Goal: Task Accomplishment & Management: Manage account settings

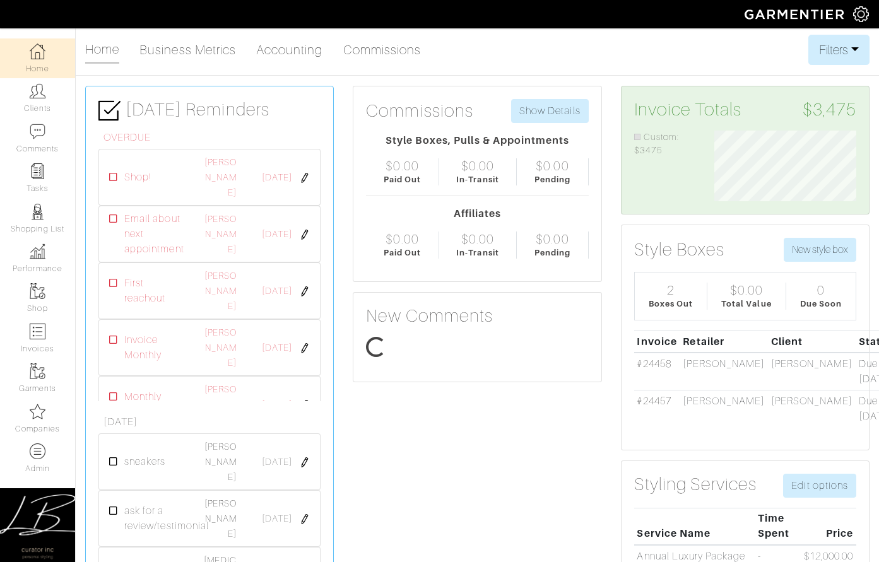
scroll to position [71, 161]
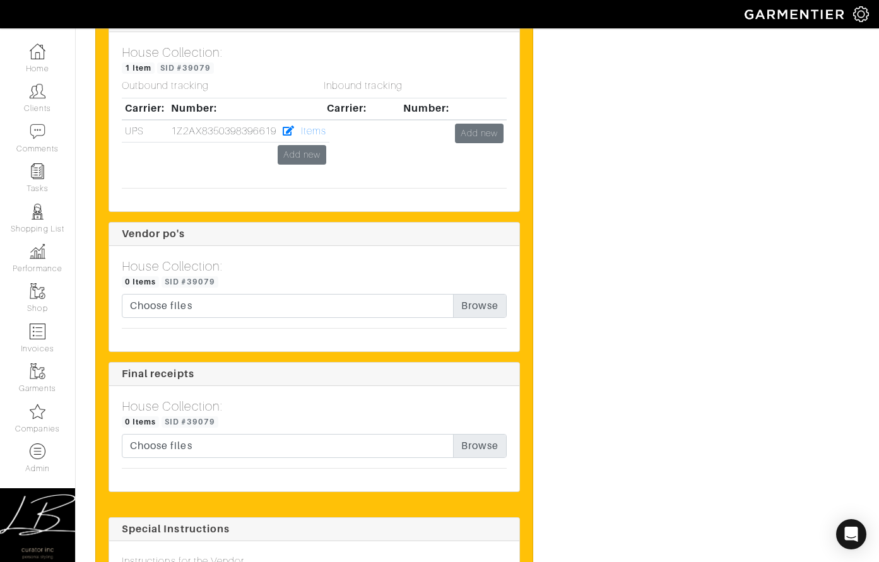
scroll to position [1626, 0]
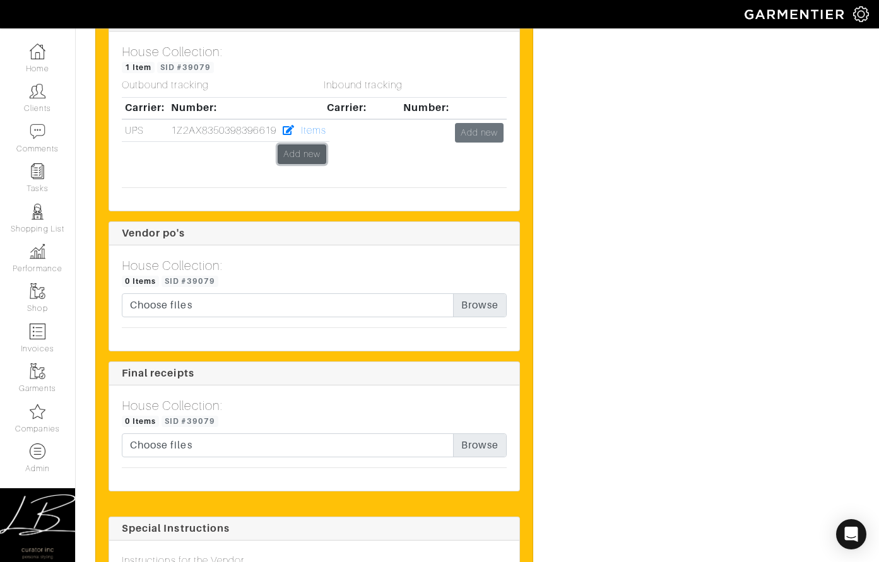
click at [290, 155] on link "Add new" at bounding box center [302, 155] width 49 height 20
click at [296, 152] on link "Add new" at bounding box center [302, 155] width 49 height 20
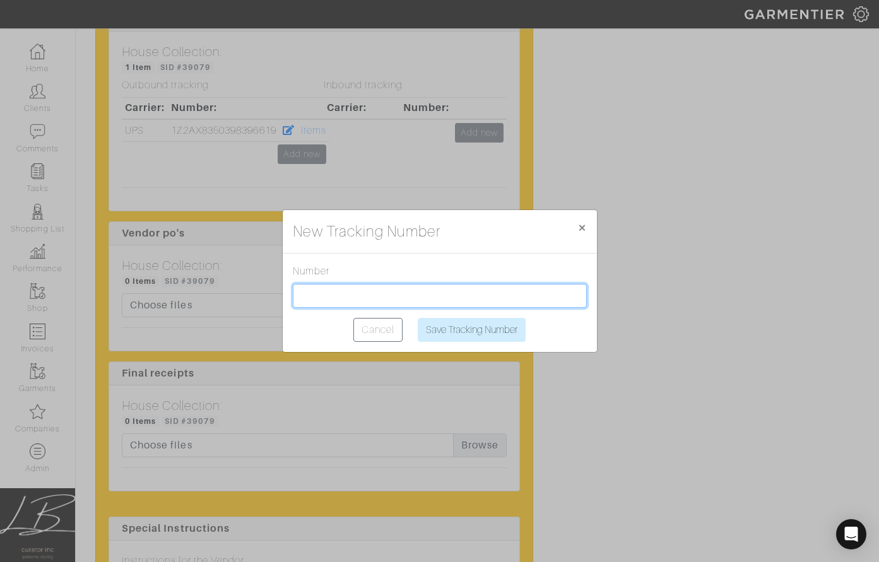
click at [366, 302] on input "text" at bounding box center [440, 296] width 294 height 24
paste input "1Z2AX8350399152353"
type input "1Z2AX8350399152353"
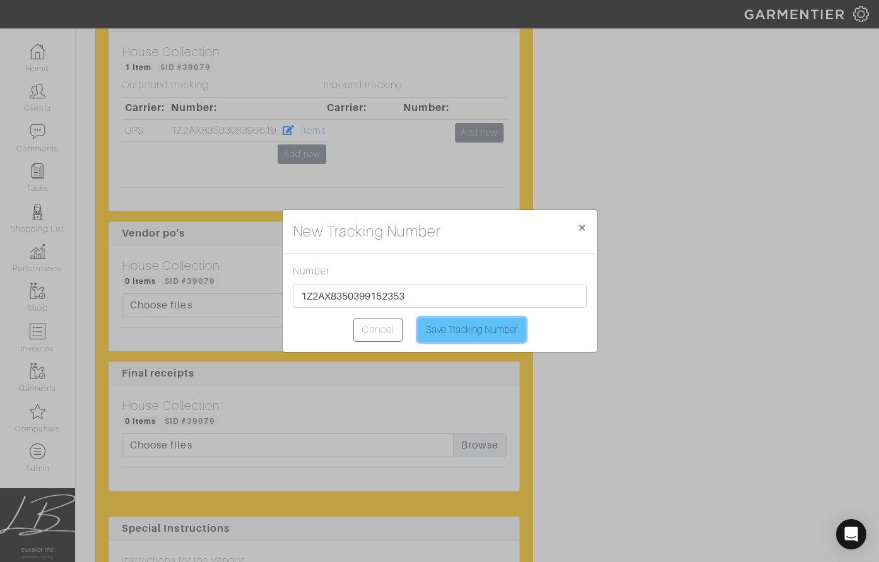
click at [485, 329] on input "Save Tracking Number" at bounding box center [472, 330] width 108 height 24
type input "Saving..."
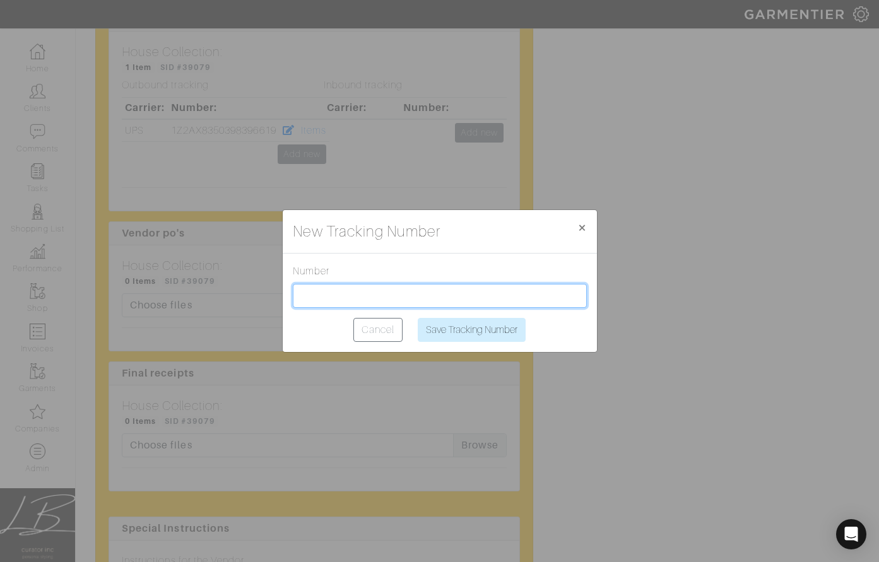
click at [417, 294] on input "text" at bounding box center [440, 296] width 294 height 24
paste input "1Z2AX8350399152353"
type input "1Z2AX8350399152353"
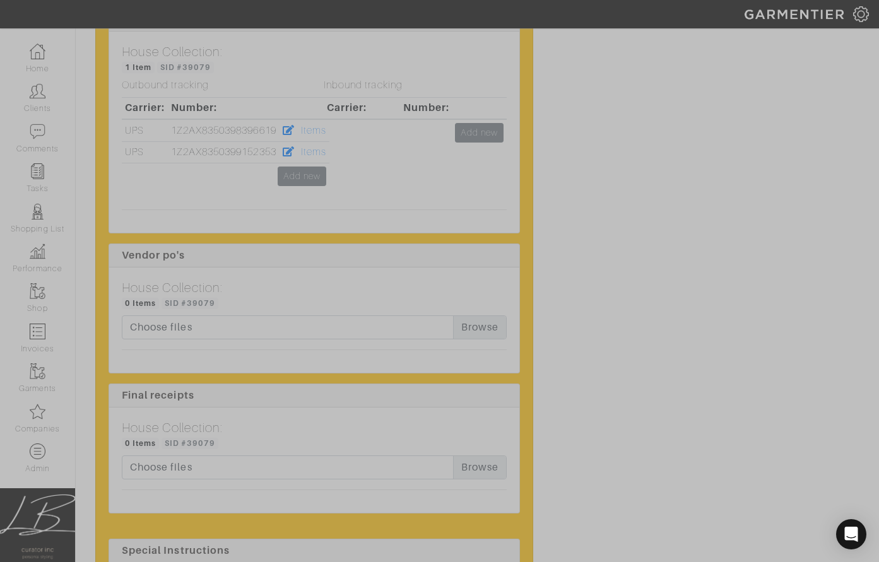
click at [371, 239] on div at bounding box center [439, 281] width 879 height 562
click at [394, 172] on div at bounding box center [439, 281] width 879 height 562
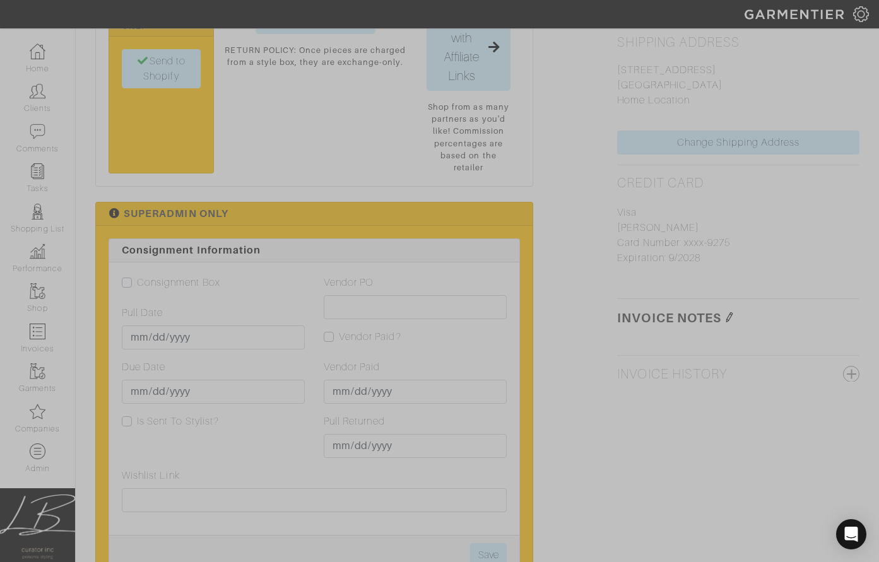
scroll to position [771, 0]
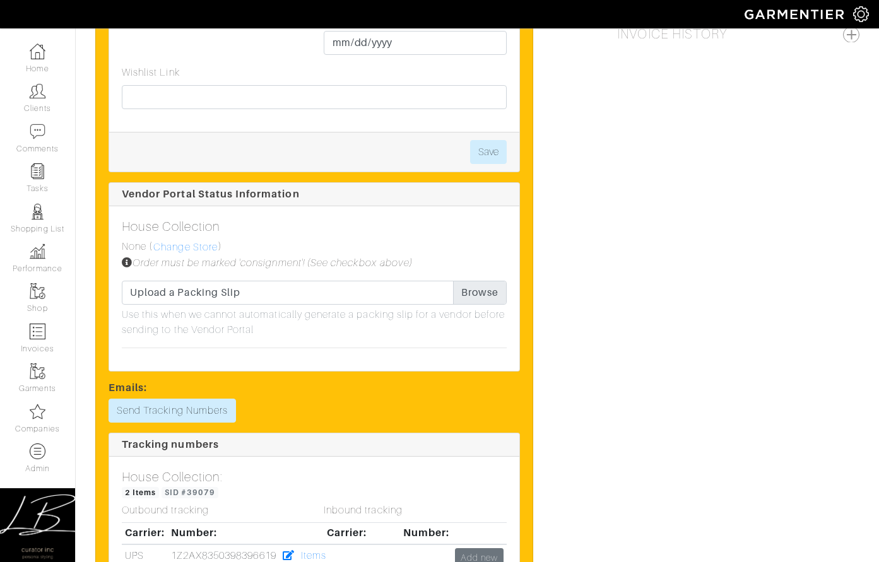
scroll to position [1485, 0]
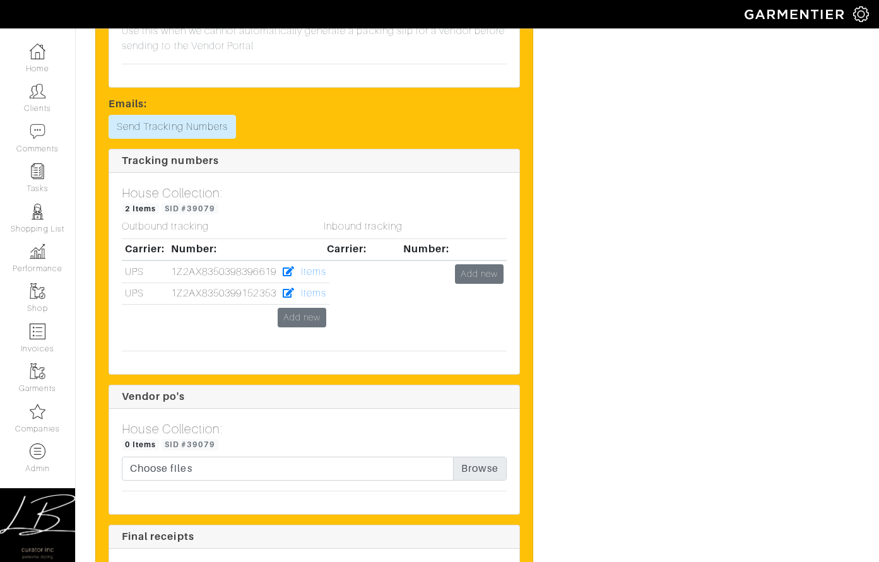
click at [319, 295] on div "Inbound tracking Carrier: Number: Add new" at bounding box center [415, 281] width 202 height 120
click at [316, 292] on div "Inbound tracking Carrier: Number: Add new" at bounding box center [415, 281] width 202 height 120
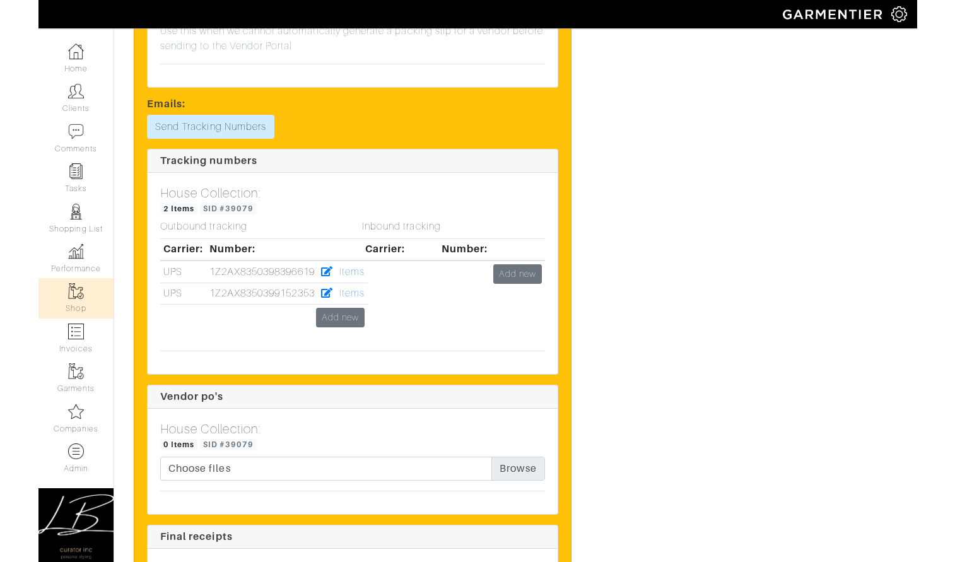
scroll to position [1454, 0]
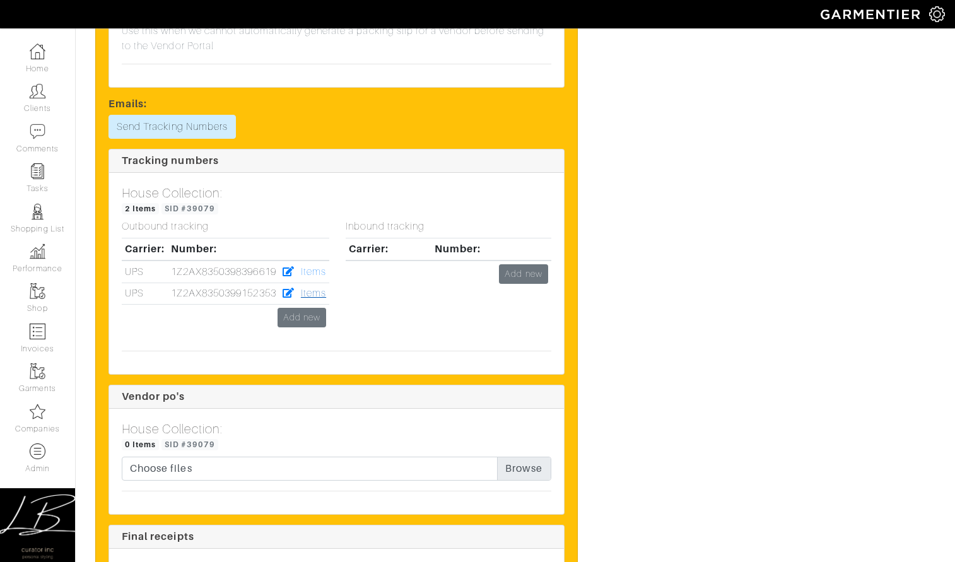
click at [310, 295] on link "Items" at bounding box center [313, 293] width 25 height 11
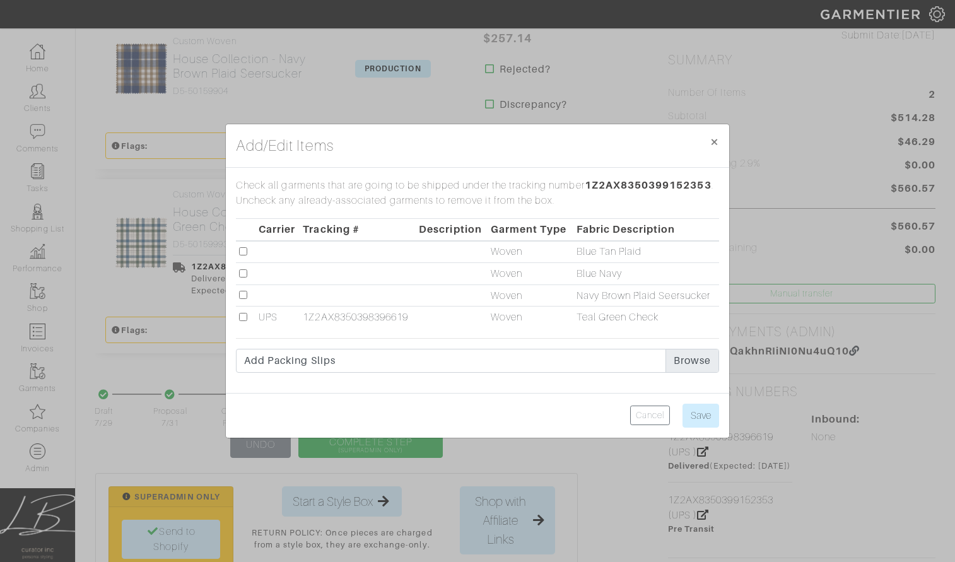
scroll to position [313, 0]
click at [241, 294] on input "checkbox" at bounding box center [243, 295] width 8 height 8
checkbox input "true"
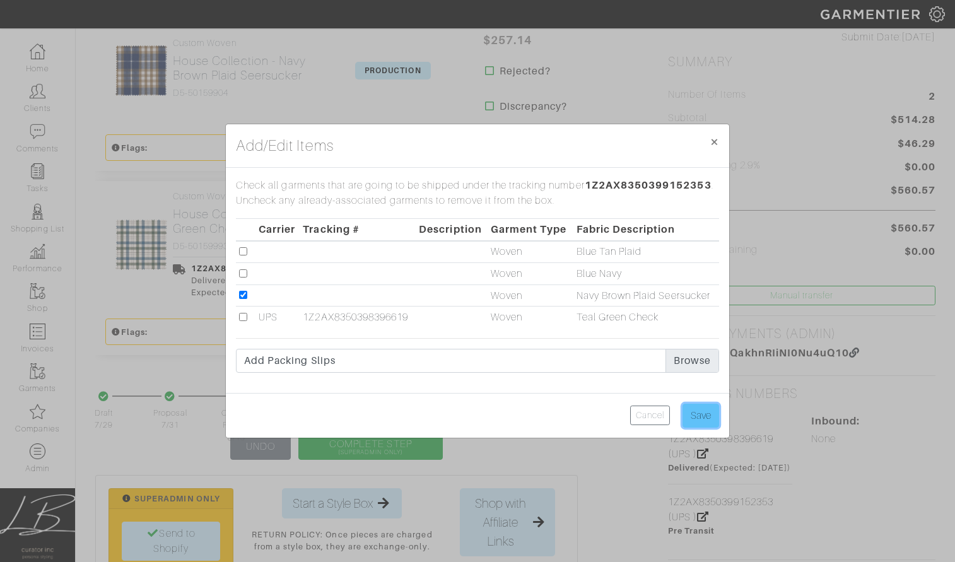
click at [690, 407] on input "Save" at bounding box center [701, 416] width 37 height 24
type input "Save"
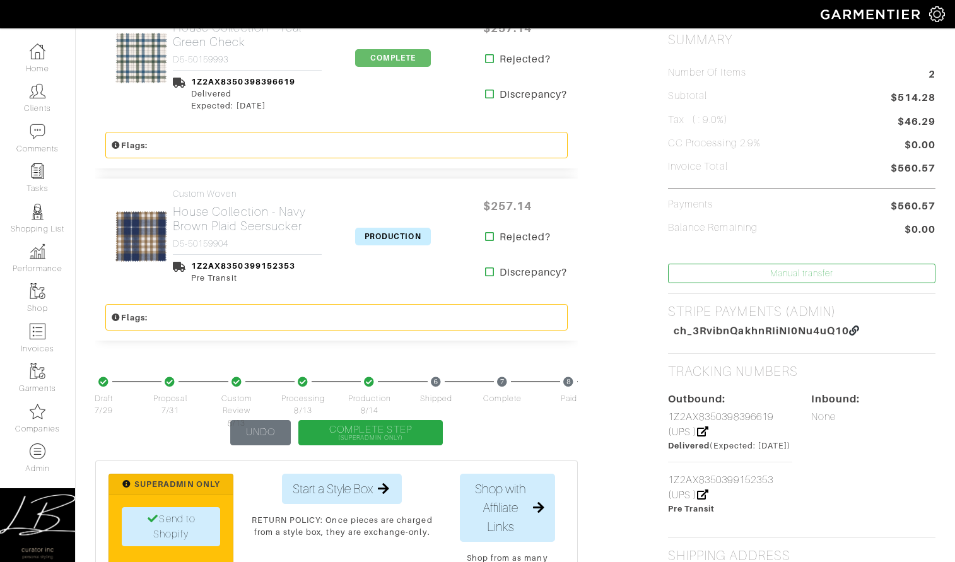
scroll to position [336, 0]
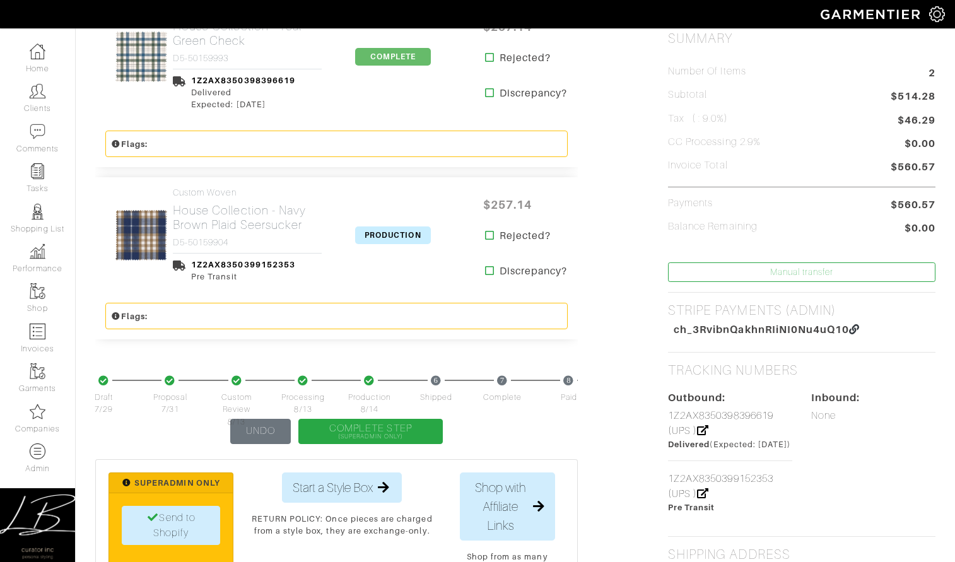
click at [401, 238] on span "PRODUCTION" at bounding box center [393, 236] width 76 height 18
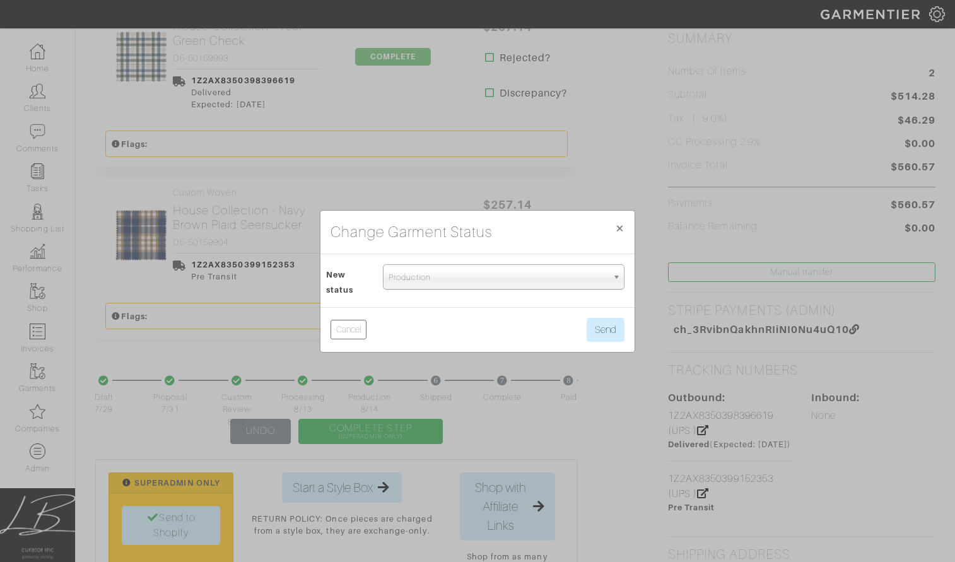
click at [426, 275] on span "Production" at bounding box center [498, 277] width 219 height 25
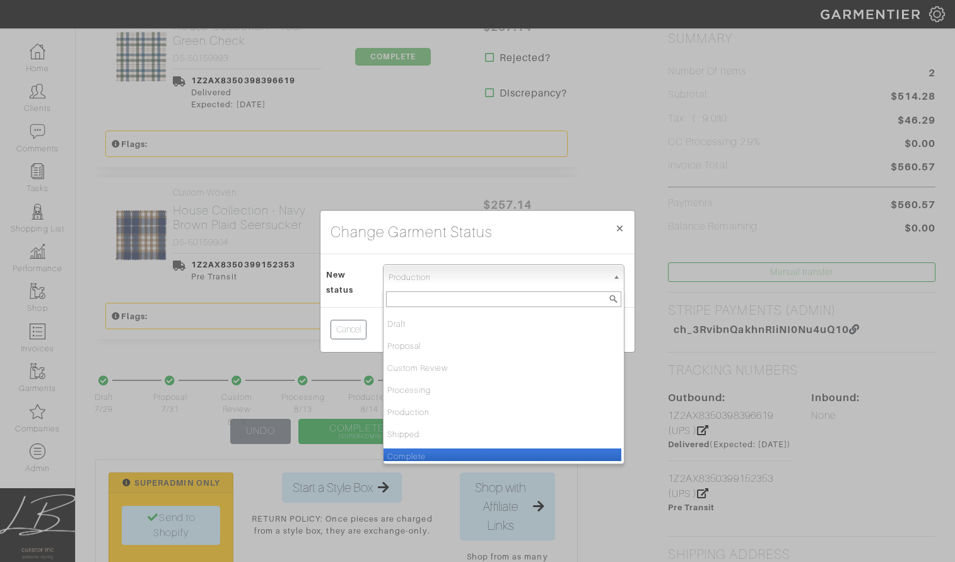
drag, startPoint x: 434, startPoint y: 453, endPoint x: 452, endPoint y: 435, distance: 25.0
click at [434, 452] on li "Complete" at bounding box center [503, 457] width 238 height 16
select select "Complete"
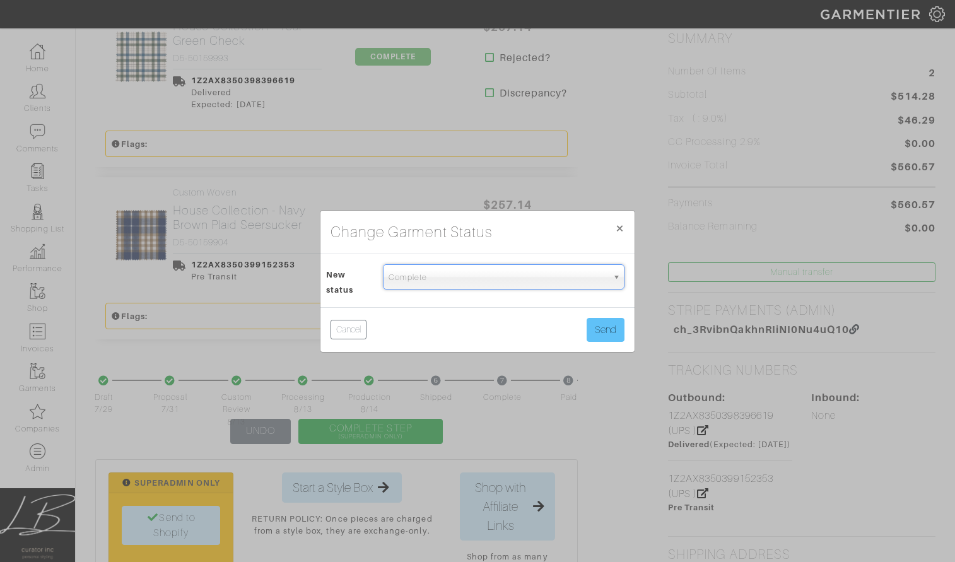
drag, startPoint x: 613, startPoint y: 316, endPoint x: 610, endPoint y: 322, distance: 7.1
click at [613, 316] on div "Cancel Send" at bounding box center [478, 329] width 314 height 45
click at [607, 330] on button "Send" at bounding box center [606, 330] width 38 height 24
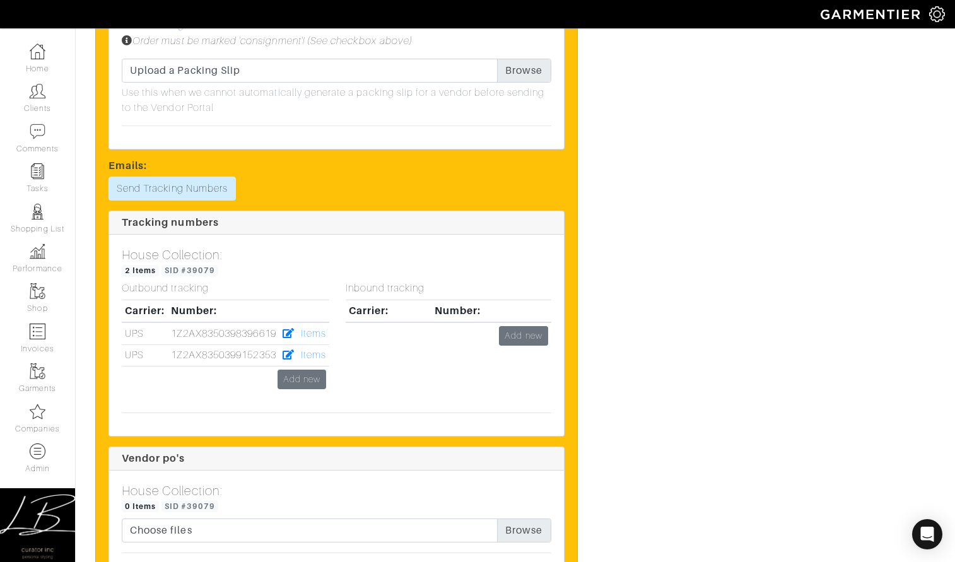
scroll to position [1401, 0]
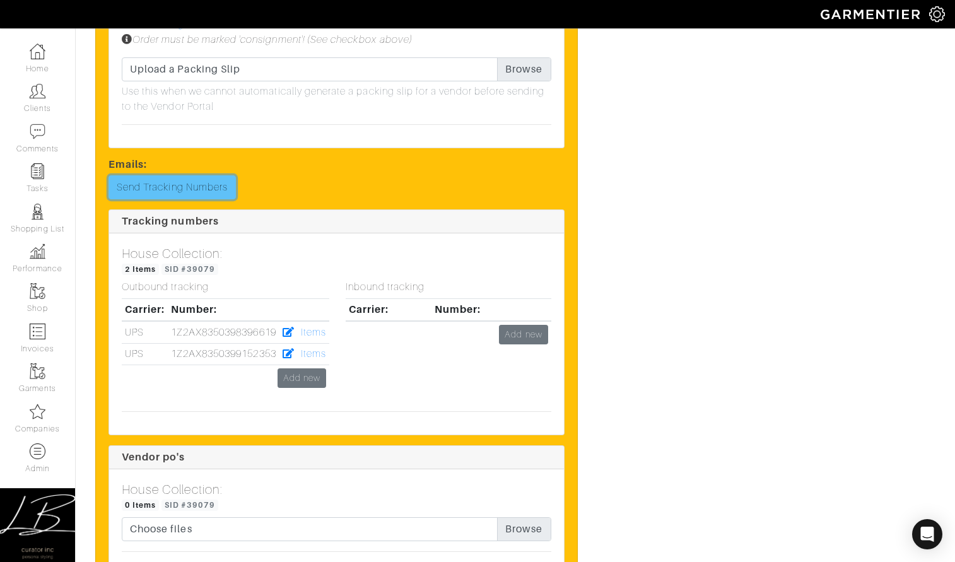
click at [196, 180] on link "Send Tracking Numbers" at bounding box center [172, 187] width 127 height 24
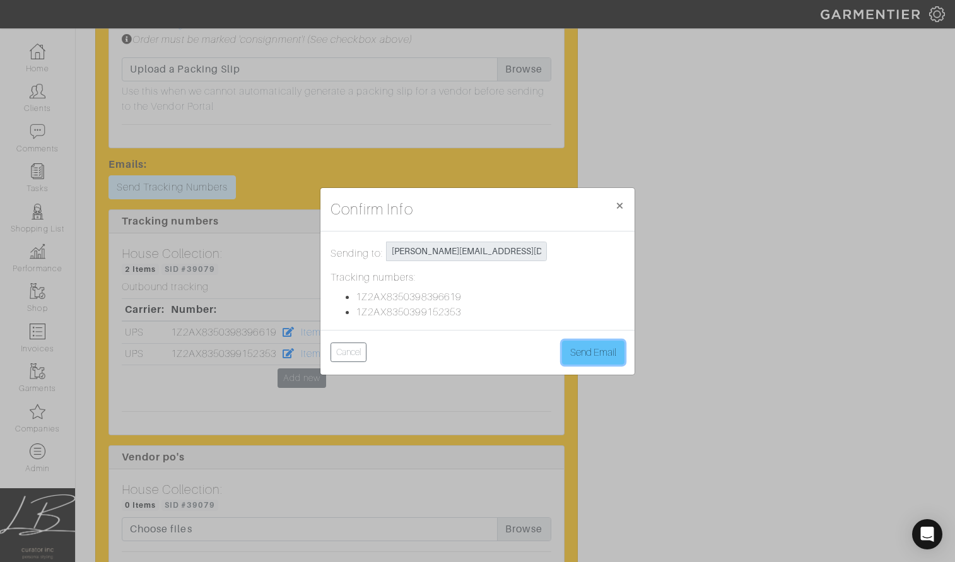
click at [612, 352] on button "Send Email" at bounding box center [593, 353] width 62 height 24
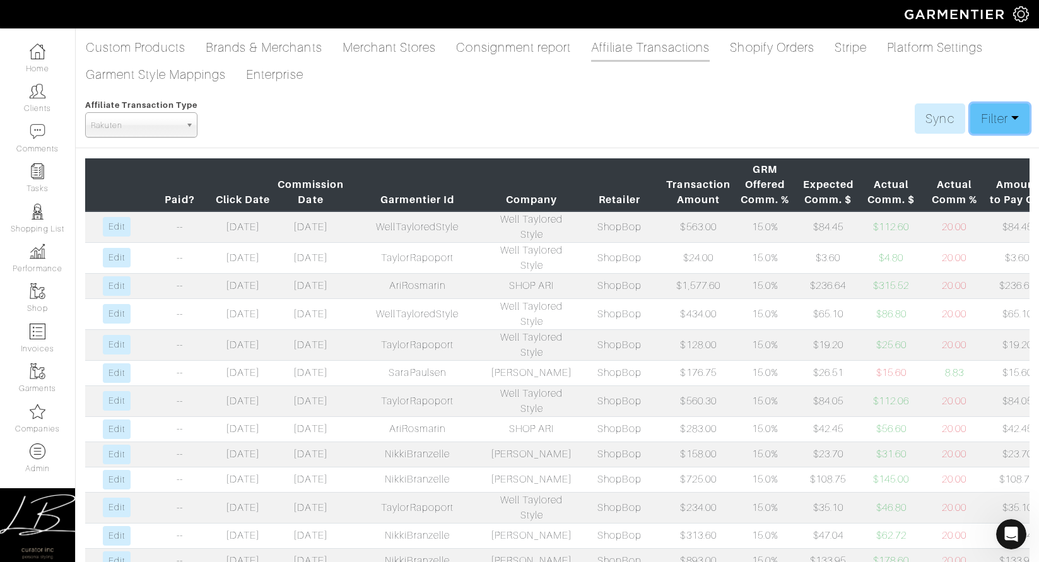
click at [989, 111] on link "Filter" at bounding box center [1000, 118] width 59 height 30
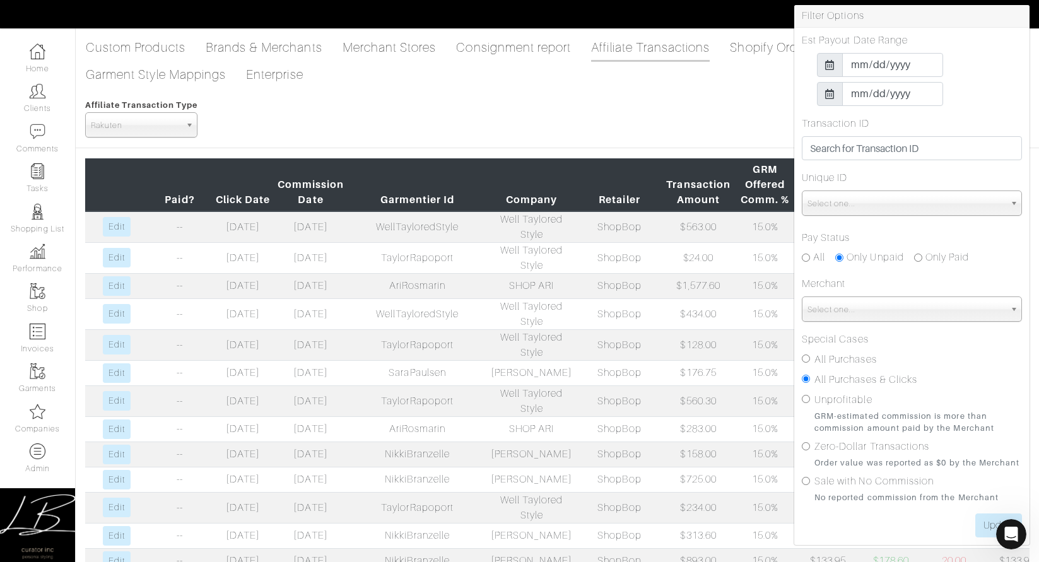
click at [825, 358] on label "All Purchases" at bounding box center [846, 359] width 62 height 15
click at [810, 358] on input "All Purchases" at bounding box center [806, 359] width 8 height 8
radio input "true"
click at [986, 525] on input "Update" at bounding box center [999, 526] width 47 height 24
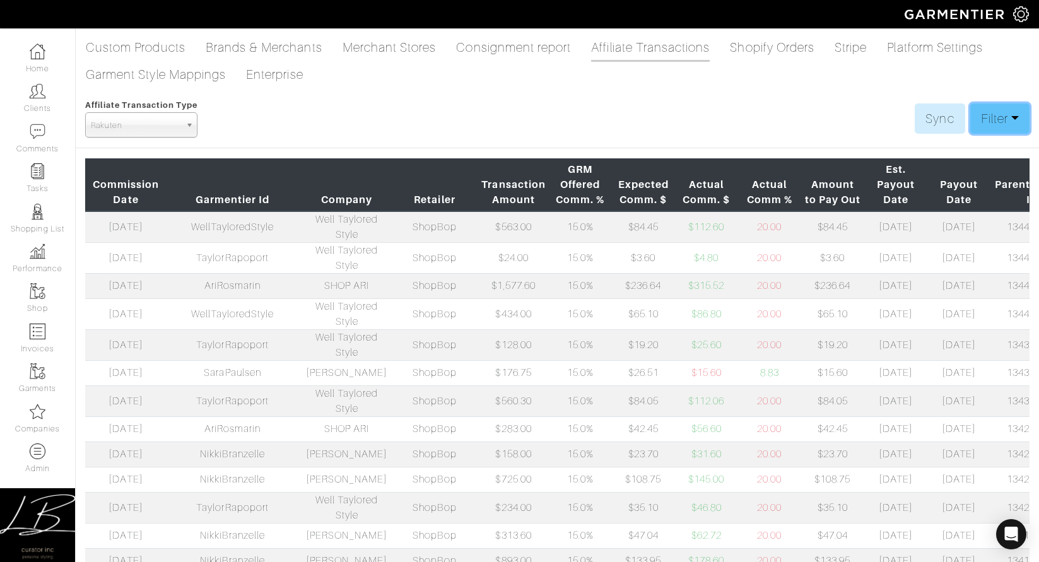
click at [974, 122] on link "Filter" at bounding box center [1000, 118] width 59 height 30
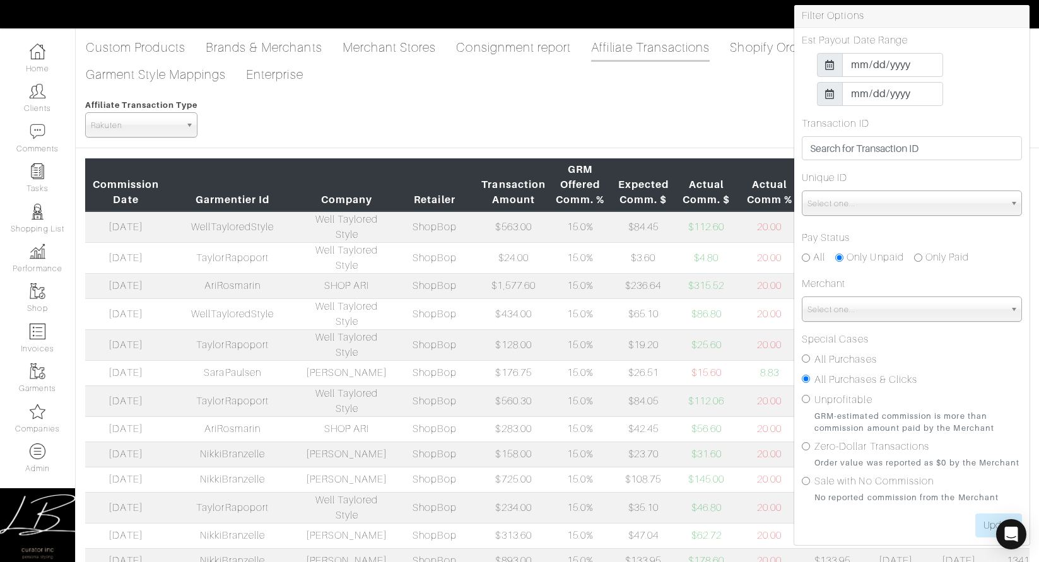
click at [648, 117] on div "Affiliate Transaction Type Viglinks Pepperjam Shareasale Partnerize Rakuten Com…" at bounding box center [557, 117] width 945 height 40
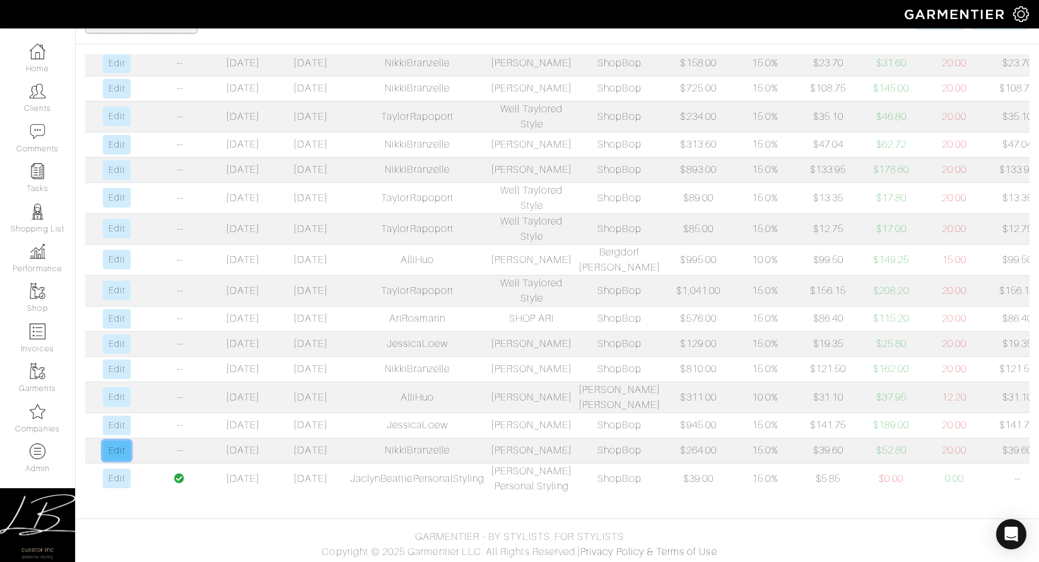
click at [114, 441] on link "Edit" at bounding box center [116, 451] width 27 height 20
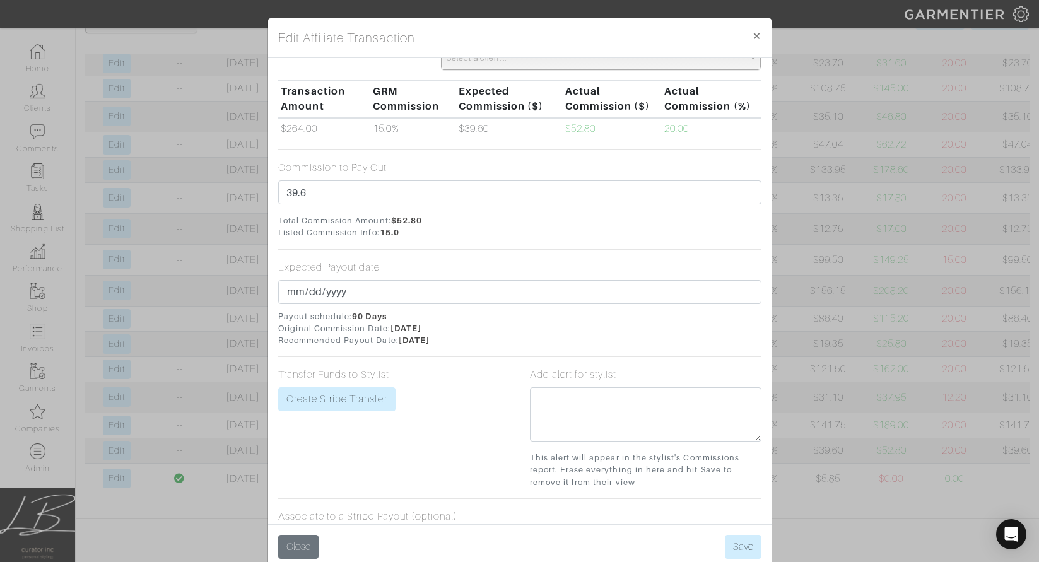
scroll to position [173, 0]
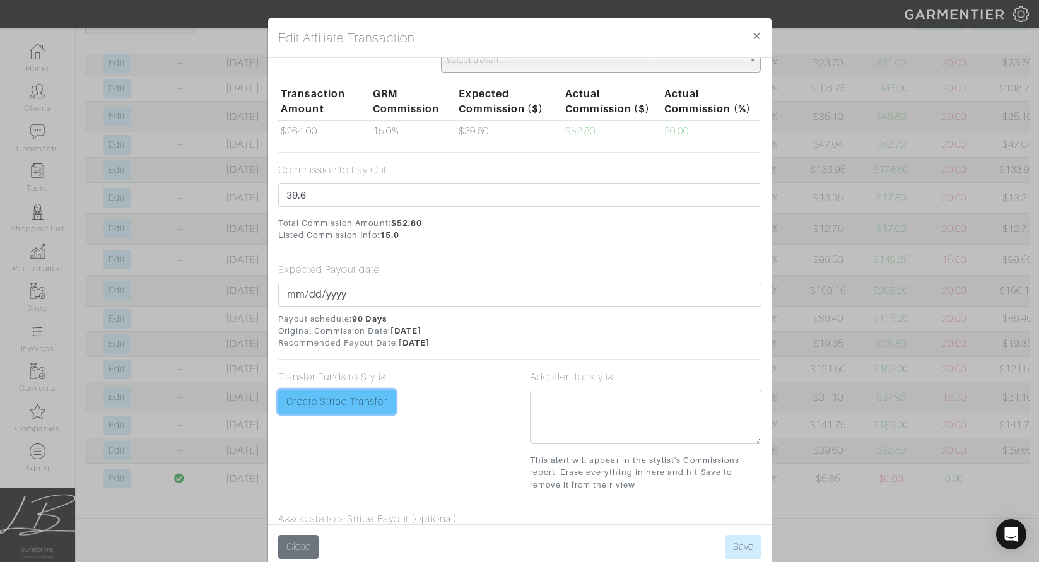
click at [346, 394] on link "Create Stripe Transfer" at bounding box center [336, 402] width 117 height 24
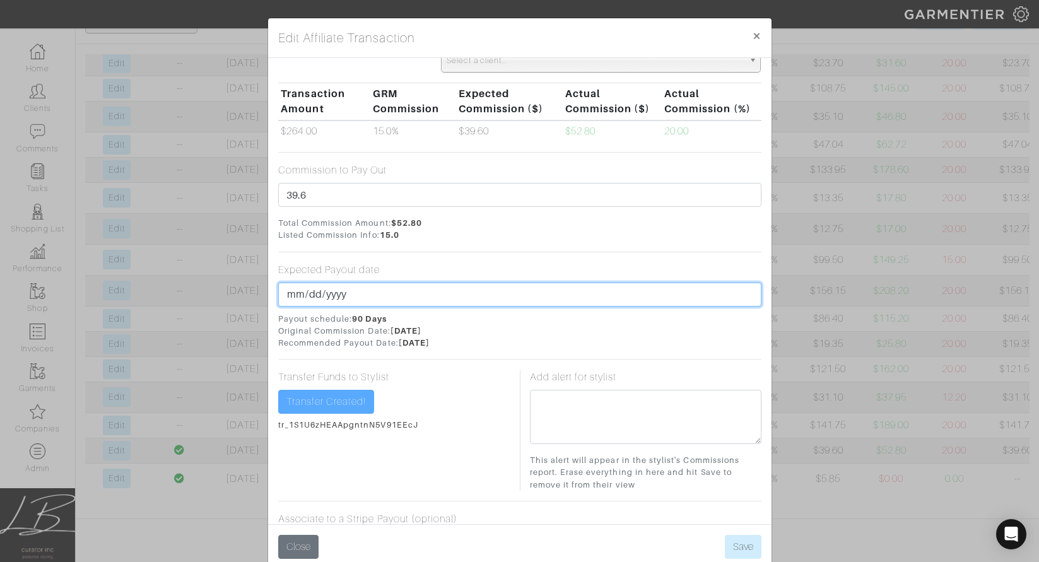
click at [310, 296] on input "2025-08-01" at bounding box center [519, 295] width 483 height 24
type input "2025-08-31"
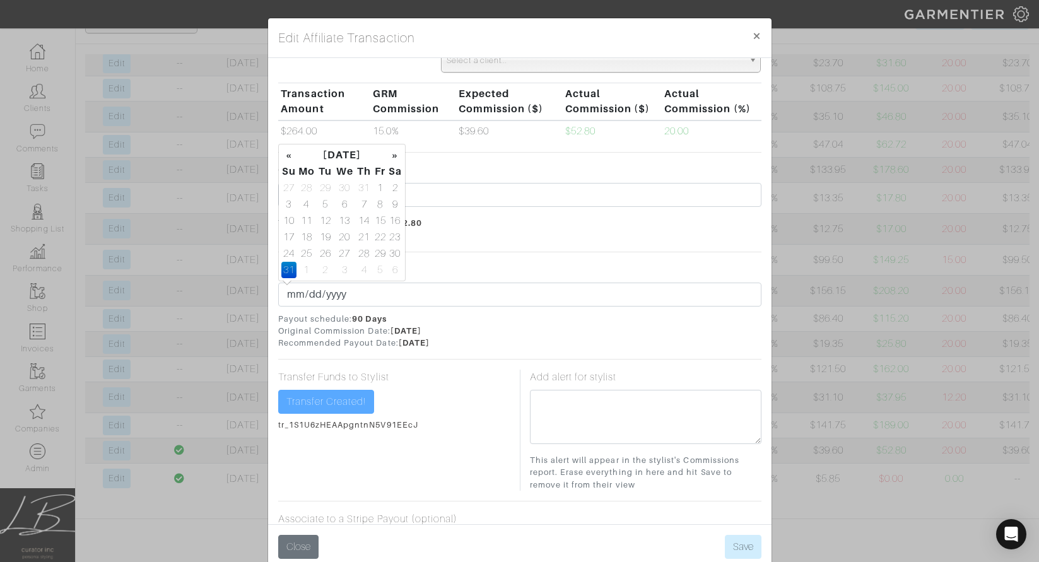
click at [490, 321] on span "Payout schedule: 90 Days Original Commission Date: 05/03/2025 Recommended Payou…" at bounding box center [519, 331] width 483 height 37
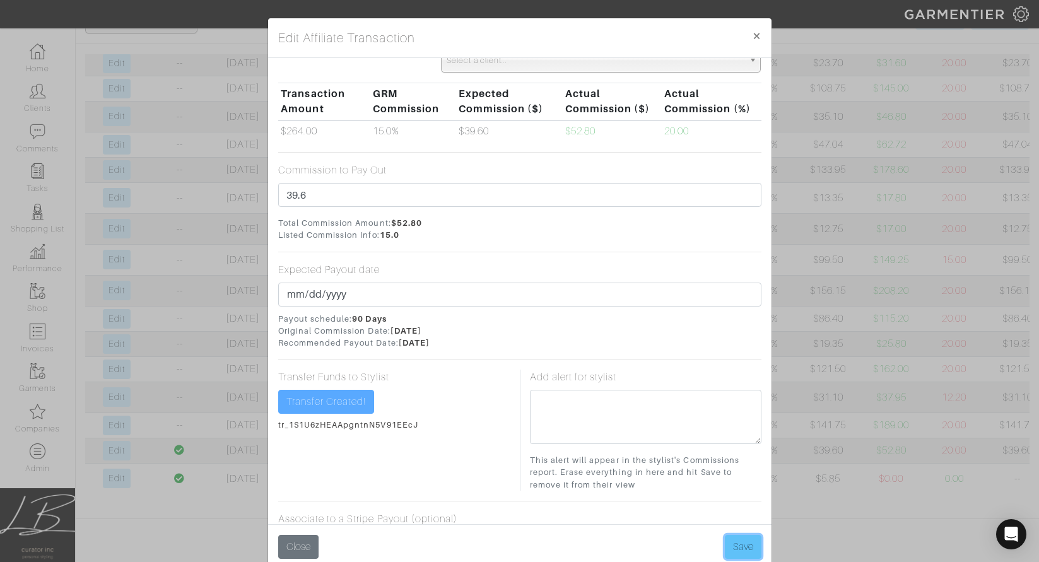
click at [740, 543] on button "Save" at bounding box center [743, 547] width 37 height 24
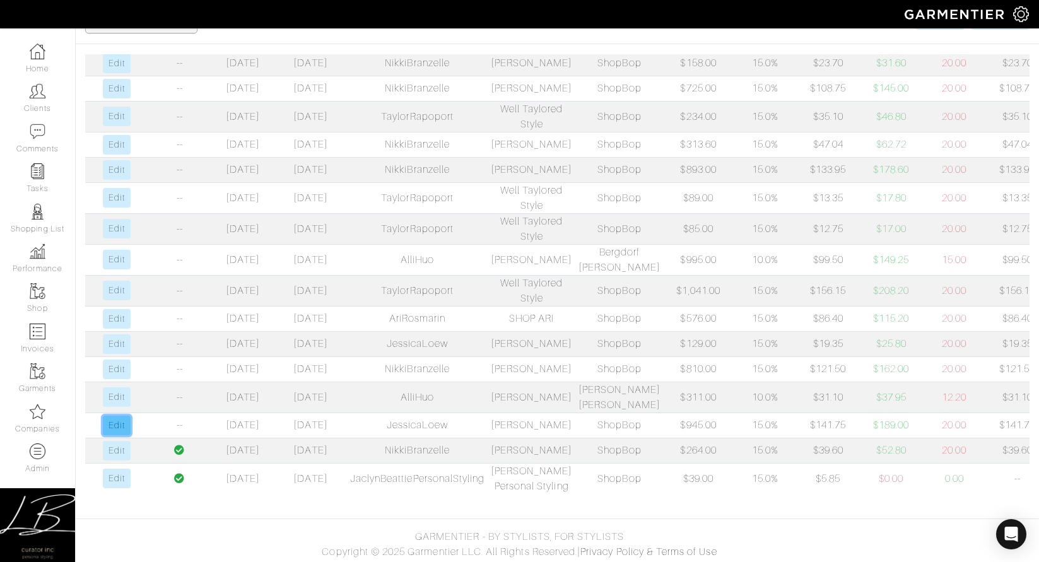
click at [114, 416] on link "Edit" at bounding box center [116, 426] width 27 height 20
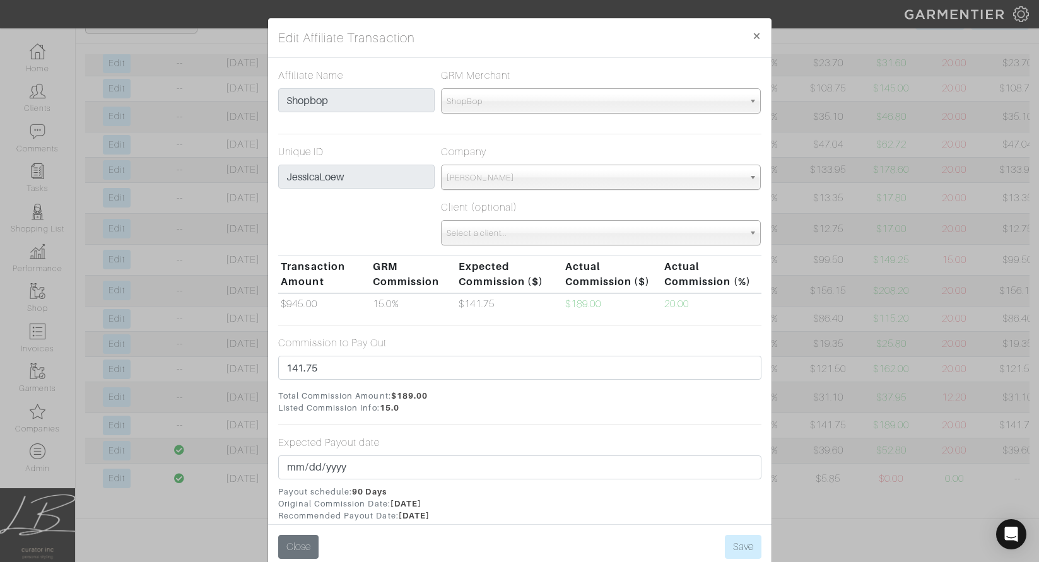
click at [853, 344] on div "Edit Affiliate Transaction × Affiliate Name Shopbop GRM Merchant Choose a merch…" at bounding box center [519, 281] width 1039 height 562
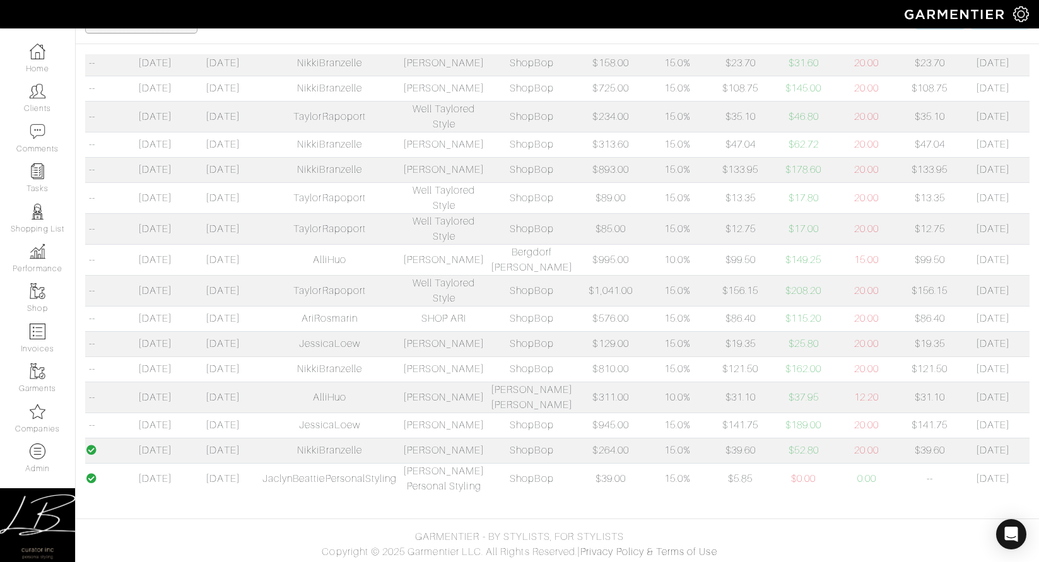
scroll to position [0, 185]
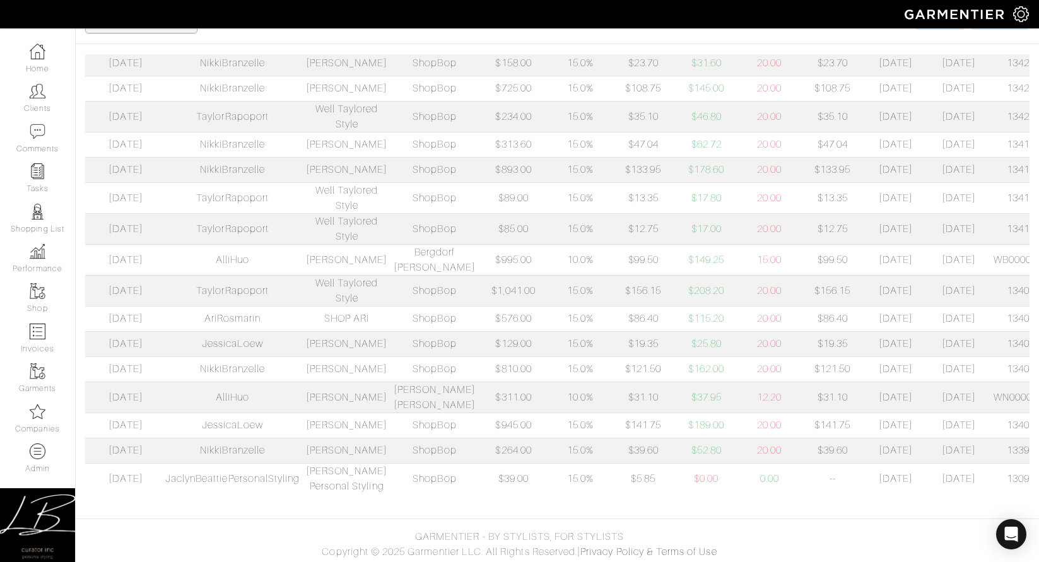
drag, startPoint x: 968, startPoint y: 384, endPoint x: 1025, endPoint y: 387, distance: 56.9
click at [1026, 413] on td "134012439" at bounding box center [1033, 425] width 85 height 25
copy td "134012439"
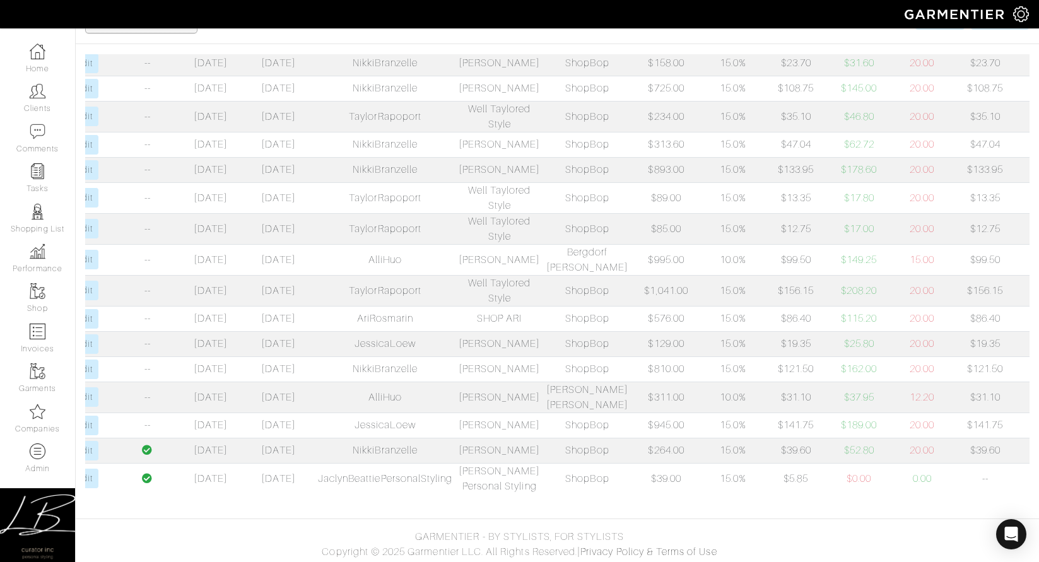
scroll to position [0, 0]
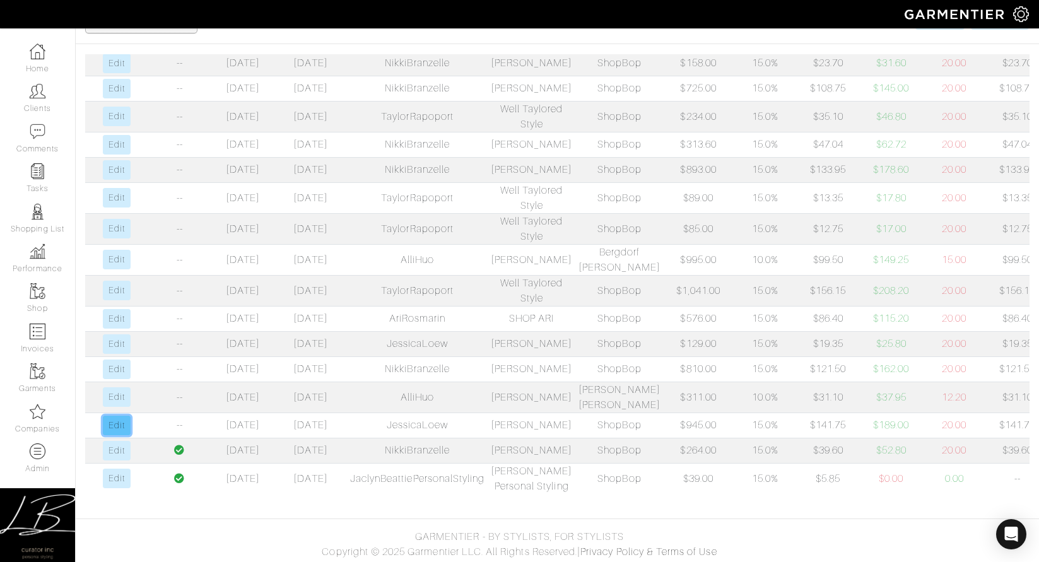
click at [122, 416] on link "Edit" at bounding box center [116, 426] width 27 height 20
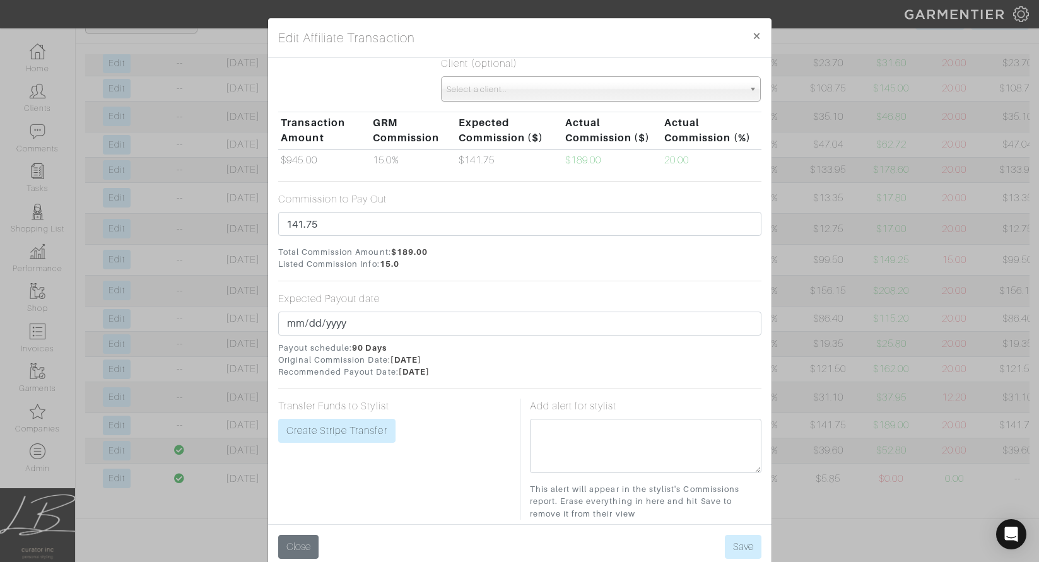
scroll to position [163, 0]
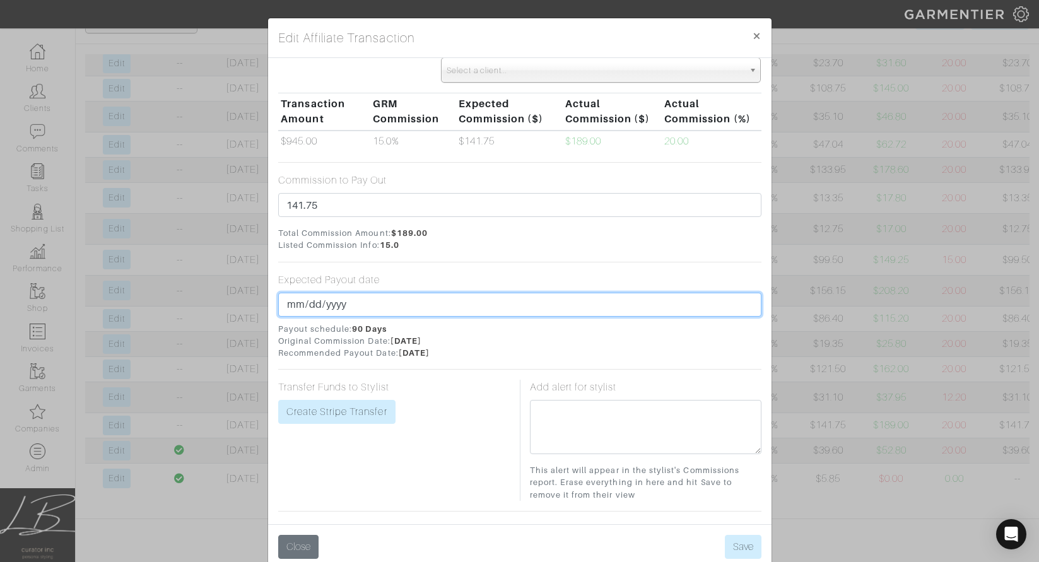
click at [310, 307] on input "2025-08-04" at bounding box center [519, 305] width 483 height 24
type input "2025-08-31"
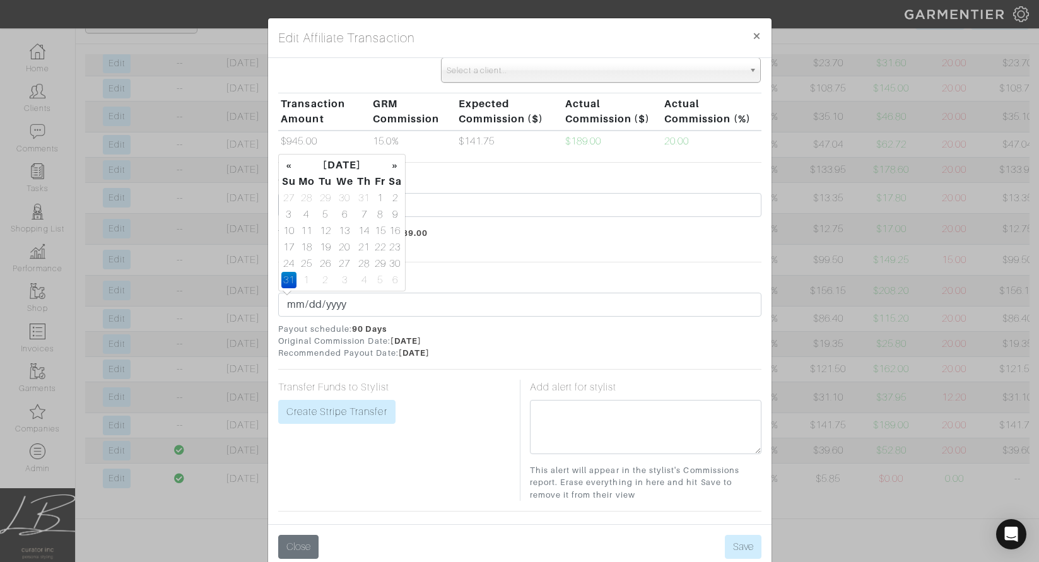
click at [505, 326] on span "Payout schedule: 90 Days Original Commission Date: 05/06/2025 Recommended Payou…" at bounding box center [519, 341] width 483 height 37
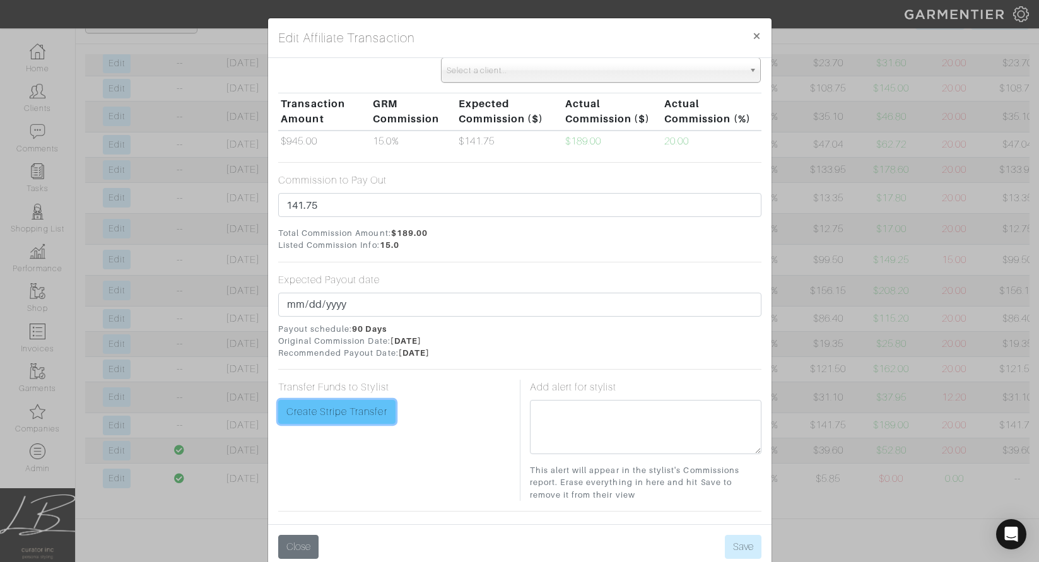
click at [359, 410] on link "Create Stripe Transfer" at bounding box center [336, 412] width 117 height 24
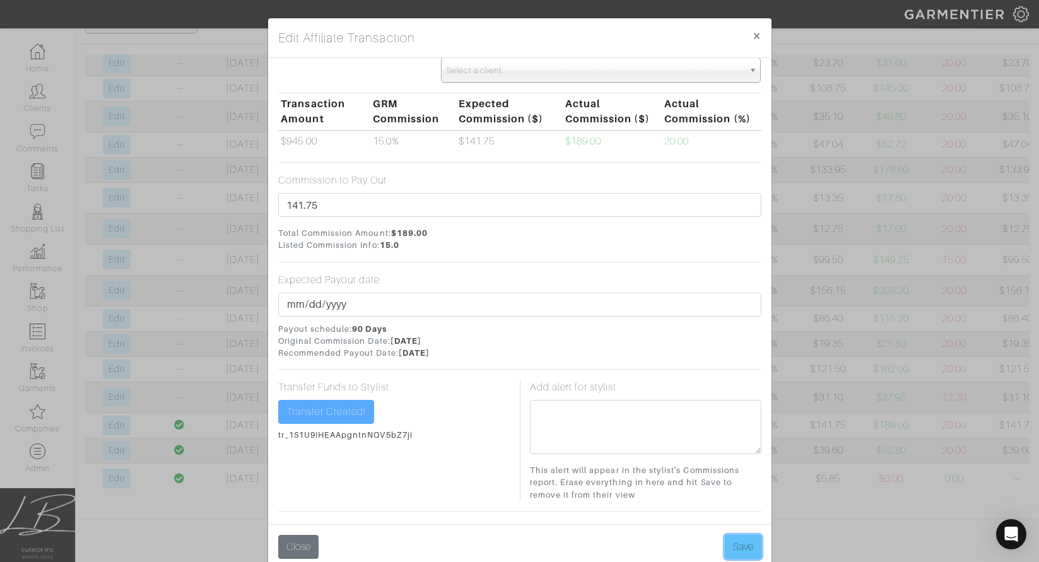
click at [754, 547] on button "Save" at bounding box center [743, 547] width 37 height 24
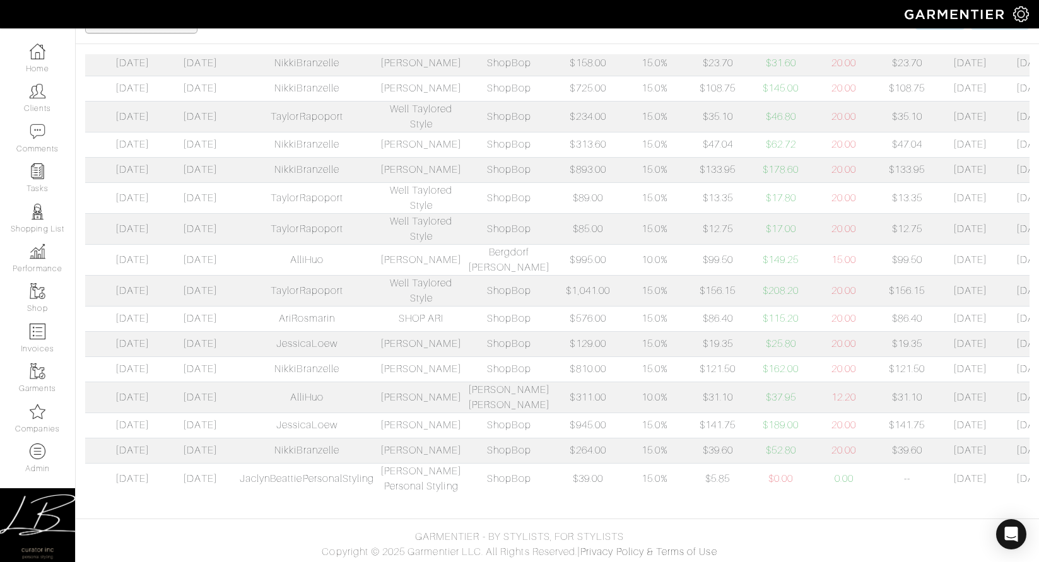
scroll to position [0, 185]
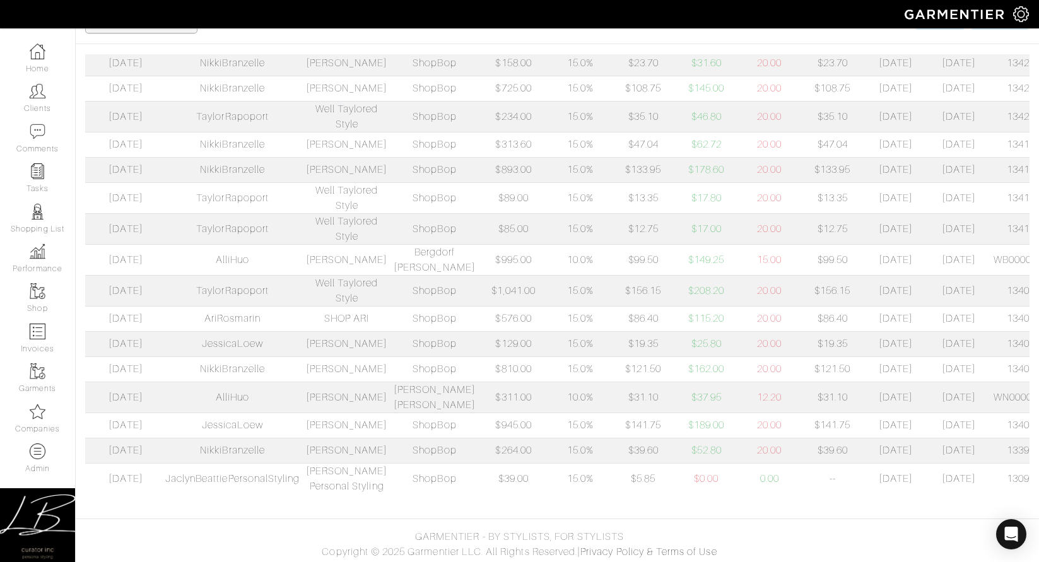
drag, startPoint x: 946, startPoint y: 353, endPoint x: 1034, endPoint y: 353, distance: 88.4
click at [1034, 353] on div "Paid? Click Date Commission Date Garmentier Id Company Retailer Transaction Amo…" at bounding box center [558, 279] width 964 height 450
copy td "WN00007908666"
click at [618, 382] on td "$31.10" at bounding box center [643, 397] width 63 height 31
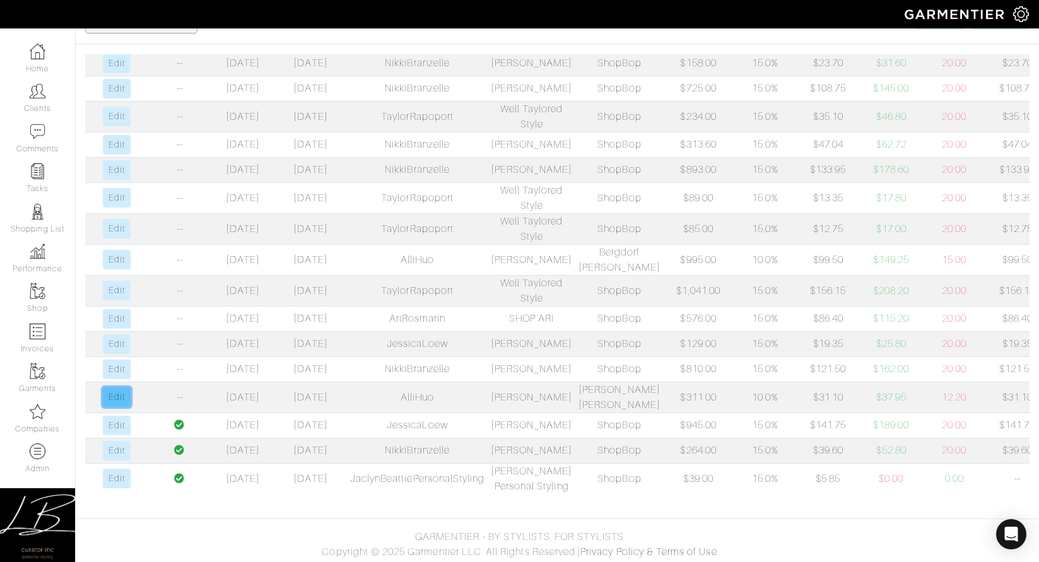
click at [125, 387] on link "Edit" at bounding box center [116, 397] width 27 height 20
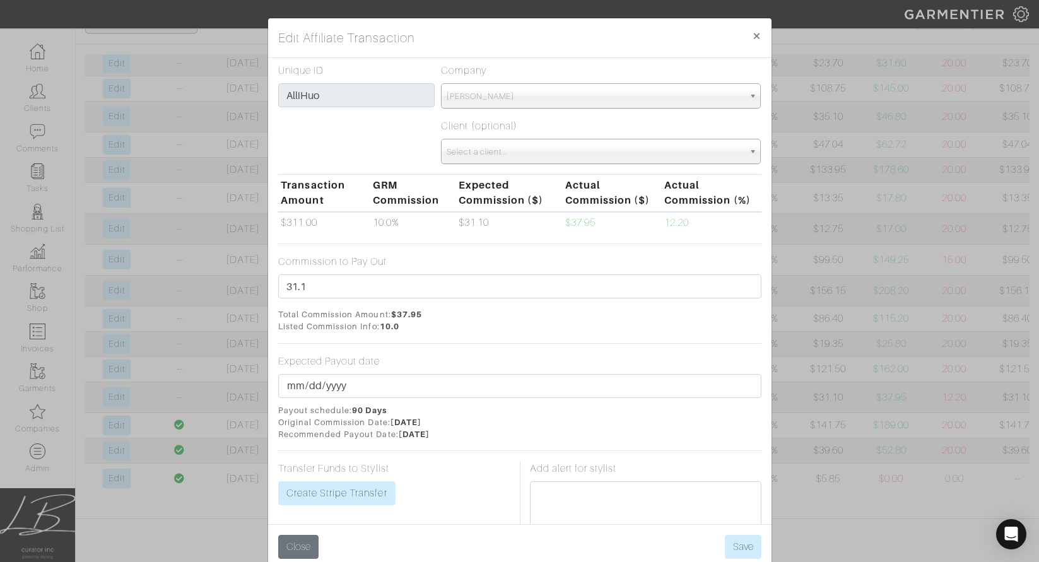
scroll to position [83, 0]
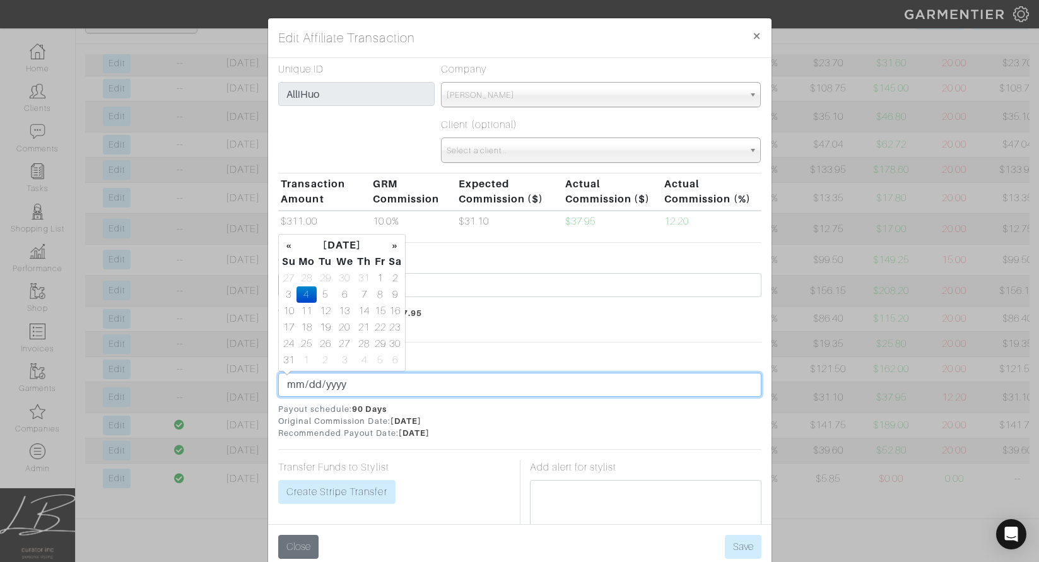
click at [313, 386] on input "[DATE]" at bounding box center [519, 385] width 483 height 24
type input "[DATE]"
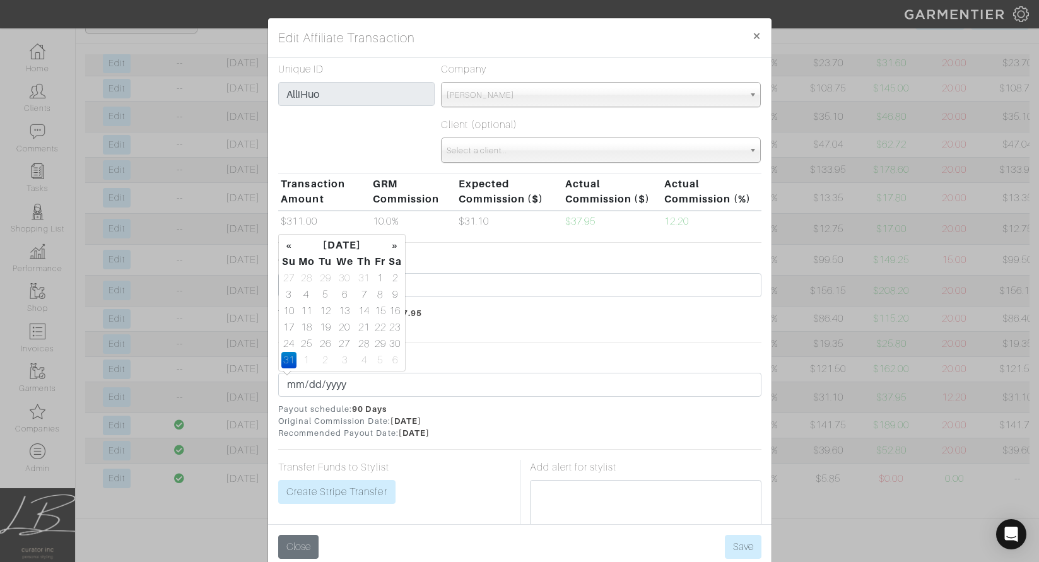
drag, startPoint x: 477, startPoint y: 347, endPoint x: 477, endPoint y: 360, distance: 13.3
click at [478, 347] on form "Affiliate Name Neiman Marcus GRM Merchant Choose a merchant... Joe's Jeans John…" at bounding box center [519, 336] width 483 height 702
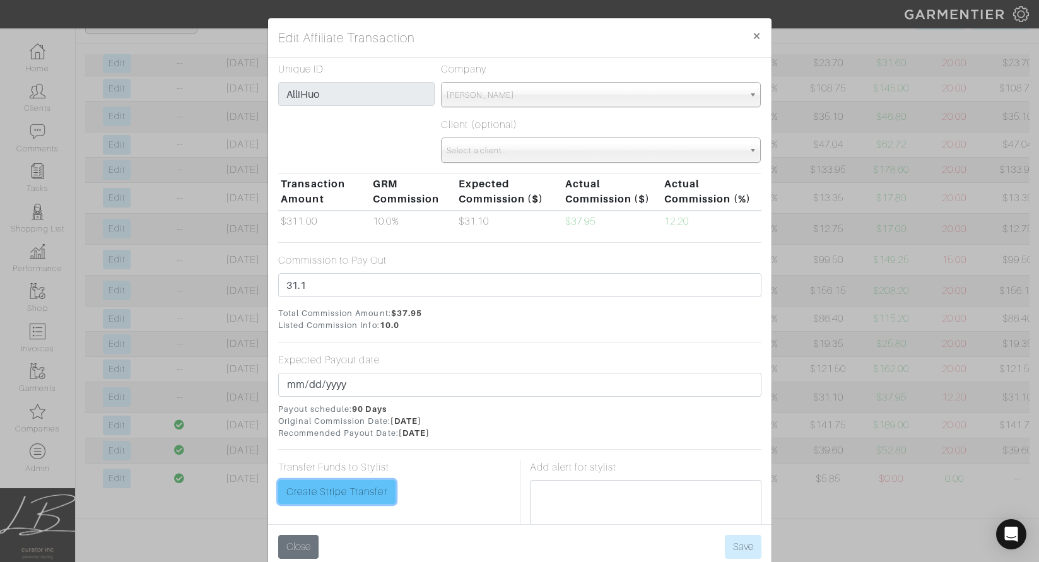
click at [374, 482] on link "Create Stripe Transfer" at bounding box center [336, 492] width 117 height 24
click at [738, 541] on button "Save" at bounding box center [743, 547] width 37 height 24
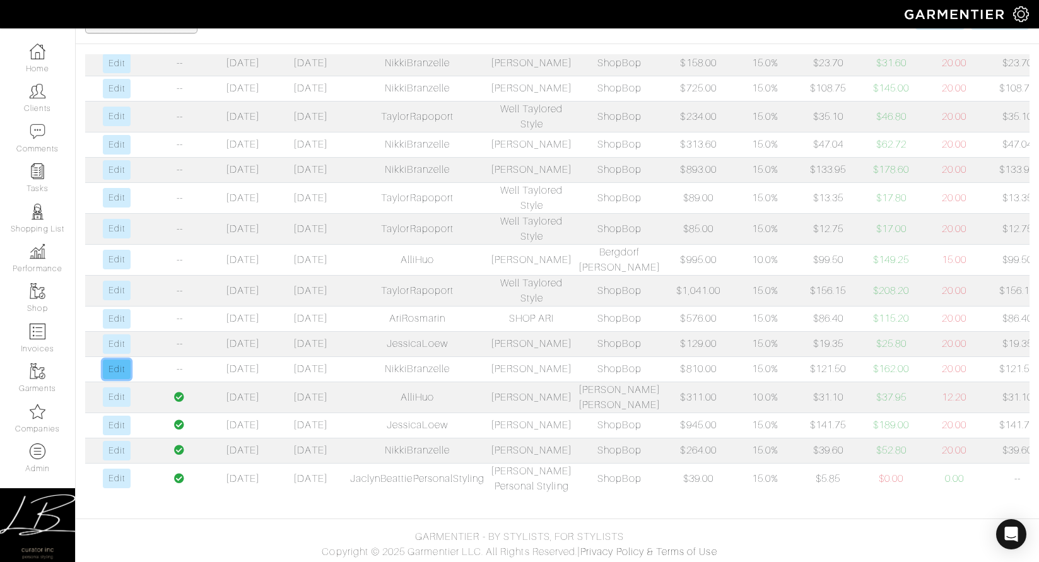
click at [124, 360] on link "Edit" at bounding box center [116, 370] width 27 height 20
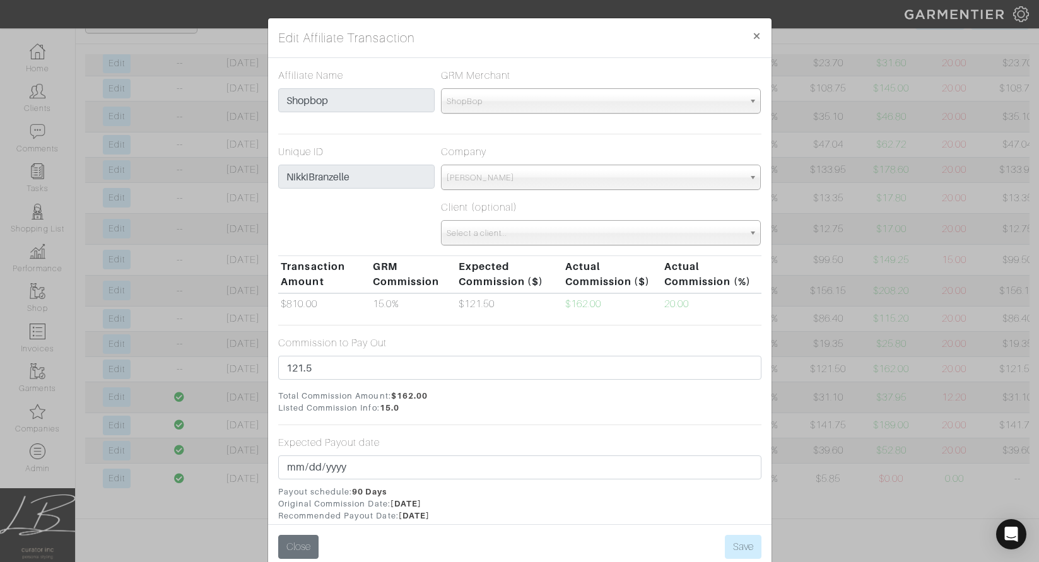
click at [971, 346] on div "Edit Affiliate Transaction × Affiliate Name Shopbop GRM Merchant Choose a merch…" at bounding box center [519, 281] width 1039 height 562
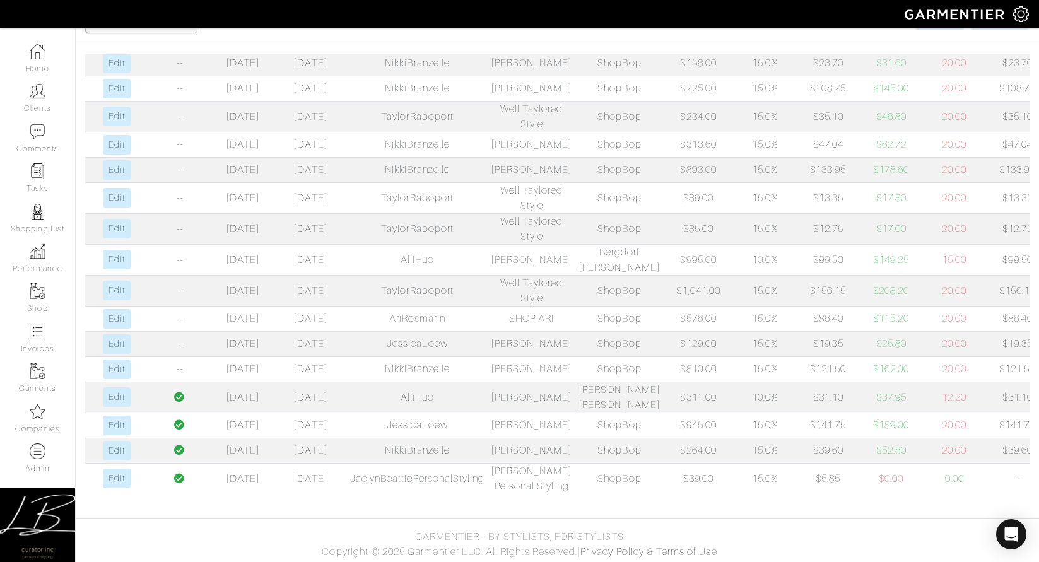
scroll to position [0, 185]
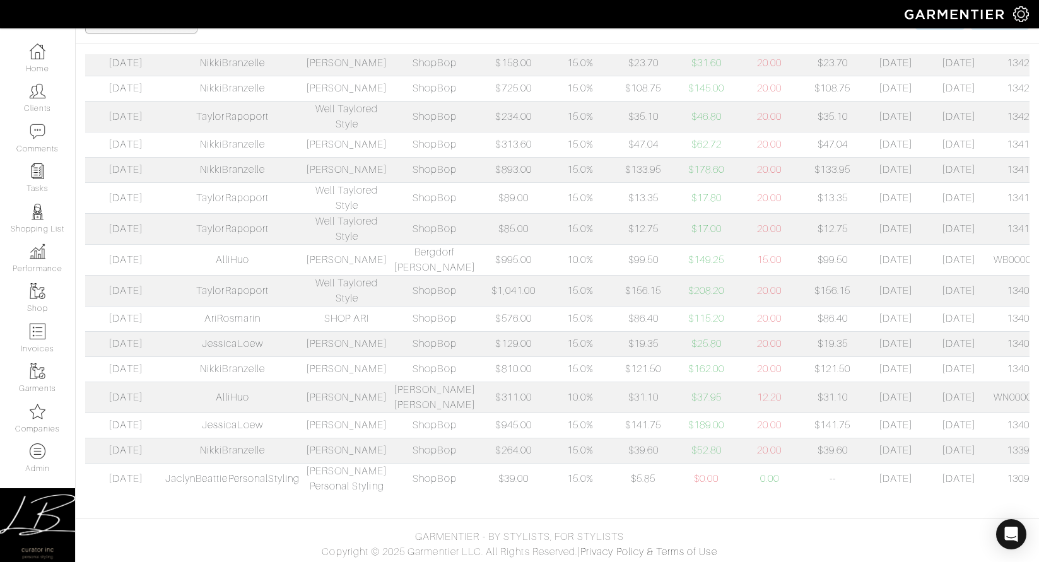
drag, startPoint x: 960, startPoint y: 320, endPoint x: 1031, endPoint y: 321, distance: 70.7
click at [1031, 321] on div "Paid? Click Date Commission Date Garmentier Id Company Retailer Transaction Amo…" at bounding box center [558, 279] width 964 height 450
copy td "134036242"
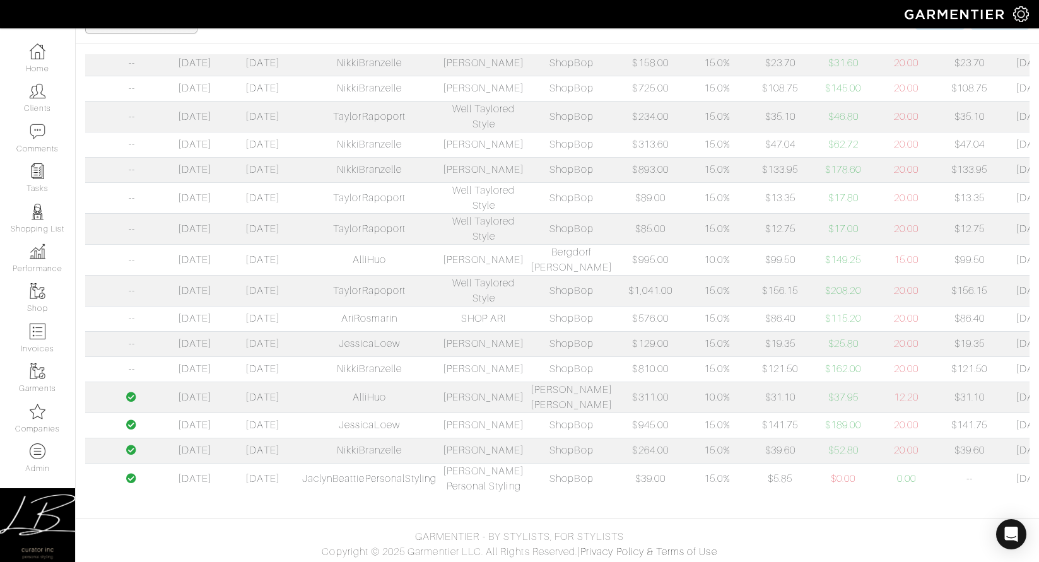
scroll to position [0, 0]
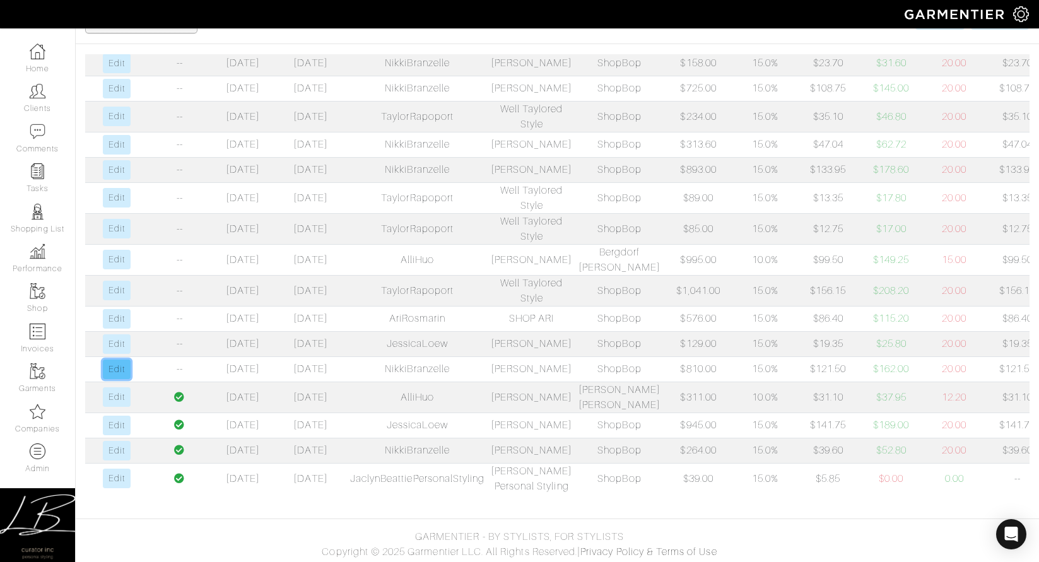
click at [121, 360] on link "Edit" at bounding box center [116, 370] width 27 height 20
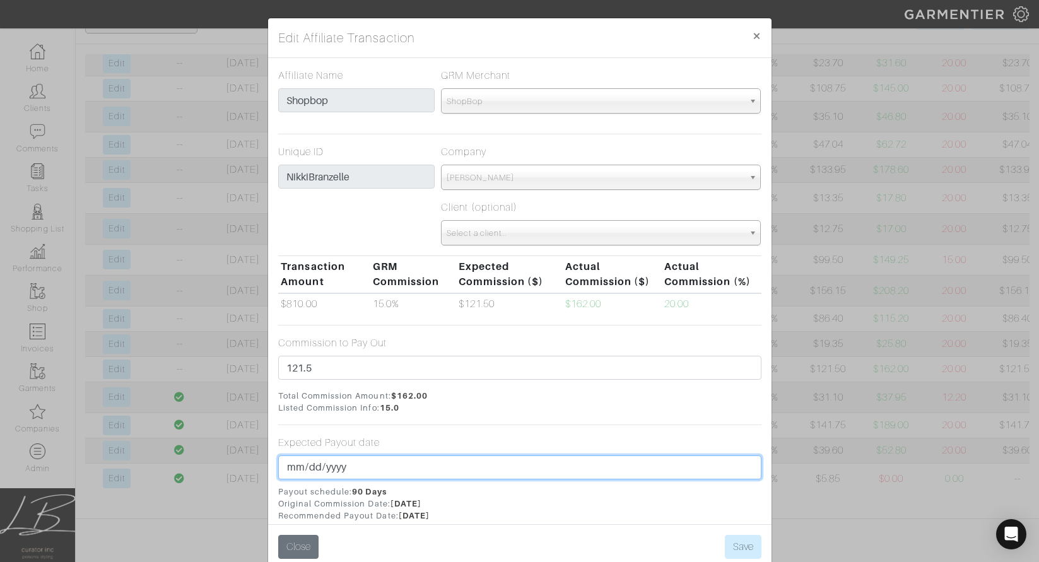
click at [309, 468] on input "2025-08-05" at bounding box center [519, 468] width 483 height 24
type input "2025-08-31"
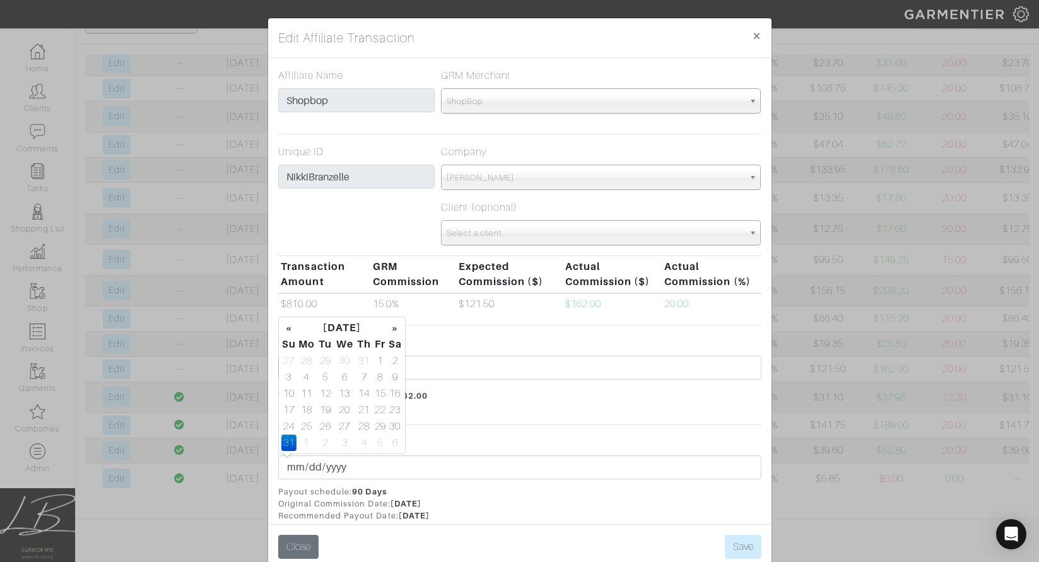
click at [519, 403] on span "Total Commission Amount: $162.00 Listed Commission Info: 15.0" at bounding box center [519, 402] width 483 height 24
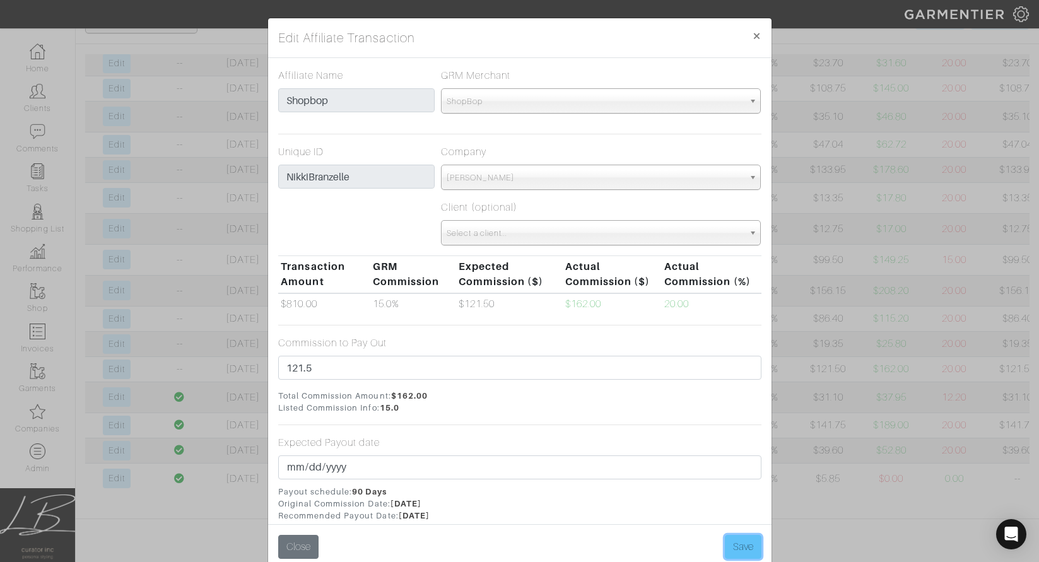
click at [734, 547] on button "Save" at bounding box center [743, 547] width 37 height 24
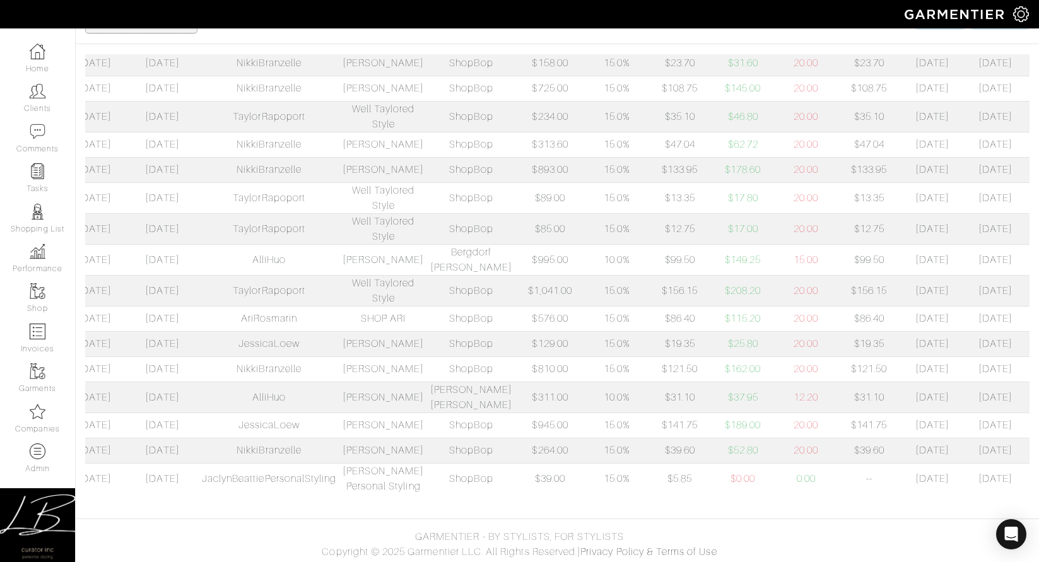
scroll to position [0, 185]
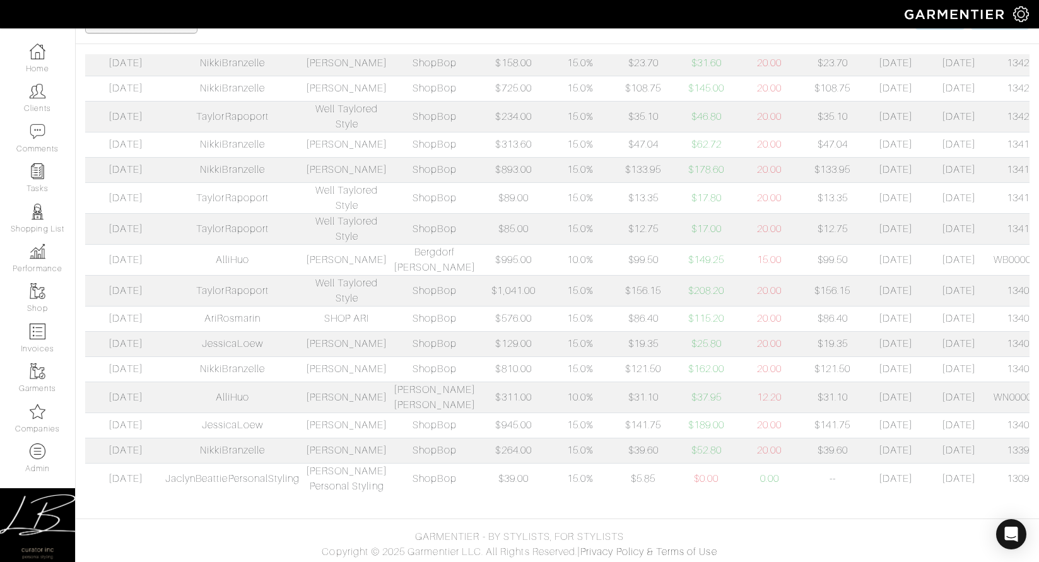
drag, startPoint x: 951, startPoint y: 321, endPoint x: 997, endPoint y: 322, distance: 46.1
click at [1014, 357] on td "134036242" at bounding box center [1033, 369] width 85 height 25
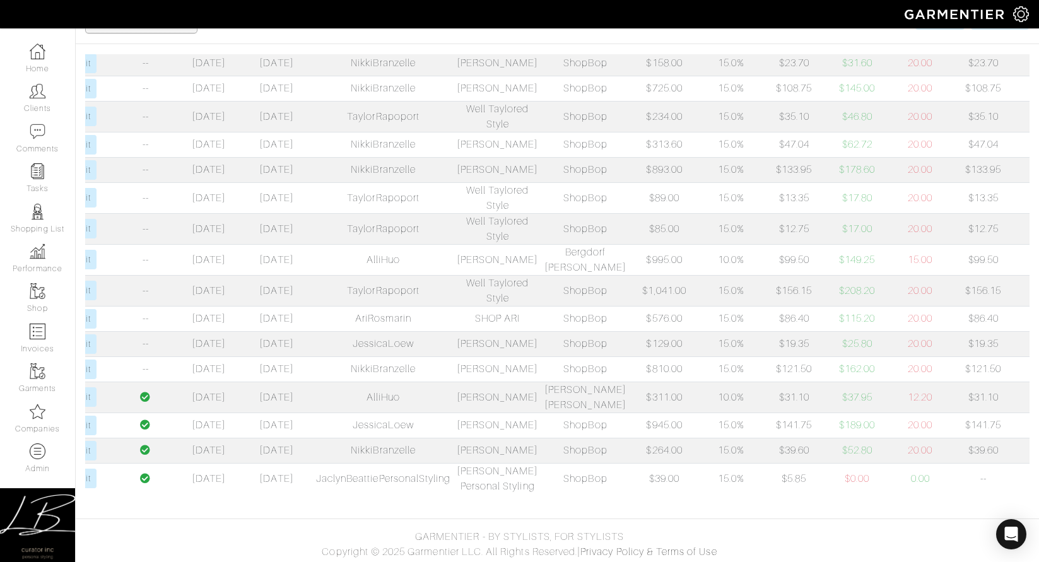
scroll to position [0, 0]
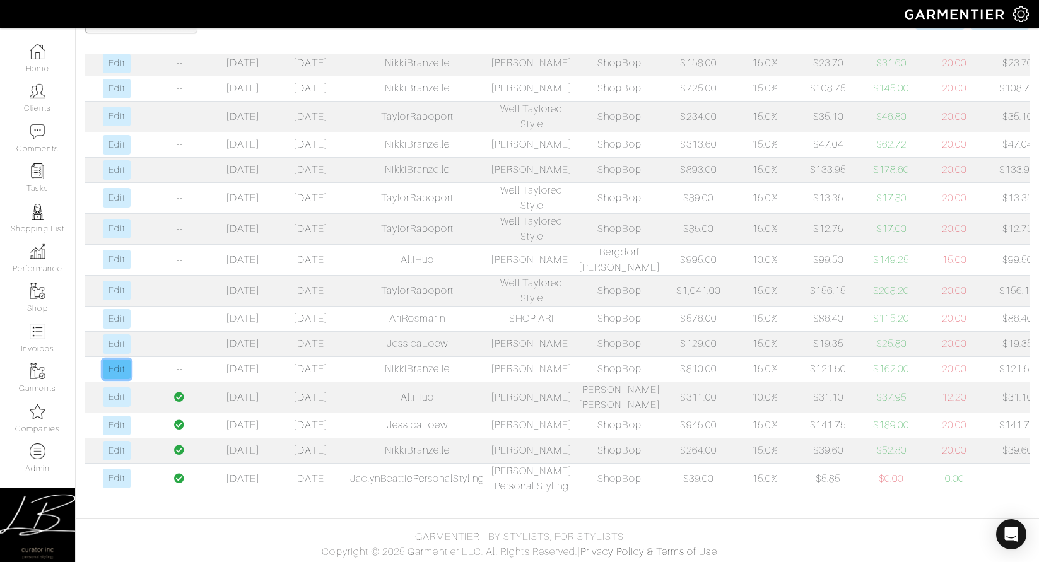
click at [122, 360] on link "Edit" at bounding box center [116, 370] width 27 height 20
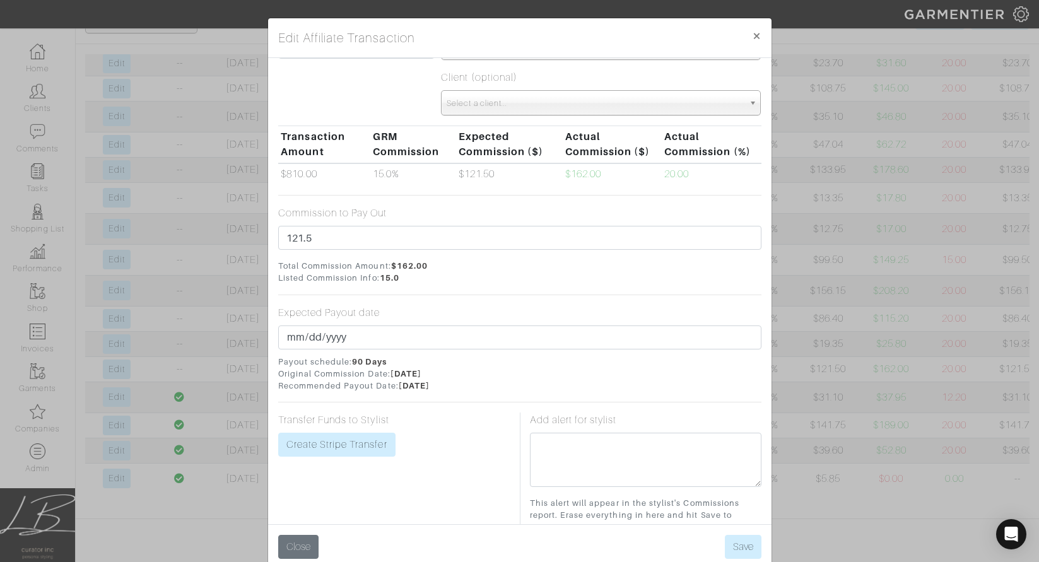
scroll to position [131, 0]
click at [362, 436] on link "Create Stripe Transfer" at bounding box center [336, 444] width 117 height 24
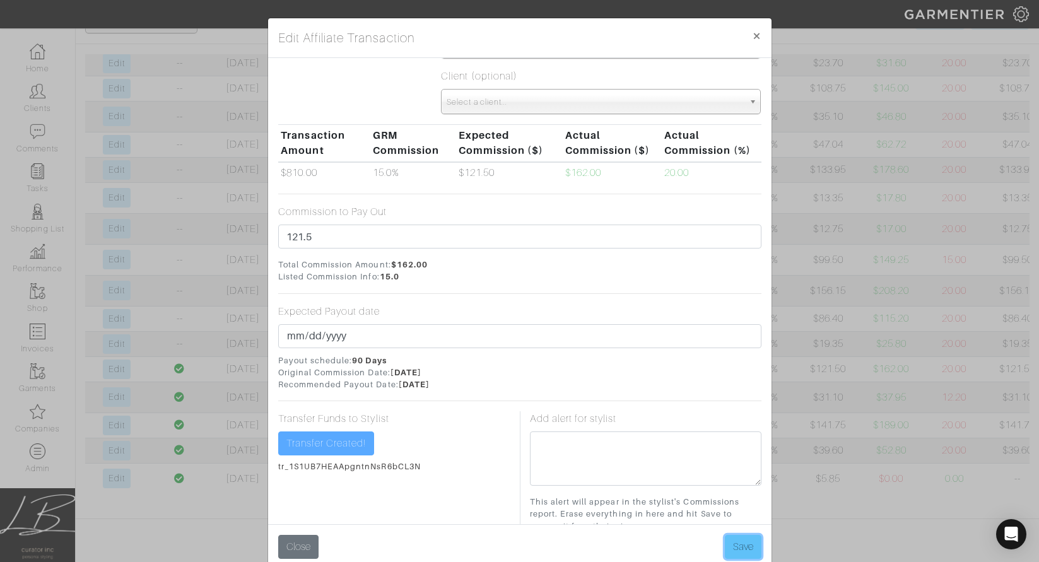
click at [737, 547] on button "Save" at bounding box center [743, 547] width 37 height 24
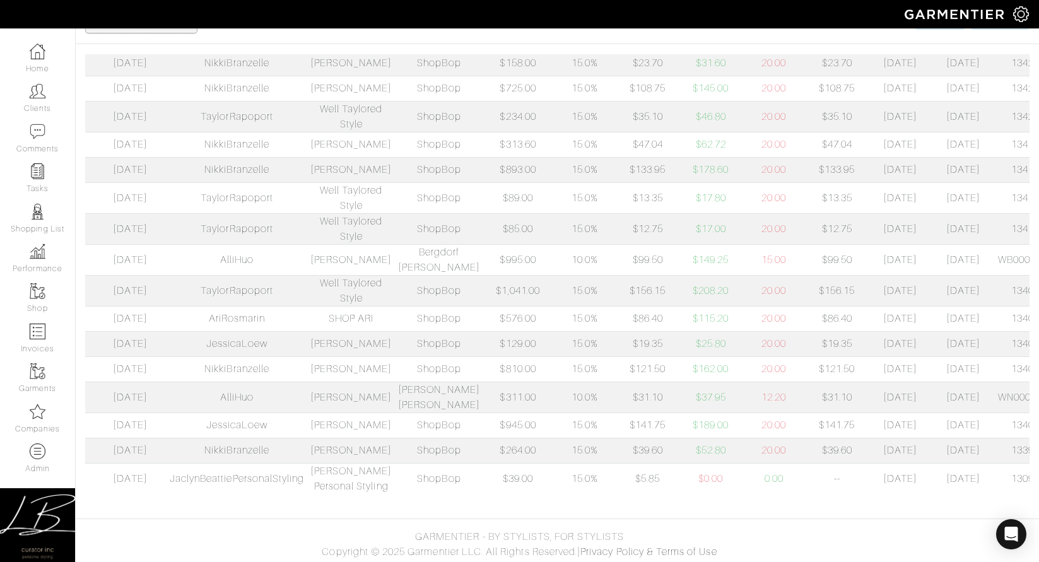
scroll to position [0, 185]
drag, startPoint x: 959, startPoint y: 292, endPoint x: 1025, endPoint y: 292, distance: 66.3
click at [1025, 331] on td "134044148" at bounding box center [1033, 343] width 85 height 25
copy td "134044148"
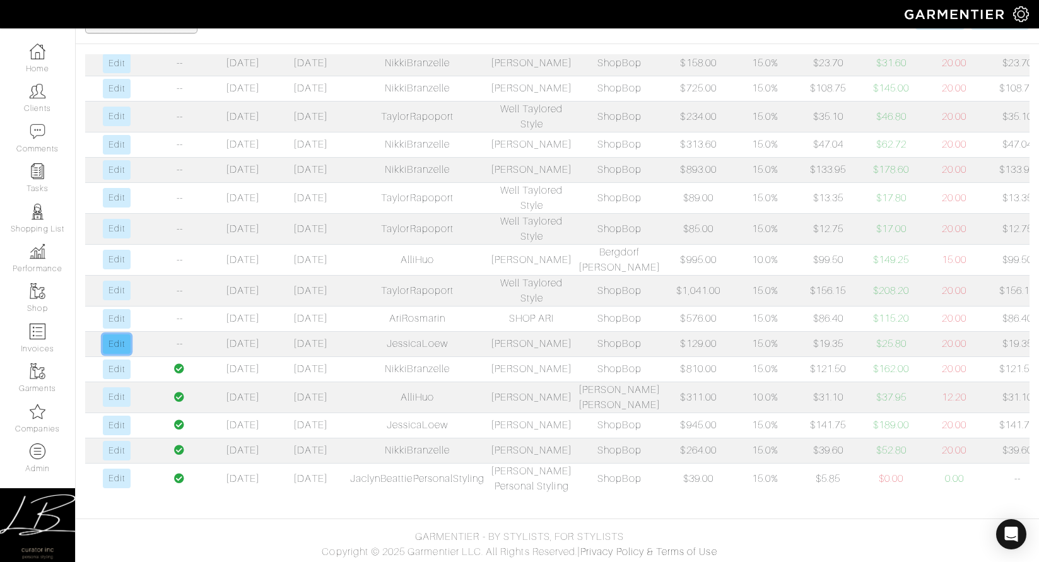
click at [121, 334] on link "Edit" at bounding box center [116, 344] width 27 height 20
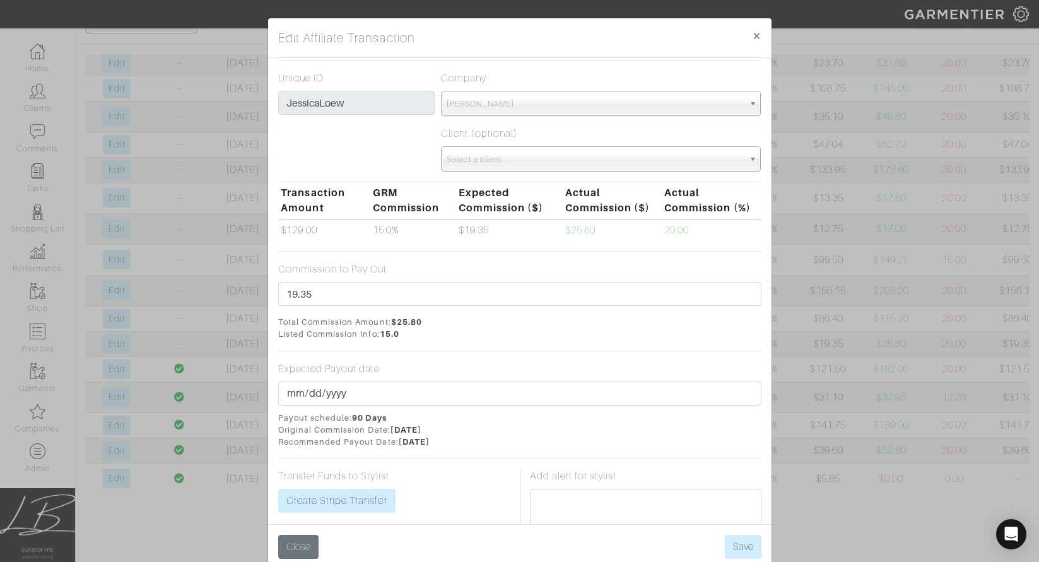
scroll to position [86, 0]
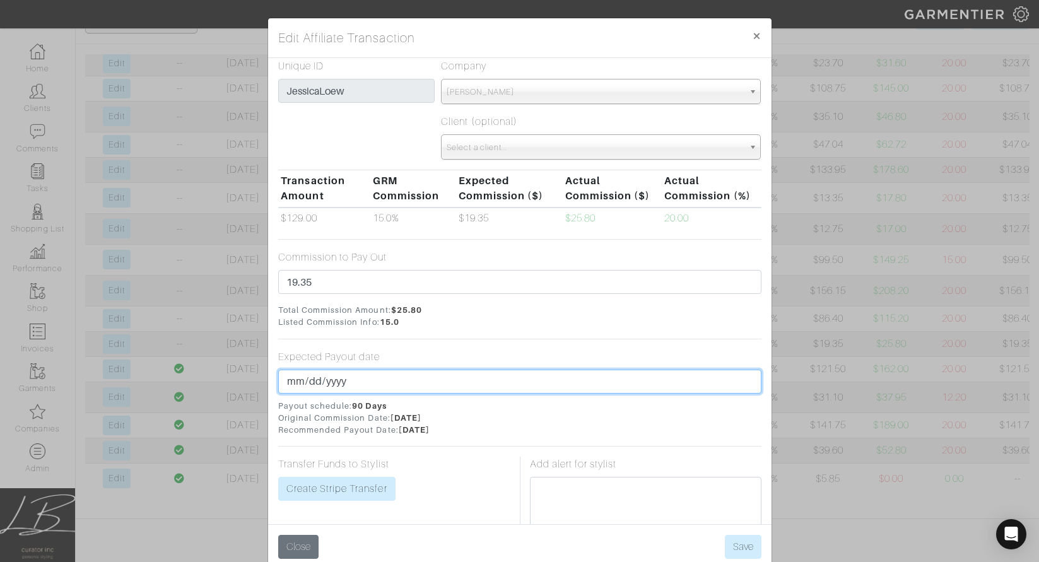
click at [308, 384] on input "2025-08-05" at bounding box center [519, 382] width 483 height 24
type input "2025-08-31"
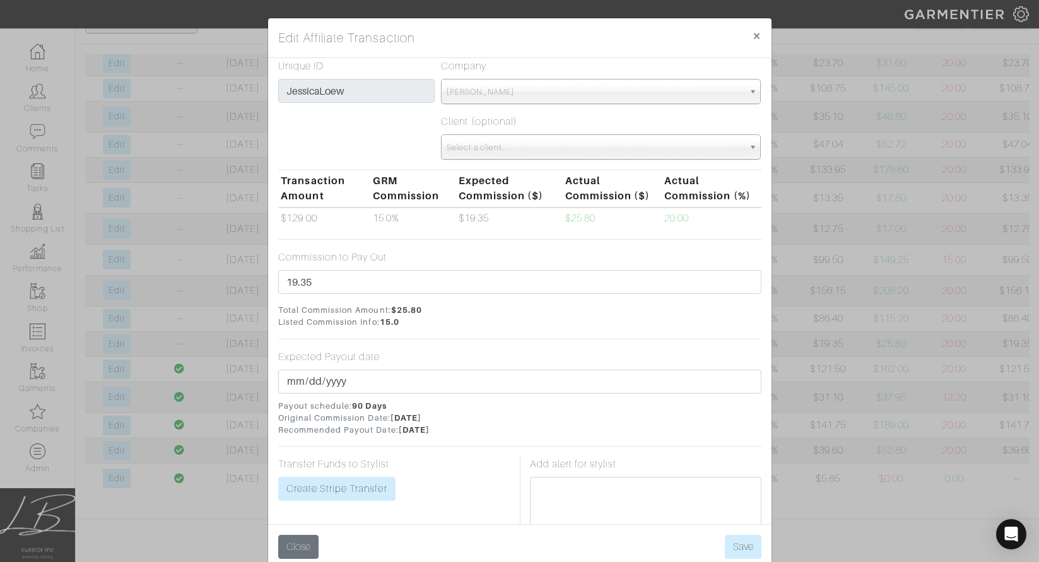
click at [449, 335] on form "Affiliate Name Shopbop GRM Merchant Choose a merchant... Joe's Jeans John Varva…" at bounding box center [519, 344] width 483 height 724
drag, startPoint x: 362, startPoint y: 483, endPoint x: 392, endPoint y: 480, distance: 29.8
click at [363, 483] on link "Create Stripe Transfer" at bounding box center [336, 489] width 117 height 24
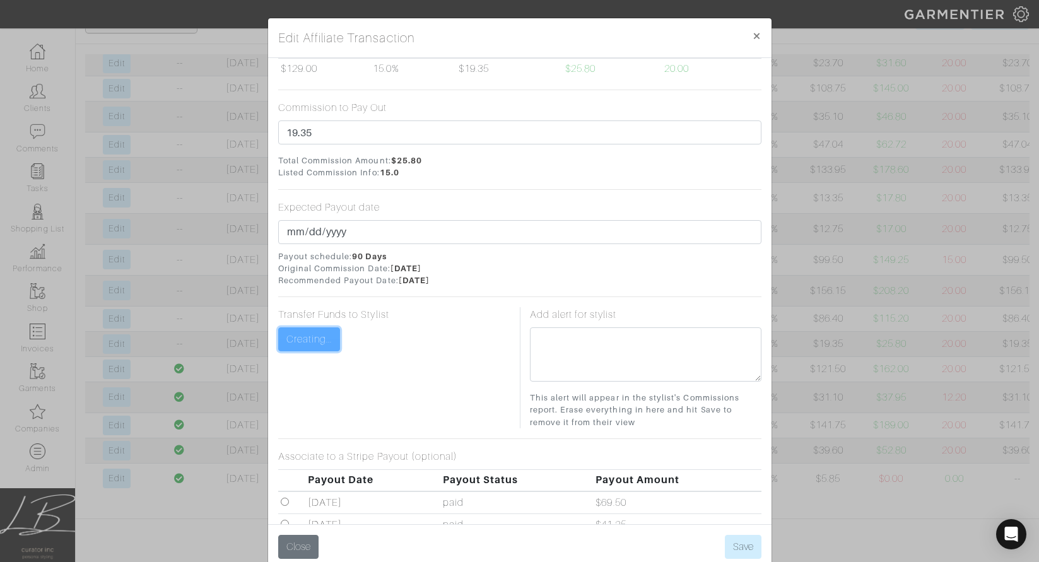
scroll to position [247, 0]
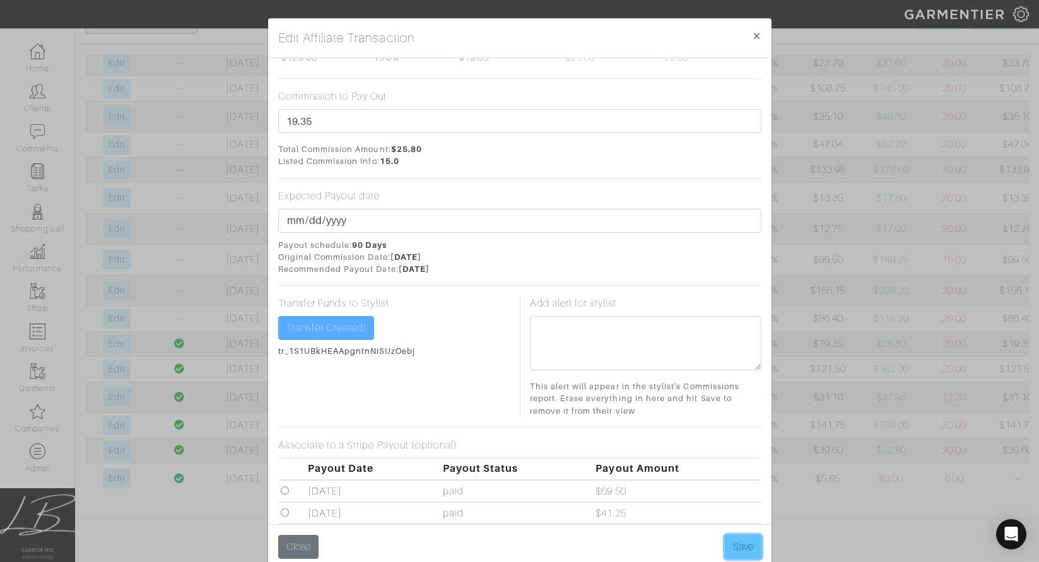
click at [732, 543] on button "Save" at bounding box center [743, 547] width 37 height 24
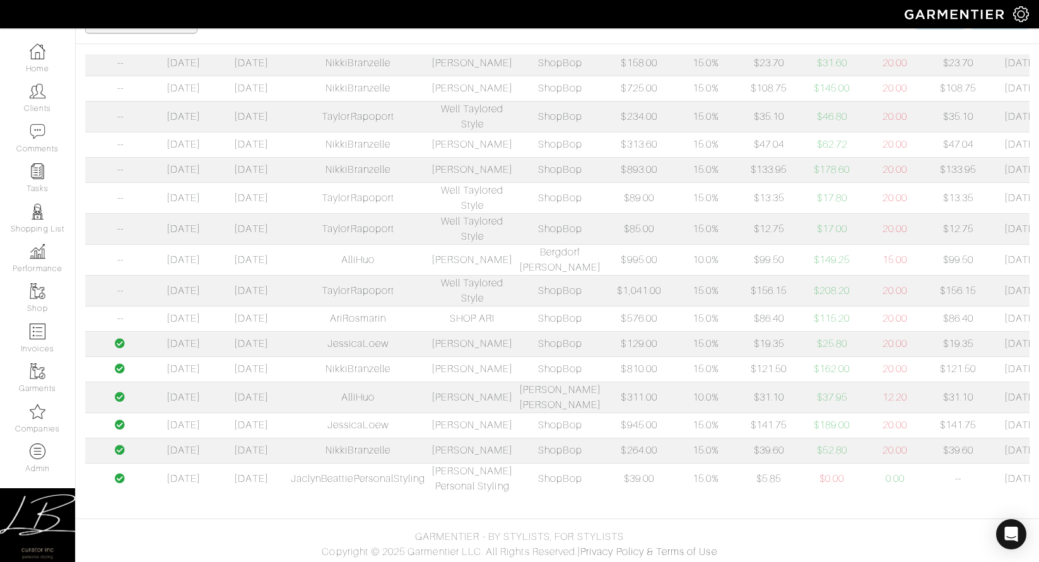
scroll to position [0, 185]
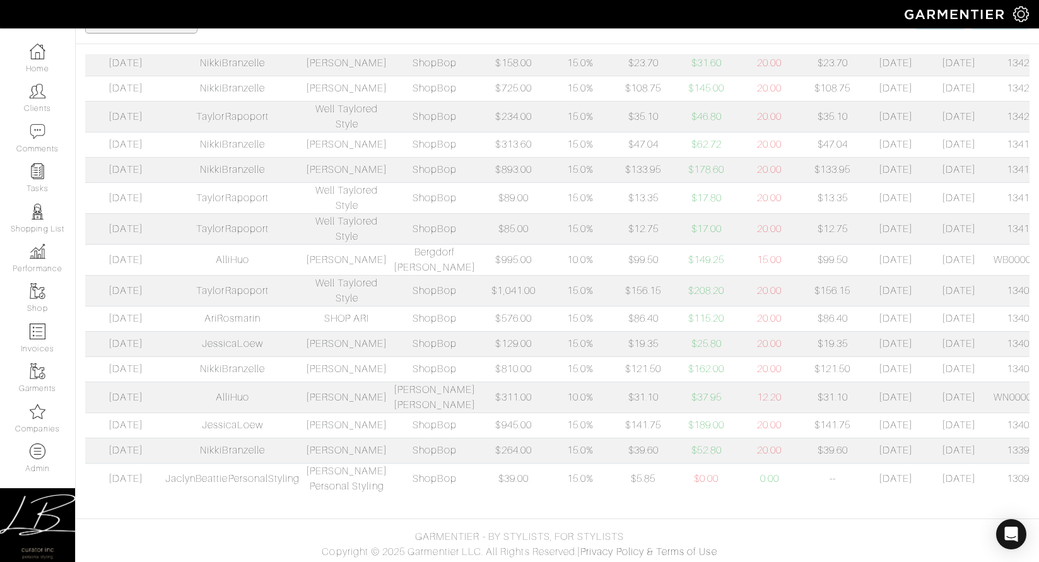
drag, startPoint x: 958, startPoint y: 424, endPoint x: 1034, endPoint y: 422, distance: 75.8
click at [1034, 422] on div "Paid? Click Date Commission Date Garmentier Id Company Retailer Transaction Amo…" at bounding box center [558, 279] width 964 height 450
copy td "134053832"
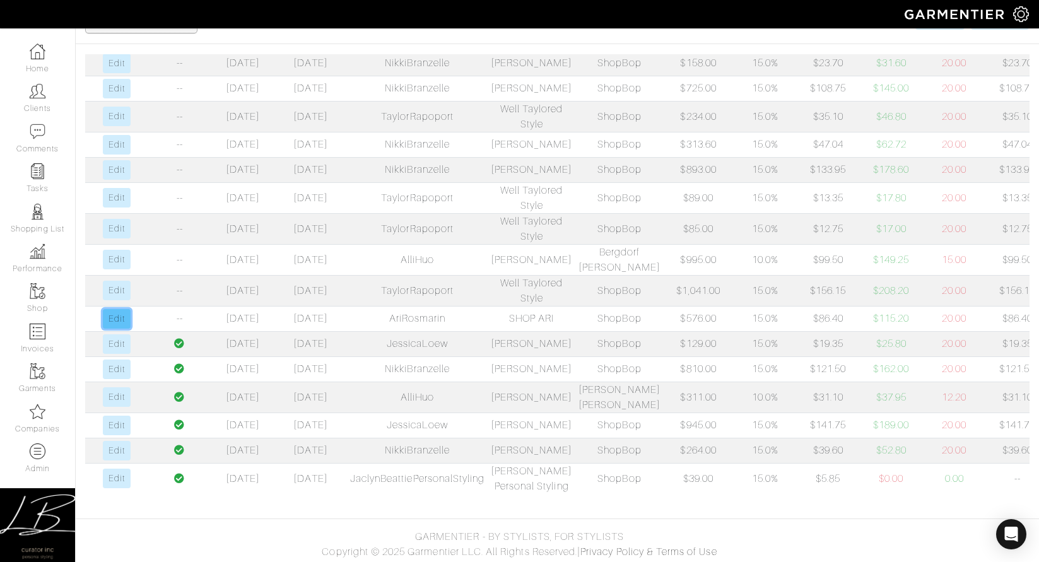
click at [110, 329] on link "Edit" at bounding box center [116, 319] width 27 height 20
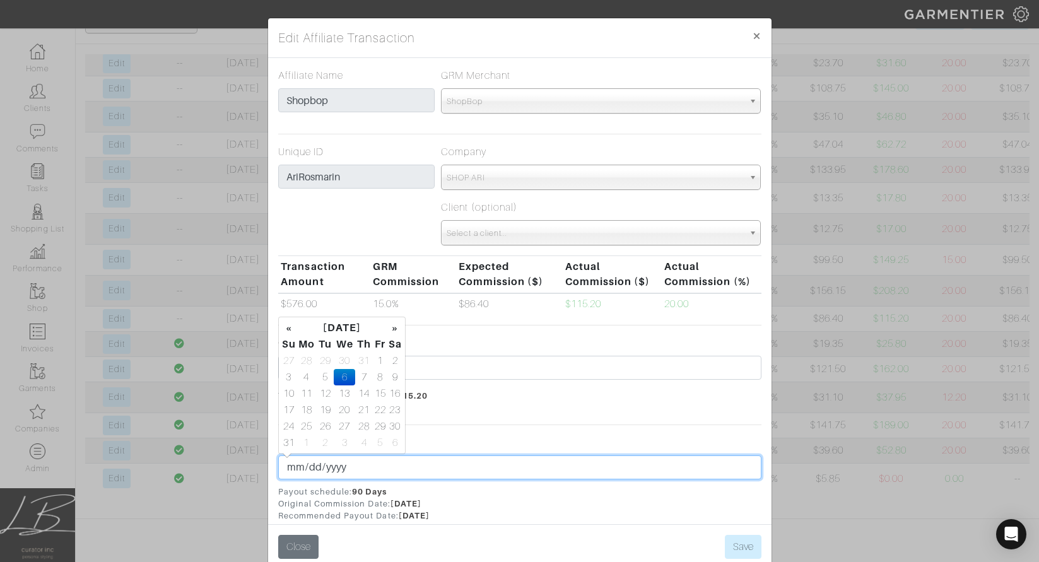
click at [305, 469] on input "2025-08-06" at bounding box center [519, 468] width 483 height 24
type input "2025-08-31"
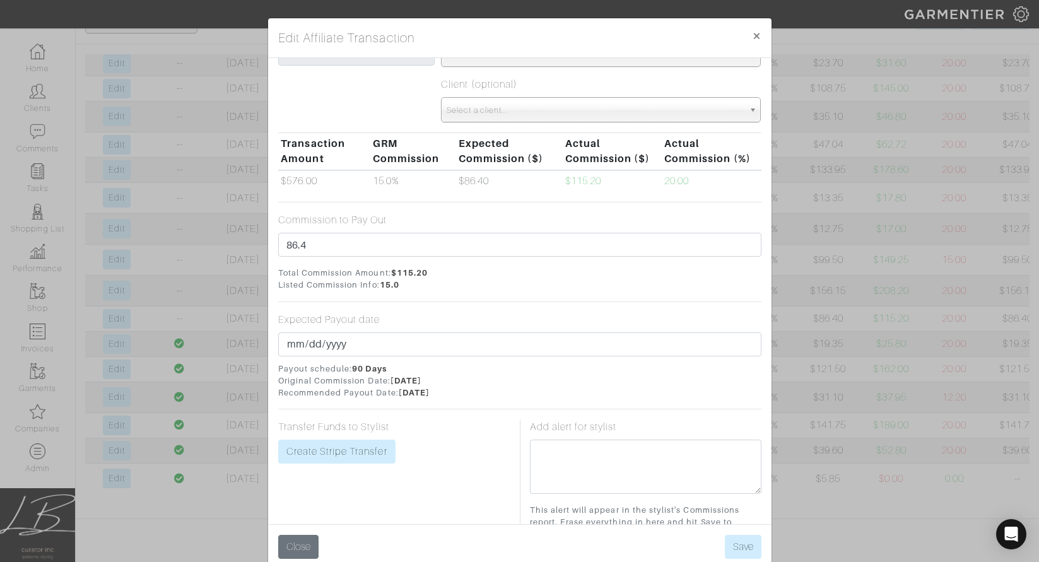
scroll to position [157, 0]
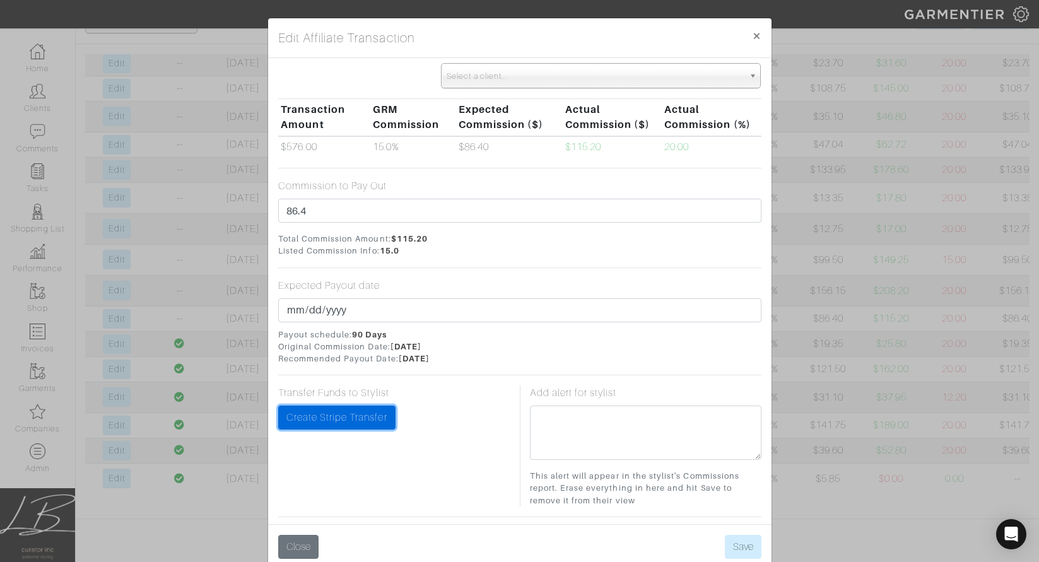
drag, startPoint x: 331, startPoint y: 421, endPoint x: 387, endPoint y: 437, distance: 58.3
click at [331, 421] on link "Create Stripe Transfer" at bounding box center [336, 418] width 117 height 24
click at [749, 543] on button "Save" at bounding box center [743, 547] width 37 height 24
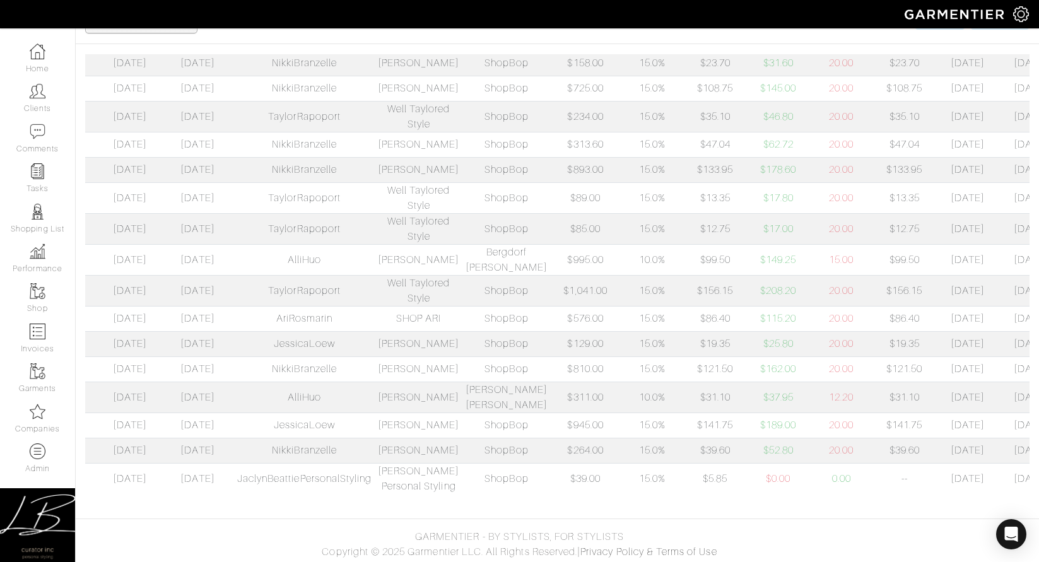
scroll to position [0, 185]
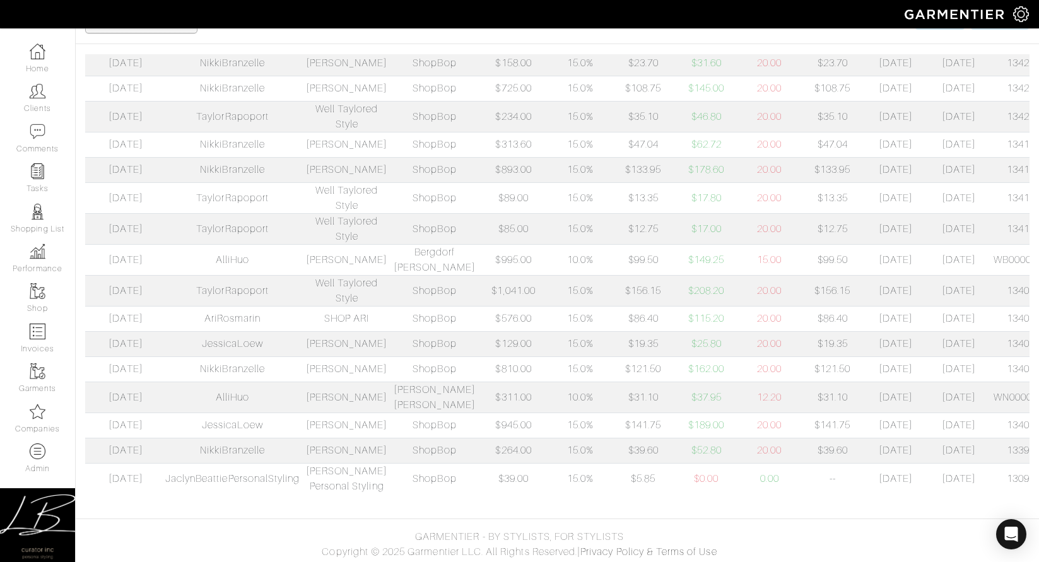
drag, startPoint x: 955, startPoint y: 389, endPoint x: 1015, endPoint y: 390, distance: 59.3
click at [1015, 306] on td "134056595" at bounding box center [1033, 290] width 85 height 31
copy td "134056595"
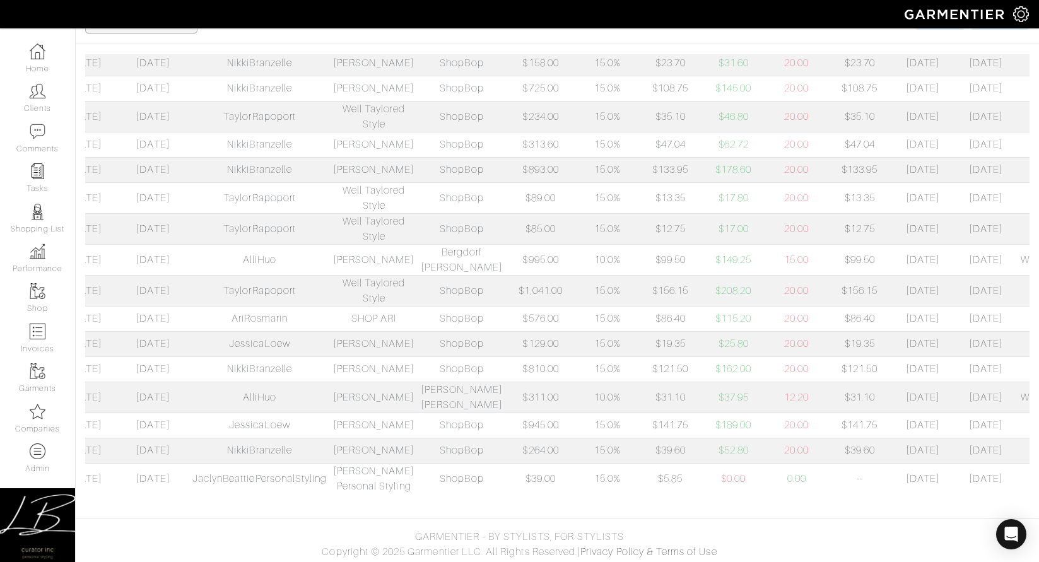
scroll to position [0, 0]
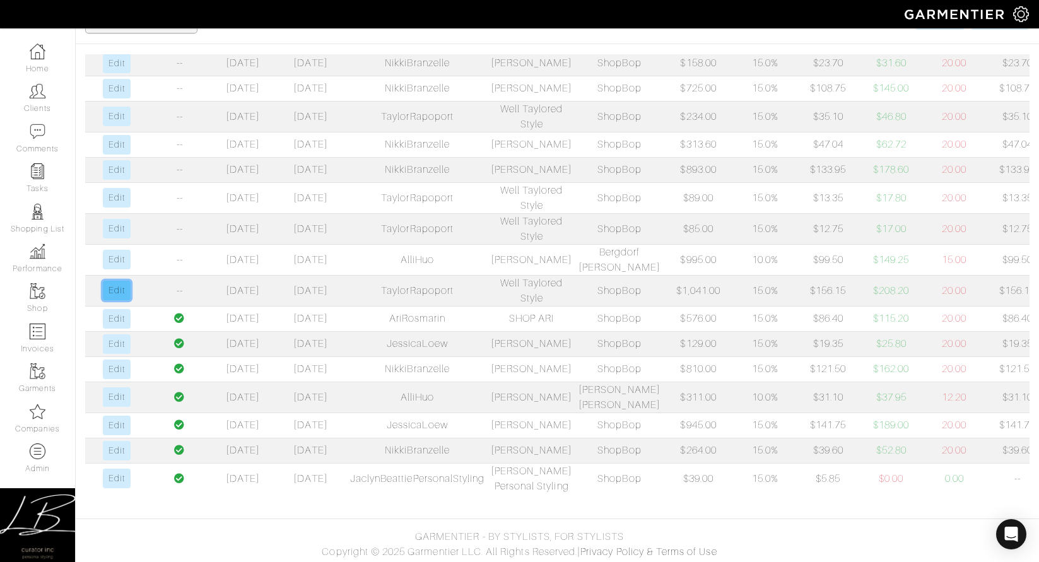
click at [117, 300] on link "Edit" at bounding box center [116, 291] width 27 height 20
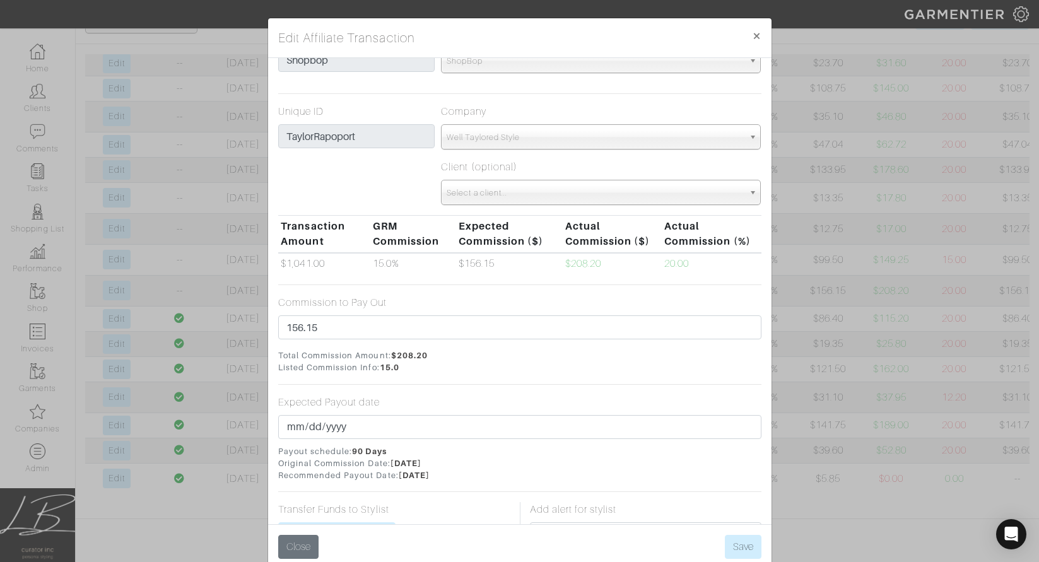
scroll to position [41, 0]
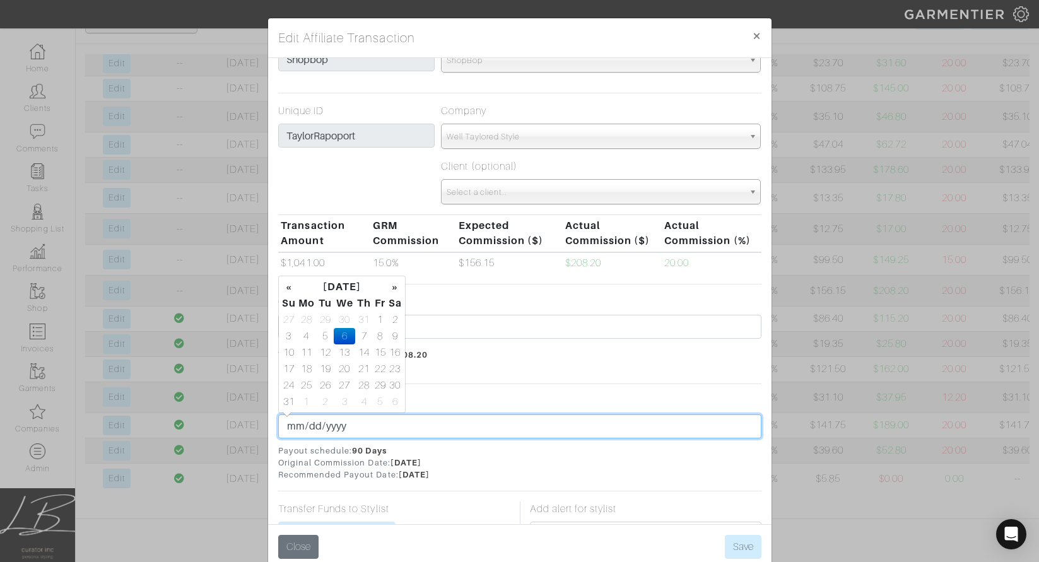
click at [307, 429] on input "2025-08-06" at bounding box center [519, 427] width 483 height 24
type input "2025-08-31"
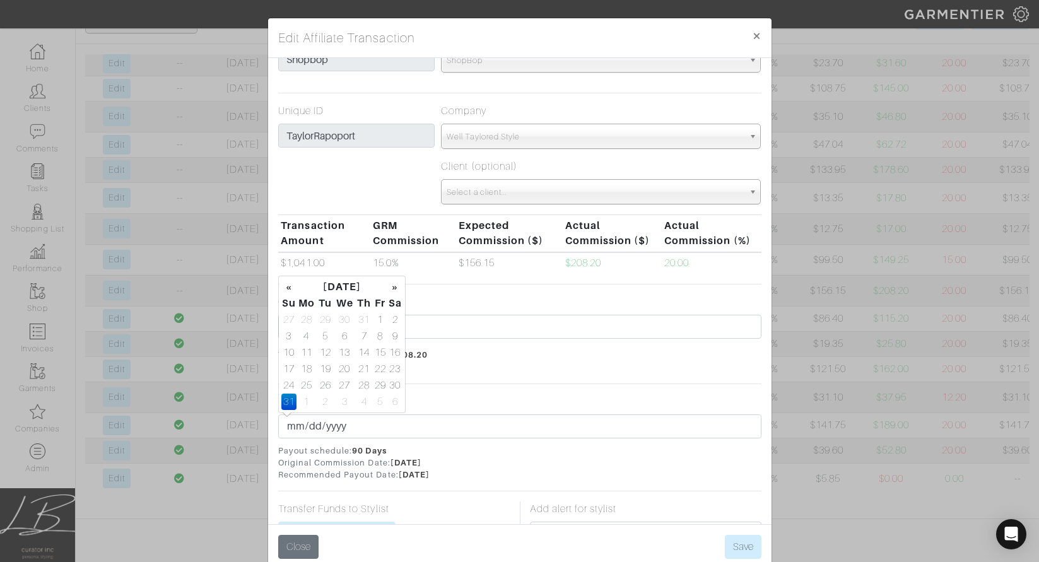
click at [429, 400] on div "Expected Payout date 2025-08-31 Payout schedule: 90 Days Original Commission Da…" at bounding box center [519, 437] width 483 height 87
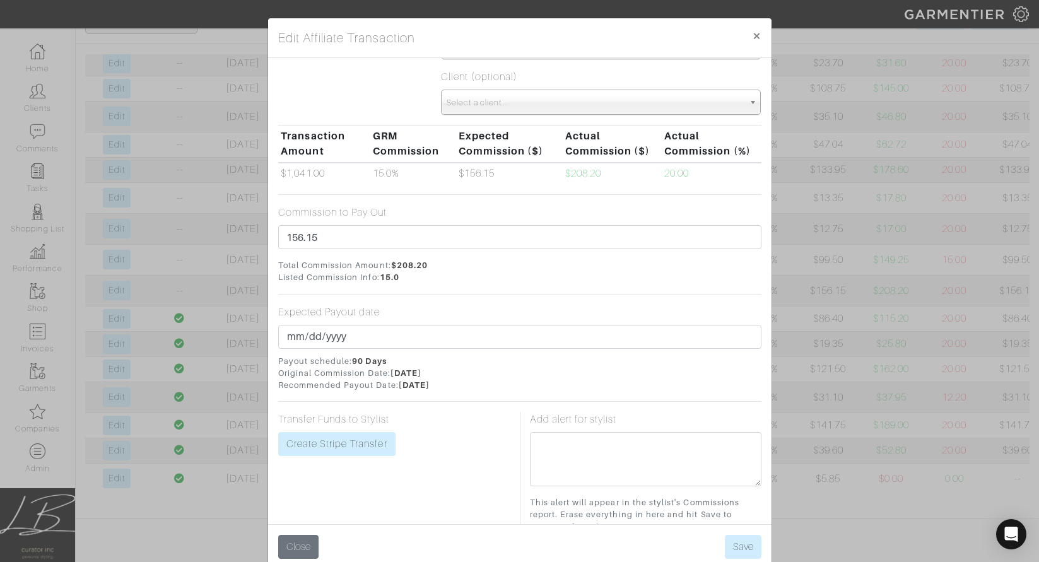
scroll to position [228, 0]
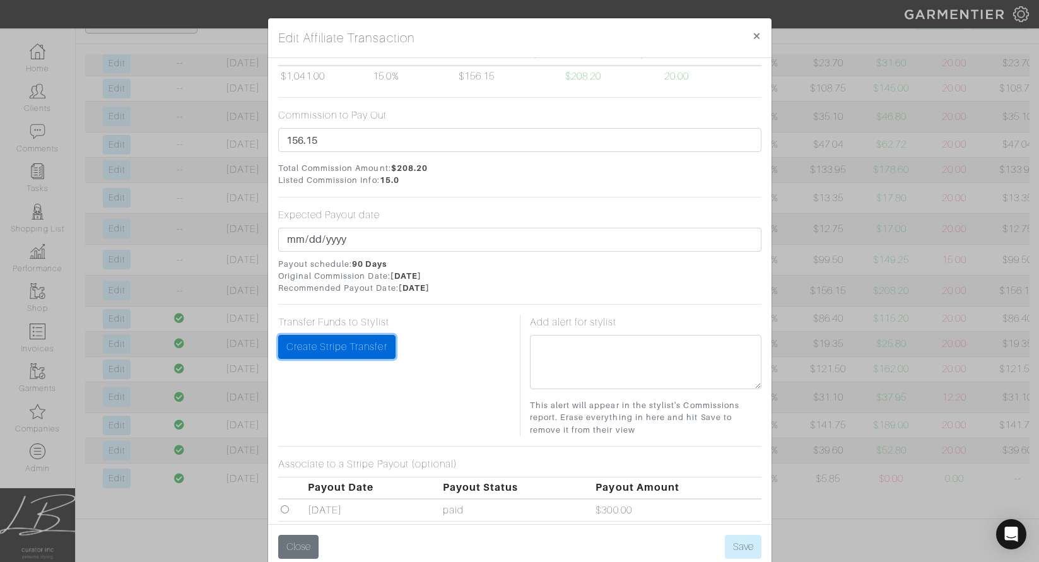
click at [307, 336] on link "Create Stripe Transfer" at bounding box center [336, 347] width 117 height 24
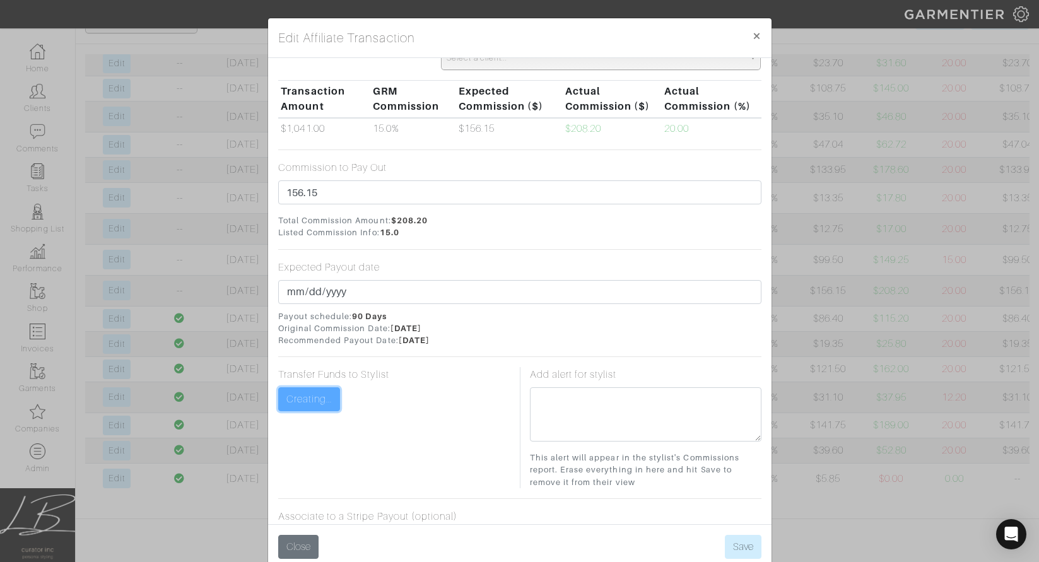
scroll to position [174, 0]
click at [735, 540] on button "Save" at bounding box center [743, 547] width 37 height 24
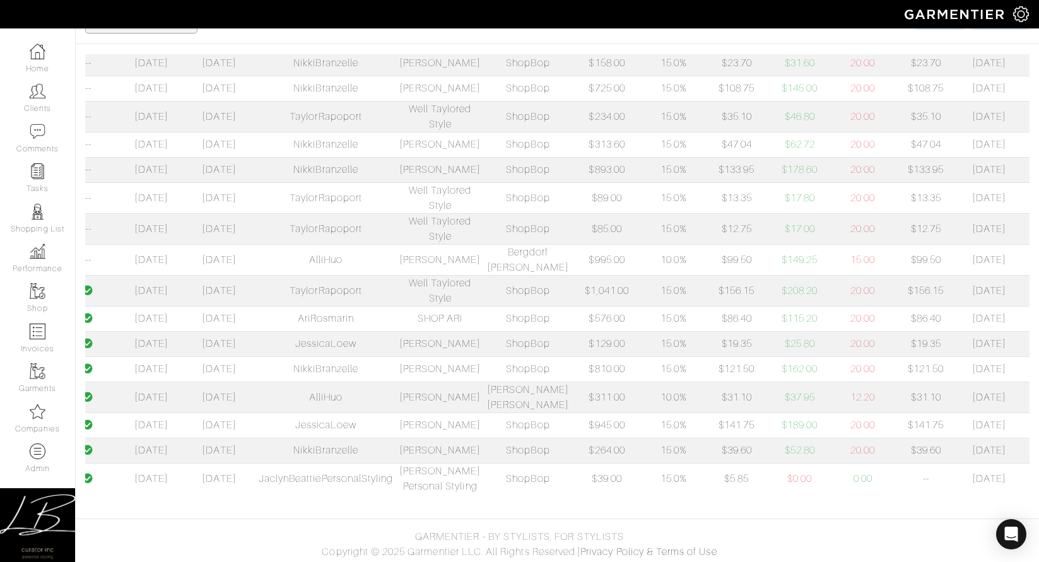
scroll to position [0, 185]
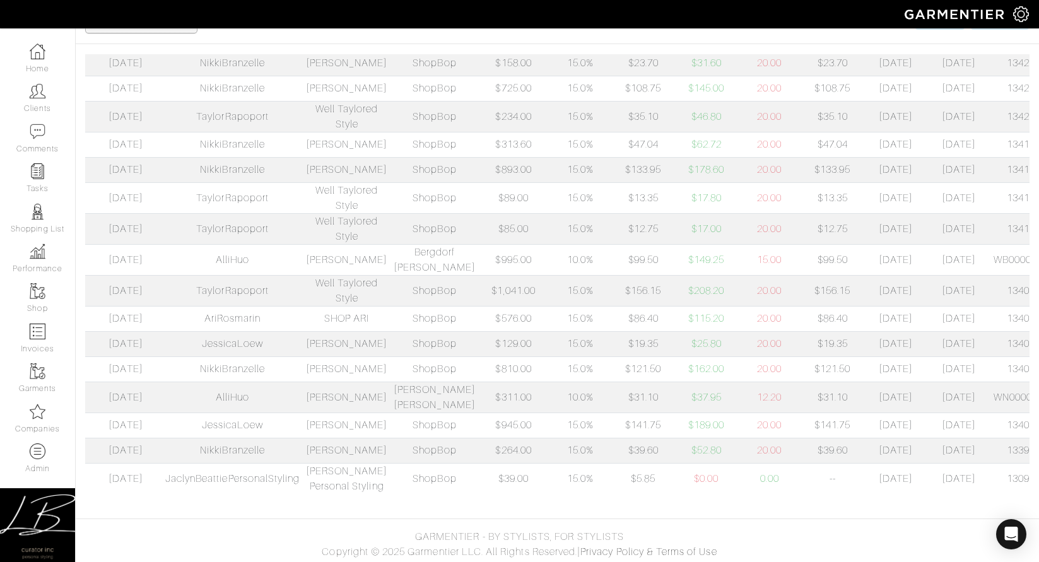
drag, startPoint x: 953, startPoint y: 346, endPoint x: 1038, endPoint y: 345, distance: 85.2
click at [1039, 346] on html "Curator Inc Lisa Bubes Home Clients Invoices Comments Reminders Stylists Shop C…" at bounding box center [519, 230] width 1039 height 669
copy td "WB00001987696"
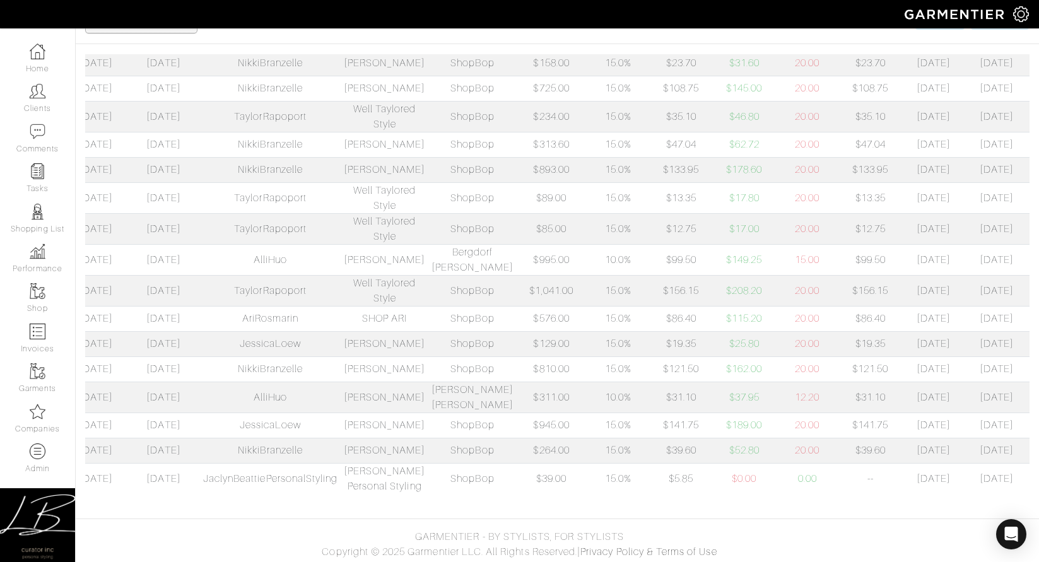
scroll to position [0, 0]
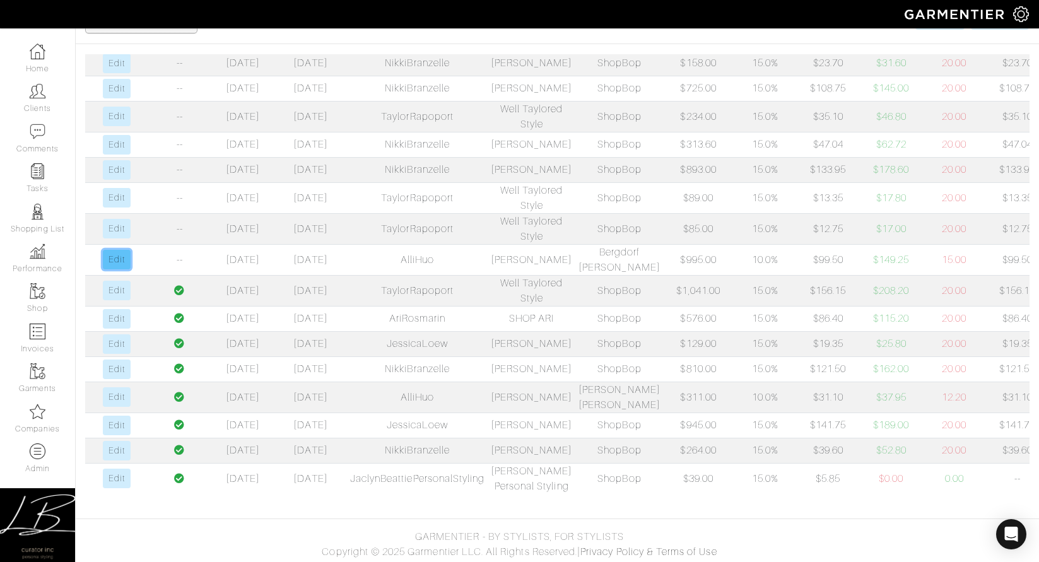
click at [107, 269] on link "Edit" at bounding box center [116, 260] width 27 height 20
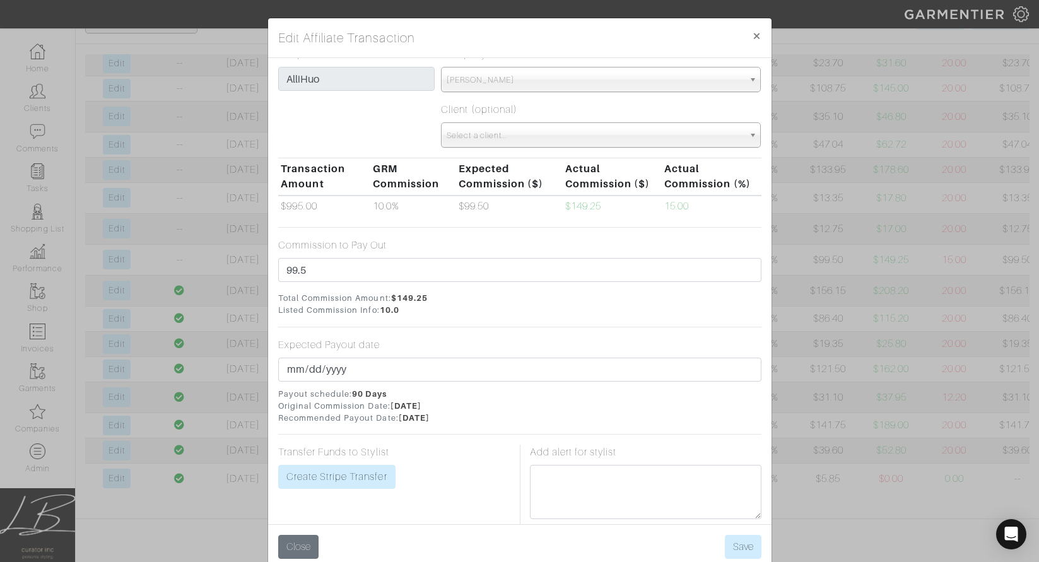
scroll to position [102, 0]
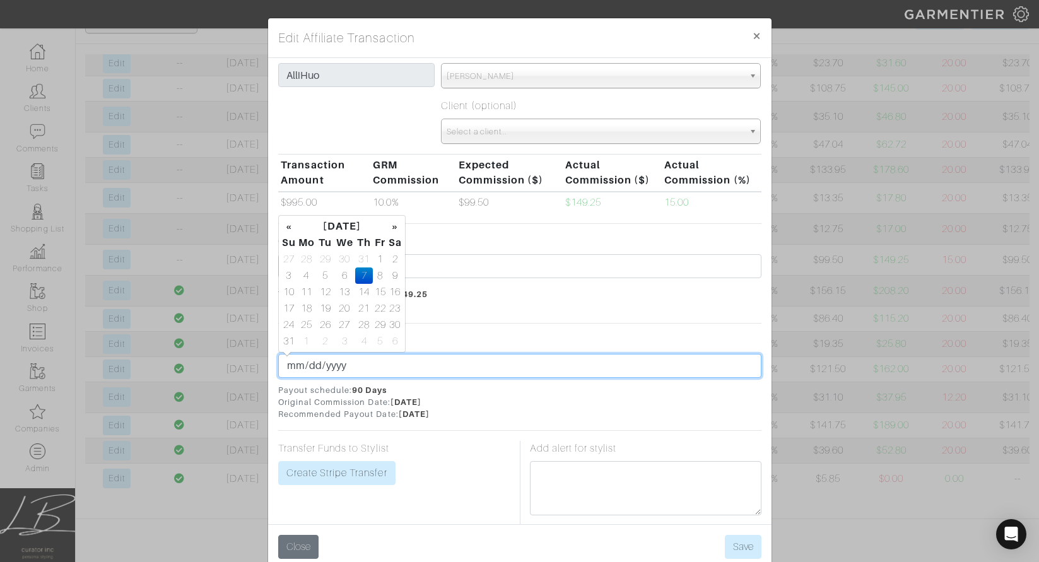
click at [312, 365] on input "2025-08-07" at bounding box center [519, 366] width 483 height 24
type input "2025-08-31"
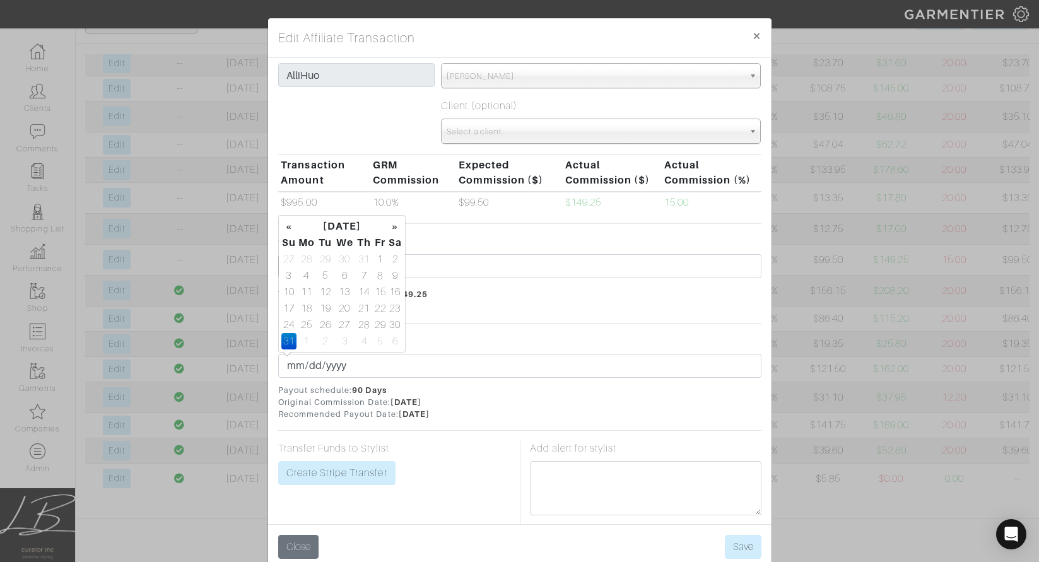
click at [438, 326] on form "Affiliate Name Bergdorf Goodman (Neiman Marcus) GRM Merchant Choose a merchant.…" at bounding box center [519, 318] width 483 height 702
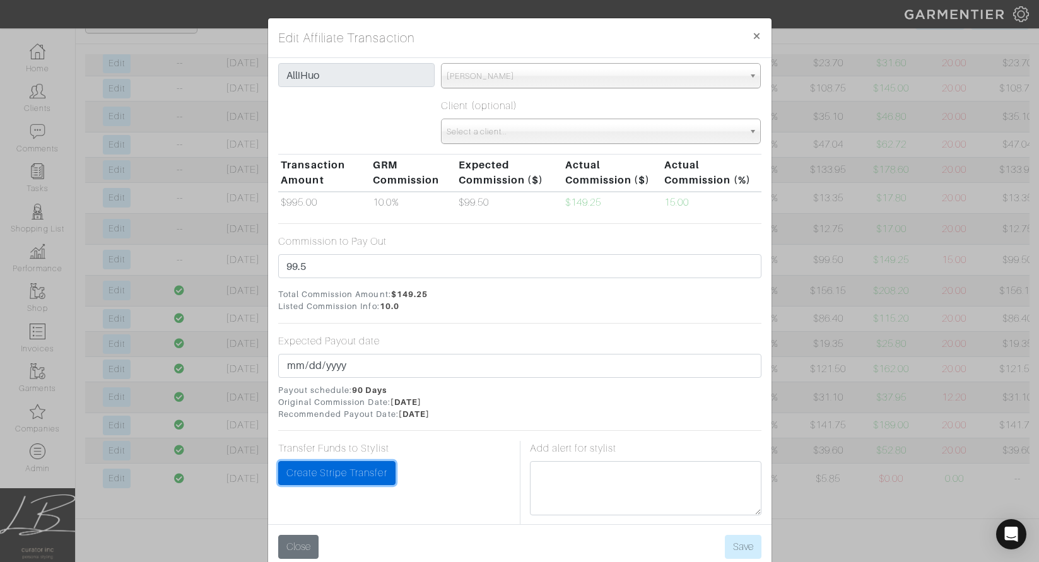
click at [356, 466] on link "Create Stripe Transfer" at bounding box center [336, 473] width 117 height 24
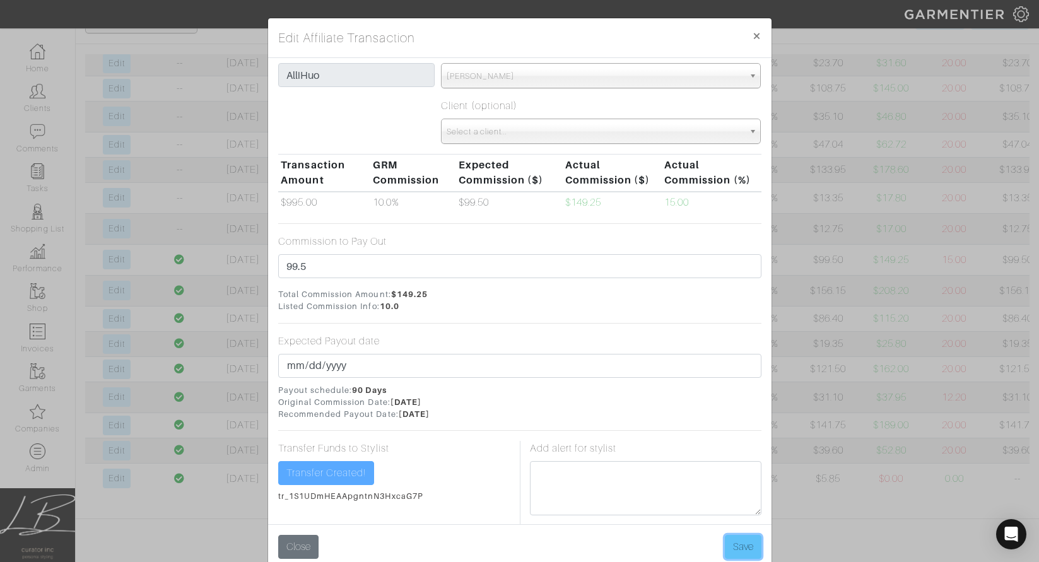
click at [749, 547] on button "Save" at bounding box center [743, 547] width 37 height 24
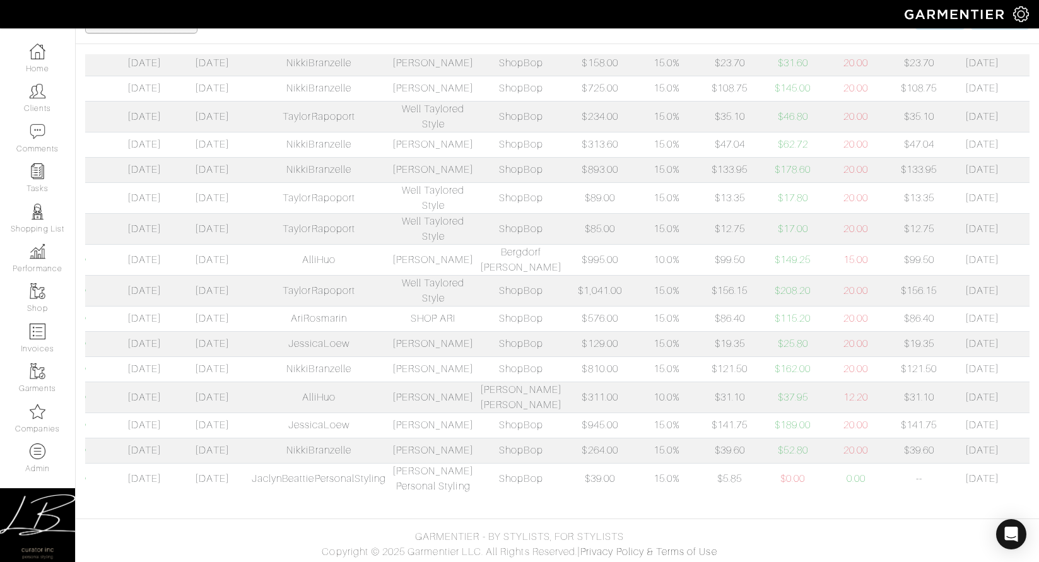
scroll to position [0, 185]
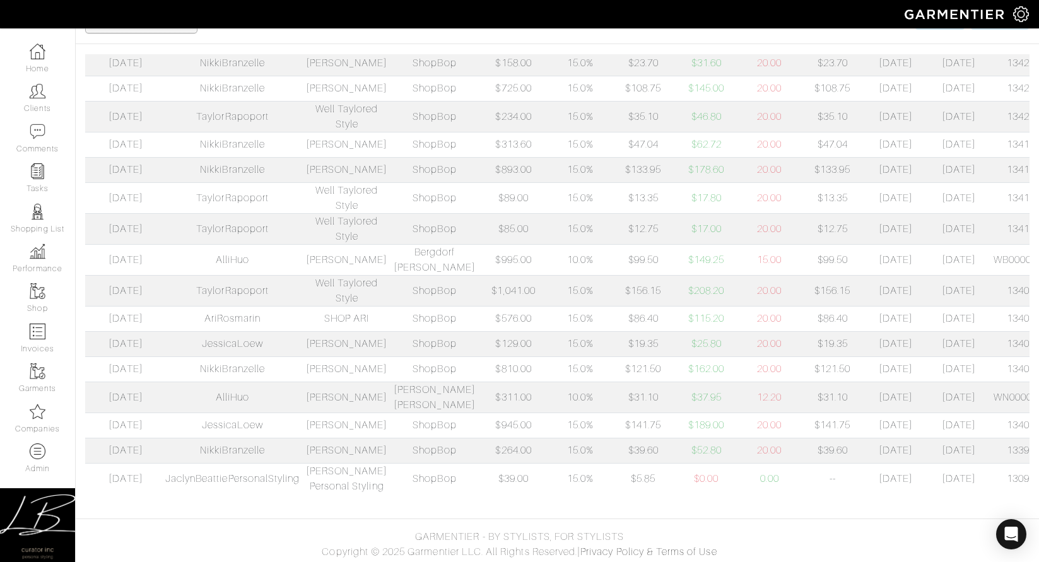
drag, startPoint x: 950, startPoint y: 306, endPoint x: 1024, endPoint y: 309, distance: 74.5
click at [1024, 244] on td "134101462" at bounding box center [1033, 228] width 85 height 31
copy td "134101462"
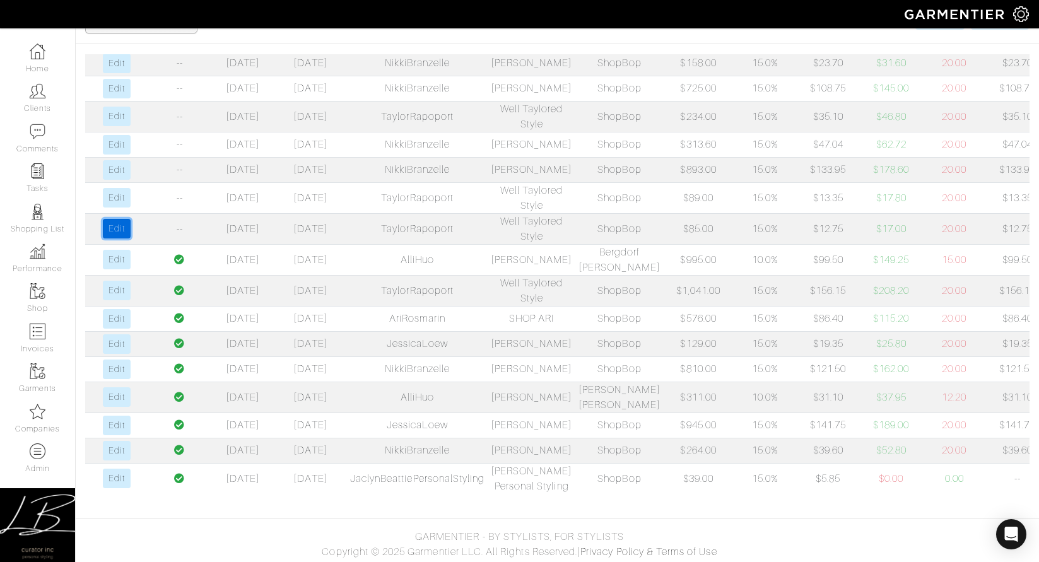
click at [128, 239] on link "Edit" at bounding box center [116, 229] width 27 height 20
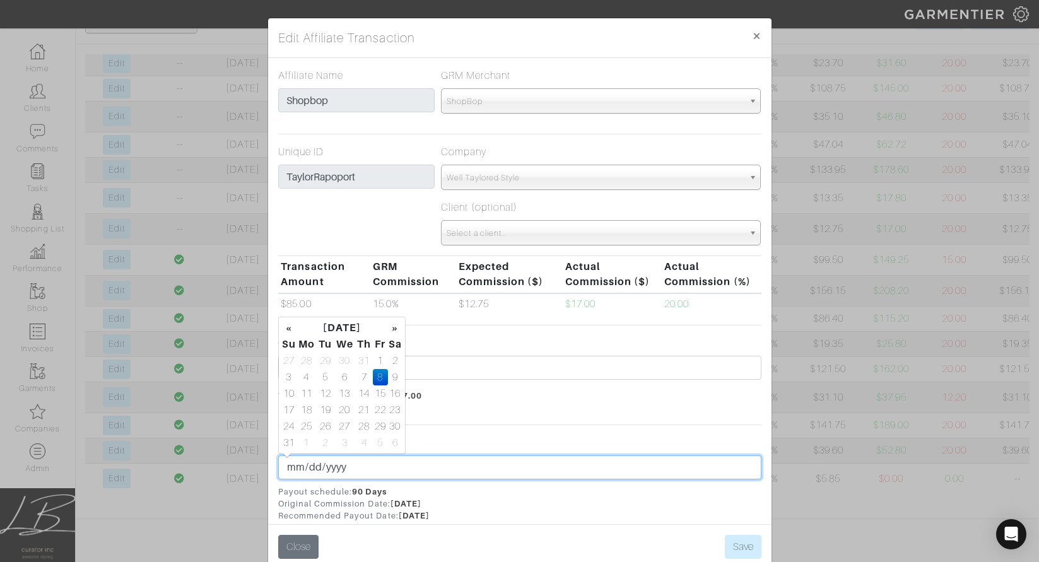
click at [311, 468] on input "2025-08-08" at bounding box center [519, 468] width 483 height 24
type input "2025-08-31"
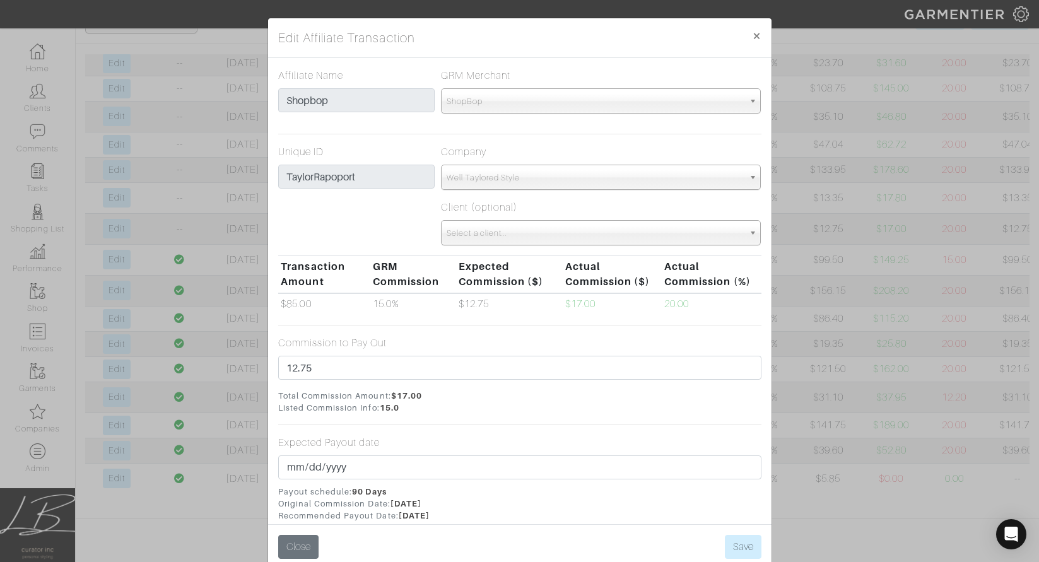
click at [478, 397] on span "Total Commission Amount: $17.00 Listed Commission Info: 15.0" at bounding box center [519, 402] width 483 height 24
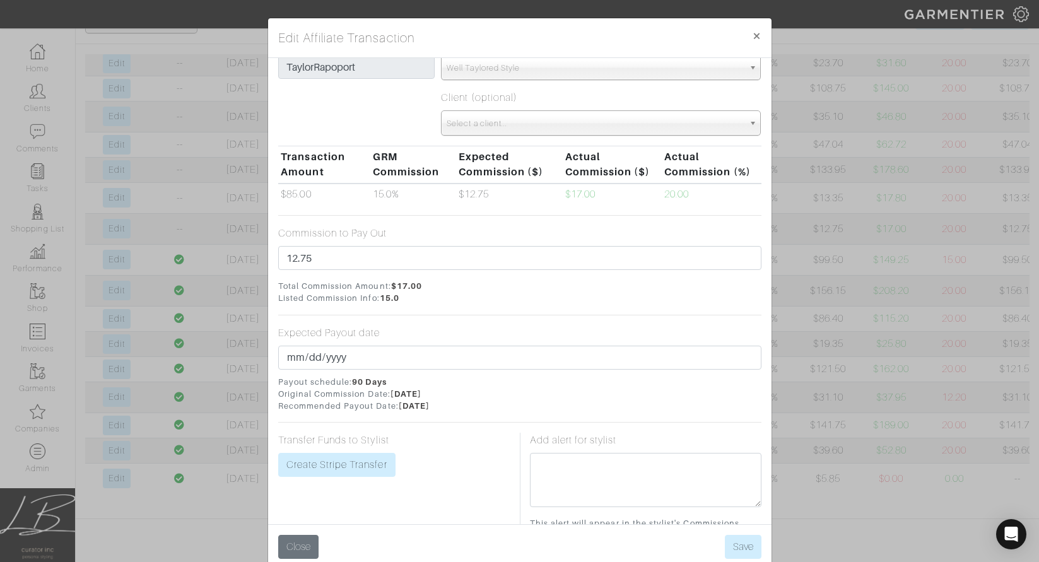
scroll to position [133, 0]
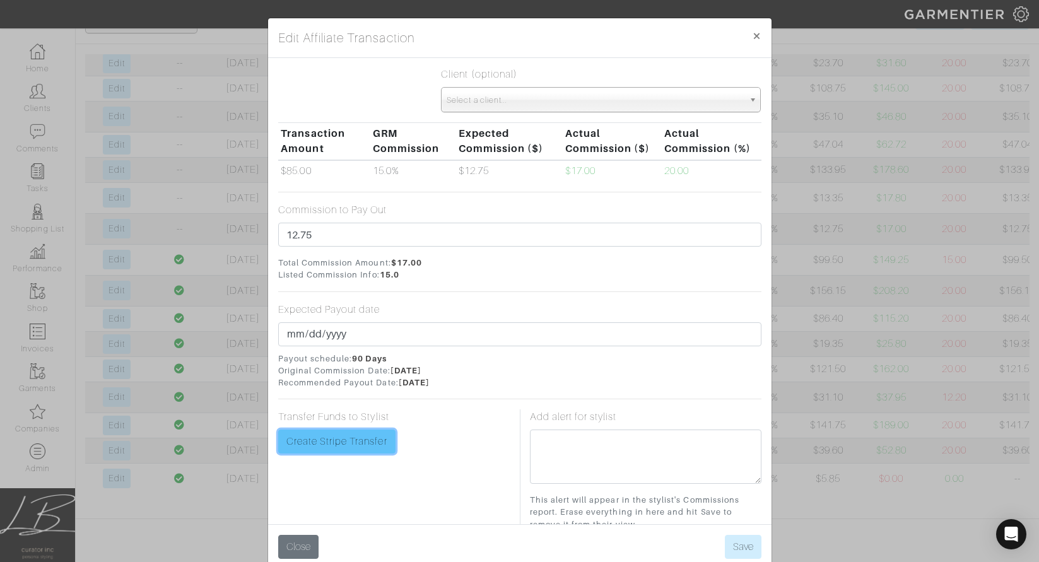
click at [362, 436] on link "Create Stripe Transfer" at bounding box center [336, 442] width 117 height 24
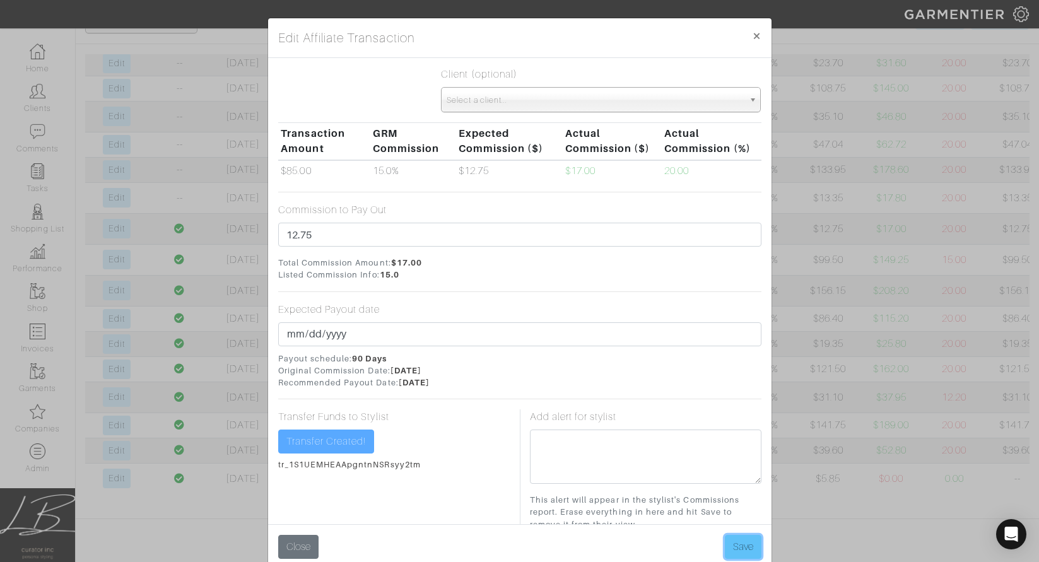
click at [744, 543] on button "Save" at bounding box center [743, 547] width 37 height 24
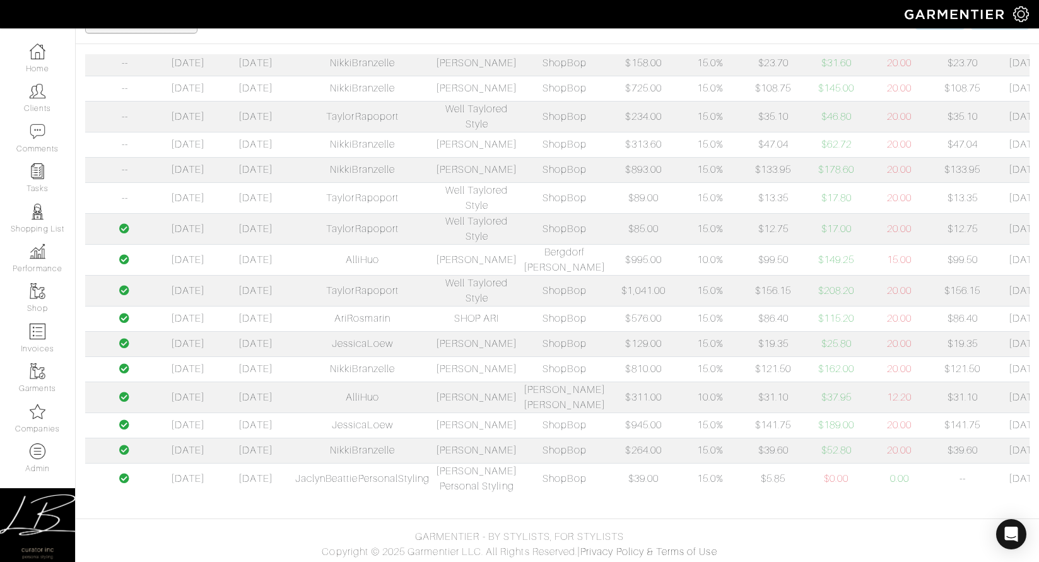
scroll to position [0, 0]
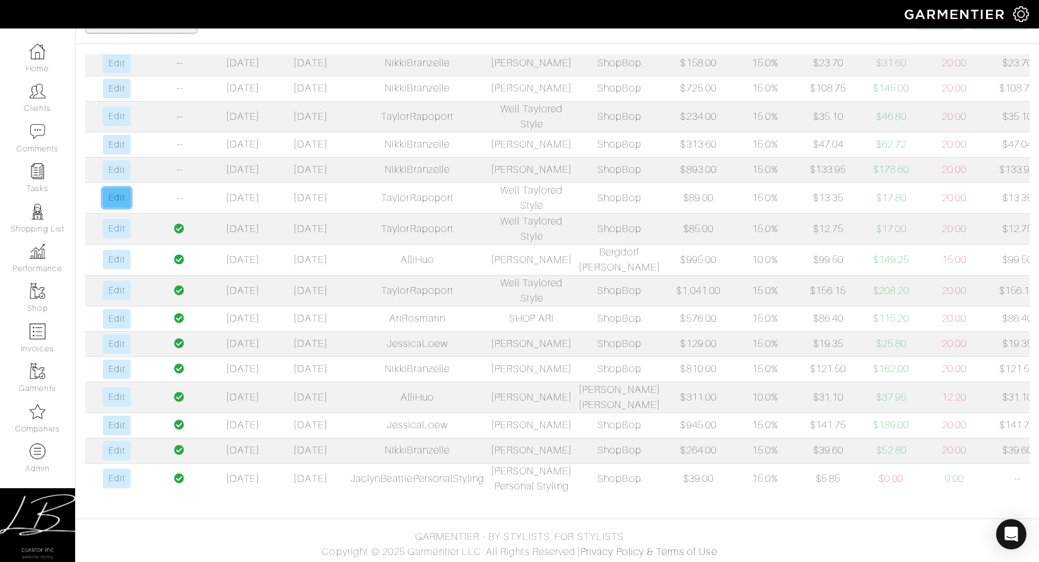
click at [117, 208] on link "Edit" at bounding box center [116, 198] width 27 height 20
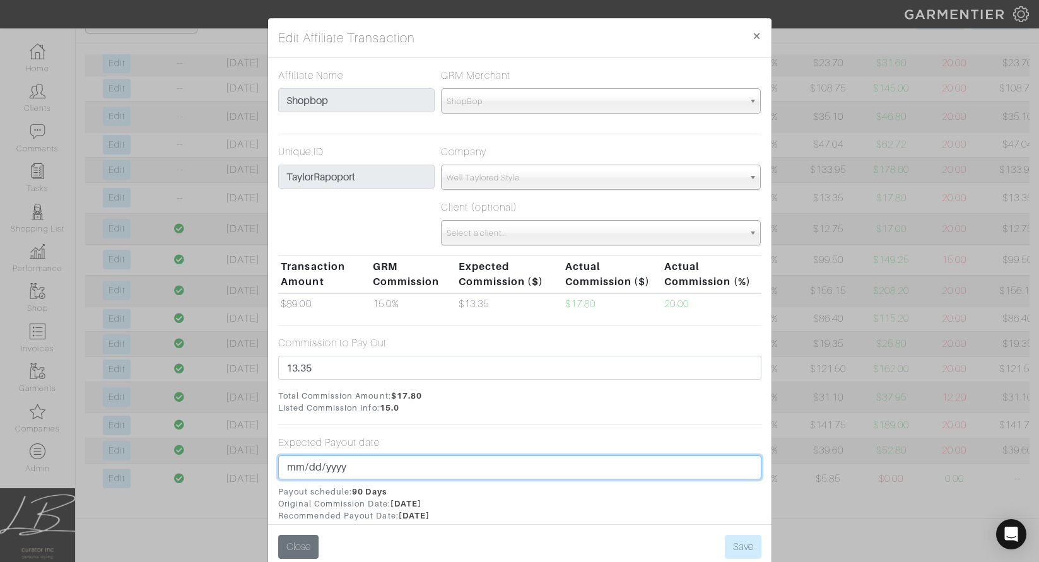
click at [307, 468] on input "2025-08-11" at bounding box center [519, 468] width 483 height 24
type input "12025-08-04"
click at [309, 466] on input "2025-08-04" at bounding box center [519, 468] width 483 height 24
type input "2025-08-31"
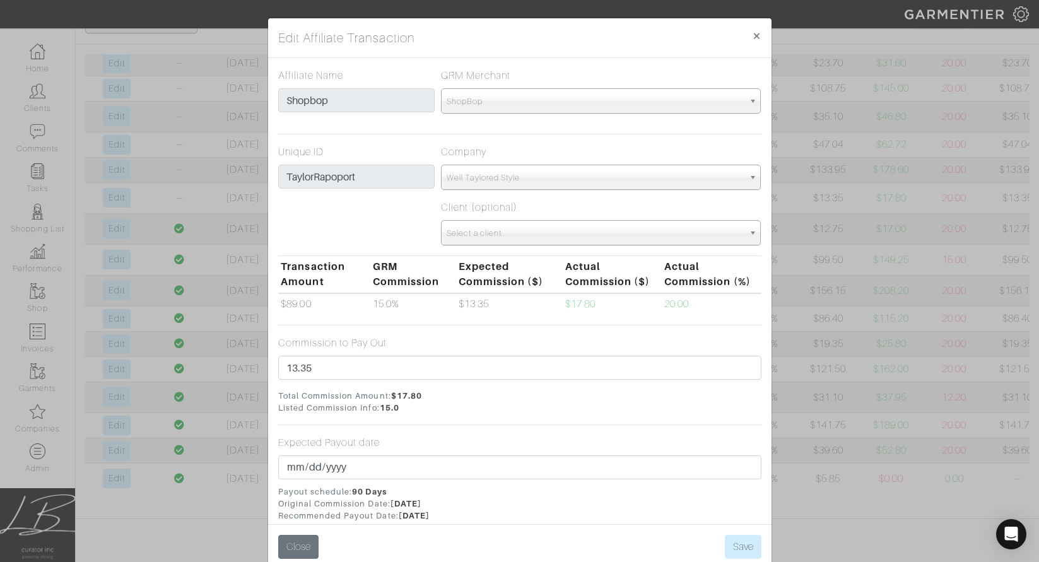
click at [447, 447] on div "Expected Payout date 2025-08-31 Payout schedule: 90 Days Original Commission Da…" at bounding box center [519, 478] width 483 height 87
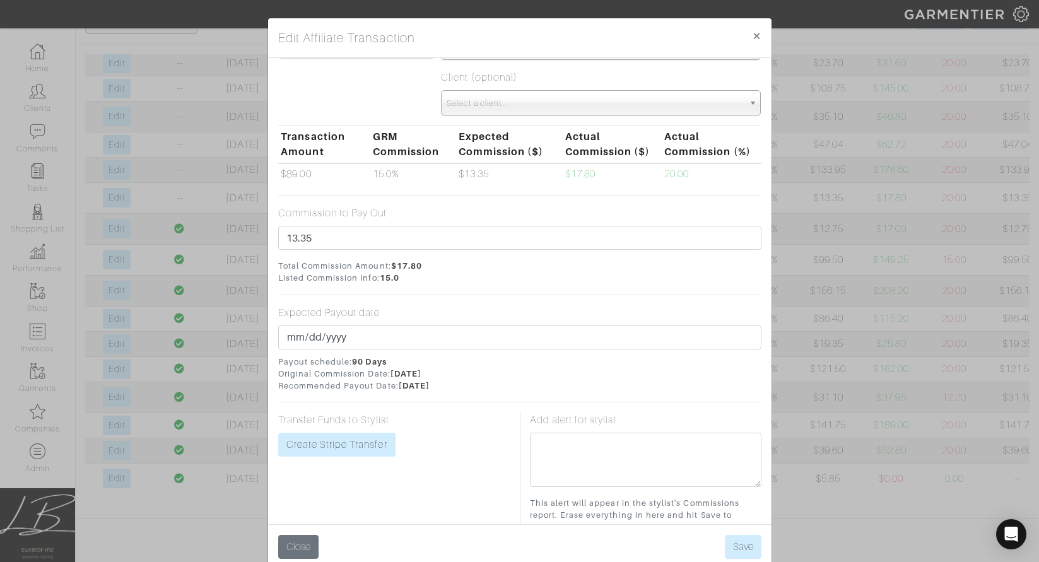
scroll to position [134, 0]
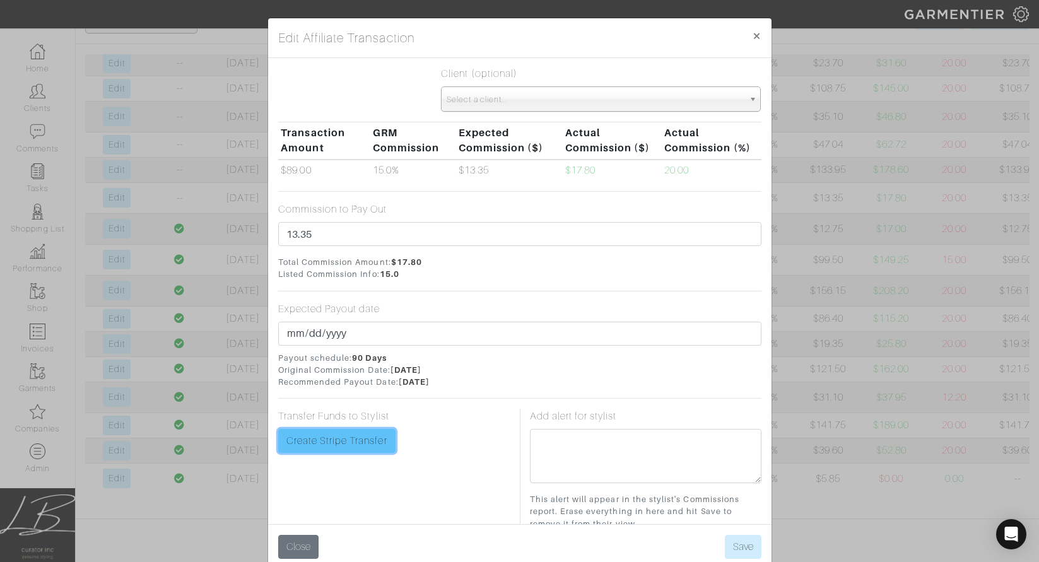
click at [332, 442] on link "Create Stripe Transfer" at bounding box center [336, 441] width 117 height 24
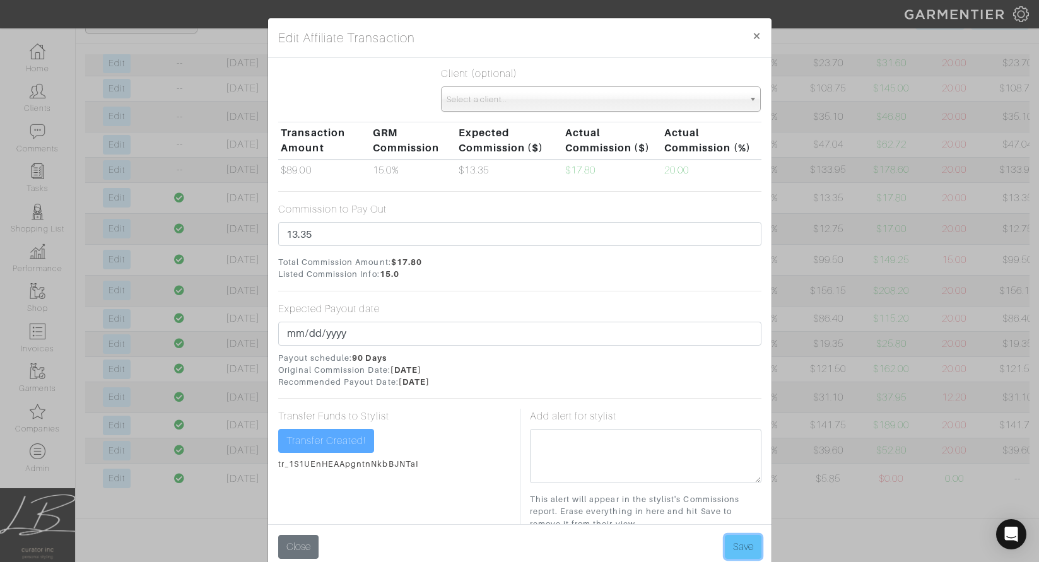
click at [733, 538] on button "Save" at bounding box center [743, 547] width 37 height 24
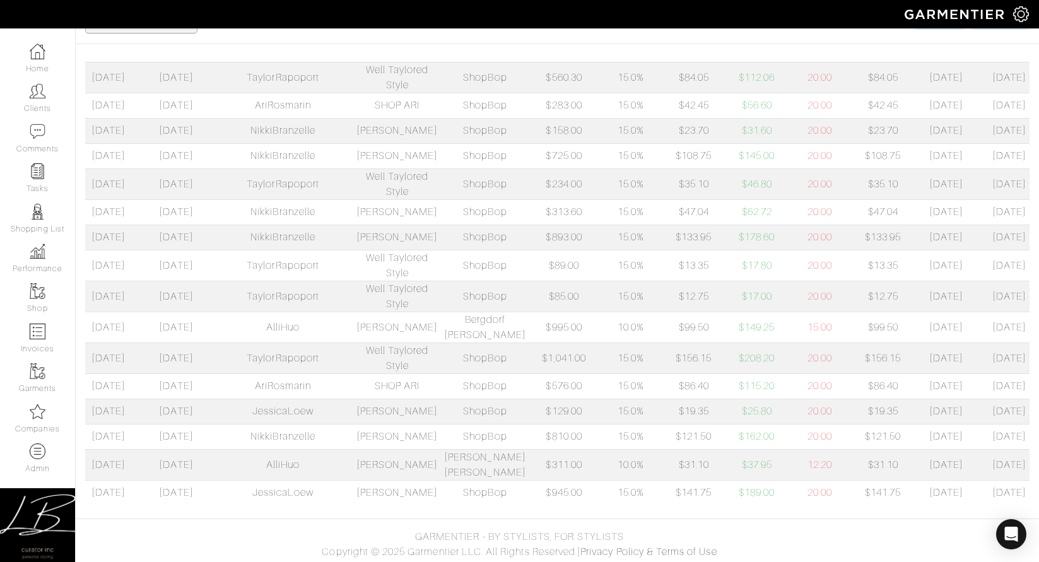
scroll to position [0, 185]
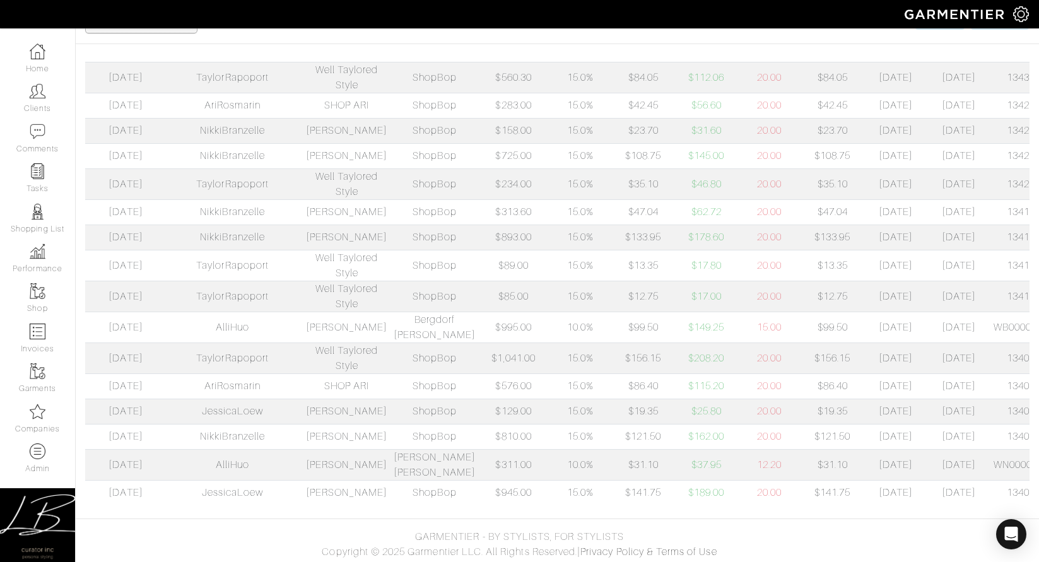
drag, startPoint x: 955, startPoint y: 350, endPoint x: 1014, endPoint y: 352, distance: 58.1
click at [1014, 250] on td "134164081" at bounding box center [1033, 237] width 85 height 25
copy td "134164081"
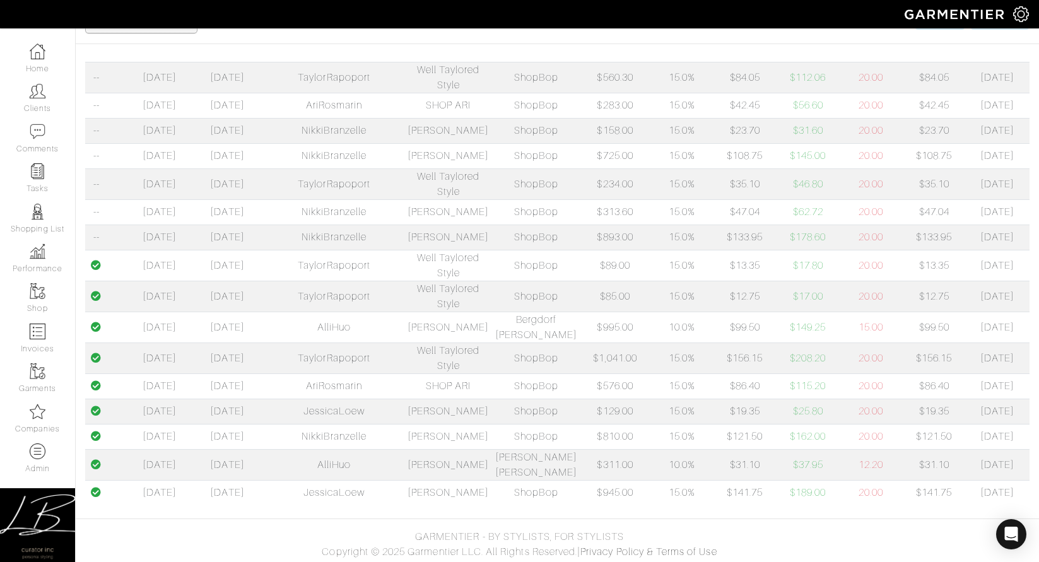
scroll to position [0, 0]
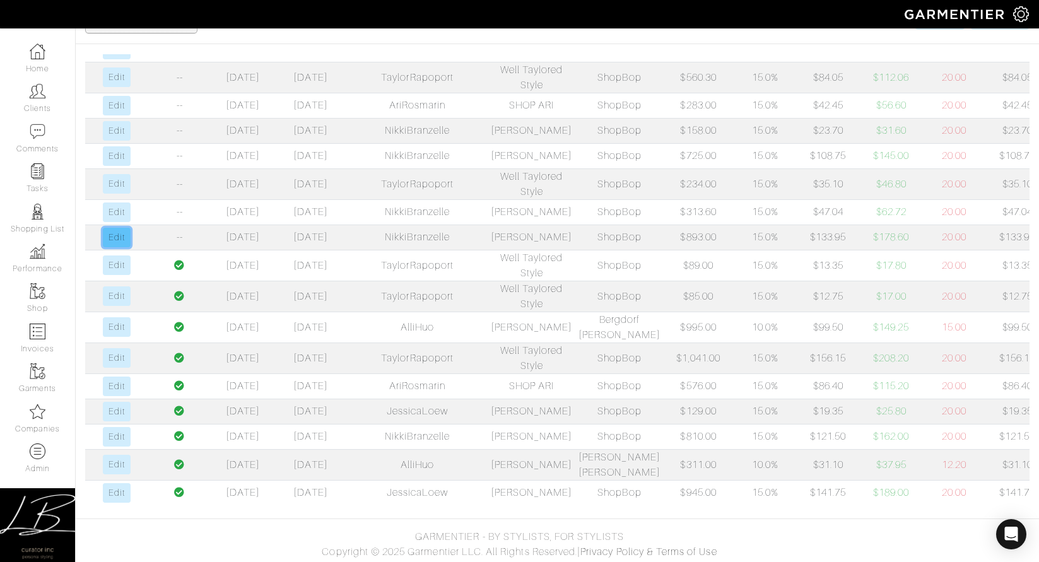
click at [121, 247] on link "Edit" at bounding box center [116, 238] width 27 height 20
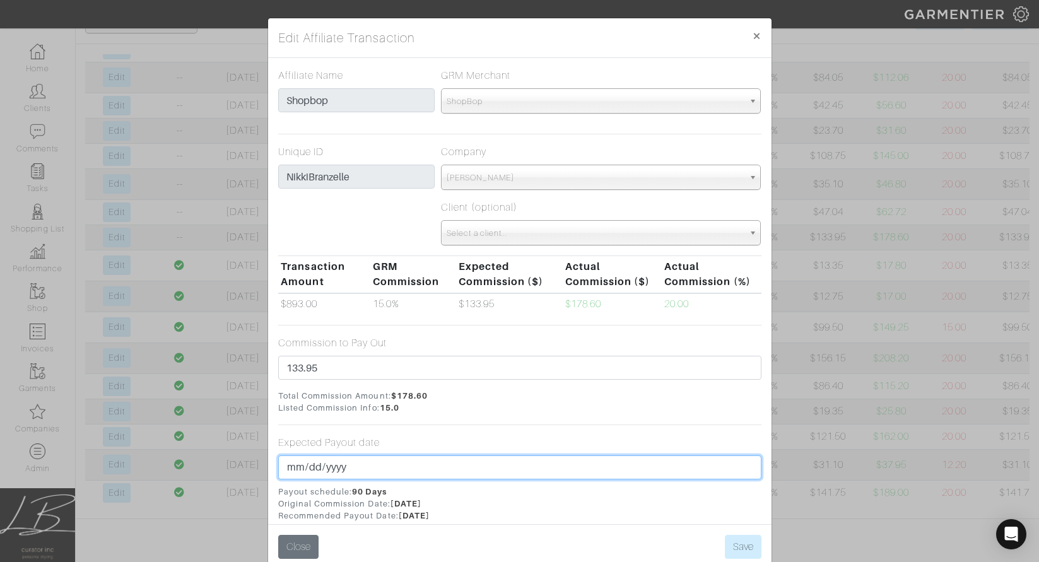
click at [313, 471] on input "2025-08-12" at bounding box center [519, 468] width 483 height 24
type input "2025-08-31"
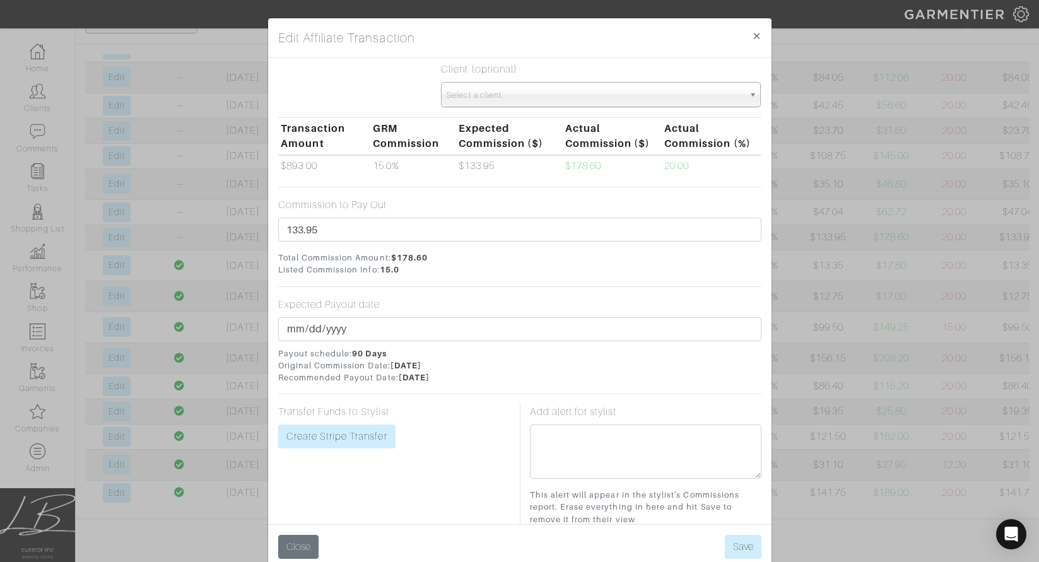
scroll to position [139, 0]
click at [351, 427] on link "Create Stripe Transfer" at bounding box center [336, 436] width 117 height 24
click at [730, 546] on button "Save" at bounding box center [743, 547] width 37 height 24
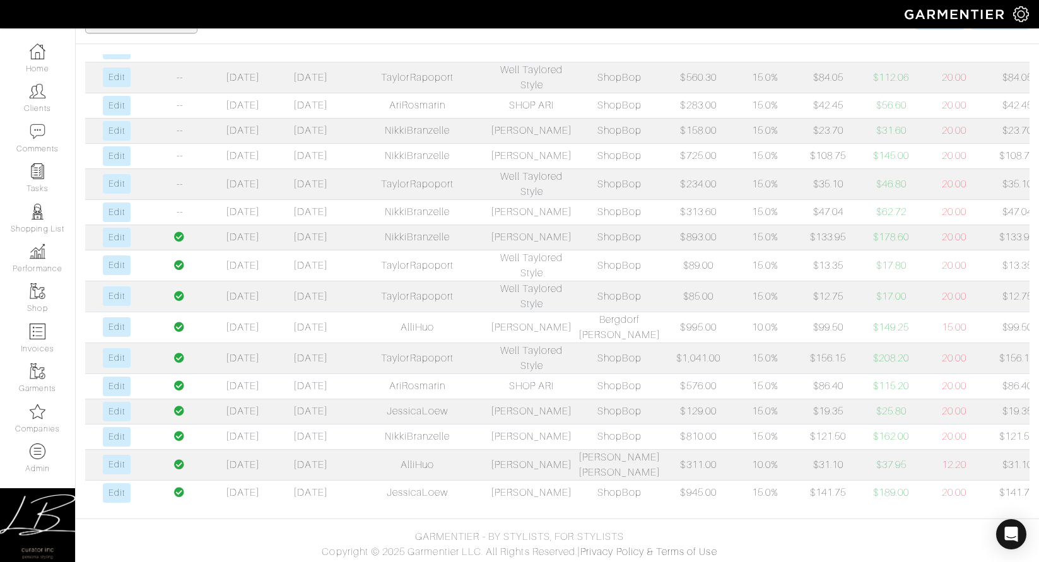
scroll to position [0, 185]
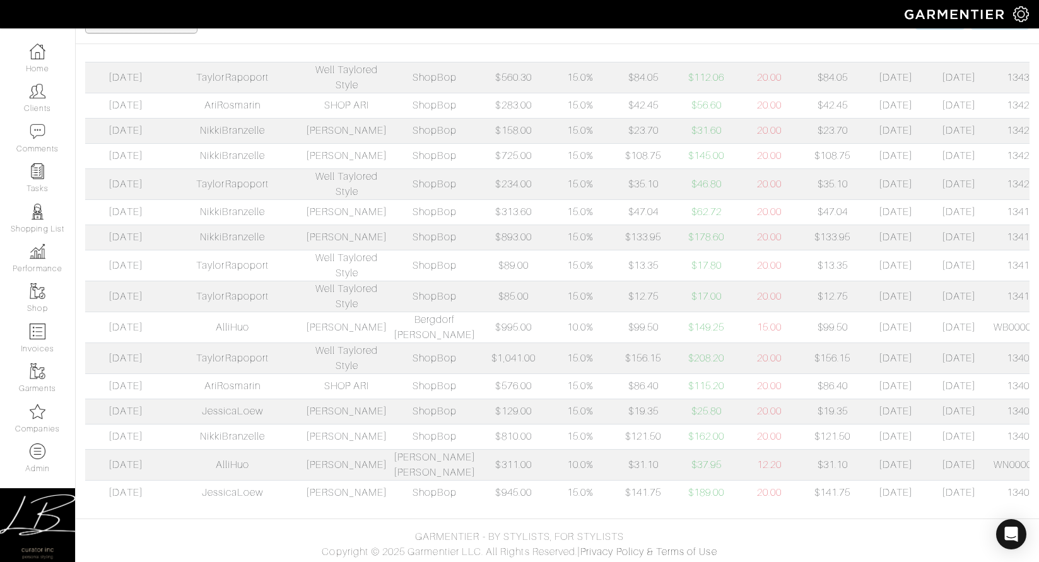
drag, startPoint x: 962, startPoint y: 319, endPoint x: 1028, endPoint y: 323, distance: 66.4
click at [1028, 225] on td "134193951" at bounding box center [1033, 211] width 85 height 25
copy td "134193951"
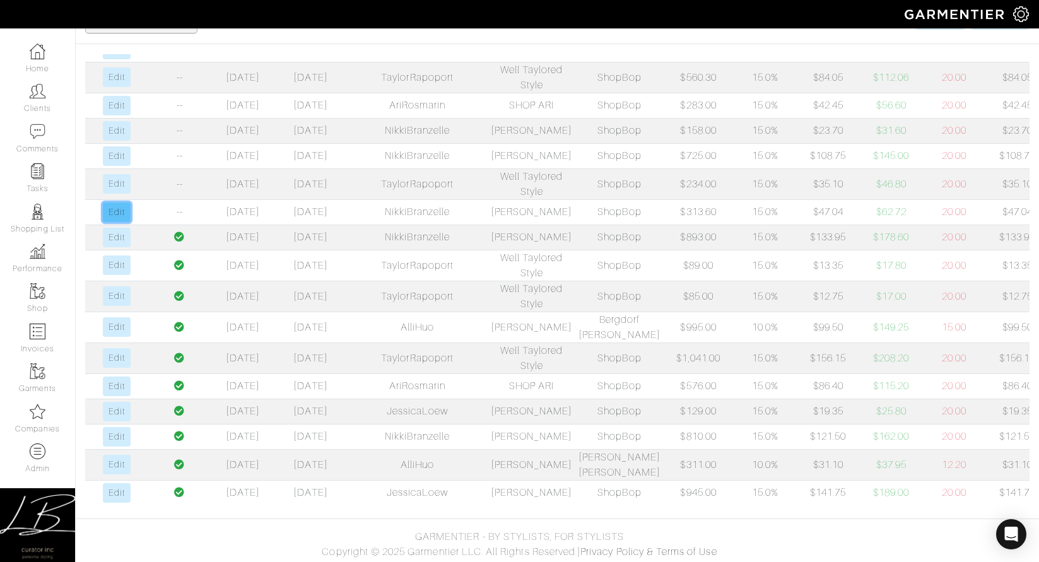
click at [125, 222] on link "Edit" at bounding box center [116, 213] width 27 height 20
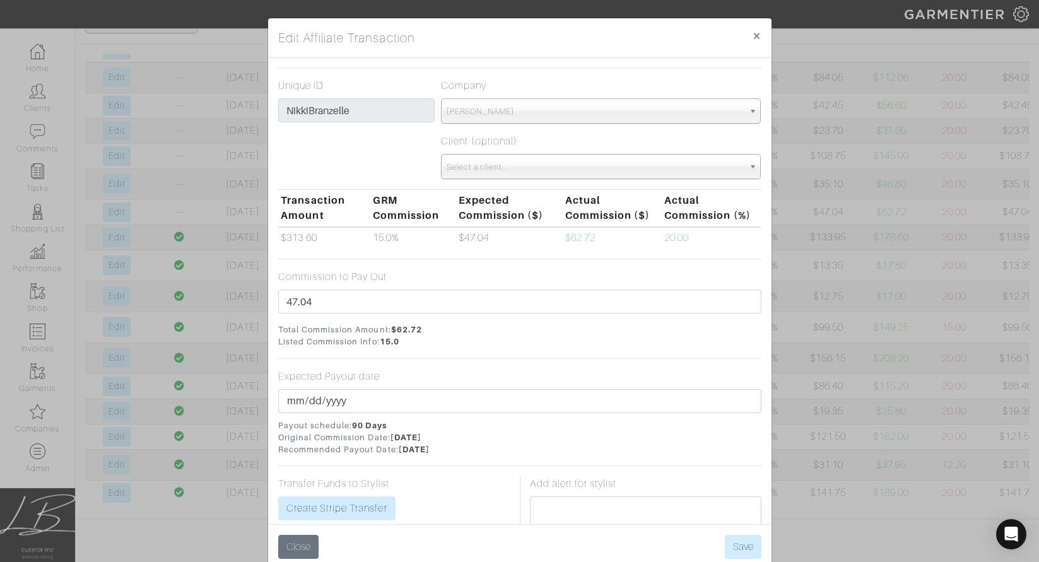
scroll to position [100, 0]
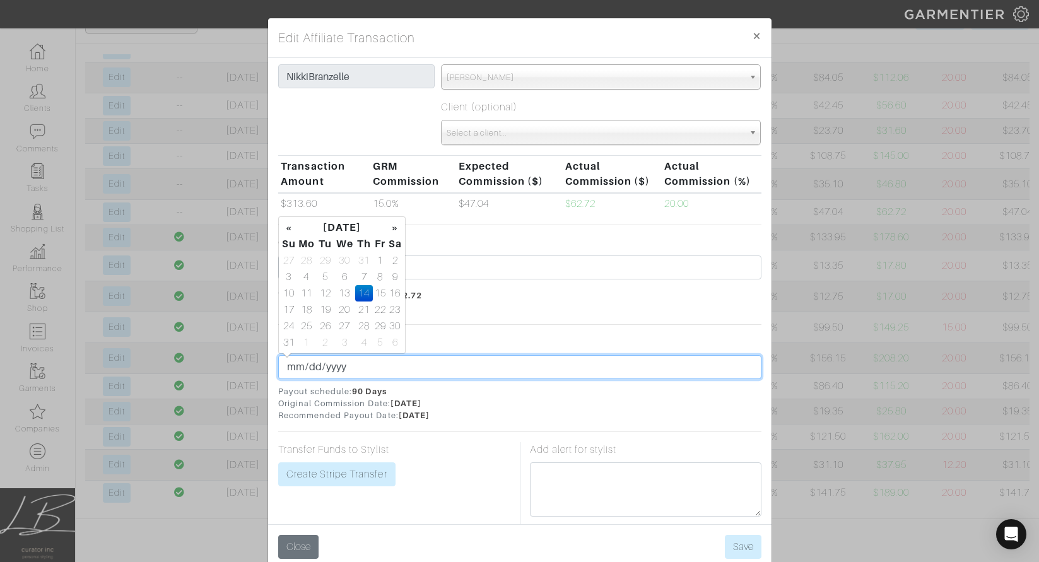
click at [311, 374] on input "2025-08-14" at bounding box center [519, 367] width 483 height 24
click at [309, 368] on input "2025-08-14" at bounding box center [519, 367] width 483 height 24
click at [309, 362] on input "[DATE]" at bounding box center [519, 367] width 483 height 24
type input "2025-08-31"
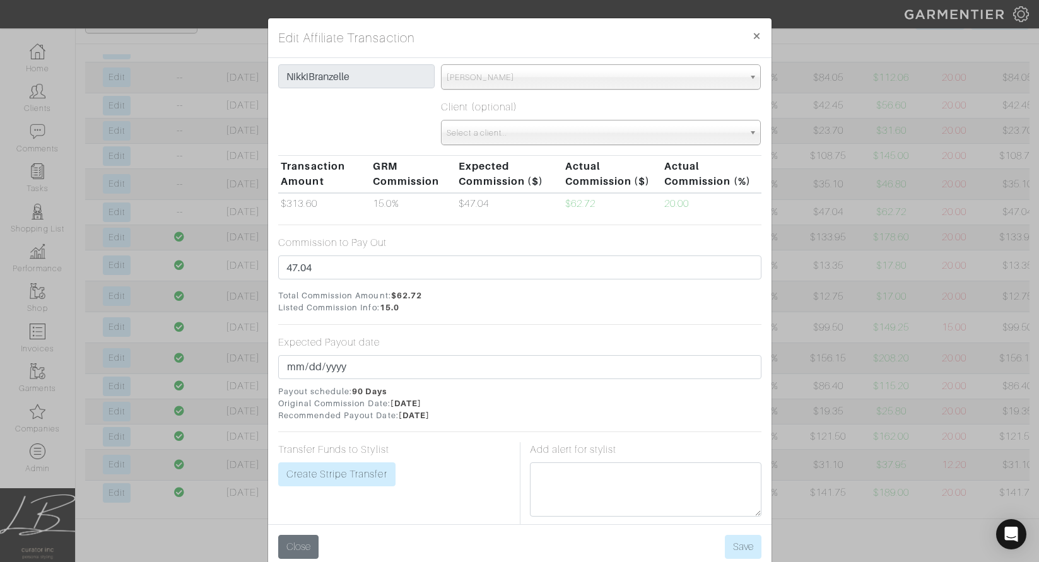
drag, startPoint x: 529, startPoint y: 314, endPoint x: 451, endPoint y: 377, distance: 101.4
click at [368, 466] on link "Create Stripe Transfer" at bounding box center [336, 475] width 117 height 24
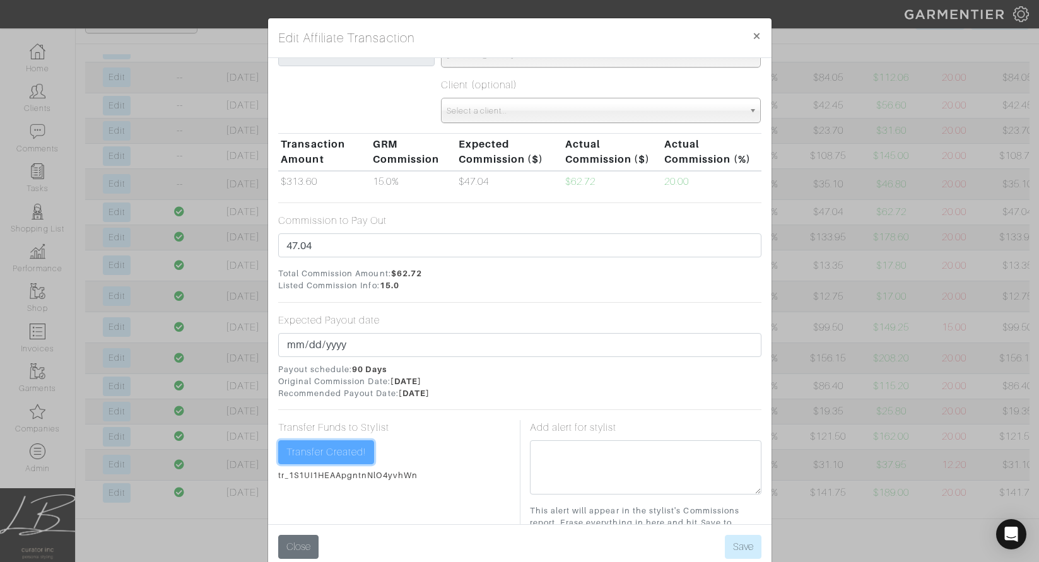
scroll to position [148, 0]
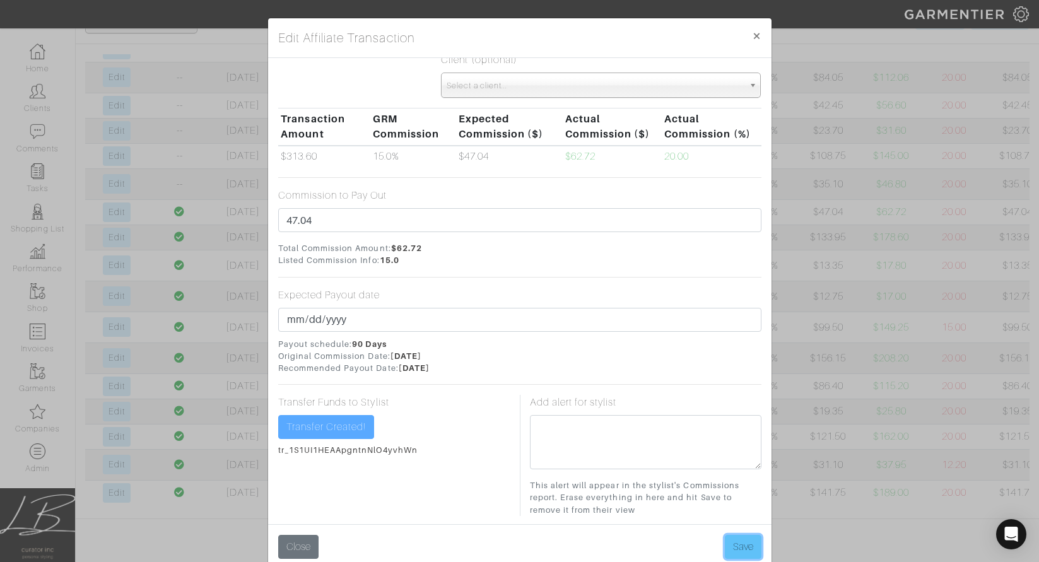
click at [730, 541] on button "Save" at bounding box center [743, 547] width 37 height 24
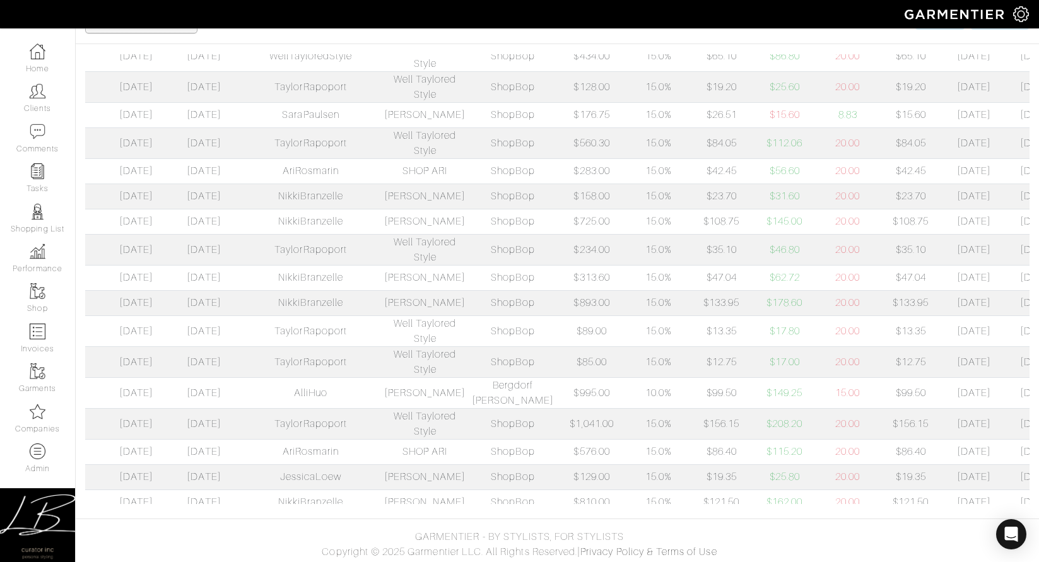
scroll to position [0, 0]
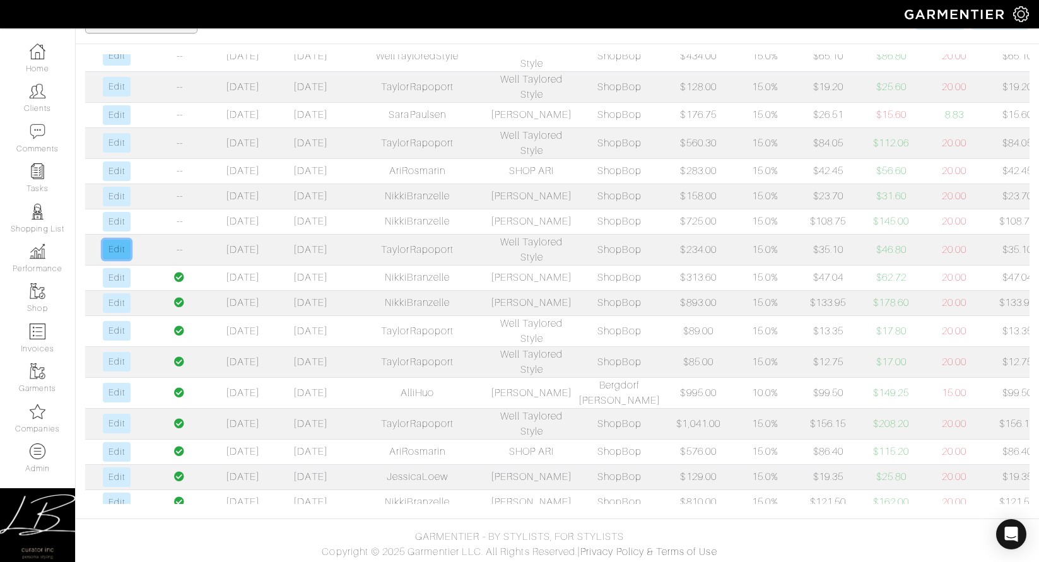
click at [119, 259] on link "Edit" at bounding box center [116, 250] width 27 height 20
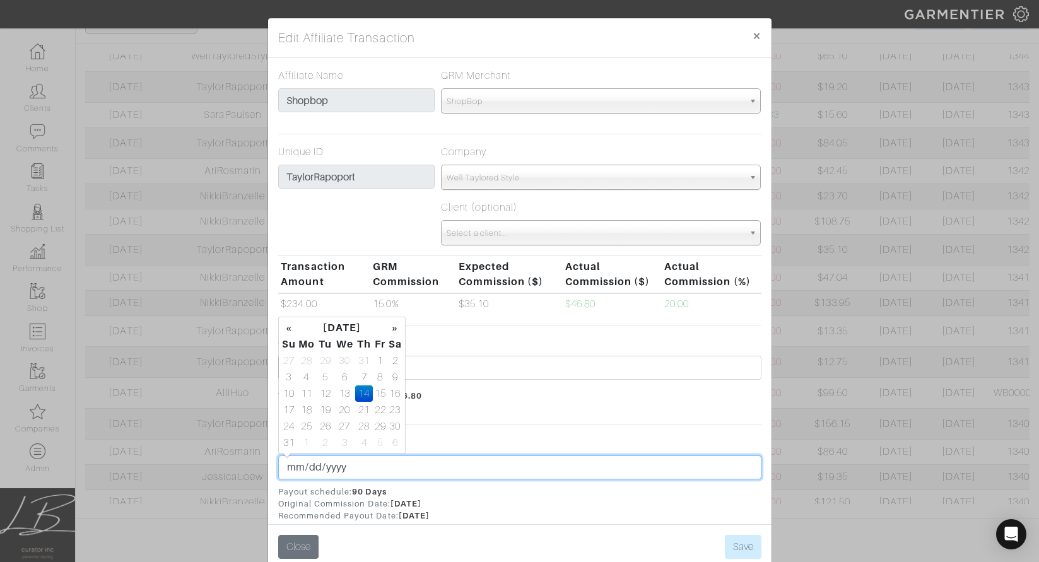
click at [310, 470] on input "2025-08-14" at bounding box center [519, 468] width 483 height 24
type input "2025-08-31"
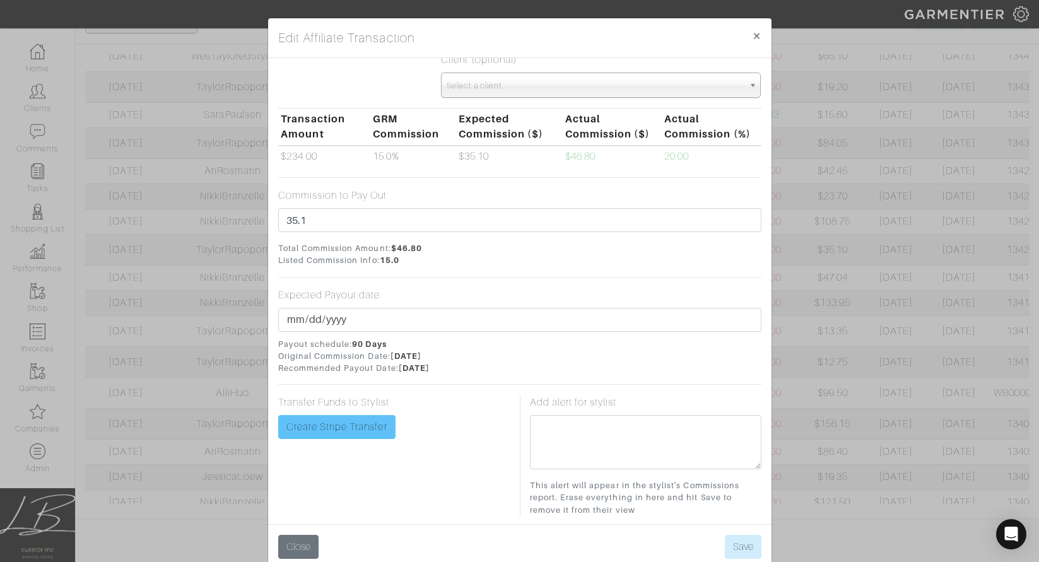
scroll to position [149, 0]
click at [338, 425] on link "Create Stripe Transfer" at bounding box center [336, 426] width 117 height 24
click at [731, 545] on button "Save" at bounding box center [743, 547] width 37 height 24
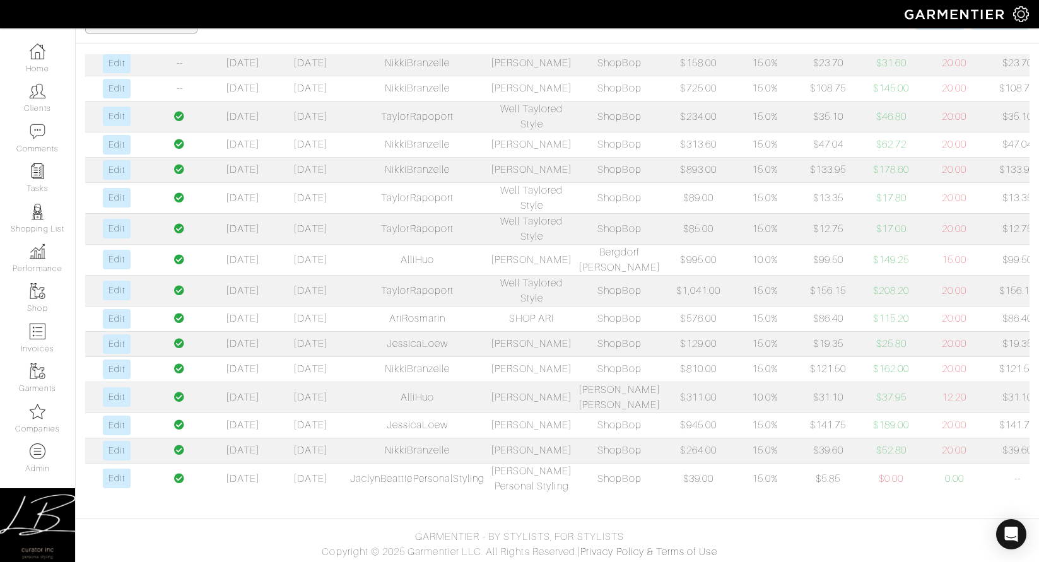
scroll to position [505, 0]
click at [119, 441] on link "Edit" at bounding box center [116, 451] width 27 height 20
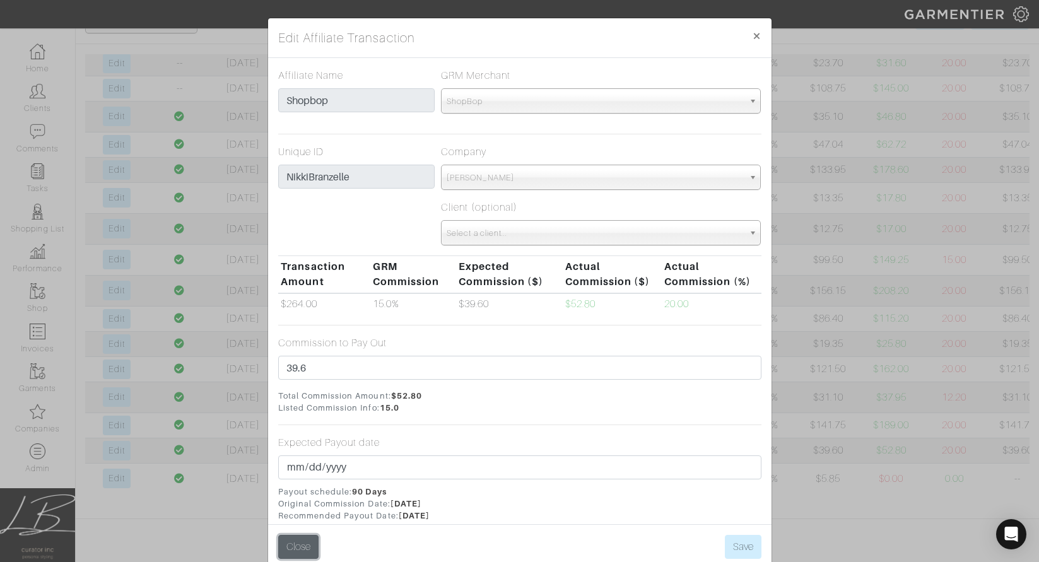
click at [300, 547] on button "Close" at bounding box center [298, 547] width 40 height 24
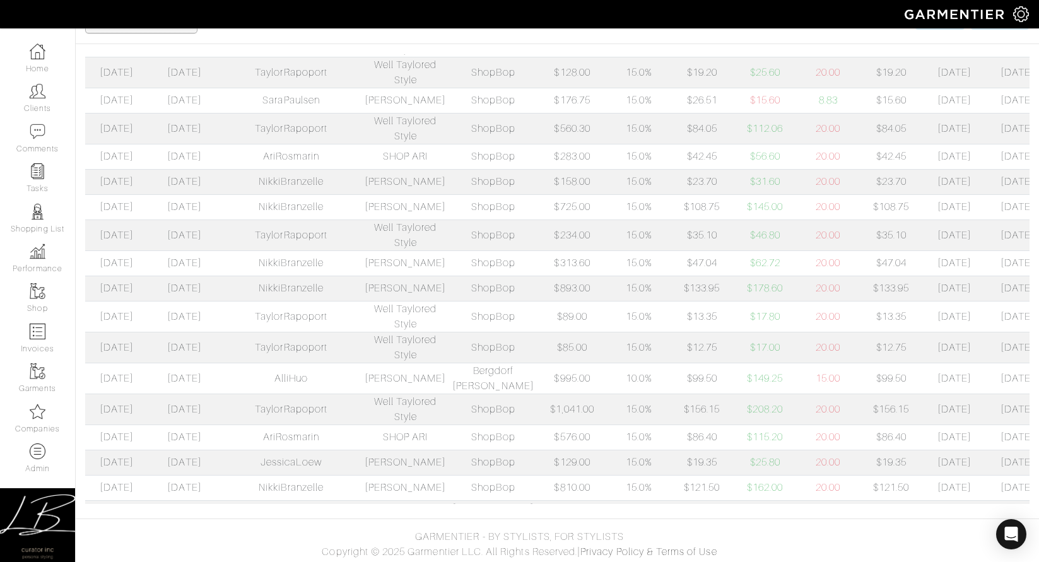
scroll to position [0, 185]
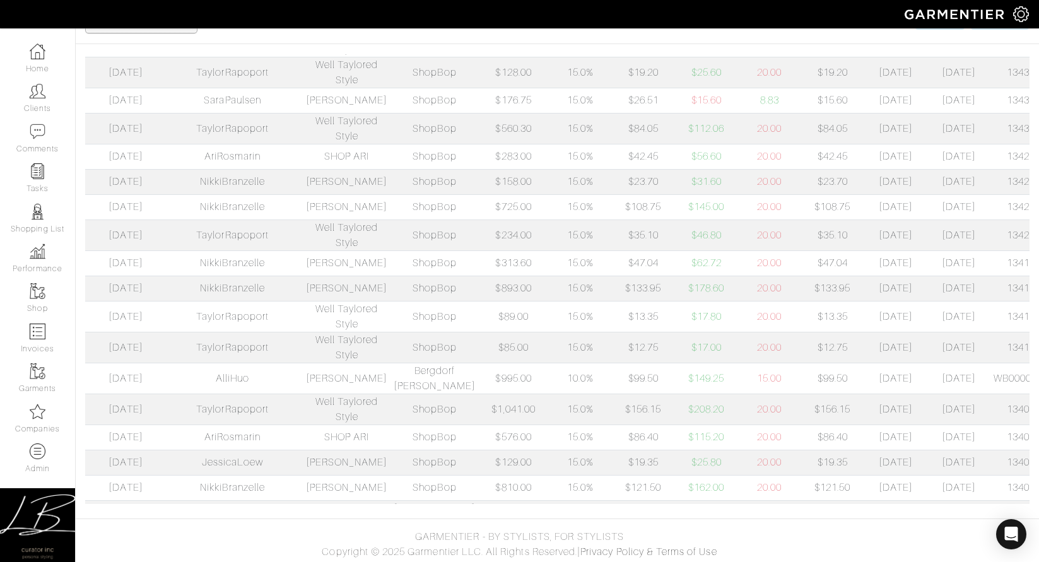
drag, startPoint x: 956, startPoint y: 293, endPoint x: 1011, endPoint y: 295, distance: 54.9
click at [1011, 220] on td "134209687" at bounding box center [1033, 206] width 85 height 25
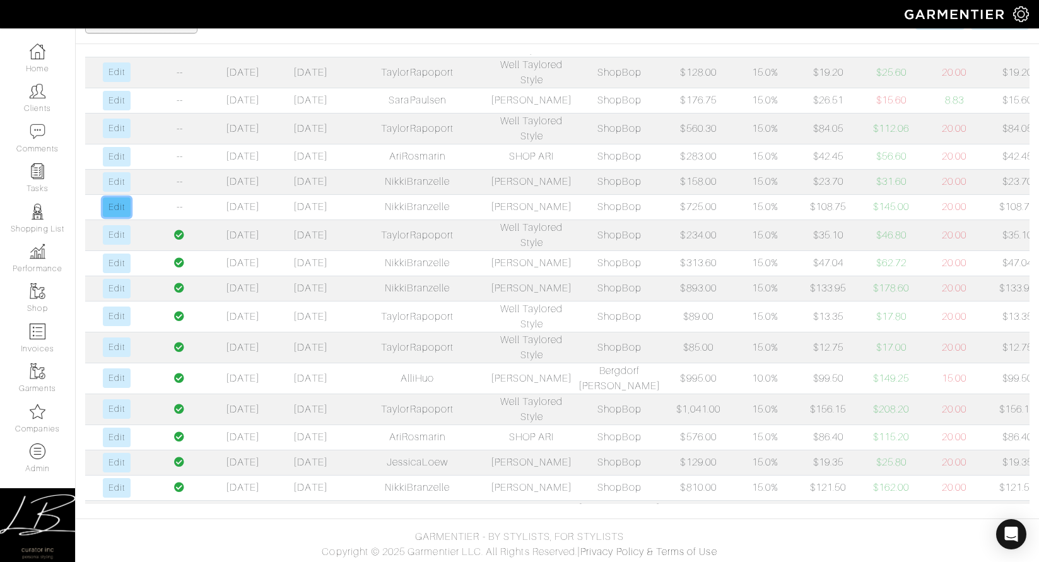
click at [121, 217] on link "Edit" at bounding box center [116, 208] width 27 height 20
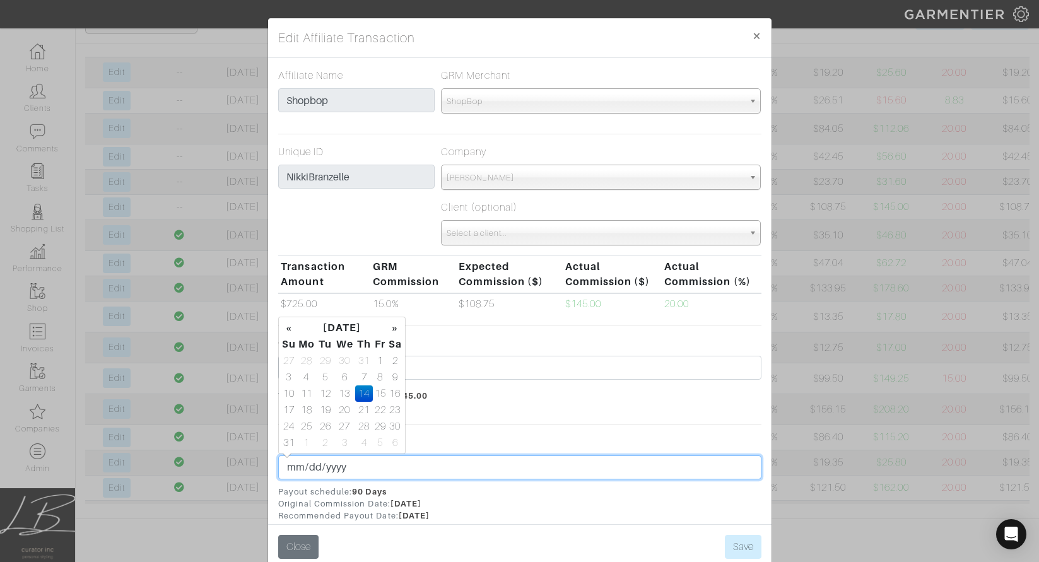
click at [310, 466] on input "2025-08-14" at bounding box center [519, 468] width 483 height 24
type input "2025-08-31"
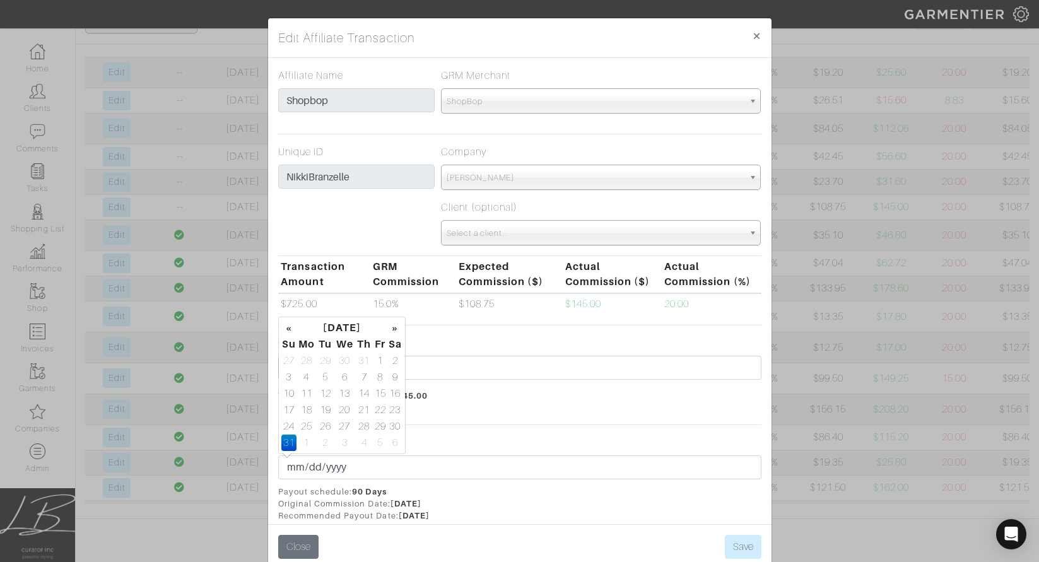
click at [445, 439] on div "Expected Payout date 2025-08-31 Payout schedule: 90 Days Original Commission Da…" at bounding box center [519, 478] width 483 height 87
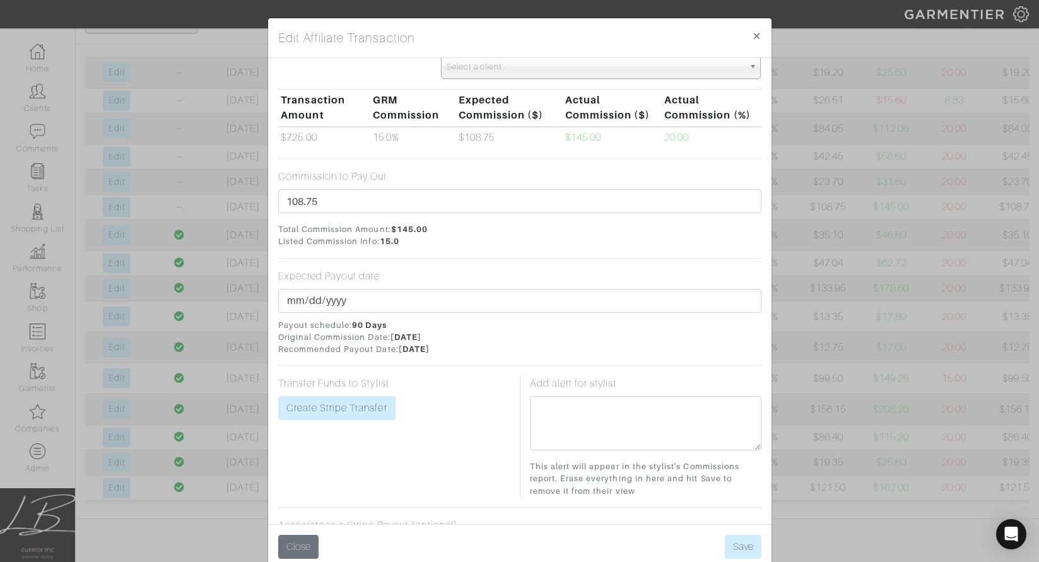
scroll to position [179, 0]
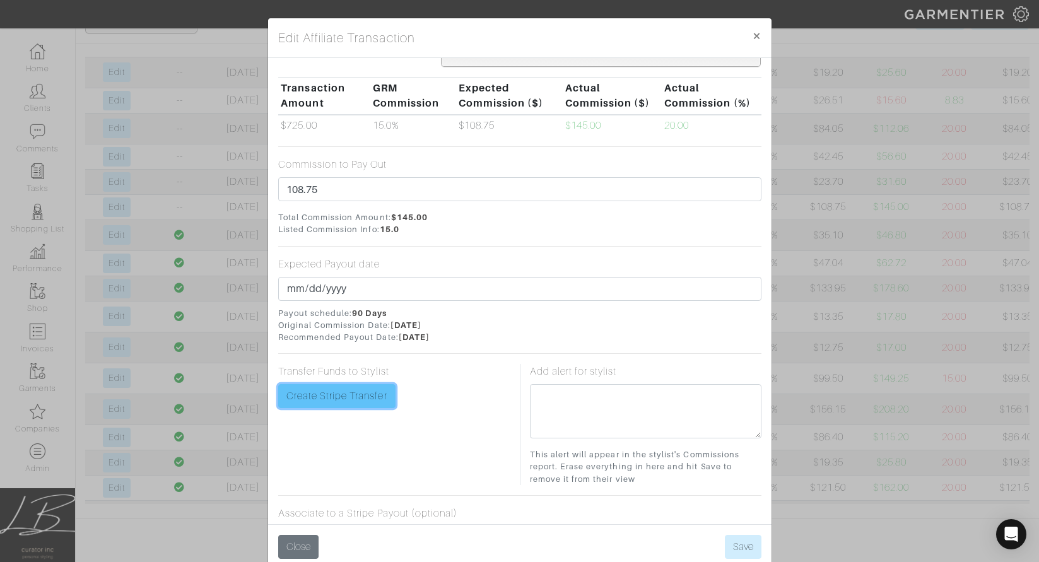
click at [334, 391] on link "Create Stripe Transfer" at bounding box center [336, 396] width 117 height 24
click at [731, 540] on button "Save" at bounding box center [743, 547] width 37 height 24
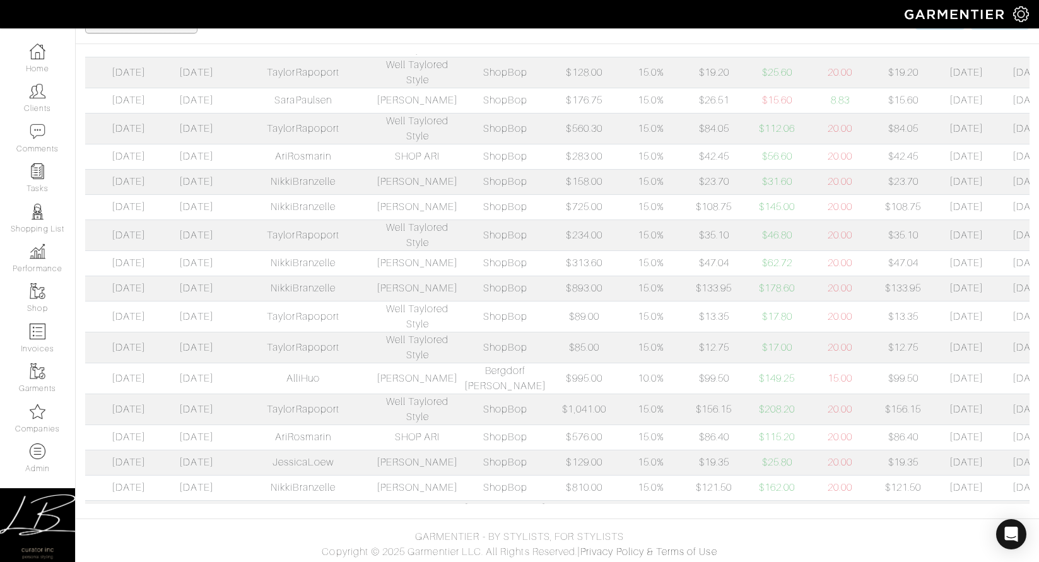
scroll to position [0, 185]
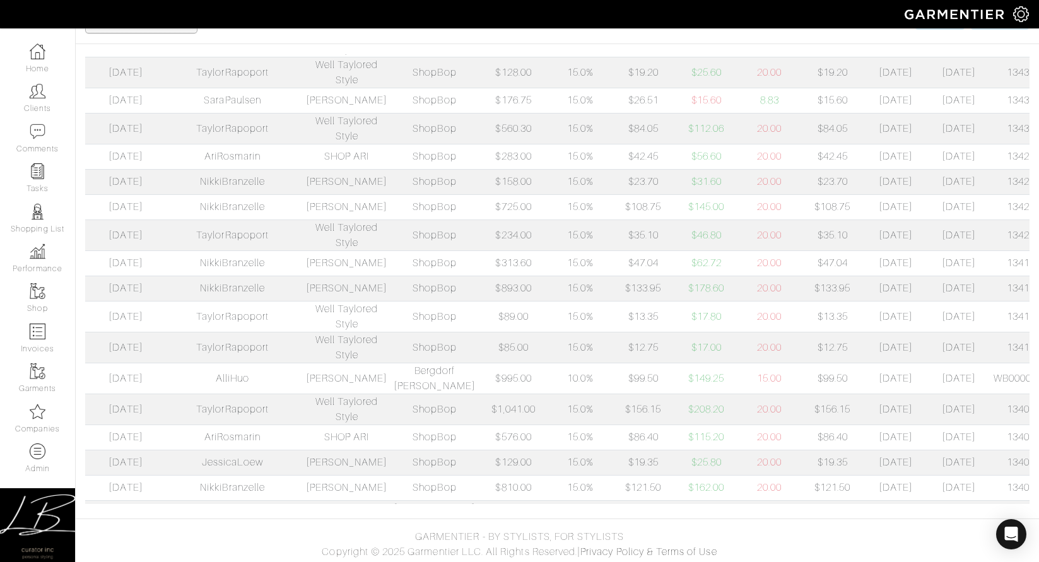
drag, startPoint x: 960, startPoint y: 266, endPoint x: 1038, endPoint y: 267, distance: 77.6
click at [1038, 267] on div "Paid? Click Date Commission Date Garmentier Id Company Retailer Transaction Amo…" at bounding box center [558, 279] width 964 height 450
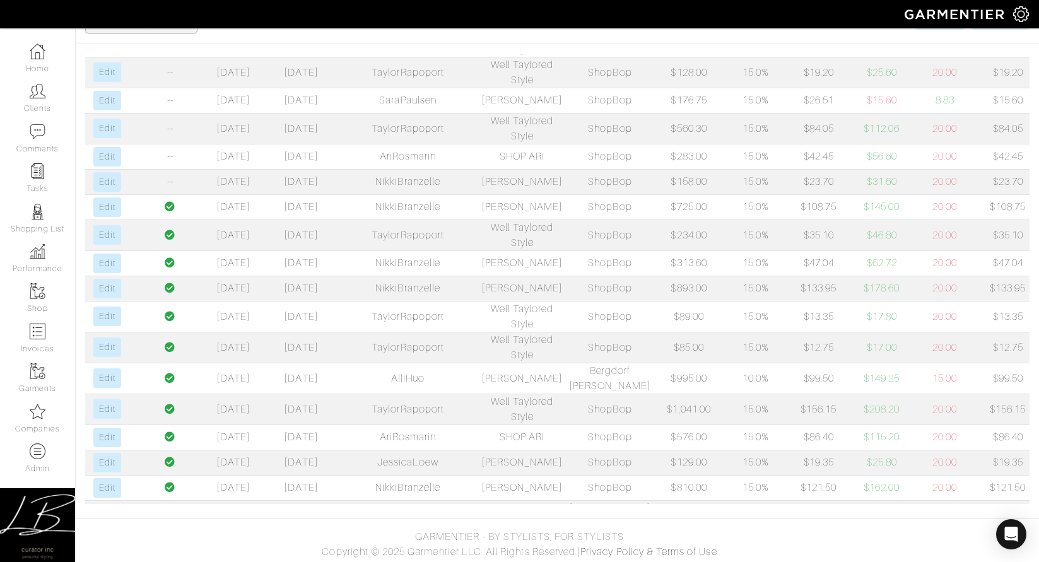
scroll to position [0, 0]
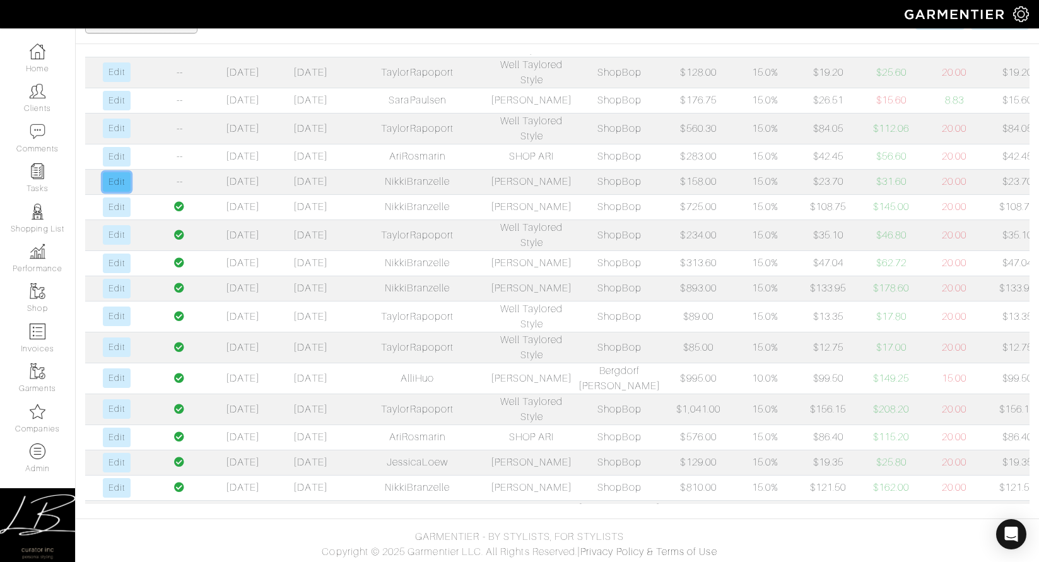
click at [122, 192] on link "Edit" at bounding box center [116, 182] width 27 height 20
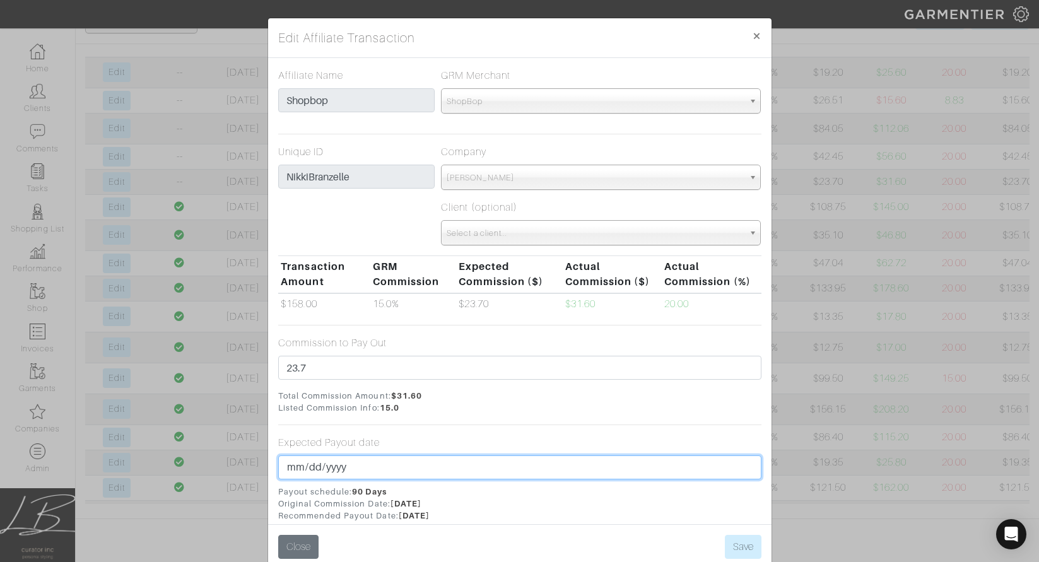
click at [313, 463] on input "2025-08-15" at bounding box center [519, 468] width 483 height 24
type input "2025-08-31"
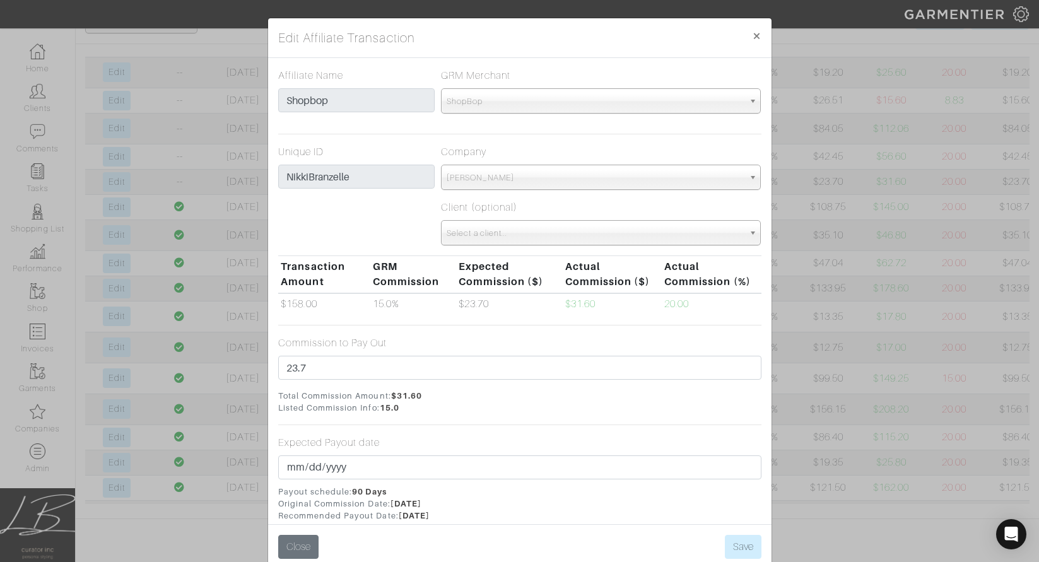
click at [553, 411] on span "Total Commission Amount: $31.60 Listed Commission Info: 15.0" at bounding box center [519, 402] width 483 height 24
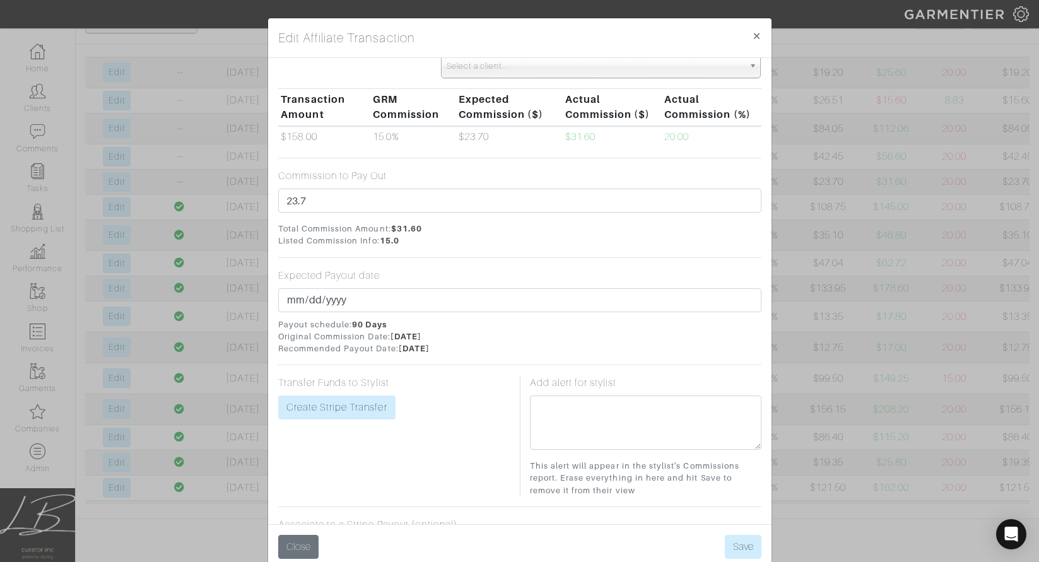
scroll to position [168, 0]
drag, startPoint x: 328, startPoint y: 403, endPoint x: 337, endPoint y: 404, distance: 8.9
click at [328, 403] on link "Create Stripe Transfer" at bounding box center [336, 407] width 117 height 24
click at [738, 540] on button "Save" at bounding box center [743, 547] width 37 height 24
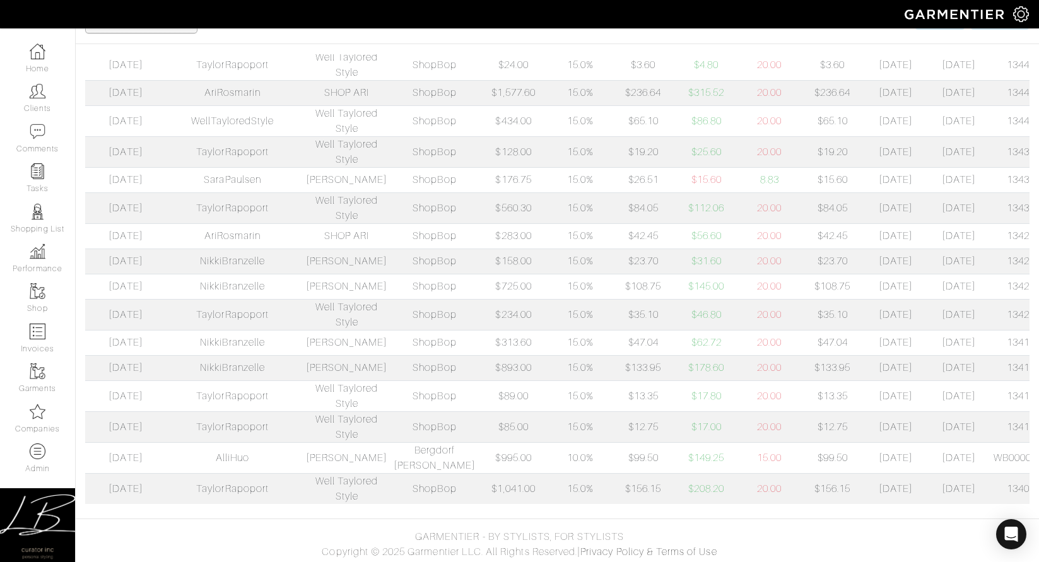
scroll to position [0, 0]
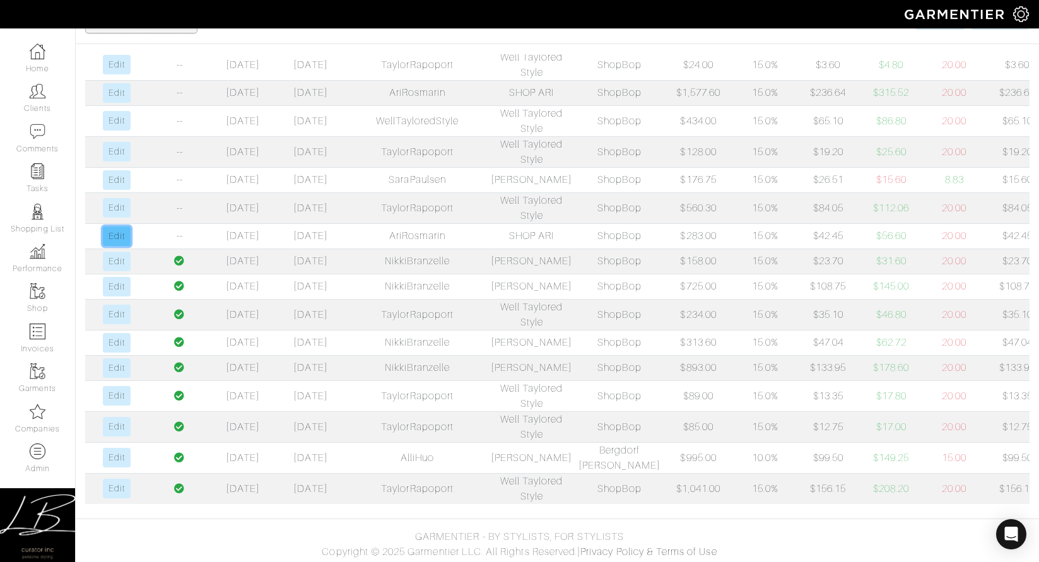
click at [107, 246] on link "Edit" at bounding box center [116, 237] width 27 height 20
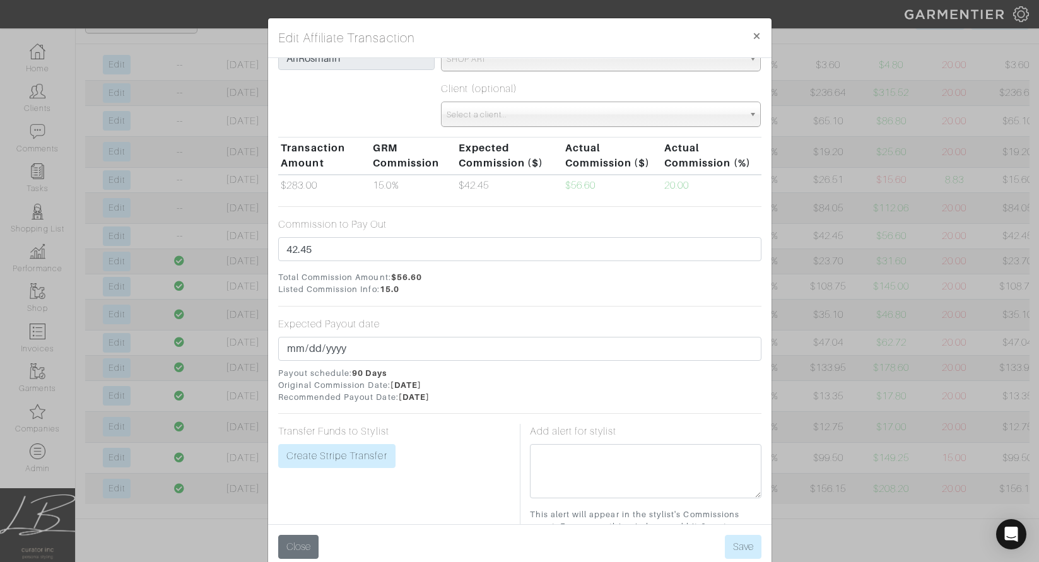
scroll to position [125, 0]
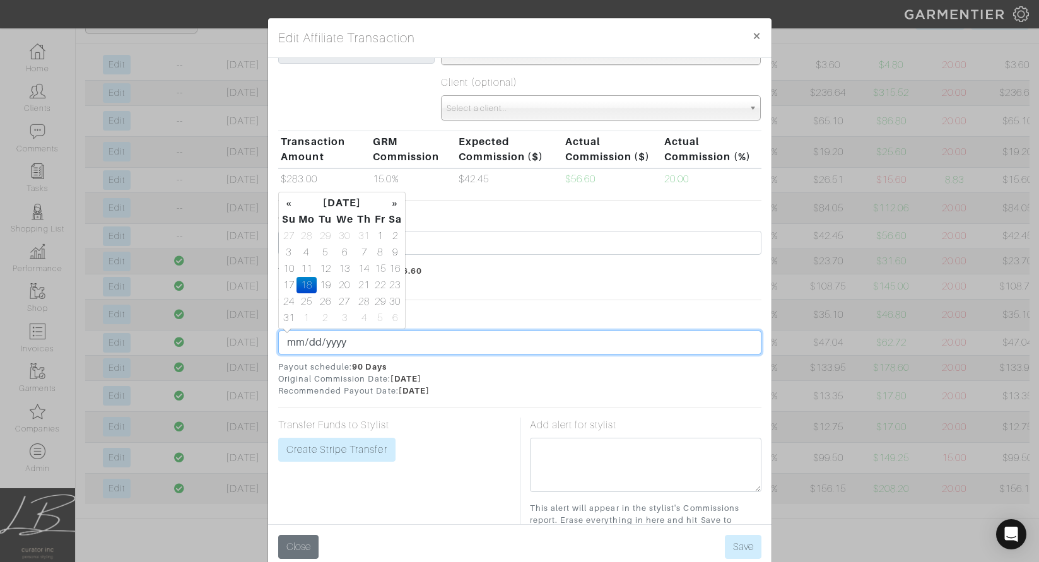
click at [309, 346] on input "2025-08-18" at bounding box center [519, 343] width 483 height 24
type input "2025-08-31"
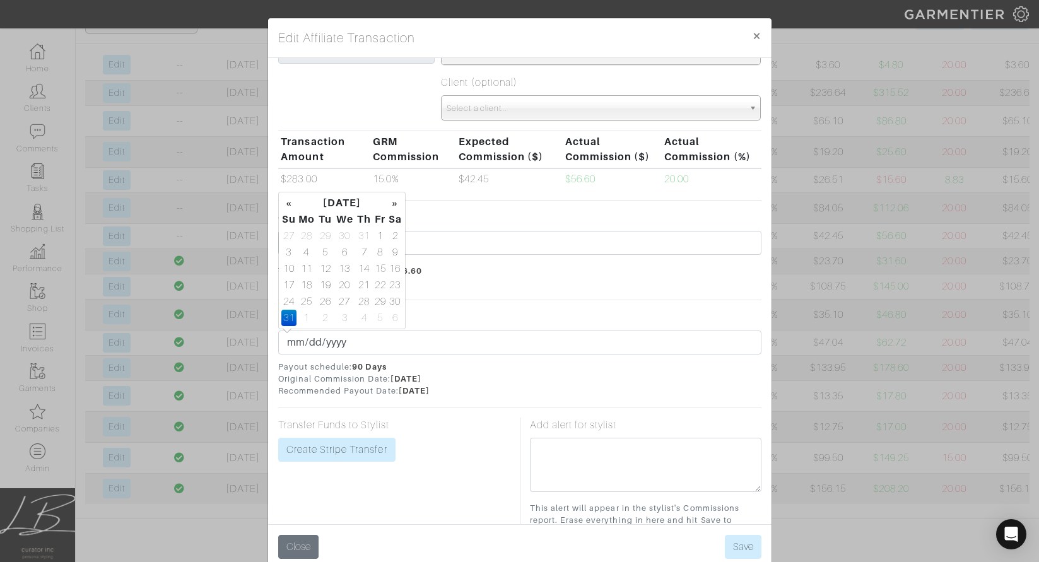
drag, startPoint x: 529, startPoint y: 362, endPoint x: 468, endPoint y: 389, distance: 67.0
click at [529, 362] on span "Payout schedule: 90 Days Original Commission Date: 05/20/2025 Recommended Payou…" at bounding box center [519, 379] width 483 height 37
click at [375, 434] on div "Transfer Funds to Stylist Create Stripe Transfer" at bounding box center [394, 440] width 232 height 44
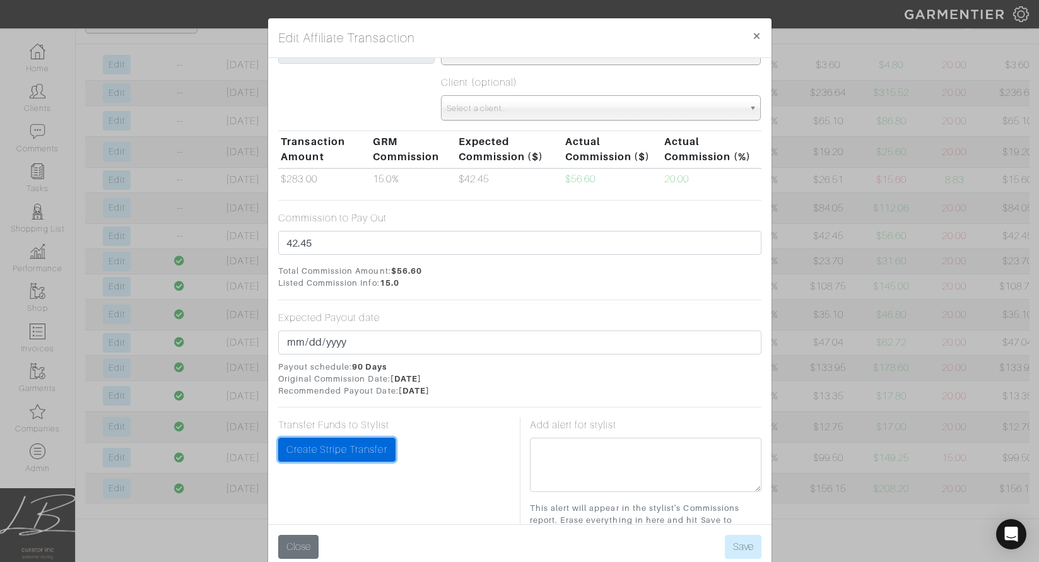
click at [368, 442] on link "Create Stripe Transfer" at bounding box center [336, 450] width 117 height 24
click at [738, 544] on button "Save" at bounding box center [743, 547] width 37 height 24
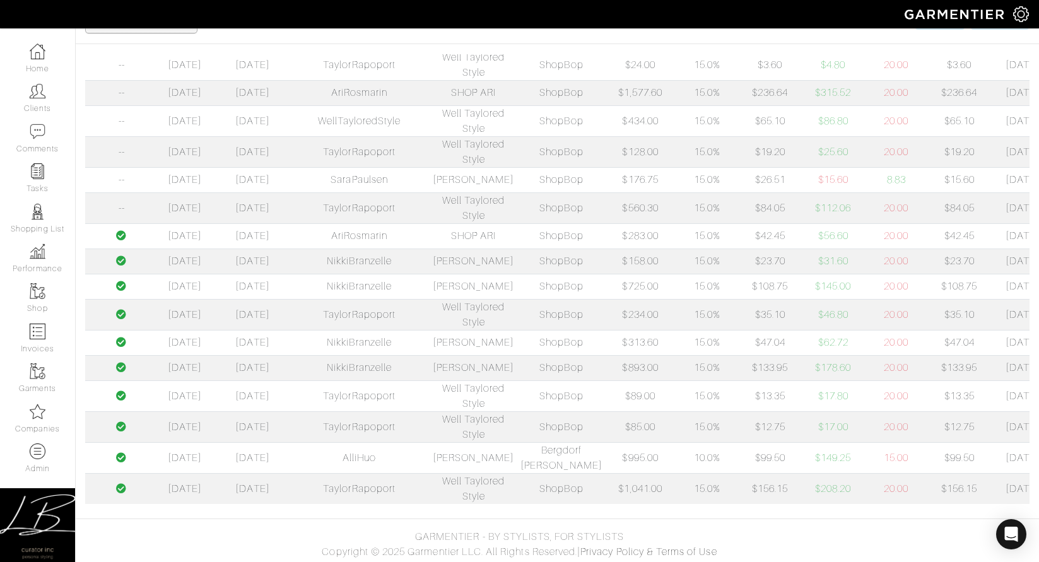
scroll to position [0, 0]
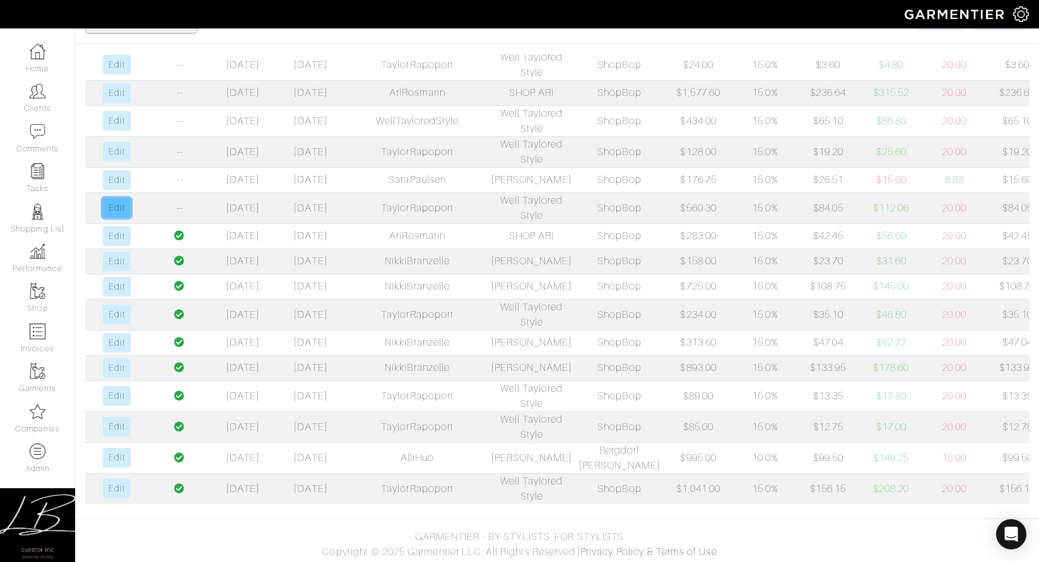
click at [126, 218] on link "Edit" at bounding box center [116, 208] width 27 height 20
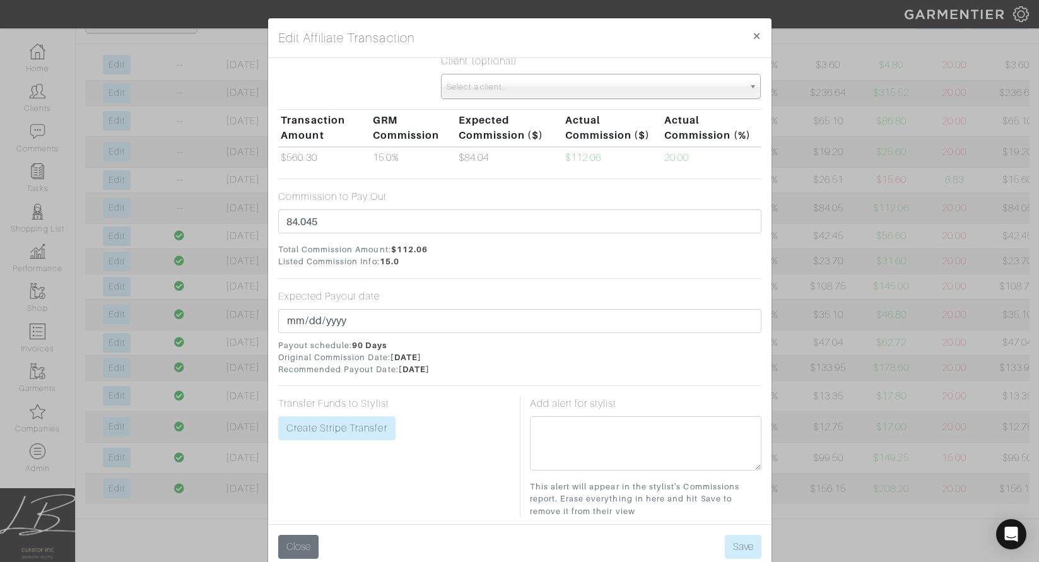
scroll to position [155, 0]
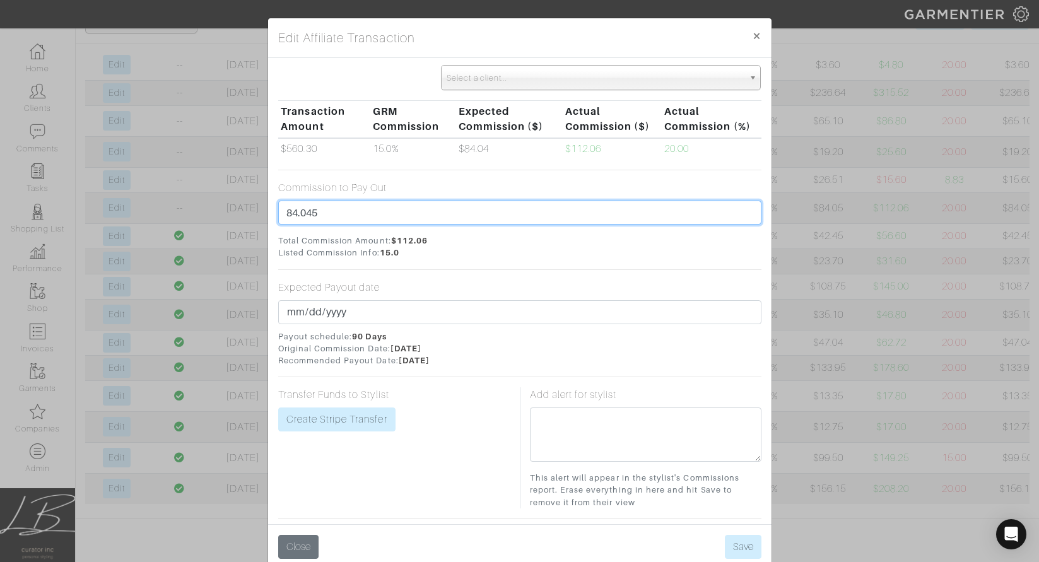
click at [325, 208] on input "84.045" at bounding box center [519, 213] width 483 height 24
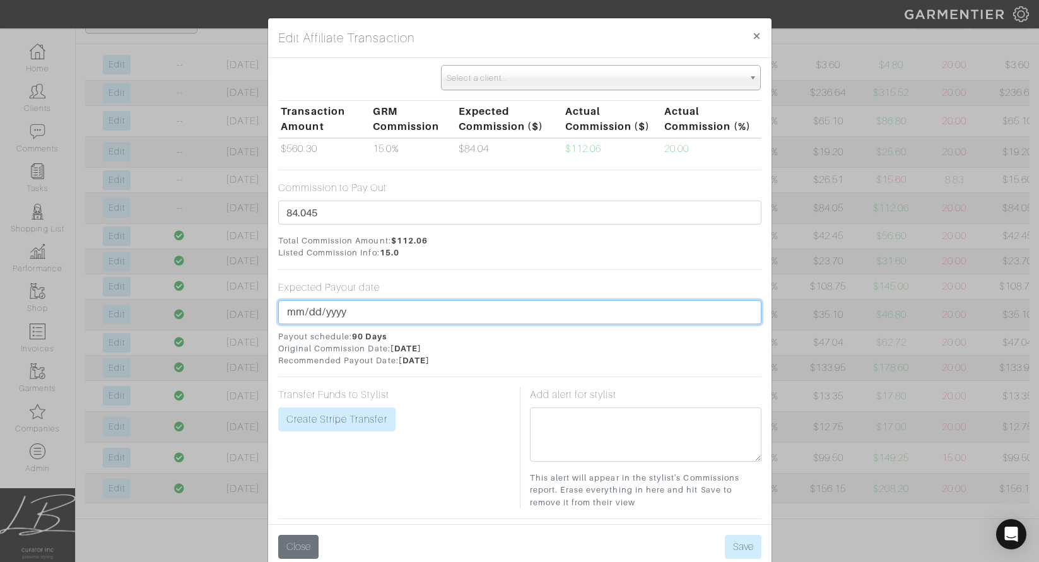
click at [311, 317] on input "2025-08-20" at bounding box center [519, 312] width 483 height 24
type input "2025-08-31"
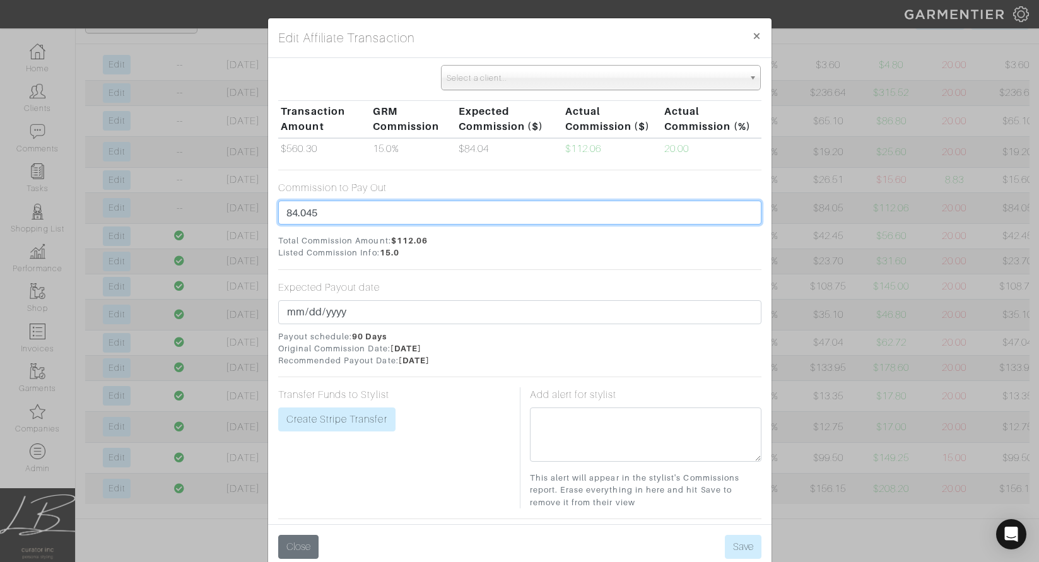
click at [314, 213] on input "84.045" at bounding box center [519, 213] width 483 height 24
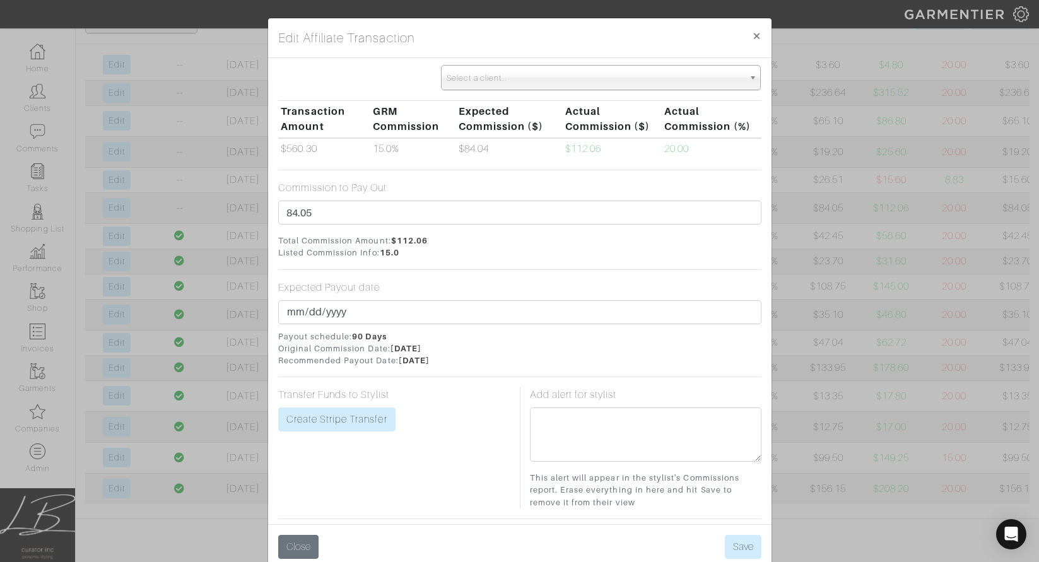
click at [494, 244] on span "Total Commission Amount: $112.06 Listed Commission Info: 15.0" at bounding box center [519, 247] width 483 height 24
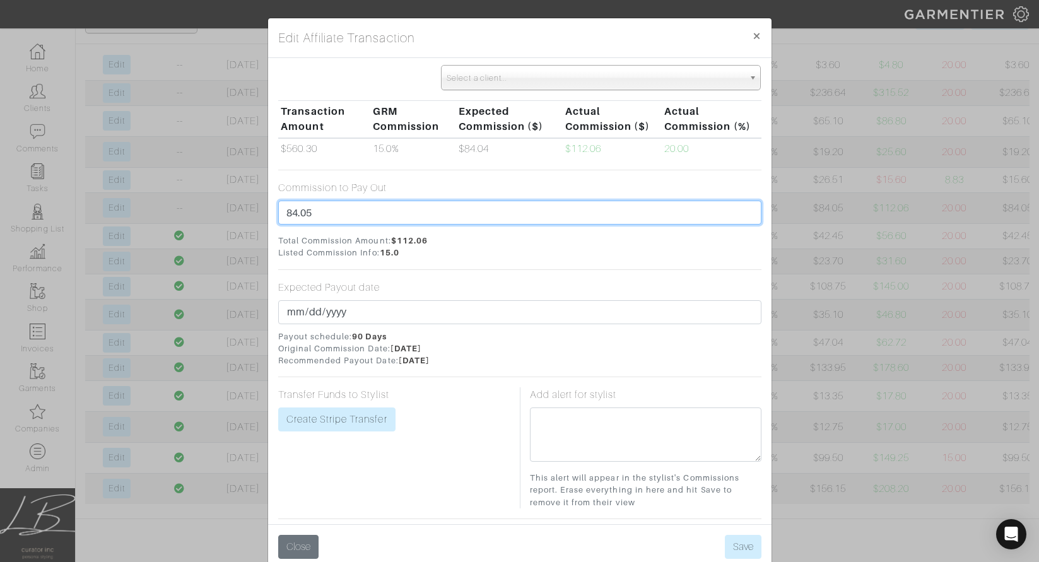
click at [328, 208] on input "84.05" at bounding box center [519, 213] width 483 height 24
type input "84.04"
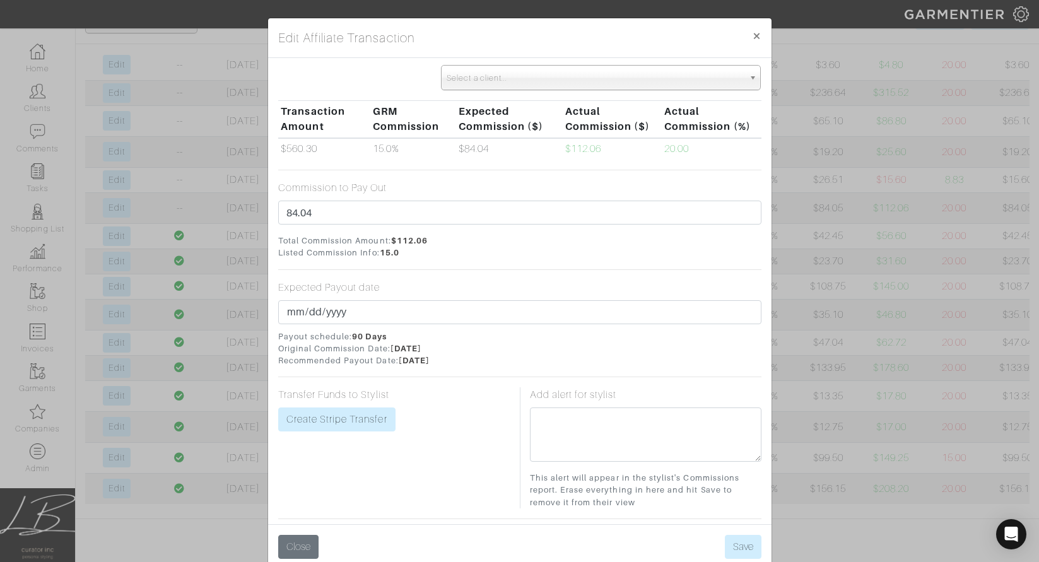
click at [528, 240] on span "Total Commission Amount: $112.06 Listed Commission Info: 15.0" at bounding box center [519, 247] width 483 height 24
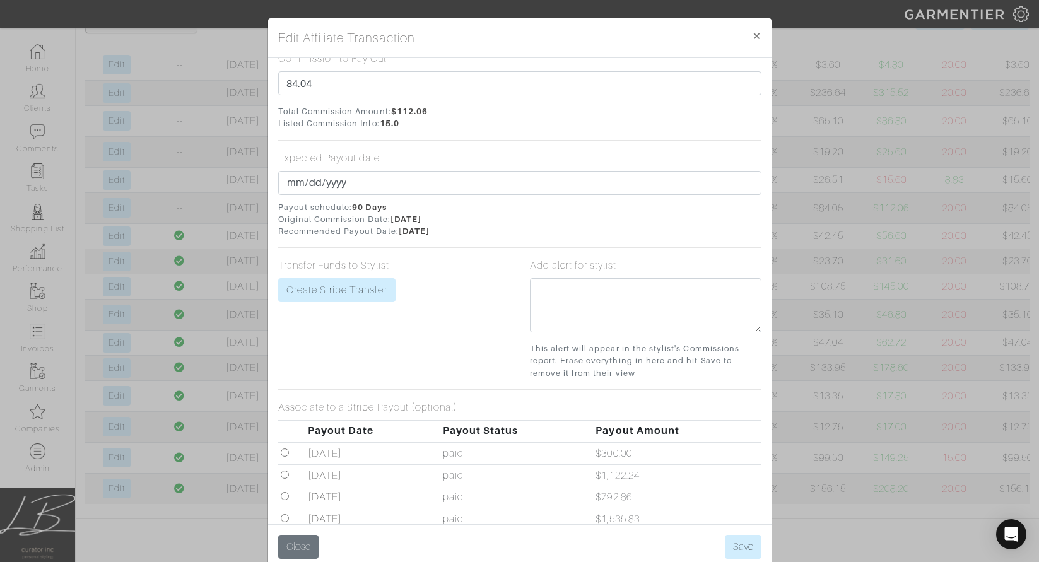
scroll to position [294, 0]
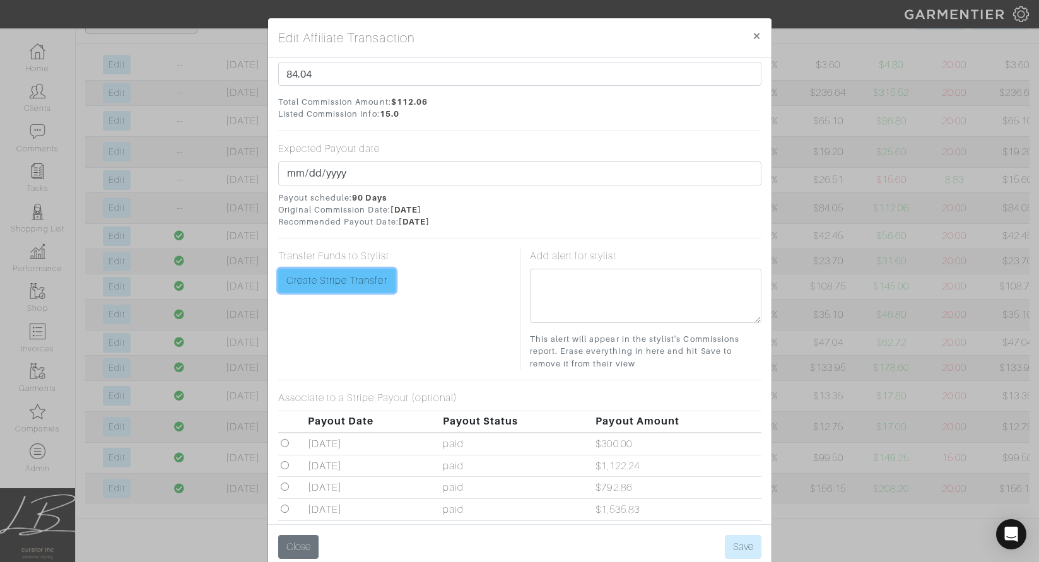
click at [350, 271] on link "Create Stripe Transfer" at bounding box center [336, 281] width 117 height 24
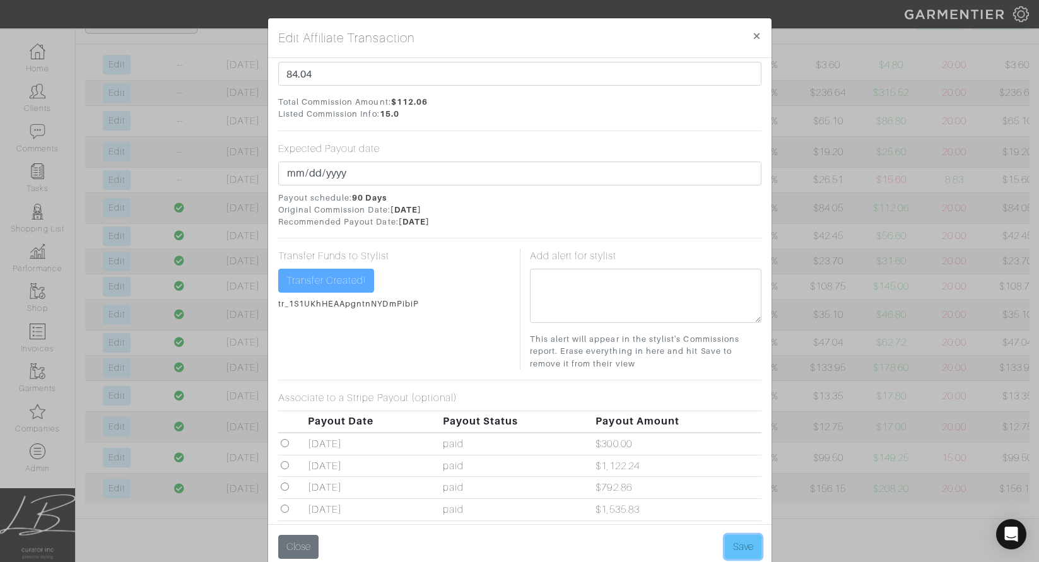
click at [743, 541] on button "Save" at bounding box center [743, 547] width 37 height 24
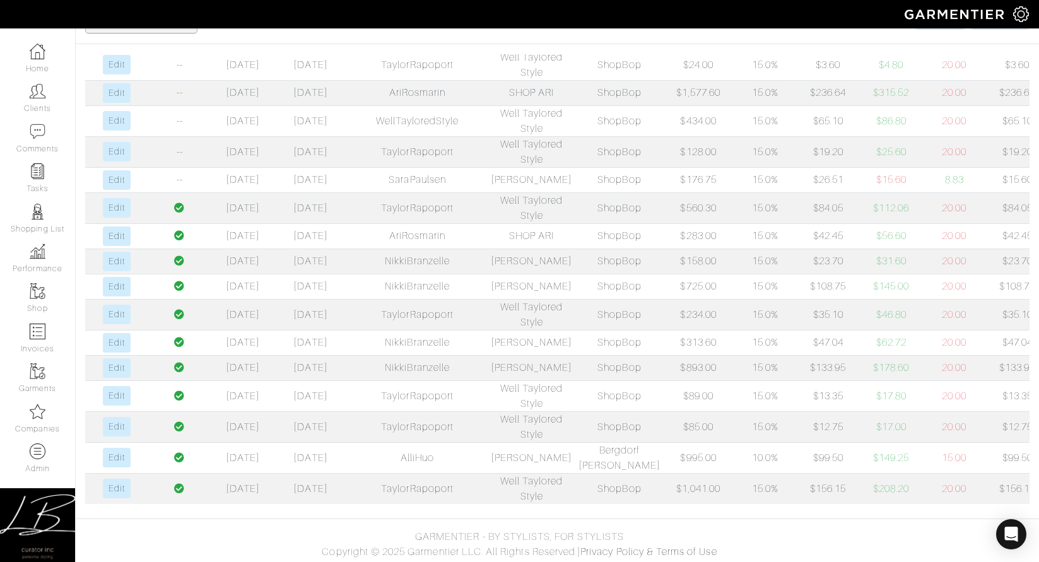
scroll to position [37, 0]
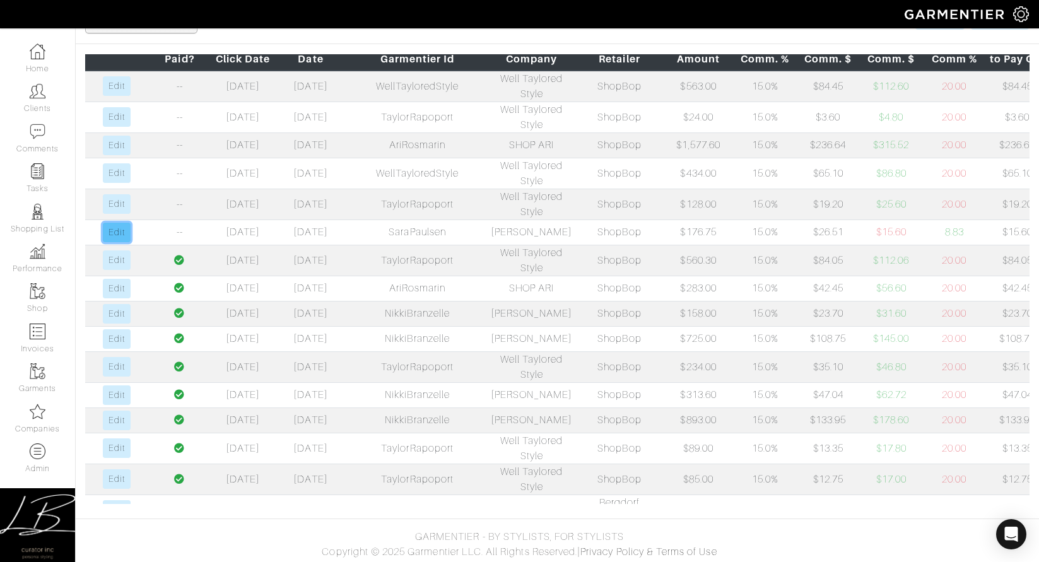
click at [115, 242] on link "Edit" at bounding box center [116, 233] width 27 height 20
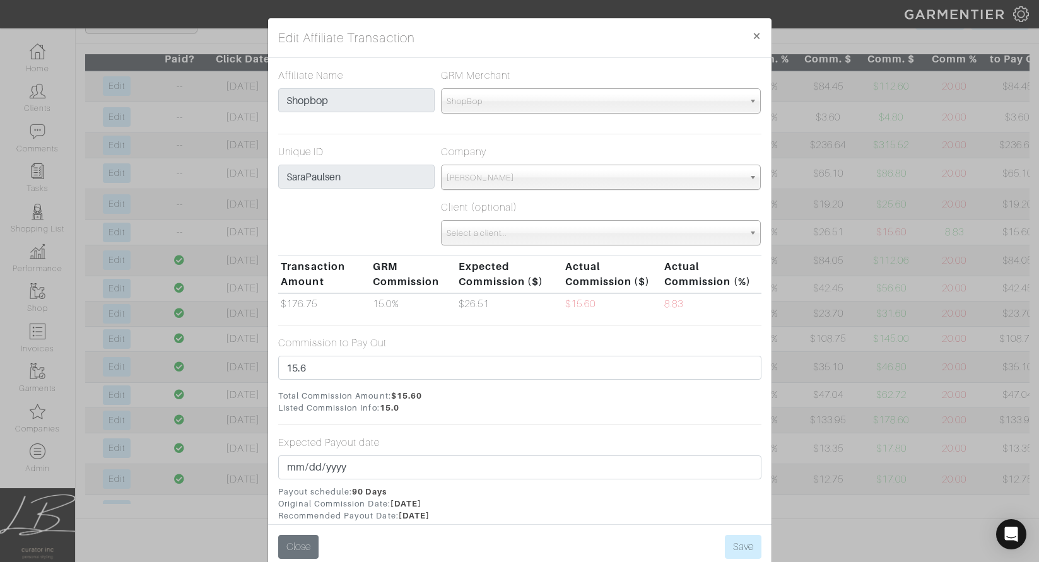
click at [167, 299] on div "Edit Affiliate Transaction × Affiliate Name Shopbop GRM Merchant Choose a merch…" at bounding box center [519, 281] width 1039 height 562
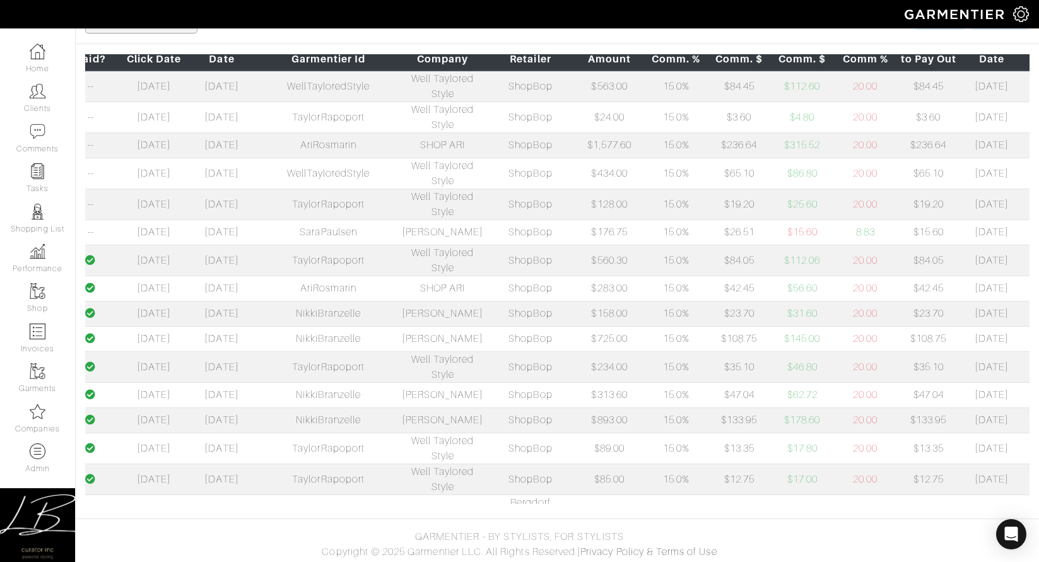
scroll to position [0, 185]
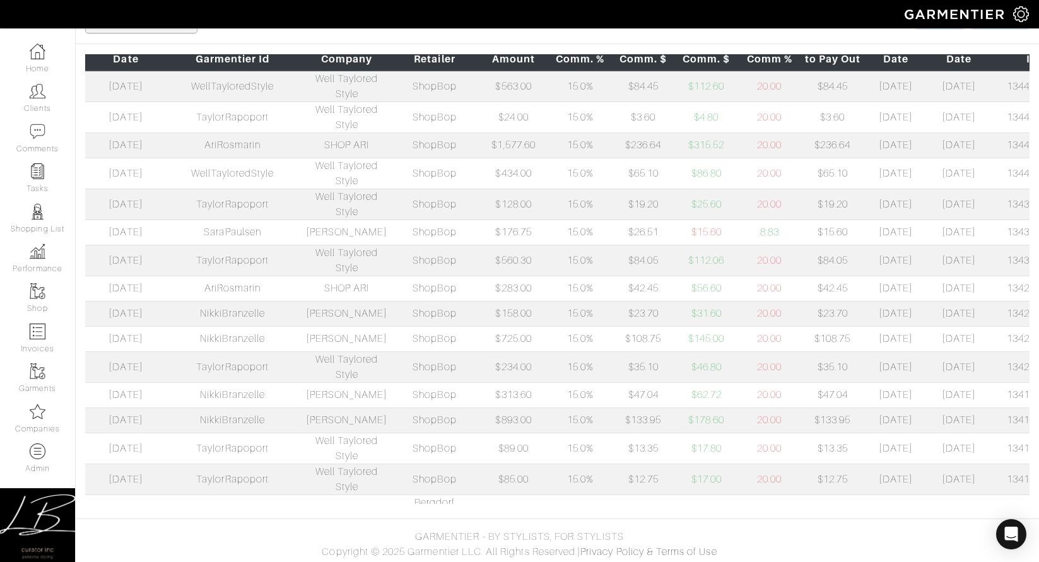
drag, startPoint x: 959, startPoint y: 295, endPoint x: 1017, endPoint y: 295, distance: 58.1
click at [1017, 245] on td "134353570" at bounding box center [1033, 232] width 85 height 25
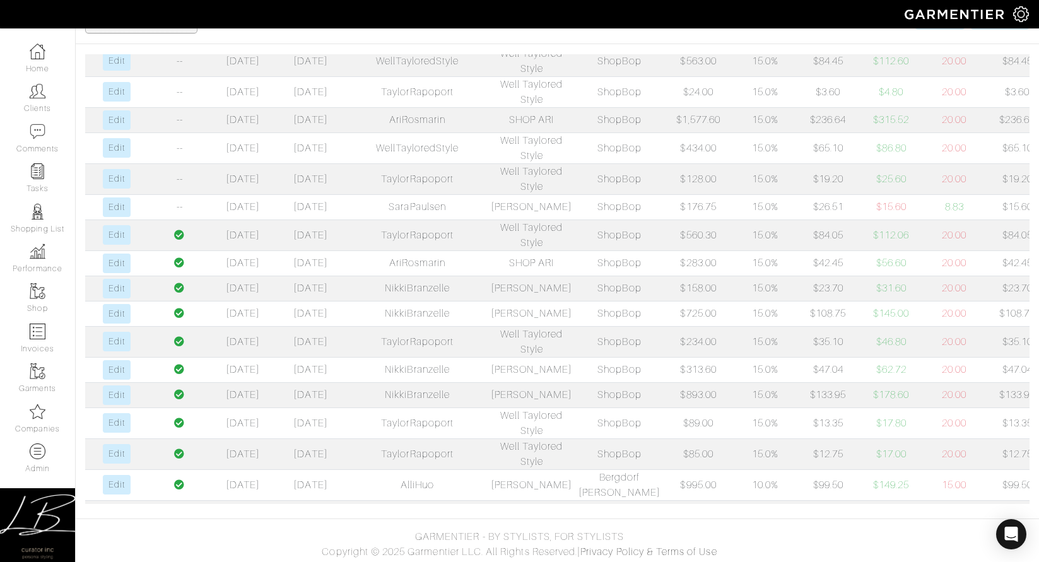
scroll to position [0, 0]
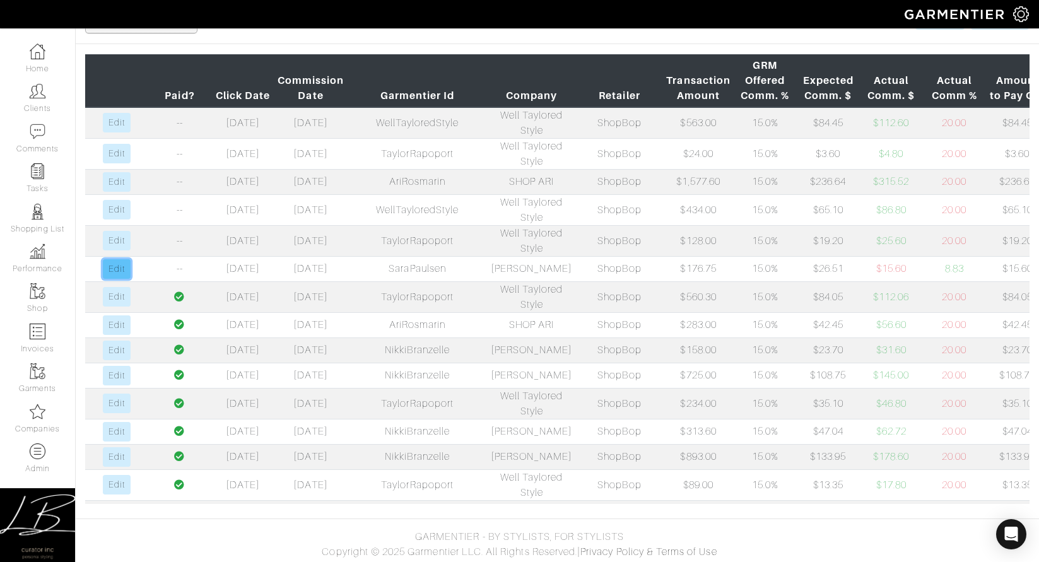
click at [119, 279] on link "Edit" at bounding box center [116, 269] width 27 height 20
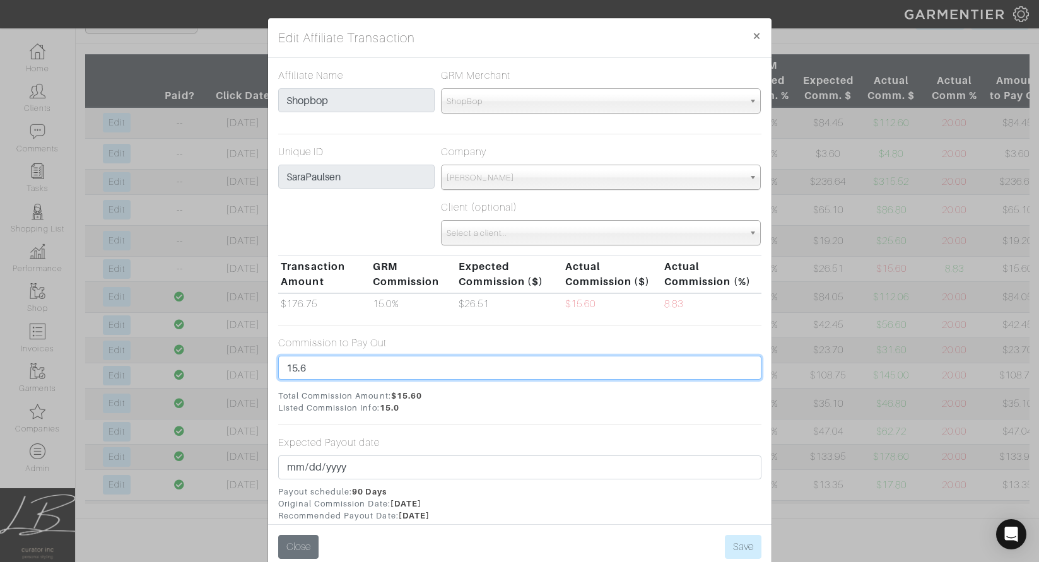
drag, startPoint x: 367, startPoint y: 374, endPoint x: 366, endPoint y: 362, distance: 12.0
click at [366, 362] on input "15.6" at bounding box center [519, 368] width 483 height 24
type input "26.51"
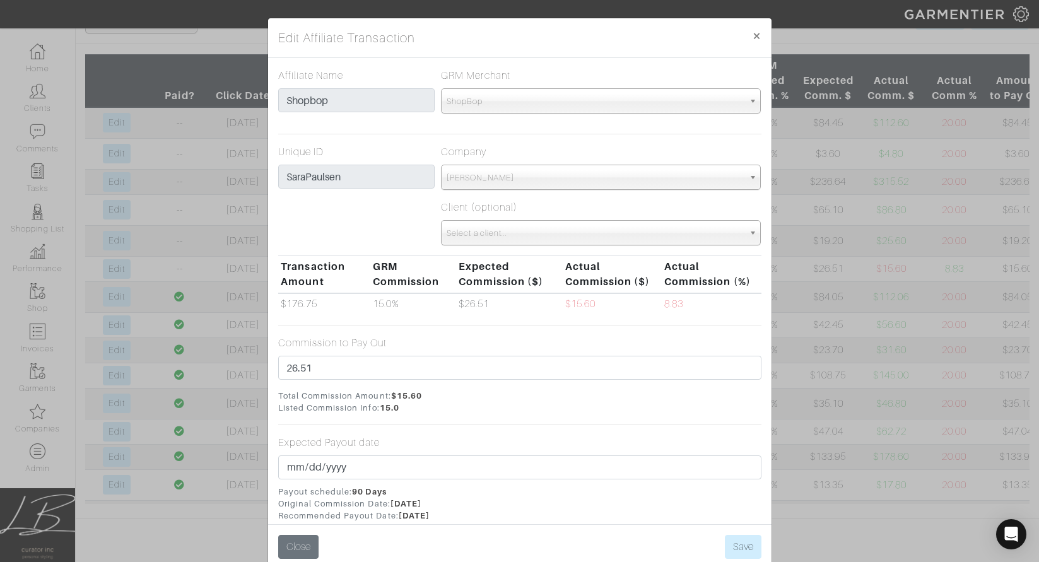
drag, startPoint x: 570, startPoint y: 420, endPoint x: 444, endPoint y: 381, distance: 132.0
click at [569, 418] on form "Affiliate Name Shopbop GRM Merchant Choose a merchant... Joe's Jeans John Varva…" at bounding box center [519, 419] width 483 height 702
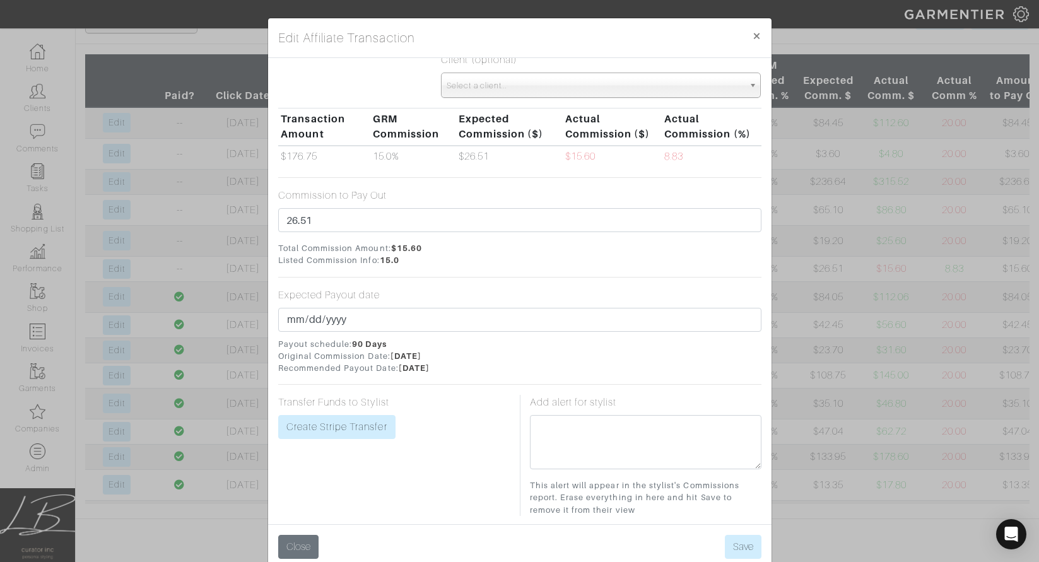
scroll to position [162, 0]
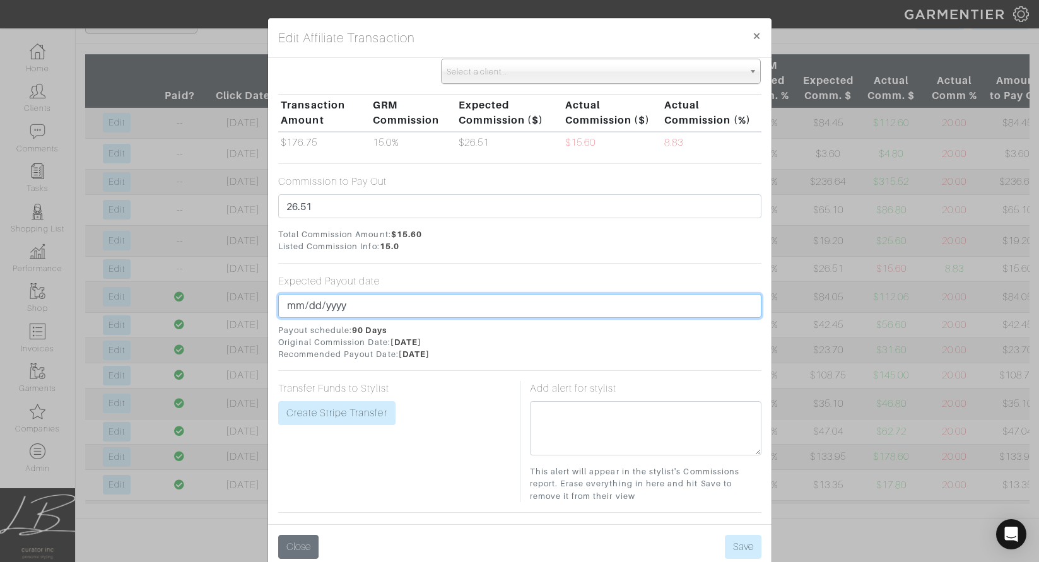
click at [305, 305] on input "2025-08-21" at bounding box center [519, 306] width 483 height 24
type input "2025-08-31"
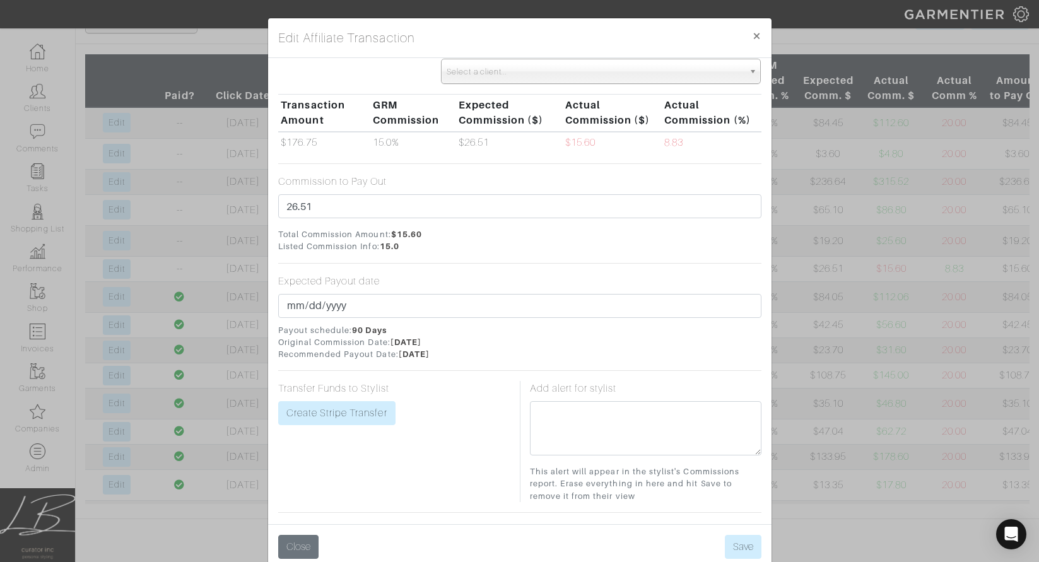
click at [482, 273] on form "Affiliate Name Shopbop GRM Merchant Choose a merchant... Joe's Jeans John Varva…" at bounding box center [519, 258] width 483 height 702
click at [364, 411] on link "Create Stripe Transfer" at bounding box center [336, 413] width 117 height 24
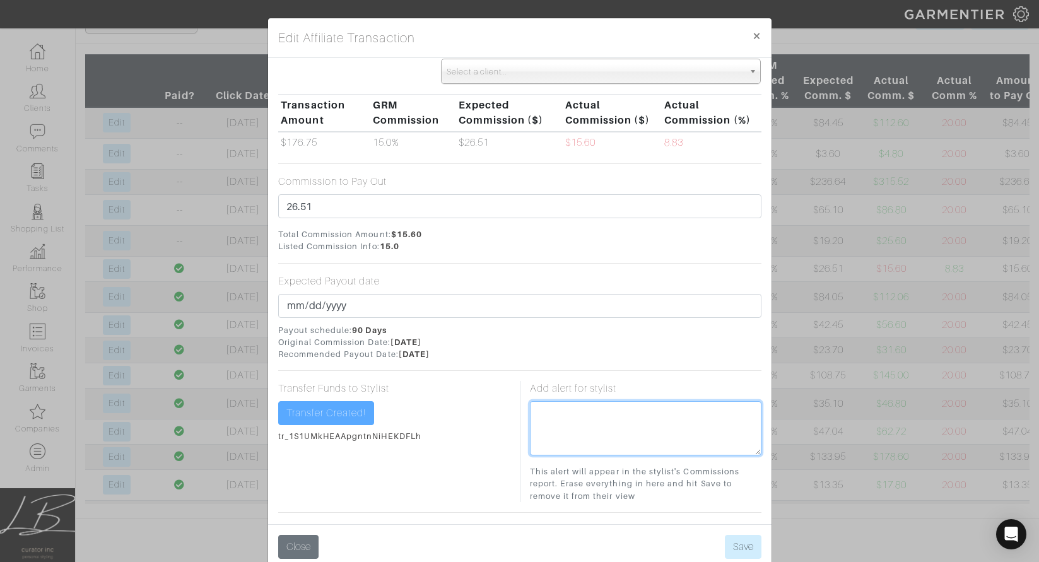
click at [574, 414] on textarea at bounding box center [646, 428] width 232 height 54
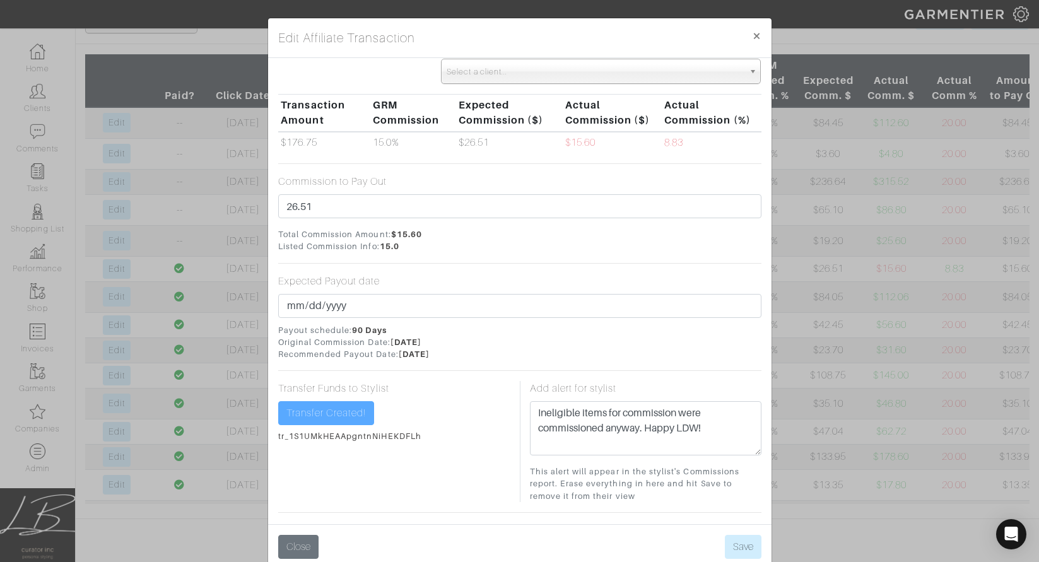
click at [641, 357] on span "Payout schedule: 90 Days Original Commission Date: 05/23/2025 Recommended Payou…" at bounding box center [519, 342] width 483 height 37
click at [624, 342] on span "Payout schedule: 90 Days Original Commission Date: 05/23/2025 Recommended Payou…" at bounding box center [519, 342] width 483 height 37
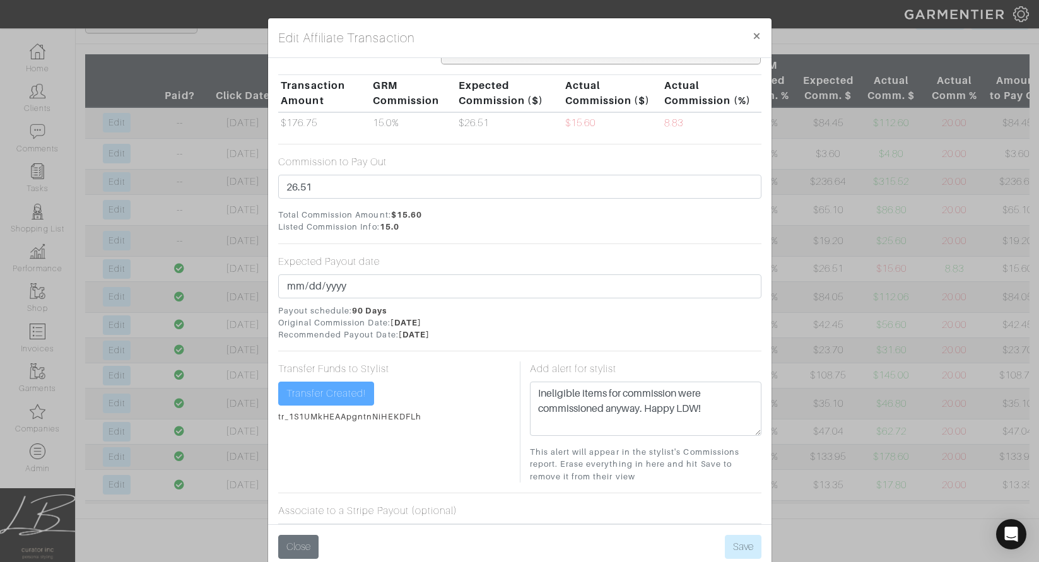
scroll to position [187, 0]
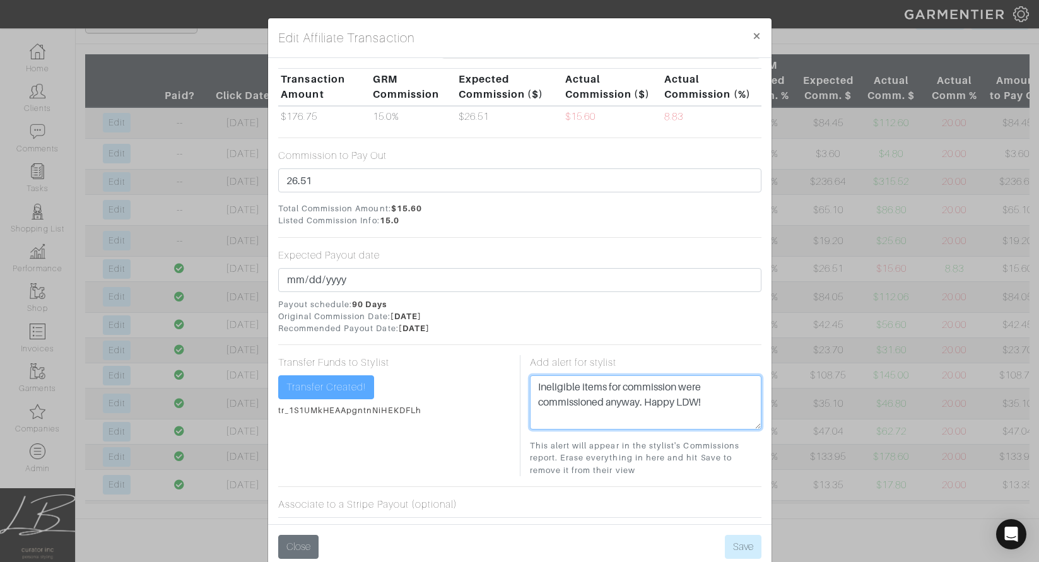
drag, startPoint x: 579, startPoint y: 389, endPoint x: 523, endPoint y: 387, distance: 55.6
click at [523, 387] on div "Add alert for stylist Ineligible items for commission were commissioned anyway.…" at bounding box center [645, 415] width 251 height 121
click at [543, 384] on textarea "Ineligible items for commission were commissioned anyway. Happy LDW!" at bounding box center [646, 402] width 232 height 54
click at [690, 389] on textarea "A few of the items ineligible items for commission were commissioned anyway. Ha…" at bounding box center [646, 402] width 232 height 54
type textarea "A few of the items ineligible for commission were commissioned anyway. Happy LD…"
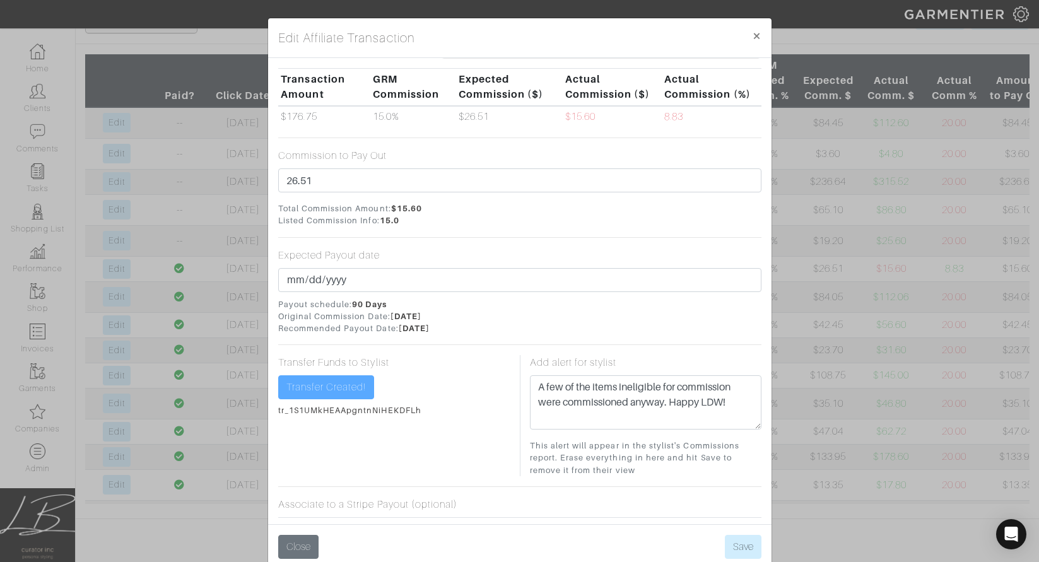
click at [685, 324] on span "Payout schedule: 90 Days Original Commission Date: 05/23/2025 Recommended Payou…" at bounding box center [519, 317] width 483 height 37
click at [752, 538] on button "Save" at bounding box center [743, 547] width 37 height 24
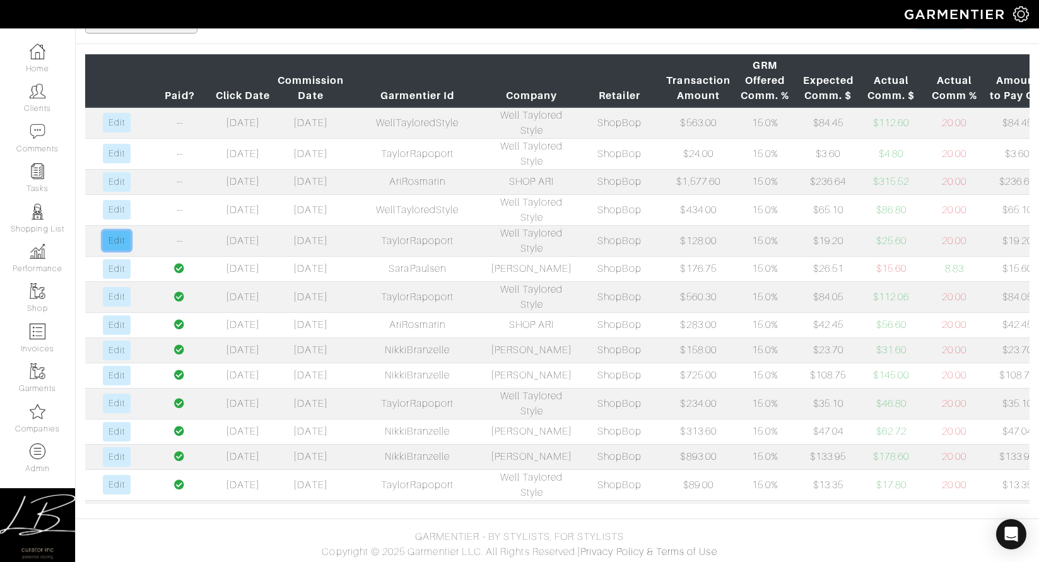
click at [121, 251] on link "Edit" at bounding box center [116, 241] width 27 height 20
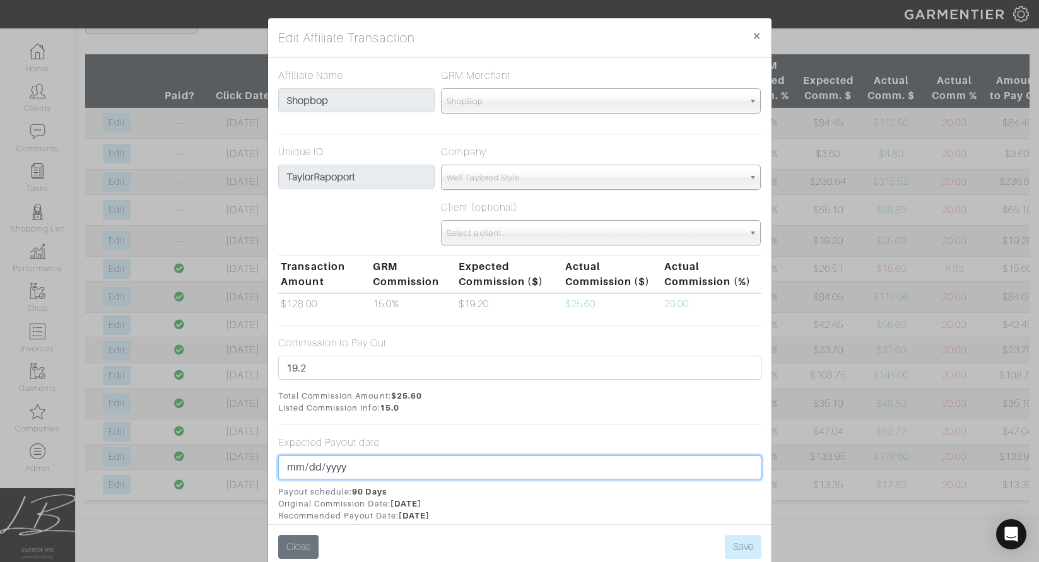
click at [312, 464] on input "2025-08-22" at bounding box center [519, 468] width 483 height 24
type input "2025-08-31"
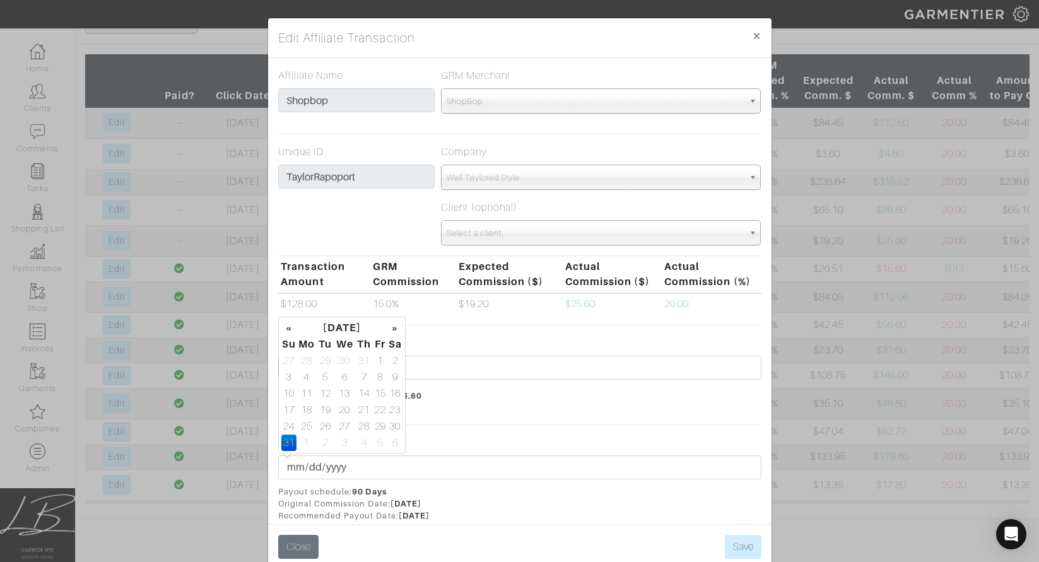
click at [543, 410] on span "Total Commission Amount: $25.60 Listed Commission Info: 15.0" at bounding box center [519, 402] width 483 height 24
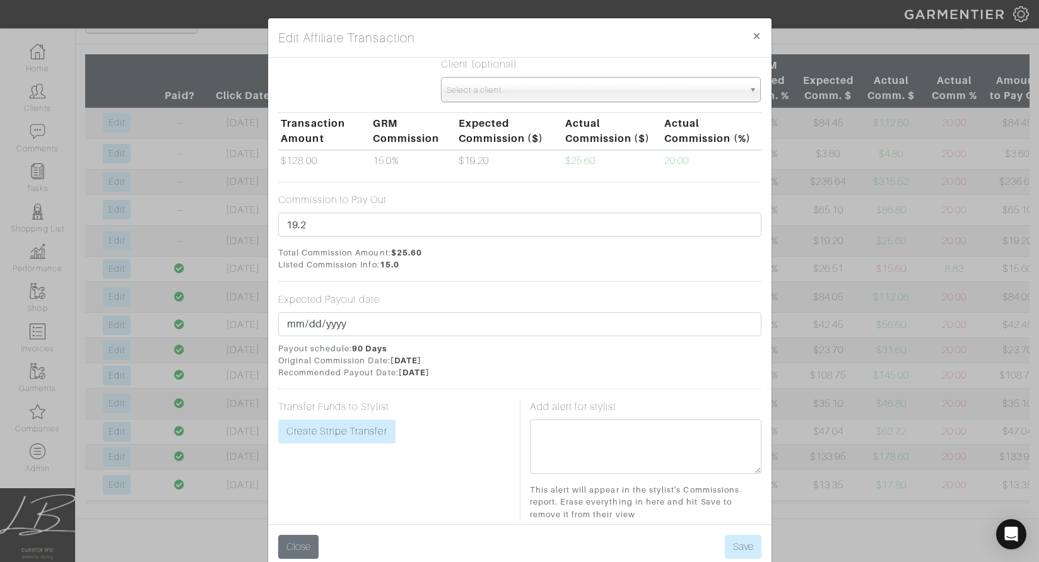
scroll to position [159, 0]
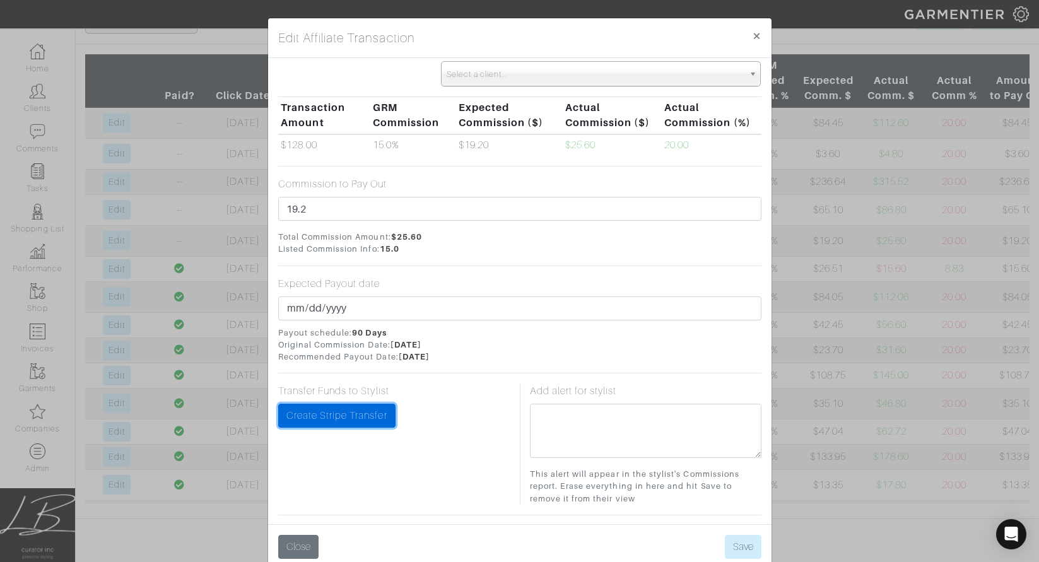
click at [355, 413] on link "Create Stripe Transfer" at bounding box center [336, 416] width 117 height 24
click at [743, 541] on button "Save" at bounding box center [743, 547] width 37 height 24
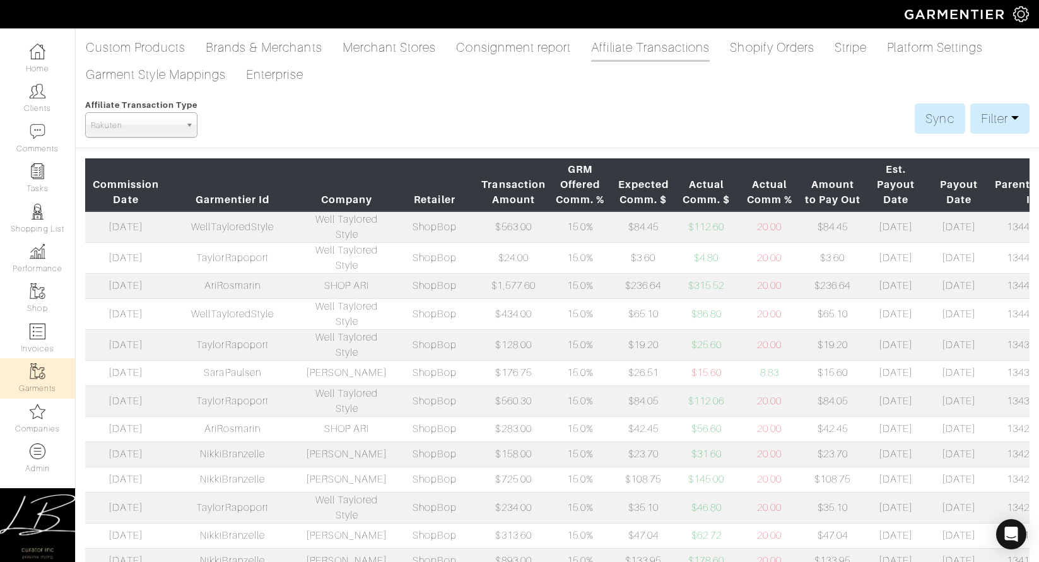
scroll to position [0, 0]
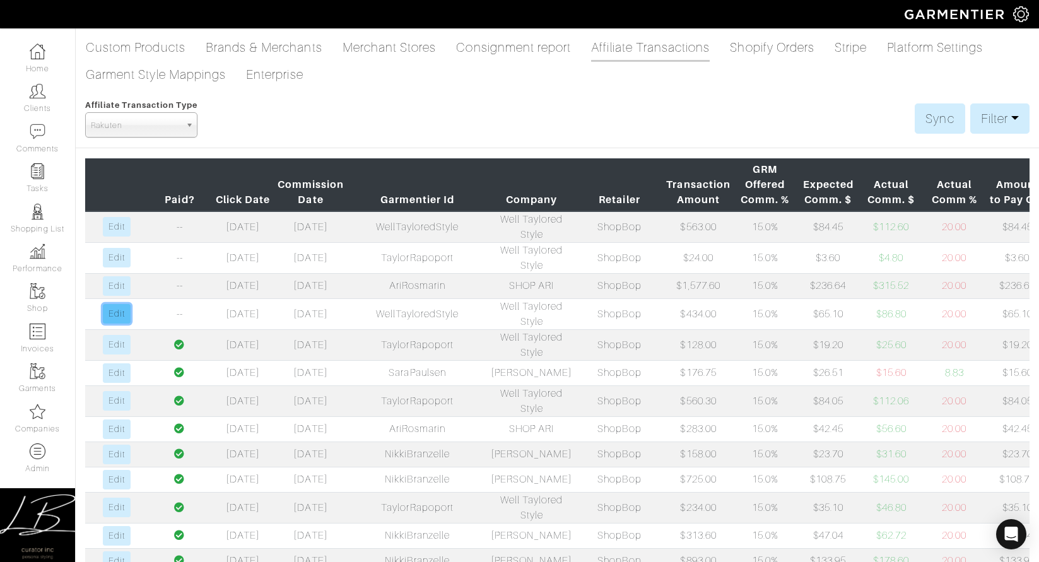
click at [113, 324] on link "Edit" at bounding box center [116, 314] width 27 height 20
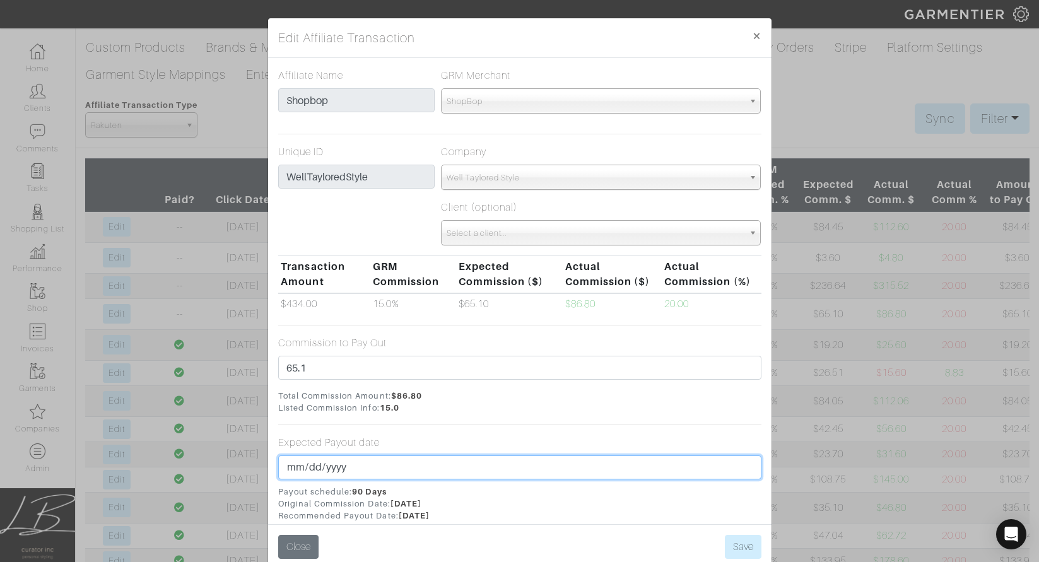
click at [309, 470] on input "2025-08-26" at bounding box center [519, 468] width 483 height 24
type input "2025-08-31"
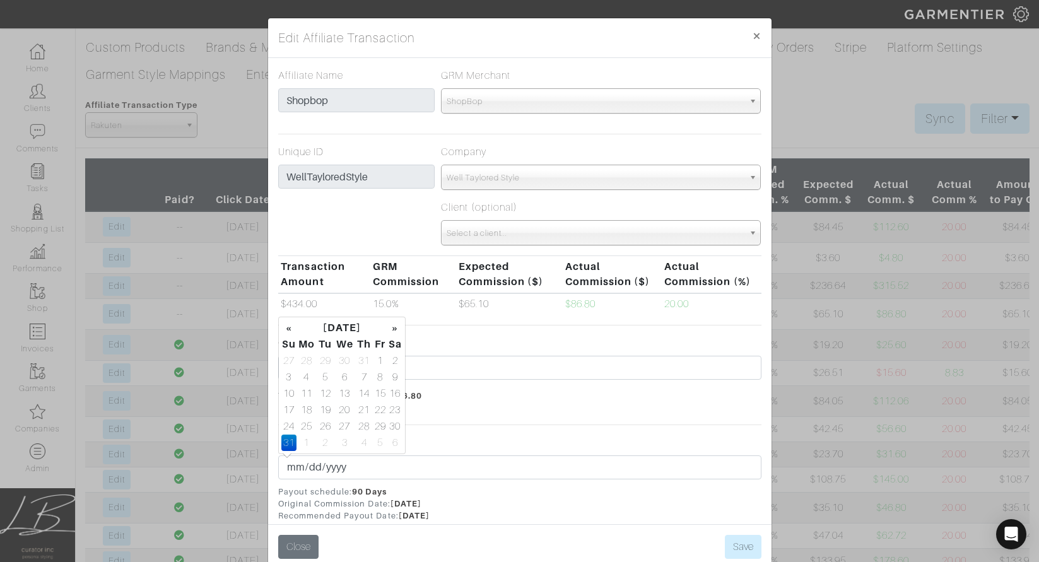
click at [446, 439] on div "Expected Payout date 2025-08-31 Payout schedule: 90 Days Original Commission Da…" at bounding box center [519, 478] width 483 height 87
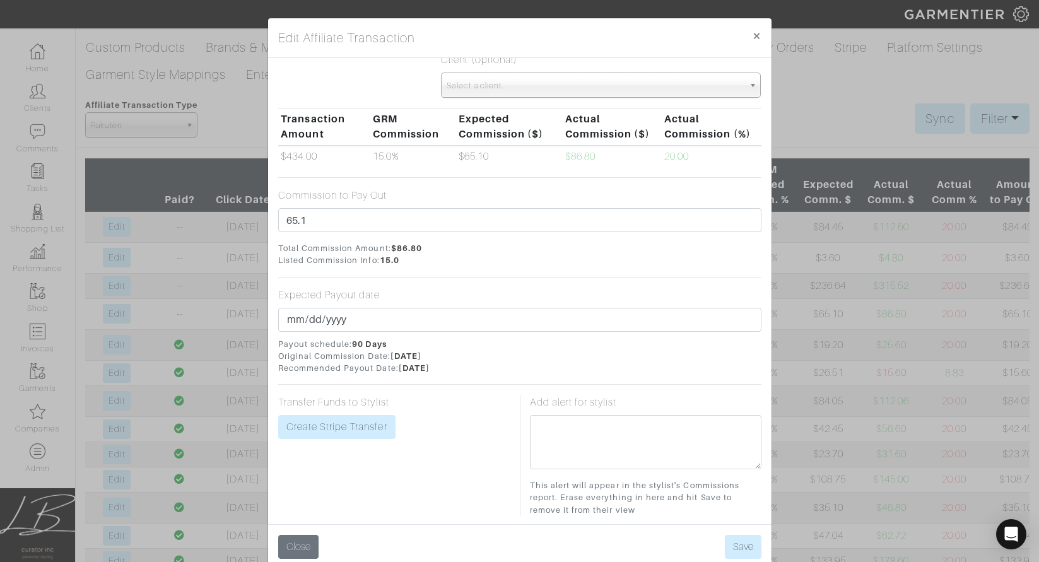
scroll to position [159, 0]
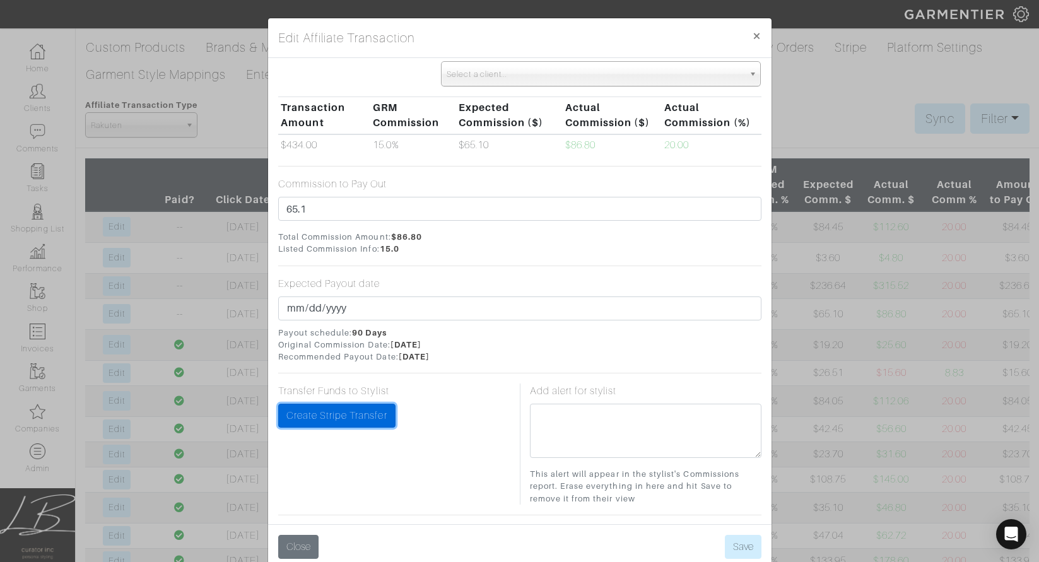
click at [350, 417] on link "Create Stripe Transfer" at bounding box center [336, 416] width 117 height 24
click at [740, 542] on button "Save" at bounding box center [743, 547] width 37 height 24
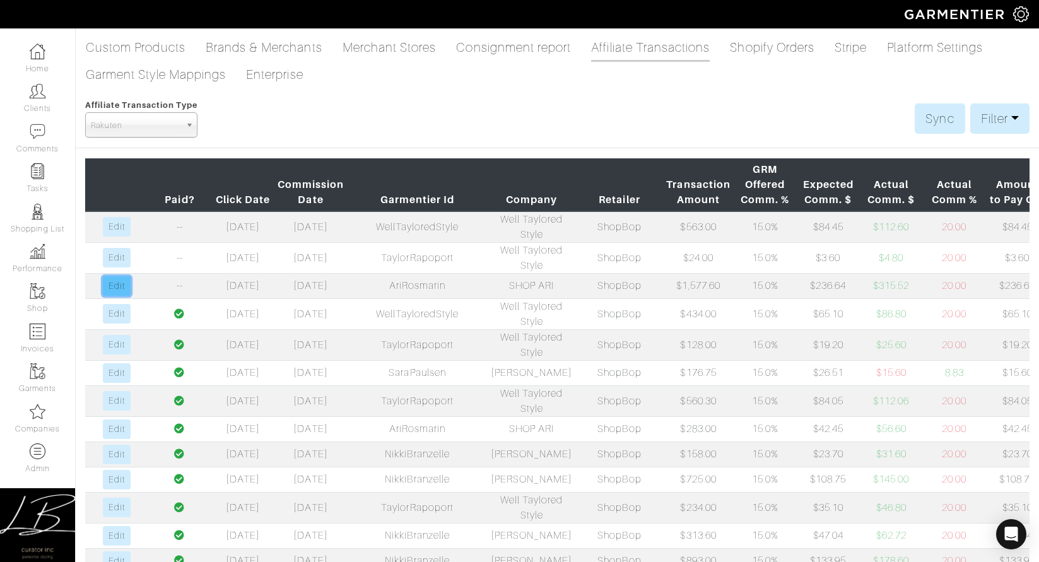
click at [128, 296] on link "Edit" at bounding box center [116, 286] width 27 height 20
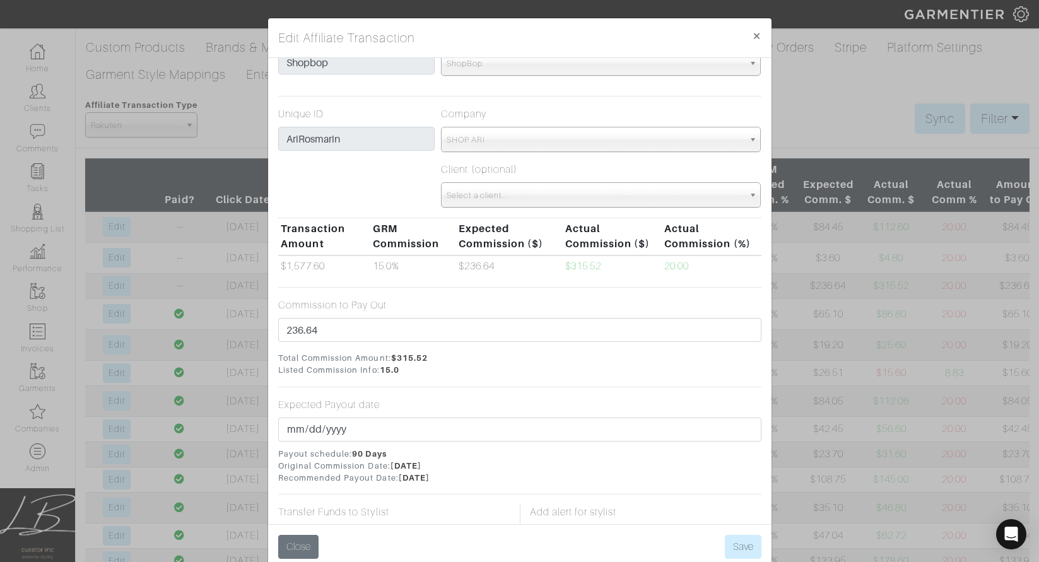
scroll to position [45, 0]
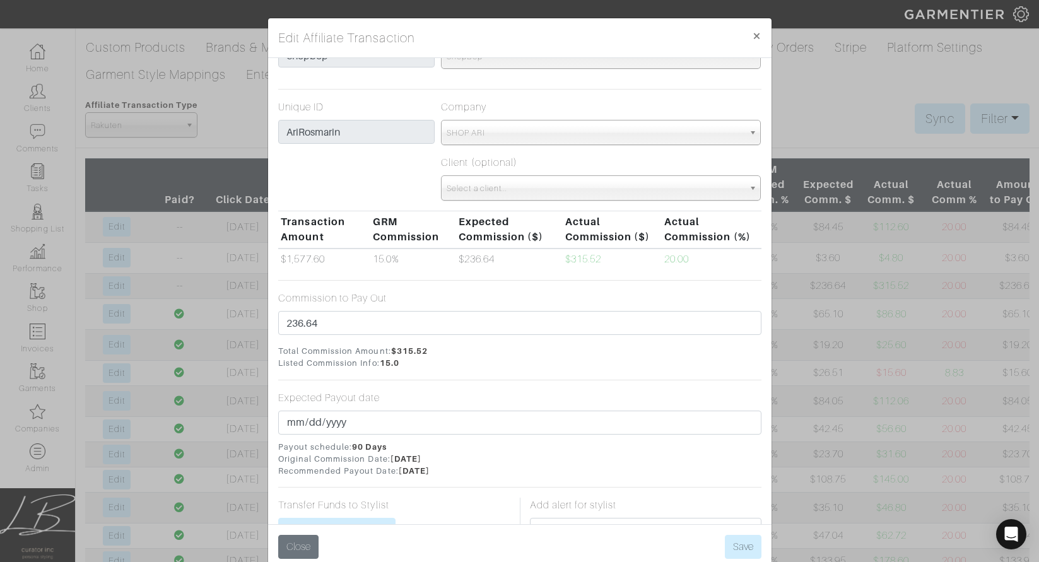
click at [243, 376] on div "Edit Affiliate Transaction × Affiliate Name Shopbop GRM Merchant Choose a merch…" at bounding box center [519, 281] width 1039 height 562
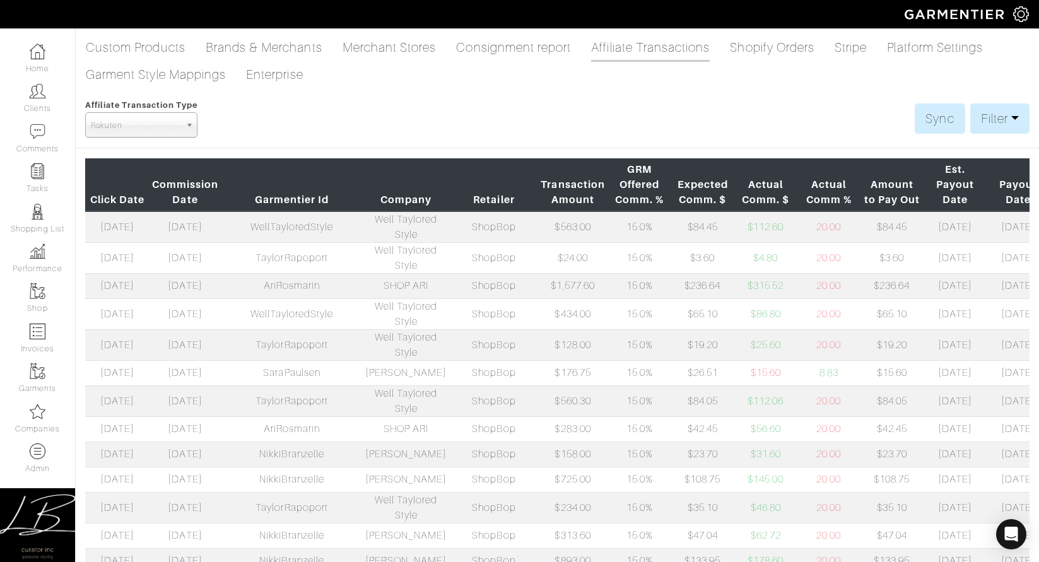
scroll to position [0, 185]
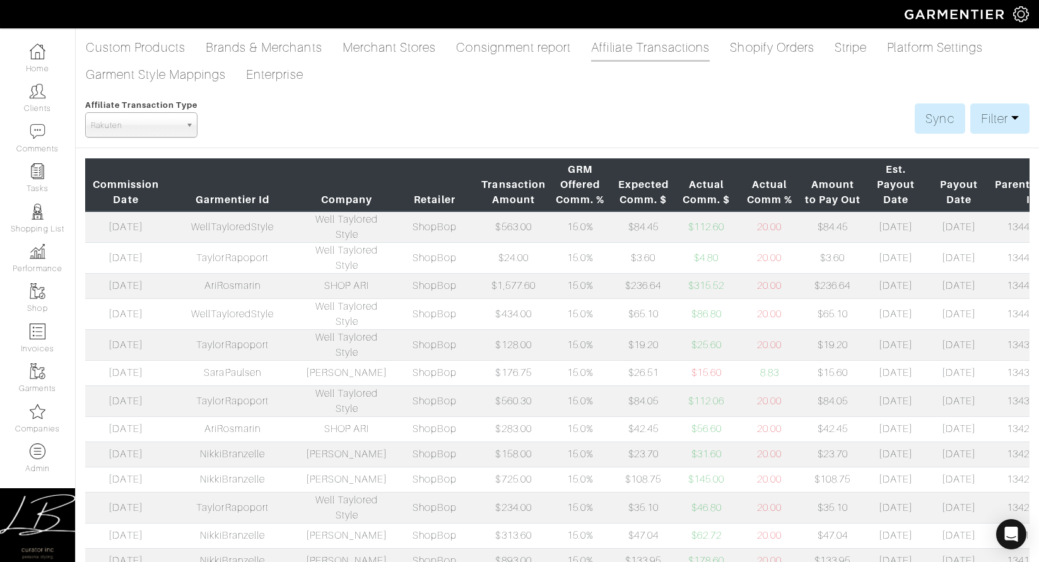
drag, startPoint x: 961, startPoint y: 310, endPoint x: 1051, endPoint y: 311, distance: 90.2
click at [1039, 311] on html "Curator Inc Lisa Bubes Home Clients Invoices Comments Reminders Stylists Shop C…" at bounding box center [519, 334] width 1039 height 669
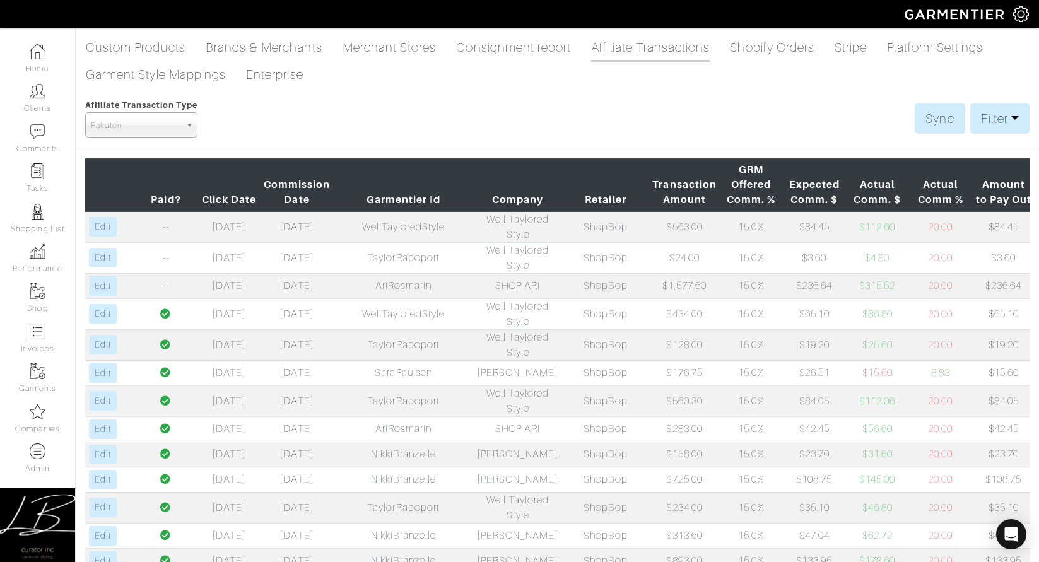
scroll to position [0, 0]
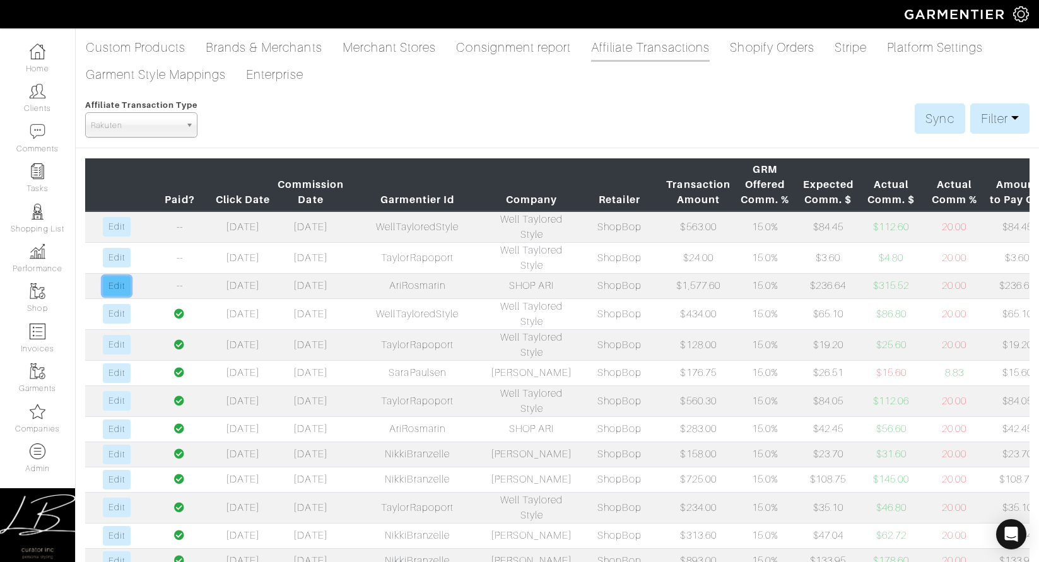
click at [110, 296] on link "Edit" at bounding box center [116, 286] width 27 height 20
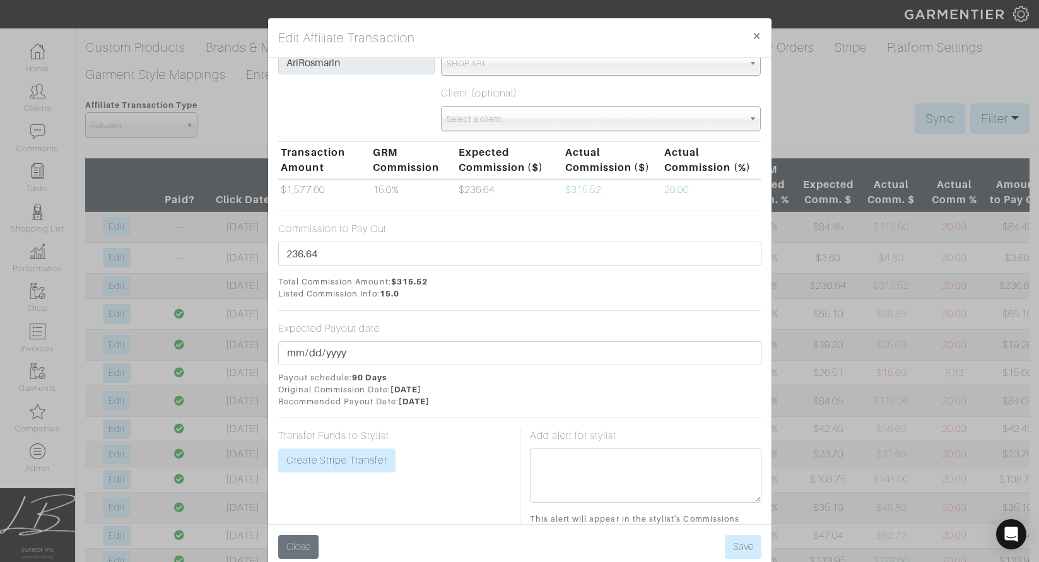
scroll to position [124, 0]
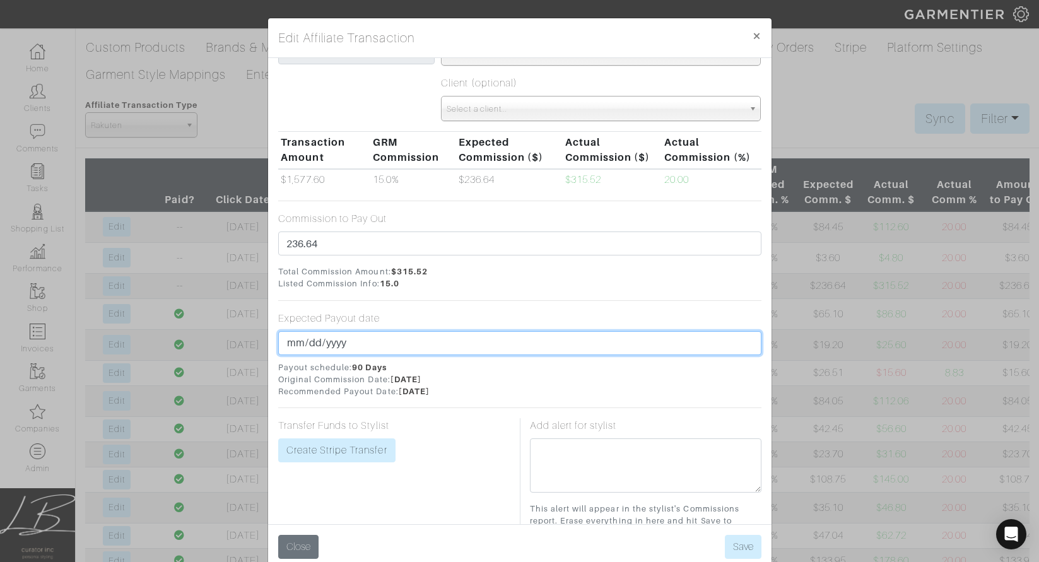
click at [309, 351] on input "2025-08-27" at bounding box center [519, 343] width 483 height 24
click at [308, 347] on input "2025-08-27" at bounding box center [519, 343] width 483 height 24
type input "2025-08-31"
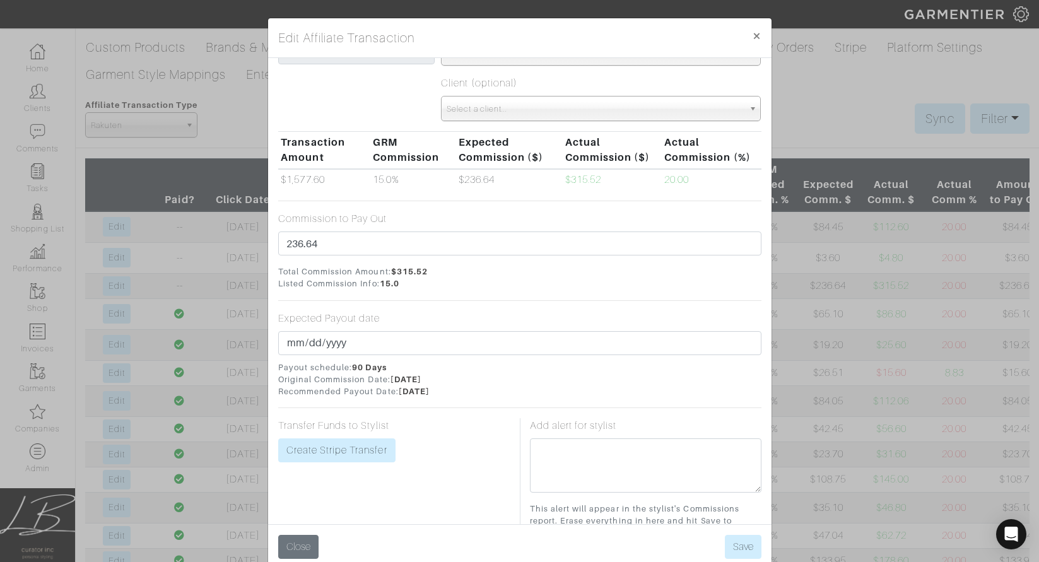
click at [356, 450] on link "Create Stripe Transfer" at bounding box center [336, 451] width 117 height 24
click at [742, 545] on button "Save" at bounding box center [743, 547] width 37 height 24
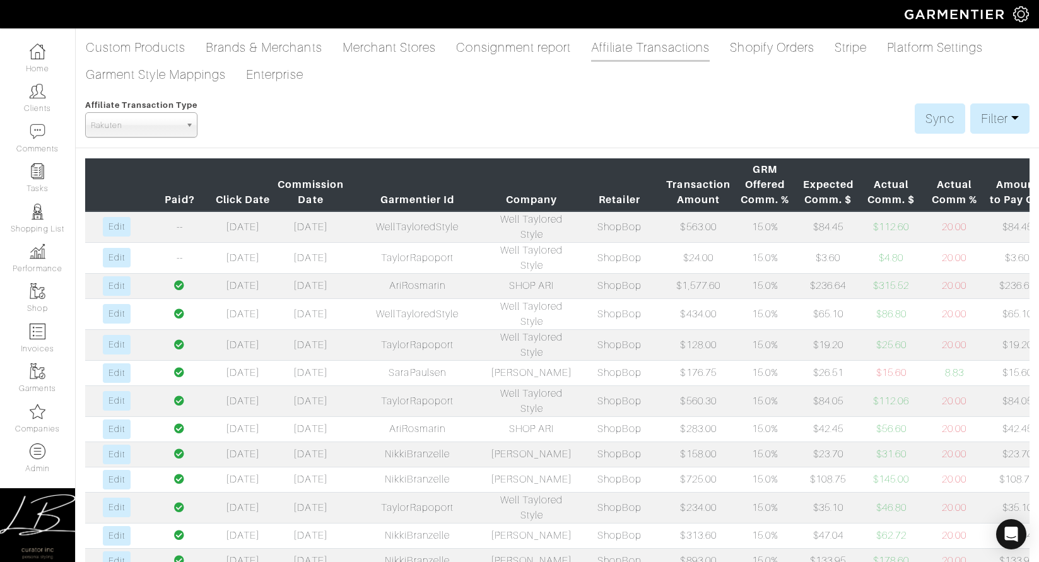
click at [132, 273] on td "Edit" at bounding box center [116, 257] width 63 height 31
click at [119, 268] on link "Edit" at bounding box center [116, 258] width 27 height 20
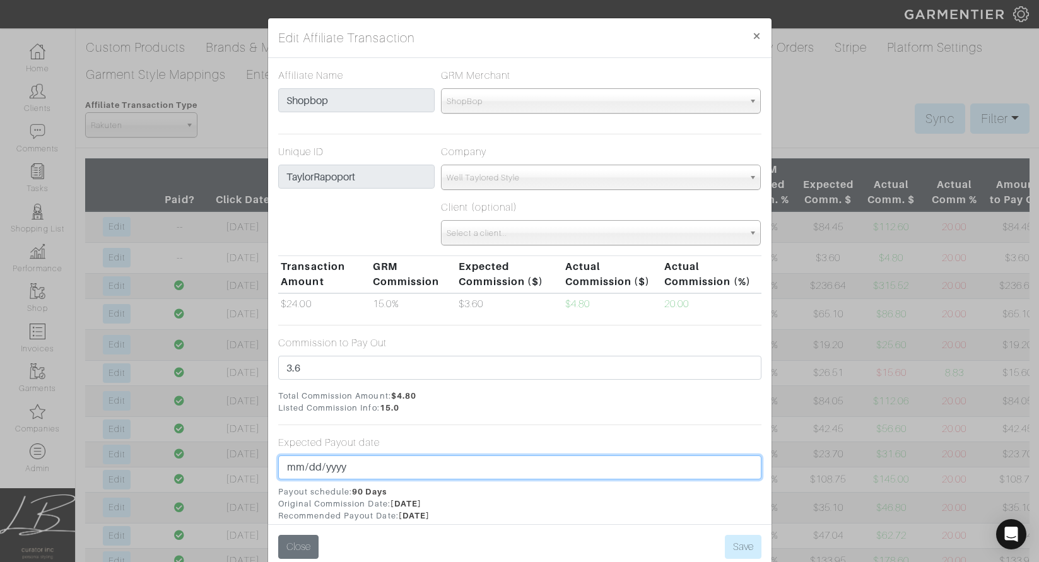
click at [312, 466] on input "2025-08-28" at bounding box center [519, 468] width 483 height 24
type input "2025-08-31"
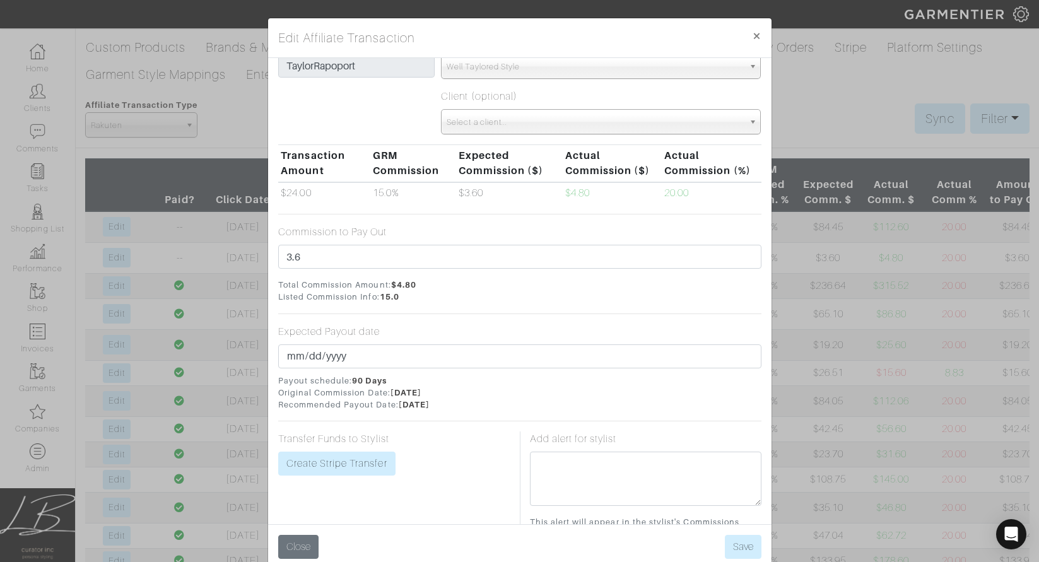
scroll to position [114, 0]
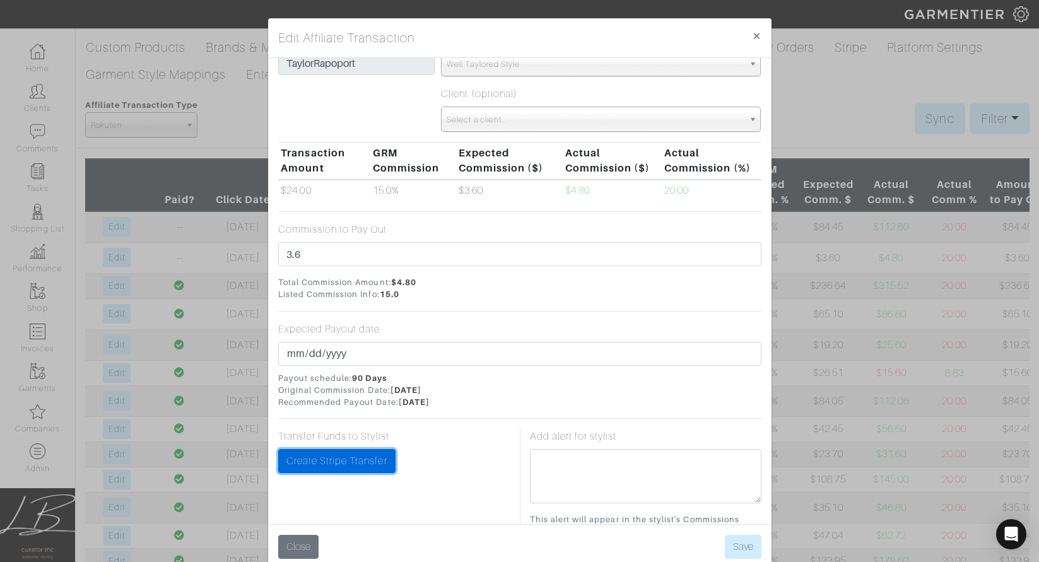
click at [360, 458] on link "Create Stripe Transfer" at bounding box center [336, 461] width 117 height 24
click at [754, 550] on button "Save" at bounding box center [743, 547] width 37 height 24
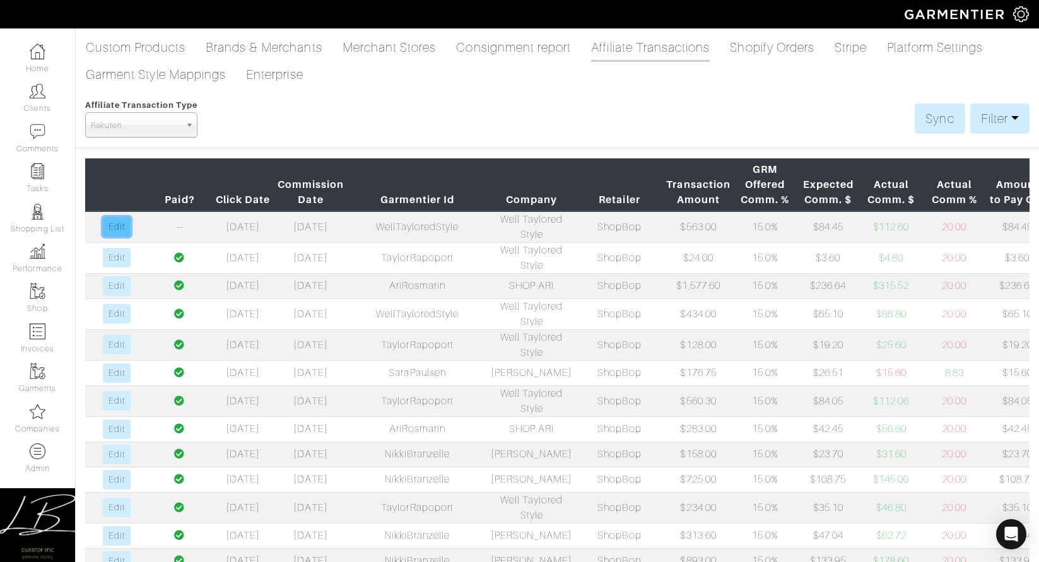
click at [129, 234] on link "Edit" at bounding box center [116, 227] width 27 height 20
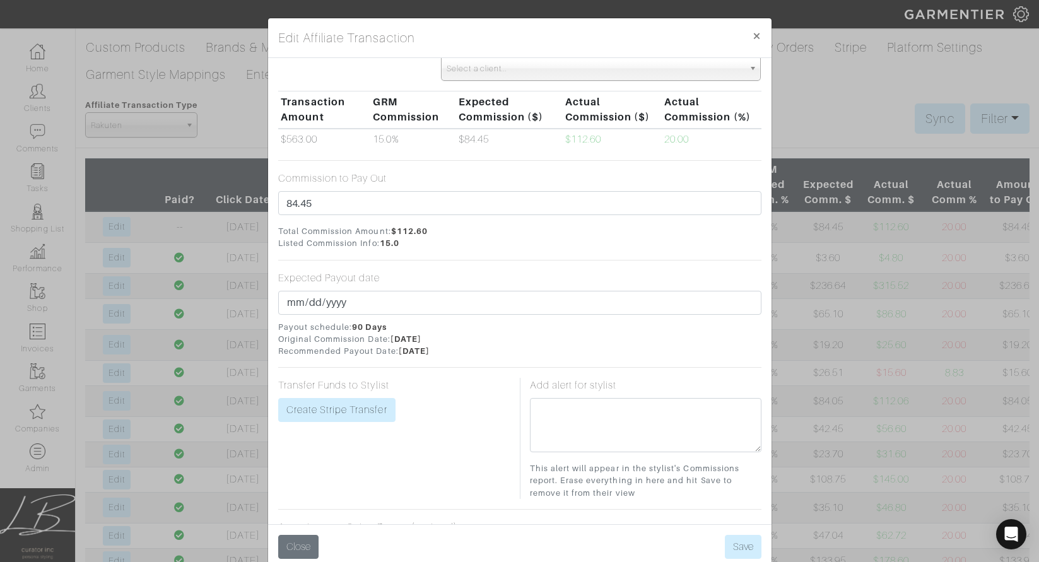
scroll to position [180, 0]
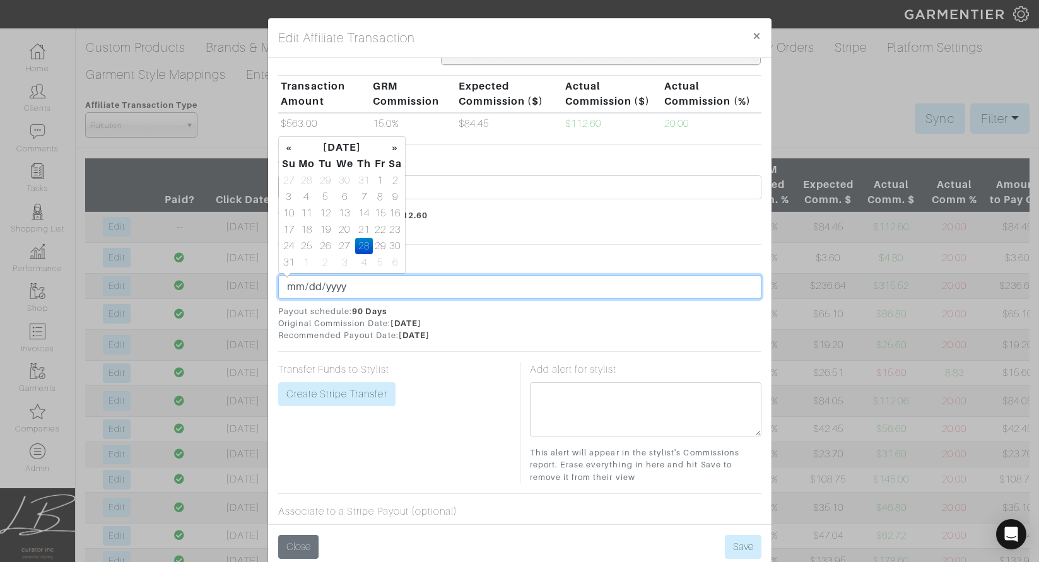
click at [305, 285] on input "2025-08-28" at bounding box center [519, 287] width 483 height 24
type input "2025-08-31"
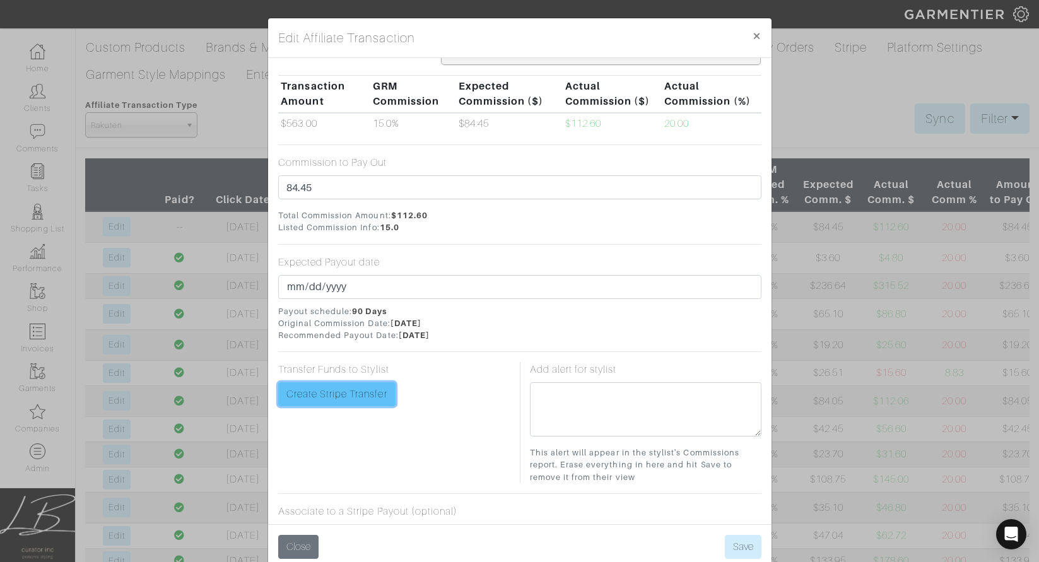
click at [384, 399] on link "Create Stripe Transfer" at bounding box center [336, 394] width 117 height 24
click at [750, 543] on button "Save" at bounding box center [743, 547] width 37 height 24
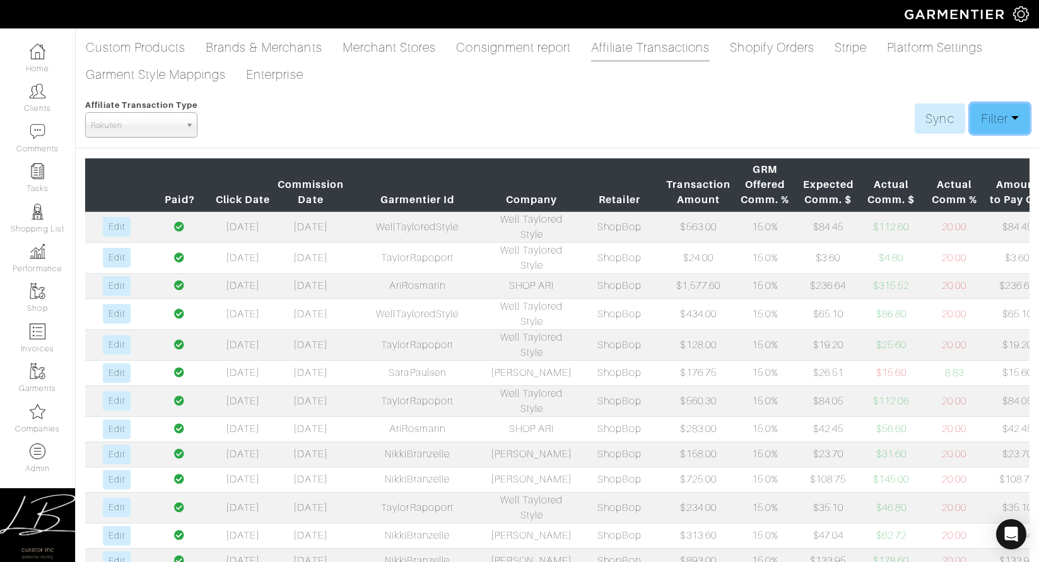
click at [990, 107] on link "Filter" at bounding box center [1000, 118] width 59 height 30
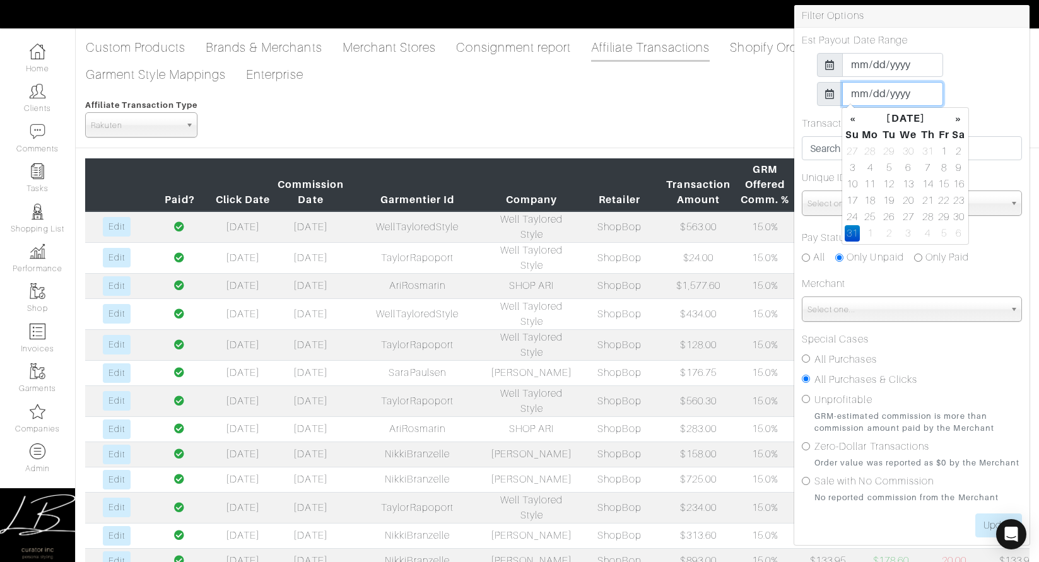
click at [858, 95] on input "2025-08-31" at bounding box center [892, 94] width 101 height 24
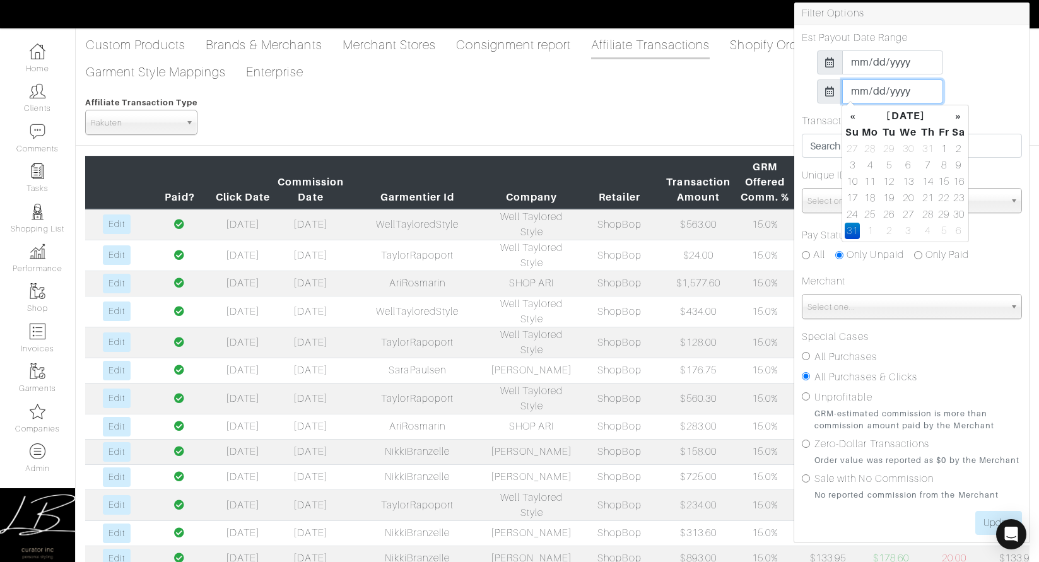
scroll to position [0, 0]
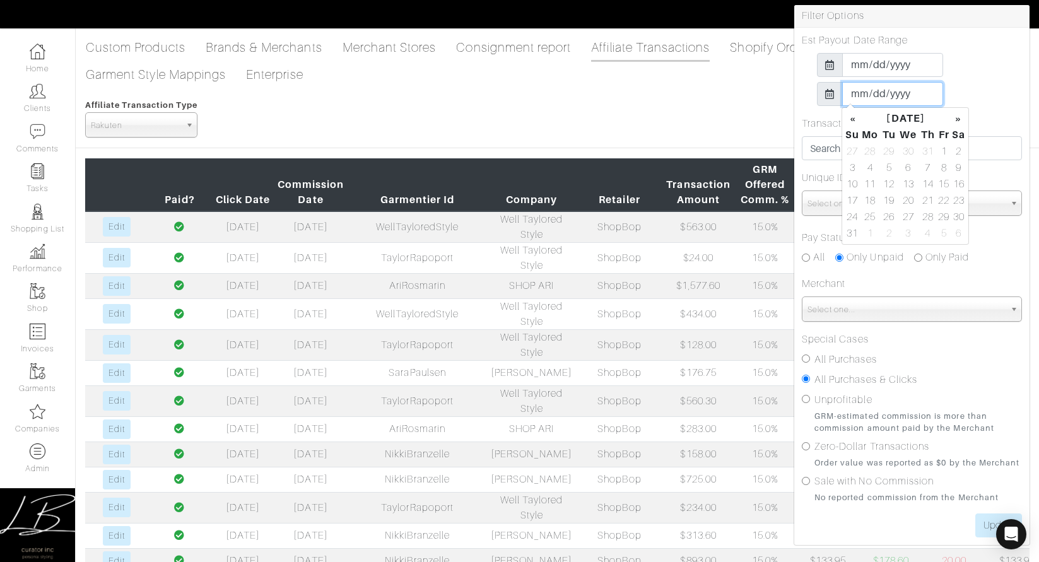
type input "2025-09-30"
click at [979, 74] on div "2025-01-01" at bounding box center [912, 65] width 220 height 24
click at [808, 358] on input "All Purchases" at bounding box center [806, 359] width 8 height 8
radio input "true"
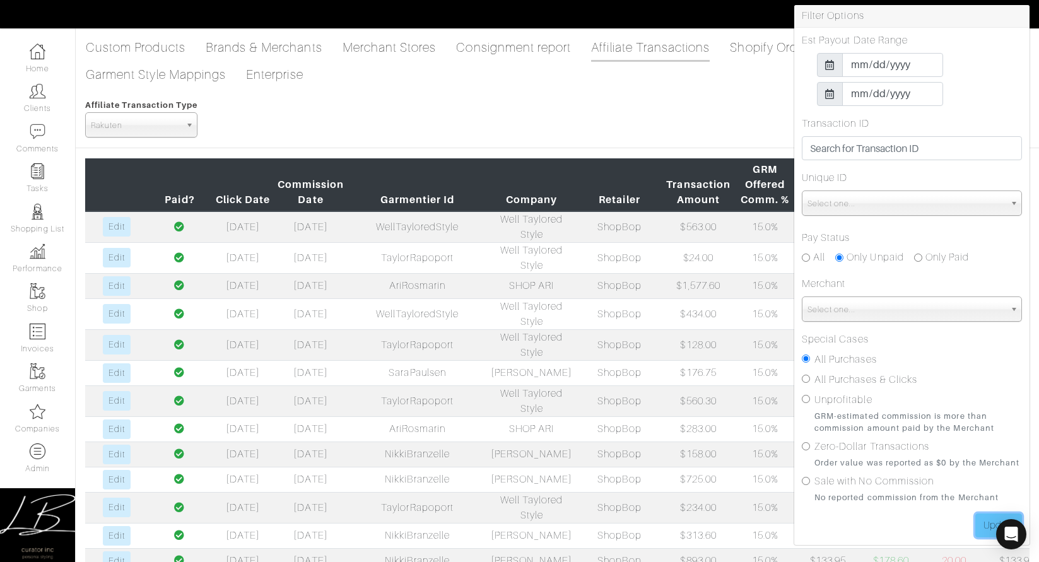
click at [990, 519] on input "Update" at bounding box center [999, 526] width 47 height 24
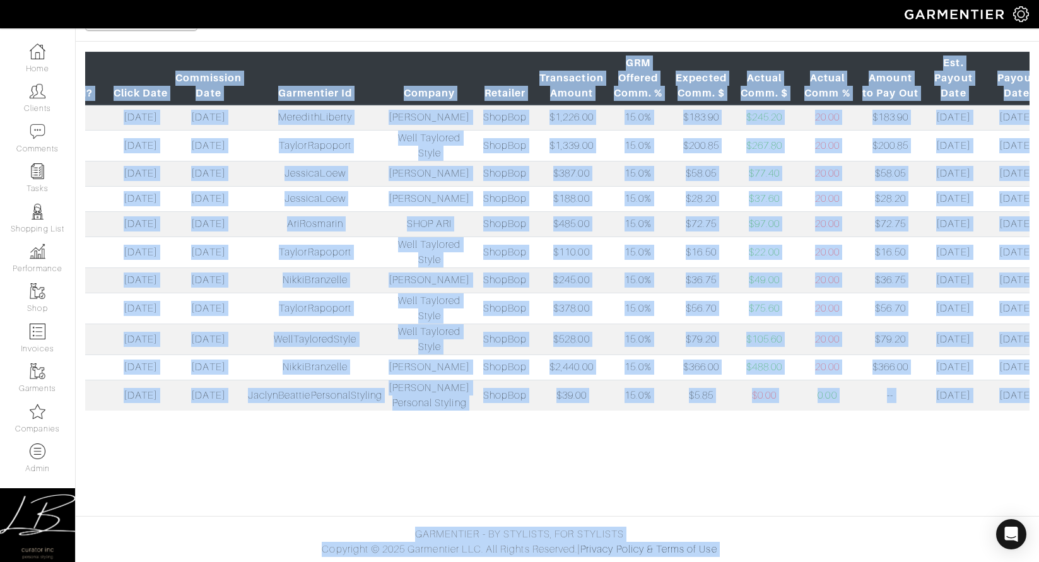
scroll to position [0, 160]
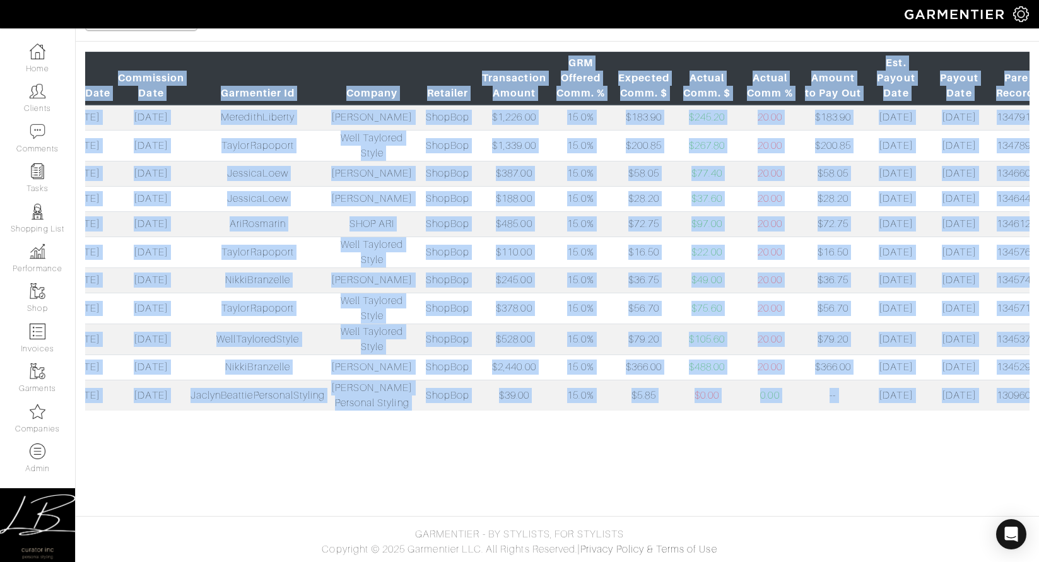
drag, startPoint x: 155, startPoint y: 81, endPoint x: 1020, endPoint y: 508, distance: 965.5
click at [1021, 508] on body "Curator Inc [PERSON_NAME] Home Clients Invoices Comments Reminders Stylists Sho…" at bounding box center [519, 227] width 1039 height 669
copy body "Paid? Click Date Commission Date Garmentier Id Company Retailer Transaction Amo…"
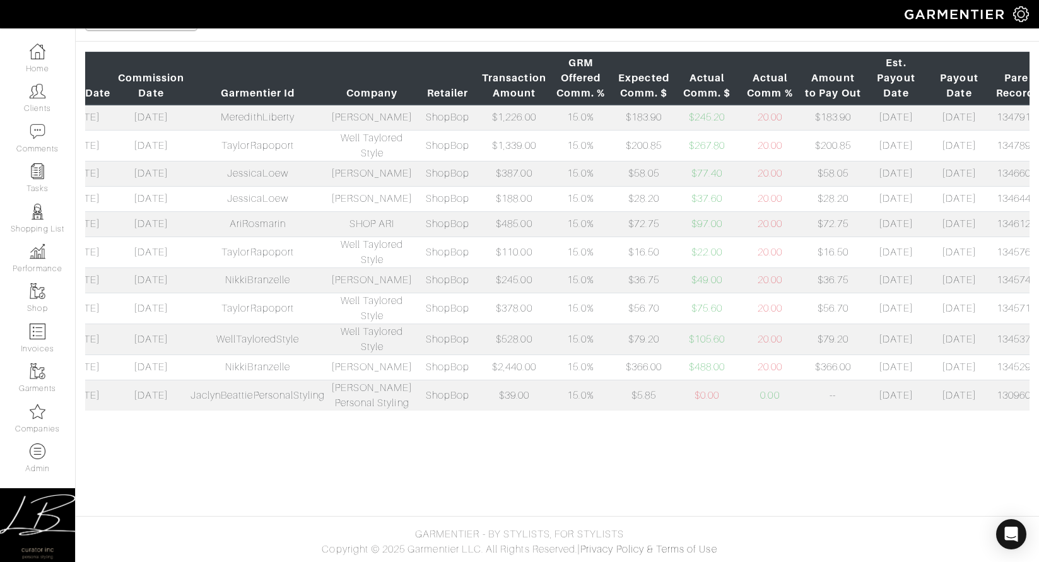
click at [676, 223] on td "$97.00" at bounding box center [707, 223] width 63 height 25
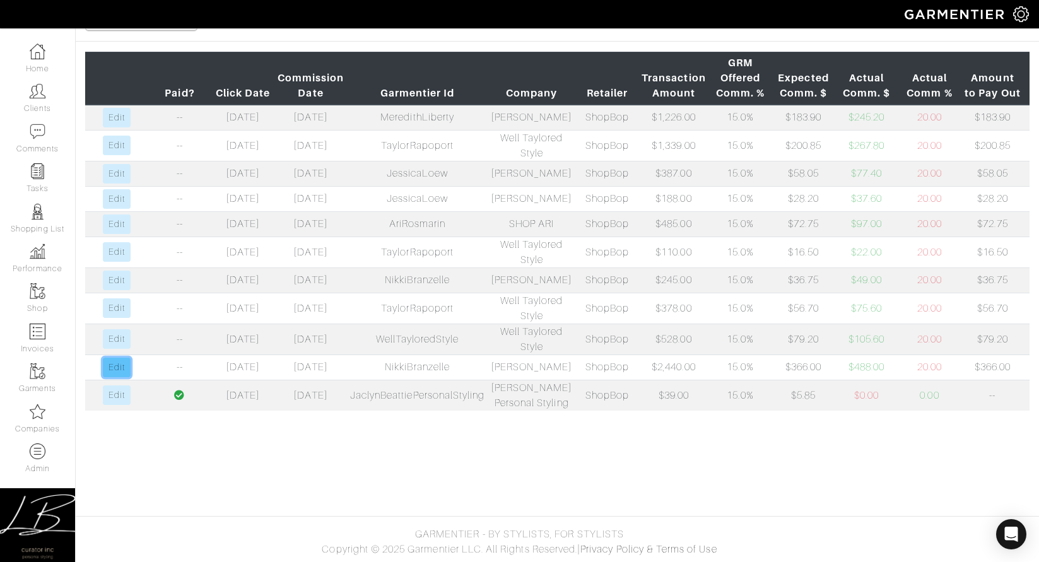
click at [115, 377] on link "Edit" at bounding box center [116, 368] width 27 height 20
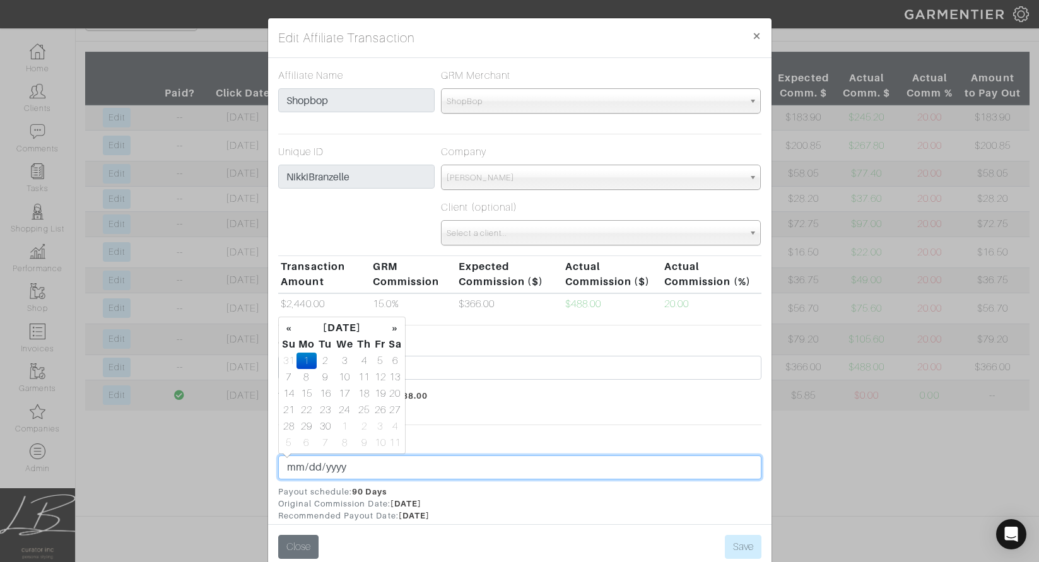
click at [311, 464] on input "[DATE]" at bounding box center [519, 468] width 483 height 24
type input "2025-09-15"
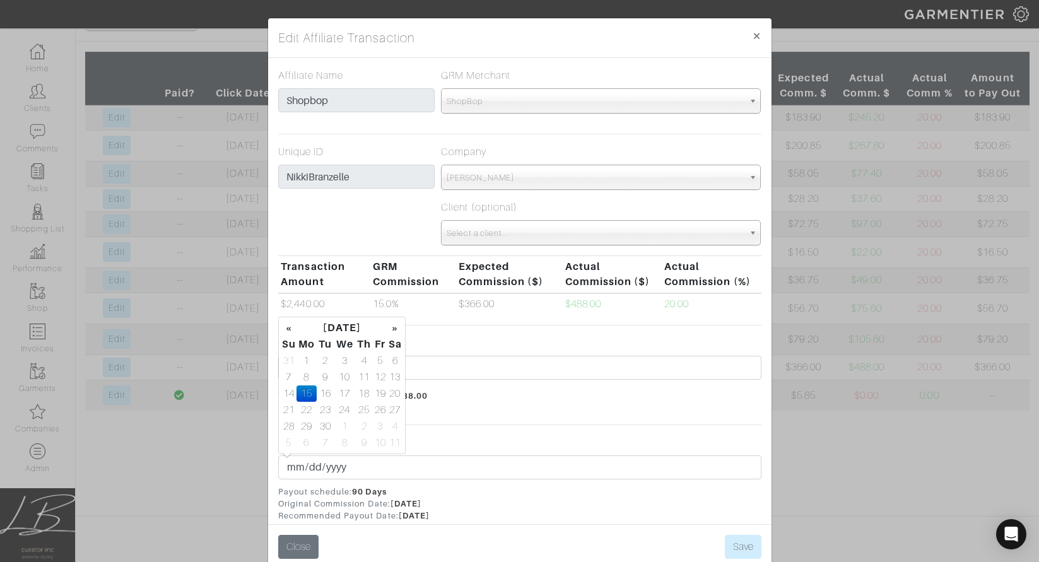
click at [462, 439] on div "Expected Payout date 2025-09-15 Payout schedule: 90 Days Original Commission Da…" at bounding box center [519, 478] width 483 height 87
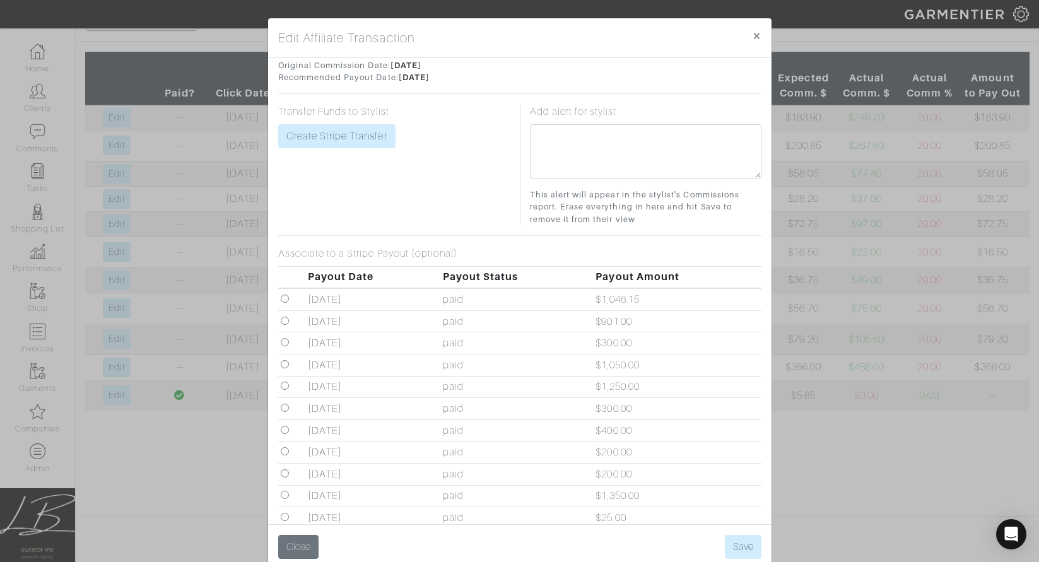
scroll to position [441, 0]
click at [740, 547] on button "Save" at bounding box center [743, 547] width 37 height 24
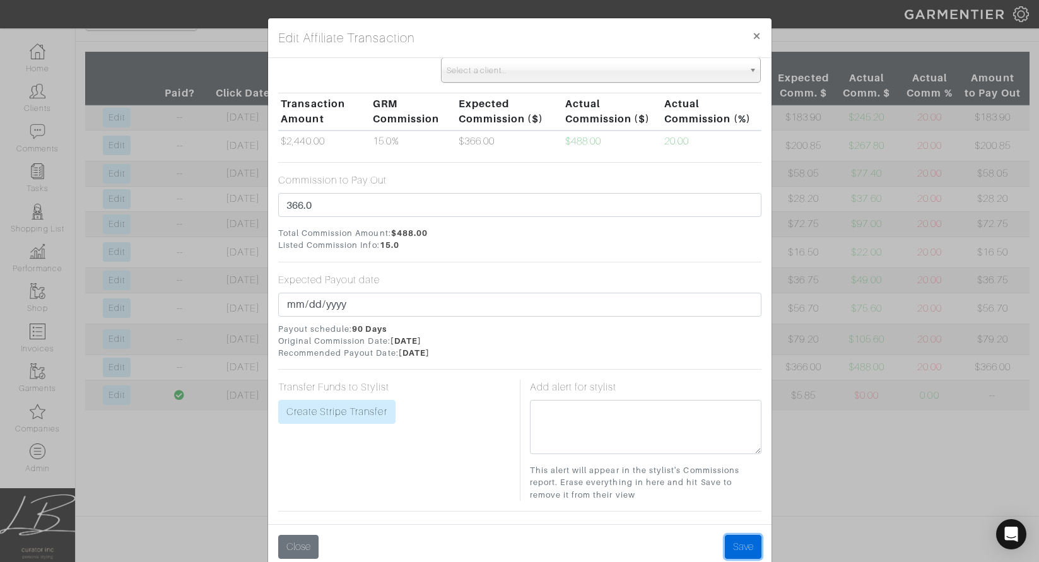
scroll to position [0, 0]
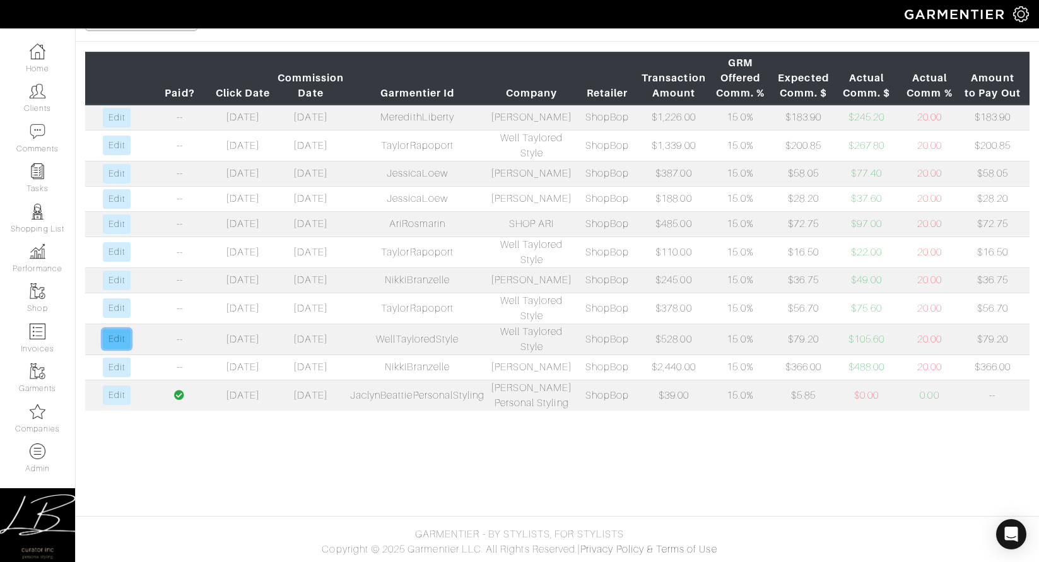
click at [118, 349] on link "Edit" at bounding box center [116, 339] width 27 height 20
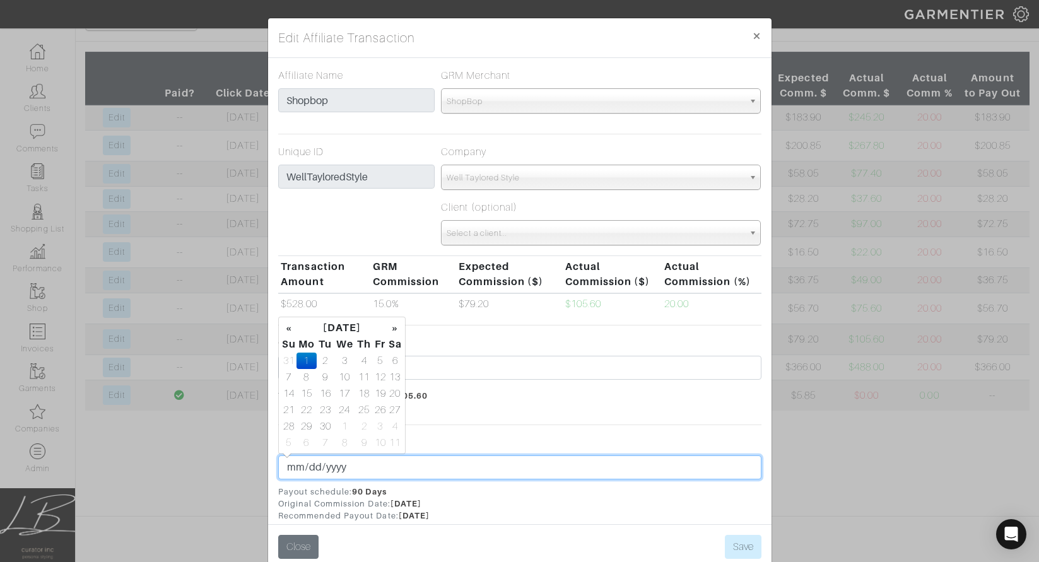
click at [310, 461] on input "2025-09-01" at bounding box center [519, 468] width 483 height 24
type input "2025-09-15"
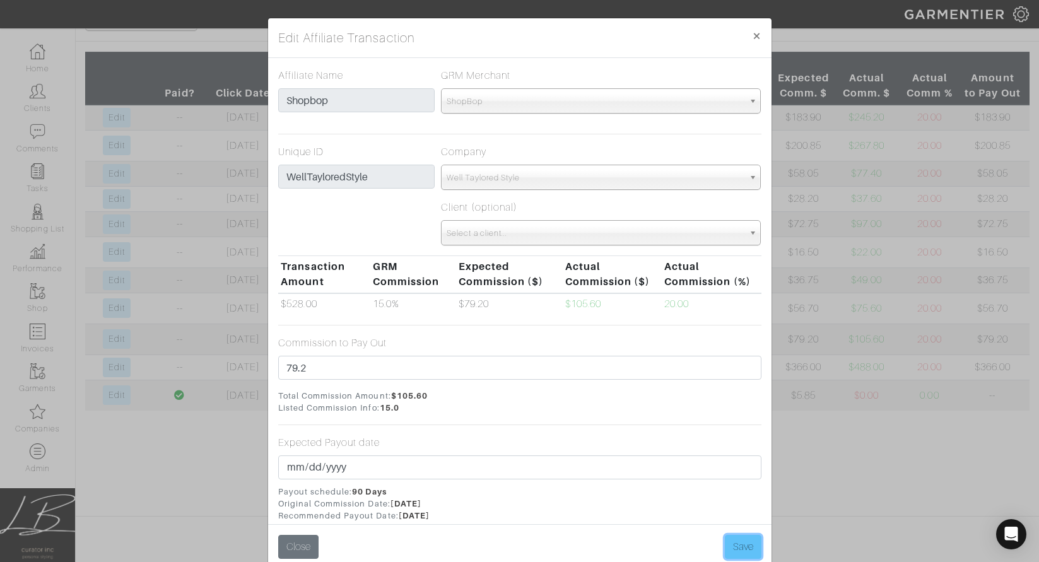
click at [740, 544] on button "Save" at bounding box center [743, 547] width 37 height 24
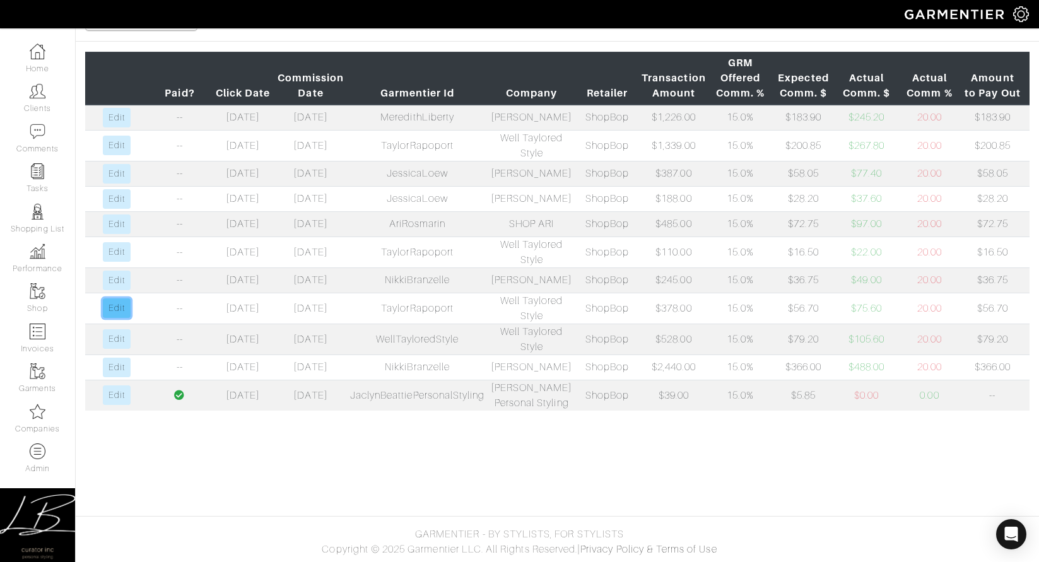
click at [121, 318] on link "Edit" at bounding box center [116, 309] width 27 height 20
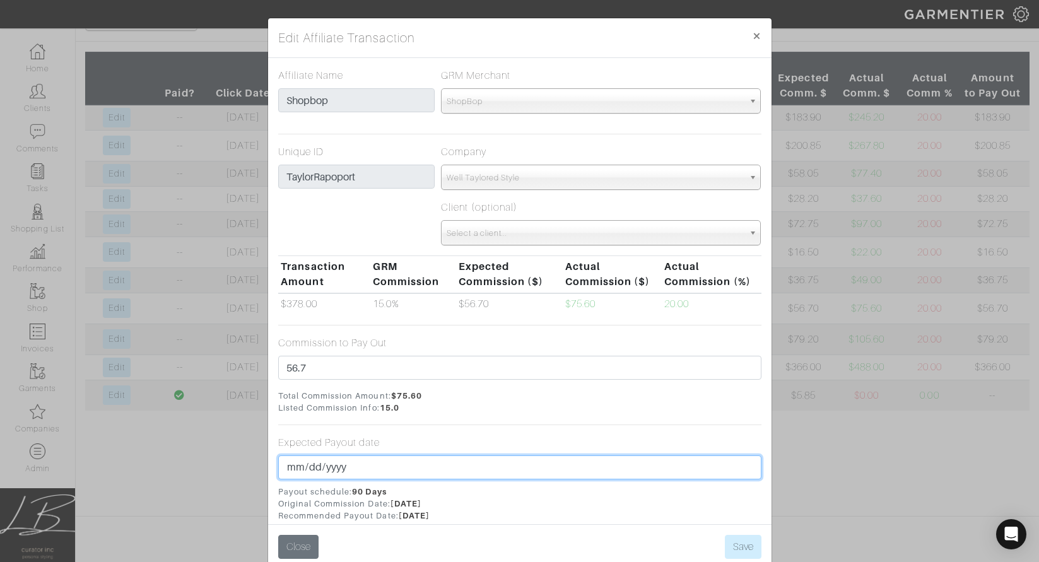
click at [307, 468] on input "2025-09-03" at bounding box center [519, 468] width 483 height 24
type input "2025-09-15"
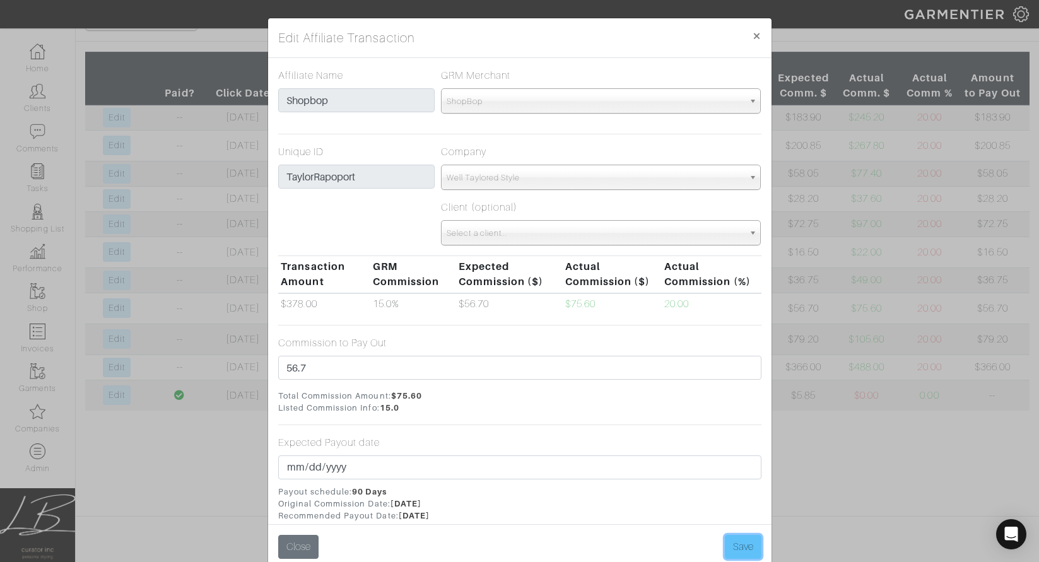
click at [750, 546] on button "Save" at bounding box center [743, 547] width 37 height 24
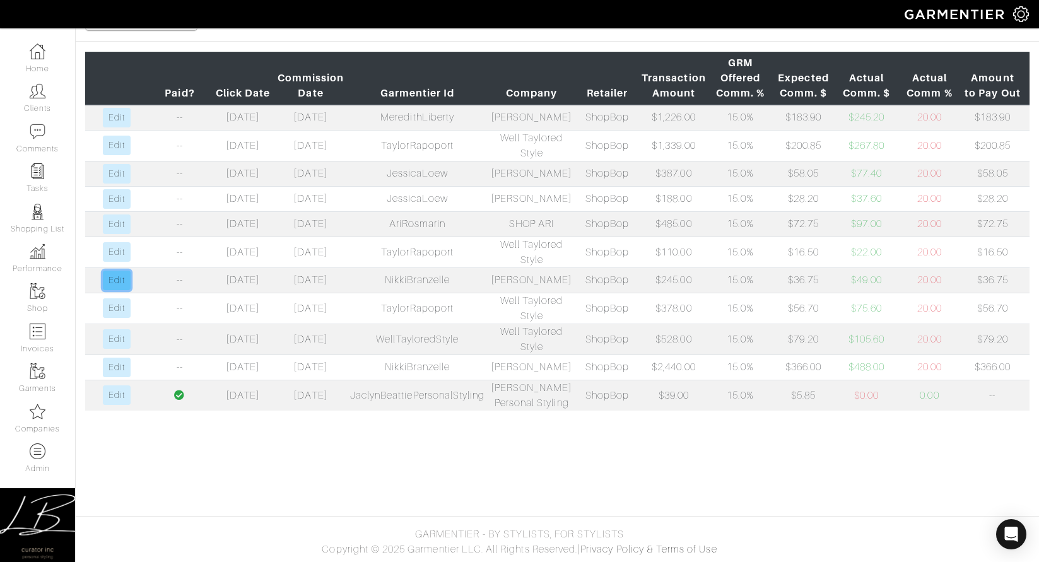
click at [120, 290] on link "Edit" at bounding box center [116, 281] width 27 height 20
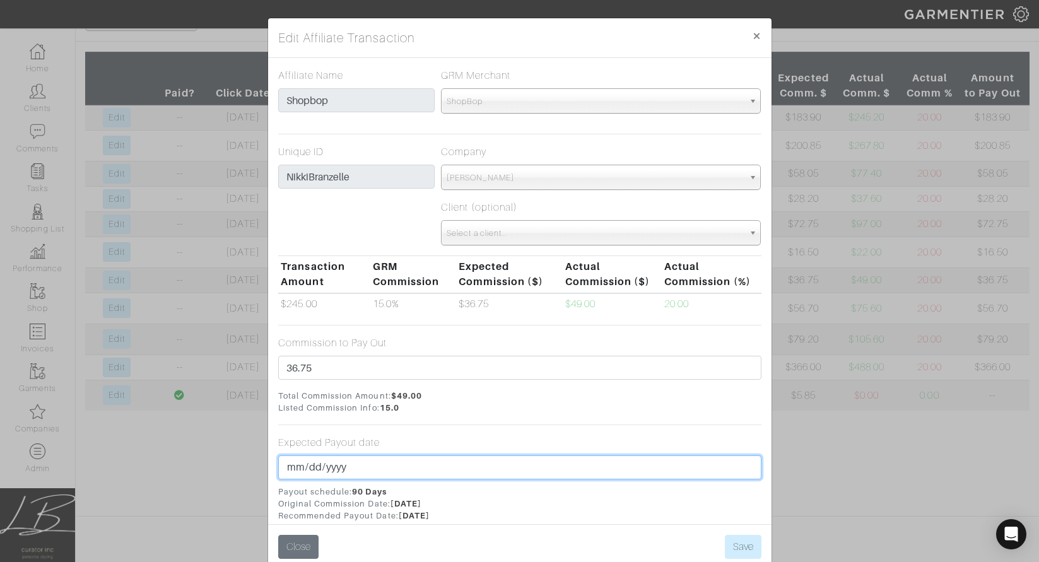
click at [310, 464] on input "2025-09-03" at bounding box center [519, 468] width 483 height 24
type input "2025-09-15"
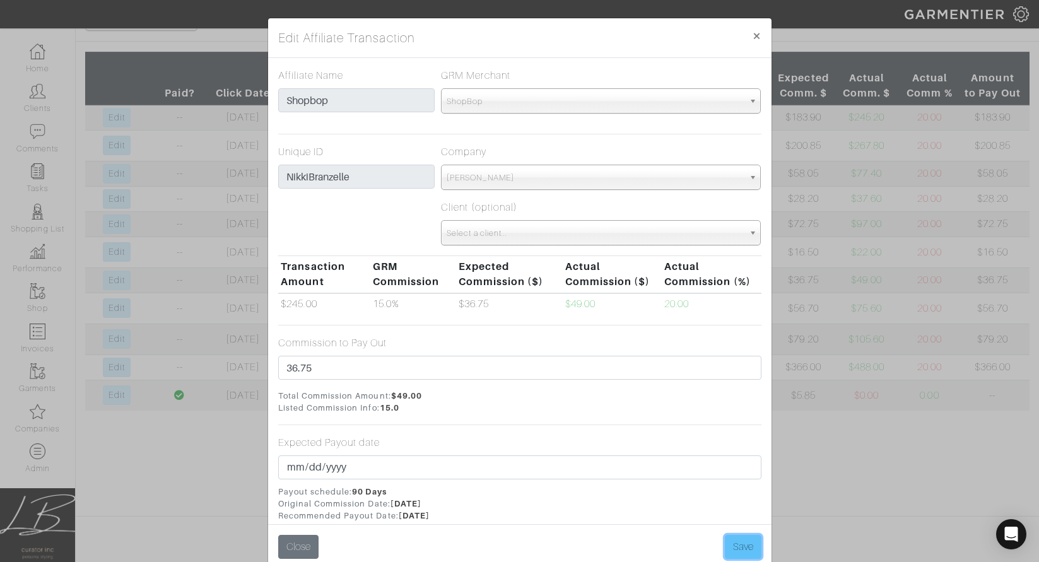
click at [740, 550] on button "Save" at bounding box center [743, 547] width 37 height 24
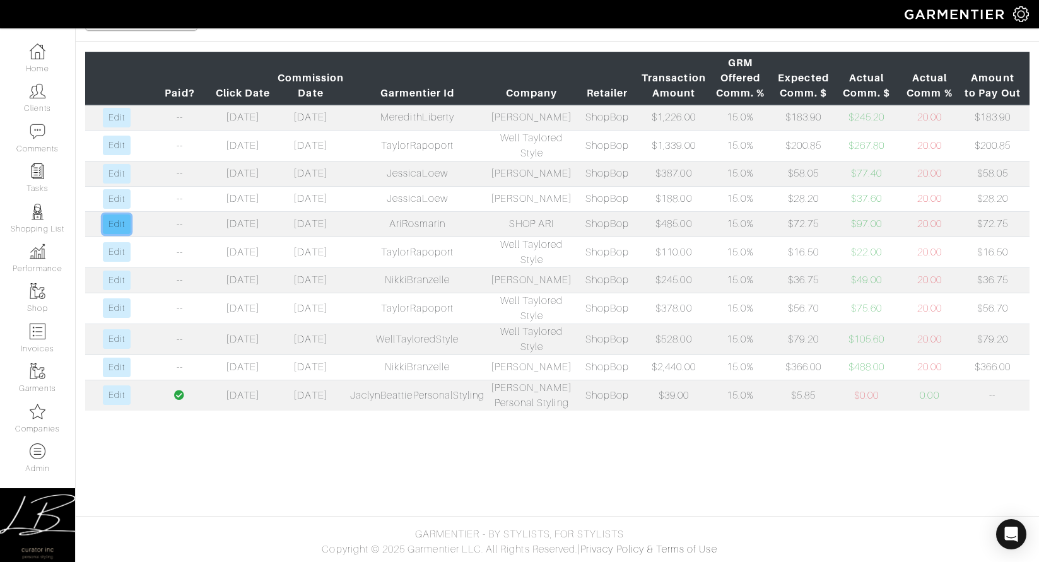
click at [110, 234] on link "Edit" at bounding box center [116, 225] width 27 height 20
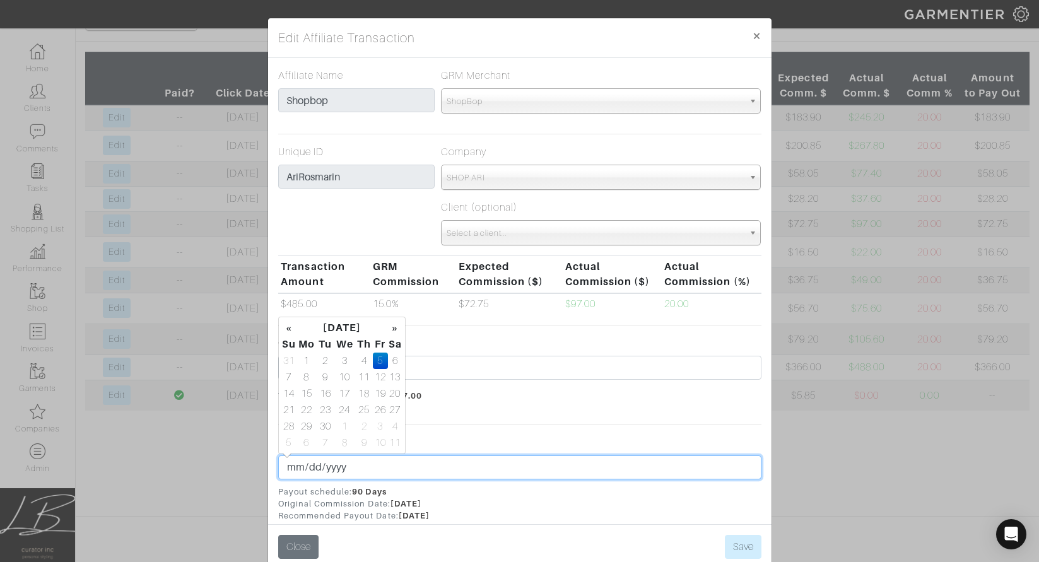
click at [309, 470] on input "2025-09-05" at bounding box center [519, 468] width 483 height 24
type input "2025-09-15"
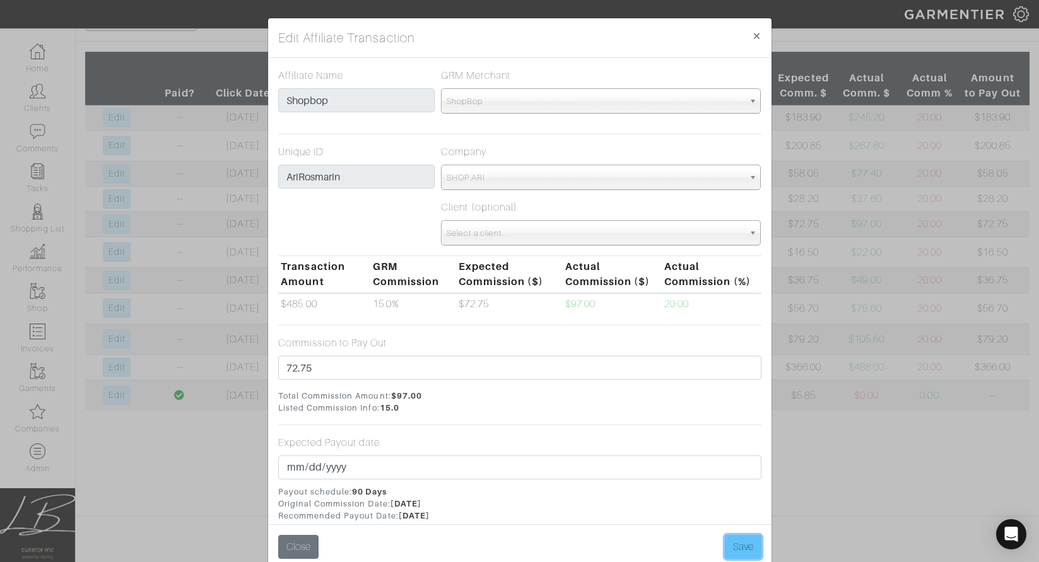
click at [732, 542] on button "Save" at bounding box center [743, 547] width 37 height 24
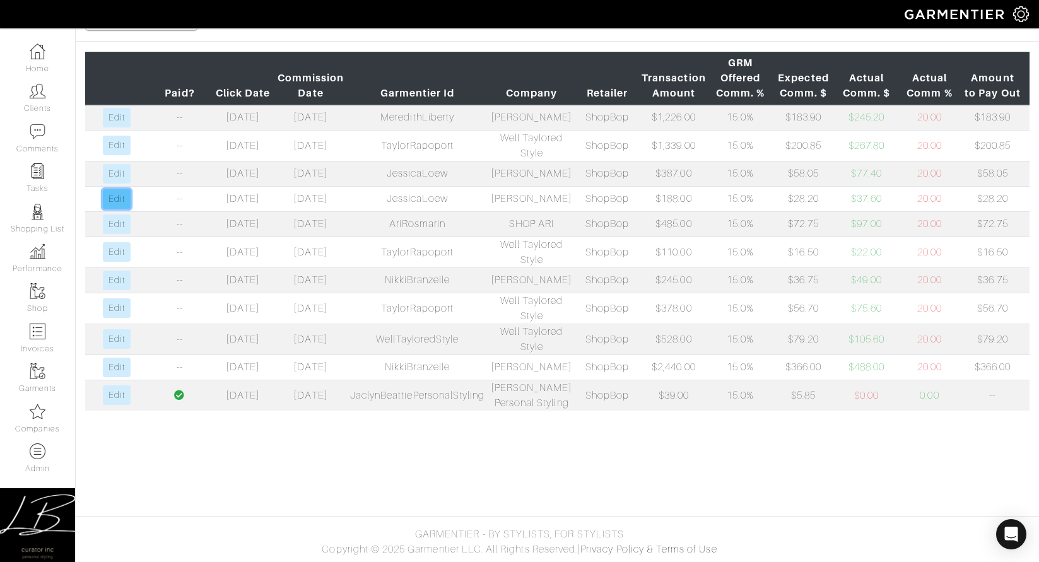
click at [121, 209] on link "Edit" at bounding box center [116, 199] width 27 height 20
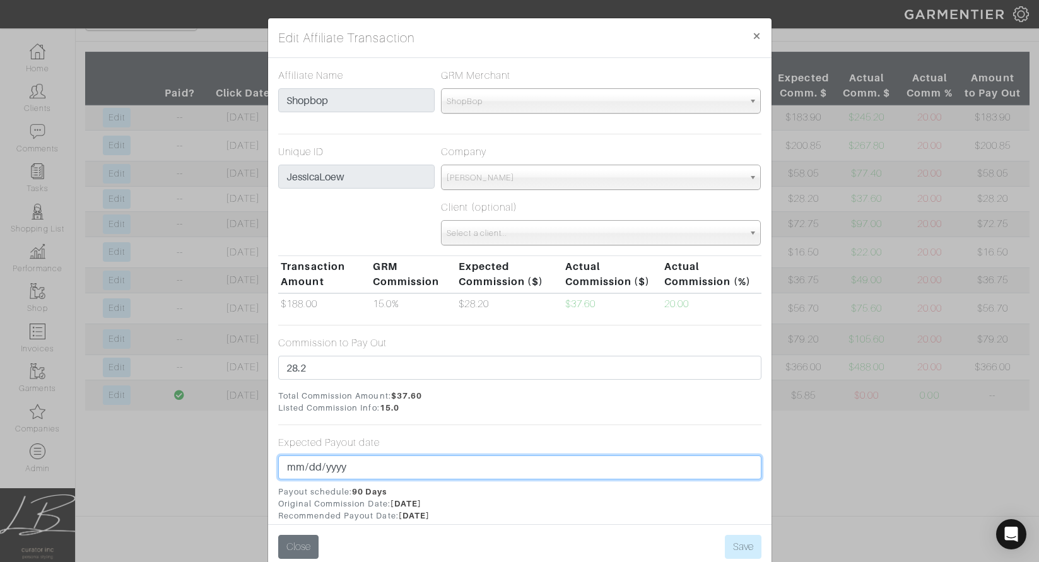
click at [312, 466] on input "2025-09-08" at bounding box center [519, 468] width 483 height 24
type input "2025-09-15"
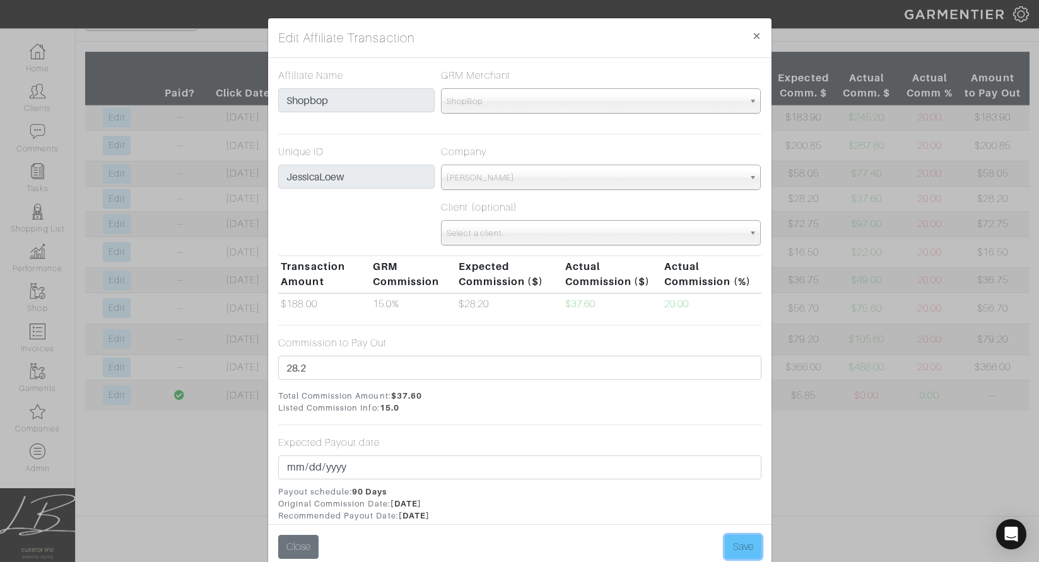
click at [732, 548] on button "Save" at bounding box center [743, 547] width 37 height 24
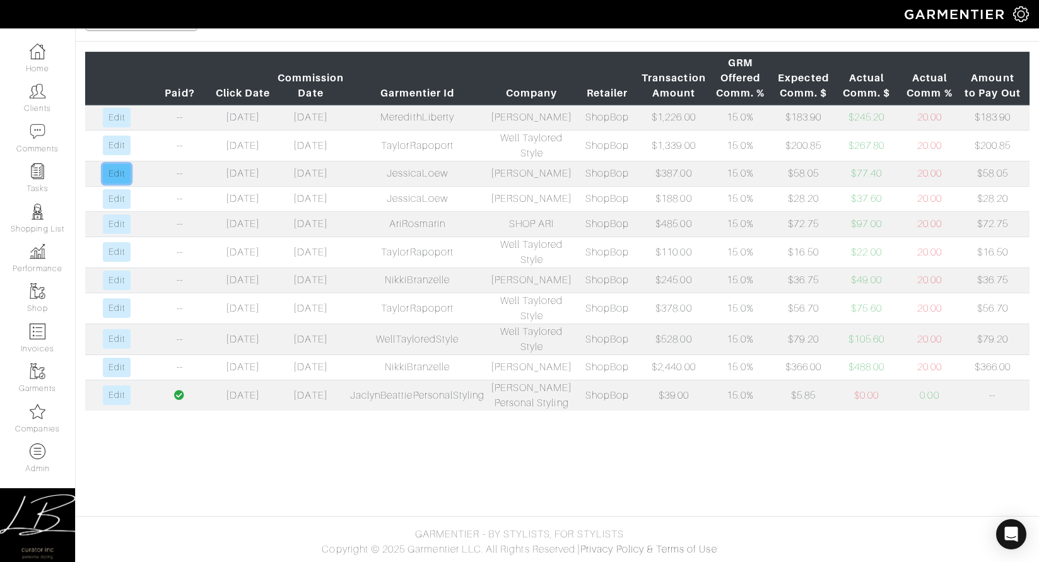
click at [114, 184] on link "Edit" at bounding box center [116, 174] width 27 height 20
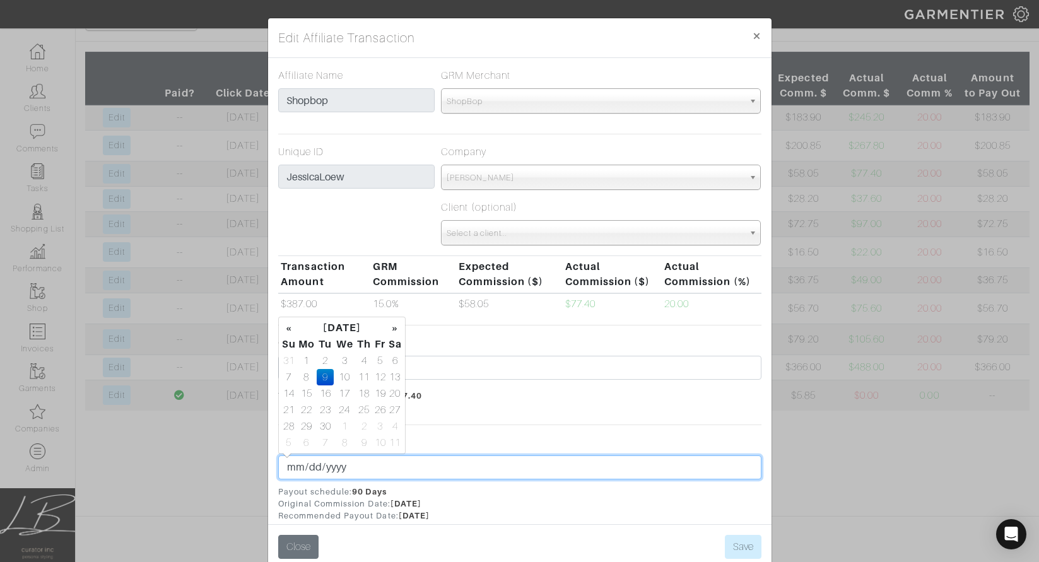
drag, startPoint x: 310, startPoint y: 470, endPoint x: 317, endPoint y: 469, distance: 7.6
click at [310, 470] on input "2025-09-09" at bounding box center [519, 468] width 483 height 24
type input "2025-09-15"
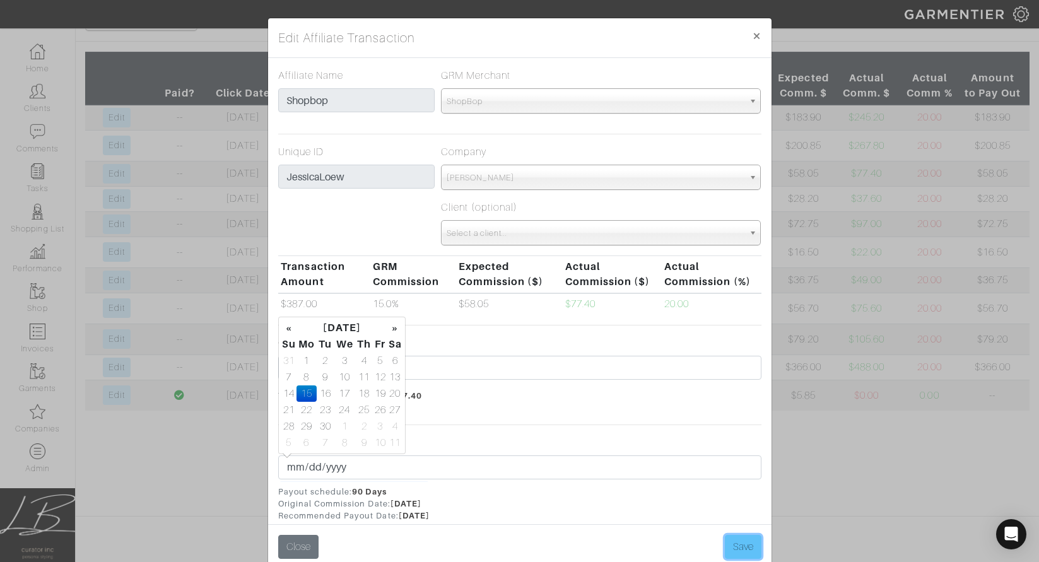
click at [742, 549] on button "Save" at bounding box center [743, 547] width 37 height 24
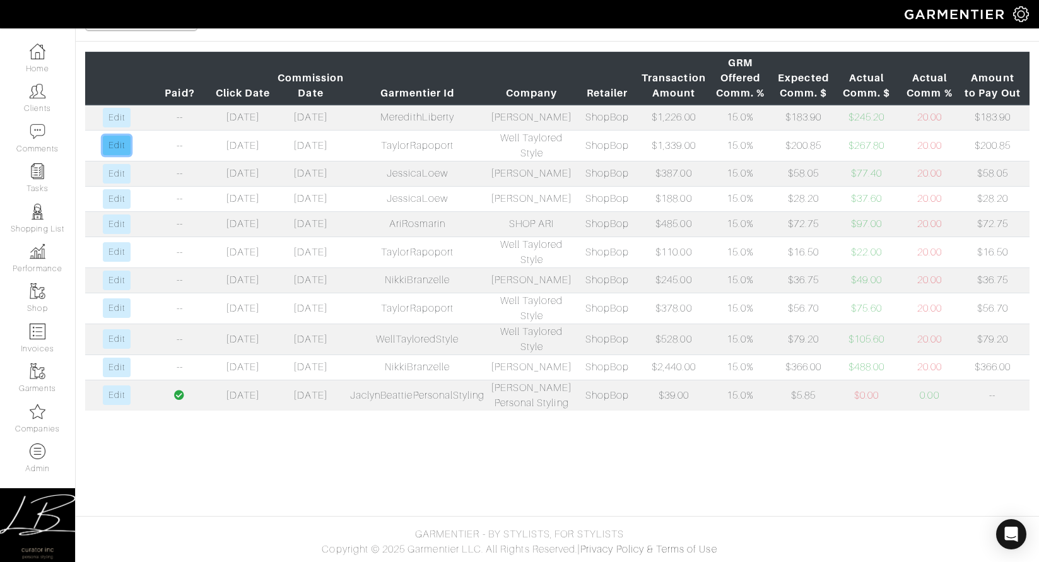
click at [122, 155] on link "Edit" at bounding box center [116, 146] width 27 height 20
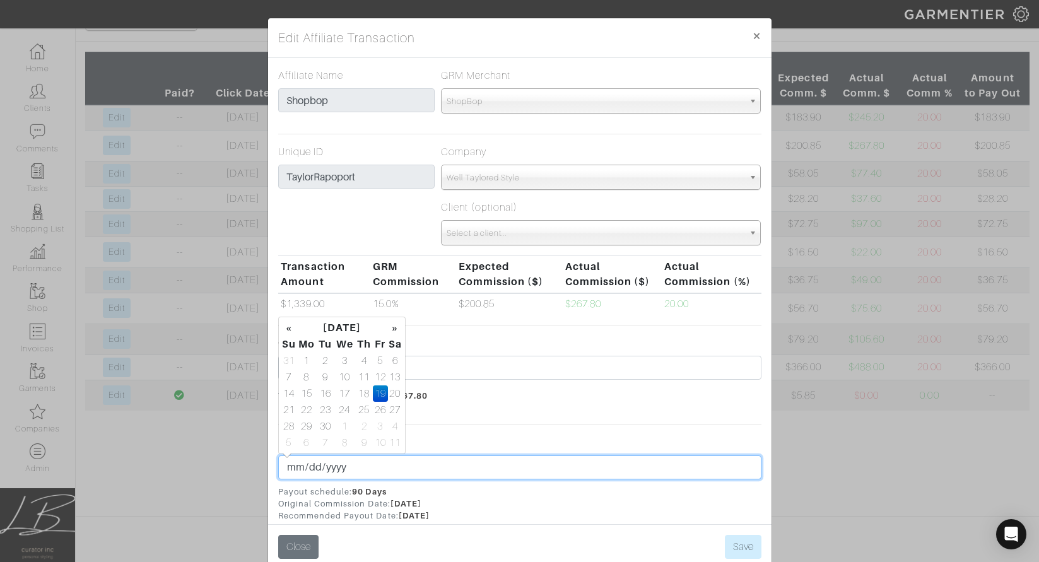
click at [308, 467] on input "2025-09-19" at bounding box center [519, 468] width 483 height 24
type input "2025-09-03"
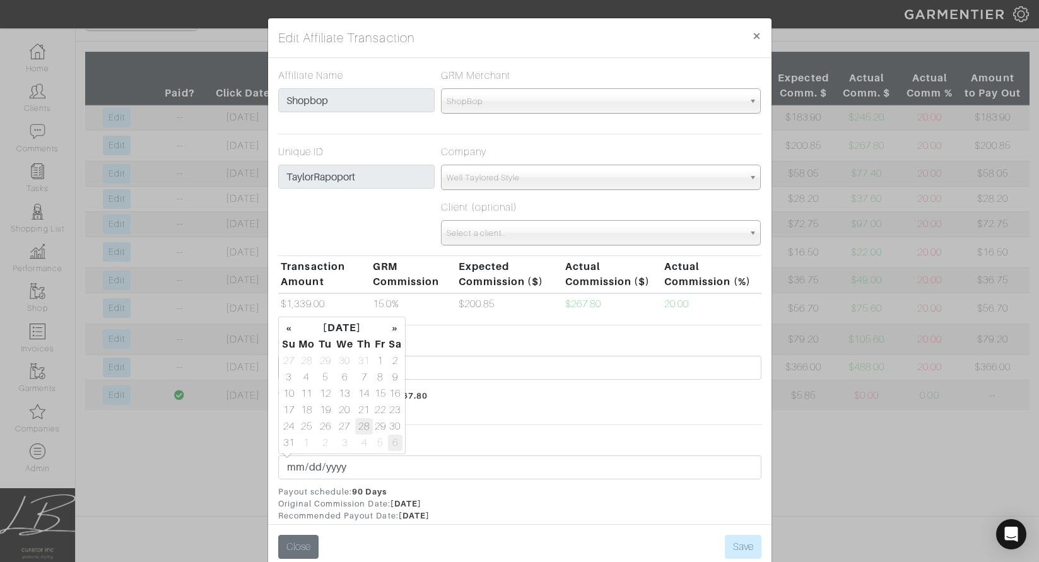
click at [388, 441] on td "6" at bounding box center [395, 443] width 15 height 16
click at [322, 428] on td "30" at bounding box center [325, 426] width 17 height 16
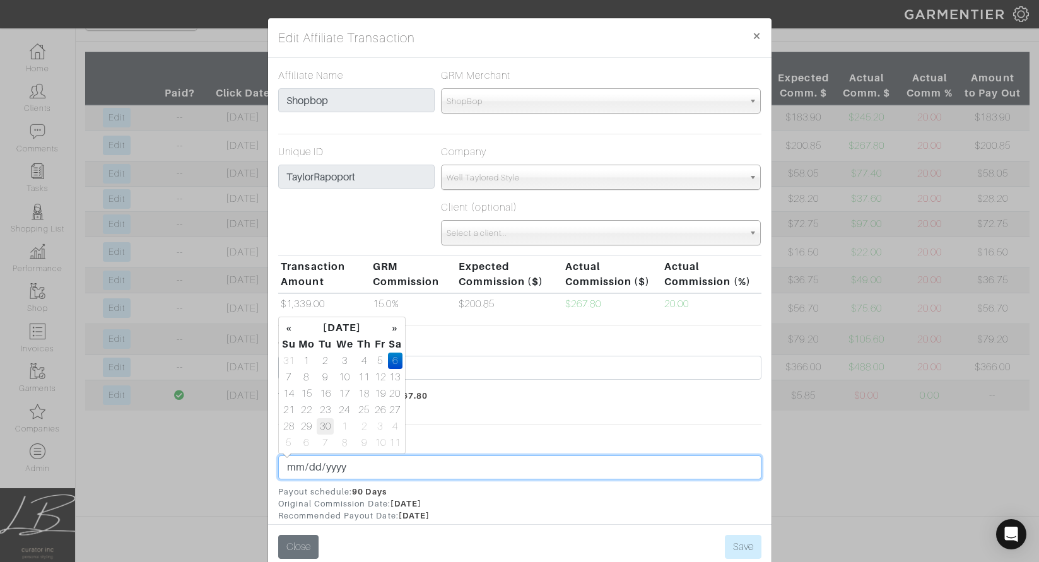
type input "2025-09-30"
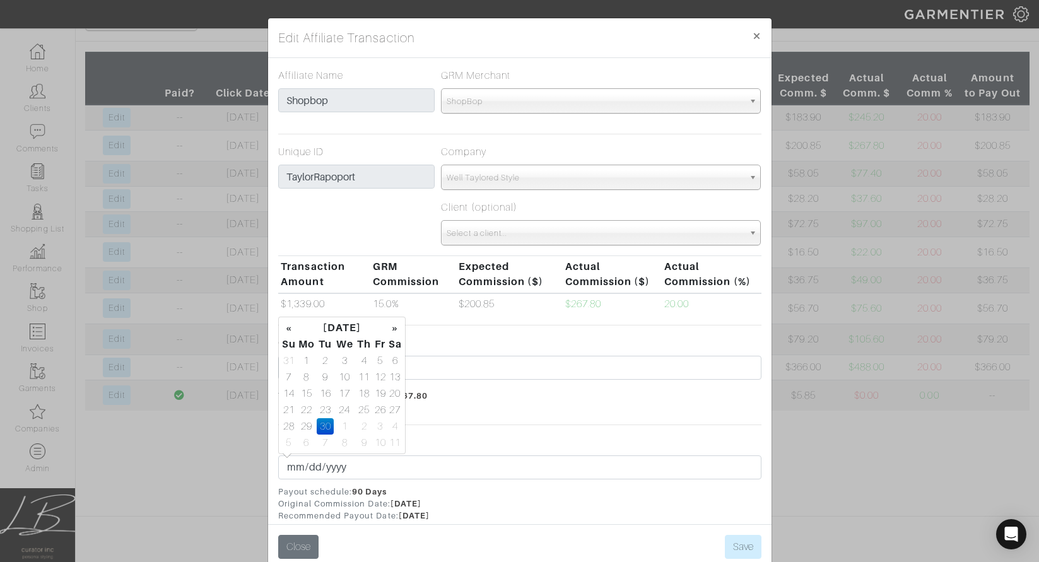
click at [497, 442] on div "Expected Payout date 2025-09-30 Payout schedule: 90 Days Original Commission Da…" at bounding box center [519, 478] width 483 height 87
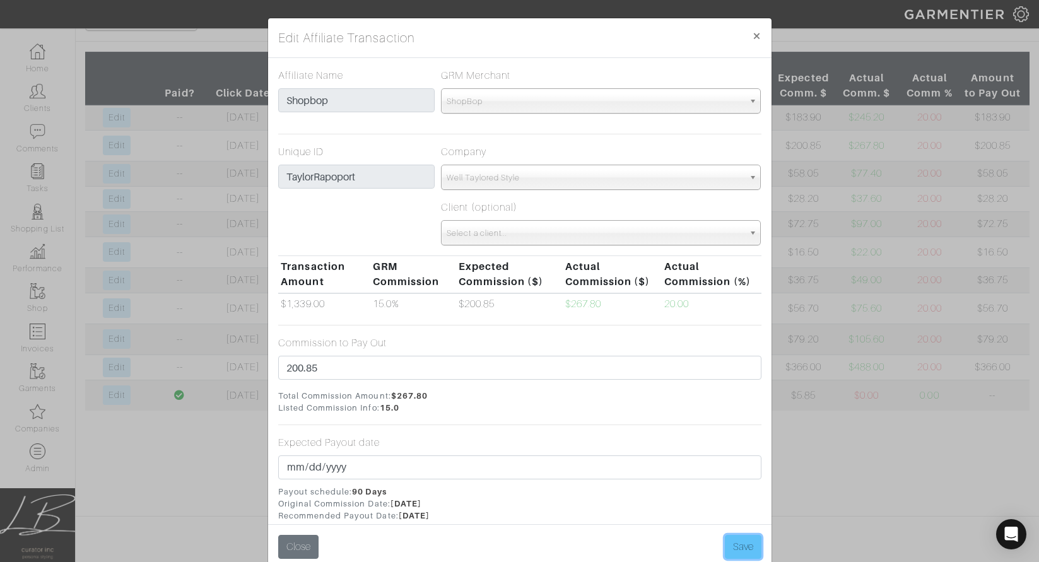
click at [730, 541] on button "Save" at bounding box center [743, 547] width 37 height 24
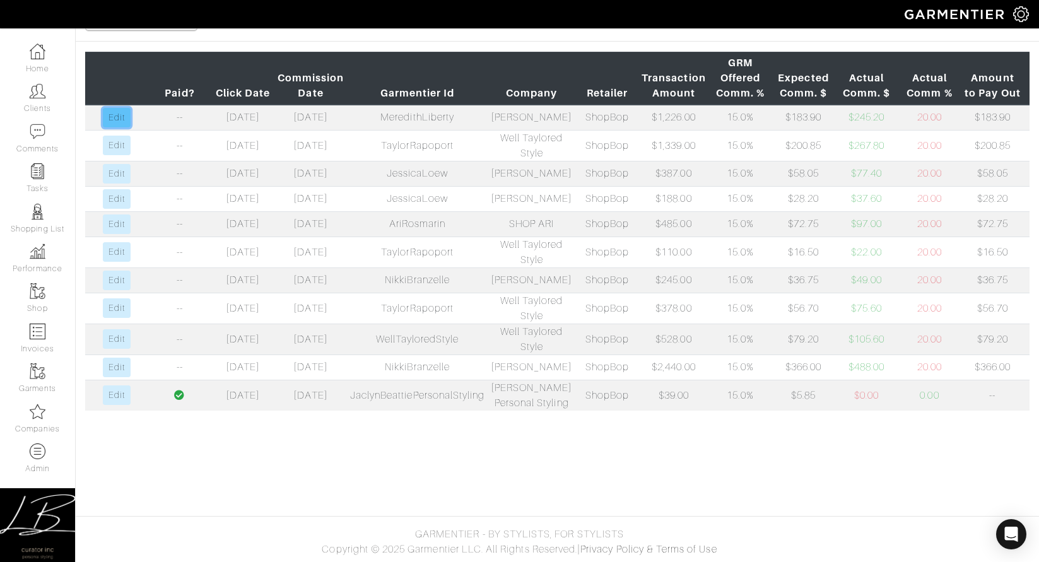
click at [113, 112] on link "Edit" at bounding box center [116, 118] width 27 height 20
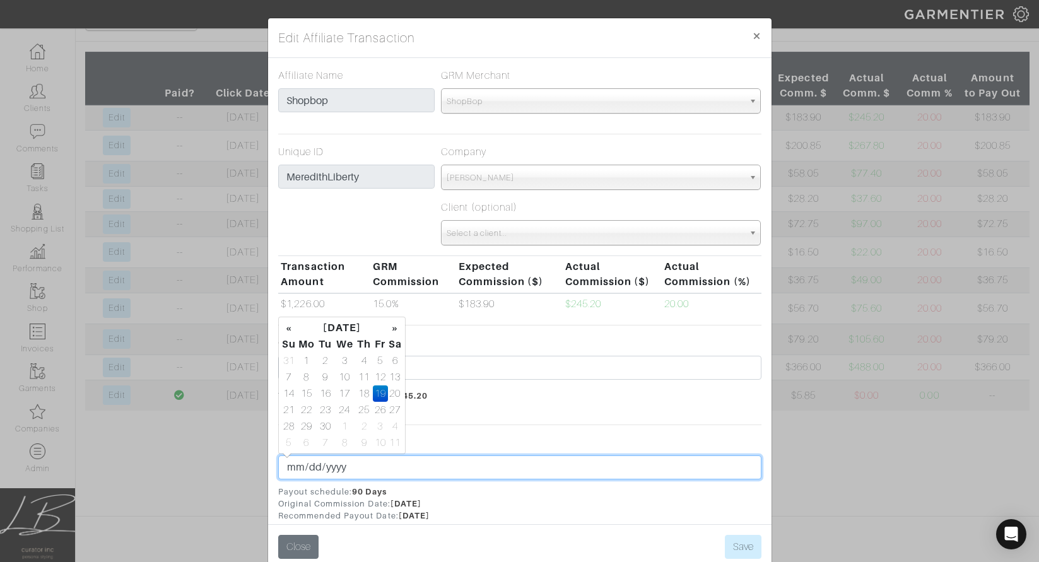
drag, startPoint x: 305, startPoint y: 466, endPoint x: 304, endPoint y: 458, distance: 8.4
click at [305, 466] on input "2025-09-19" at bounding box center [519, 468] width 483 height 24
type input "2025-09-30"
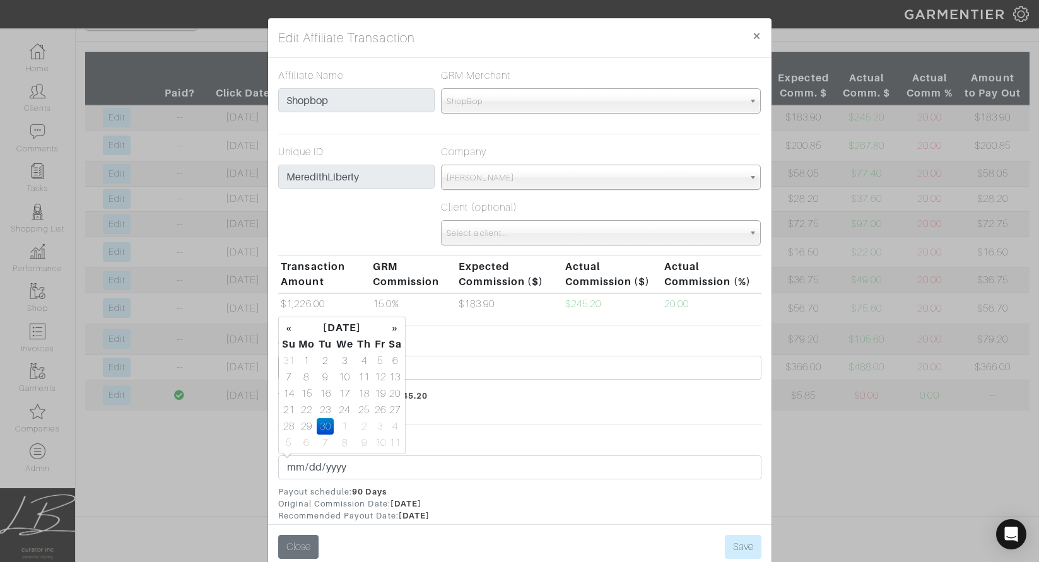
click at [614, 398] on span "Total Commission Amount: $245.20 Listed Commission Info: 15.0" at bounding box center [519, 402] width 483 height 24
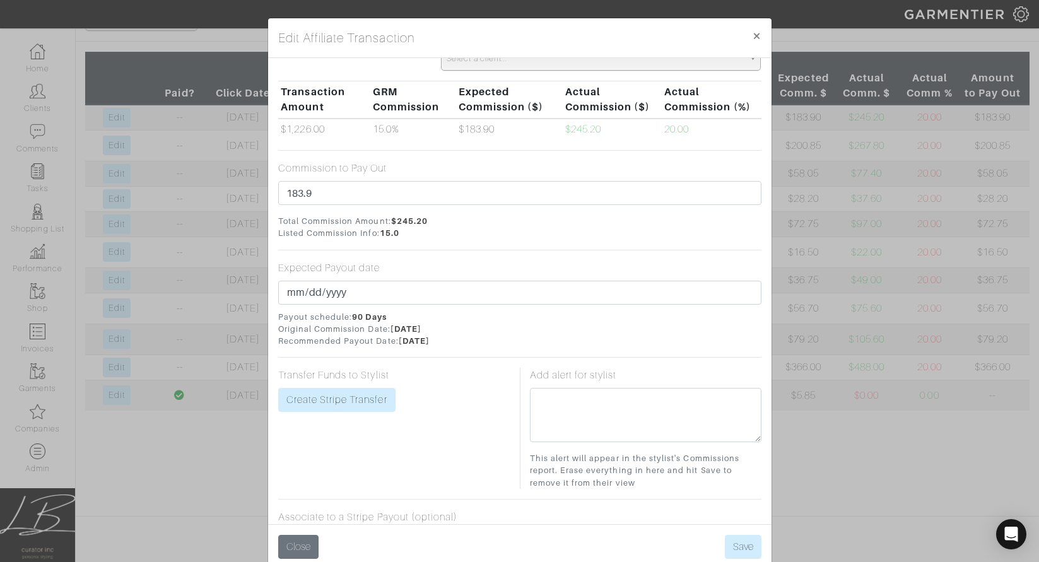
scroll to position [177, 0]
click at [743, 541] on button "Save" at bounding box center [743, 547] width 37 height 24
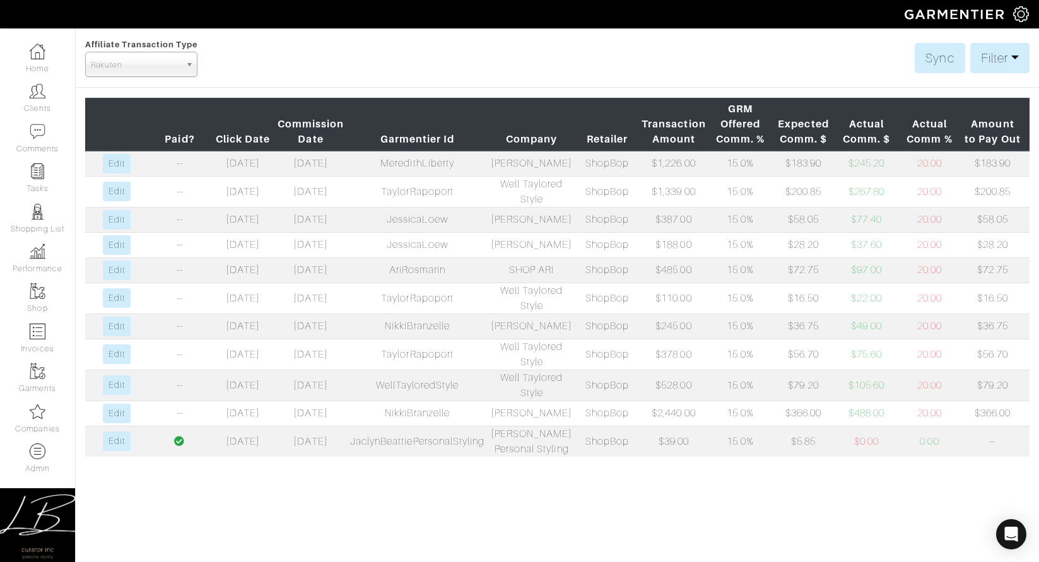
scroll to position [0, 0]
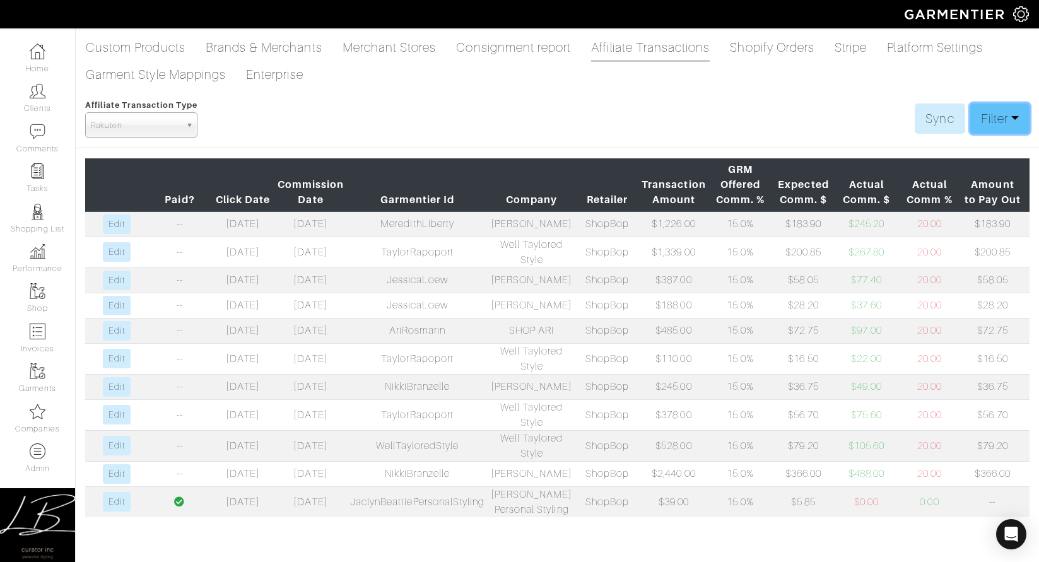
click at [987, 112] on link "Filter" at bounding box center [1000, 118] width 59 height 30
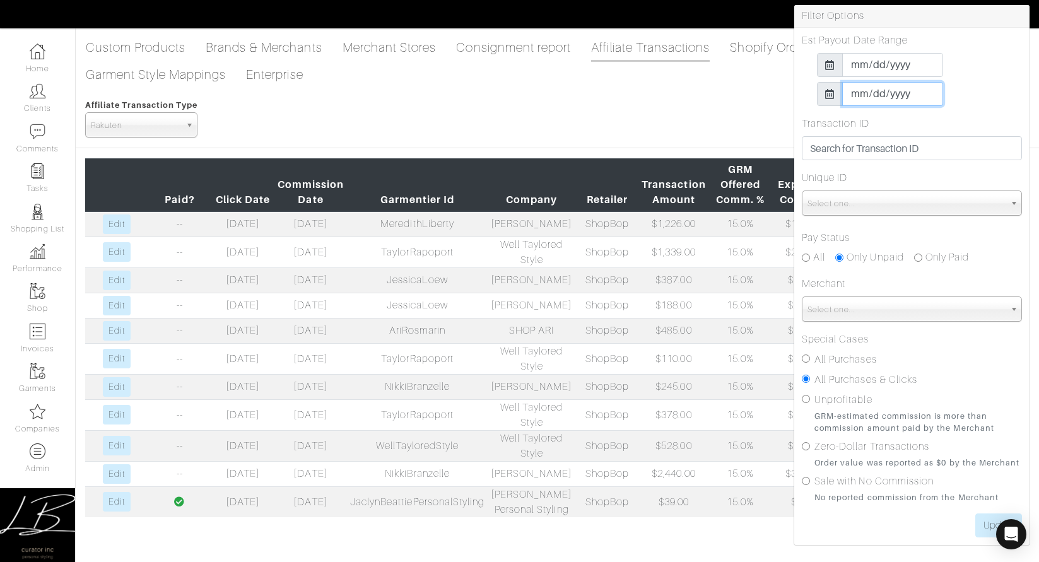
click at [860, 92] on input "2025-09-30" at bounding box center [892, 94] width 101 height 24
click at [859, 69] on input "2025-01-01" at bounding box center [892, 65] width 101 height 24
click at [905, 183] on td "1" at bounding box center [908, 188] width 21 height 16
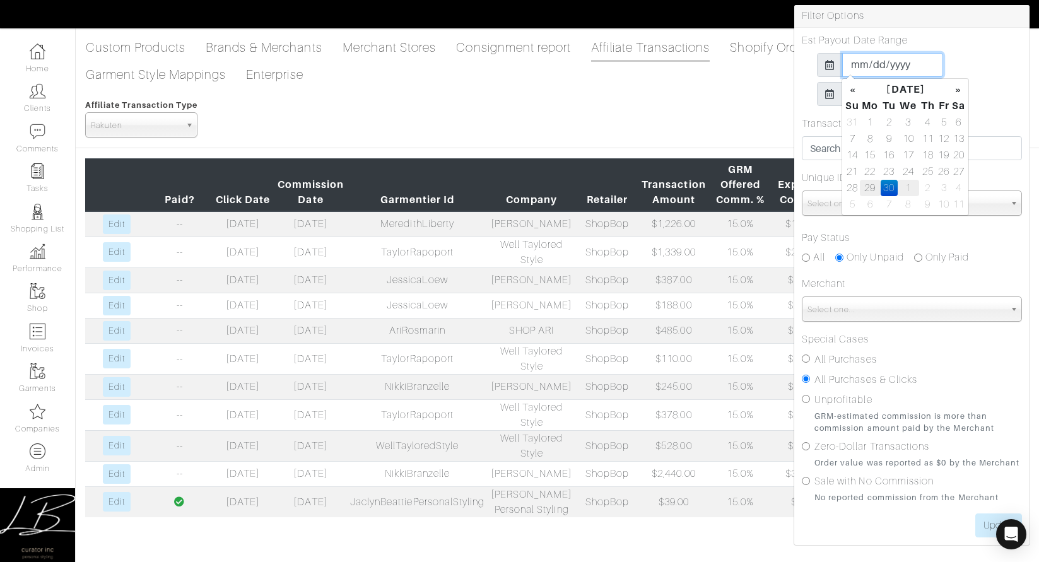
type input "2025-10-01"
drag, startPoint x: 976, startPoint y: 42, endPoint x: 968, endPoint y: 54, distance: 14.2
click at [976, 44] on div "Est Payout Date Range 2025-10-01 2025-09-30" at bounding box center [912, 69] width 220 height 73
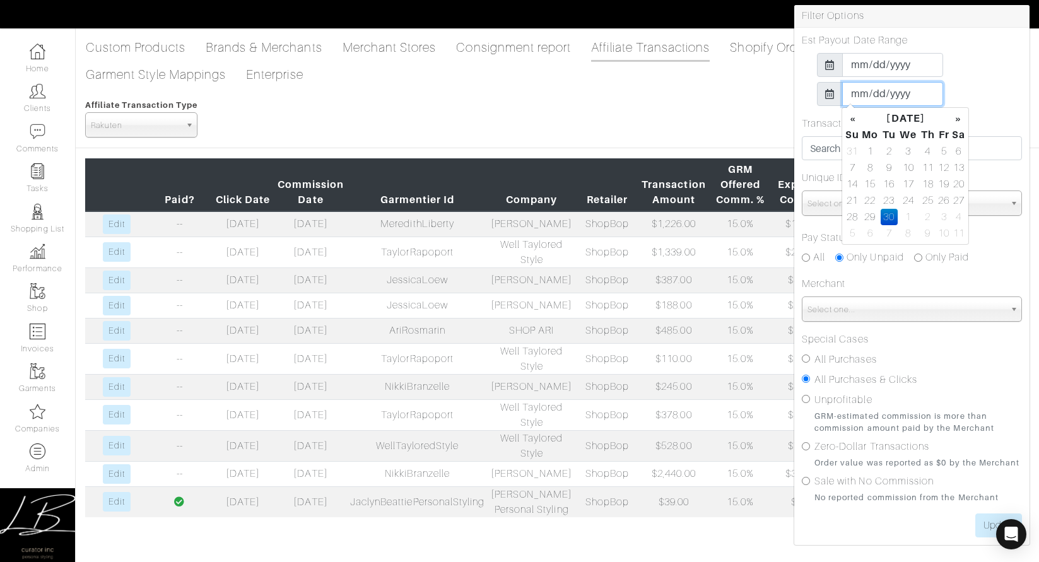
click at [856, 102] on input "2025-09-30" at bounding box center [892, 94] width 101 height 24
type input "2025-10-31"
click at [1000, 95] on div "2025-10-31" at bounding box center [912, 94] width 220 height 24
click at [824, 358] on label "All Purchases" at bounding box center [846, 359] width 62 height 15
click at [810, 358] on input "All Purchases" at bounding box center [806, 359] width 8 height 8
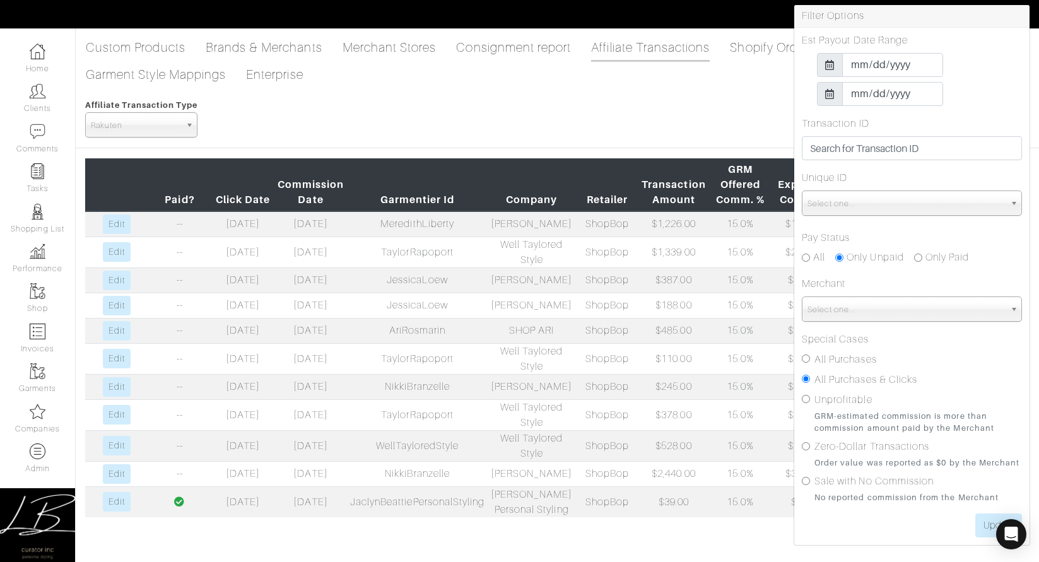
radio input "true"
click at [985, 530] on input "Update" at bounding box center [999, 526] width 47 height 24
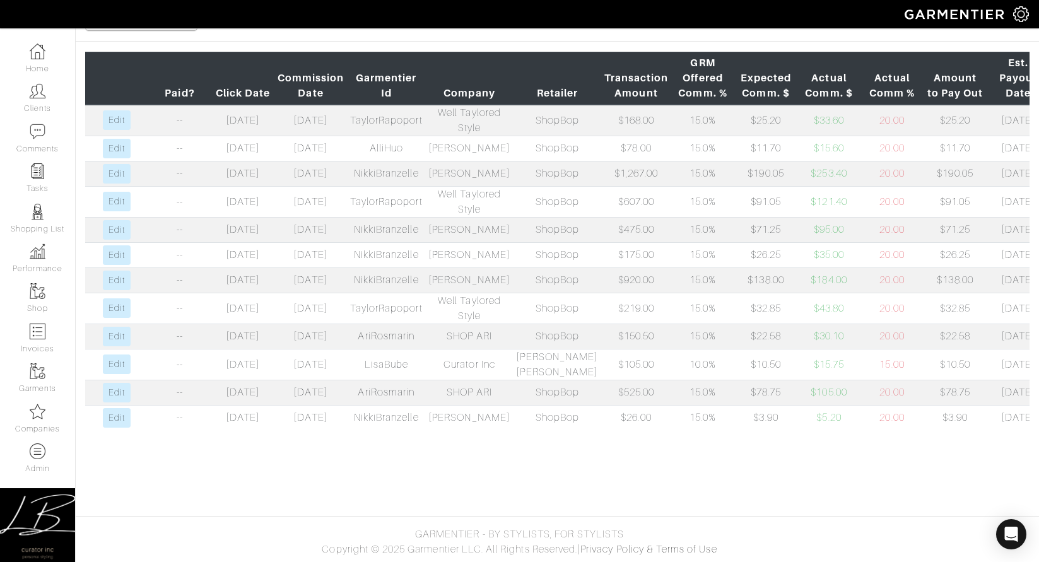
scroll to position [13, 0]
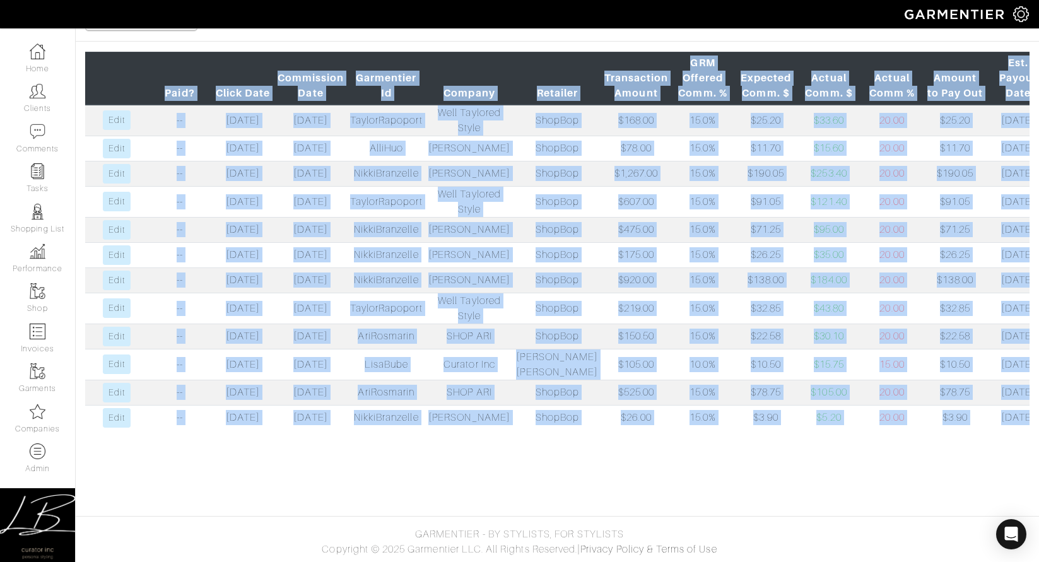
drag, startPoint x: 162, startPoint y: 93, endPoint x: 854, endPoint y: 507, distance: 806.3
click at [854, 507] on body "Curator Inc [PERSON_NAME] Home Clients Invoices Comments Reminders Stylists Sho…" at bounding box center [519, 227] width 1039 height 669
copy body "Paid? Click Date Commission Date Garmentier Id Company Retailer Transaction Amo…"
click at [330, 211] on td "2025-07-22" at bounding box center [311, 201] width 73 height 31
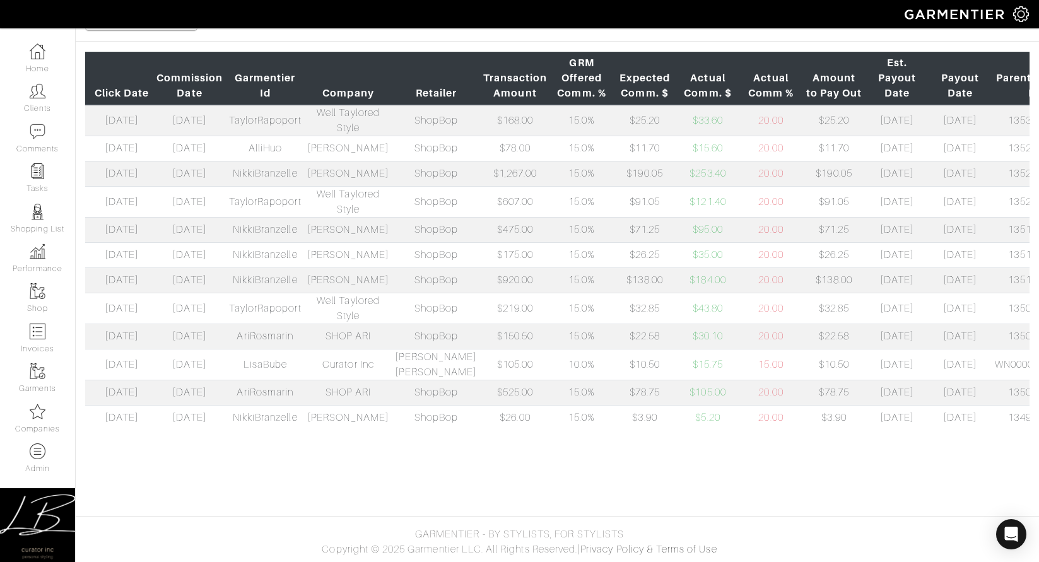
scroll to position [0, 0]
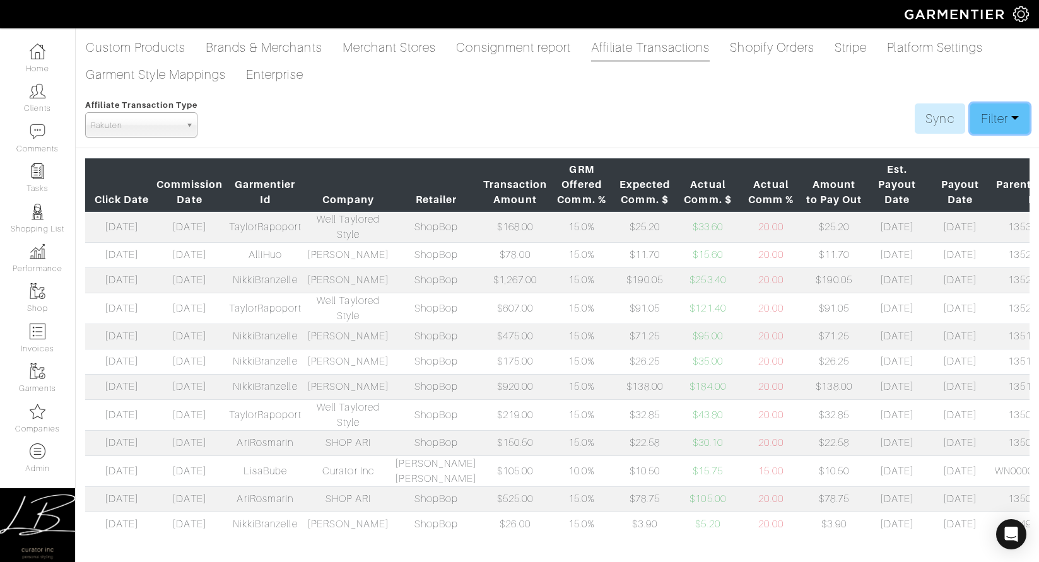
click at [1019, 105] on link "Filter" at bounding box center [1000, 118] width 59 height 30
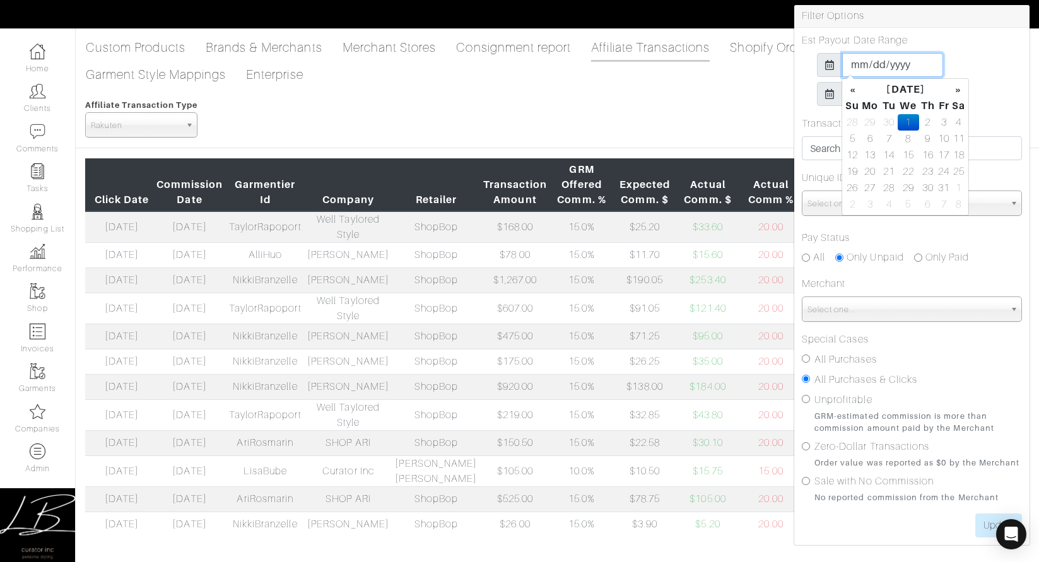
click at [855, 70] on input "2025-10-01" at bounding box center [892, 65] width 101 height 24
type input "[DATE]"
click at [984, 56] on div "[DATE]" at bounding box center [912, 65] width 220 height 24
click at [860, 98] on input "2025-10-31" at bounding box center [892, 94] width 101 height 24
type input "2025-01-31"
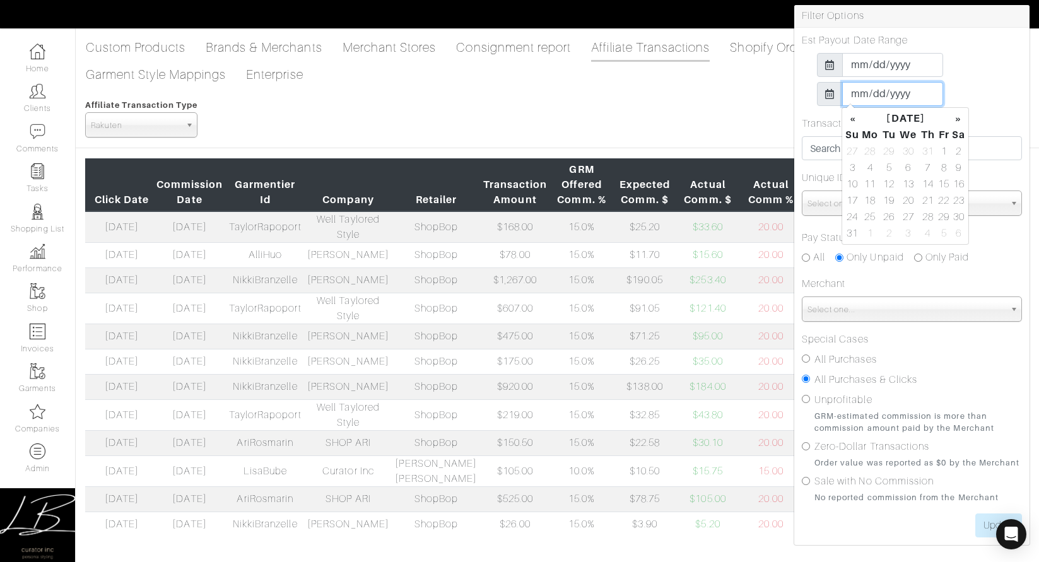
type input "[DATE]"
click at [975, 90] on div "[DATE]" at bounding box center [912, 94] width 220 height 24
click at [829, 360] on label "All Purchases" at bounding box center [846, 359] width 62 height 15
click at [810, 360] on input "All Purchases" at bounding box center [806, 359] width 8 height 8
radio input "true"
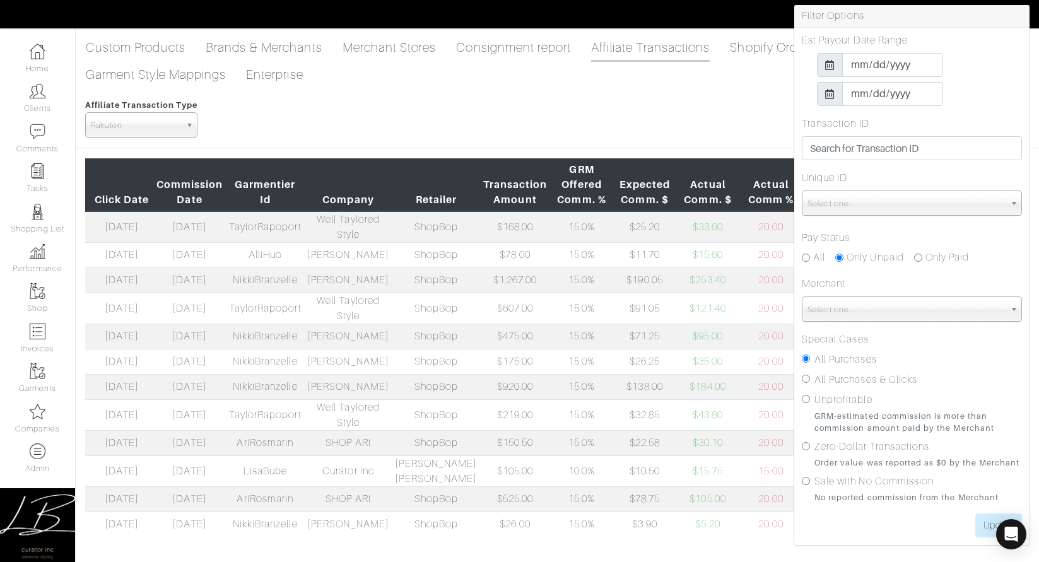
click at [810, 256] on div "All" at bounding box center [813, 257] width 23 height 15
click at [805, 257] on input "All" at bounding box center [806, 258] width 8 height 8
radio input "true"
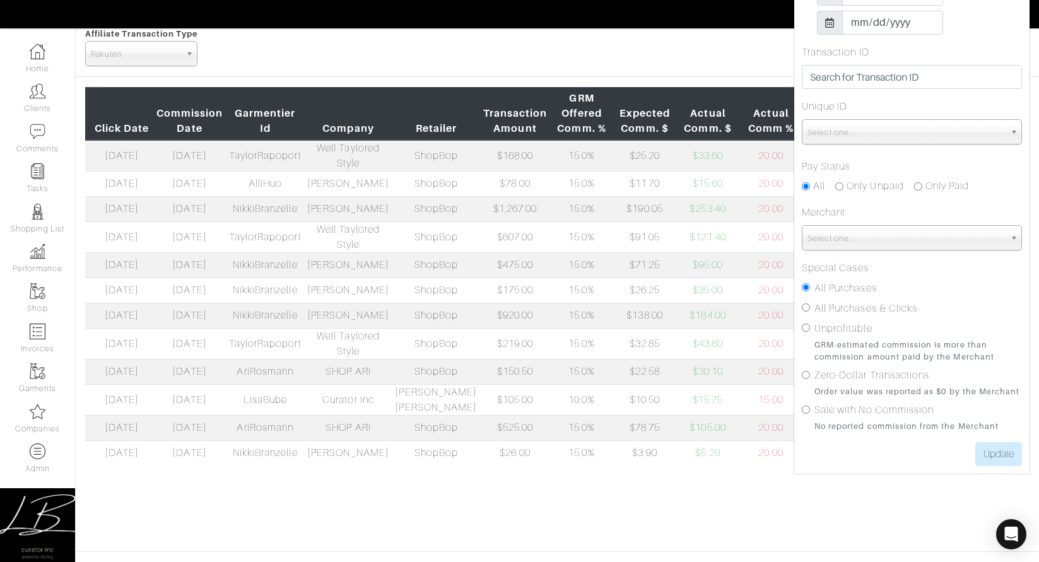
scroll to position [107, 0]
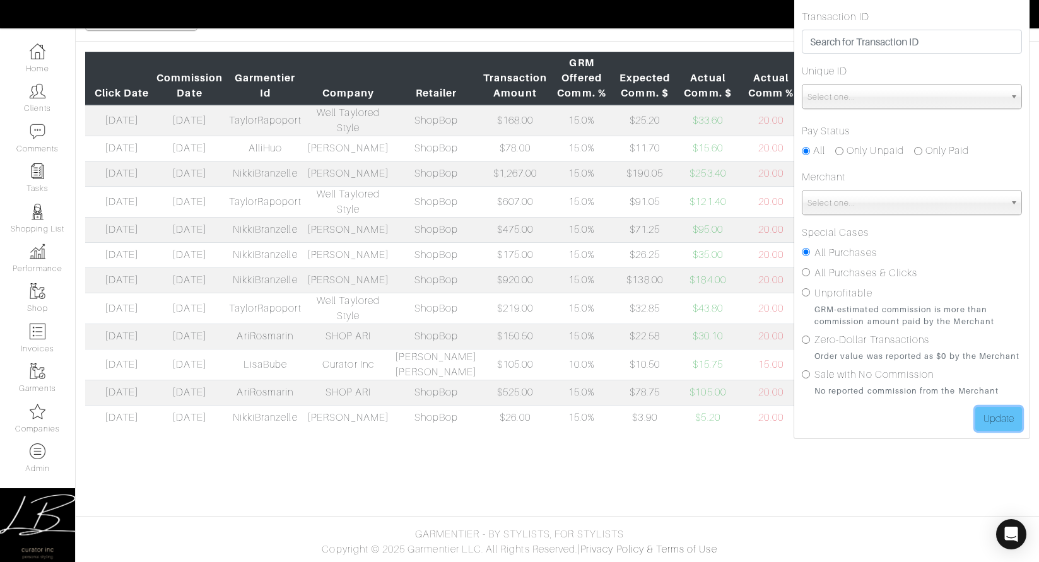
click at [1010, 423] on input "Update" at bounding box center [999, 419] width 47 height 24
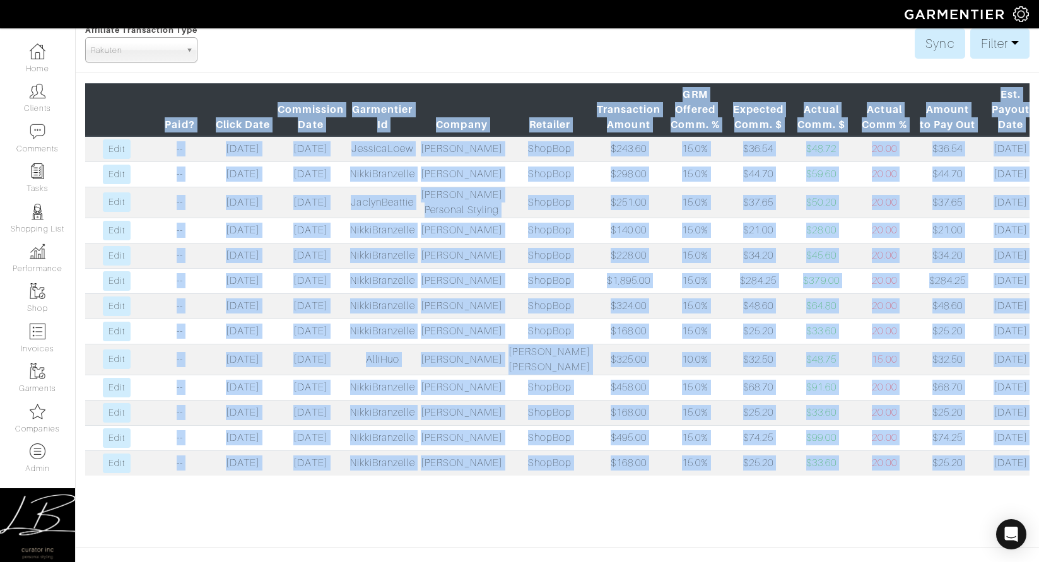
scroll to position [45, 0]
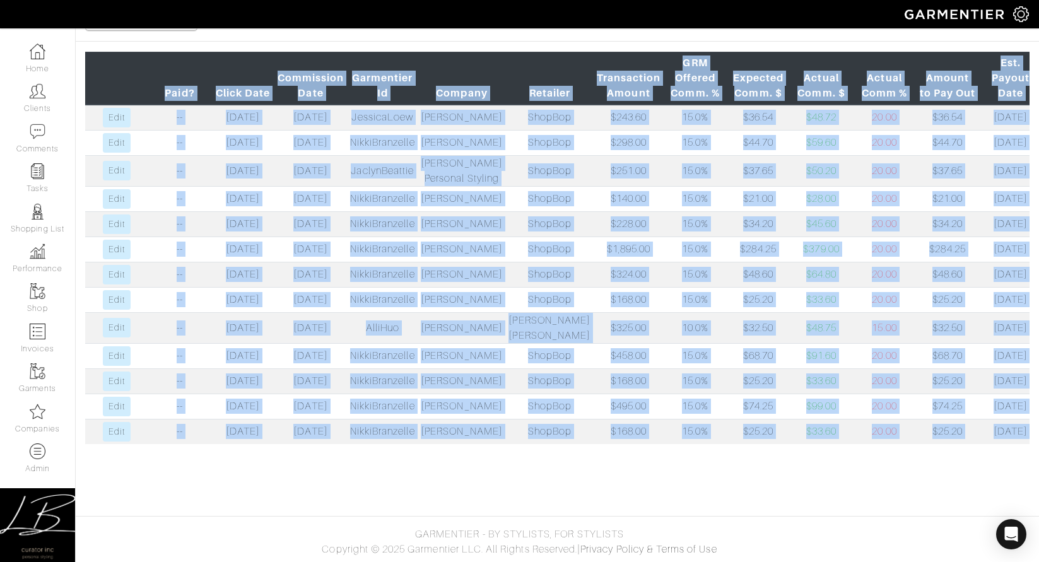
drag, startPoint x: 162, startPoint y: 197, endPoint x: 602, endPoint y: 565, distance: 573.9
click at [602, 562] on html "Curator Inc [PERSON_NAME] Home Clients Invoices Comments Reminders Stylists Sho…" at bounding box center [519, 227] width 1039 height 669
copy body "Paid? Click Date Commission Date Garmentier Id Company Retailer Transaction Amo…"
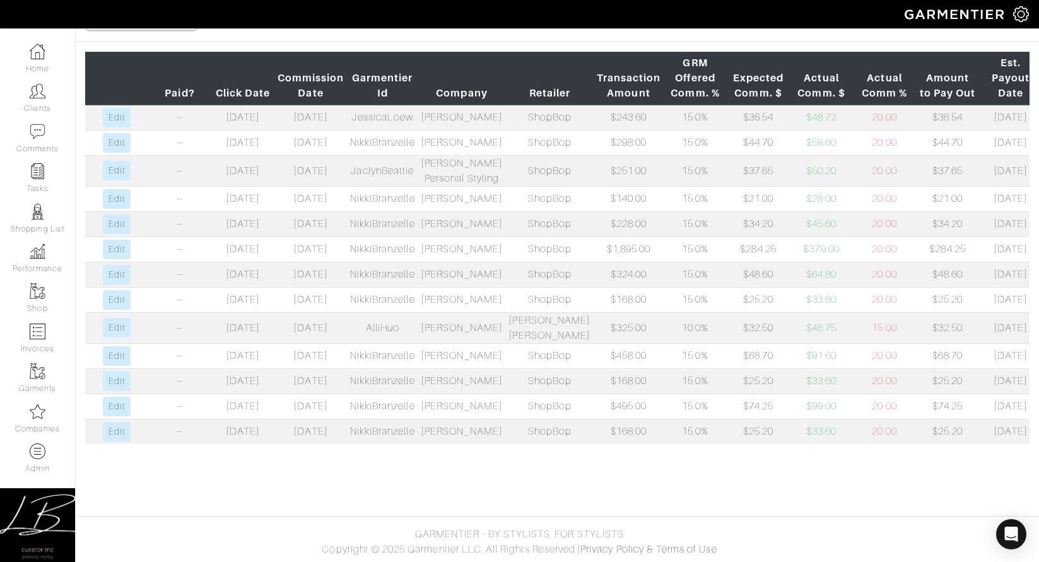
click at [537, 237] on td "ShopBop" at bounding box center [550, 223] width 88 height 25
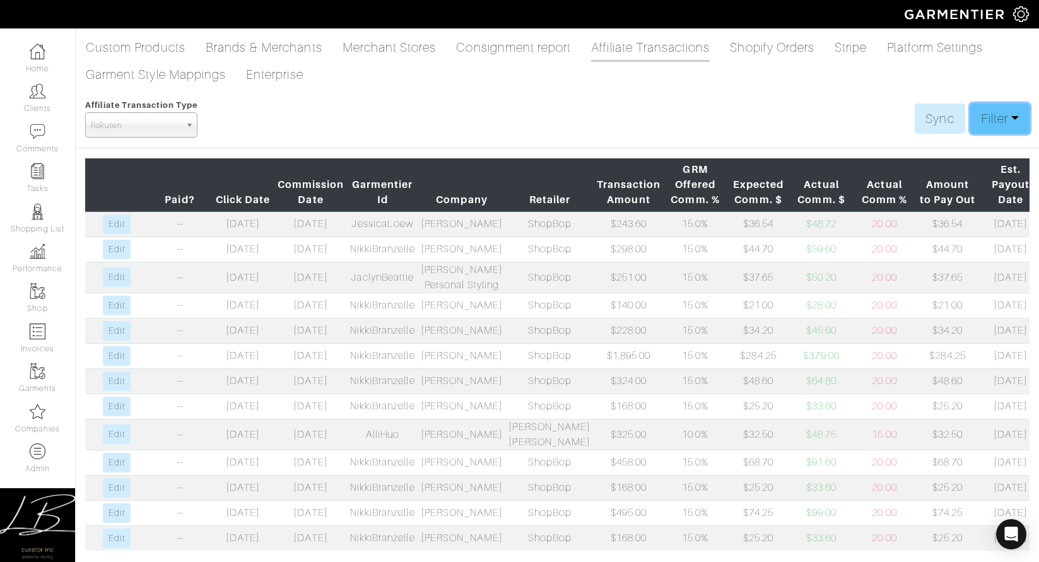
click at [1010, 114] on link "Filter" at bounding box center [1000, 118] width 59 height 30
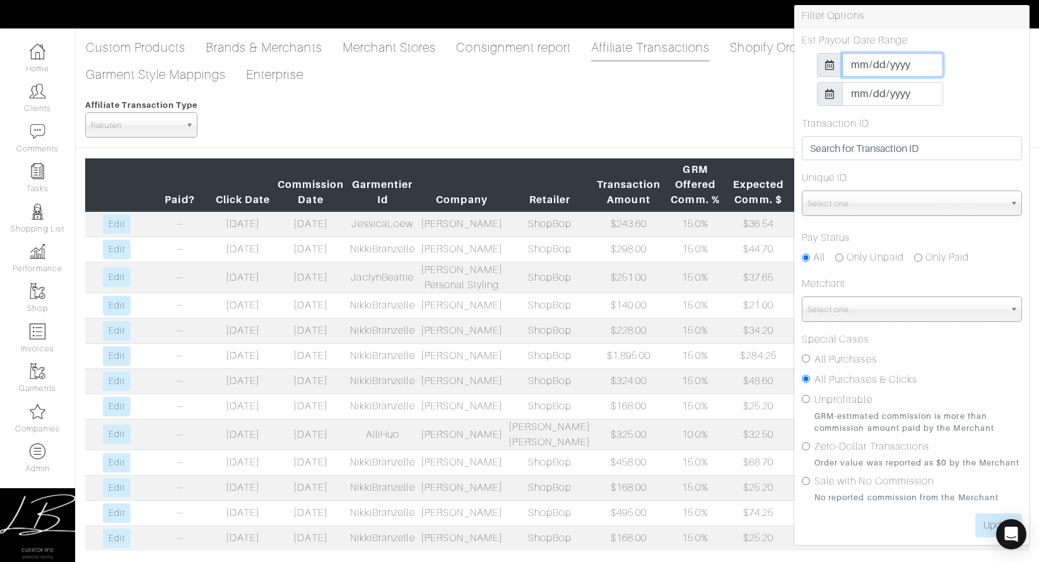
click at [854, 70] on input "[DATE]" at bounding box center [892, 65] width 101 height 24
type input "[DATE]"
click at [971, 68] on div "[DATE]" at bounding box center [912, 65] width 220 height 24
click at [856, 93] on input "2025-11-30" at bounding box center [892, 94] width 101 height 24
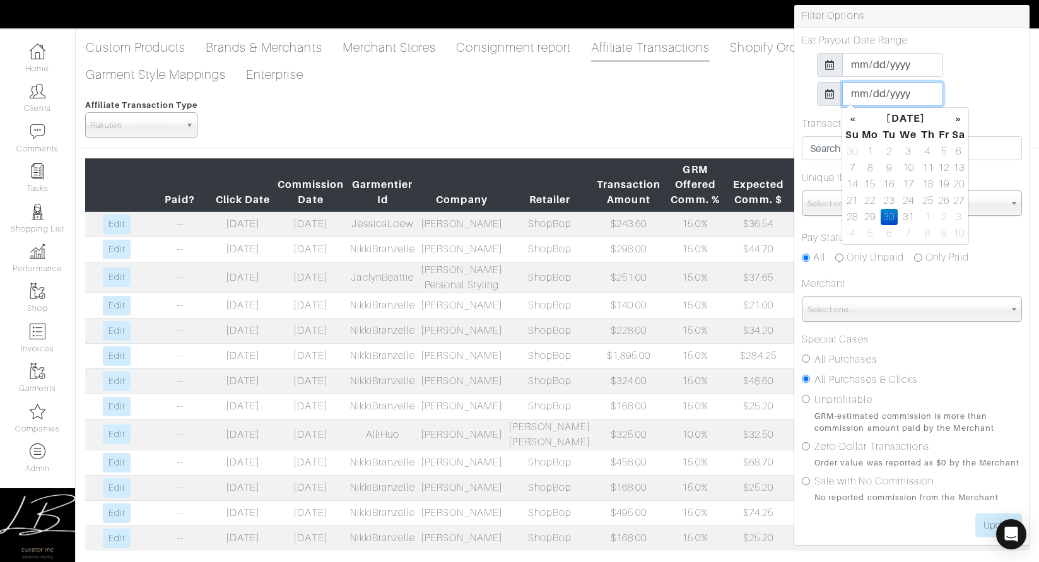
type input "[DATE]"
click at [971, 78] on div "Est Payout Date Range 2025-12-01 2025-12-31" at bounding box center [912, 69] width 220 height 73
click at [807, 362] on input "All Purchases" at bounding box center [806, 359] width 8 height 8
radio input "true"
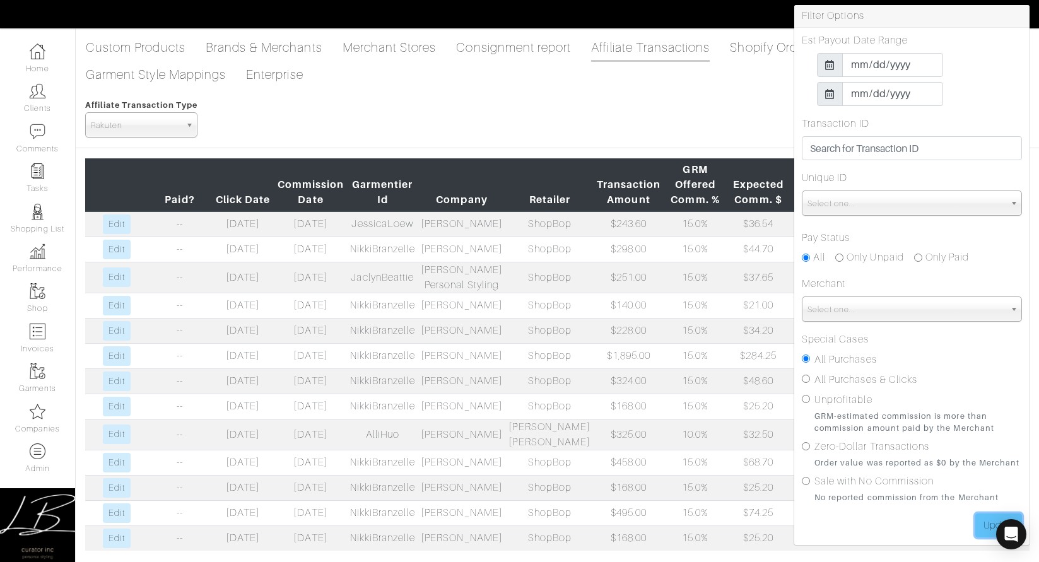
click at [987, 522] on input "Update" at bounding box center [999, 526] width 47 height 24
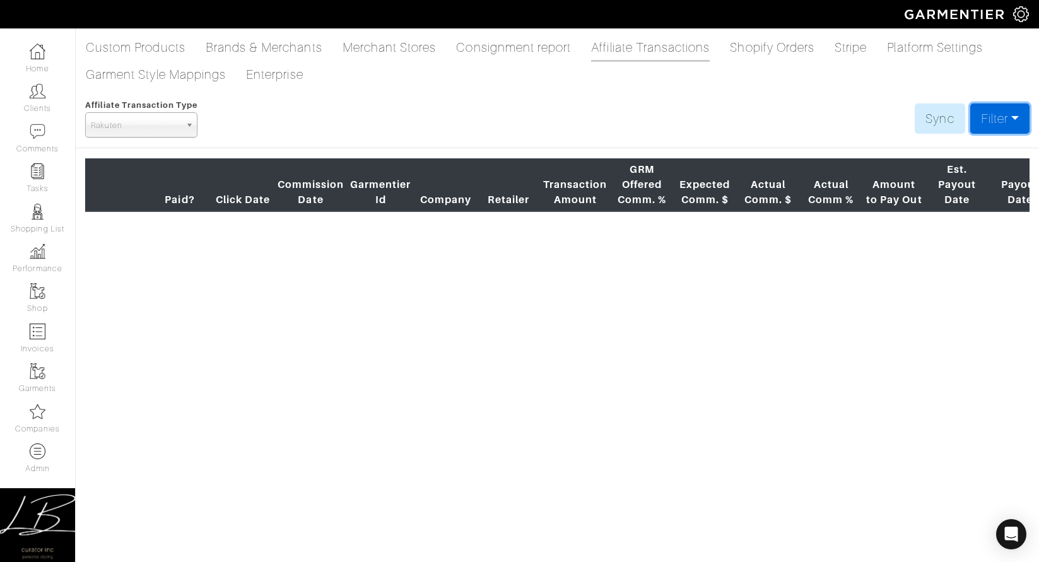
click at [993, 117] on link "Filter" at bounding box center [1000, 118] width 59 height 30
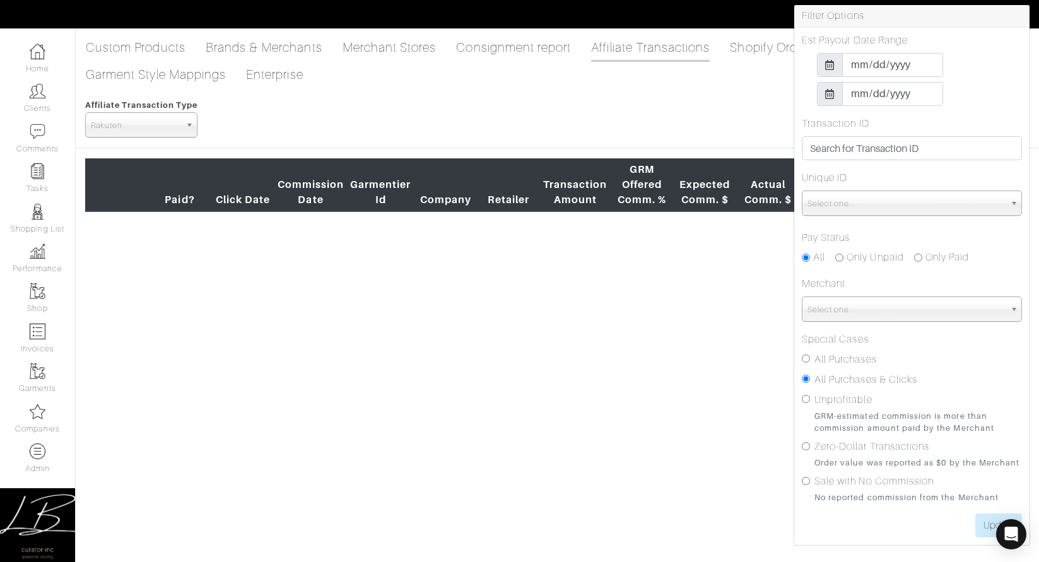
click at [842, 356] on label "All Purchases" at bounding box center [846, 359] width 62 height 15
click at [810, 356] on input "All Purchases" at bounding box center [806, 359] width 8 height 8
radio input "true"
click at [980, 524] on input "Update" at bounding box center [999, 526] width 47 height 24
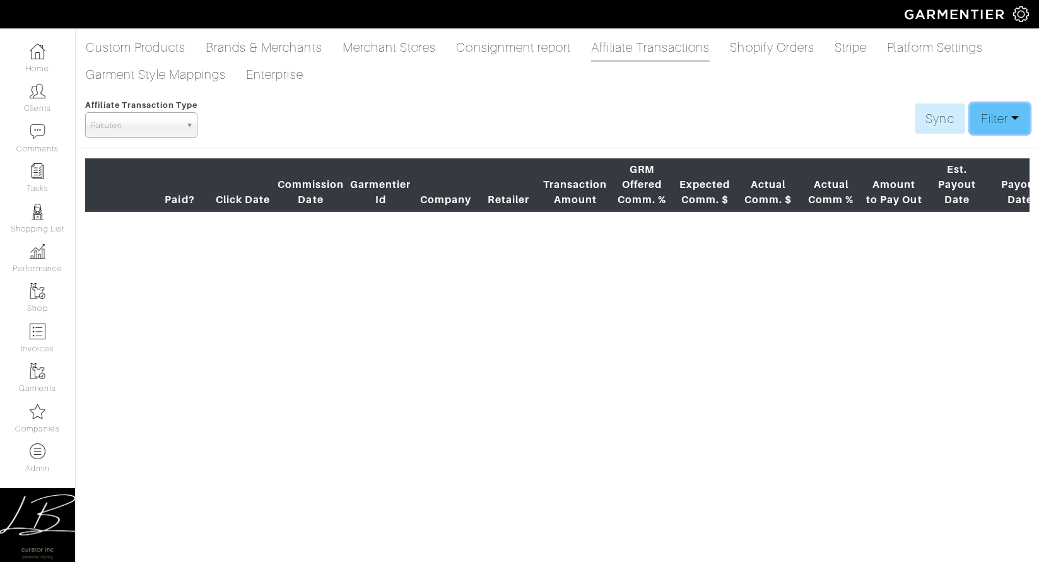
click at [1013, 107] on link "Filter" at bounding box center [1000, 118] width 59 height 30
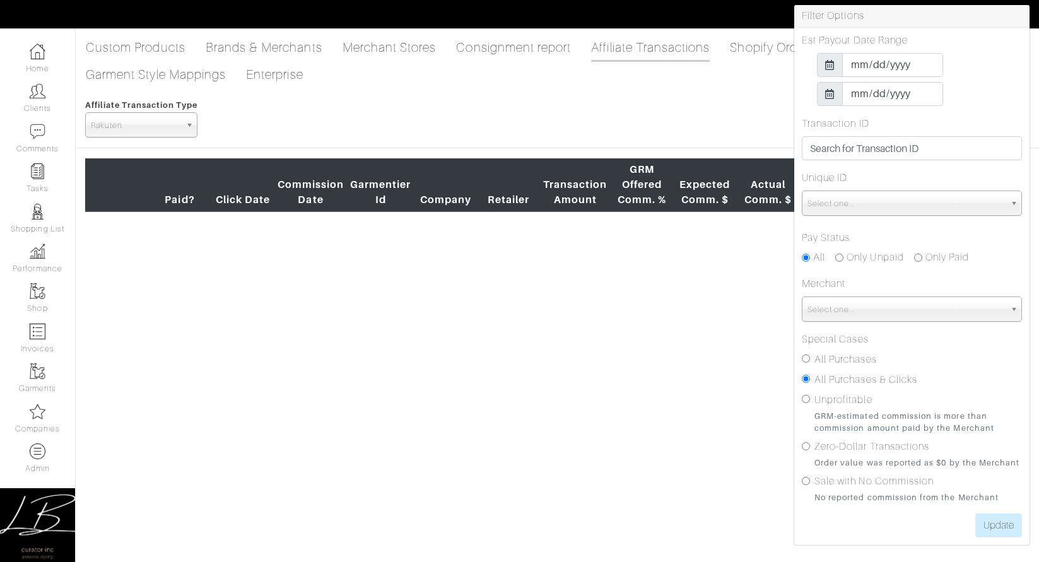
click at [839, 258] on input "Only Unpaid" at bounding box center [840, 258] width 8 height 8
radio input "true"
click at [822, 358] on label "All Purchases" at bounding box center [846, 359] width 62 height 15
click at [810, 358] on input "All Purchases" at bounding box center [806, 359] width 8 height 8
radio input "true"
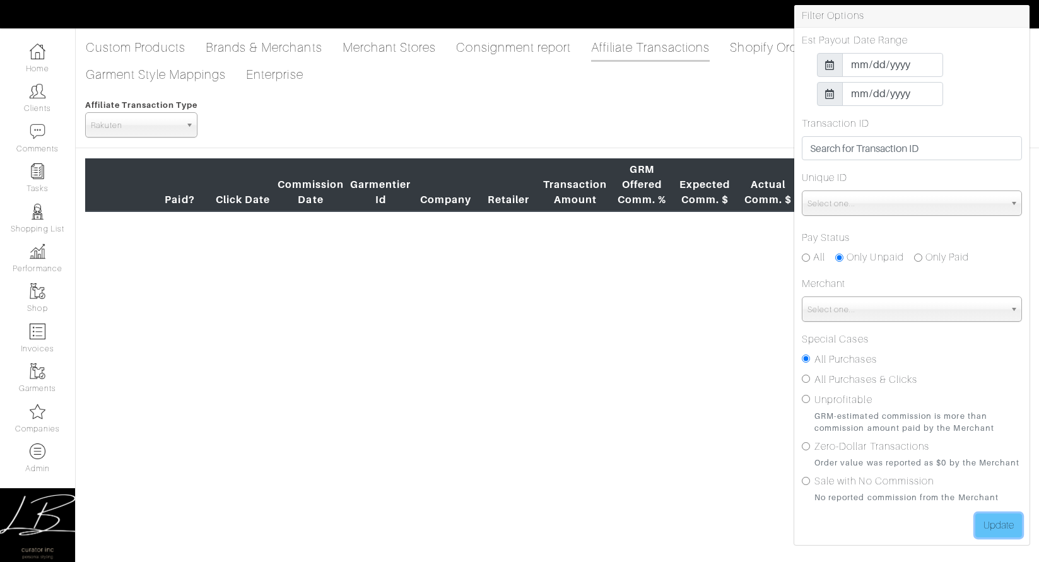
click at [984, 522] on input "Update" at bounding box center [999, 526] width 47 height 24
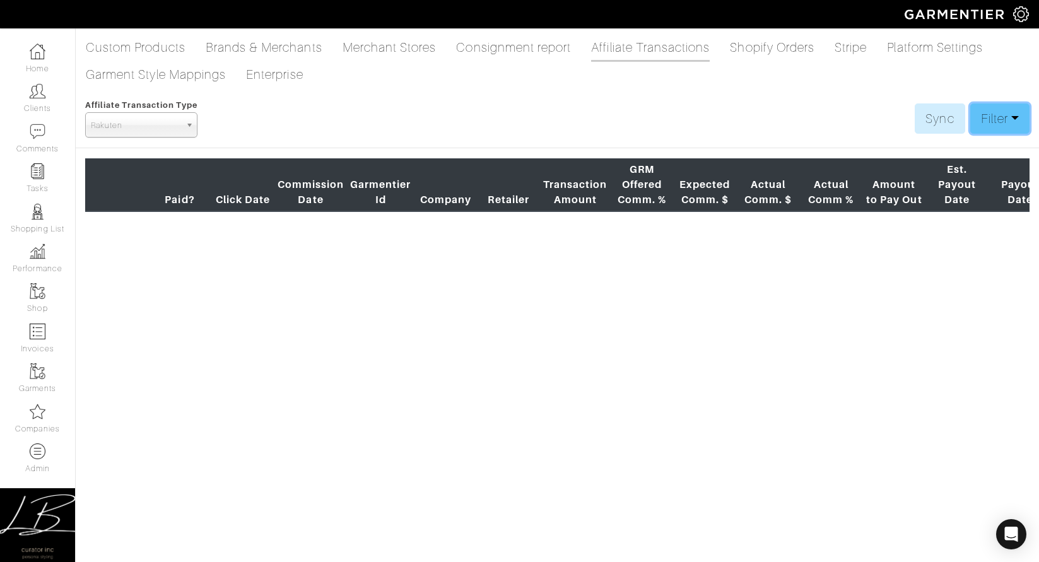
click at [990, 108] on link "Filter" at bounding box center [1000, 118] width 59 height 30
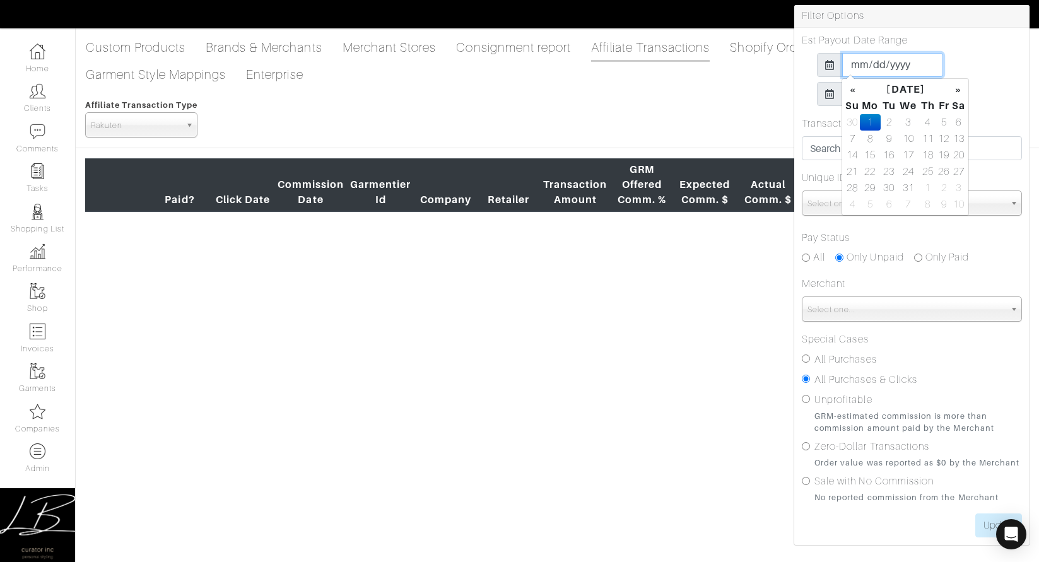
click at [861, 66] on input "[DATE]" at bounding box center [892, 65] width 101 height 24
click at [906, 67] on input "[DATE]" at bounding box center [892, 65] width 101 height 24
type input "[DATE]"
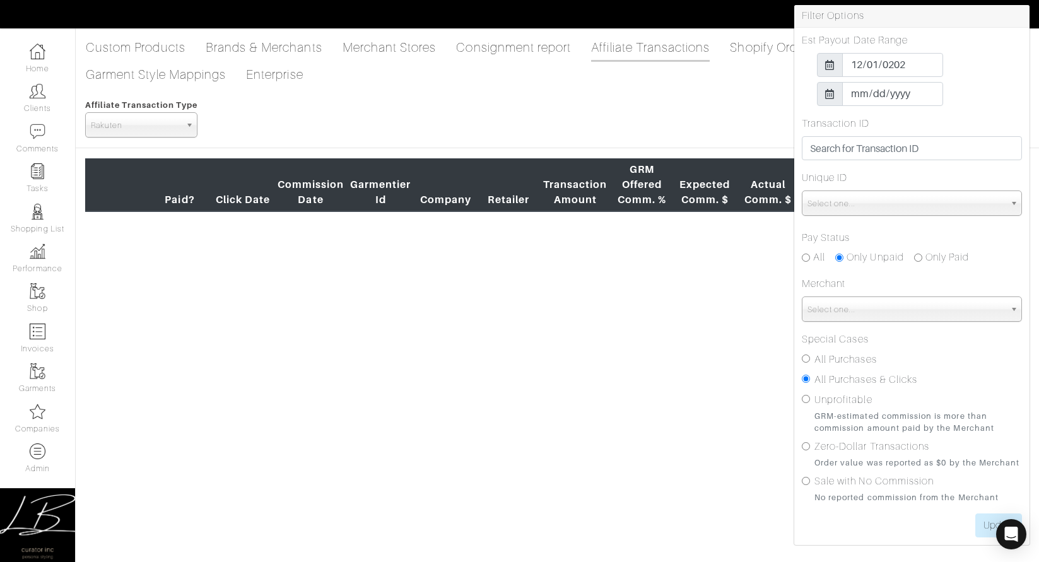
click at [955, 56] on div "[DATE]" at bounding box center [912, 65] width 220 height 24
click at [856, 92] on input "[DATE]" at bounding box center [892, 94] width 101 height 24
click at [901, 94] on input "[DATE]" at bounding box center [892, 94] width 101 height 24
type input "[DATE]"
click at [995, 73] on div "[DATE]" at bounding box center [912, 65] width 220 height 24
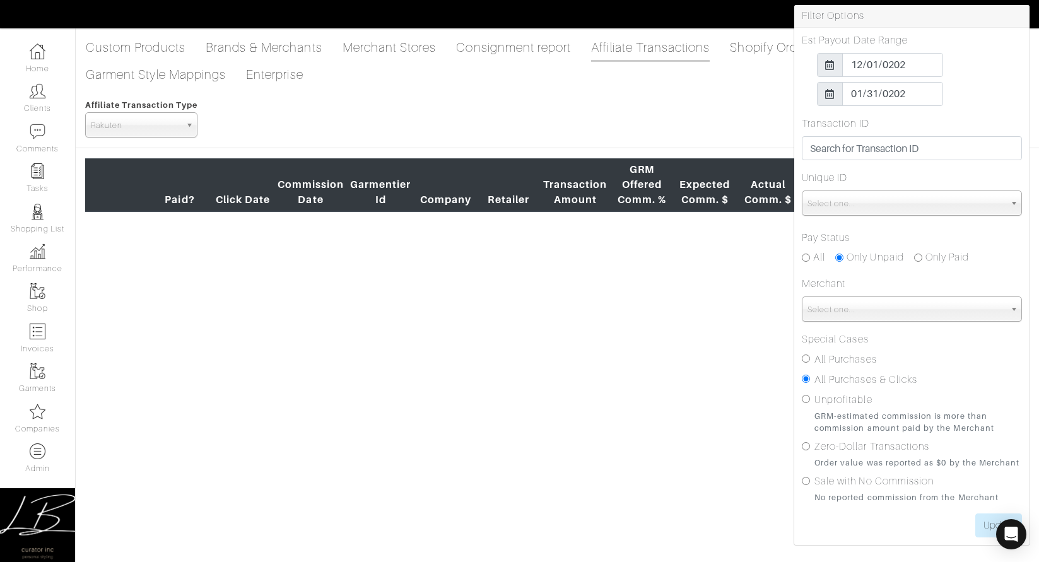
click at [836, 360] on label "All Purchases" at bounding box center [846, 359] width 62 height 15
click at [810, 360] on input "All Purchases" at bounding box center [806, 359] width 8 height 8
radio input "true"
click at [983, 521] on input "Update" at bounding box center [999, 526] width 47 height 24
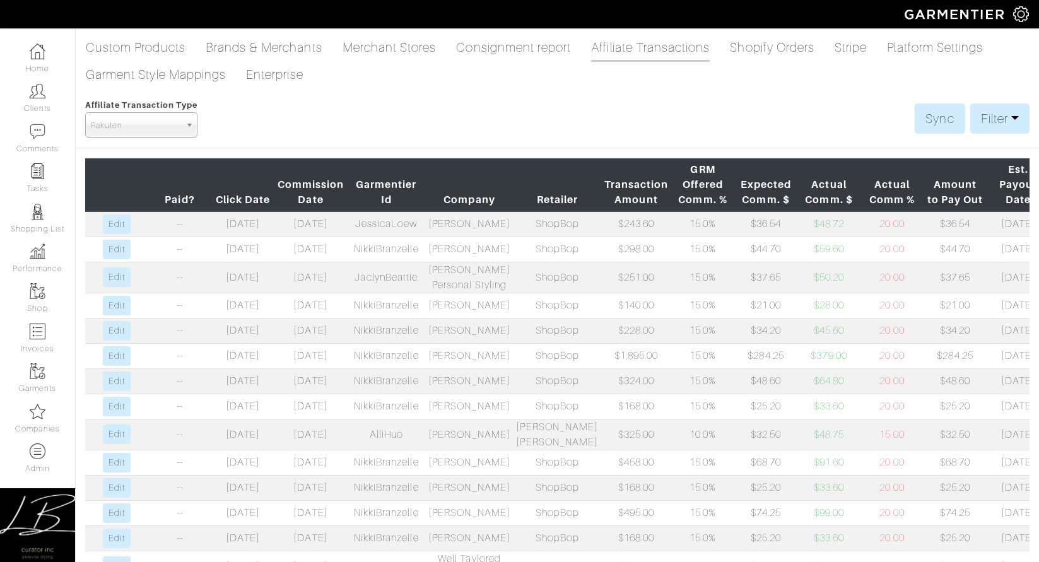
click at [276, 134] on div "Affiliate Transaction Type Viglinks Pepperjam Shareasale Partnerize Rakuten Com…" at bounding box center [557, 117] width 945 height 40
click at [993, 112] on link "Filter" at bounding box center [1000, 118] width 59 height 30
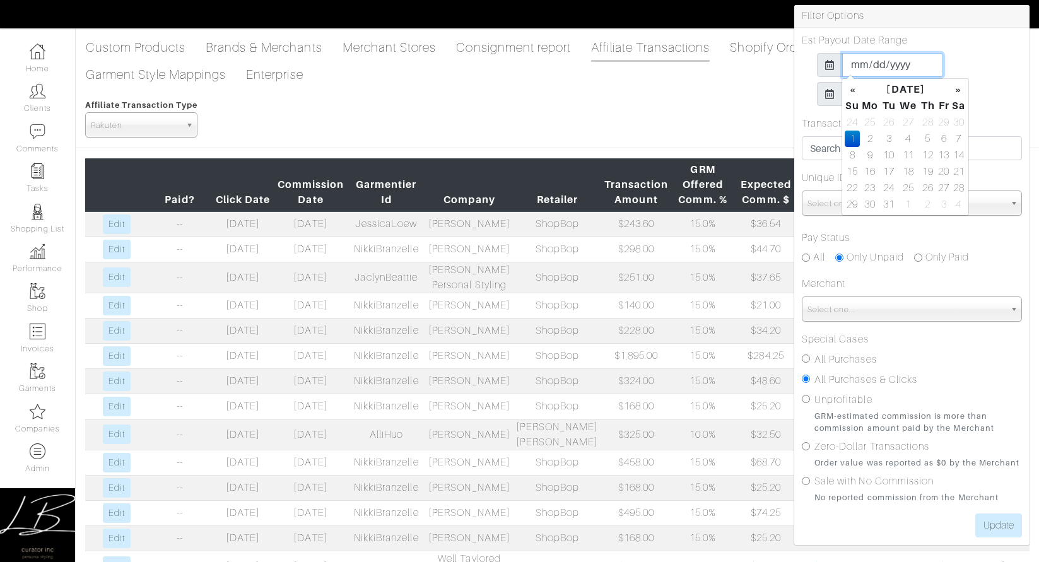
click at [858, 69] on input "2024-12-01" at bounding box center [892, 65] width 101 height 24
click at [858, 69] on input "2024-11-01" at bounding box center [892, 65] width 101 height 24
type input "2024-01-01"
click at [986, 67] on div "2024-01-01" at bounding box center [912, 65] width 220 height 24
click at [808, 258] on input "All" at bounding box center [806, 258] width 8 height 8
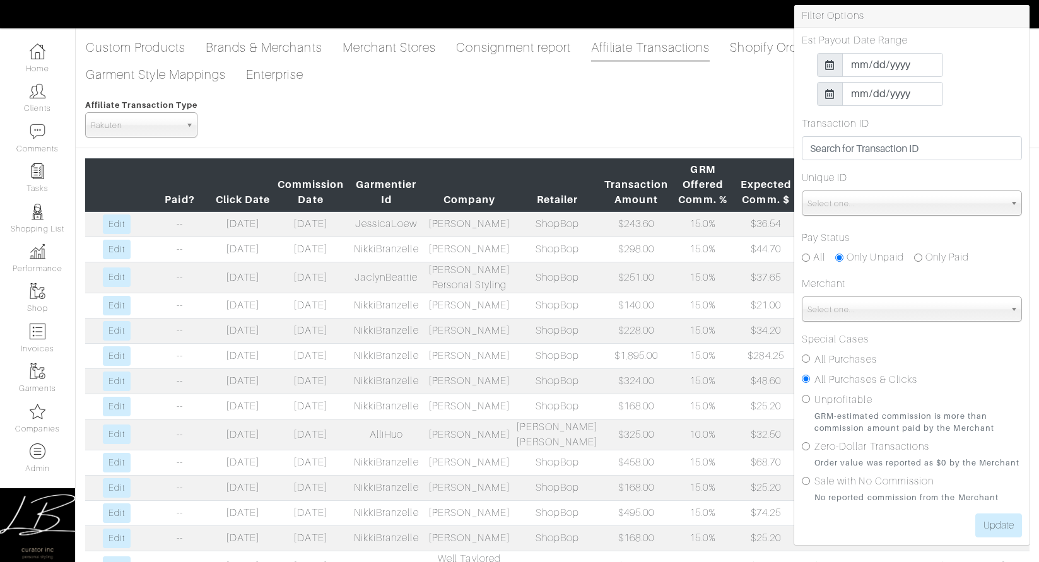
radio input "true"
click at [834, 363] on label "All Purchases" at bounding box center [846, 359] width 62 height 15
click at [810, 363] on input "All Purchases" at bounding box center [806, 359] width 8 height 8
radio input "true"
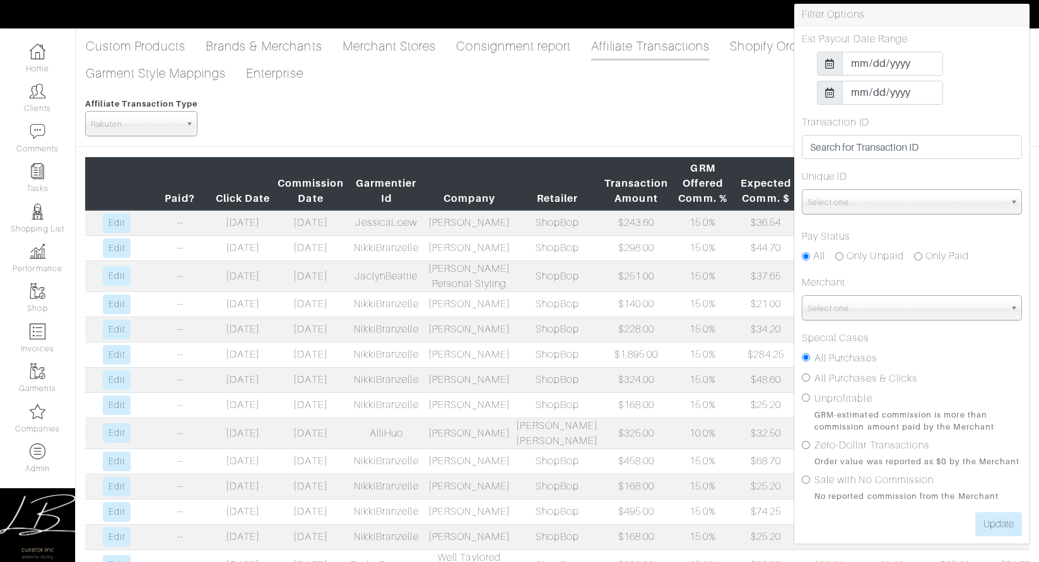
click at [919, 256] on input "Only Paid" at bounding box center [918, 256] width 8 height 8
radio input "true"
click at [861, 95] on input "2026-01-31" at bounding box center [892, 93] width 101 height 24
click at [894, 88] on input "2026-08-31" at bounding box center [892, 93] width 101 height 24
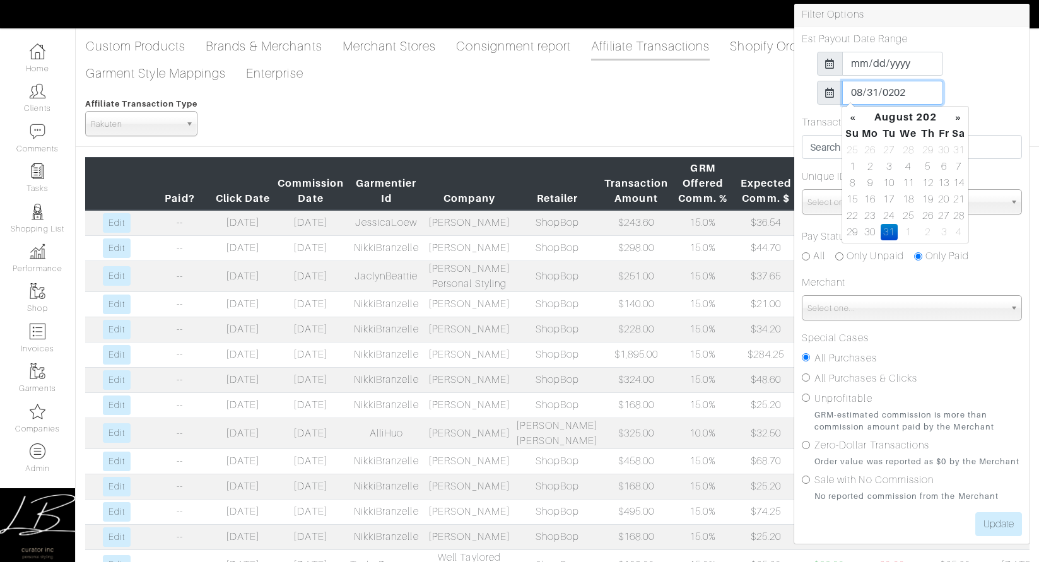
type input "2025-08-31"
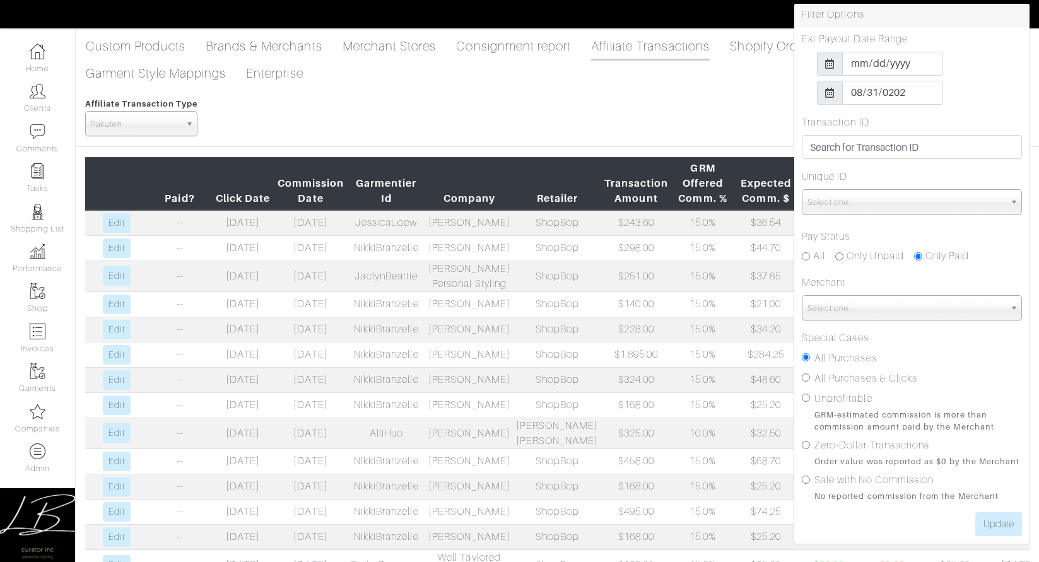
click at [984, 83] on div "2025-08-31" at bounding box center [912, 93] width 220 height 24
click at [988, 523] on input "Update" at bounding box center [999, 524] width 47 height 24
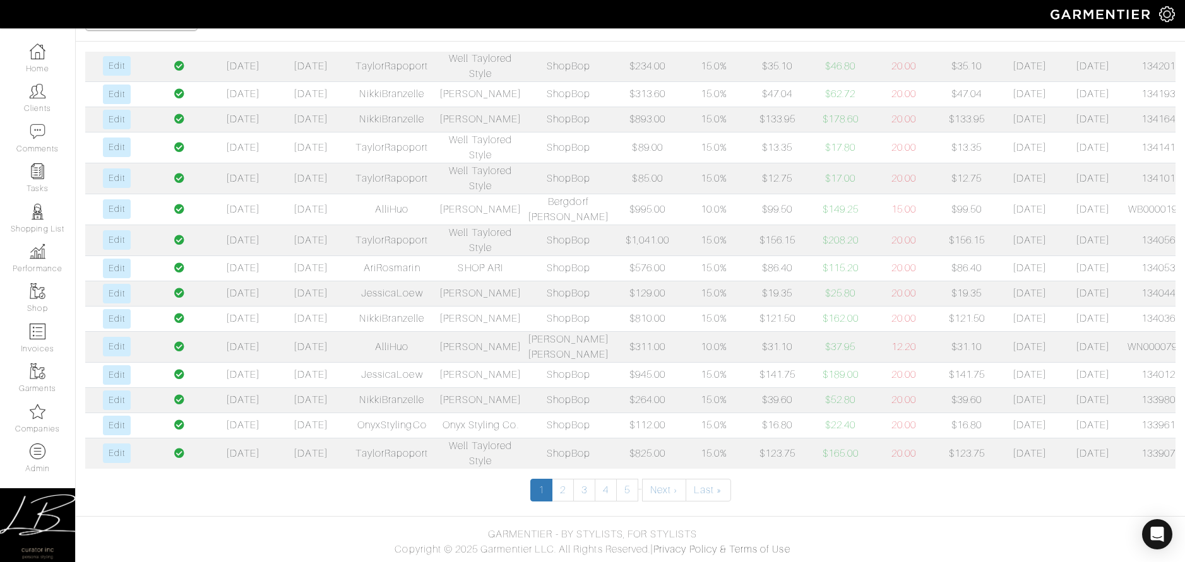
scroll to position [543, 0]
click at [705, 494] on link "Last »" at bounding box center [707, 490] width 45 height 23
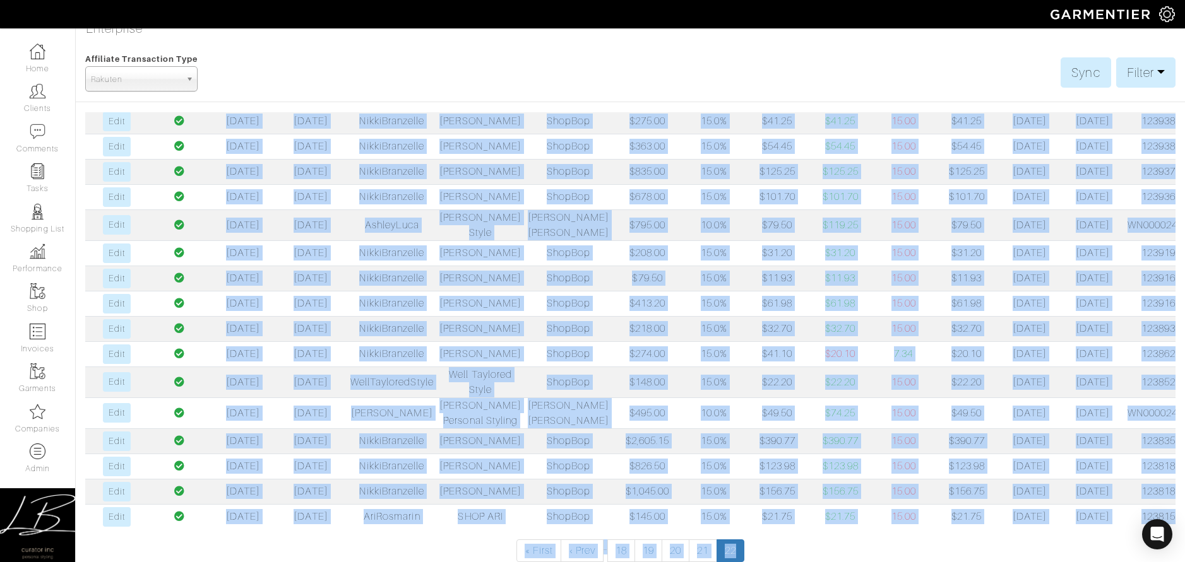
scroll to position [107, 0]
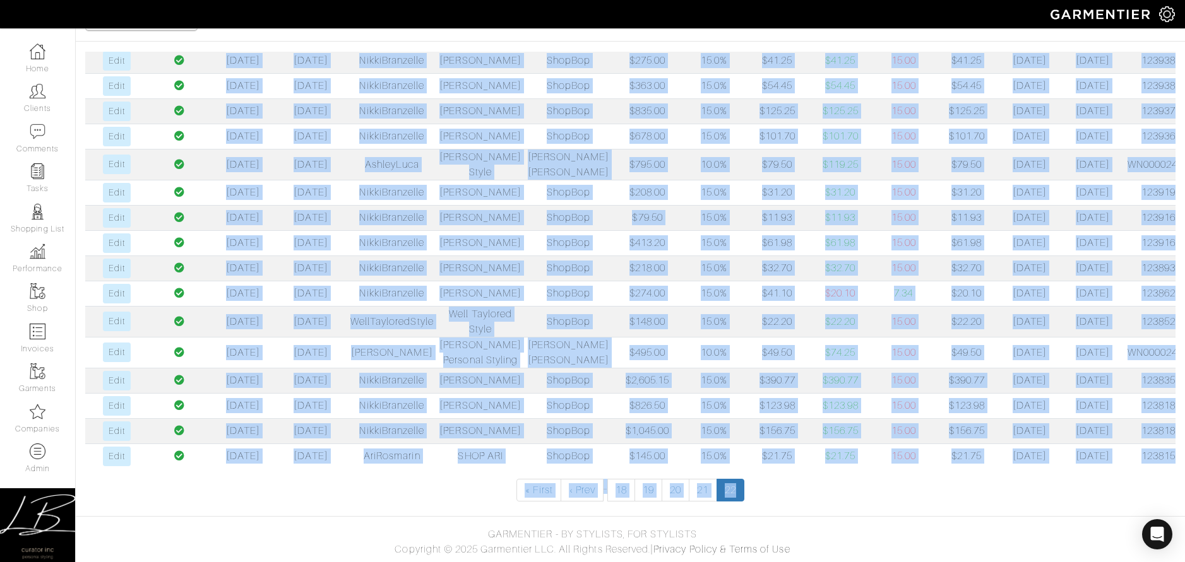
drag, startPoint x: 153, startPoint y: 184, endPoint x: 1168, endPoint y: 450, distance: 1049.0
click at [1039, 450] on table "Paid? Click Date Commission Date Garmentier Id Company Retailer Transaction Amo…" at bounding box center [630, 119] width 1090 height 699
copy table "Paid? Click Date Commission Date Garmentier Id Company Retailer Transaction Amo…"
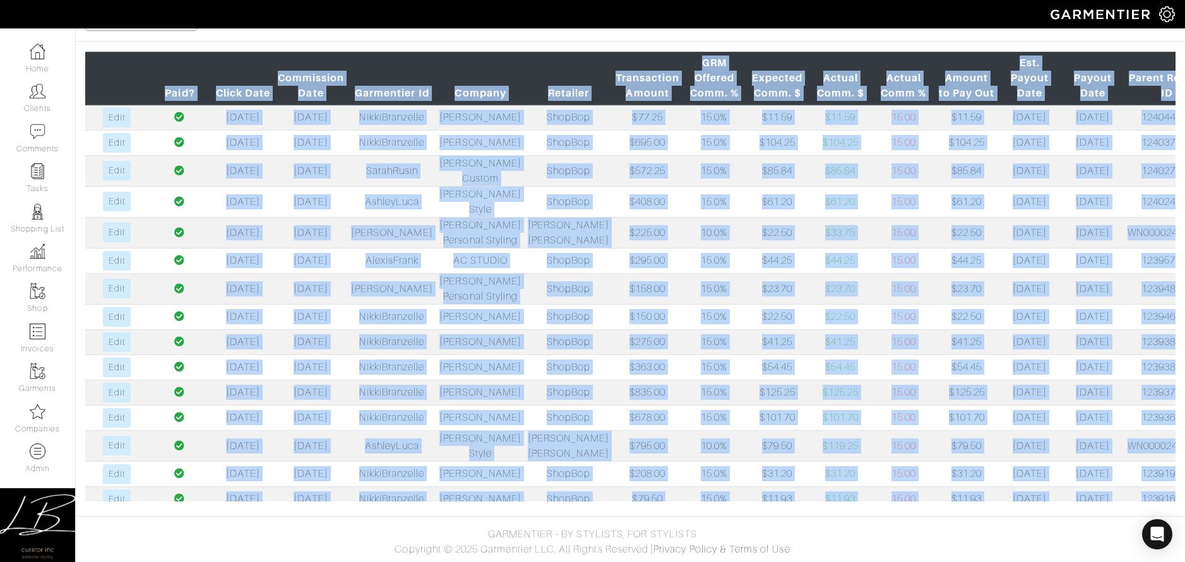
scroll to position [0, 0]
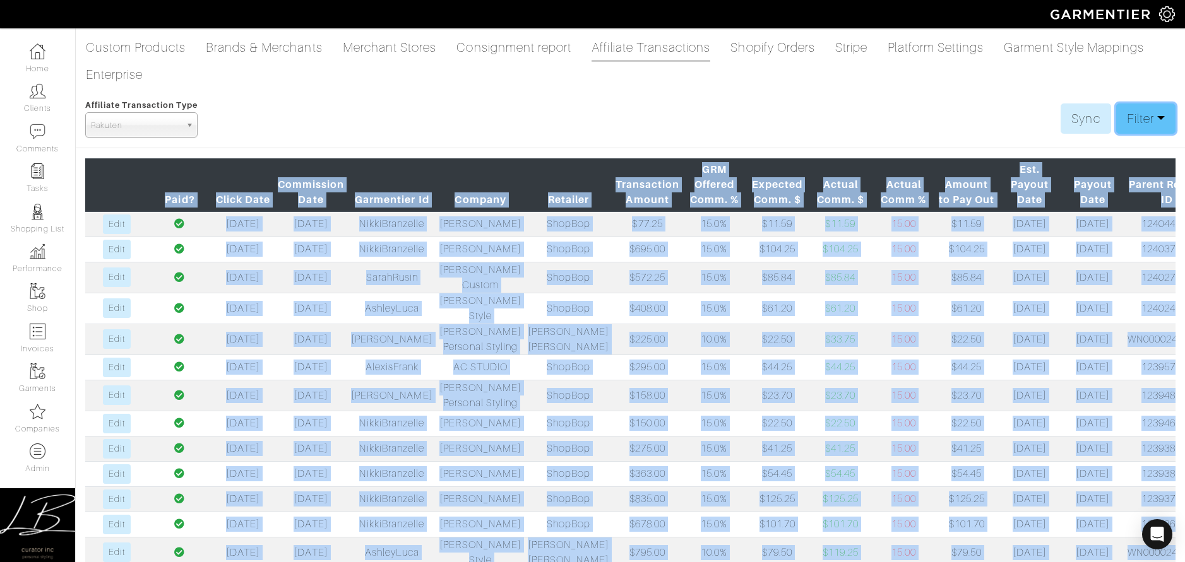
click at [1039, 110] on link "Filter" at bounding box center [1145, 118] width 59 height 30
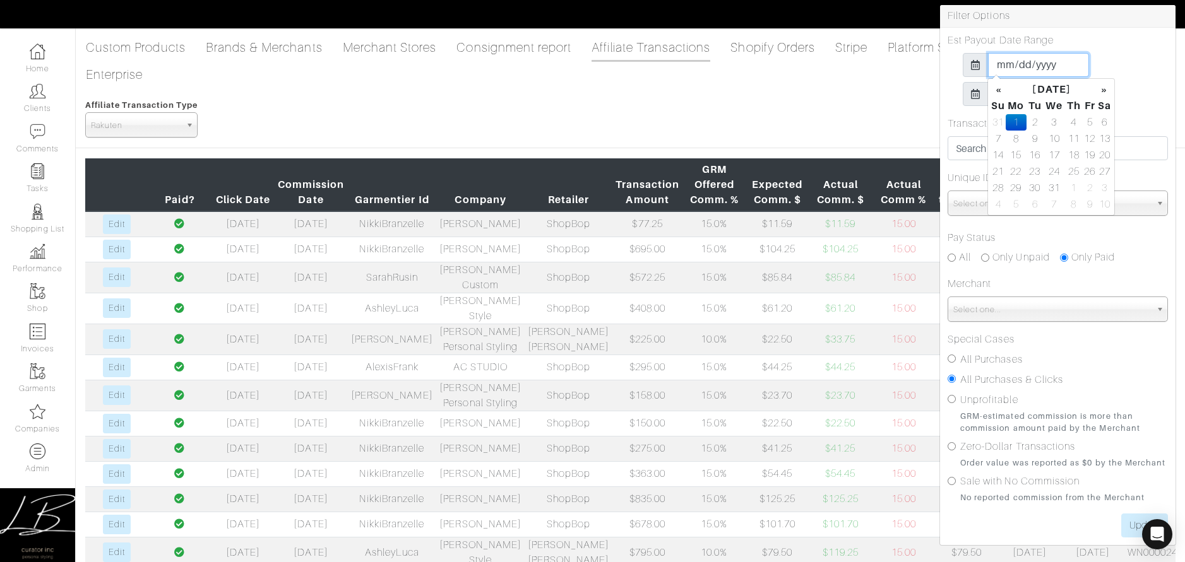
click at [1000, 64] on input "2024-01-01" at bounding box center [1038, 65] width 101 height 24
click at [1039, 61] on input "2024-12-01" at bounding box center [1038, 65] width 101 height 24
type input "[DATE]"
click at [1039, 61] on div "[DATE]" at bounding box center [1057, 65] width 220 height 24
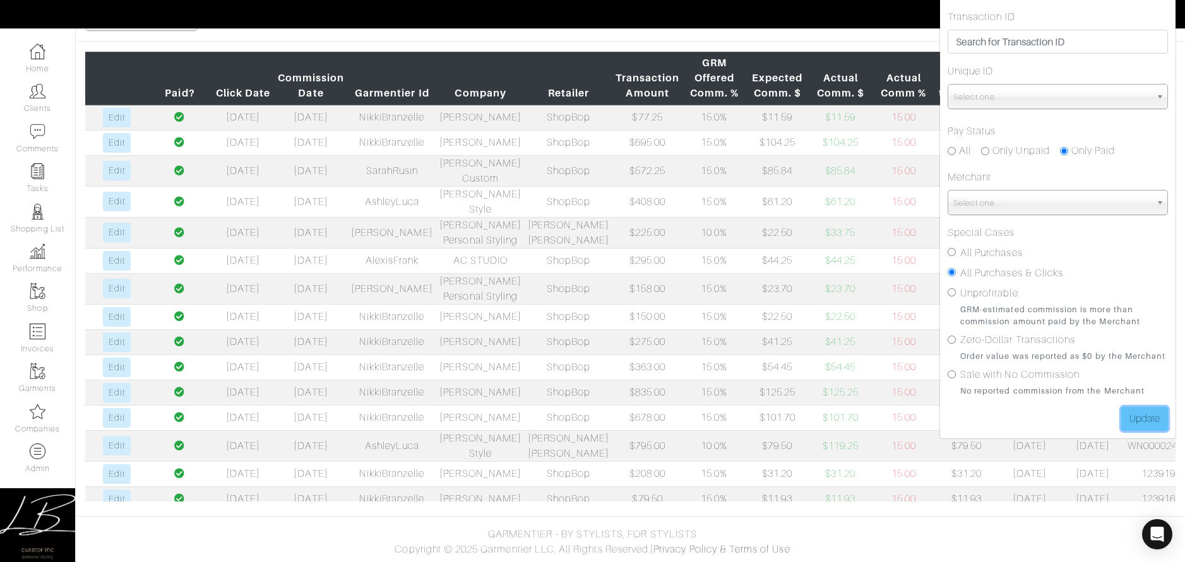
click at [1039, 416] on input "Update" at bounding box center [1144, 419] width 47 height 24
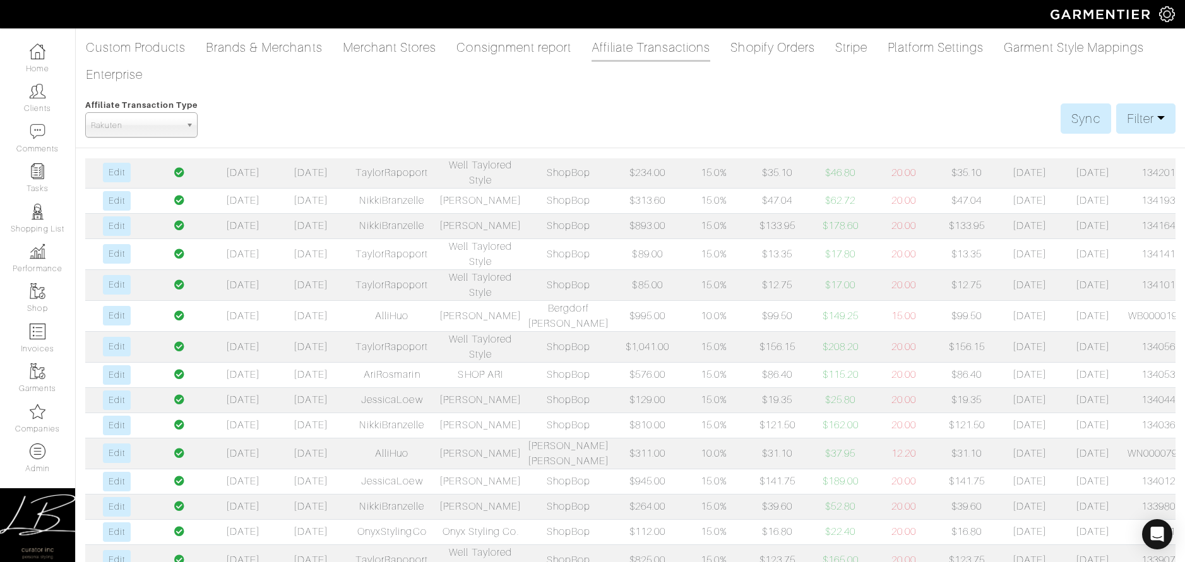
scroll to position [107, 0]
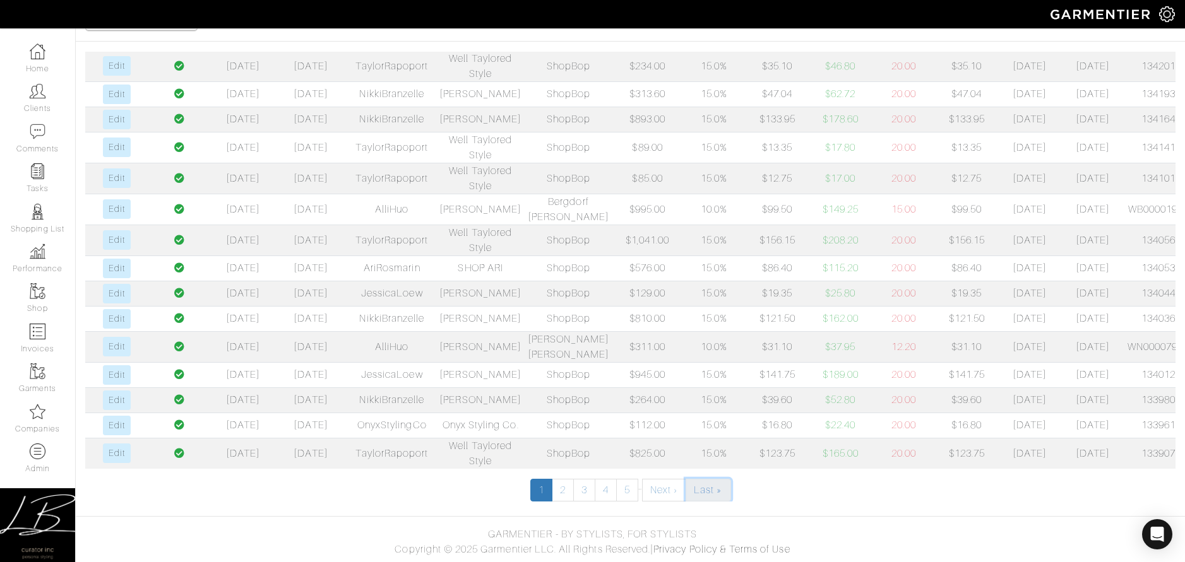
click at [702, 486] on link "Last »" at bounding box center [707, 490] width 45 height 23
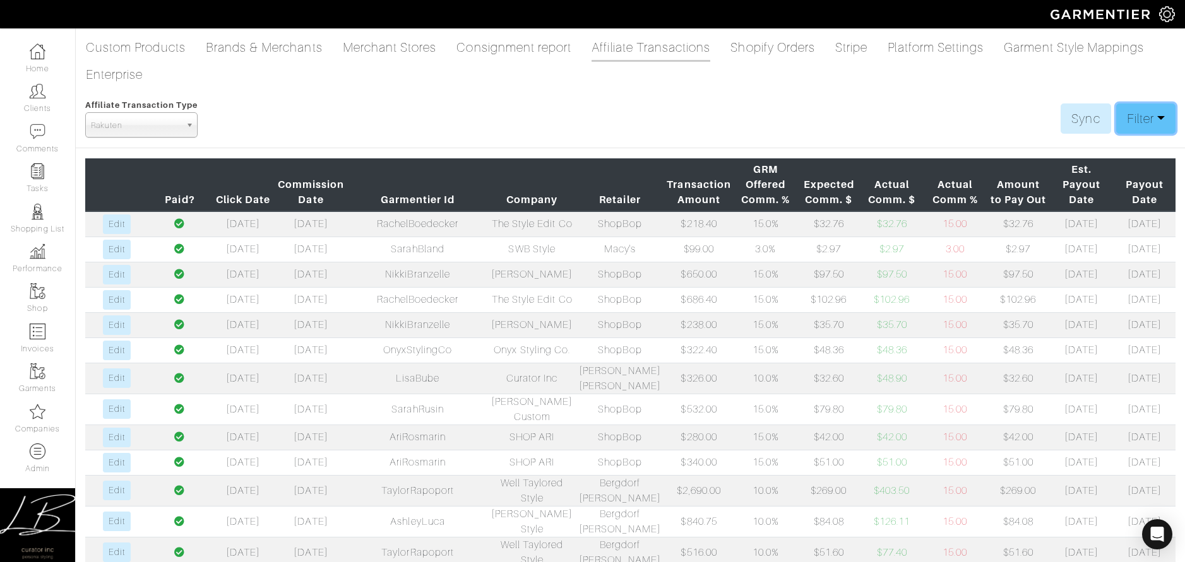
click at [1126, 123] on link "Filter" at bounding box center [1145, 118] width 59 height 30
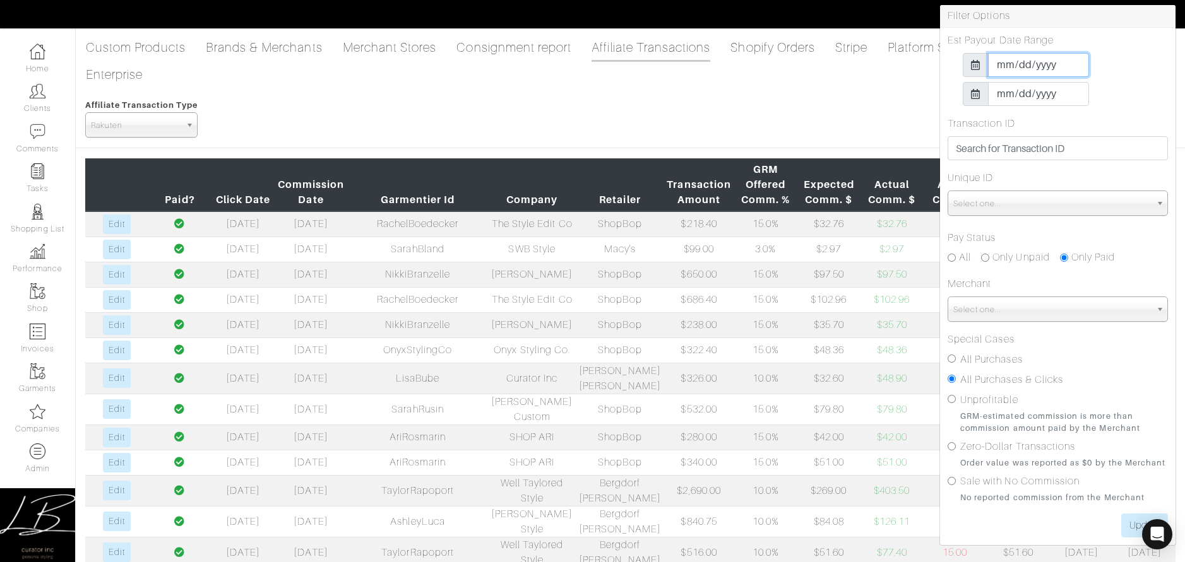
click at [999, 69] on input "[DATE]" at bounding box center [1038, 65] width 101 height 24
type input "[DATE]"
click at [1117, 68] on div "[DATE]" at bounding box center [1057, 65] width 220 height 24
click at [1007, 93] on input "2025-08-31" at bounding box center [1038, 94] width 101 height 24
type input "[DATE]"
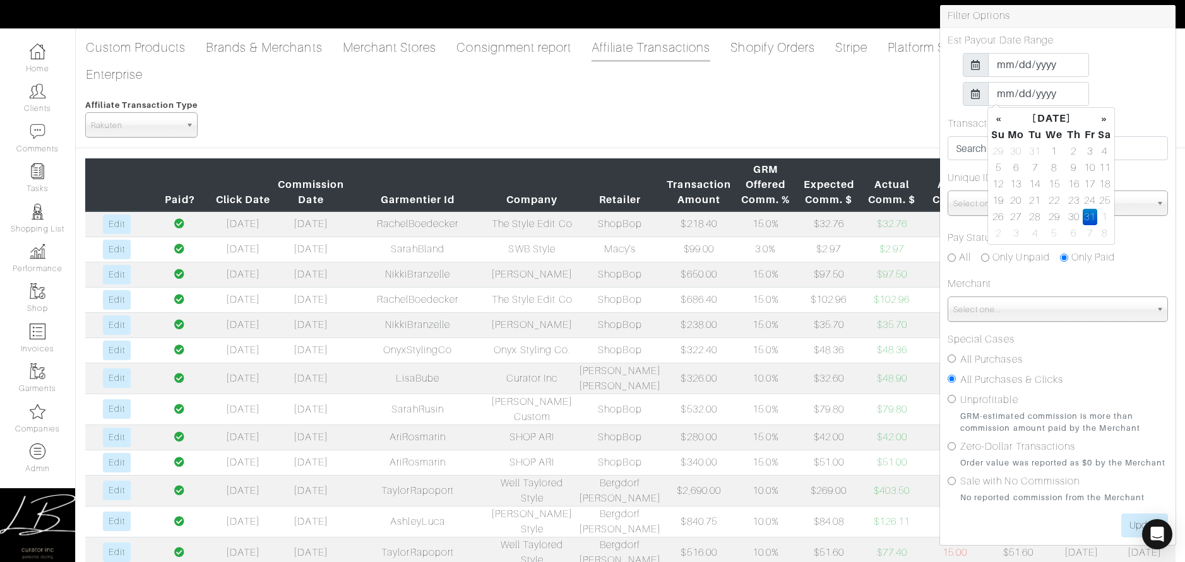
click at [1152, 92] on div "[DATE]" at bounding box center [1057, 94] width 220 height 24
click at [1122, 77] on div "Est Payout Date Range 2023-11-01 2025-01-31" at bounding box center [1057, 69] width 220 height 73
click at [983, 360] on label "All Purchases" at bounding box center [991, 359] width 62 height 15
click at [955, 360] on input "All Purchases" at bounding box center [951, 359] width 8 height 8
radio input "true"
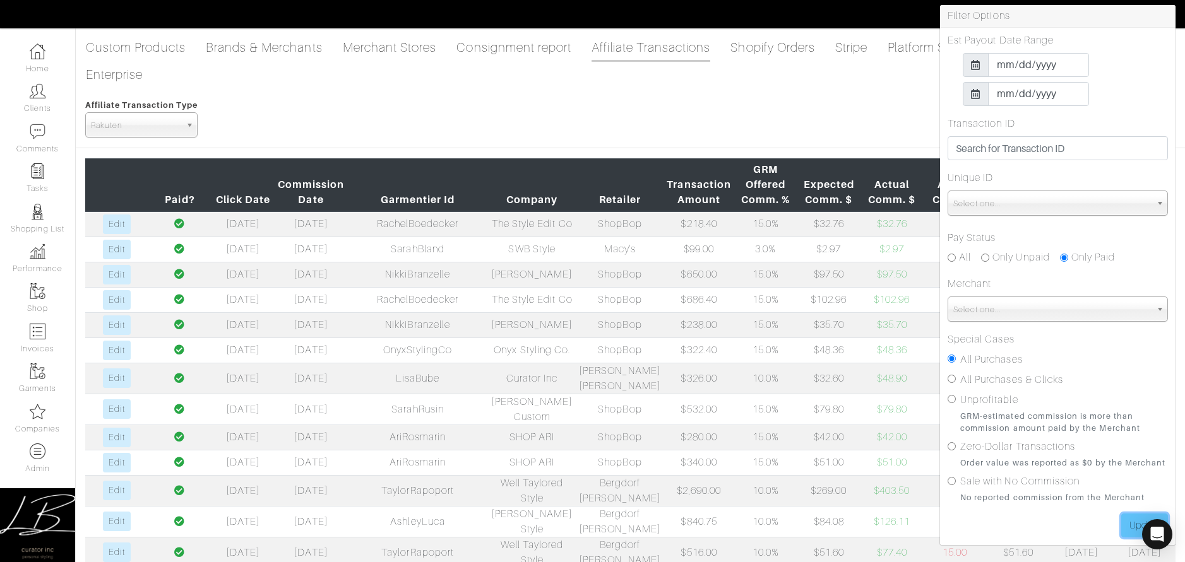
click at [1125, 526] on input "Update" at bounding box center [1144, 526] width 47 height 24
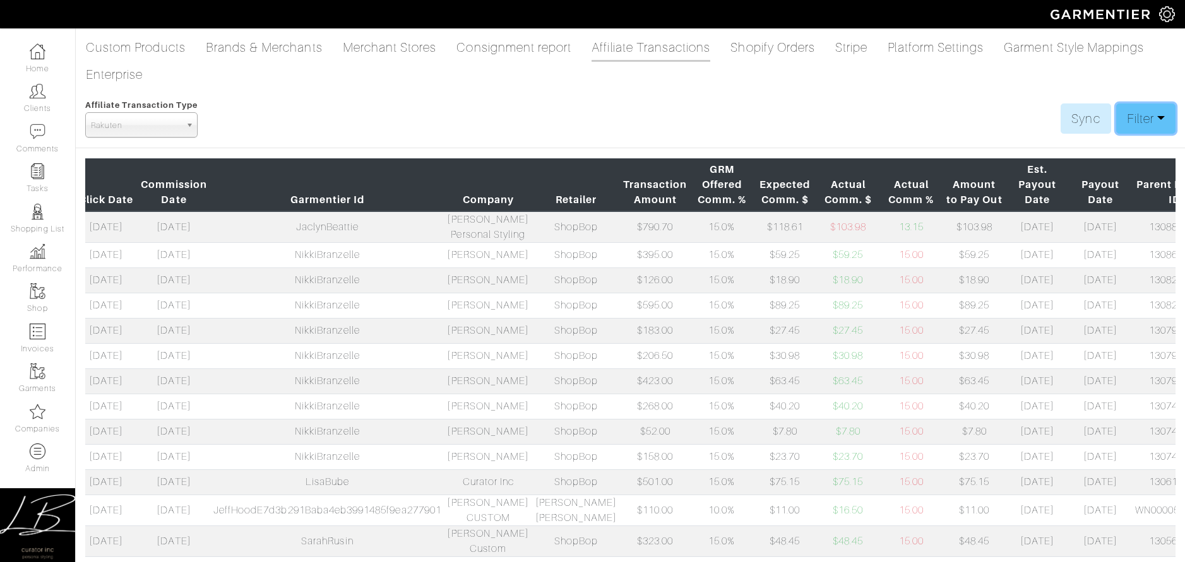
click at [1125, 124] on link "Filter" at bounding box center [1145, 118] width 59 height 30
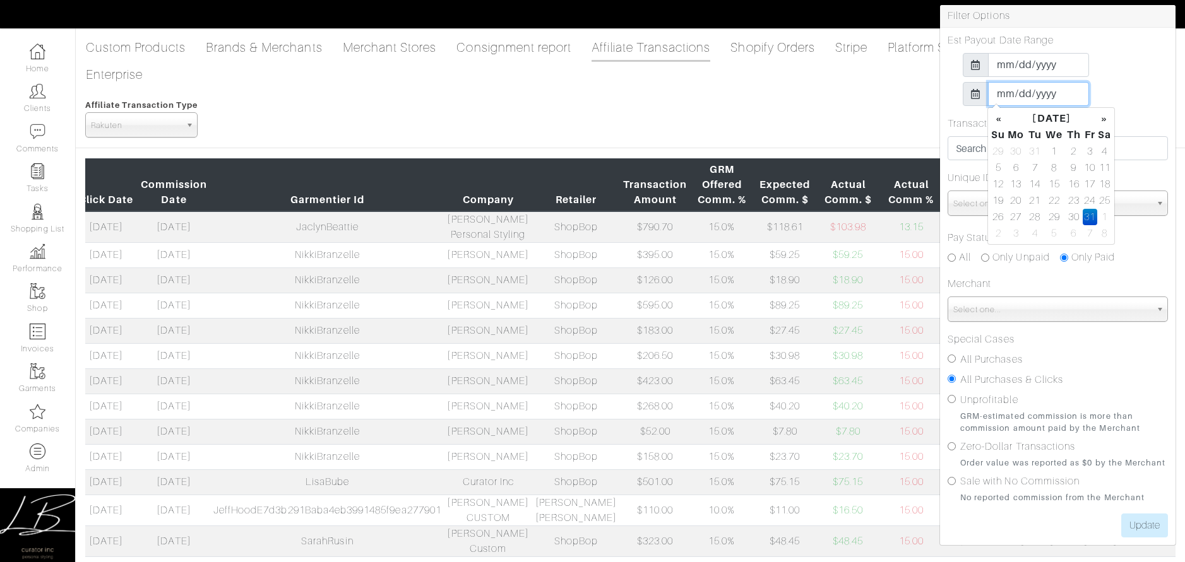
click at [1048, 92] on input "[DATE]" at bounding box center [1038, 94] width 101 height 24
drag, startPoint x: 1141, startPoint y: 83, endPoint x: 1143, endPoint y: 136, distance: 53.0
click at [1141, 83] on div "[DATE]" at bounding box center [1057, 94] width 220 height 24
click at [1044, 96] on input "[DATE]" at bounding box center [1038, 94] width 101 height 24
type input "[DATE]"
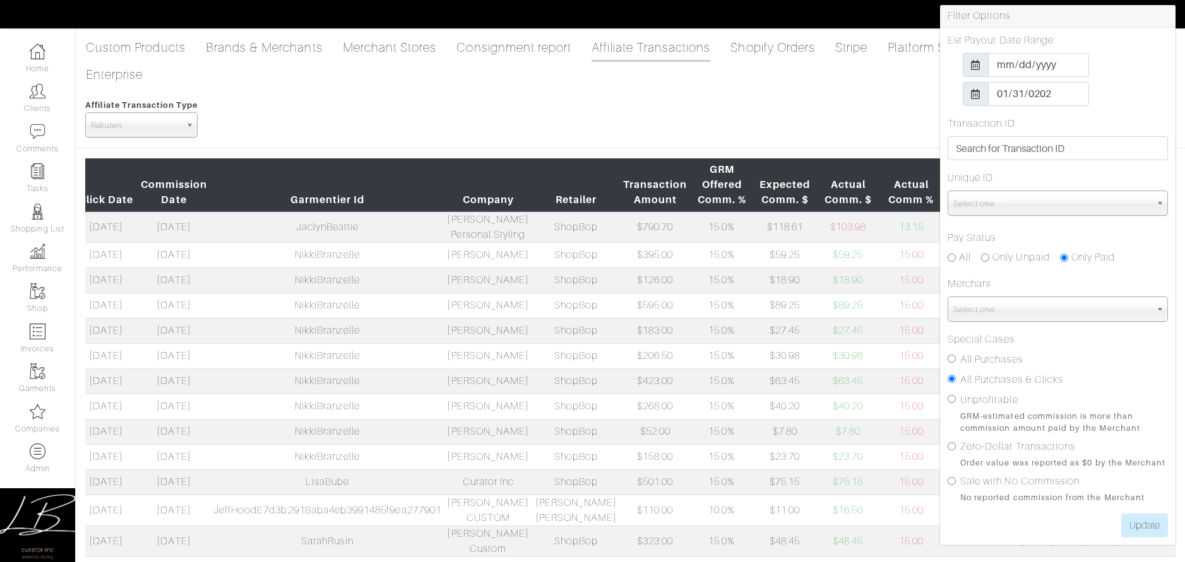
click at [1160, 82] on div "[DATE]" at bounding box center [1057, 94] width 220 height 24
click at [1145, 520] on input "Update" at bounding box center [1144, 526] width 47 height 24
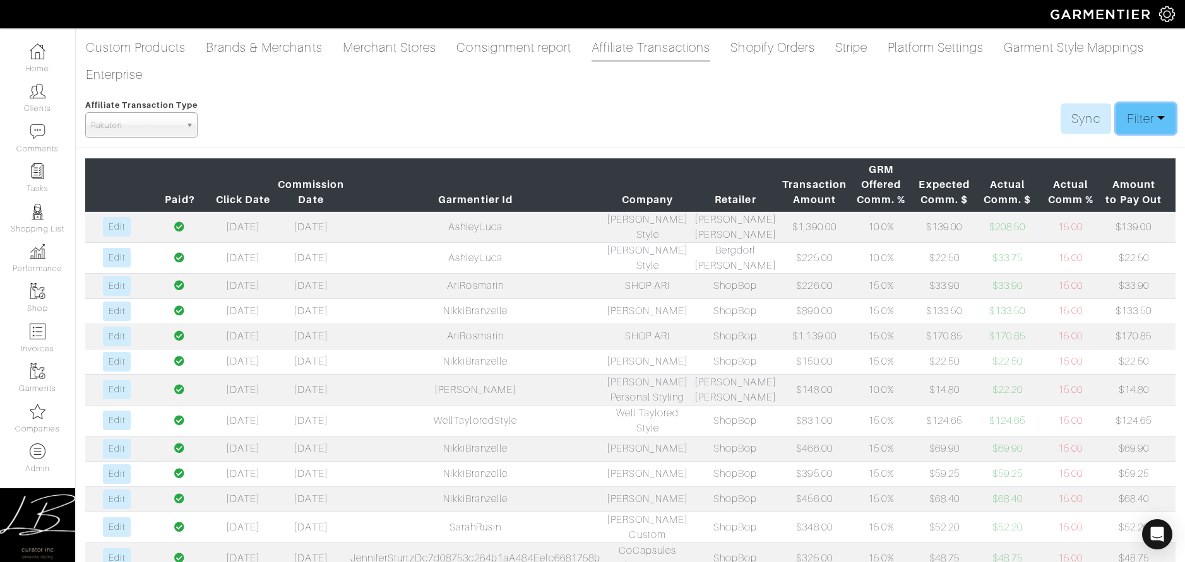
click at [1137, 121] on link "Filter" at bounding box center [1145, 118] width 59 height 30
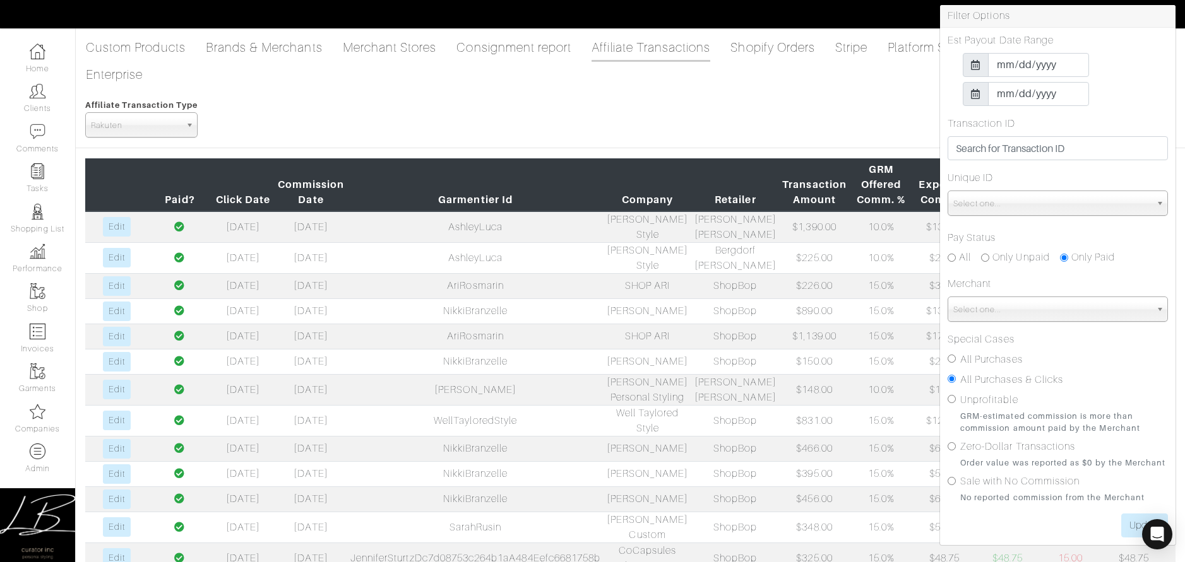
click at [952, 360] on input "All Purchases" at bounding box center [951, 359] width 8 height 8
radio input "true"
click at [1130, 527] on input "Update" at bounding box center [1144, 526] width 47 height 24
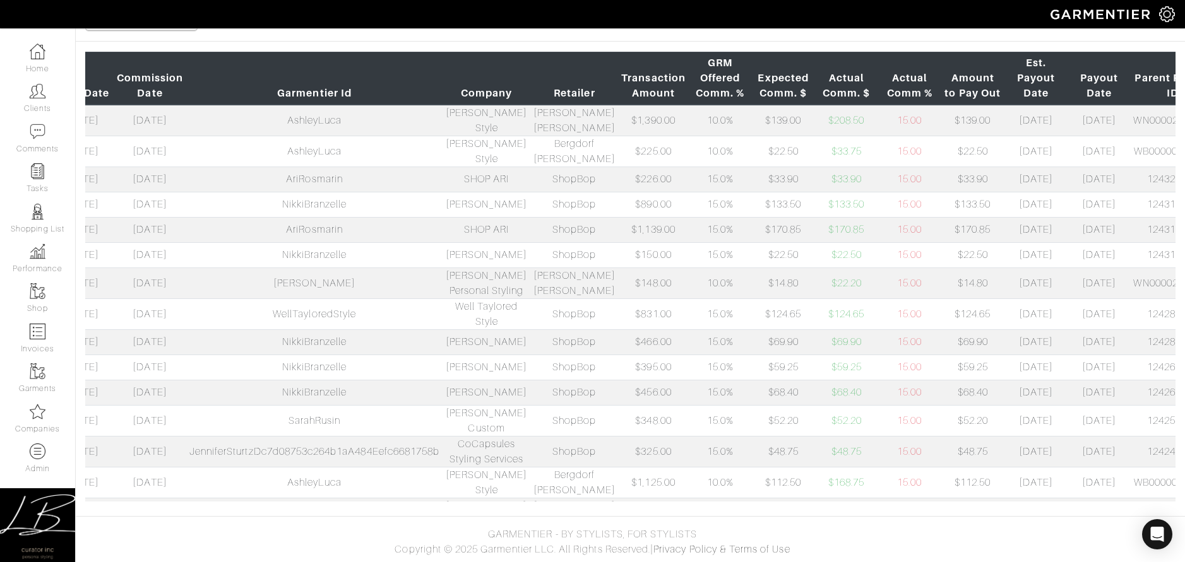
scroll to position [519, 0]
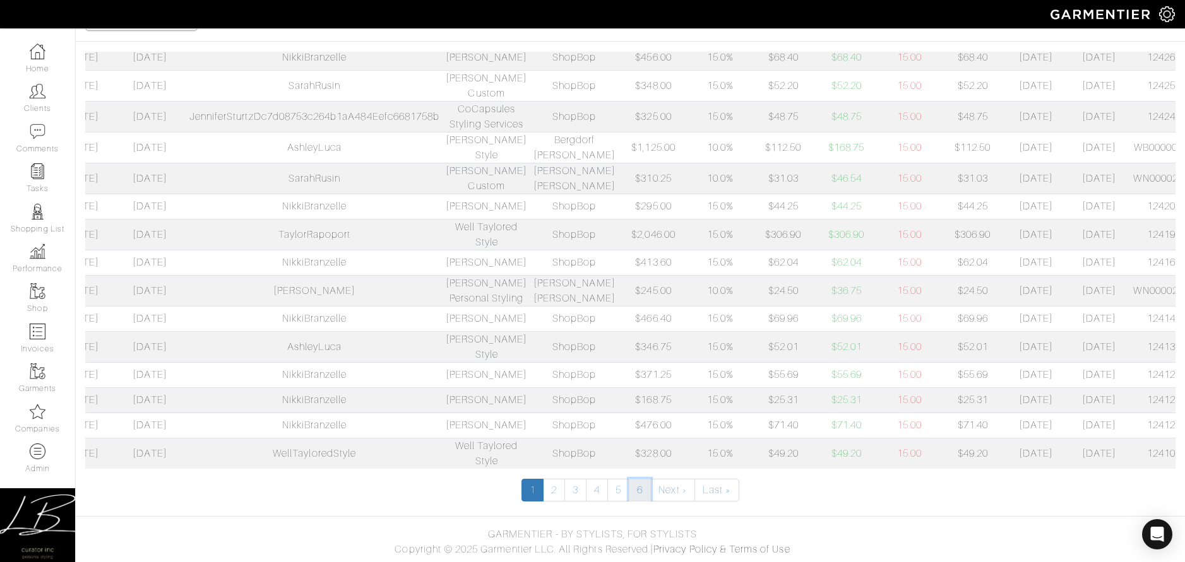
click at [640, 495] on link "6" at bounding box center [640, 490] width 22 height 23
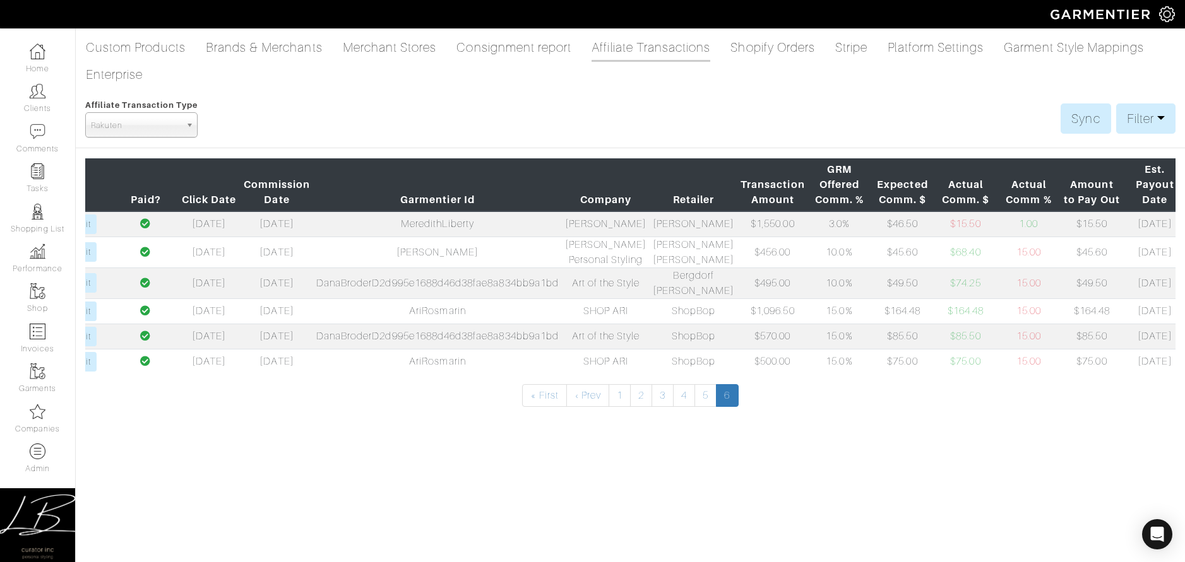
scroll to position [0, 151]
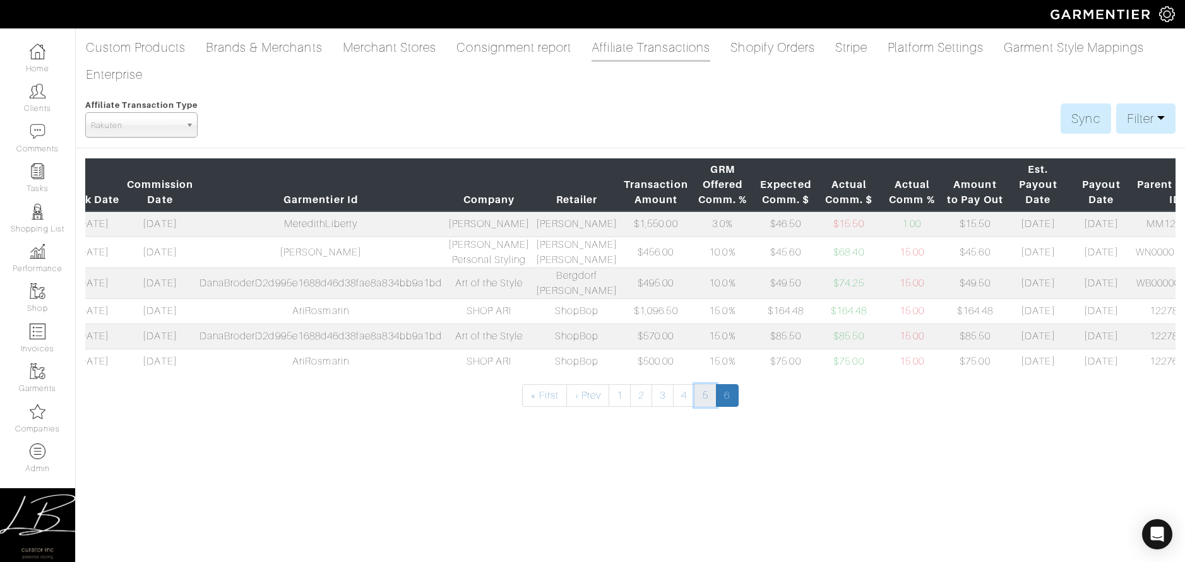
click at [709, 408] on link "5" at bounding box center [705, 395] width 22 height 23
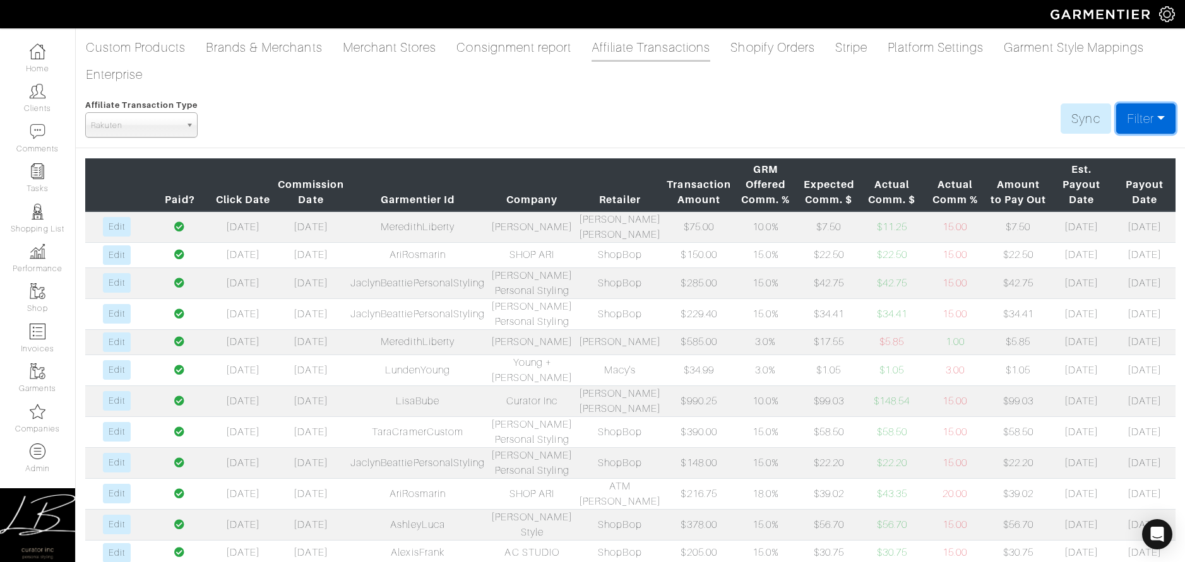
click at [1145, 127] on link "Filter" at bounding box center [1145, 118] width 59 height 30
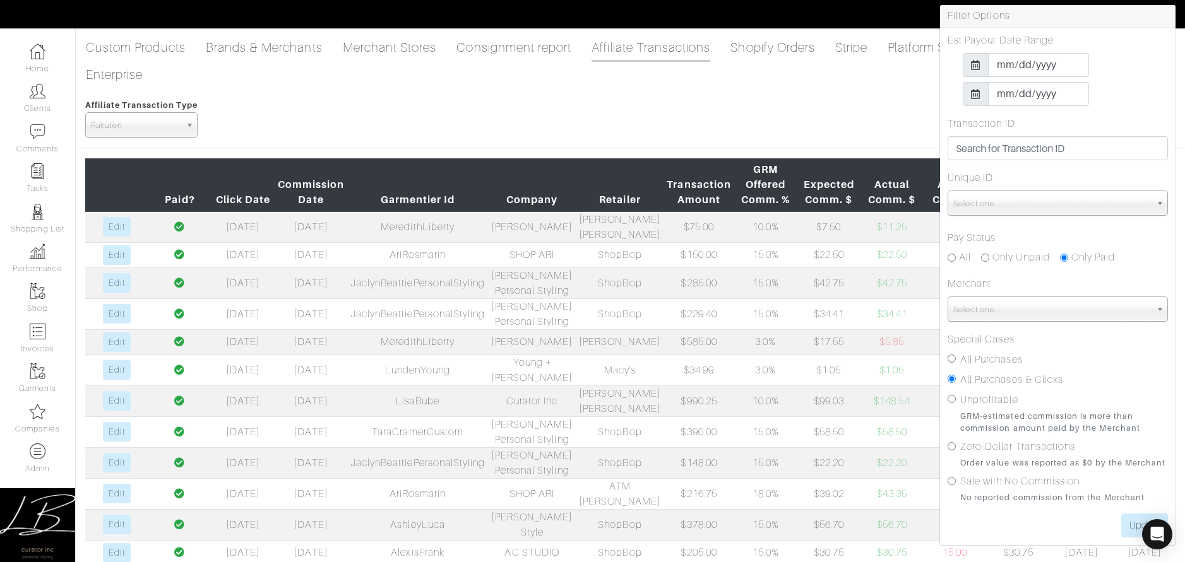
click at [634, 47] on link "Affiliate Transactions" at bounding box center [650, 48] width 119 height 27
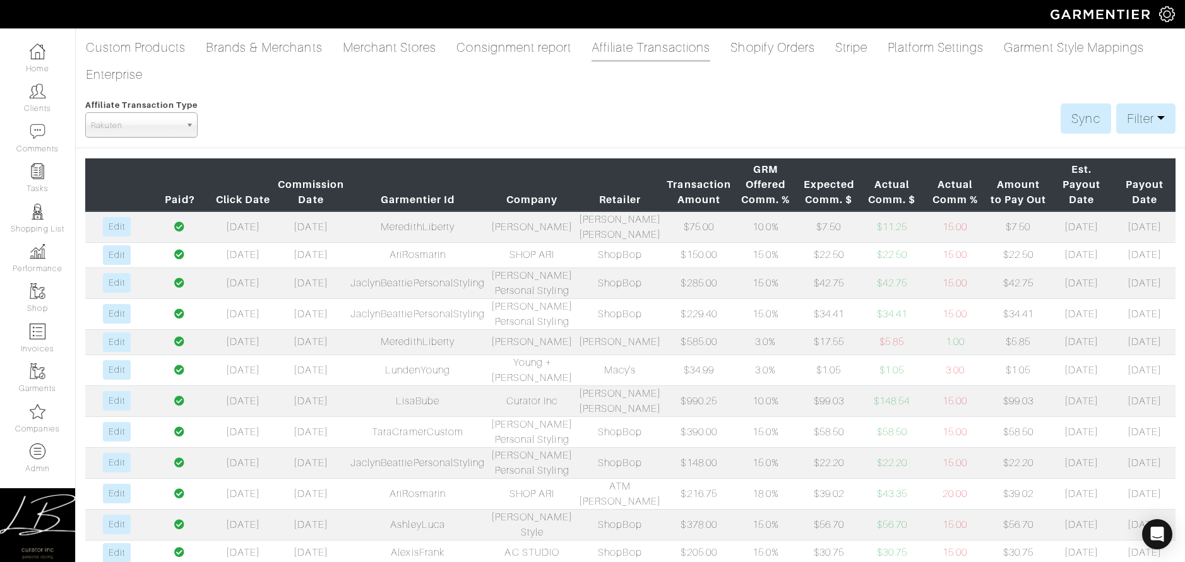
drag, startPoint x: 865, startPoint y: 128, endPoint x: 884, endPoint y: 158, distance: 35.7
click at [865, 128] on div "Affiliate Transaction Type Viglinks Pepperjam Shareasale Partnerize Rakuten Com…" at bounding box center [630, 117] width 1090 height 40
click at [1128, 114] on link "Filter" at bounding box center [1145, 118] width 59 height 30
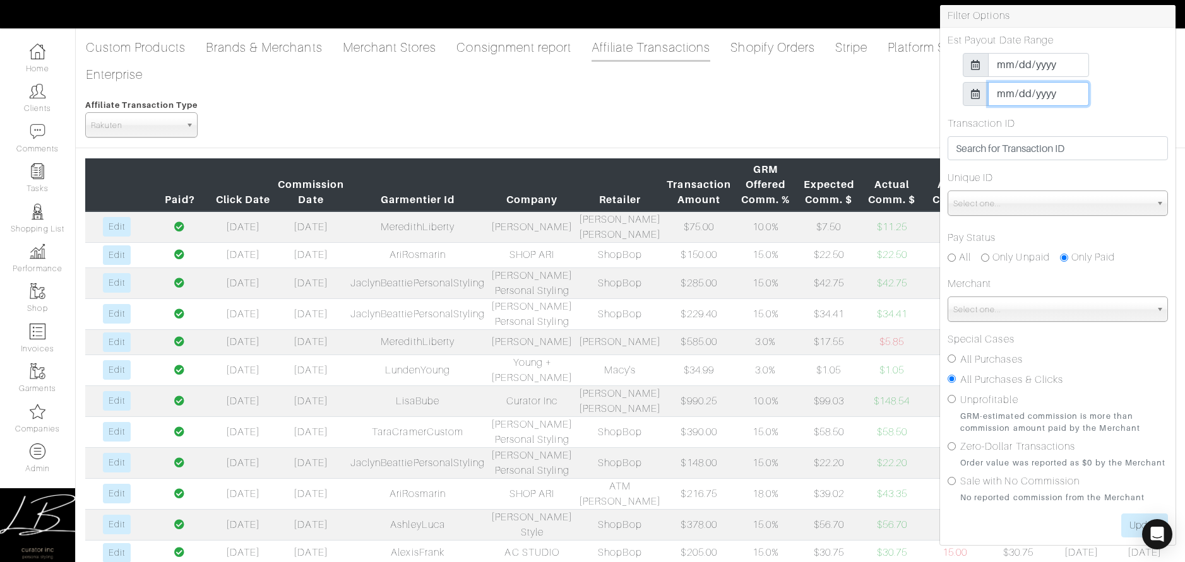
click at [1045, 93] on input "[DATE]" at bounding box center [1038, 94] width 101 height 24
type input "2026-01-31"
click at [1128, 67] on div "2023-11-01" at bounding box center [1057, 65] width 220 height 24
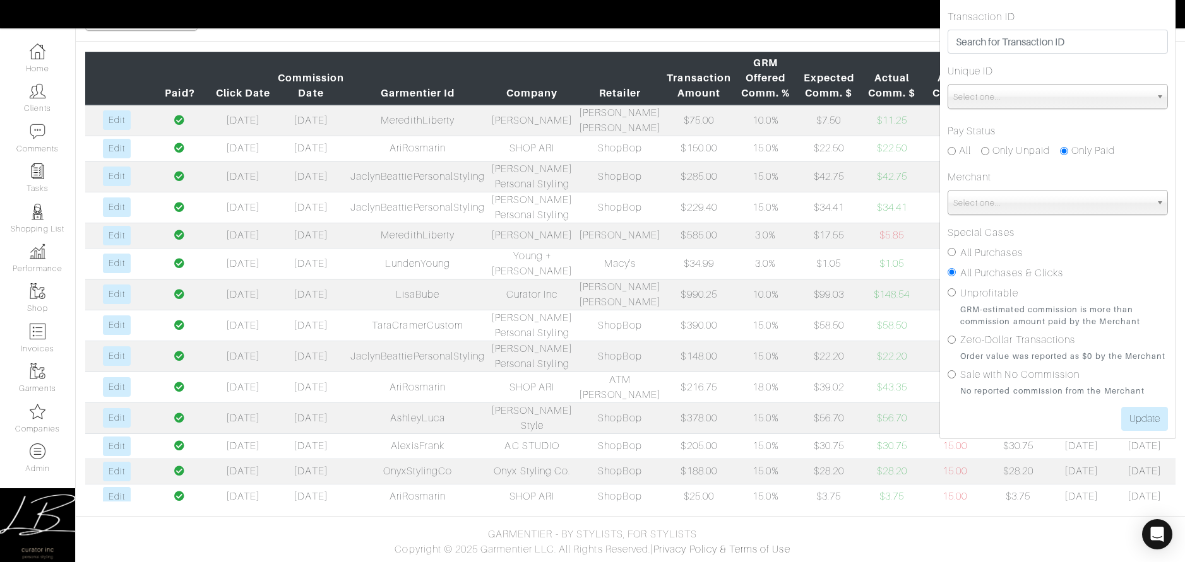
click at [1002, 250] on label "All Purchases" at bounding box center [991, 252] width 62 height 15
click at [955, 250] on input "All Purchases" at bounding box center [951, 252] width 8 height 8
radio input "true"
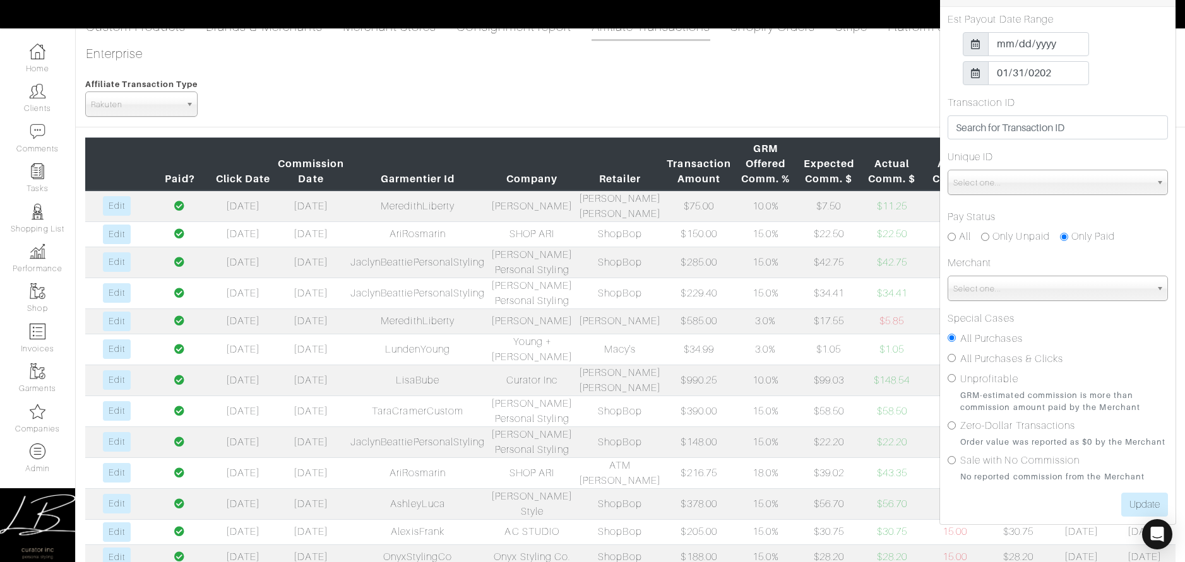
scroll to position [0, 0]
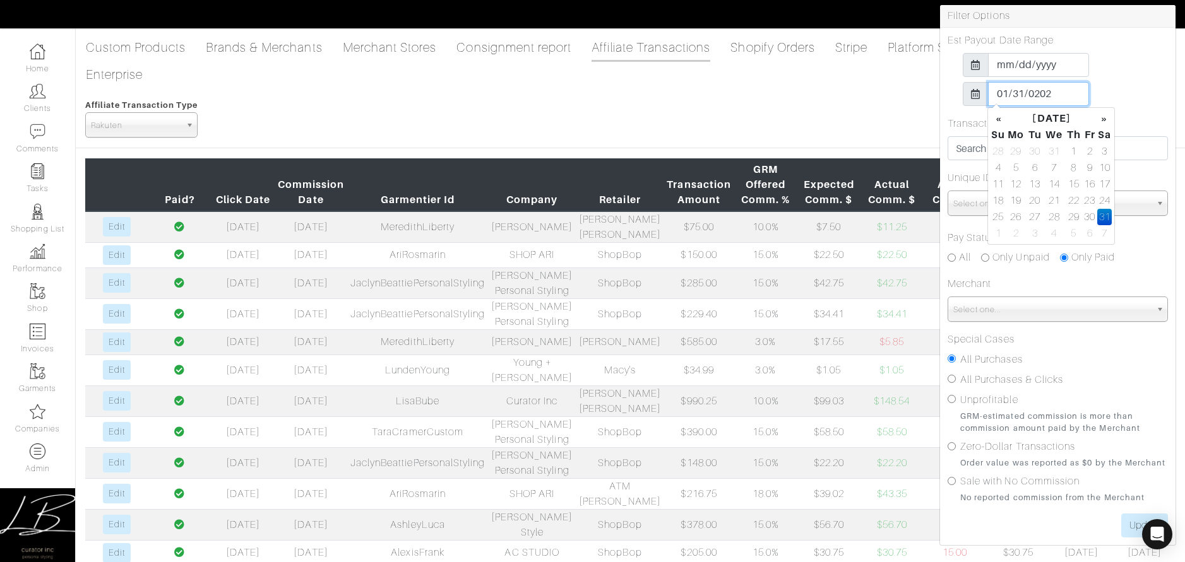
click at [1003, 99] on input "[DATE]" at bounding box center [1038, 94] width 101 height 24
click at [1103, 102] on div "2026-08-31" at bounding box center [1057, 94] width 220 height 24
click at [1036, 95] on input "2026-08-31" at bounding box center [1038, 94] width 101 height 24
type input "[DATE]"
click at [1113, 90] on div "[DATE]" at bounding box center [1057, 94] width 220 height 24
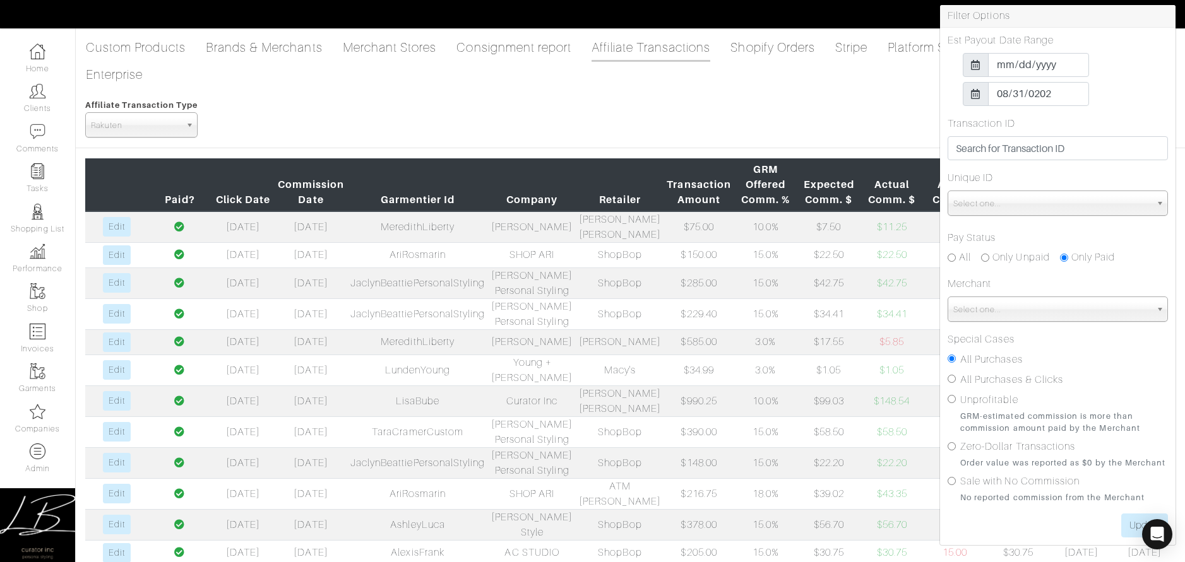
scroll to position [107, 0]
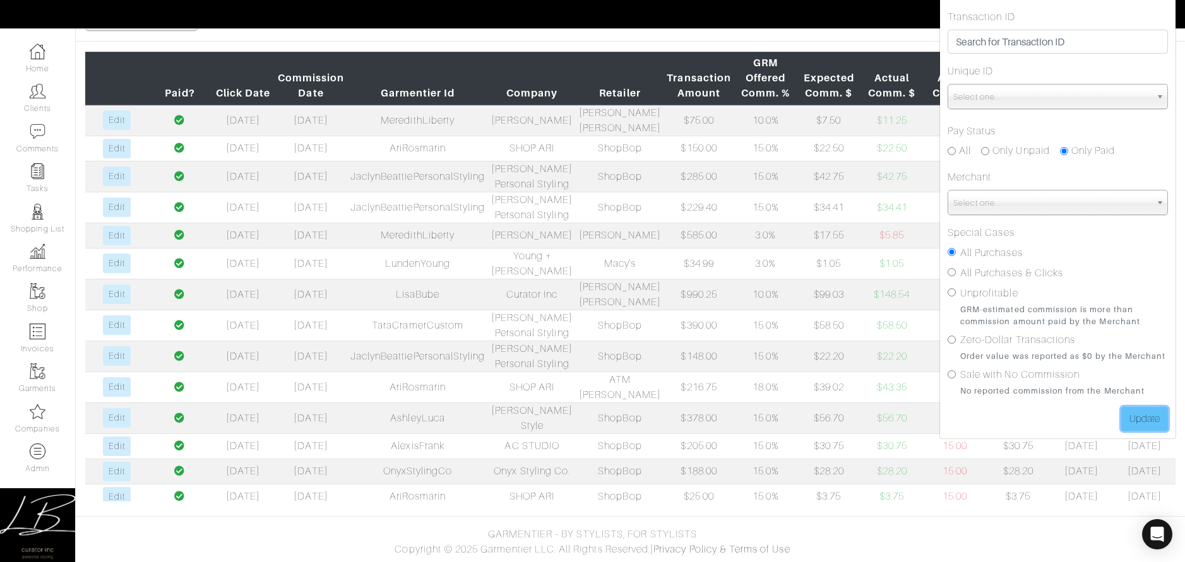
click at [1137, 420] on input "Update" at bounding box center [1144, 419] width 47 height 24
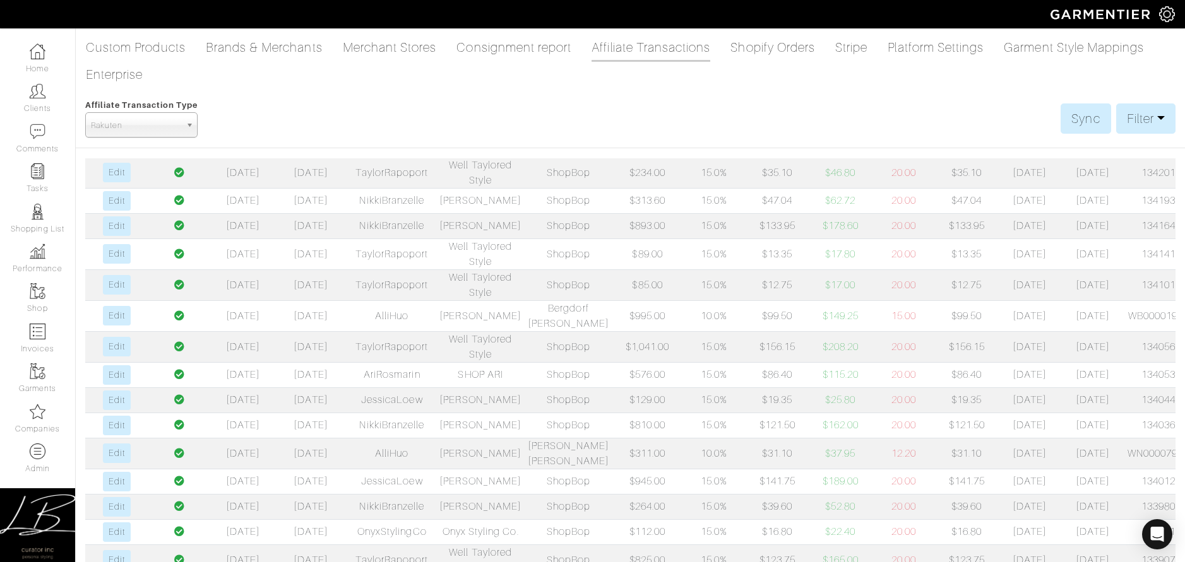
scroll to position [107, 0]
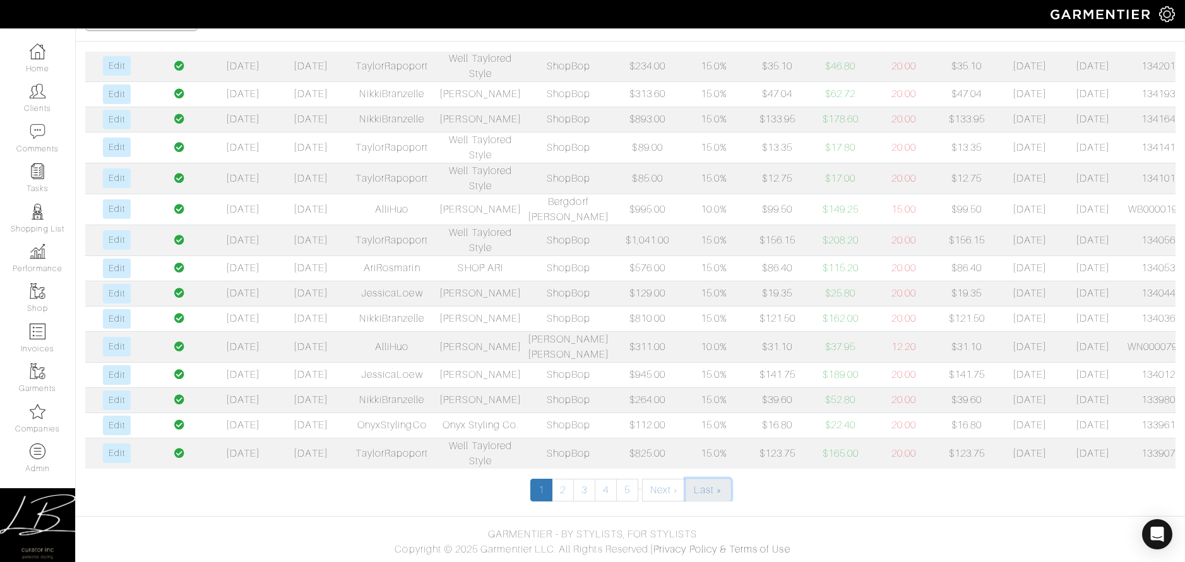
click at [695, 485] on link "Last »" at bounding box center [707, 490] width 45 height 23
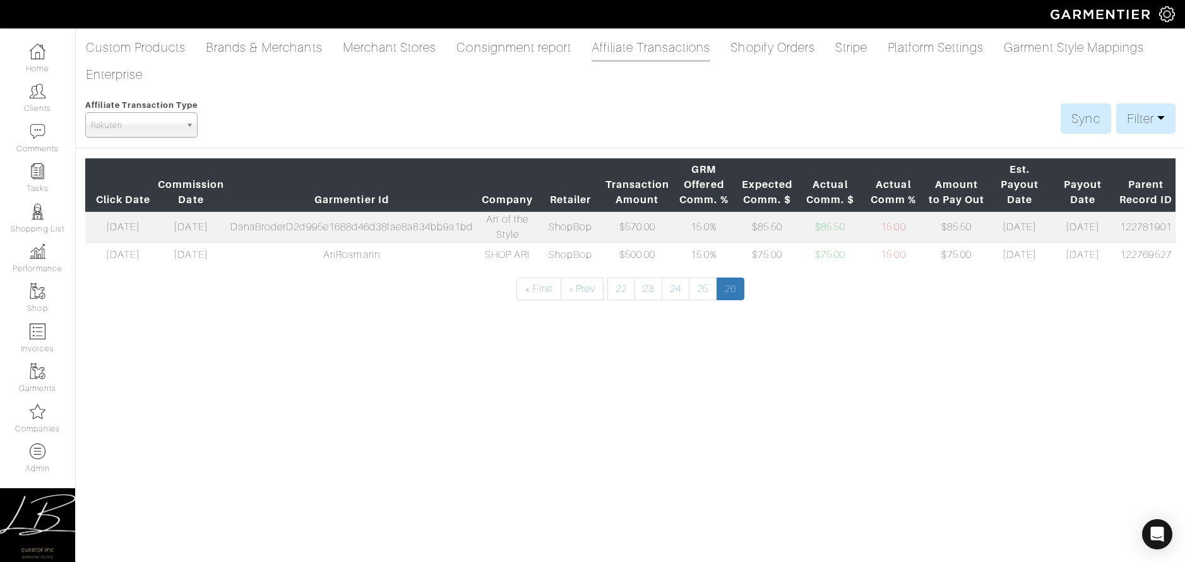
scroll to position [0, 126]
click at [704, 287] on link "25" at bounding box center [703, 289] width 28 height 23
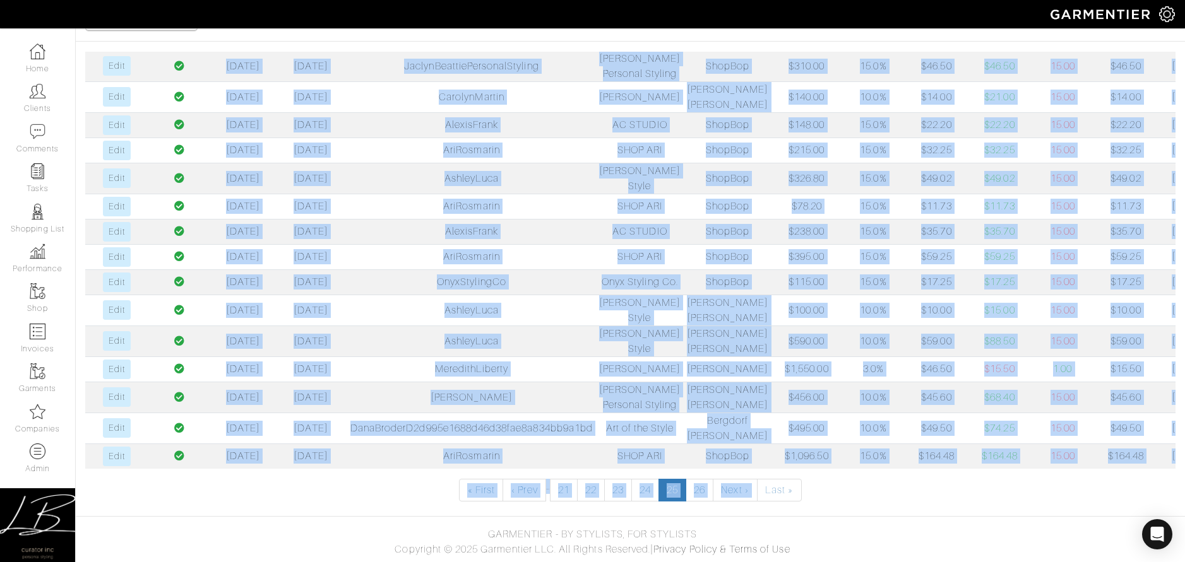
scroll to position [0, 151]
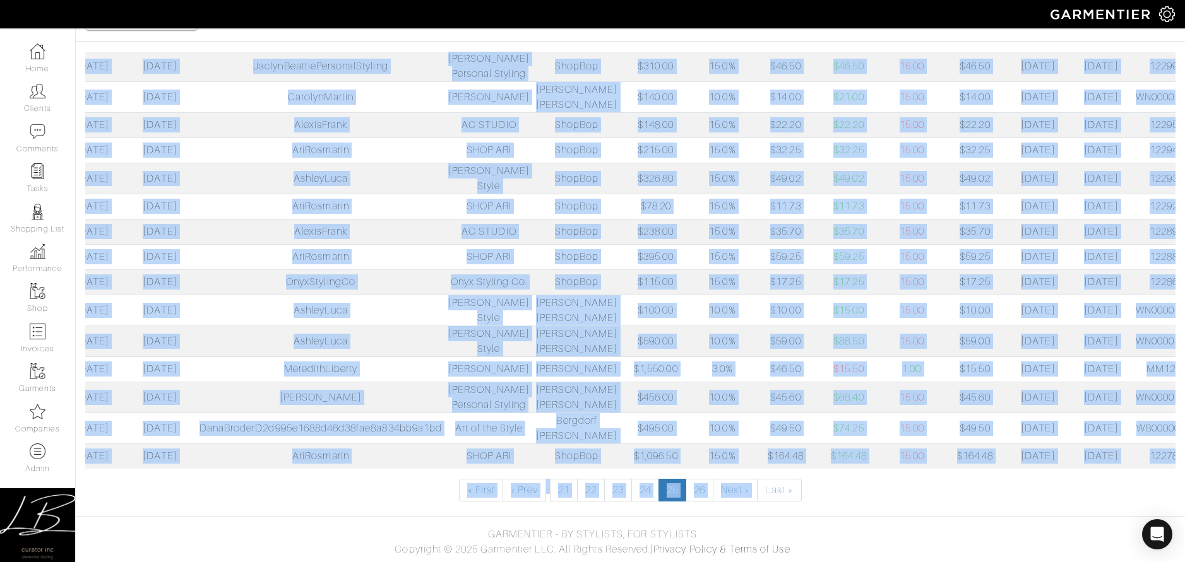
drag, startPoint x: 164, startPoint y: 200, endPoint x: 1170, endPoint y: 460, distance: 1039.0
click at [1169, 460] on table "Paid? Click Date Commission Date Garmentier Id Company Retailer Transaction Amo…" at bounding box center [630, 90] width 1090 height 758
copy table "Paid? Click Date Commission Date Garmentier Id Company Retailer Transaction Amo…"
click at [644, 488] on link "24" at bounding box center [645, 490] width 28 height 23
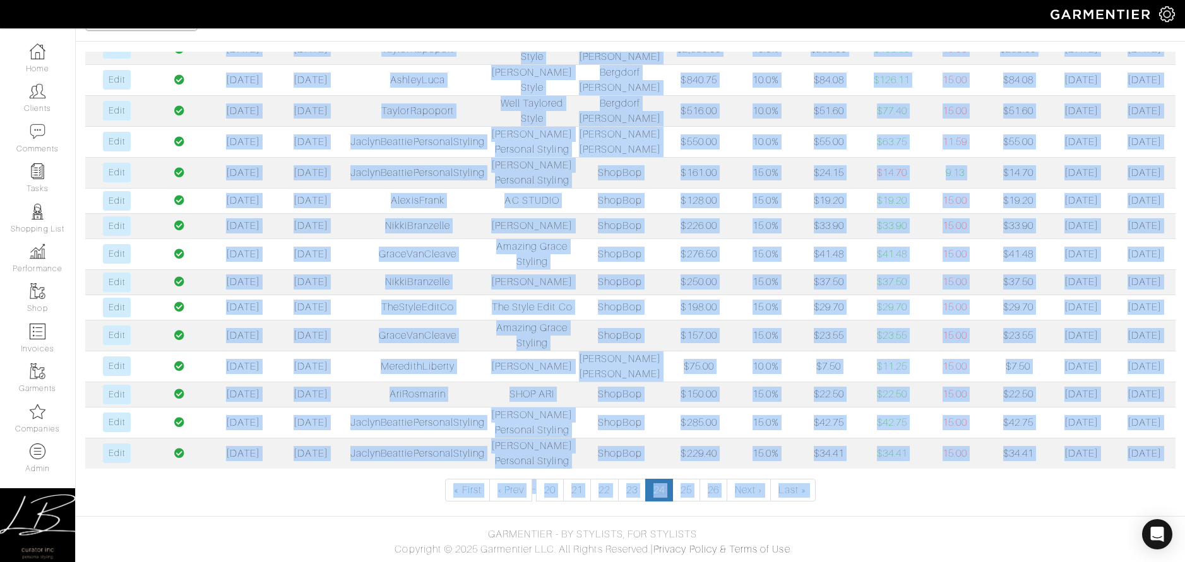
scroll to position [0, 40]
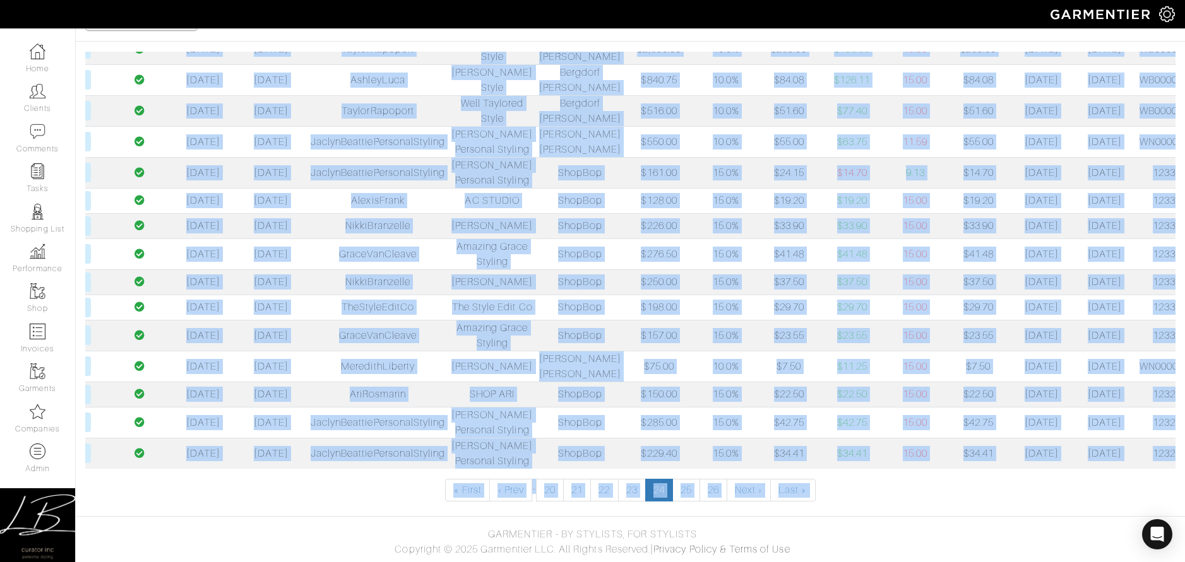
drag, startPoint x: 164, startPoint y: 190, endPoint x: 1179, endPoint y: 448, distance: 1047.1
click at [1179, 448] on div "Paid? Click Date Commission Date Garmentier Id Company Retailer Transaction Amo…" at bounding box center [630, 277] width 1109 height 450
copy table "Paid? Click Date Commission Date Garmentier Id Company Retailer Transaction Amo…"
click at [456, 490] on link "« First" at bounding box center [467, 490] width 44 height 23
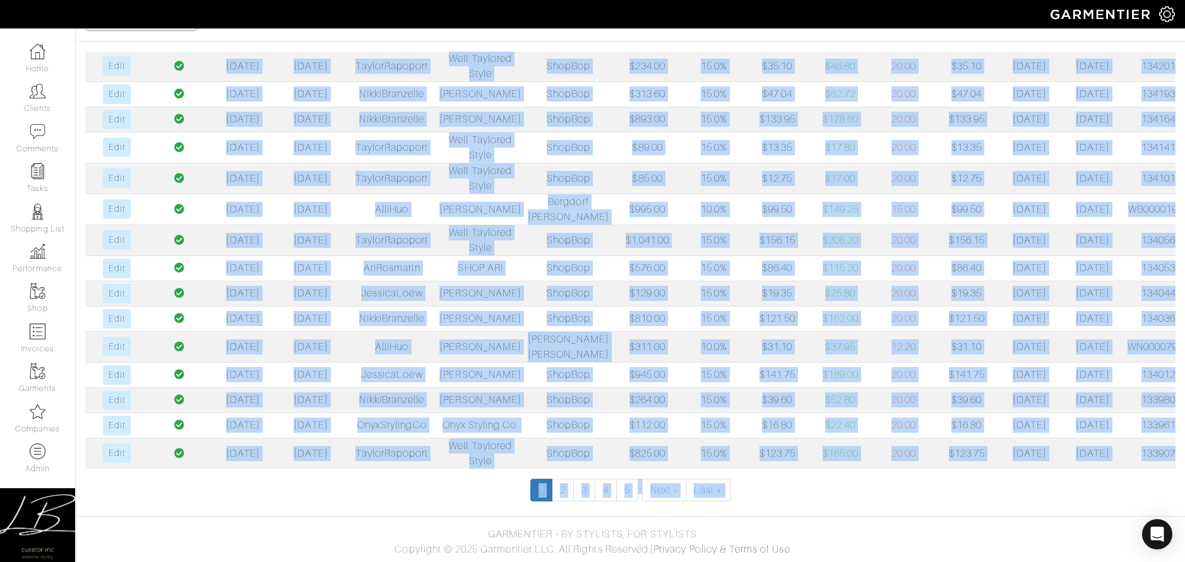
scroll to position [543, 0]
drag, startPoint x: 163, startPoint y: 93, endPoint x: 1160, endPoint y: 449, distance: 1058.4
click at [1160, 449] on table "Paid? Click Date Commission Date Garmentier Id Company Retailer Transaction Amo…" at bounding box center [630, 93] width 1090 height 752
copy table "Paid? Click Date Commission Date Garmentier Id Company Retailer Transaction Amo…"
click at [562, 481] on link "2" at bounding box center [563, 490] width 22 height 23
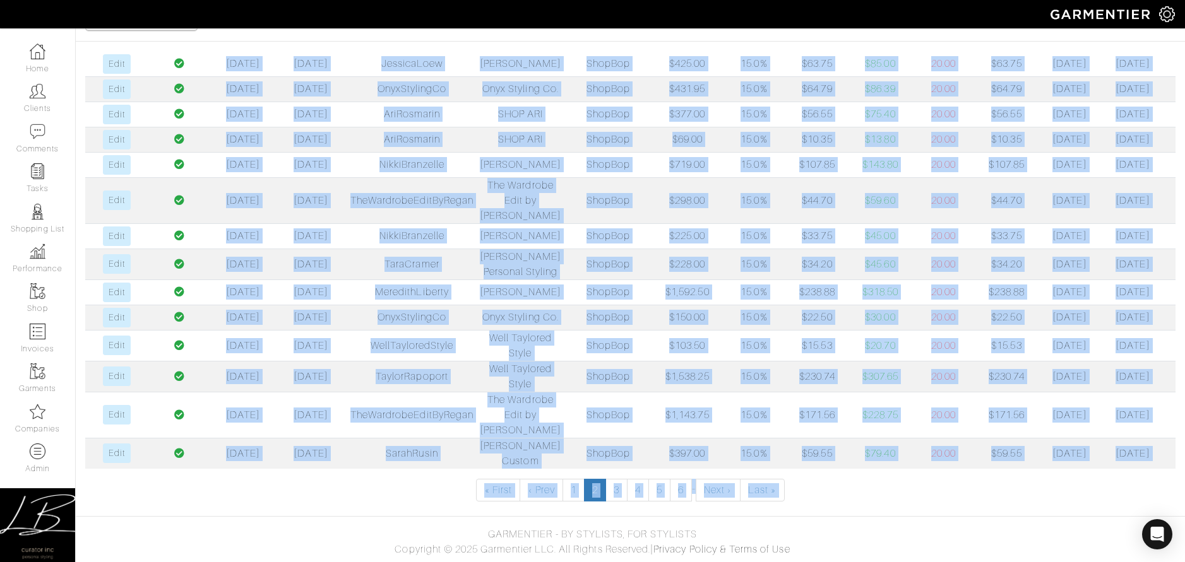
scroll to position [0, 28]
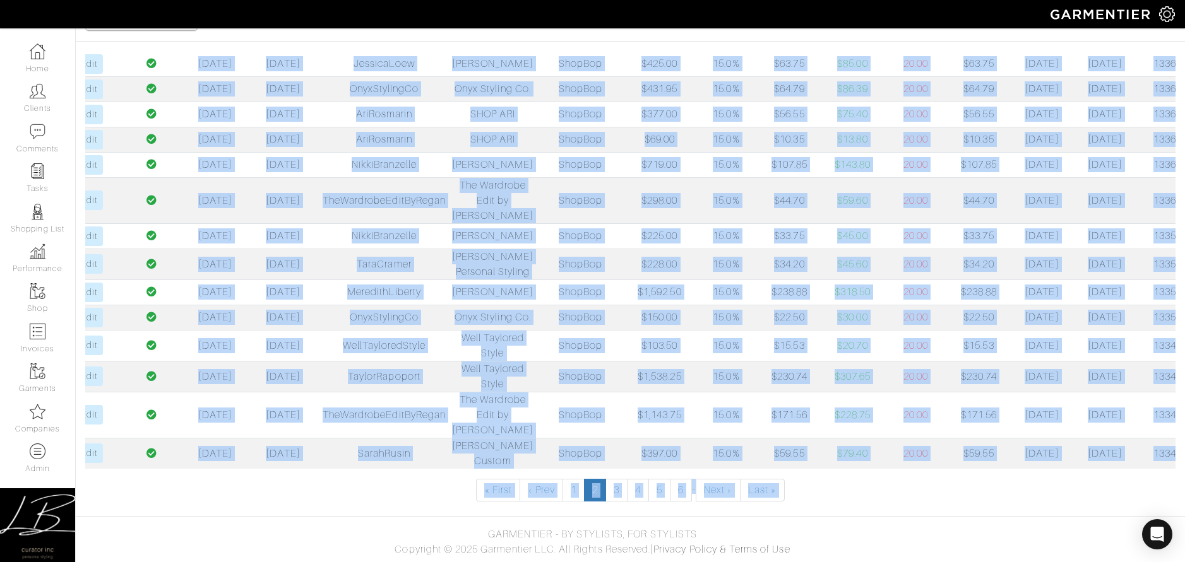
drag, startPoint x: 165, startPoint y: 199, endPoint x: 1162, endPoint y: 448, distance: 1027.6
click at [1162, 448] on table "Paid? Click Date Commission Date Garmentier Id Company Retailer Transaction Amo…" at bounding box center [630, 77] width 1090 height 783
copy table "Paid? Click Date Commission Date Garmentier Id Company Retailer Transaction Amo…"
click at [617, 488] on link "3" at bounding box center [616, 490] width 22 height 23
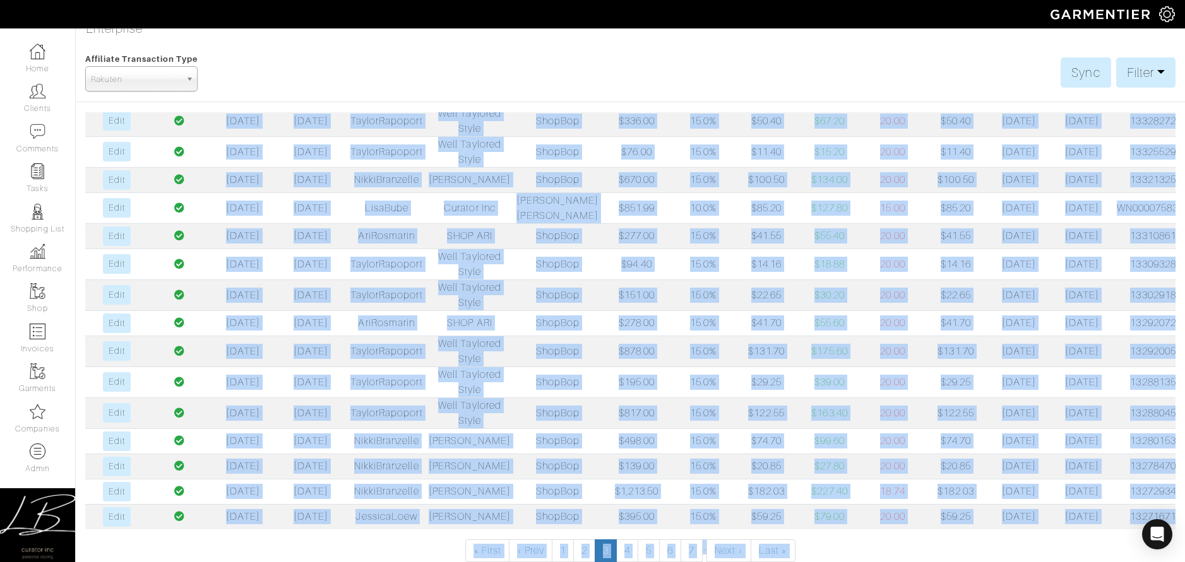
scroll to position [107, 0]
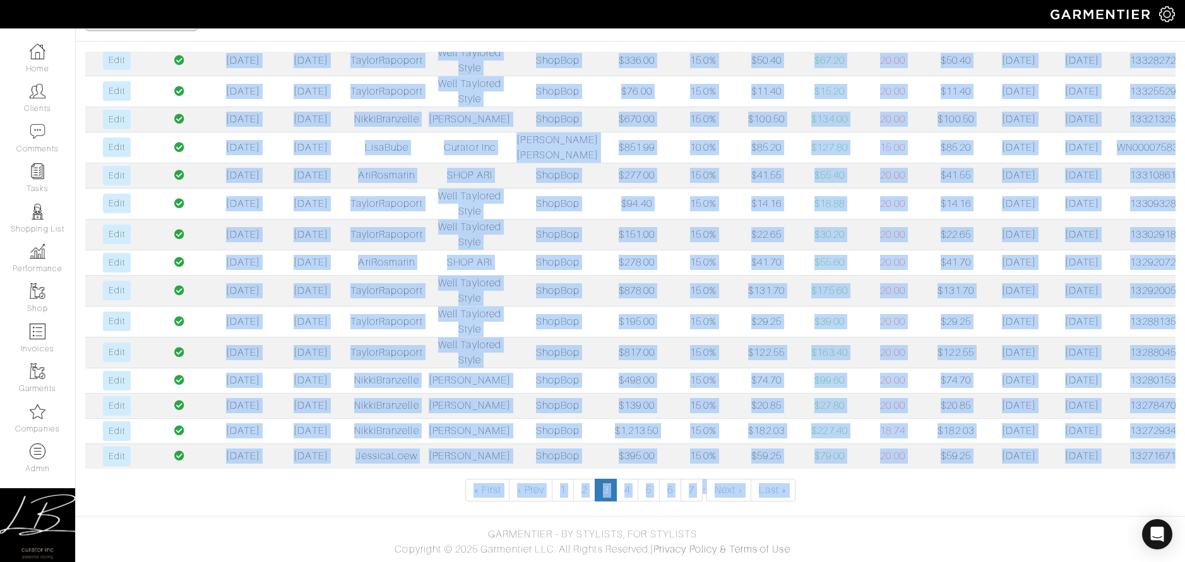
drag, startPoint x: 164, startPoint y: 199, endPoint x: 1191, endPoint y: 456, distance: 1058.6
click at [1184, 456] on html "Curator Inc Lisa Bubes Home Clients Invoices Comments Reminders Stylists Shop C…" at bounding box center [592, 227] width 1185 height 669
copy table "Paid? Click Date Commission Date Garmentier Id Company Retailer Transaction Amo…"
click at [623, 484] on link "4" at bounding box center [627, 490] width 22 height 23
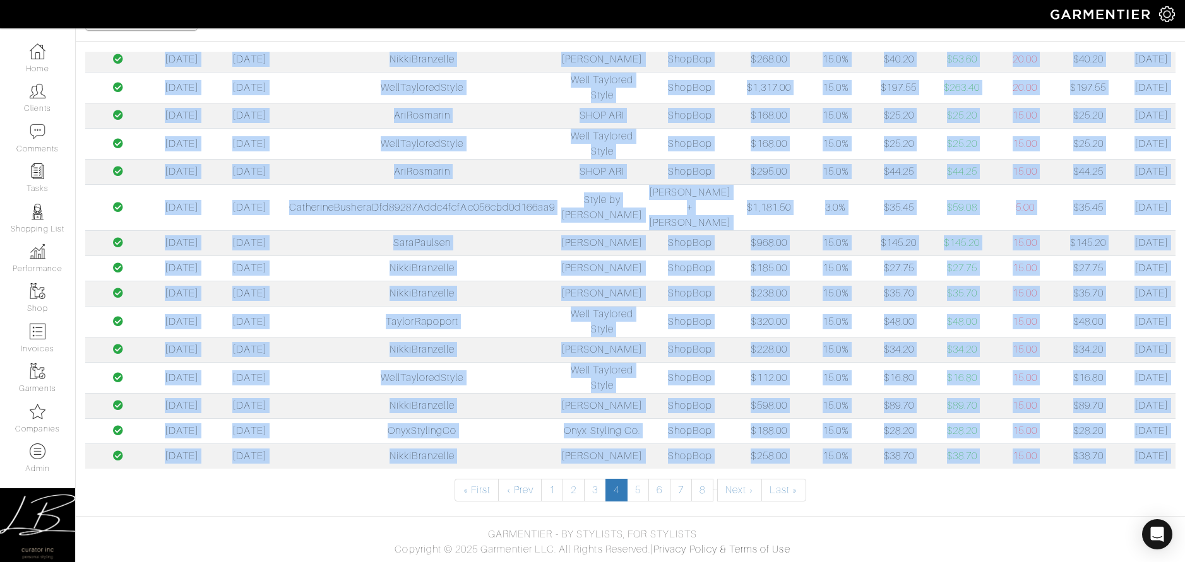
scroll to position [0, 149]
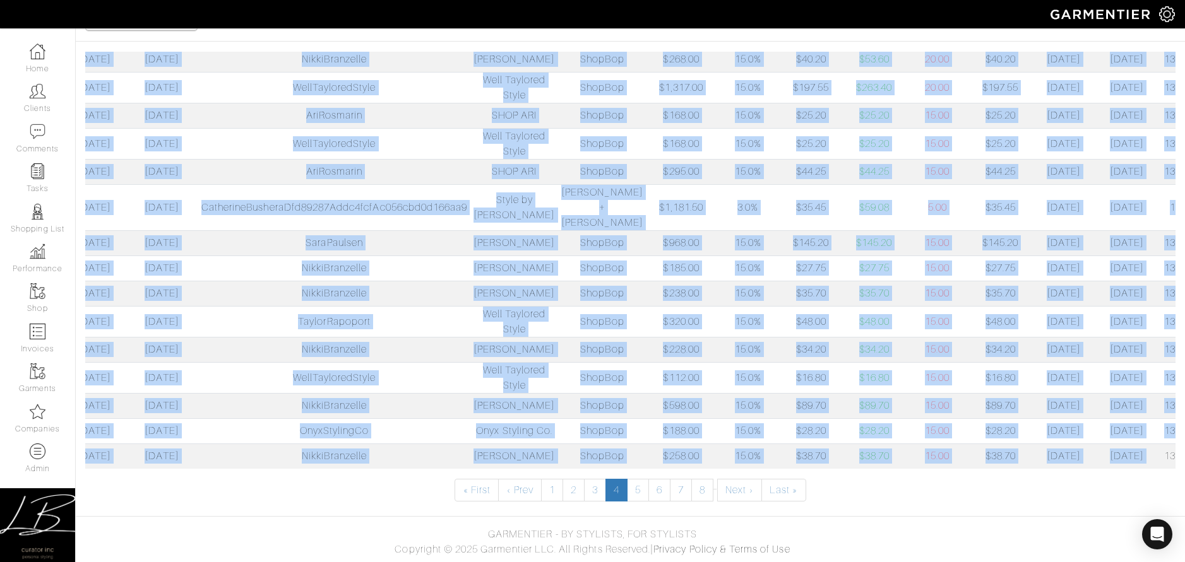
drag, startPoint x: 167, startPoint y: 199, endPoint x: 1183, endPoint y: 452, distance: 1047.8
click at [1183, 452] on div "Paid? Click Date Commission Date Garmentier Id Company Retailer Transaction Amo…" at bounding box center [630, 277] width 1109 height 450
copy table "Paid? Click Date Commission Date Garmentier Id Company Retailer Transaction Amo…"
click at [636, 491] on link "5" at bounding box center [638, 490] width 22 height 23
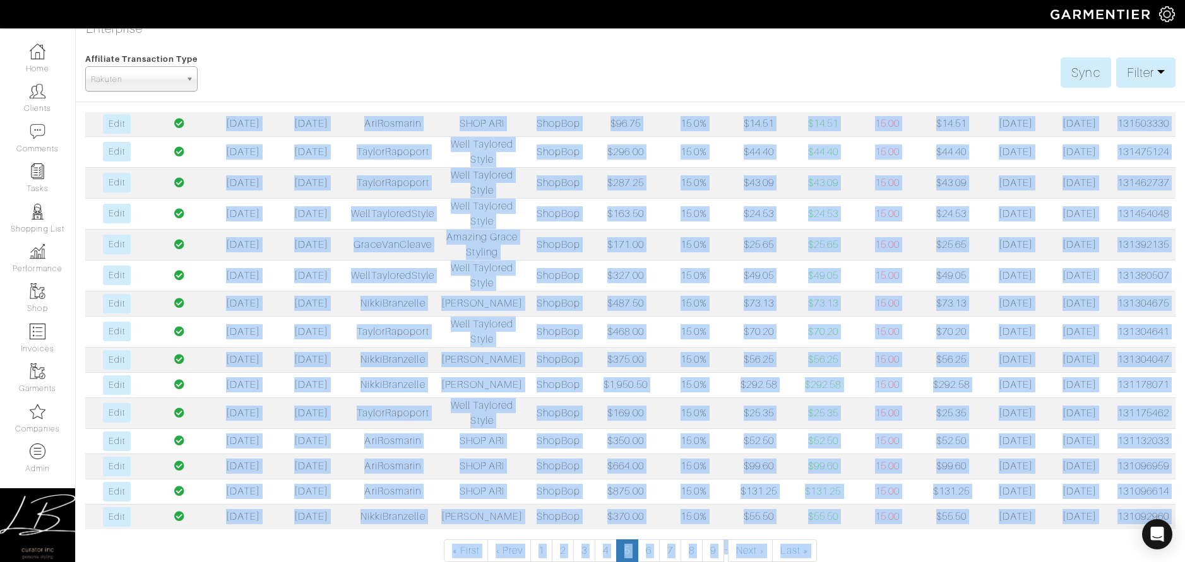
scroll to position [107, 0]
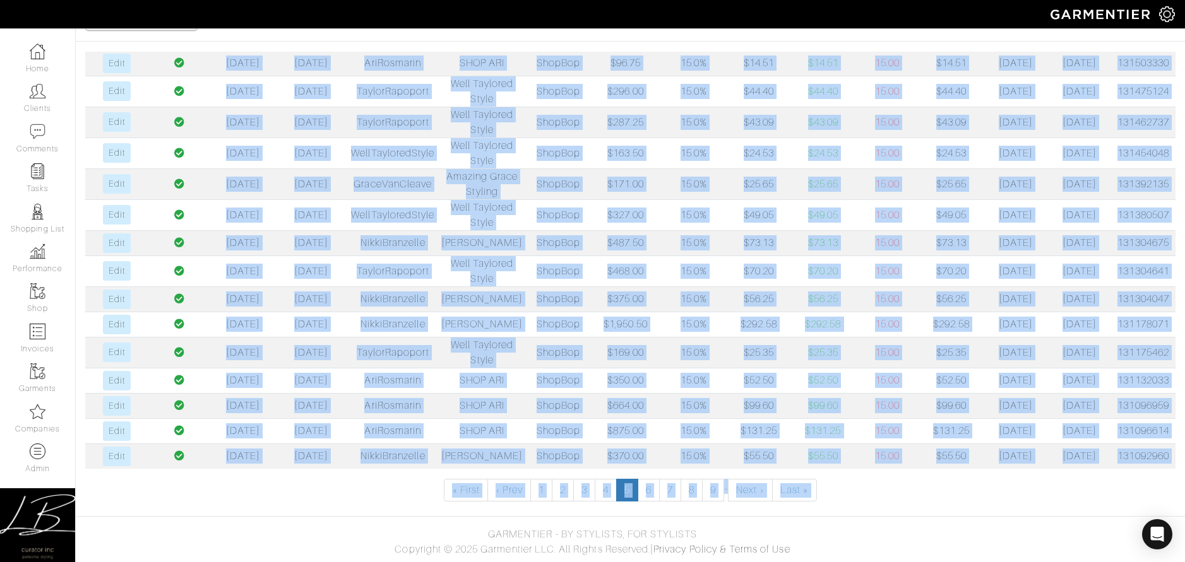
drag, startPoint x: 166, startPoint y: 197, endPoint x: 1176, endPoint y: 453, distance: 1042.3
click at [1176, 453] on div "Paid? Click Date Commission Date Garmentier Id Company Retailer Transaction Amo…" at bounding box center [630, 277] width 1109 height 450
copy table "Paid? Click Date Commission Date Garmentier Id Company Retailer Transaction Amo…"
click at [649, 490] on link "6" at bounding box center [648, 490] width 22 height 23
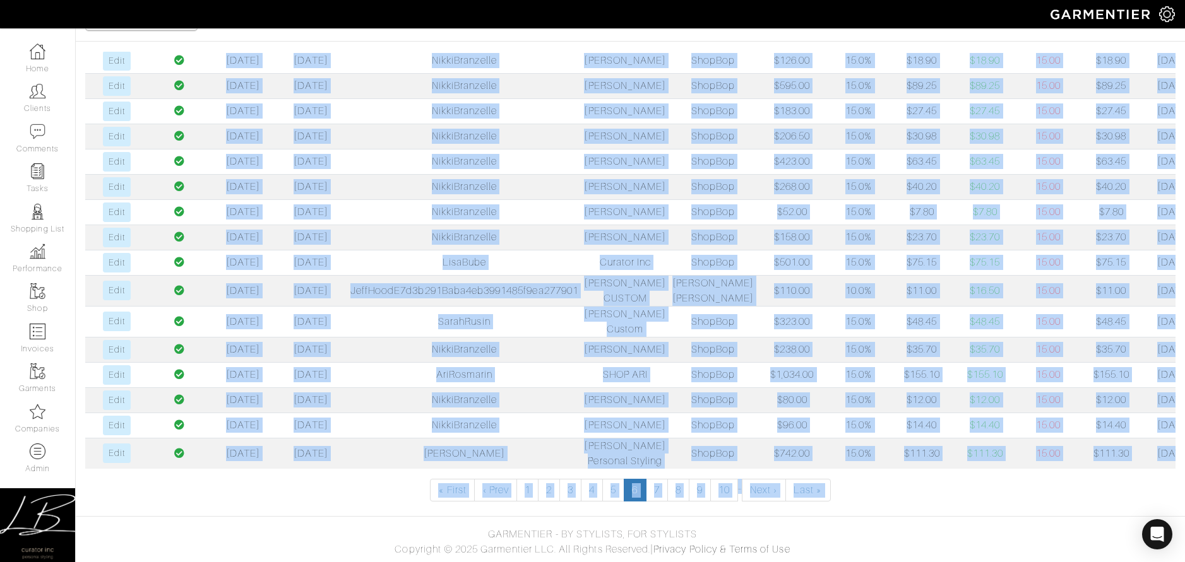
scroll to position [0, 137]
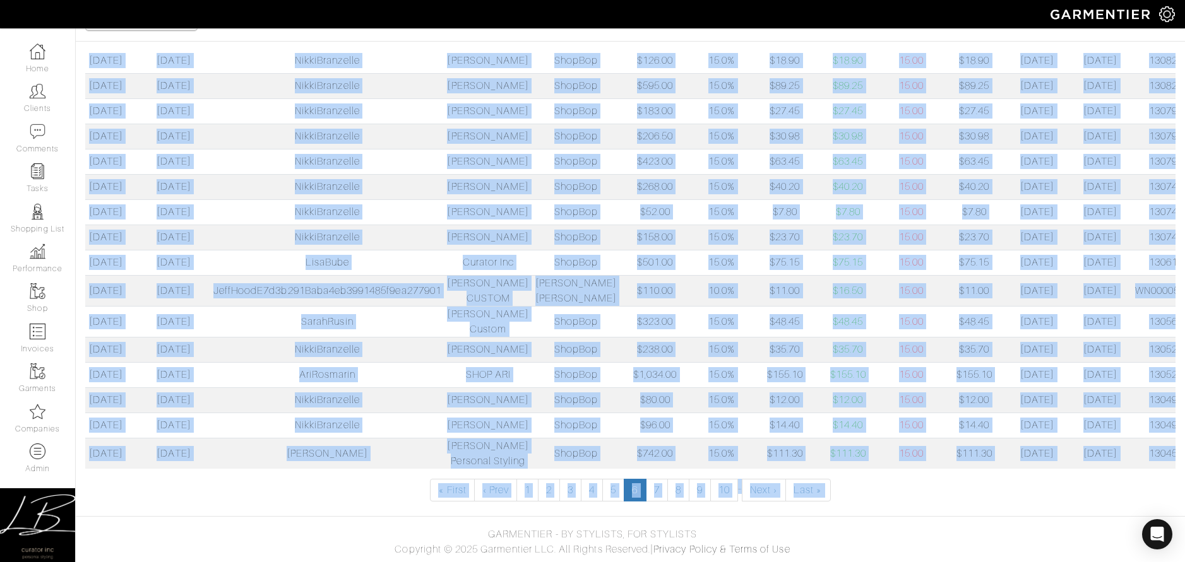
drag, startPoint x: 162, startPoint y: 194, endPoint x: 1190, endPoint y: 450, distance: 1059.5
click at [1184, 450] on html "Curator Inc Lisa Bubes Home Clients Invoices Comments Reminders Stylists Shop C…" at bounding box center [592, 227] width 1185 height 669
copy table "Paid? Click Date Commission Date Garmentier Id Company Retailer Transaction Amo…"
click at [658, 489] on link "7" at bounding box center [657, 490] width 22 height 23
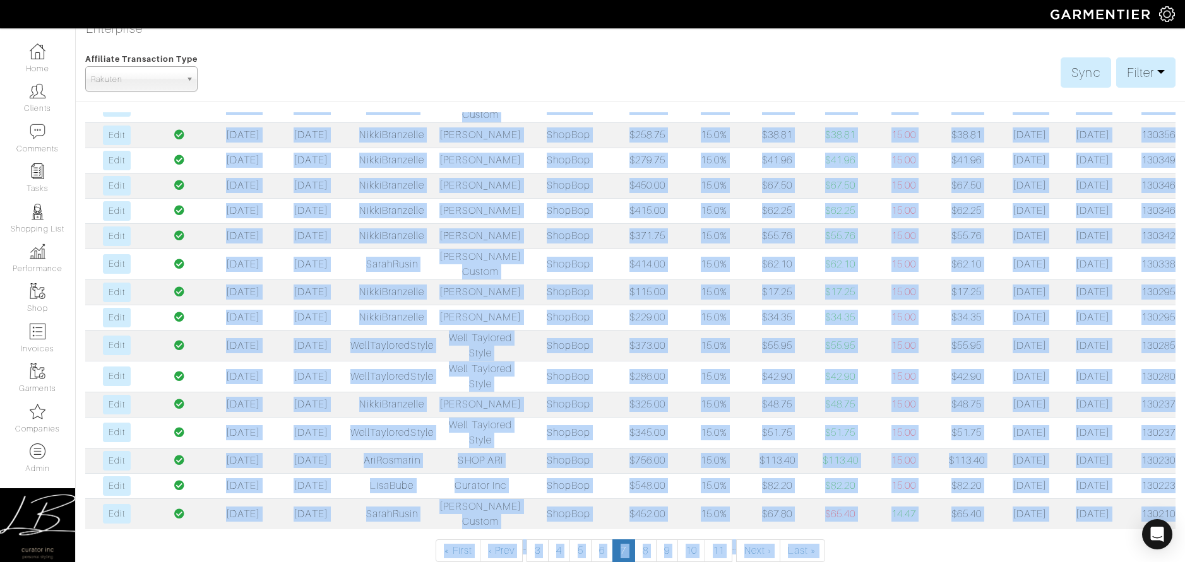
scroll to position [107, 0]
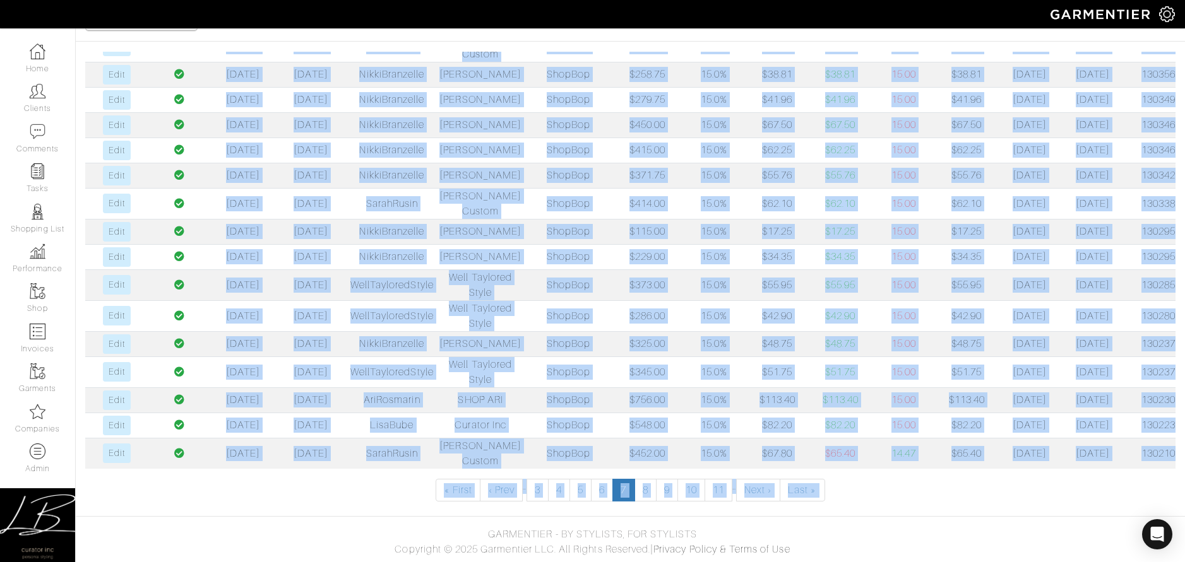
drag, startPoint x: 158, startPoint y: 196, endPoint x: 1162, endPoint y: 458, distance: 1037.6
click at [1162, 458] on table "Paid? Click Date Commission Date Garmentier Id Company Retailer Transaction Amo…" at bounding box center [630, 95] width 1090 height 747
copy table "Paid? Click Date Commission Date Garmentier Id Company Retailer Transaction Amo…"
click at [649, 485] on link "8" at bounding box center [645, 490] width 22 height 23
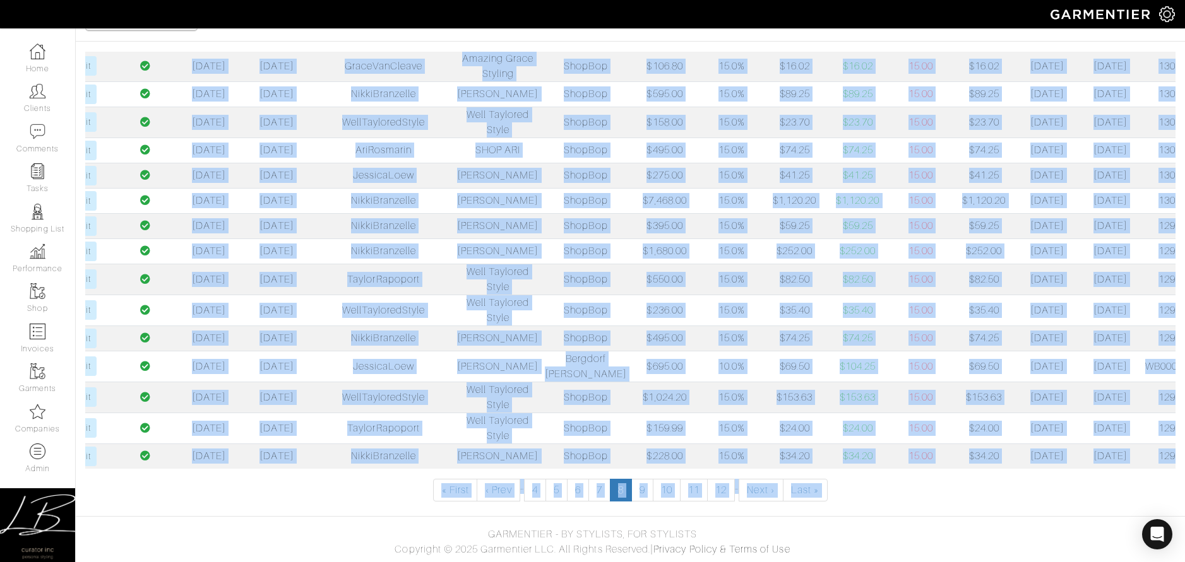
scroll to position [0, 39]
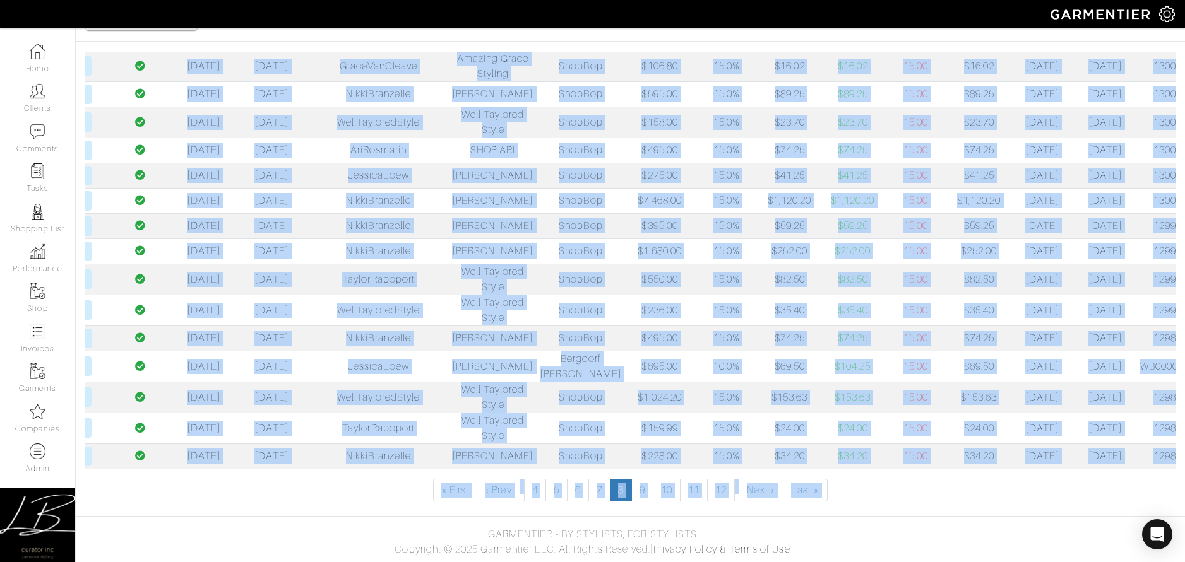
drag, startPoint x: 162, startPoint y: 189, endPoint x: 1172, endPoint y: 459, distance: 1045.8
click at [1172, 459] on table "Paid? Click Date Commission Date Garmentier Id Company Retailer Transaction Amo…" at bounding box center [630, 87] width 1090 height 764
copy table "Paid? Click Date Commission Date Garmentier Id Company Retailer Transaction Amo…"
click at [641, 489] on link "9" at bounding box center [642, 490] width 22 height 23
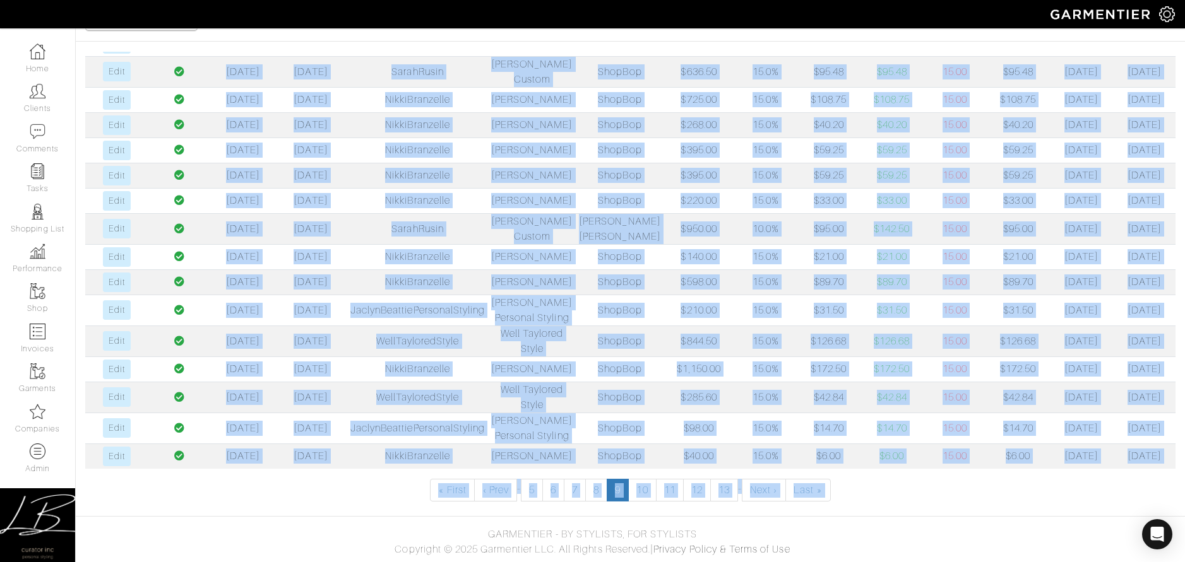
scroll to position [0, 40]
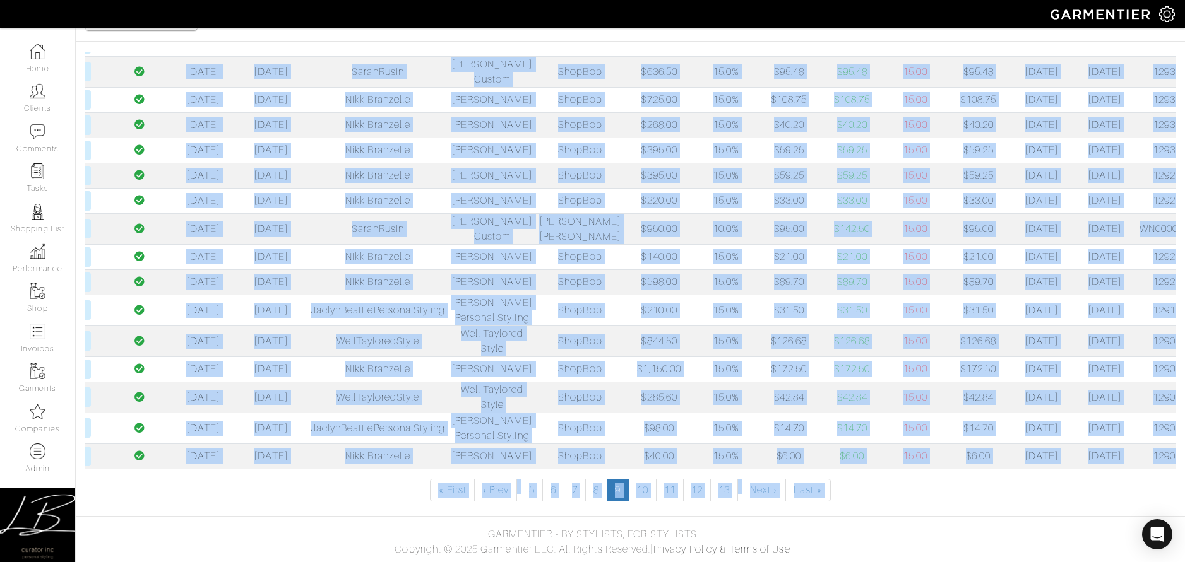
drag, startPoint x: 159, startPoint y: 194, endPoint x: 1193, endPoint y: 454, distance: 1066.1
click at [1184, 454] on html "Curator Inc Lisa Bubes Home Clients Invoices Comments Reminders Stylists Shop C…" at bounding box center [592, 227] width 1185 height 669
click at [638, 491] on link "10" at bounding box center [642, 490] width 28 height 23
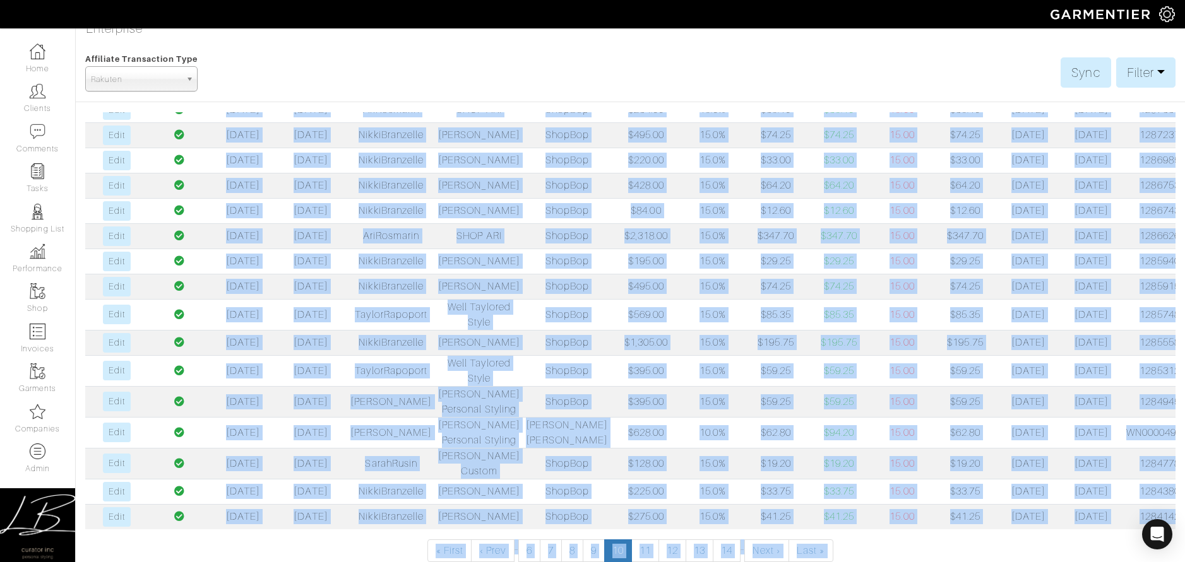
scroll to position [107, 0]
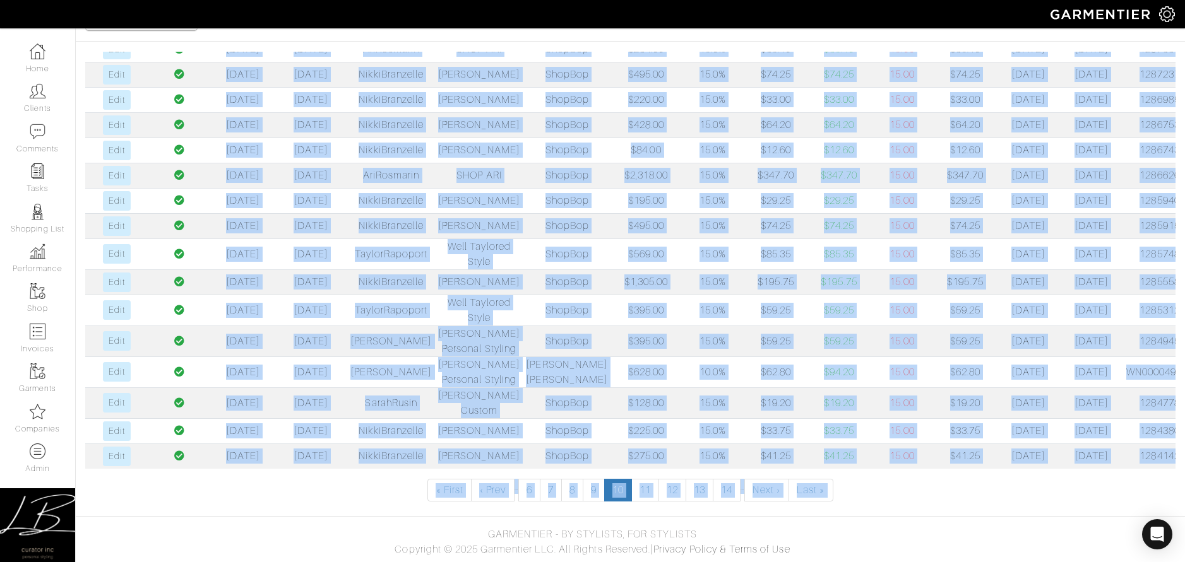
drag, startPoint x: 160, startPoint y: 199, endPoint x: 1158, endPoint y: 455, distance: 1030.7
click at [1158, 456] on table "Paid? Click Date Commission Date Garmentier Id Company Retailer Transaction Amo…" at bounding box center [630, 98] width 1090 height 741
click at [646, 494] on link "11" at bounding box center [645, 490] width 28 height 23
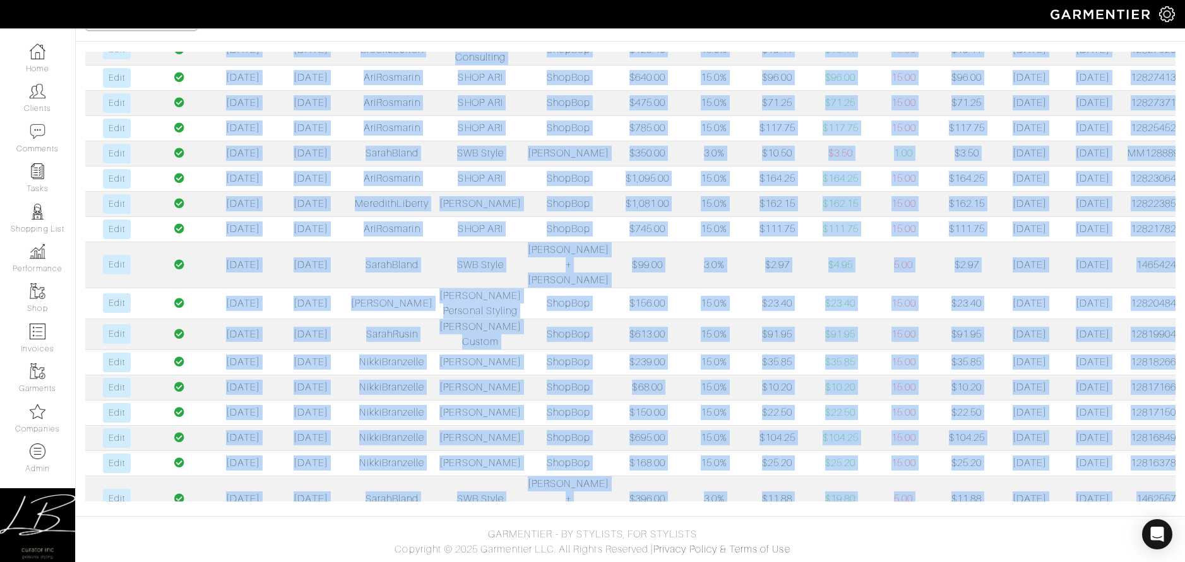
scroll to position [405, 0]
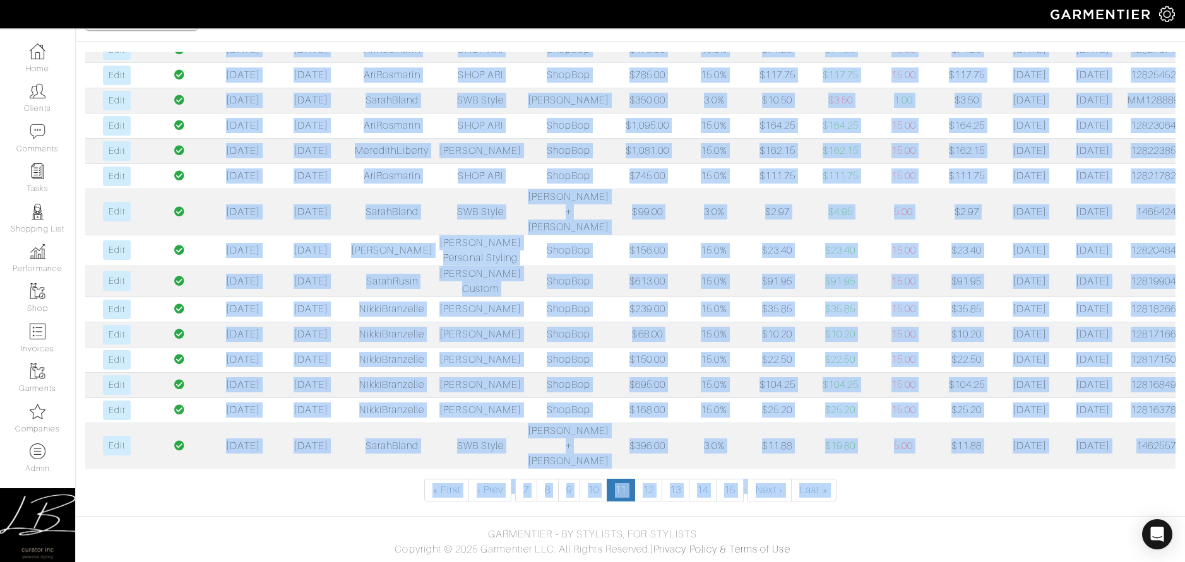
drag, startPoint x: 167, startPoint y: 199, endPoint x: 1189, endPoint y: 451, distance: 1052.8
click at [1184, 451] on html "Curator Inc Lisa Bubes Home Clients Invoices Comments Reminders Stylists Shop C…" at bounding box center [592, 227] width 1185 height 669
click at [644, 483] on link "12" at bounding box center [648, 490] width 28 height 23
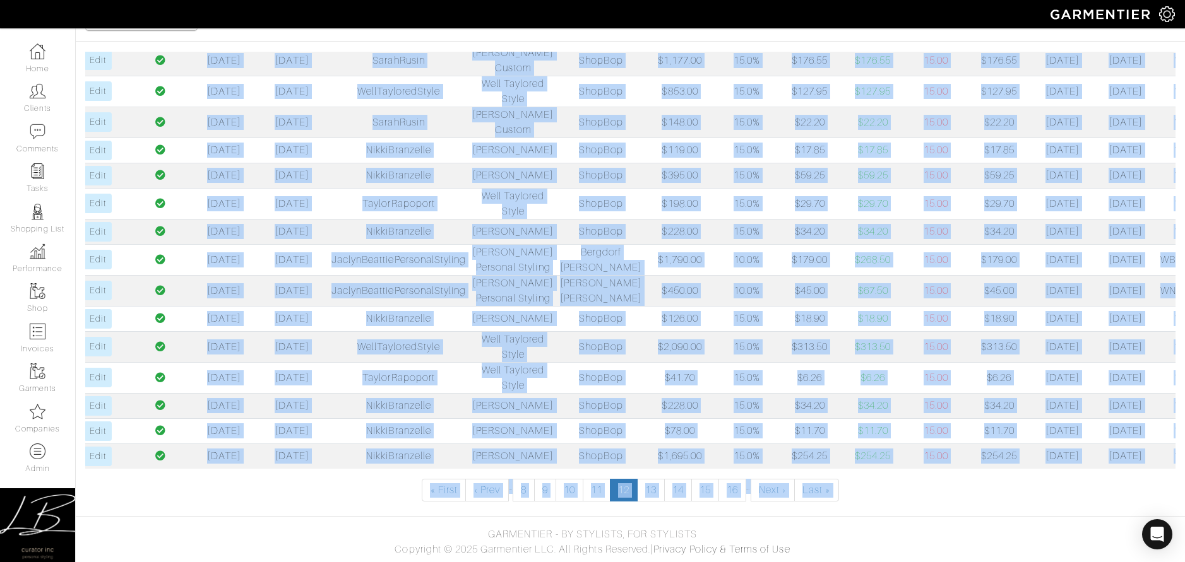
scroll to position [0, 40]
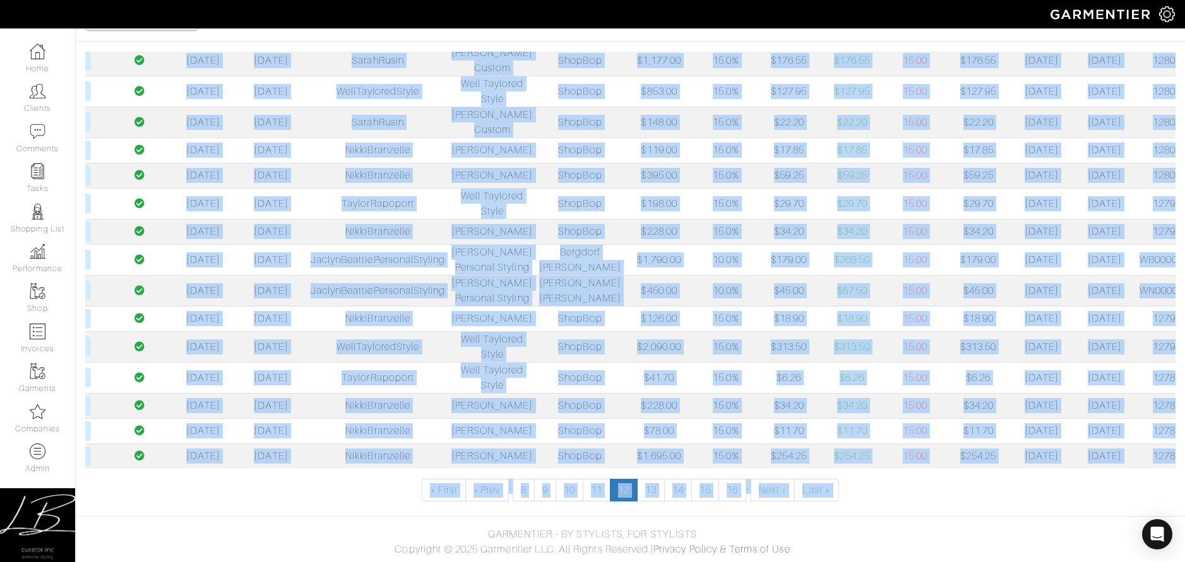
drag, startPoint x: 164, startPoint y: 198, endPoint x: 1169, endPoint y: 447, distance: 1035.1
click at [1169, 447] on table "Paid? Click Date Commission Date Garmentier Id Company Retailer Transaction Amo…" at bounding box center [630, 98] width 1090 height 741
click at [649, 488] on link "13" at bounding box center [651, 490] width 28 height 23
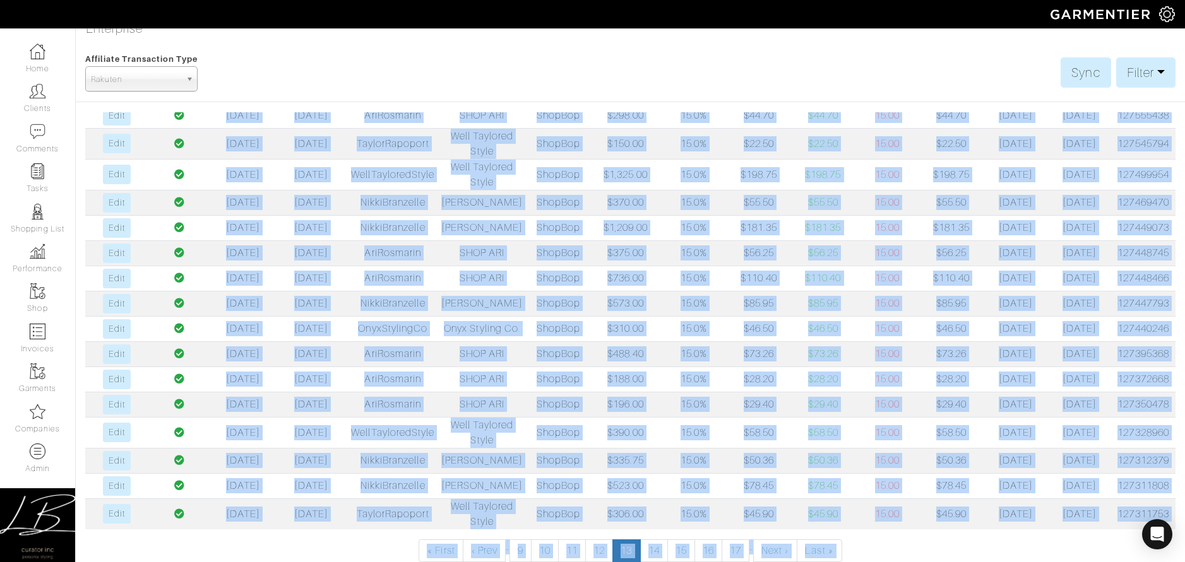
scroll to position [505, 0]
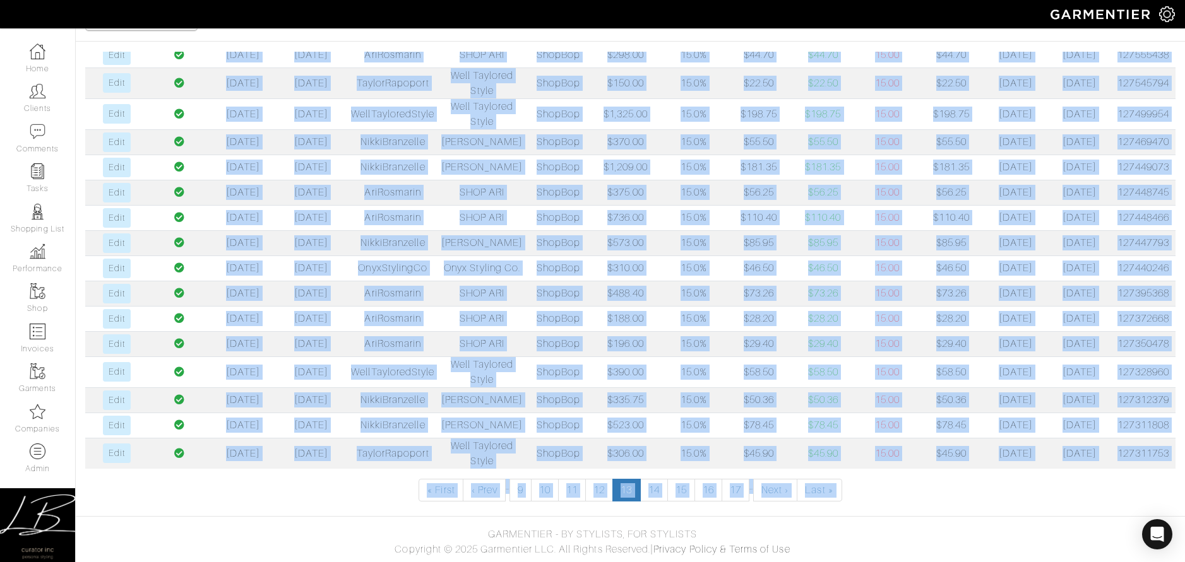
drag, startPoint x: 162, startPoint y: 200, endPoint x: 1211, endPoint y: 452, distance: 1079.4
click at [1184, 452] on html "Curator Inc Lisa Bubes Home Clients Invoices Comments Reminders Stylists Shop C…" at bounding box center [592, 227] width 1185 height 669
click at [657, 492] on link "14" at bounding box center [654, 490] width 28 height 23
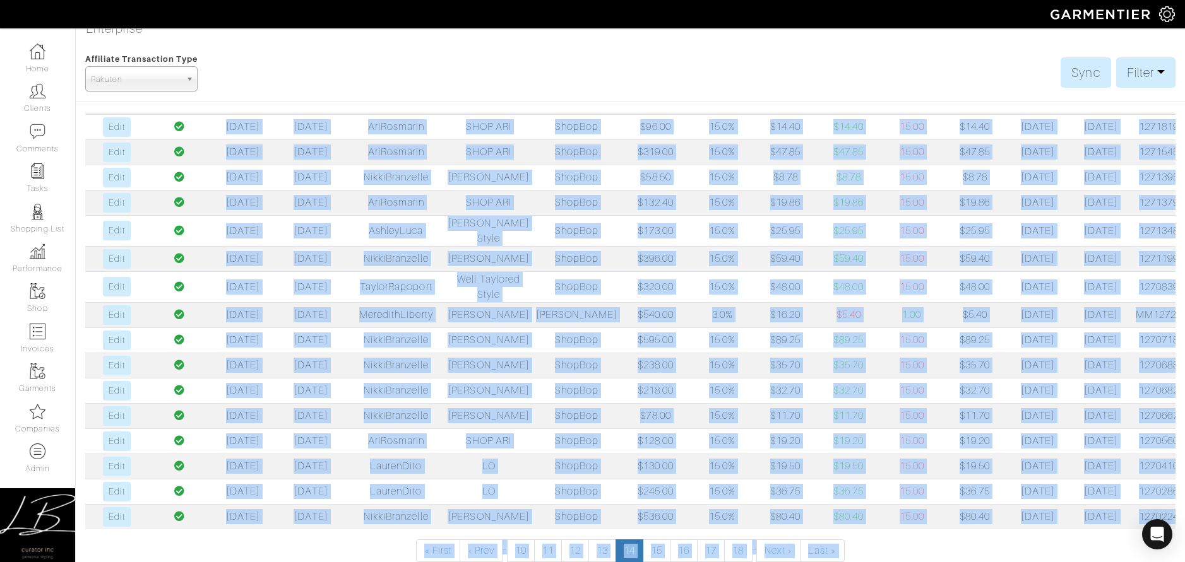
scroll to position [107, 0]
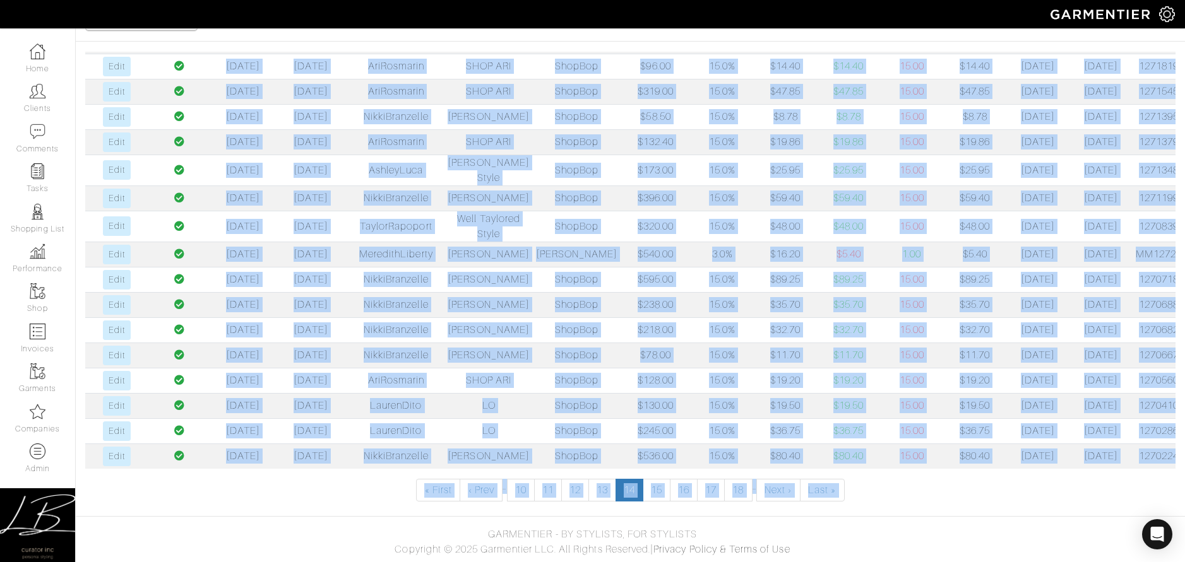
drag, startPoint x: 165, startPoint y: 198, endPoint x: 1166, endPoint y: 457, distance: 1034.6
click at [1166, 457] on table "Paid? Click Date Commission Date Garmentier Id Company Retailer Transaction Amo…" at bounding box center [630, 110] width 1090 height 718
click at [662, 491] on link "15" at bounding box center [656, 490] width 28 height 23
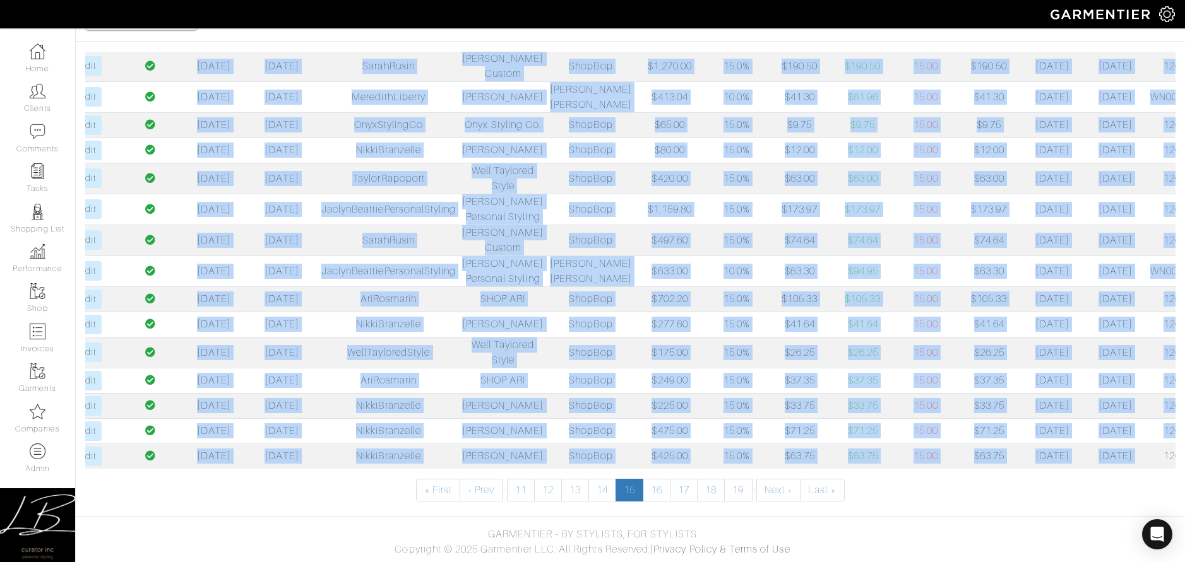
scroll to position [0, 40]
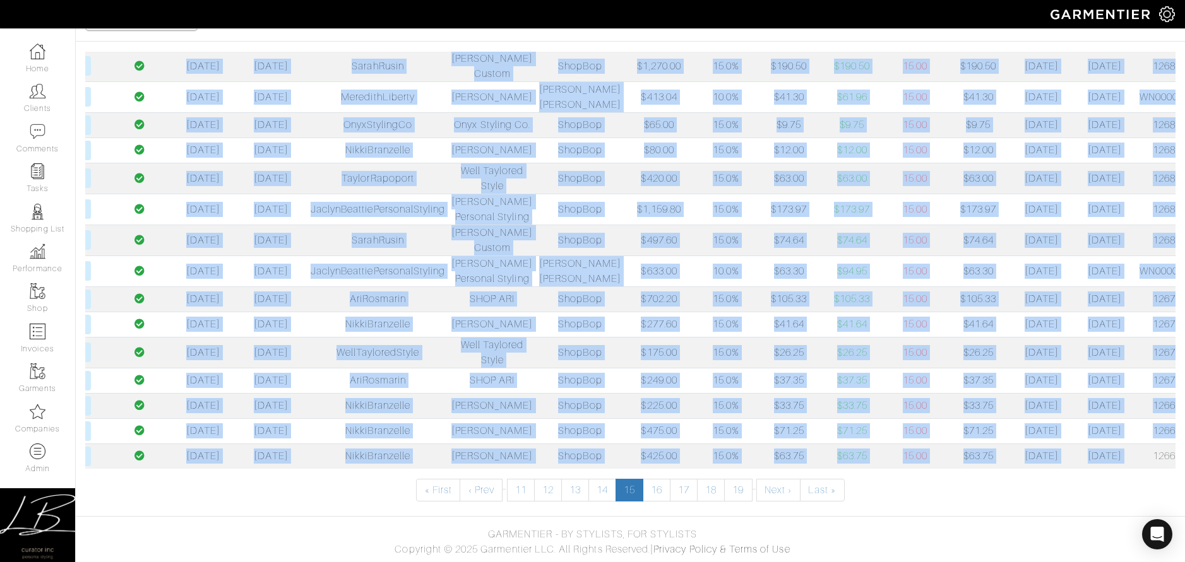
drag, startPoint x: 175, startPoint y: 202, endPoint x: 1173, endPoint y: 446, distance: 1026.6
click at [1173, 447] on table "Paid? Click Date Commission Date Garmentier Id Company Retailer Transaction Amo…" at bounding box center [630, 93] width 1090 height 752
click at [650, 482] on link "16" at bounding box center [656, 490] width 28 height 23
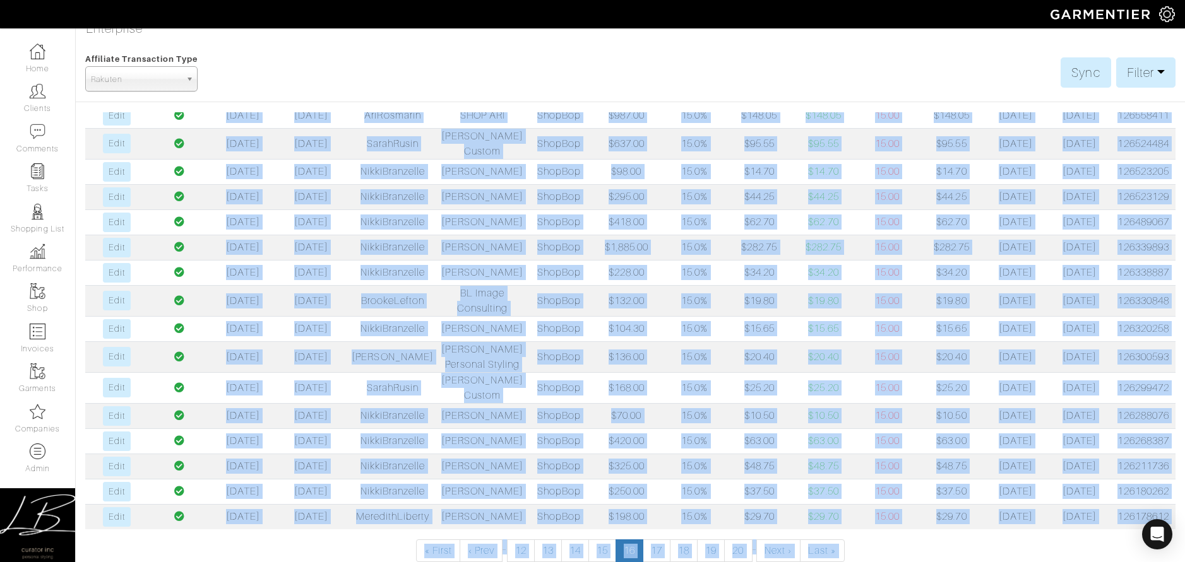
scroll to position [107, 0]
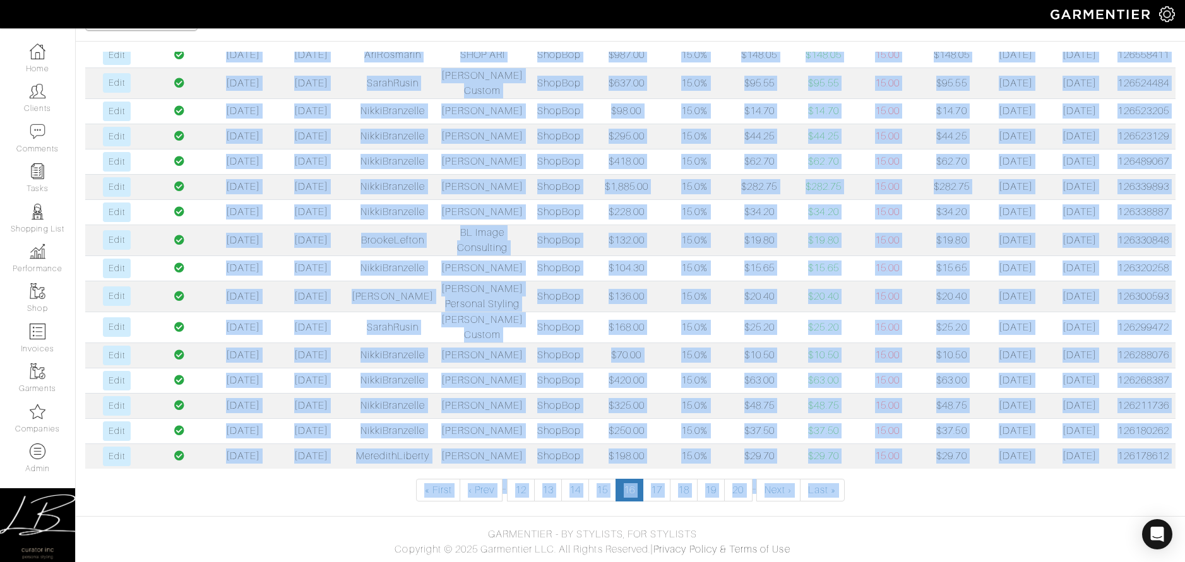
drag, startPoint x: 162, startPoint y: 200, endPoint x: 1168, endPoint y: 454, distance: 1037.0
click at [1168, 454] on table "Paid? Click Date Commission Date Garmentier Id Company Retailer Transaction Amo…" at bounding box center [630, 107] width 1090 height 724
click at [654, 495] on link "17" at bounding box center [656, 490] width 28 height 23
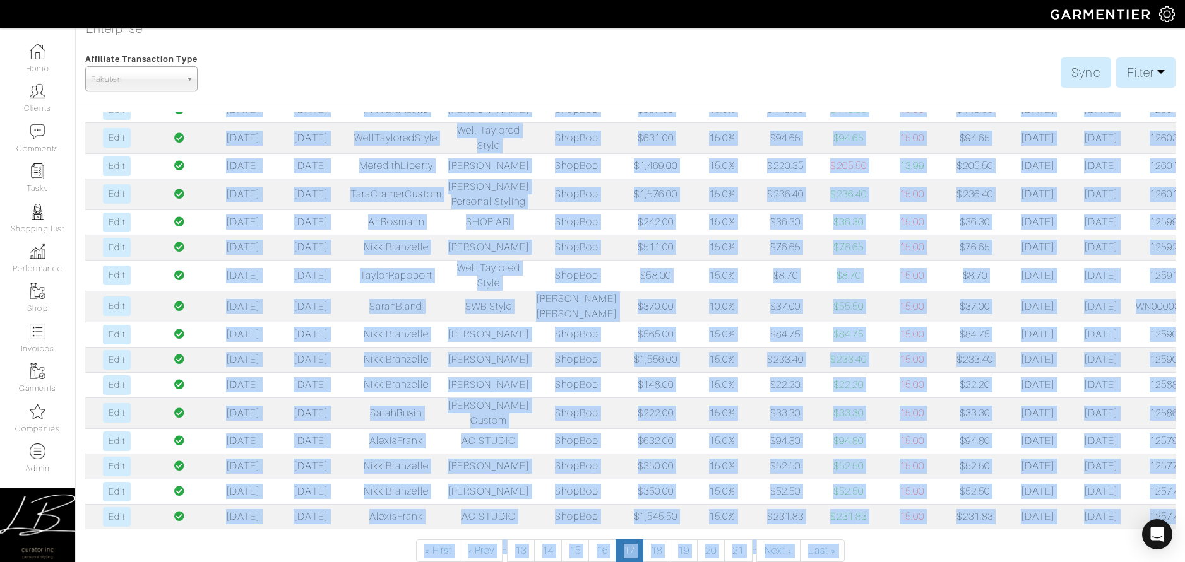
scroll to position [107, 0]
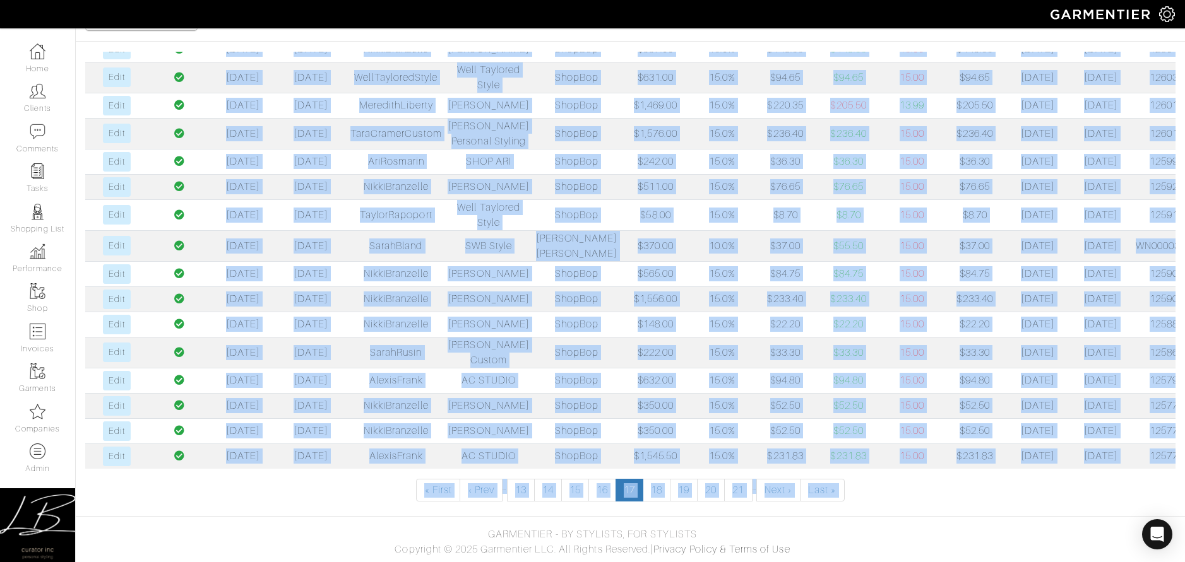
drag, startPoint x: 162, startPoint y: 192, endPoint x: 1200, endPoint y: 461, distance: 1072.2
click at [1184, 461] on html "Curator Inc Lisa Bubes Home Clients Invoices Comments Reminders Stylists Shop C…" at bounding box center [592, 227] width 1185 height 669
click at [663, 490] on link "18" at bounding box center [656, 490] width 28 height 23
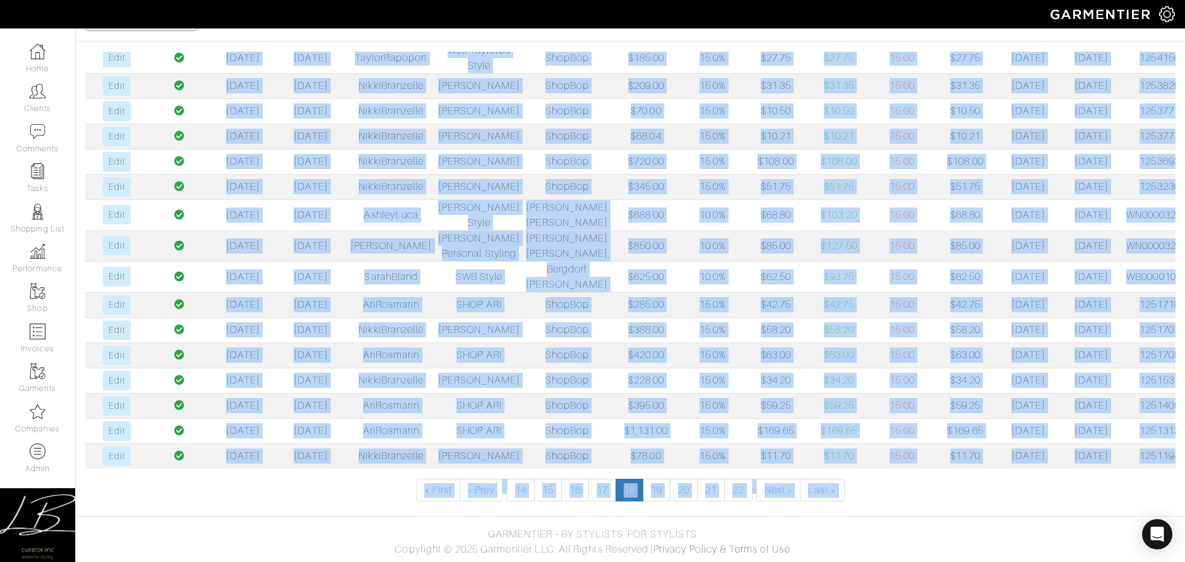
scroll to position [426, 0]
drag, startPoint x: 168, startPoint y: 194, endPoint x: 1164, endPoint y: 454, distance: 1029.2
click at [1164, 454] on table "Paid? Click Date Commission Date Garmentier Id Company Retailer Transaction Amo…" at bounding box center [630, 115] width 1090 height 707
click at [665, 495] on link "19" at bounding box center [656, 490] width 28 height 23
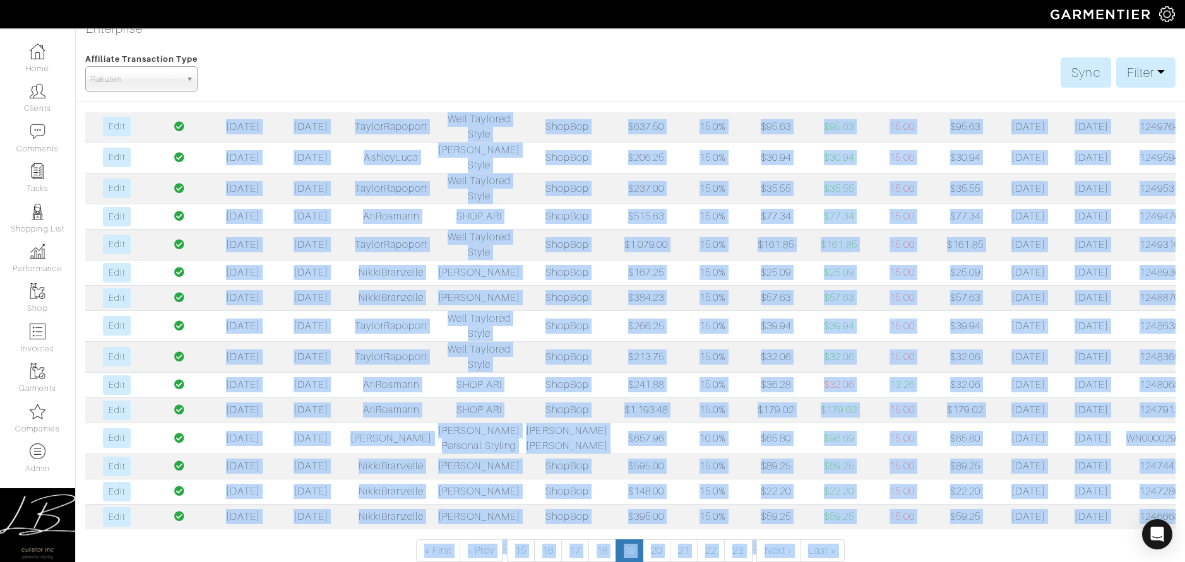
scroll to position [107, 0]
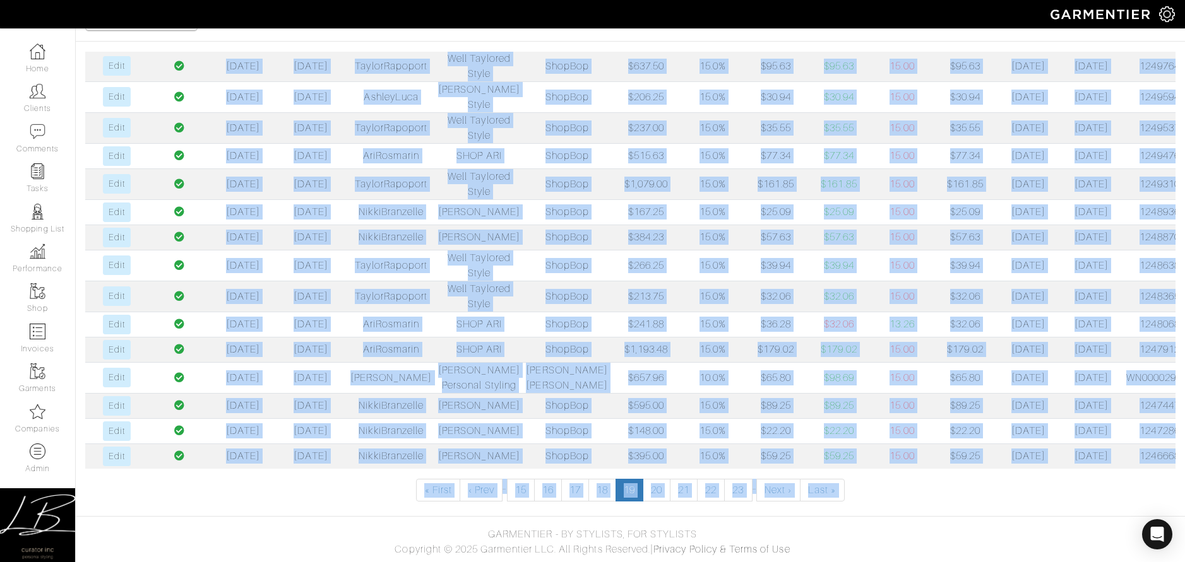
drag, startPoint x: 168, startPoint y: 201, endPoint x: 1162, endPoint y: 454, distance: 1025.5
click at [1162, 454] on table "Paid? Click Date Commission Date Garmentier Id Company Retailer Transaction Amo…" at bounding box center [630, 95] width 1090 height 747
click at [654, 493] on link "20" at bounding box center [656, 490] width 28 height 23
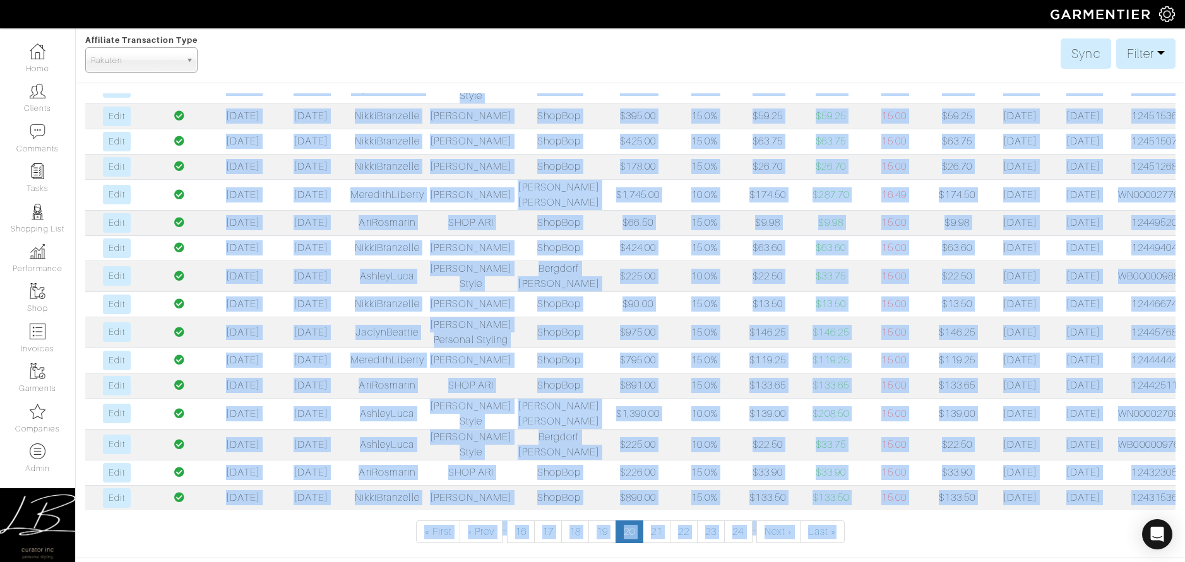
scroll to position [107, 0]
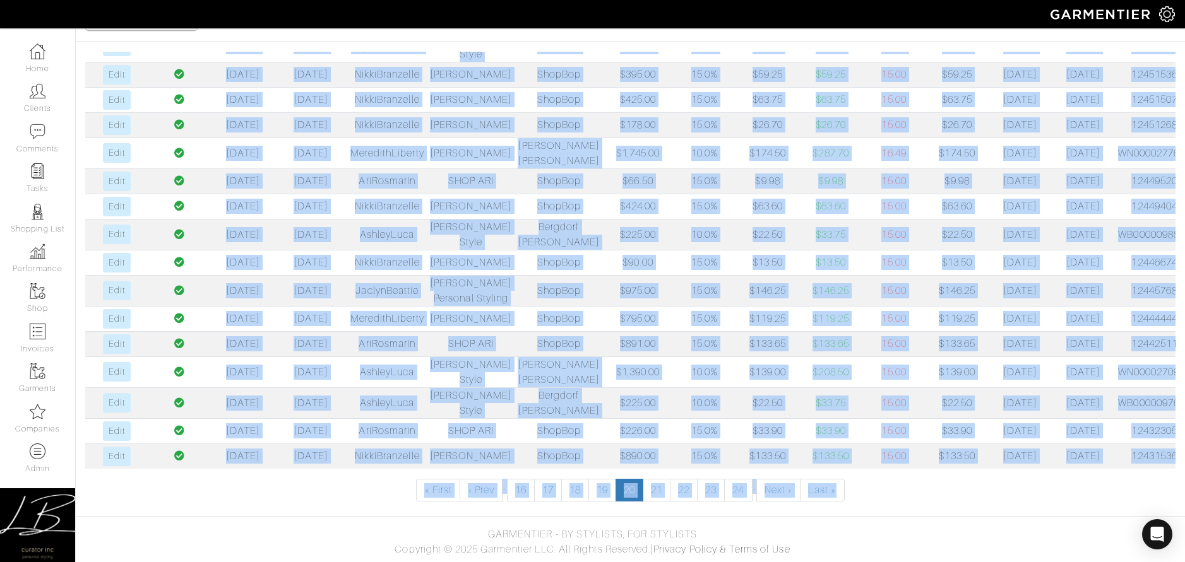
drag, startPoint x: 162, startPoint y: 200, endPoint x: 1167, endPoint y: 446, distance: 1035.0
click at [1167, 446] on table "Paid? Click Date Commission Date Garmentier Id Company Retailer Transaction Amo…" at bounding box center [630, 107] width 1090 height 724
click at [650, 484] on link "21" at bounding box center [656, 490] width 28 height 23
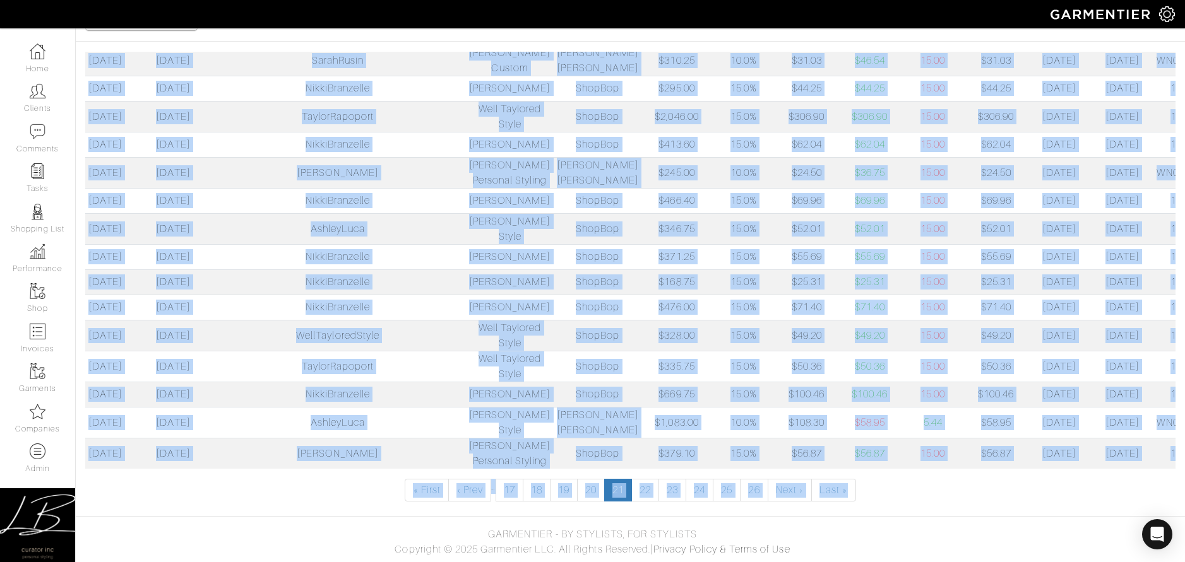
scroll to position [0, 161]
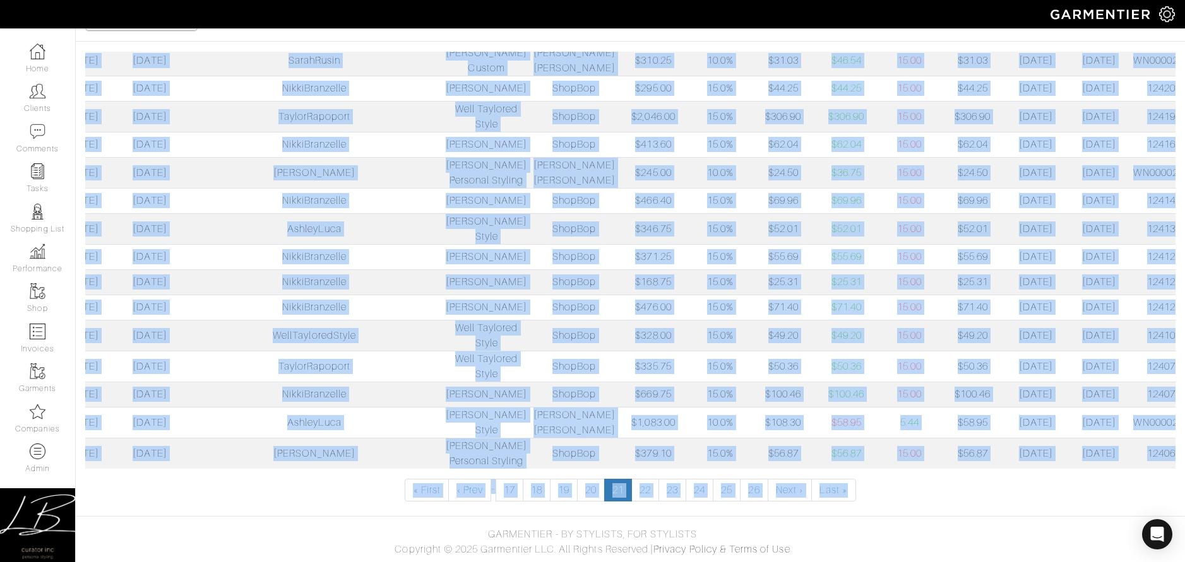
drag, startPoint x: 163, startPoint y: 198, endPoint x: 1209, endPoint y: 454, distance: 1076.0
click at [1184, 454] on html "Curator Inc Lisa Bubes Home Clients Invoices Comments Reminders Stylists Shop C…" at bounding box center [592, 227] width 1185 height 669
click at [642, 491] on link "22" at bounding box center [645, 490] width 28 height 23
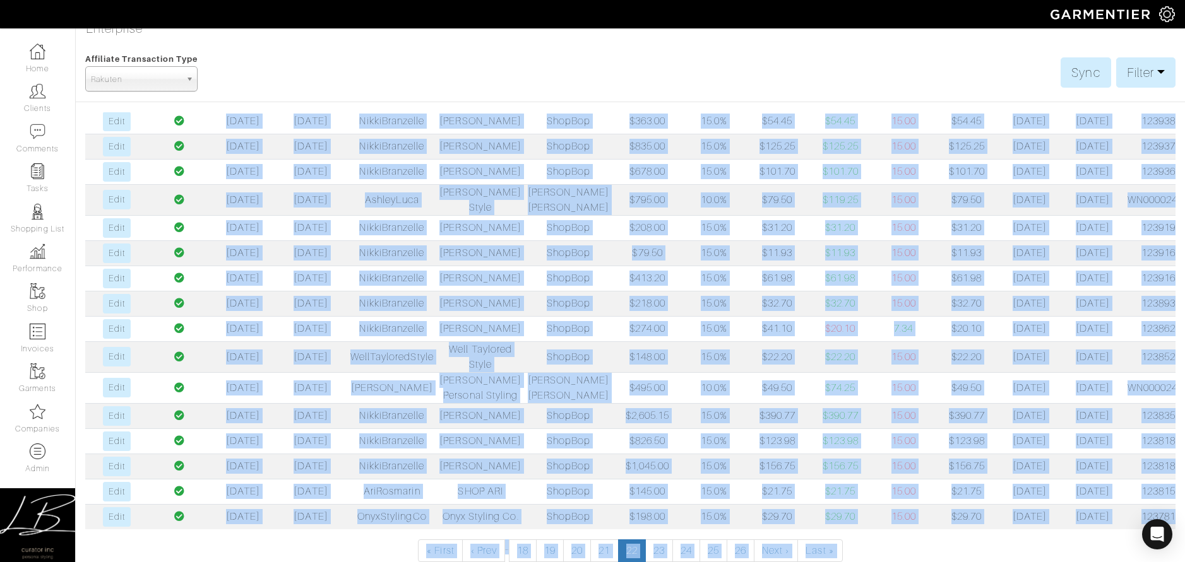
scroll to position [107, 0]
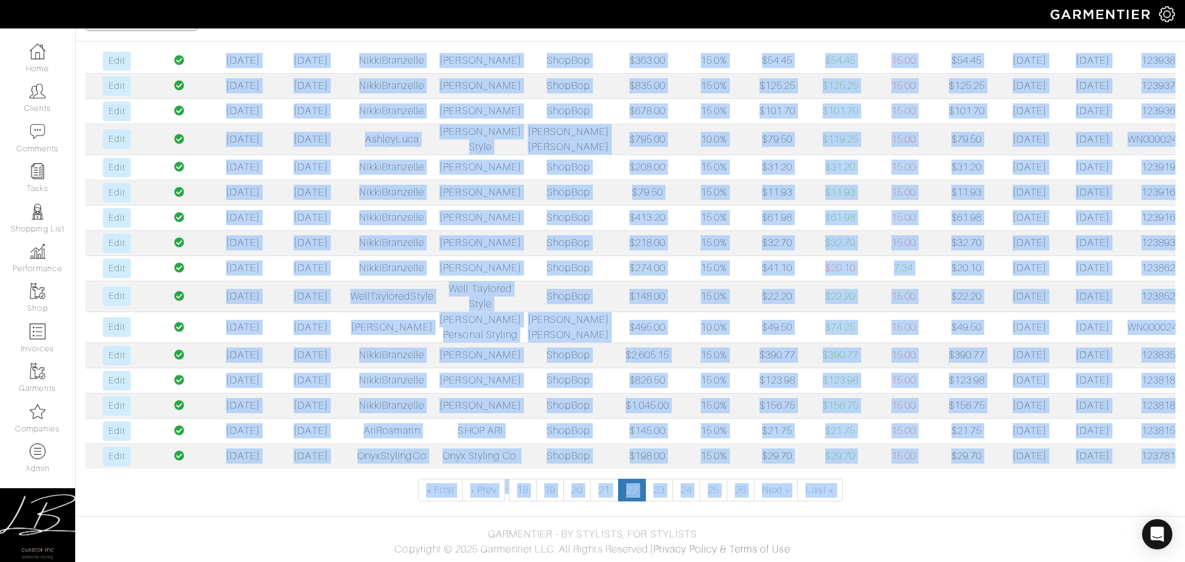
drag, startPoint x: 161, startPoint y: 194, endPoint x: 1166, endPoint y: 450, distance: 1036.7
click at [1166, 450] on table "Paid? Click Date Commission Date Garmentier Id Company Retailer Transaction Amo…" at bounding box center [630, 107] width 1090 height 724
click at [661, 485] on link "23" at bounding box center [659, 490] width 28 height 23
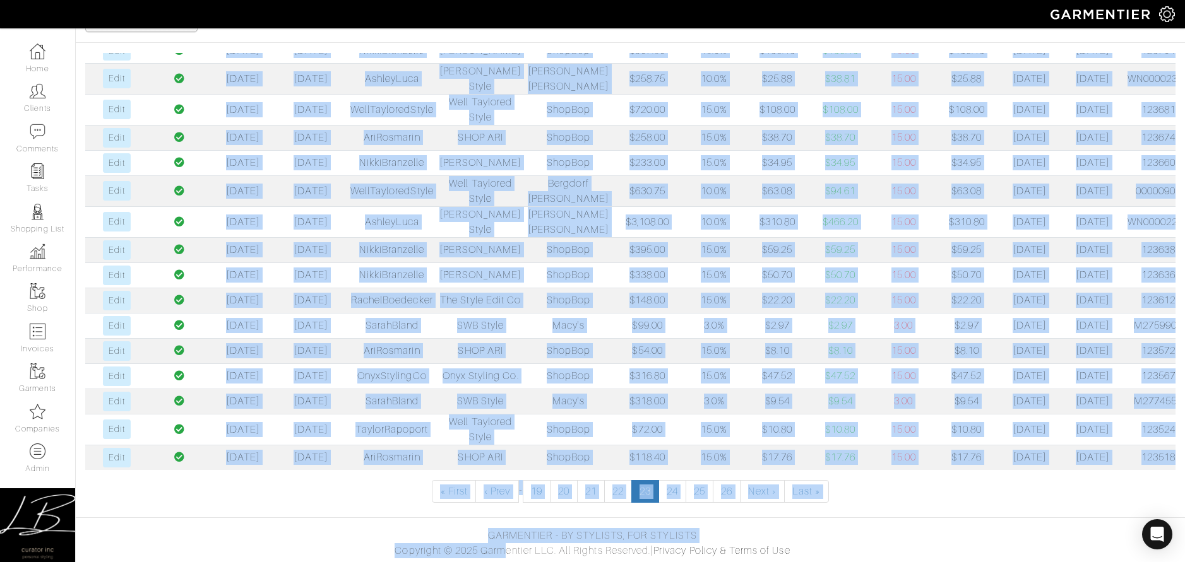
scroll to position [107, 0]
drag, startPoint x: 166, startPoint y: 201, endPoint x: 1168, endPoint y: 456, distance: 1033.6
click at [1168, 456] on table "Paid? Click Date Commission Date Garmentier Id Company Retailer Transaction Amo…" at bounding box center [630, 101] width 1090 height 735
click at [670, 490] on link "24" at bounding box center [672, 490] width 28 height 23
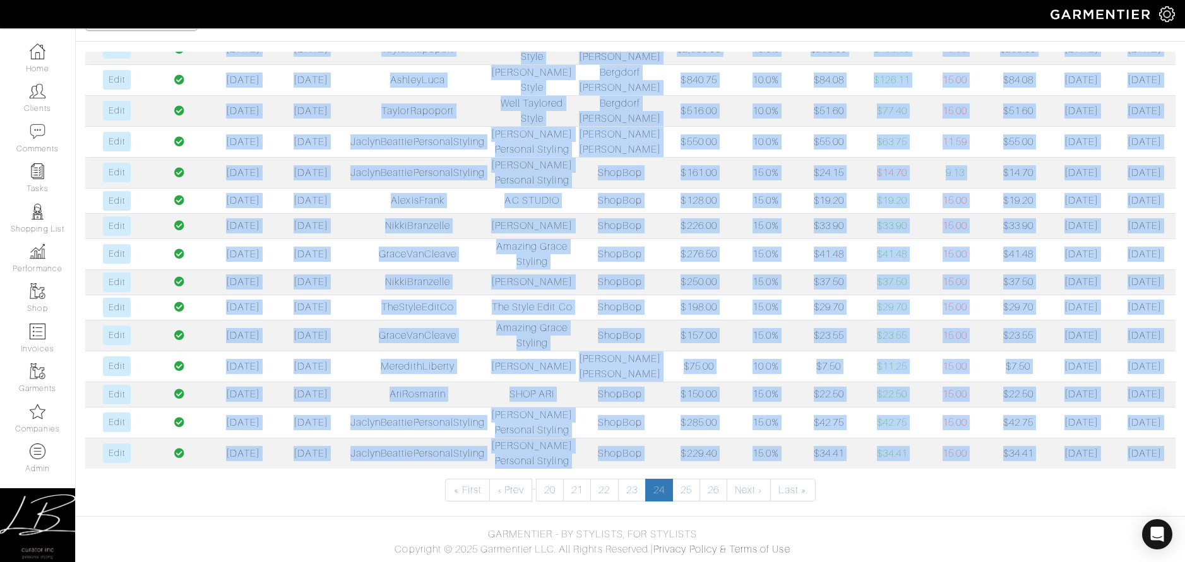
scroll to position [0, 40]
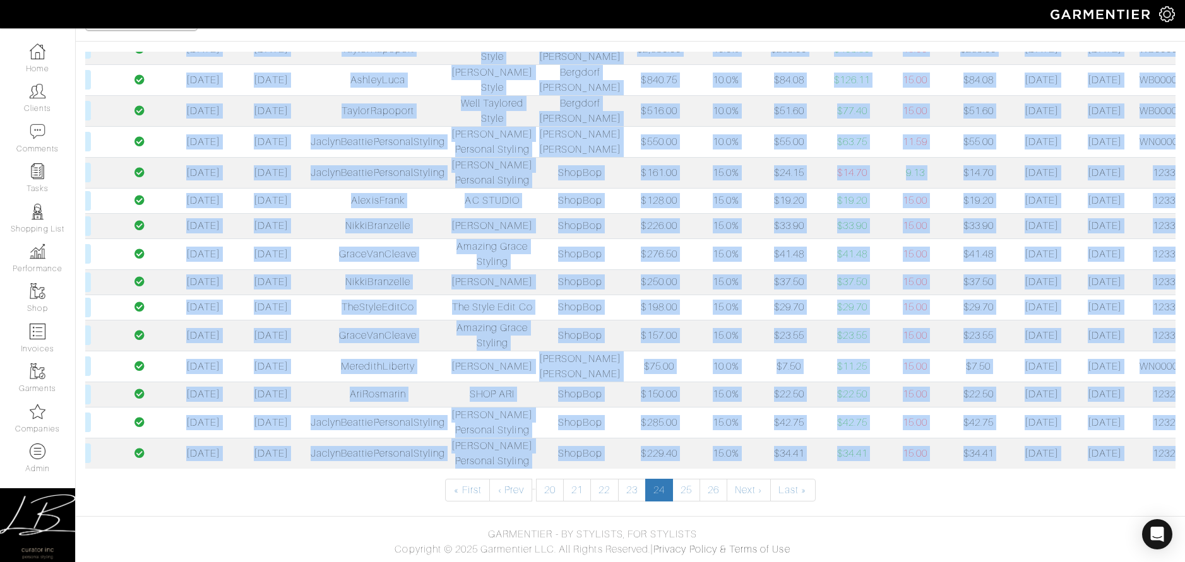
drag, startPoint x: 163, startPoint y: 198, endPoint x: 1176, endPoint y: 442, distance: 1041.9
click at [1176, 442] on div "Paid? Click Date Commission Date Garmentier Id Company Retailer Transaction Amo…" at bounding box center [630, 277] width 1109 height 450
click at [687, 480] on link "25" at bounding box center [686, 490] width 28 height 23
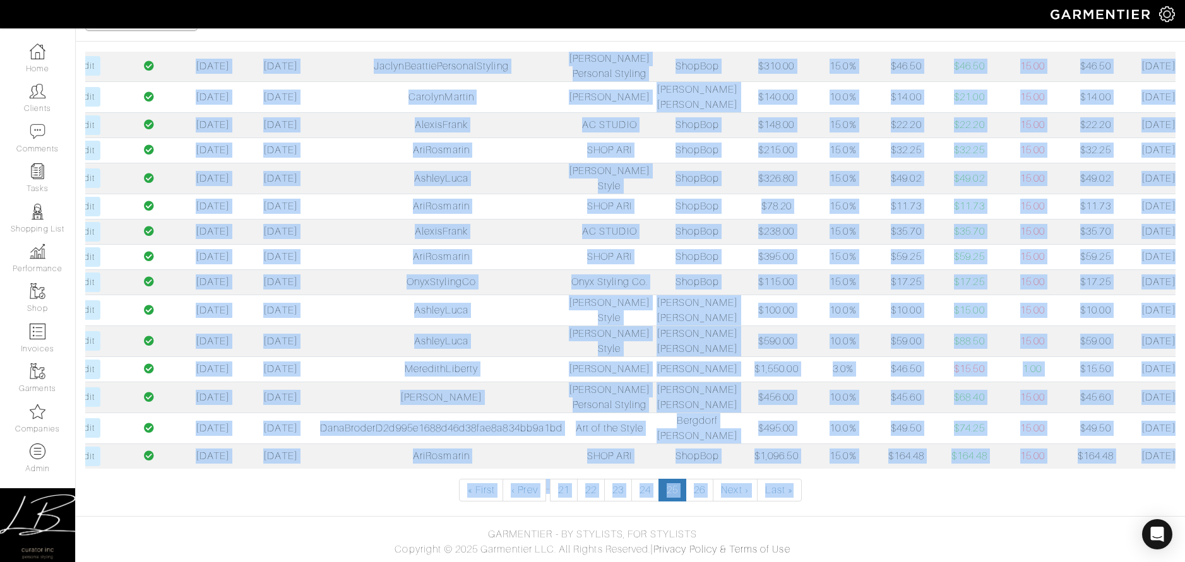
scroll to position [0, 151]
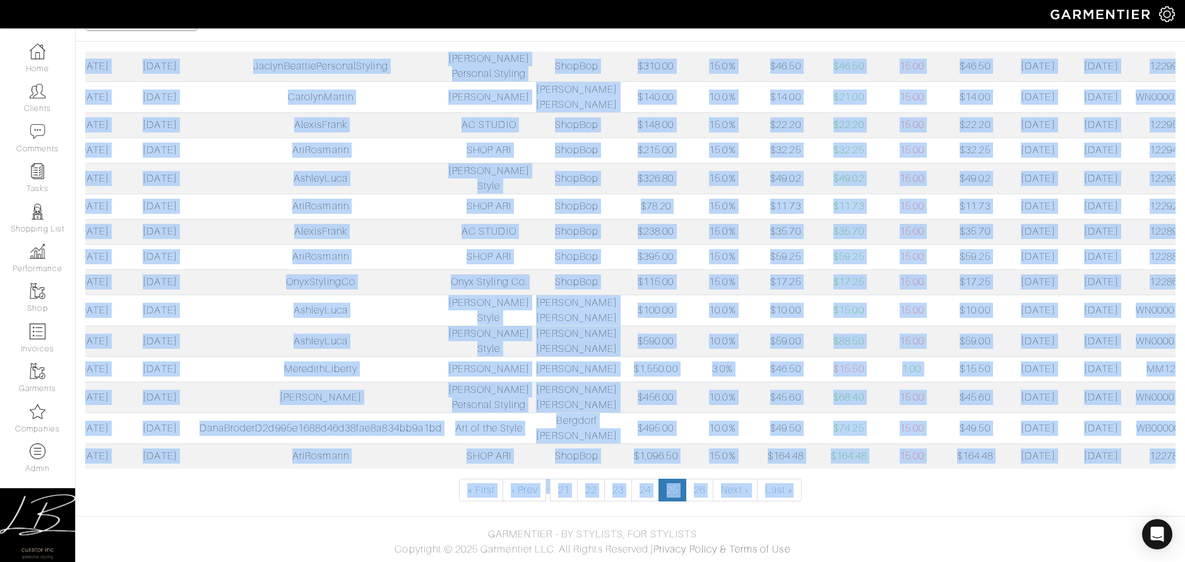
drag, startPoint x: 164, startPoint y: 200, endPoint x: 1183, endPoint y: 451, distance: 1049.7
click at [1184, 451] on html "Curator Inc Lisa Bubes Home Clients Invoices Comments Reminders Stylists Shop C…" at bounding box center [592, 227] width 1185 height 669
click at [705, 486] on link "26" at bounding box center [699, 490] width 28 height 23
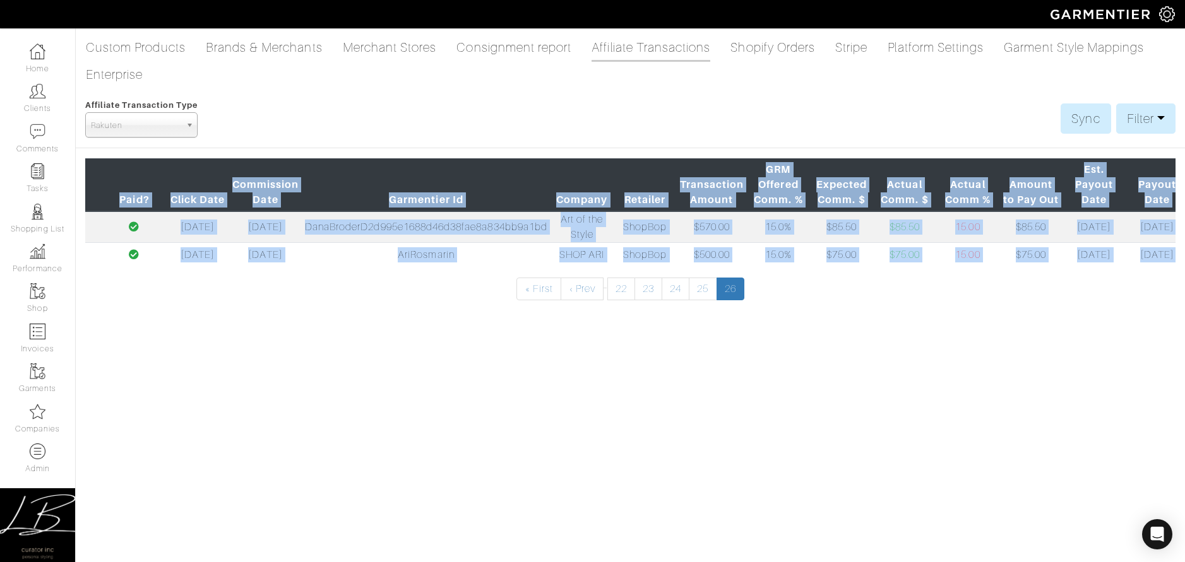
scroll to position [0, 126]
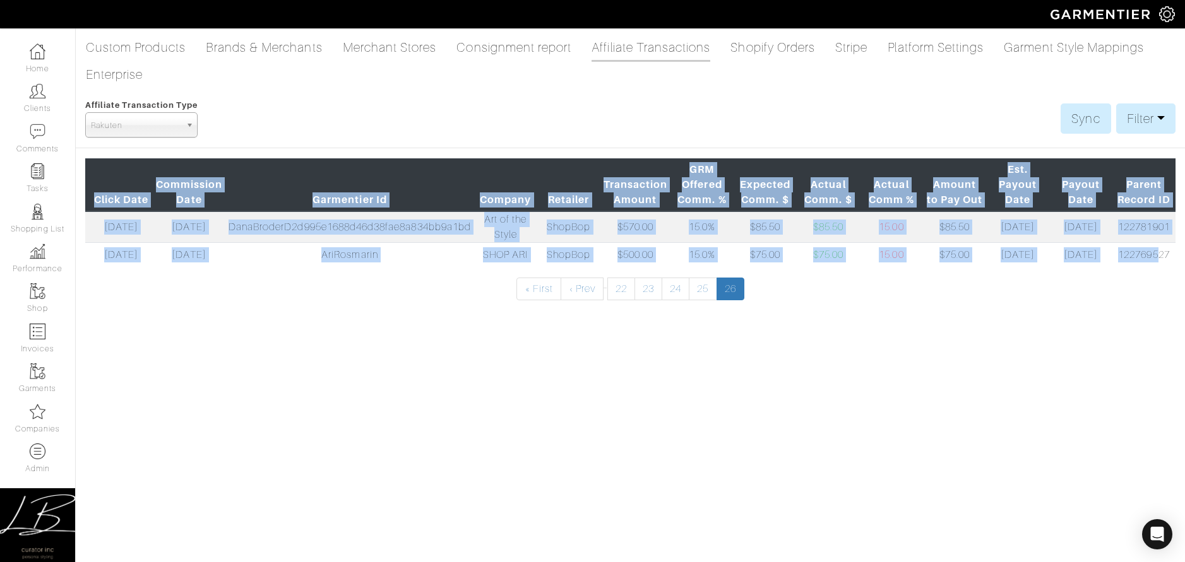
drag, startPoint x: 179, startPoint y: 204, endPoint x: 1178, endPoint y: 253, distance: 999.6
click at [1178, 253] on div "Paid? Click Date Commission Date Garmentier Id Company Retailer Transaction Amo…" at bounding box center [630, 383] width 1109 height 450
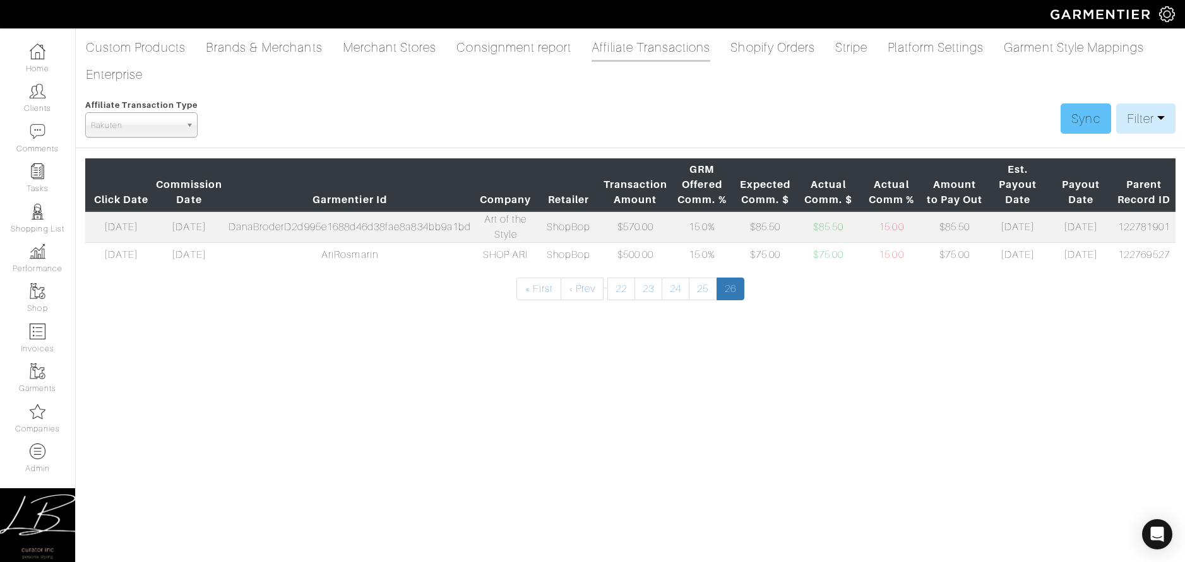
drag, startPoint x: 928, startPoint y: 121, endPoint x: 1077, endPoint y: 117, distance: 149.0
click at [929, 121] on div "Affiliate Transaction Type Viglinks Pepperjam Shareasale Partnerize Rakuten Com…" at bounding box center [630, 117] width 1090 height 40
click at [1139, 116] on link "Filter" at bounding box center [1145, 118] width 59 height 30
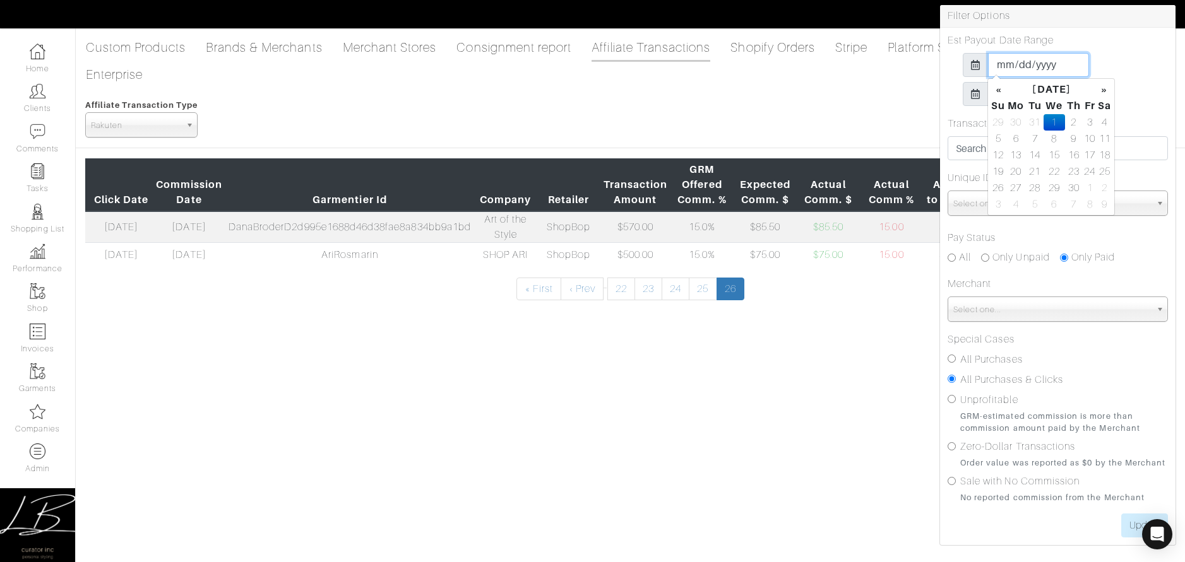
click at [1000, 68] on input "2023-11-01" at bounding box center [1038, 65] width 101 height 24
click at [1102, 70] on div "2023-11-01" at bounding box center [1057, 65] width 220 height 24
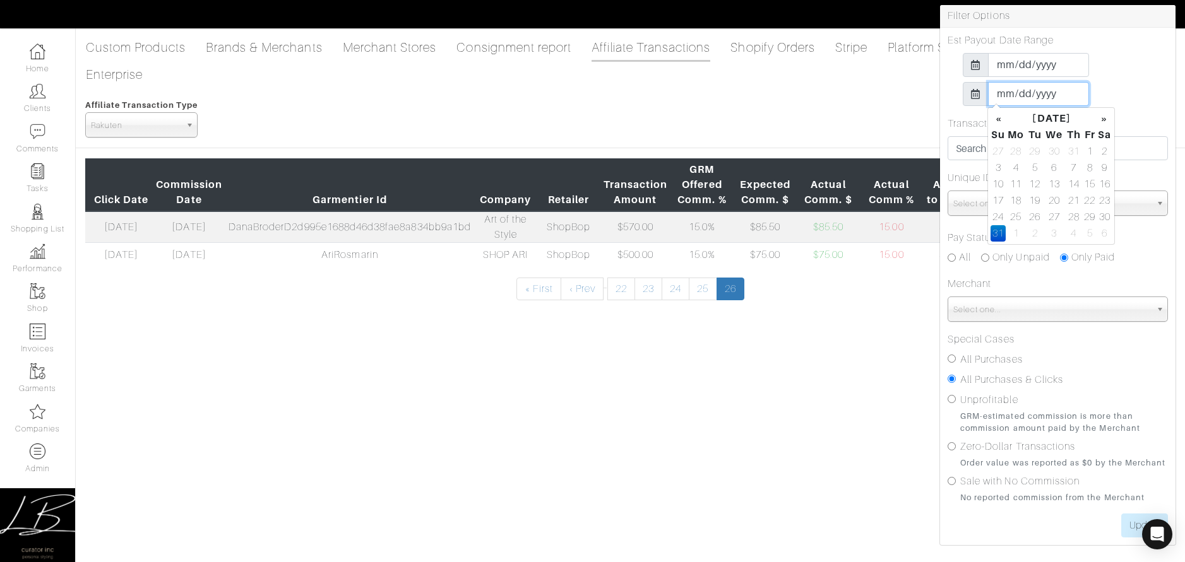
click at [1006, 92] on input "2025-08-31" at bounding box center [1038, 94] width 101 height 24
click at [1046, 95] on input "2025-01-31" at bounding box center [1038, 94] width 101 height 24
type input "2026-01-31"
drag, startPoint x: 1152, startPoint y: 78, endPoint x: 1134, endPoint y: 143, distance: 66.8
click at [1152, 78] on div "Est Payout Date Range 2023-11-01 2026-01-31" at bounding box center [1057, 69] width 220 height 73
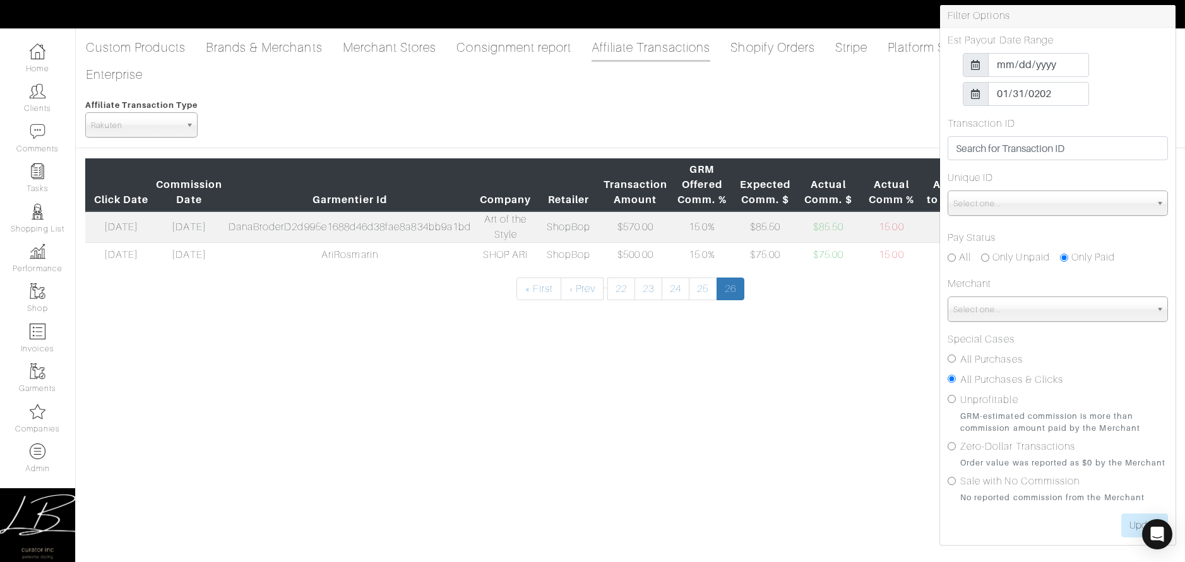
click at [990, 358] on label "All Purchases" at bounding box center [991, 359] width 62 height 15
click at [955, 358] on input "All Purchases" at bounding box center [951, 359] width 8 height 8
radio input "true"
click at [986, 259] on input "Only Unpaid" at bounding box center [985, 258] width 8 height 8
radio input "true"
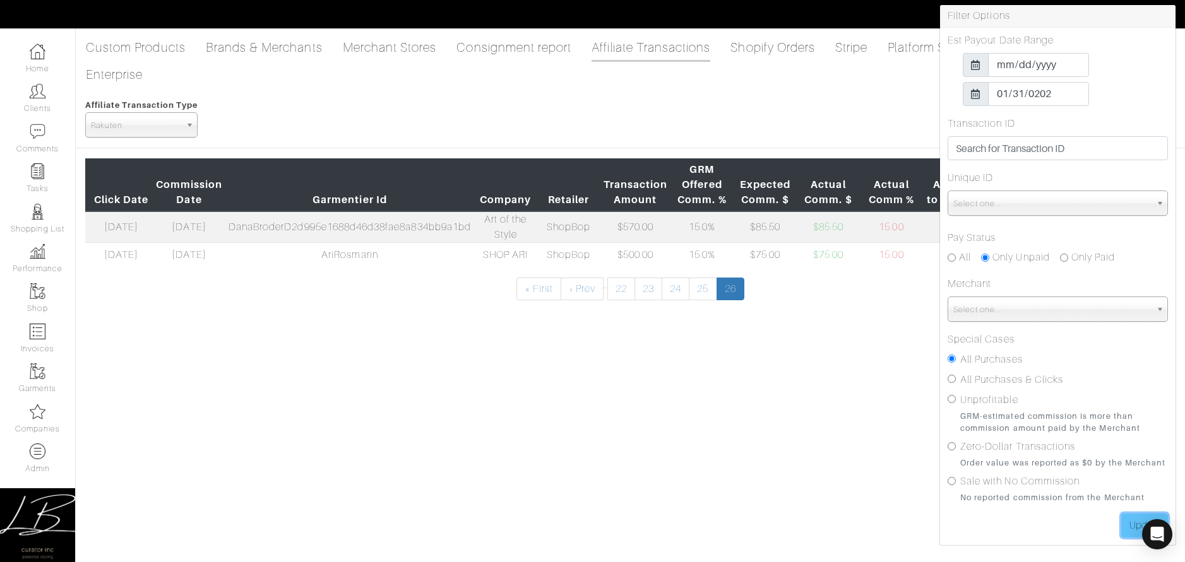
click at [1122, 527] on input "Update" at bounding box center [1144, 526] width 47 height 24
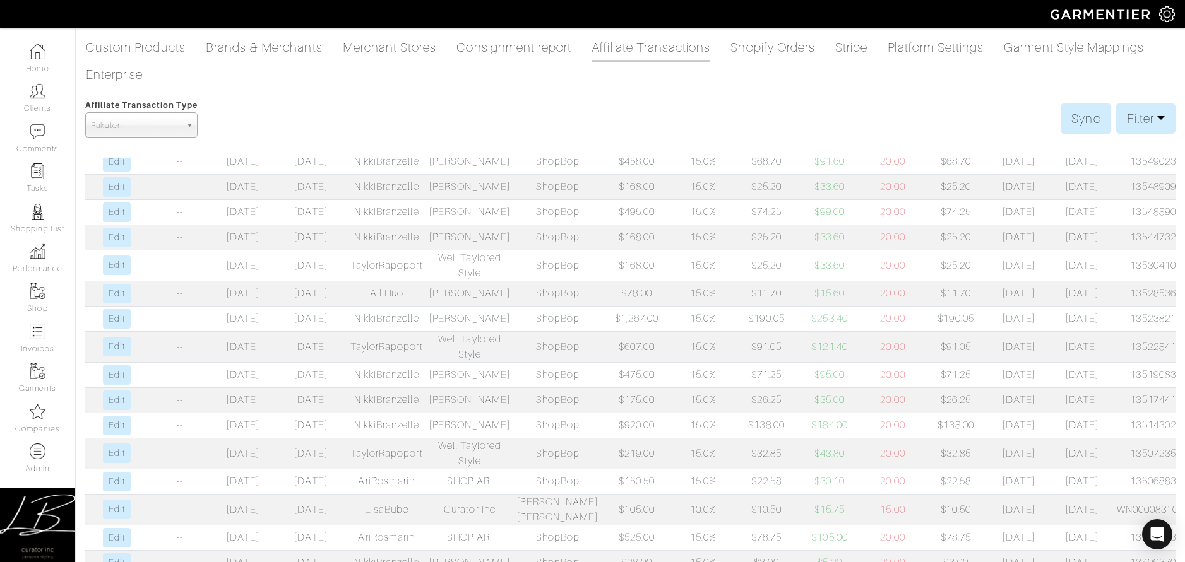
scroll to position [107, 0]
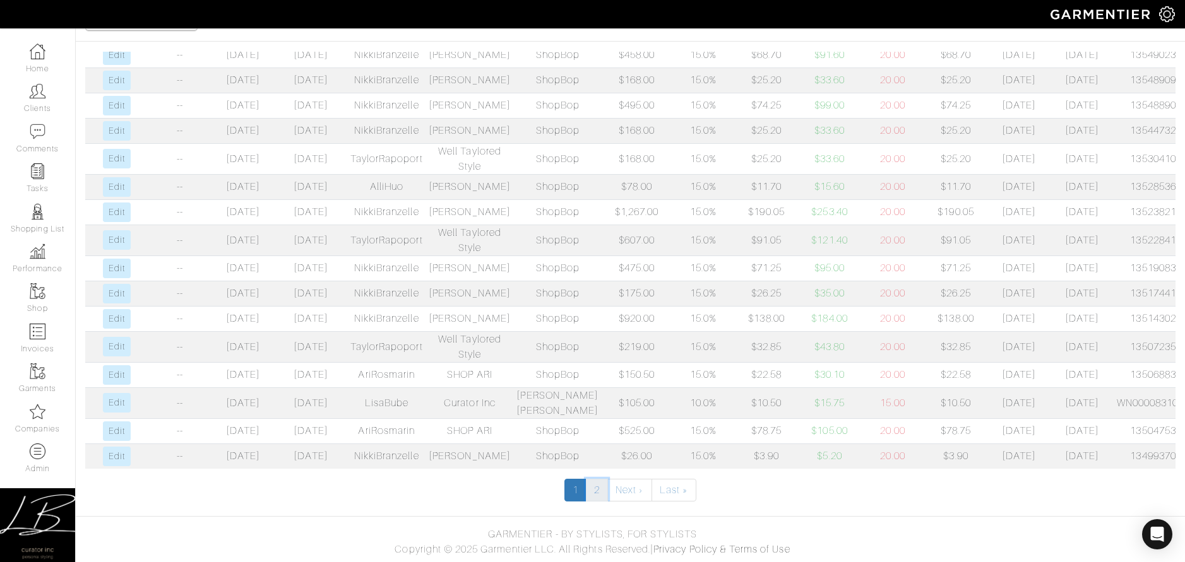
click at [601, 492] on link "2" at bounding box center [597, 490] width 22 height 23
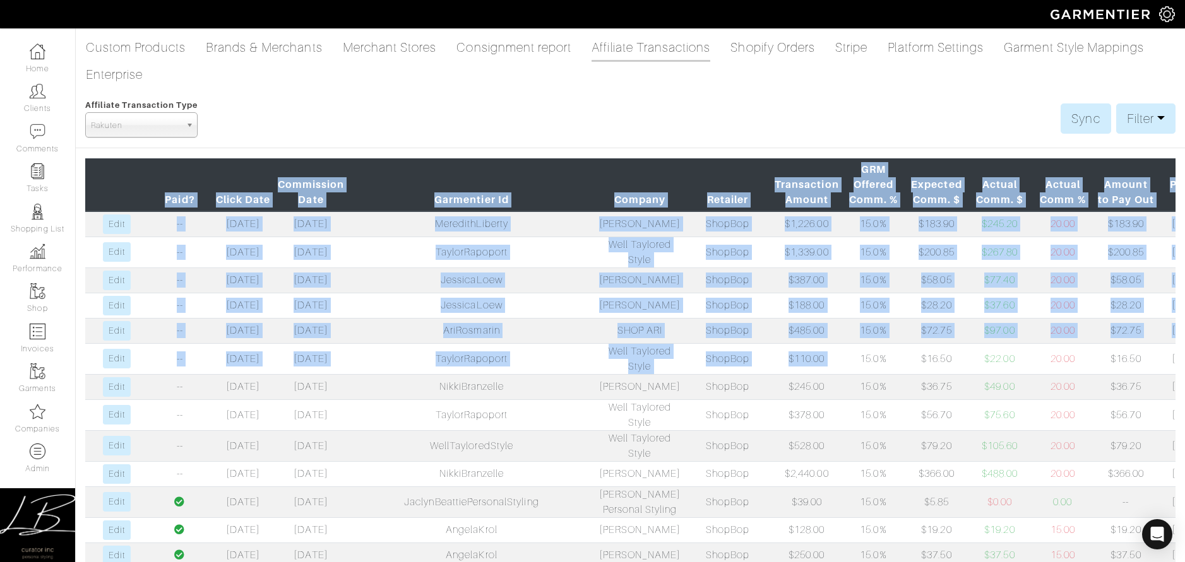
drag, startPoint x: 160, startPoint y: 199, endPoint x: 809, endPoint y: 391, distance: 676.5
click at [811, 394] on table "Paid? Click Date Commission Date Garmentier Id Company Retailer Transaction Amo…" at bounding box center [630, 472] width 1090 height 629
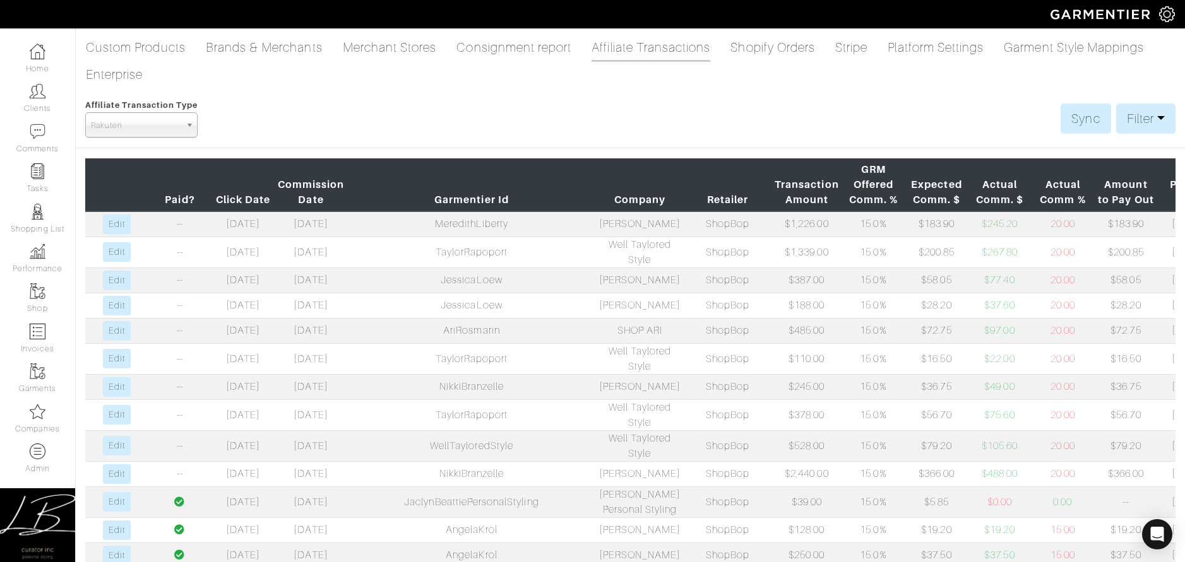
click at [494, 141] on div "Custom Products Brands & Merchants Merchant Stores Consignment report Affiliate…" at bounding box center [592, 322] width 1185 height 574
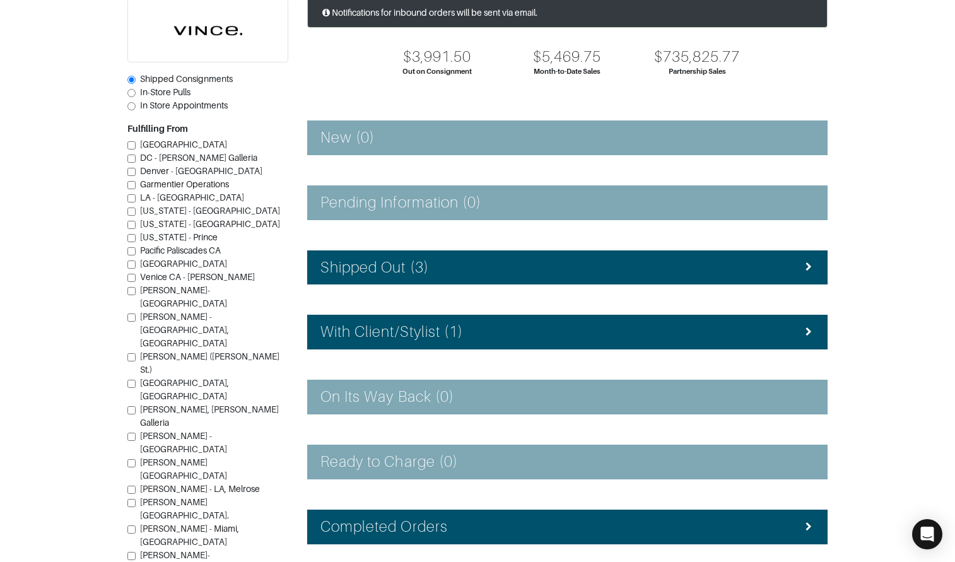
scroll to position [98, 0]
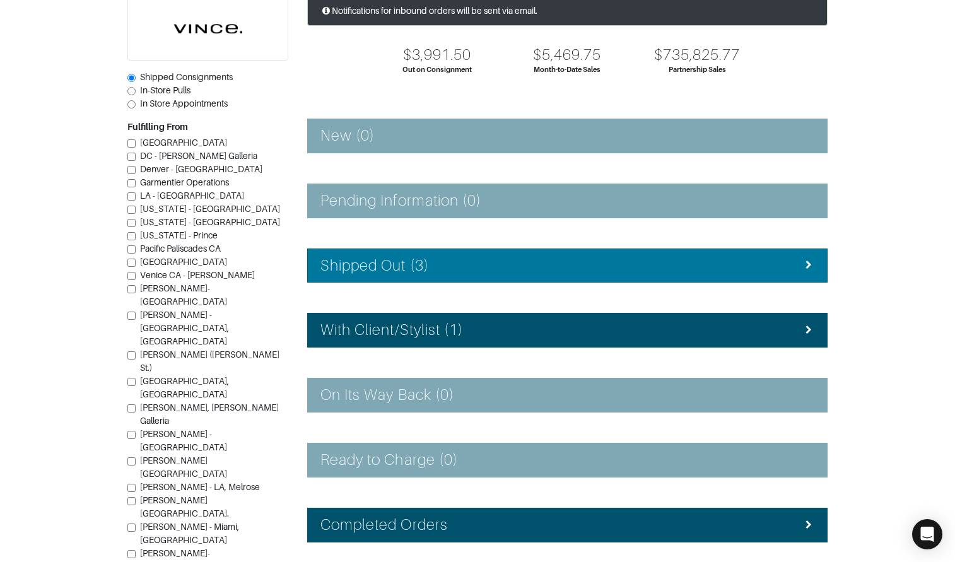
click at [420, 269] on h4 "Shipped Out (3)" at bounding box center [375, 266] width 109 height 18
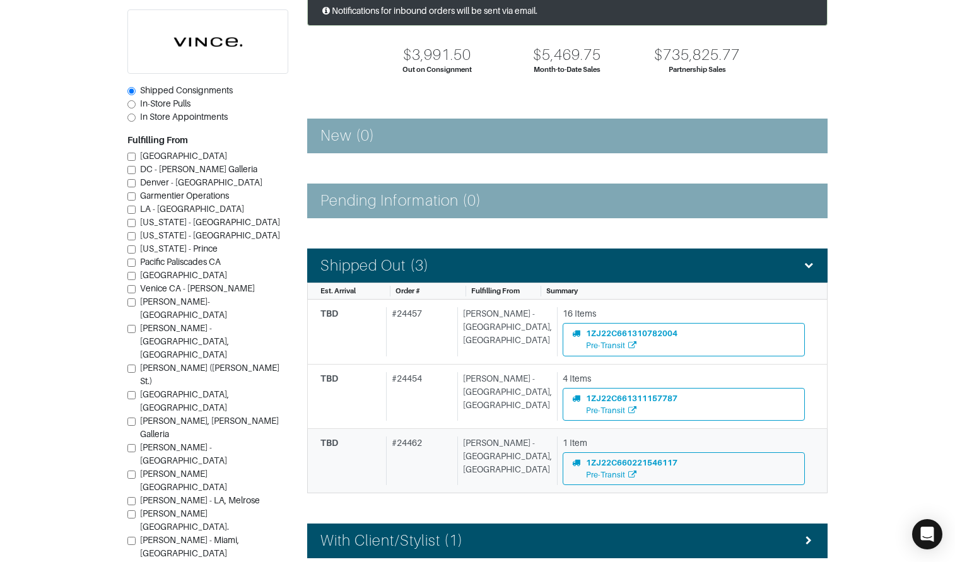
click at [472, 461] on div "[PERSON_NAME] - [GEOGRAPHIC_DATA], [GEOGRAPHIC_DATA]" at bounding box center [505, 461] width 95 height 49
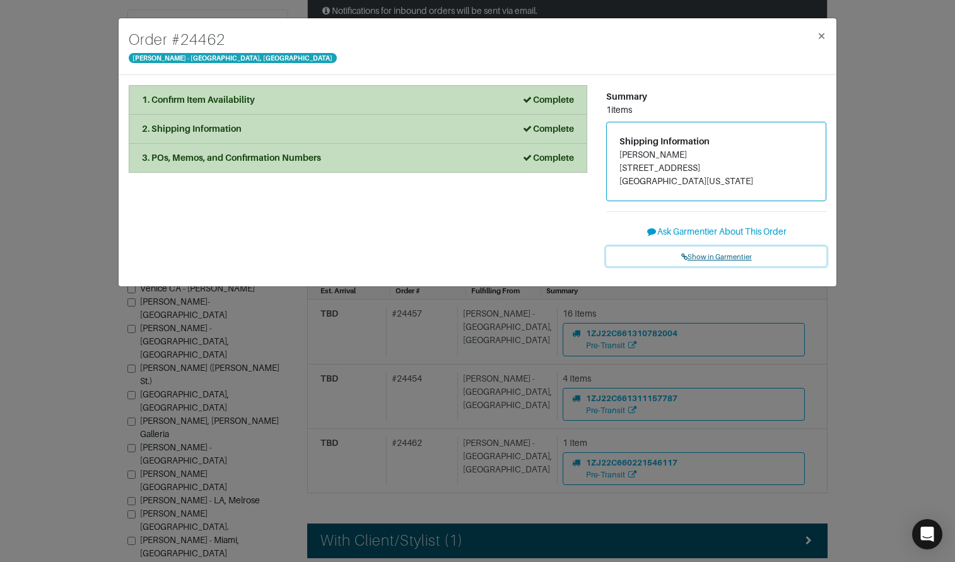
click at [721, 256] on span "Show in Garmentier" at bounding box center [717, 257] width 71 height 8
click at [863, 52] on div "Order # 24462 [PERSON_NAME] - [GEOGRAPHIC_DATA], [GEOGRAPHIC_DATA] × 1. Confirm…" at bounding box center [477, 281] width 955 height 562
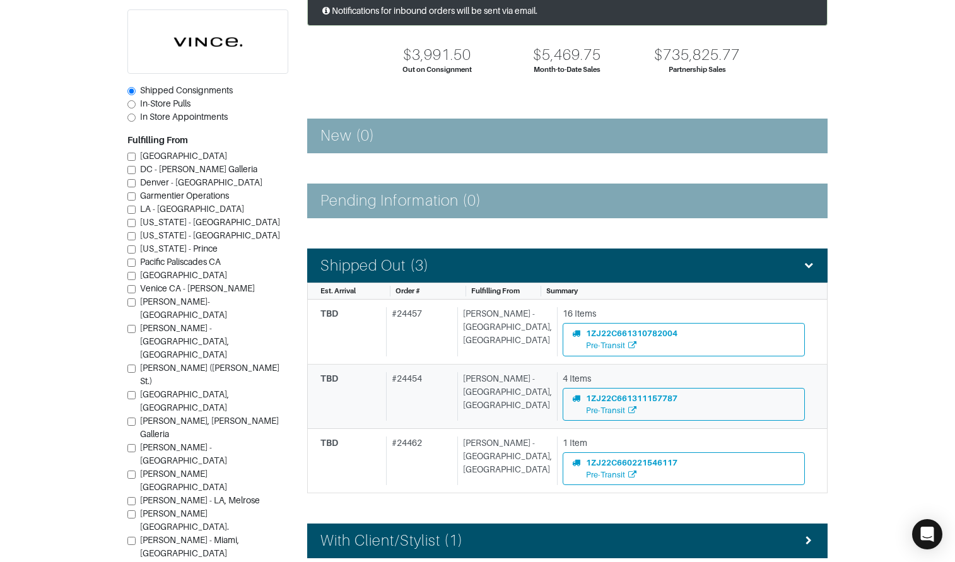
click at [497, 394] on div "[PERSON_NAME] - [GEOGRAPHIC_DATA], [GEOGRAPHIC_DATA]" at bounding box center [505, 396] width 95 height 49
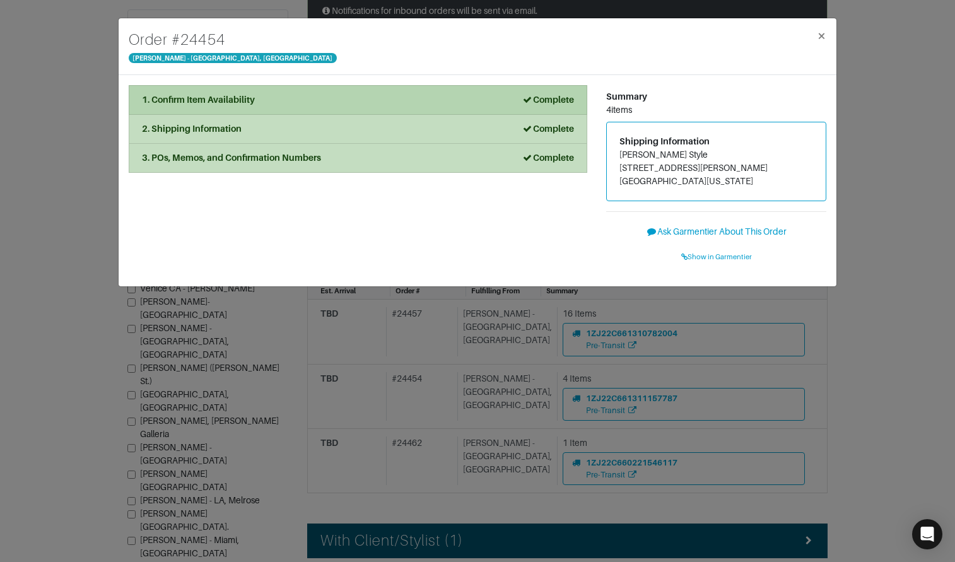
click at [372, 107] on li "1. Confirm Item Availability Complete" at bounding box center [358, 100] width 459 height 30
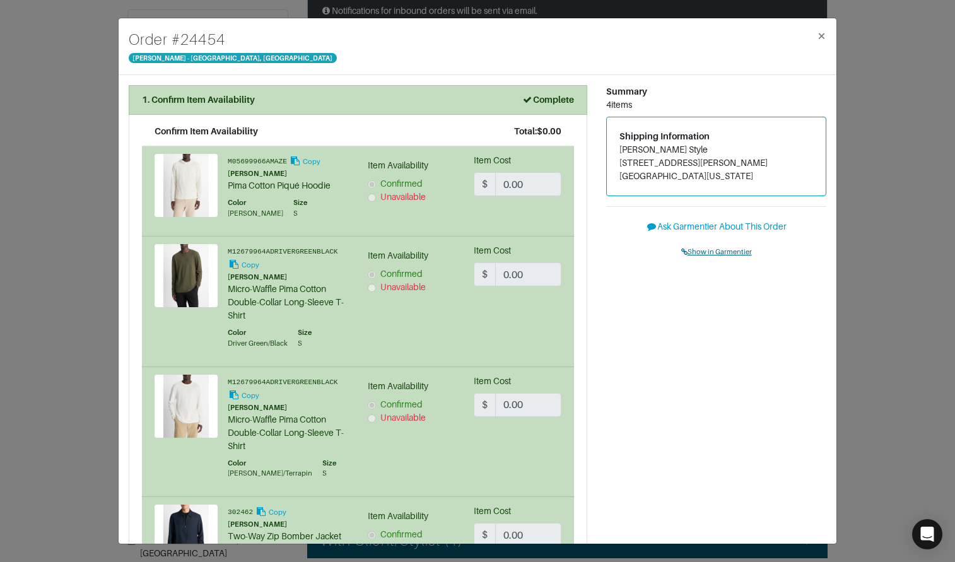
scroll to position [3, 0]
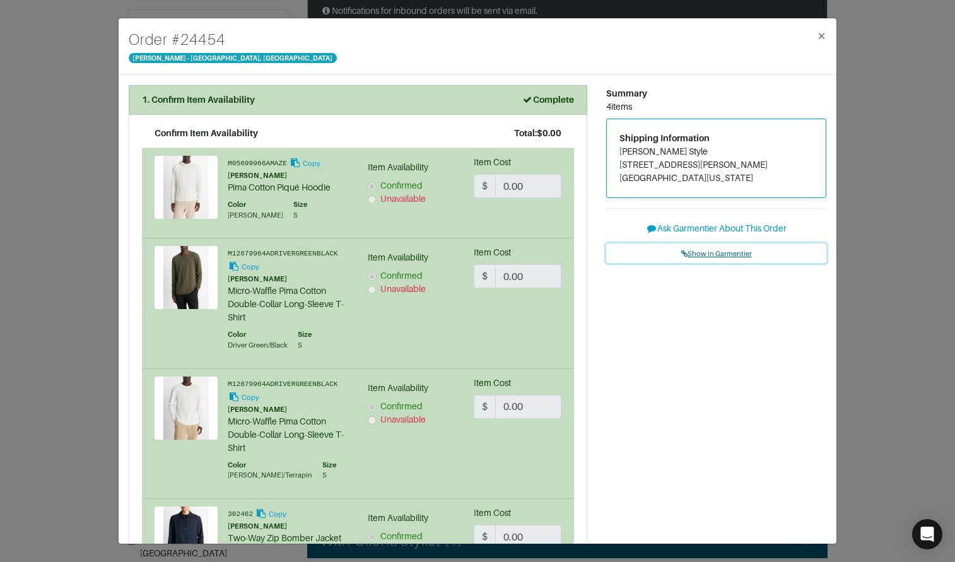
click at [707, 254] on span "Show in Garmentier" at bounding box center [717, 254] width 71 height 8
click at [872, 113] on div "Order # 24454 Vince - Chicago, Oak Street × 1. Confirm Item Availability Comple…" at bounding box center [477, 281] width 955 height 562
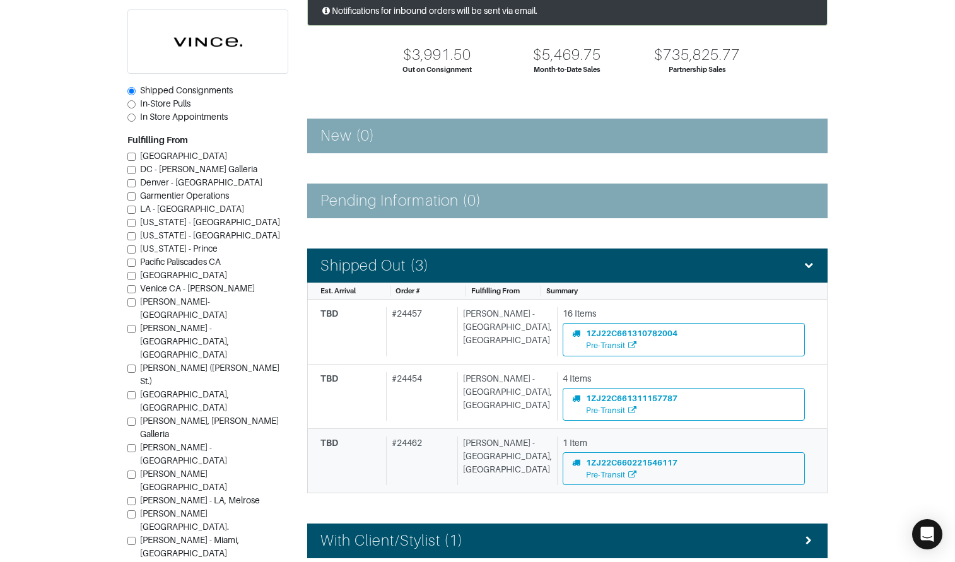
click at [490, 452] on div "[PERSON_NAME] - [GEOGRAPHIC_DATA], [GEOGRAPHIC_DATA]" at bounding box center [505, 461] width 95 height 49
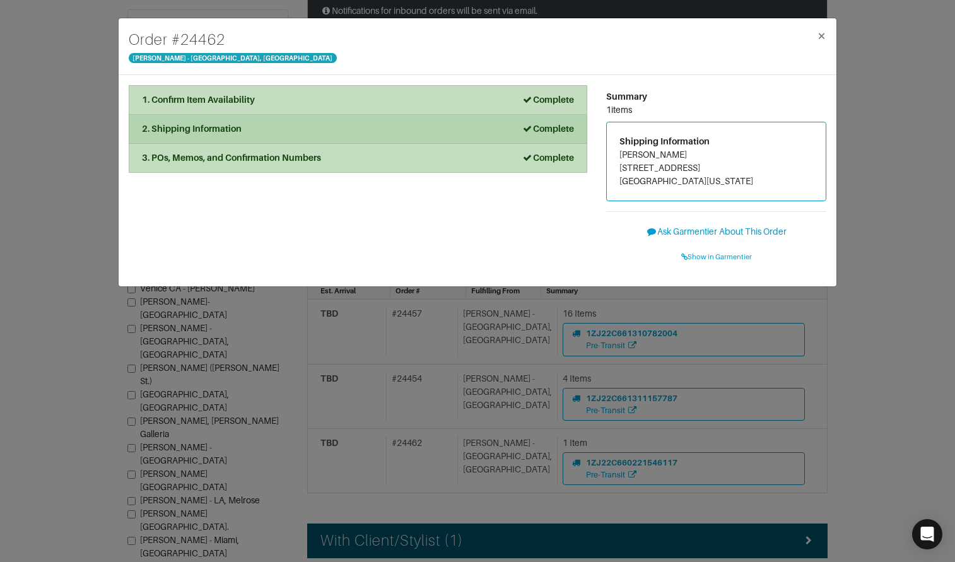
click at [283, 131] on div "2. Shipping Information Complete" at bounding box center [358, 128] width 432 height 13
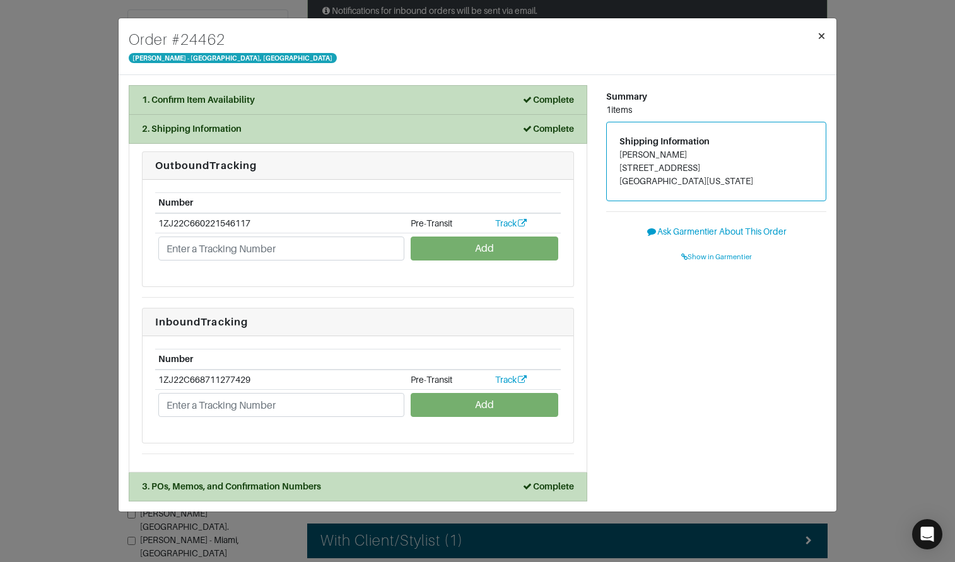
click at [822, 41] on span "×" at bounding box center [821, 35] width 9 height 17
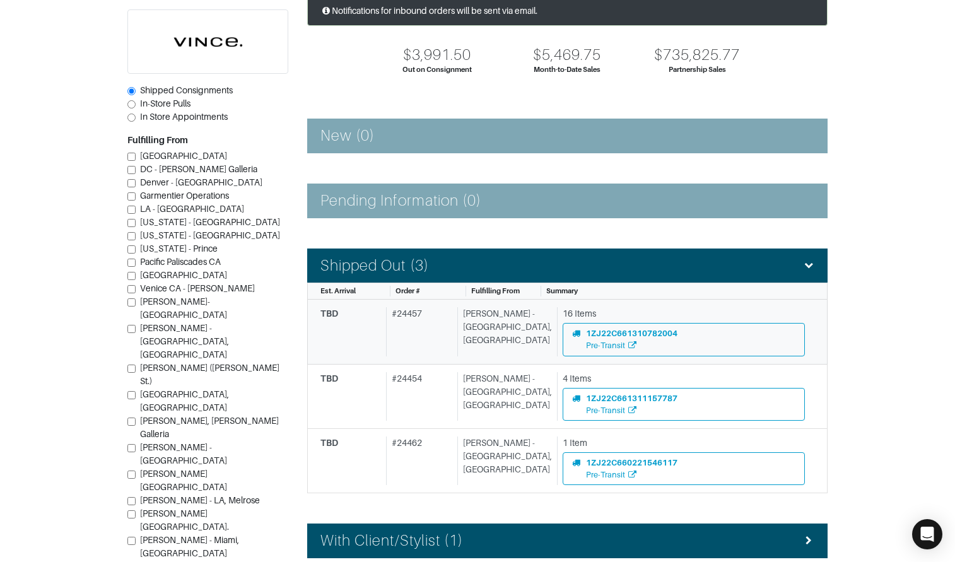
click at [452, 345] on div "# 24457" at bounding box center [419, 331] width 66 height 49
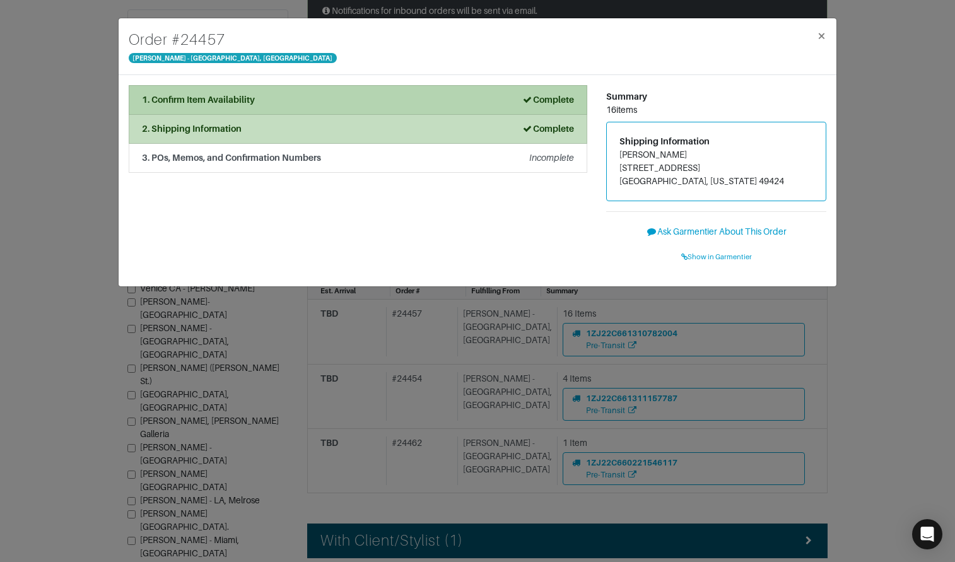
click at [256, 109] on li "1. Confirm Item Availability Complete" at bounding box center [358, 100] width 459 height 30
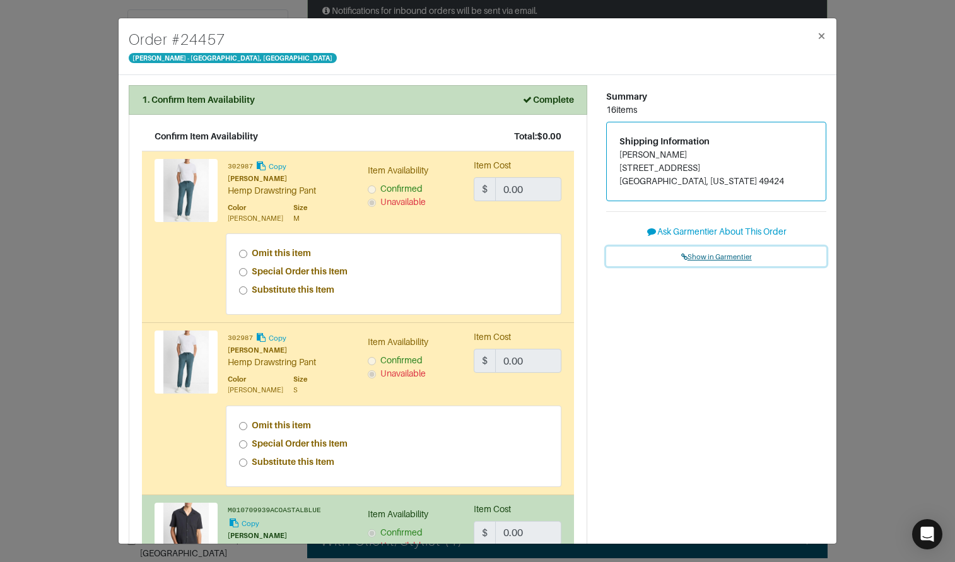
click at [721, 259] on span "Show in Garmentier" at bounding box center [717, 257] width 71 height 8
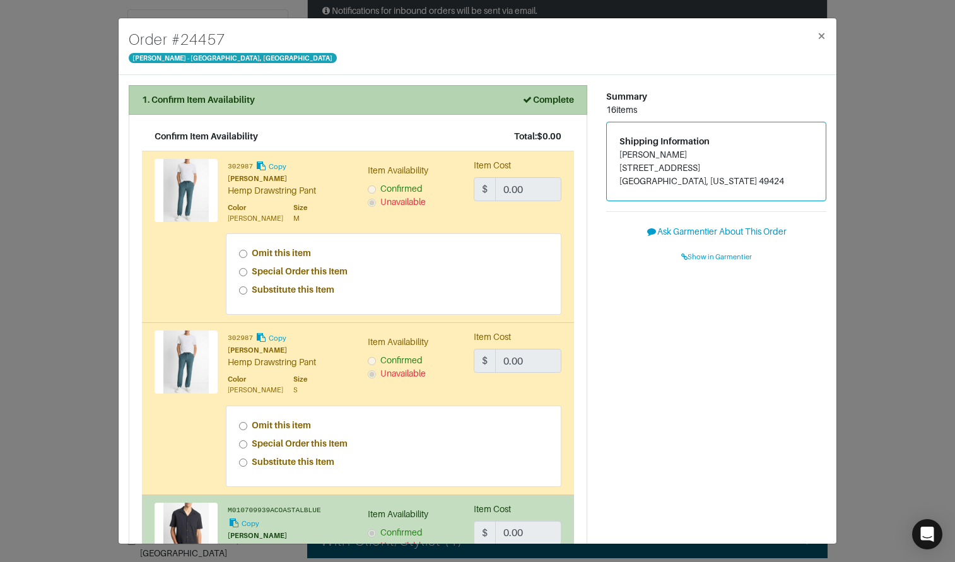
click at [297, 100] on div "1. Confirm Item Availability Complete" at bounding box center [358, 99] width 432 height 13
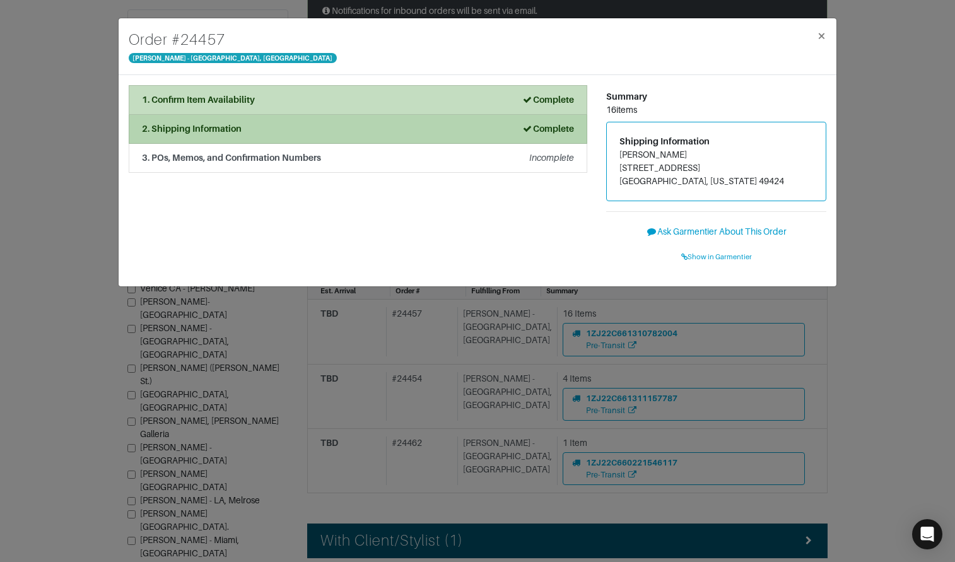
click at [299, 136] on li "2. Shipping Information Complete" at bounding box center [358, 129] width 459 height 29
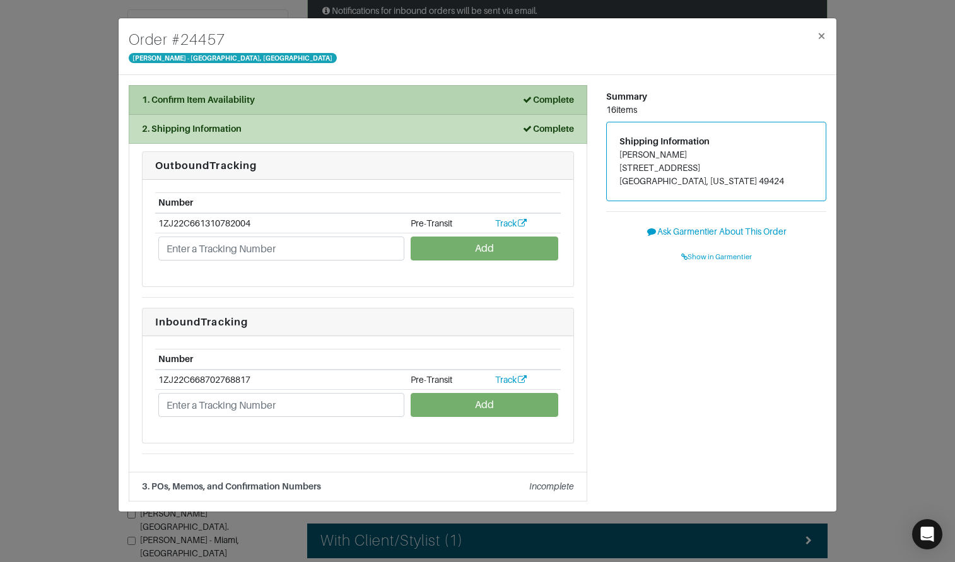
click at [309, 102] on div "1. Confirm Item Availability Complete" at bounding box center [358, 99] width 432 height 13
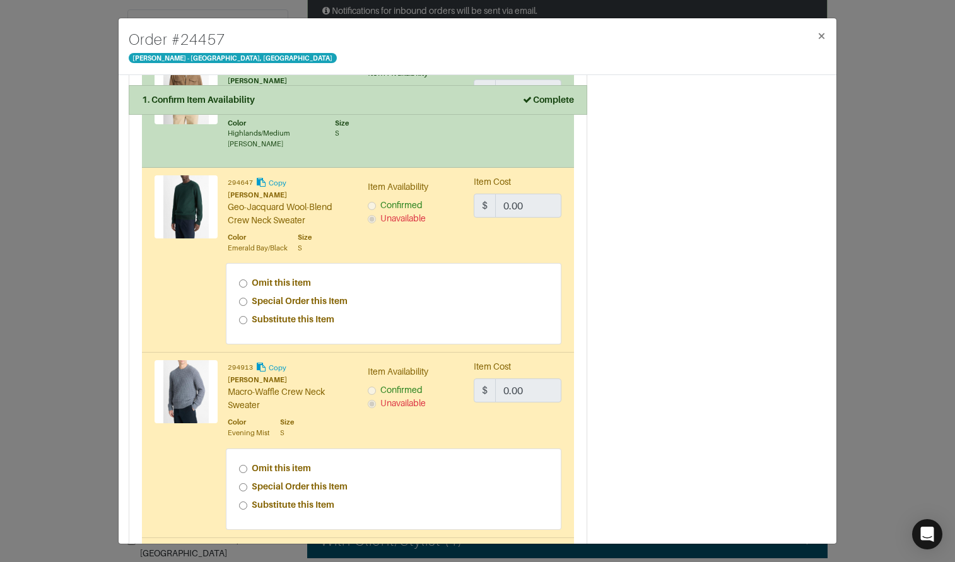
scroll to position [1407, 0]
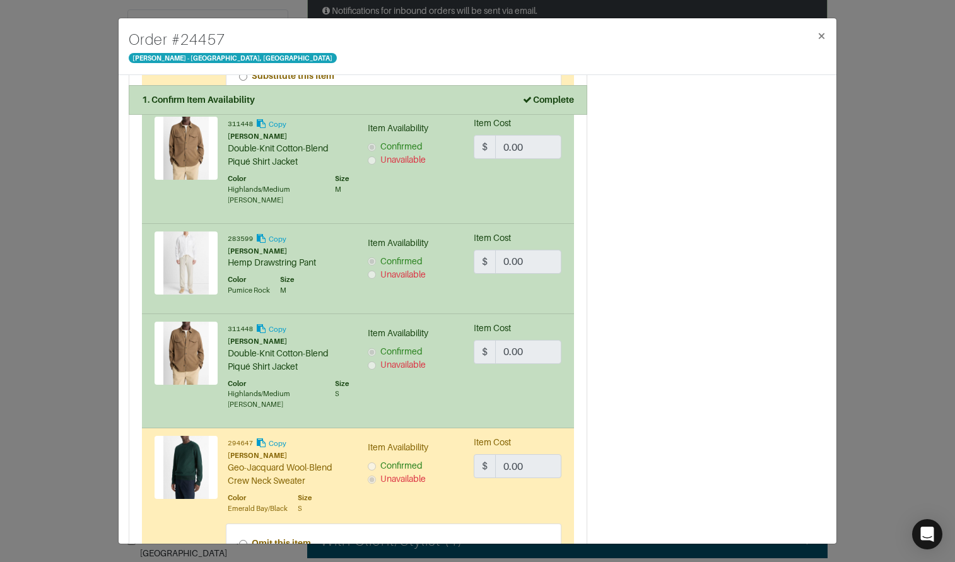
click at [854, 56] on div "Order # 24457 Vince - Chicago, Oak Street × 1. Confirm Item Availability Comple…" at bounding box center [477, 281] width 955 height 562
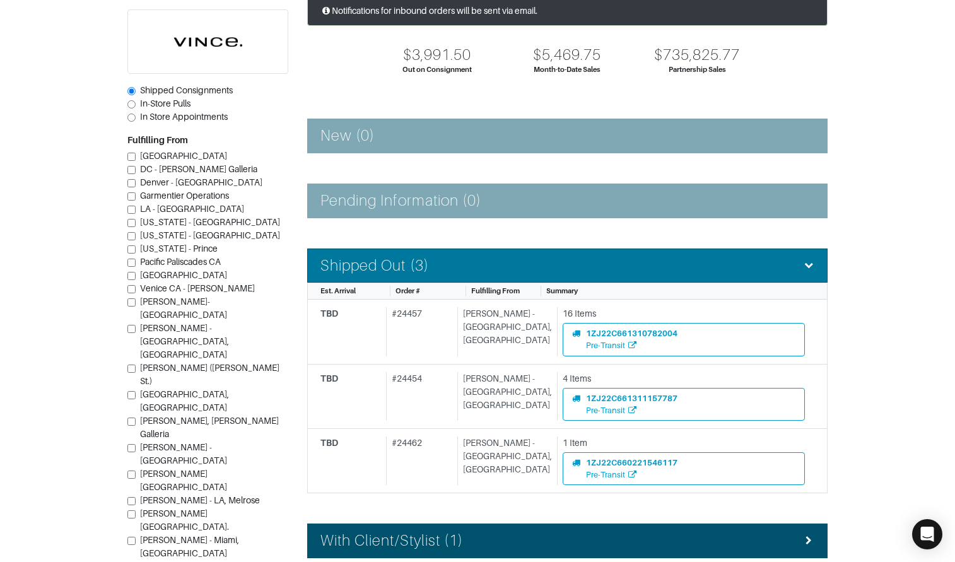
click at [658, 264] on div "Shipped Out (3)" at bounding box center [568, 266] width 494 height 18
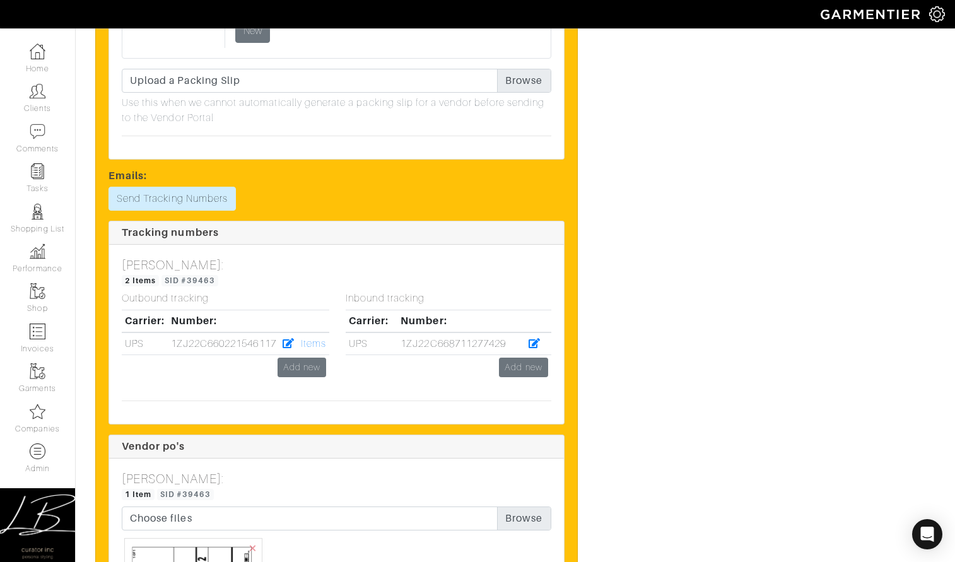
scroll to position [1616, 0]
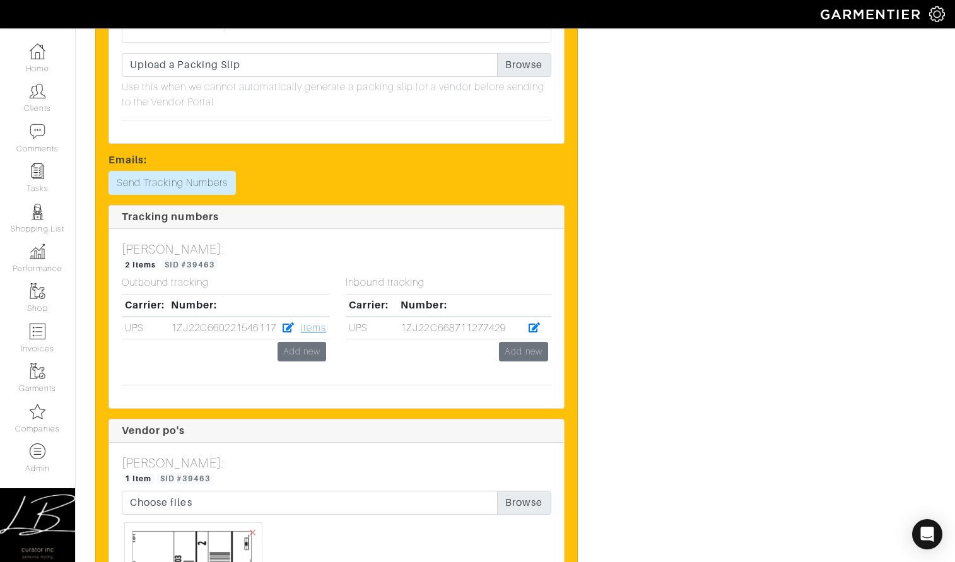
click at [316, 326] on link "Items" at bounding box center [313, 327] width 25 height 11
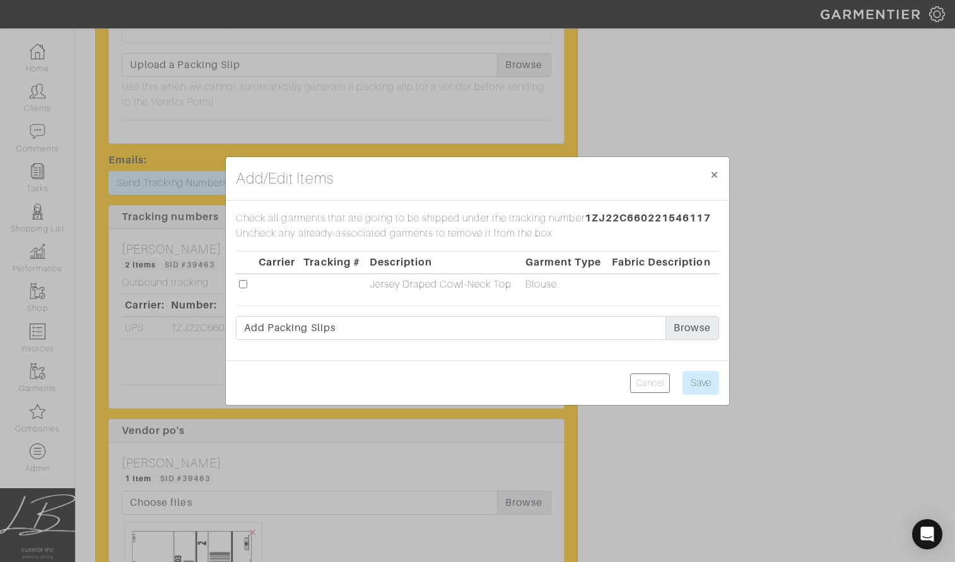
click at [242, 284] on input "checkbox" at bounding box center [243, 284] width 8 height 8
checkbox input "true"
click at [698, 373] on input "Save" at bounding box center [701, 383] width 37 height 24
type input "Save"
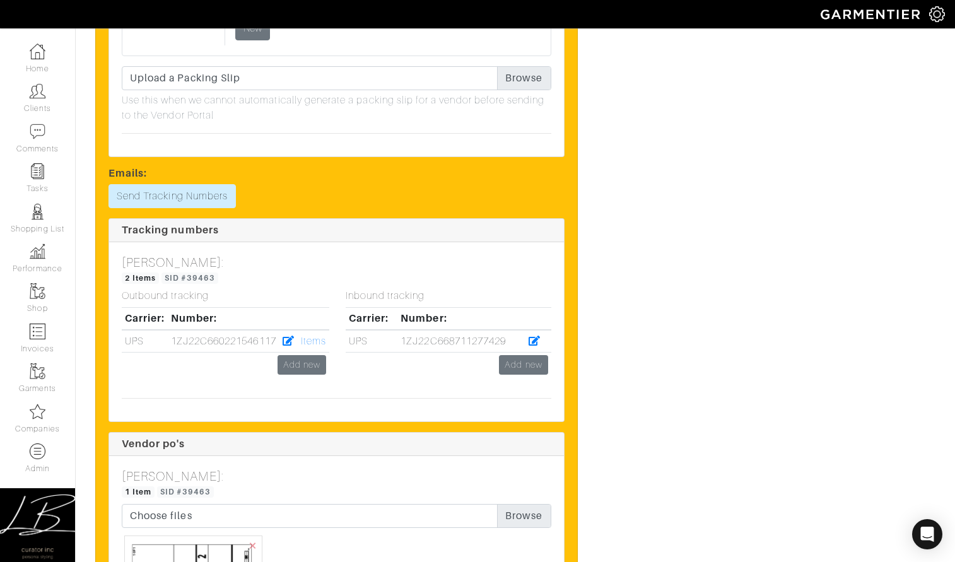
scroll to position [0, 0]
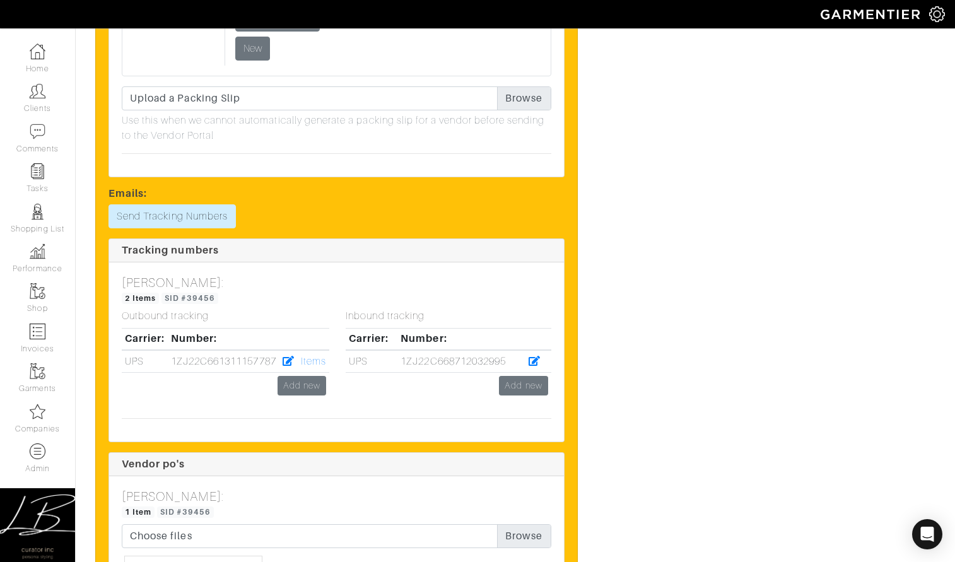
scroll to position [2261, 0]
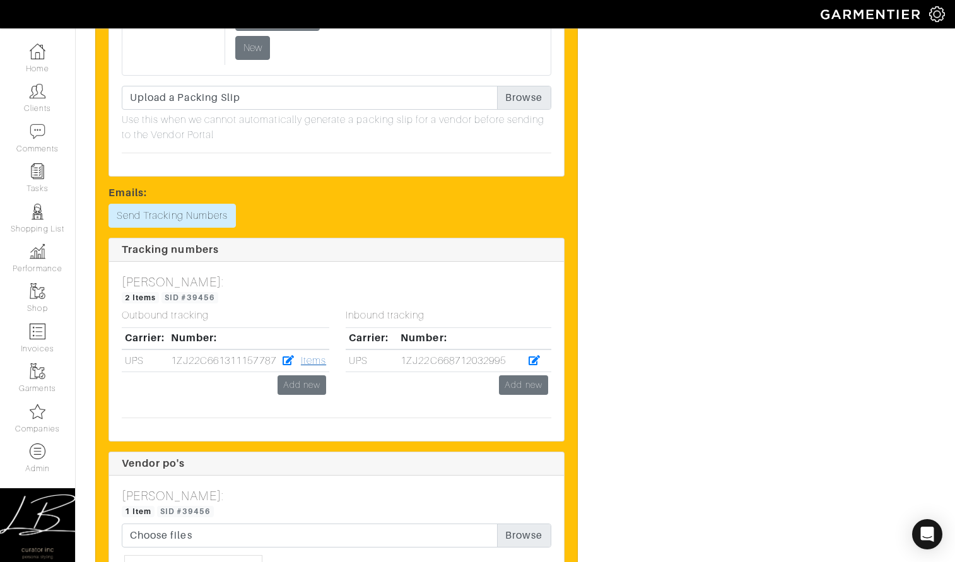
click at [324, 367] on link "Items" at bounding box center [313, 360] width 25 height 11
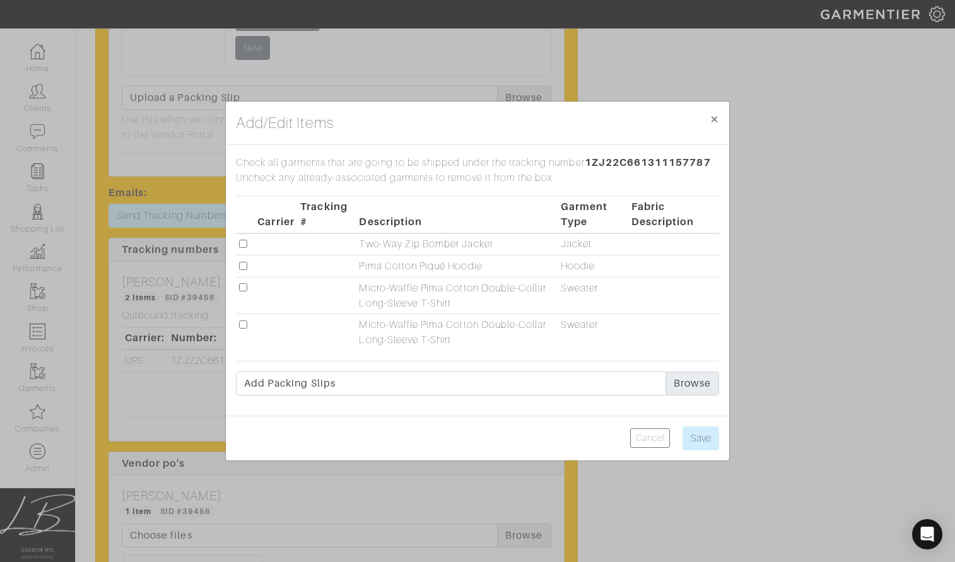
click at [242, 244] on input "checkbox" at bounding box center [243, 244] width 8 height 8
checkbox input "true"
drag, startPoint x: 242, startPoint y: 264, endPoint x: 245, endPoint y: 284, distance: 19.7
click at [242, 266] on input "checkbox" at bounding box center [243, 266] width 8 height 8
checkbox input "true"
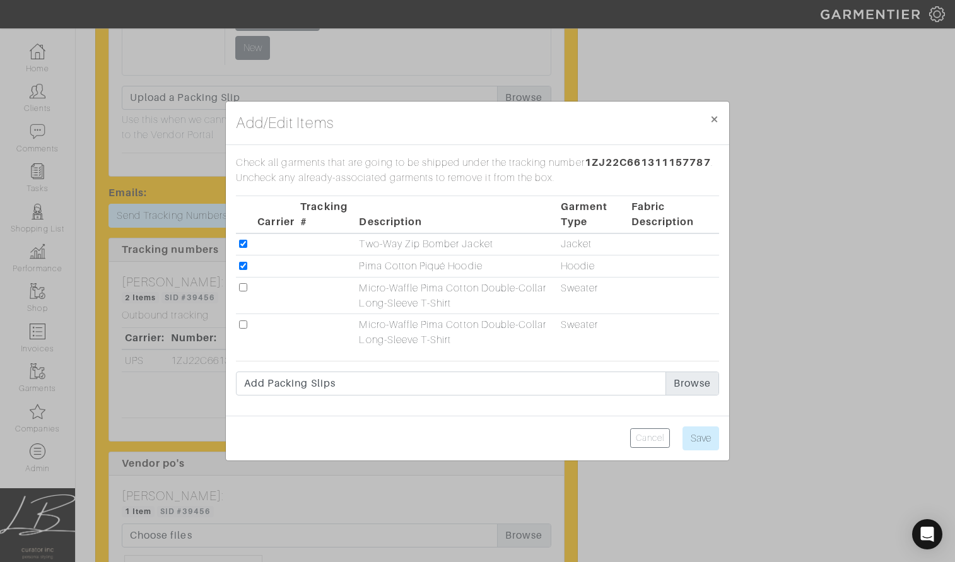
drag, startPoint x: 244, startPoint y: 283, endPoint x: 246, endPoint y: 304, distance: 20.4
click at [244, 283] on input "checkbox" at bounding box center [243, 287] width 8 height 8
checkbox input "true"
click at [245, 325] on input "checkbox" at bounding box center [243, 325] width 8 height 8
checkbox input "true"
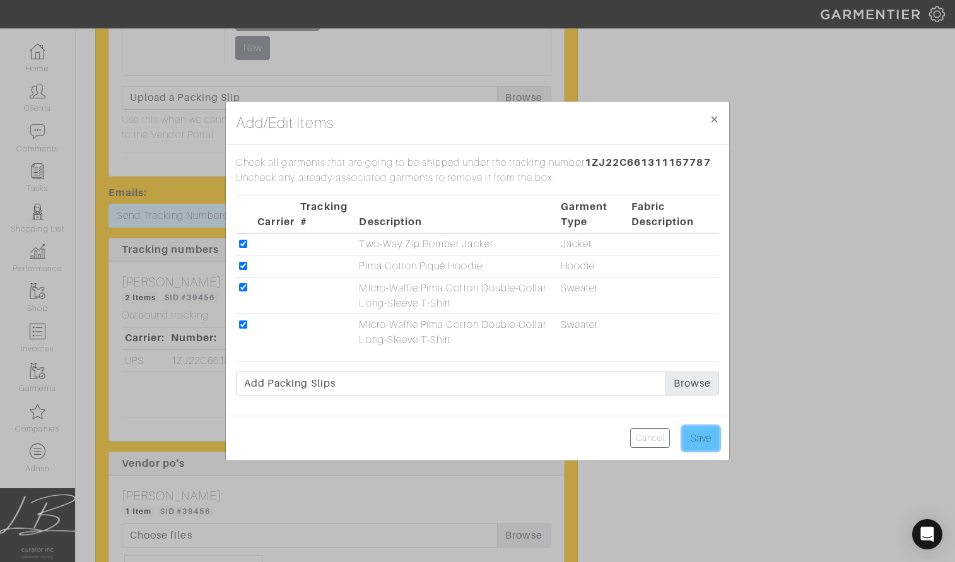
click at [688, 444] on input "Save" at bounding box center [701, 439] width 37 height 24
type input "Save"
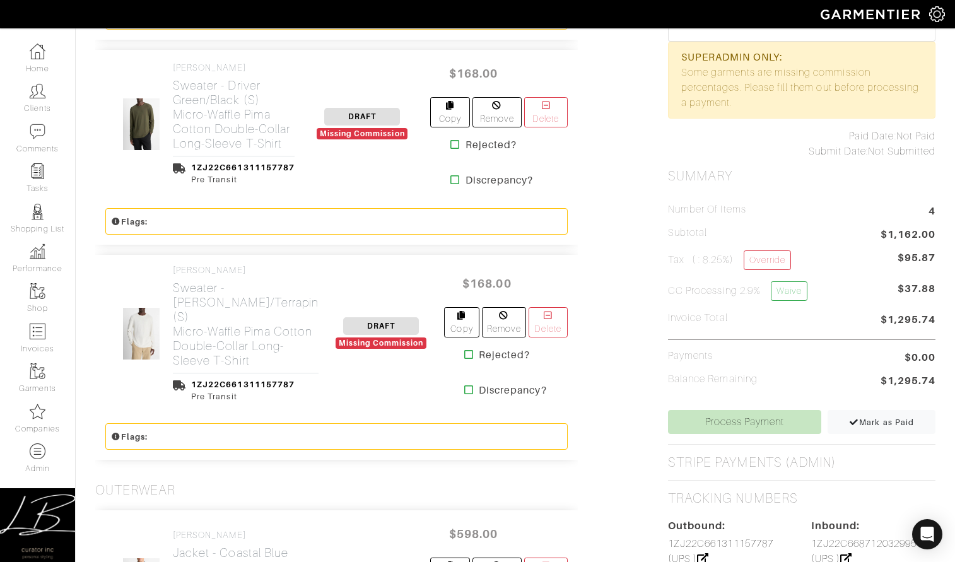
scroll to position [0, 0]
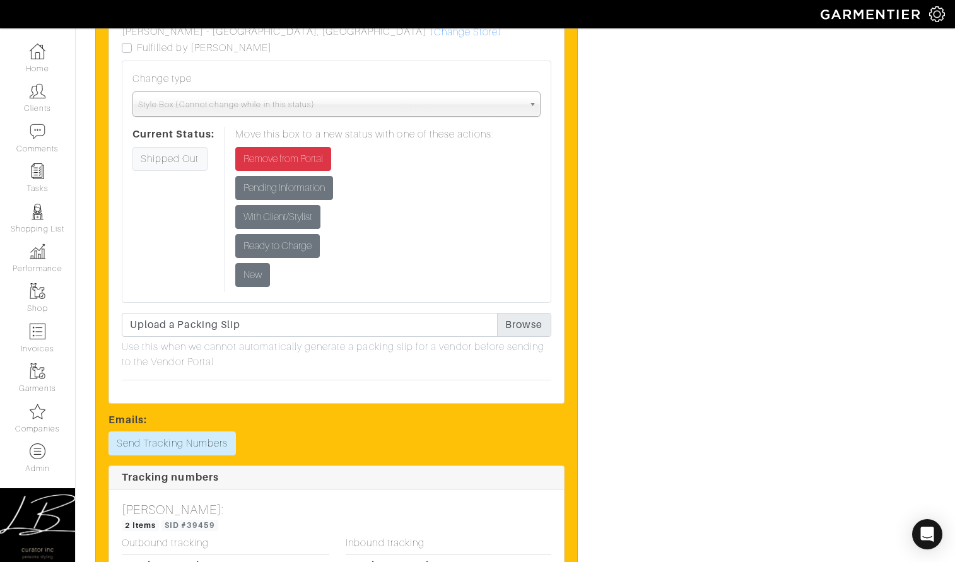
scroll to position [4703, 0]
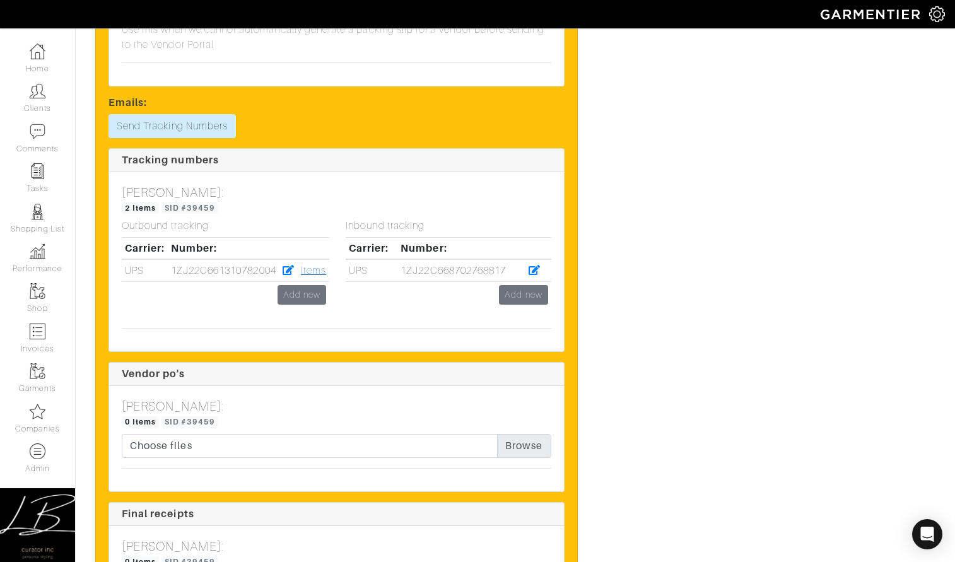
click at [316, 276] on link "Items" at bounding box center [313, 270] width 25 height 11
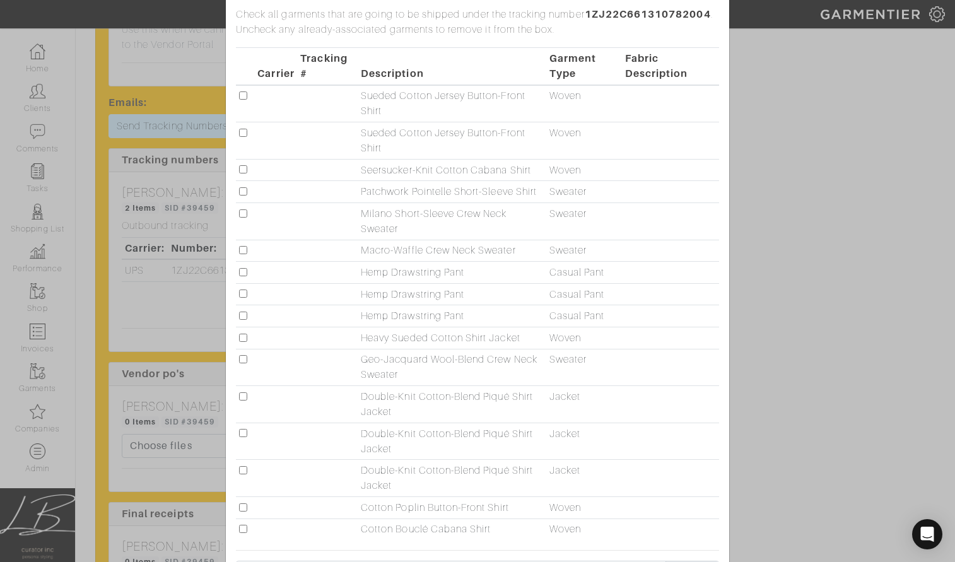
scroll to position [40, 0]
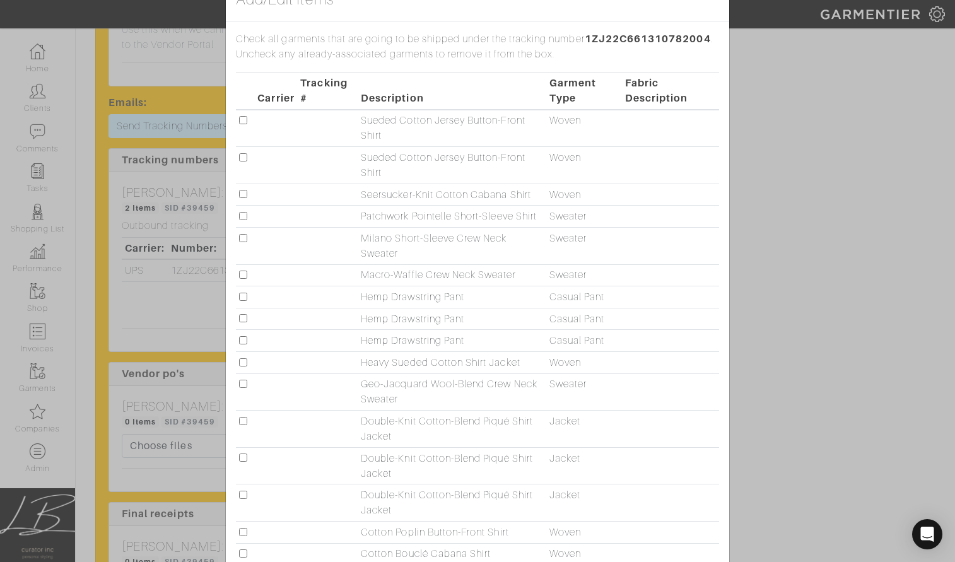
drag, startPoint x: 242, startPoint y: 192, endPoint x: 264, endPoint y: 207, distance: 26.3
click at [242, 192] on input "checkbox" at bounding box center [243, 194] width 8 height 8
checkbox input "true"
click at [239, 215] on input "checkbox" at bounding box center [243, 216] width 8 height 8
checkbox input "true"
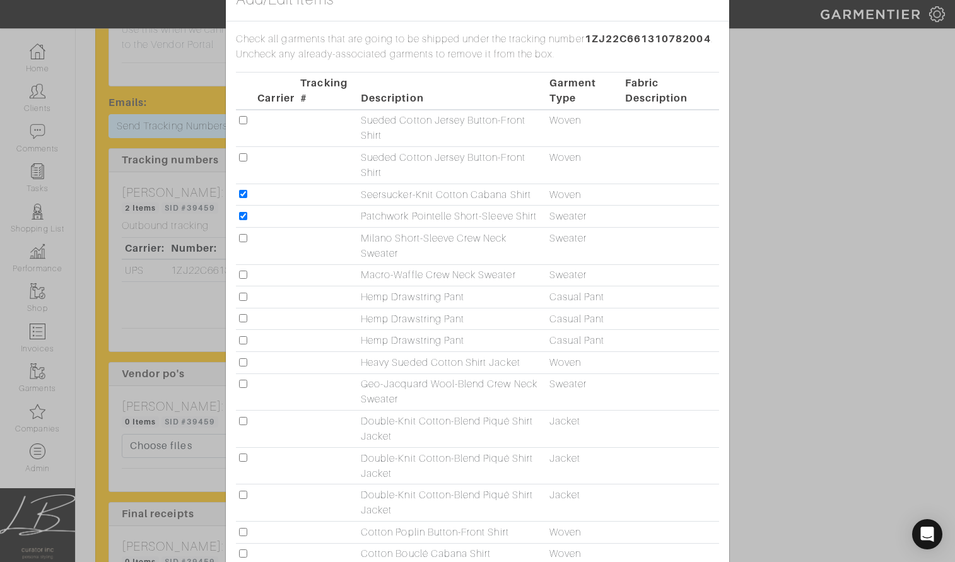
click at [243, 242] on td at bounding box center [245, 245] width 19 height 37
click at [245, 241] on input "checkbox" at bounding box center [243, 238] width 8 height 8
checkbox input "true"
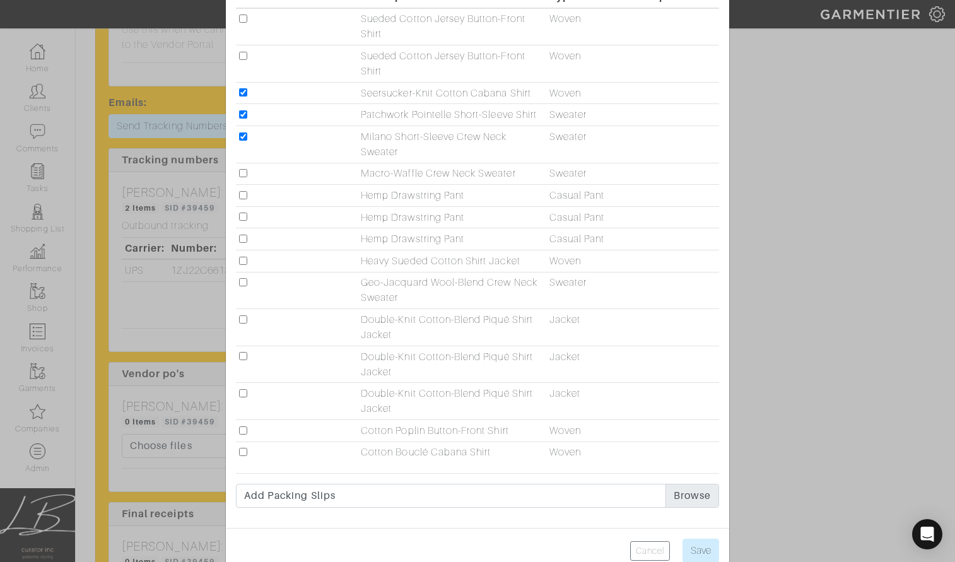
scroll to position [141, 0]
click at [244, 455] on input "checkbox" at bounding box center [243, 453] width 8 height 8
checkbox input "true"
drag, startPoint x: 241, startPoint y: 357, endPoint x: 273, endPoint y: 341, distance: 35.0
click at [241, 357] on input "checkbox" at bounding box center [243, 357] width 8 height 8
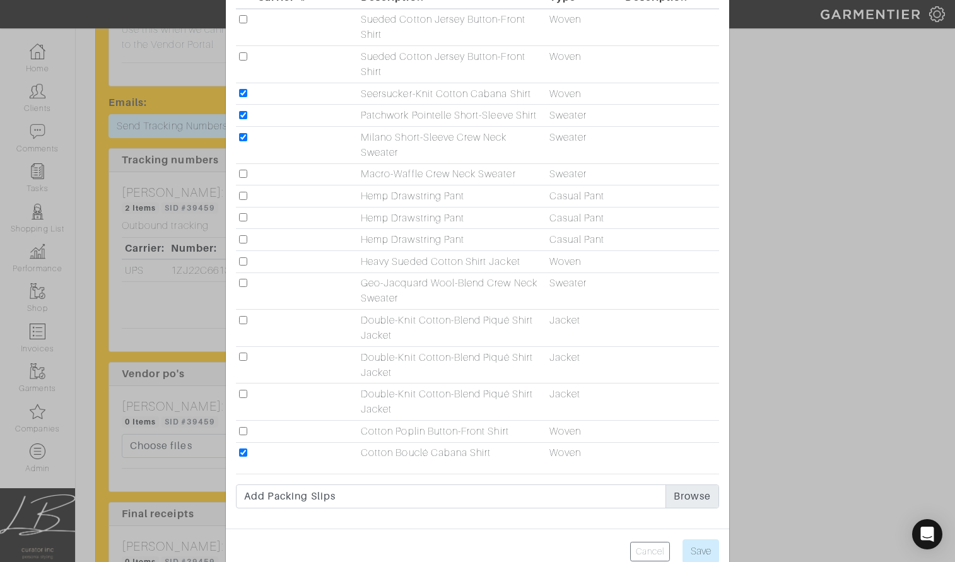
checkbox input "true"
drag, startPoint x: 244, startPoint y: 321, endPoint x: 266, endPoint y: 334, distance: 25.8
click at [244, 321] on input "checkbox" at bounding box center [243, 320] width 8 height 8
checkbox input "true"
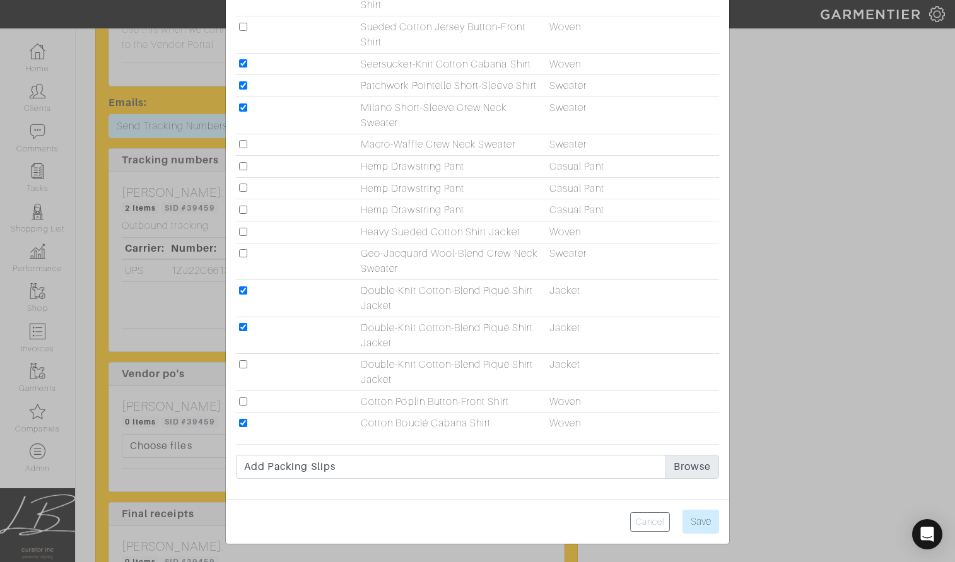
click at [243, 165] on input "checkbox" at bounding box center [243, 166] width 8 height 8
checkbox input "true"
click at [703, 524] on input "Save" at bounding box center [701, 522] width 37 height 24
type input "Save"
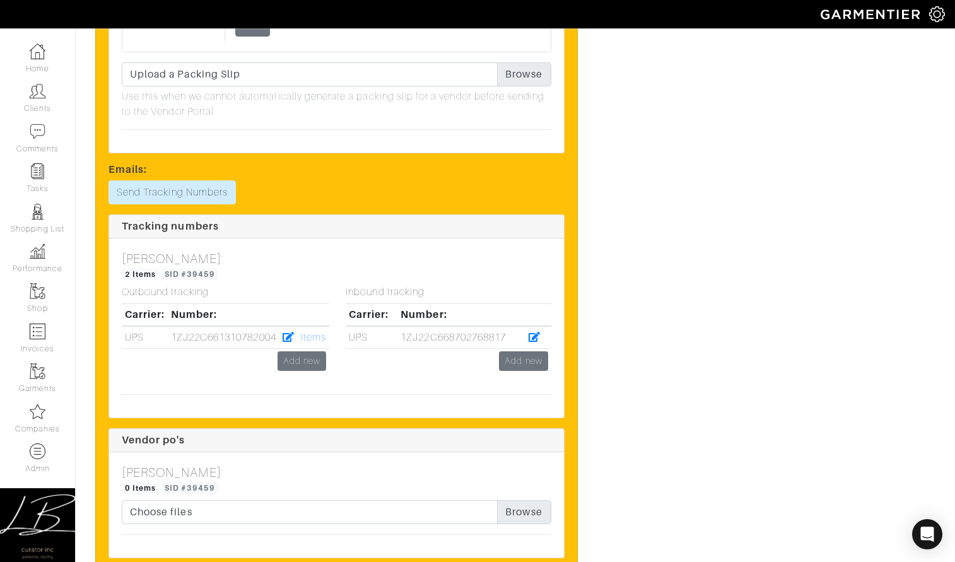
scroll to position [4737, 0]
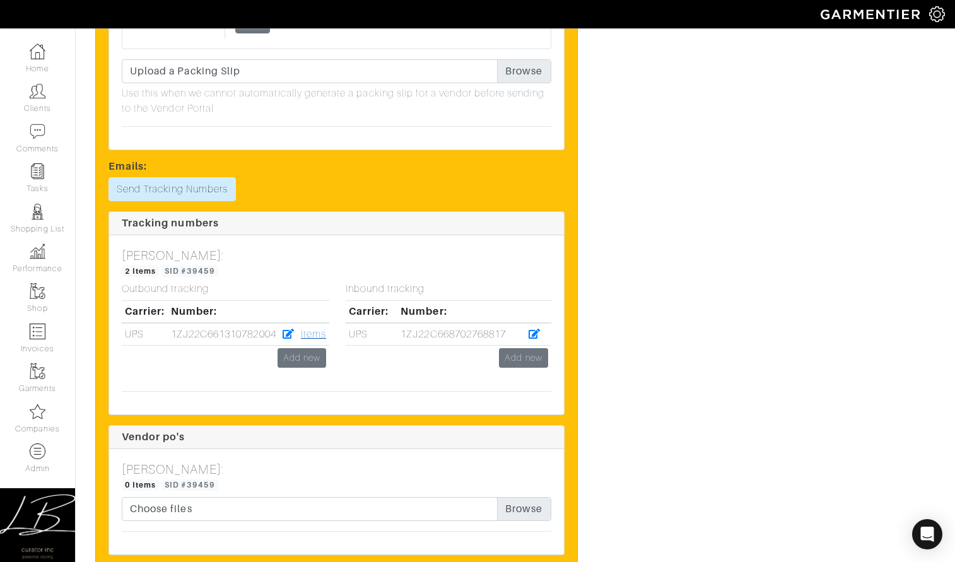
click at [318, 334] on link "Items" at bounding box center [313, 334] width 25 height 11
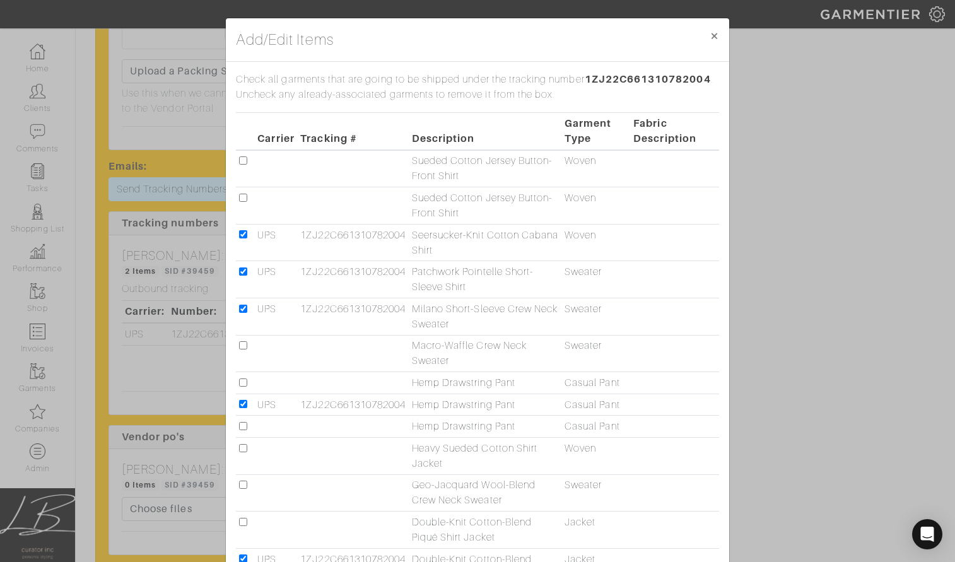
click at [245, 405] on input "checkbox" at bounding box center [243, 404] width 8 height 8
checkbox input "false"
click at [245, 382] on input "checkbox" at bounding box center [243, 383] width 8 height 8
checkbox input "true"
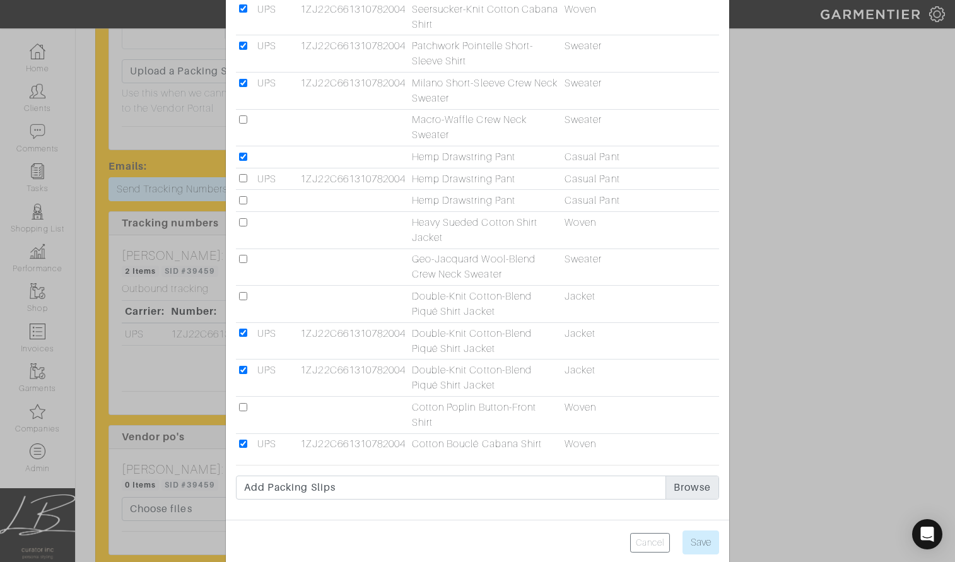
scroll to position [242, 0]
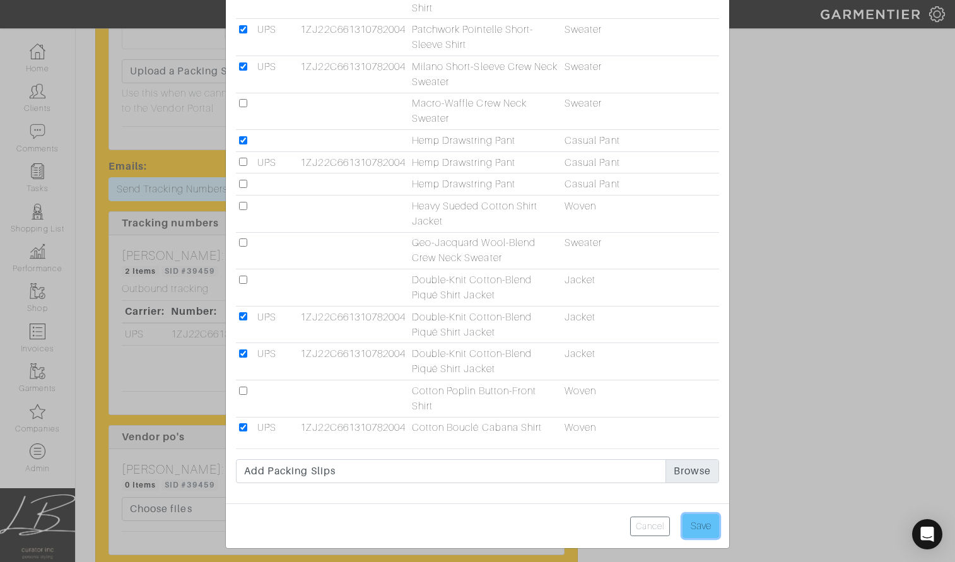
click at [699, 519] on input "Save" at bounding box center [701, 526] width 37 height 24
type input "Save"
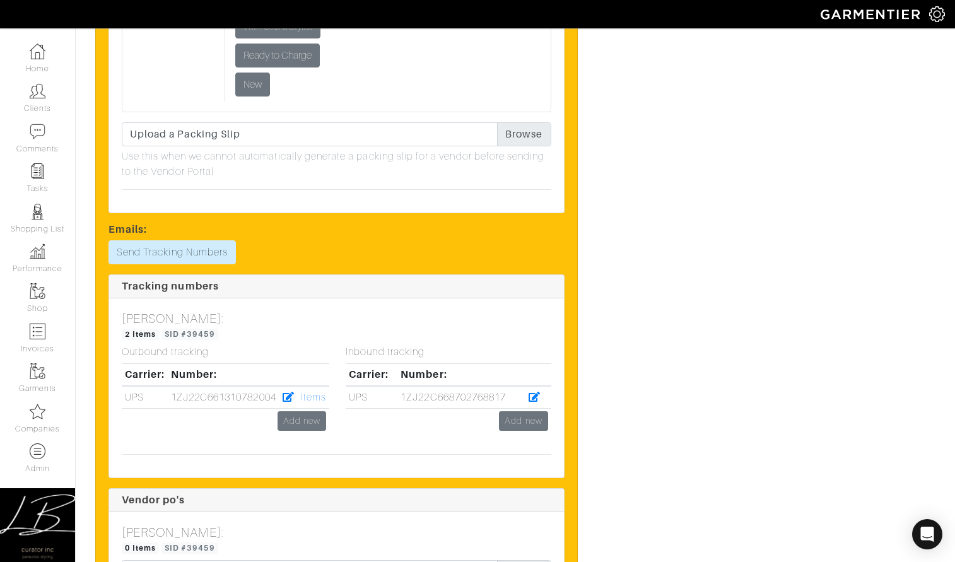
scroll to position [4707, 0]
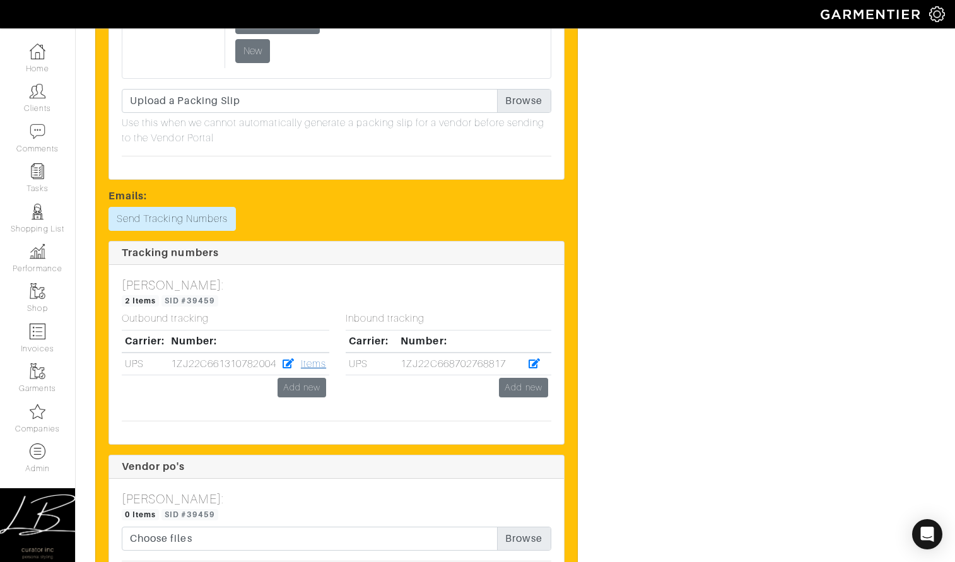
click at [321, 362] on link "Items" at bounding box center [313, 363] width 25 height 11
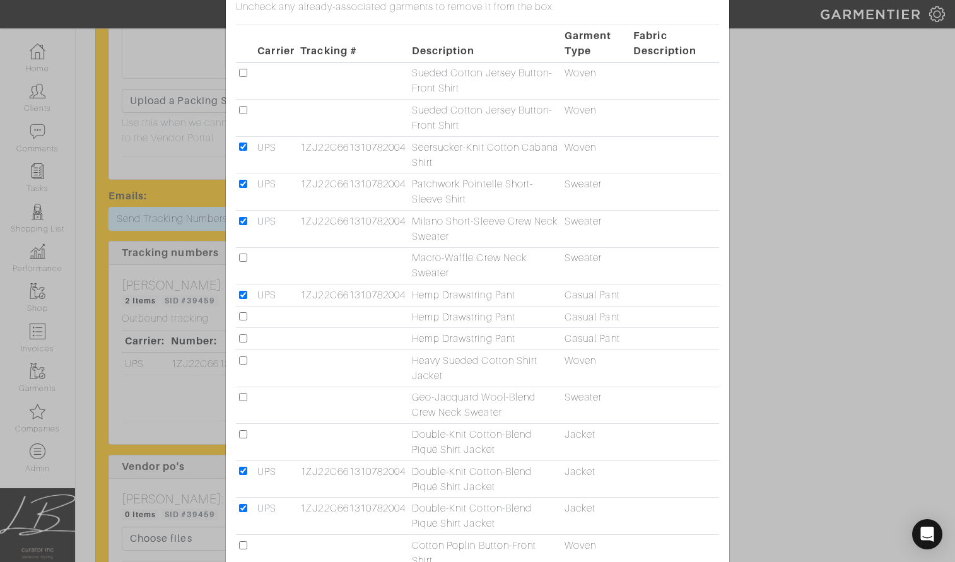
scroll to position [47, 0]
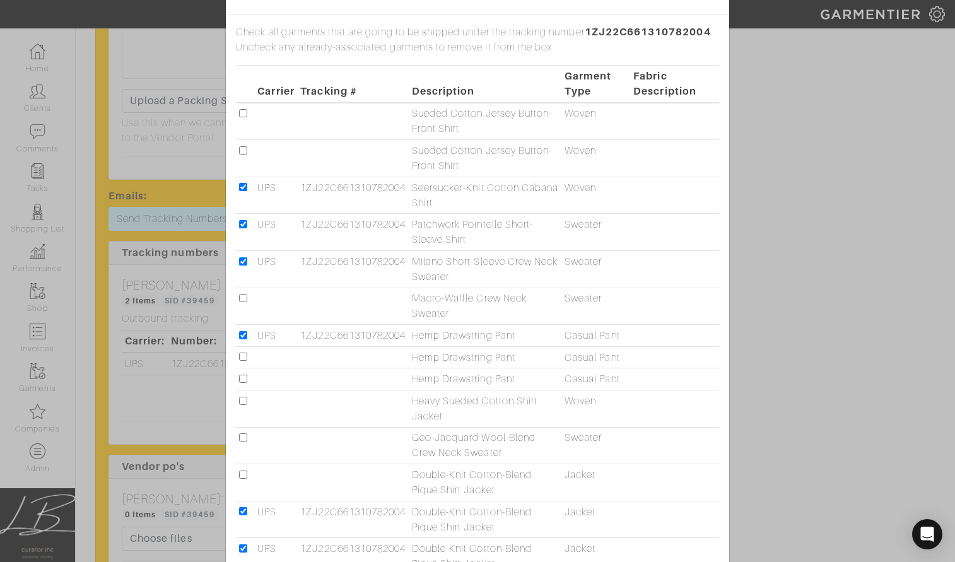
click at [243, 378] on input "checkbox" at bounding box center [243, 379] width 8 height 8
checkbox input "true"
click at [242, 334] on input "checkbox" at bounding box center [243, 335] width 8 height 8
checkbox input "false"
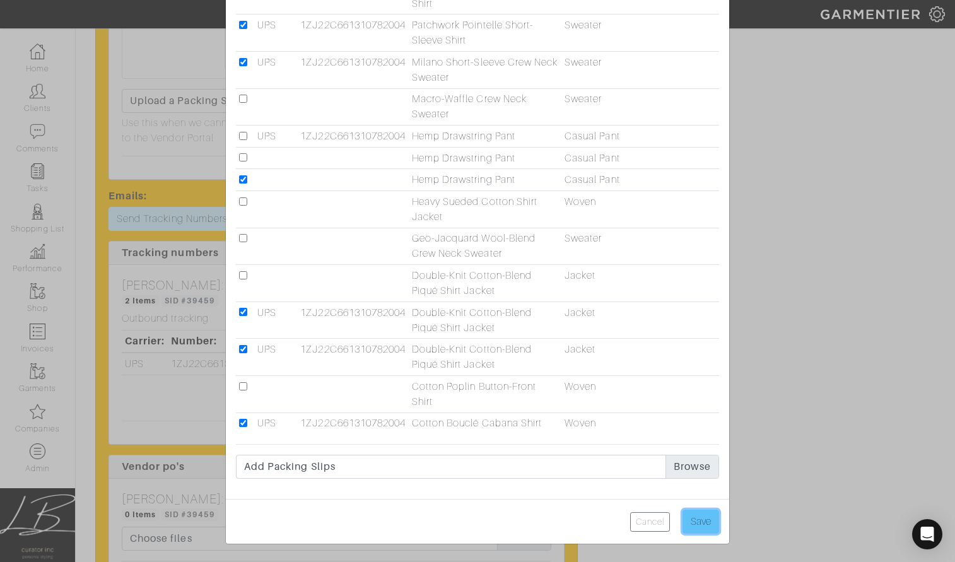
click at [710, 516] on input "Save" at bounding box center [701, 522] width 37 height 24
type input "Save"
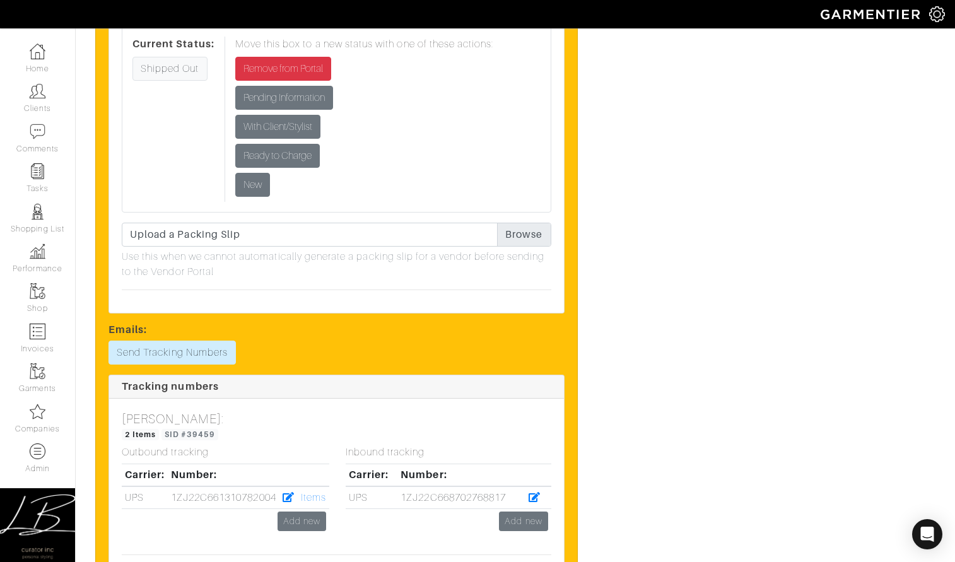
scroll to position [4575, 0]
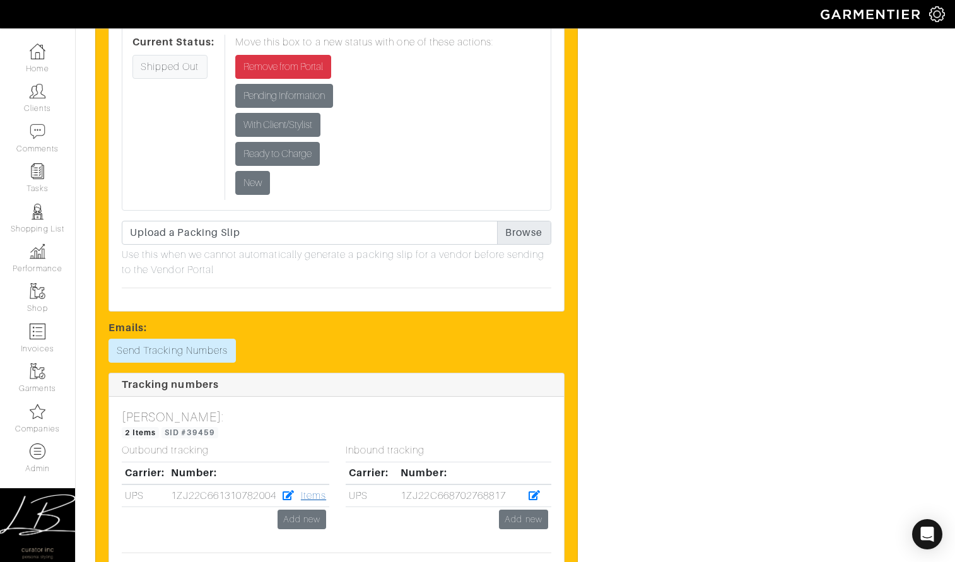
click at [315, 495] on link "Items" at bounding box center [313, 495] width 25 height 11
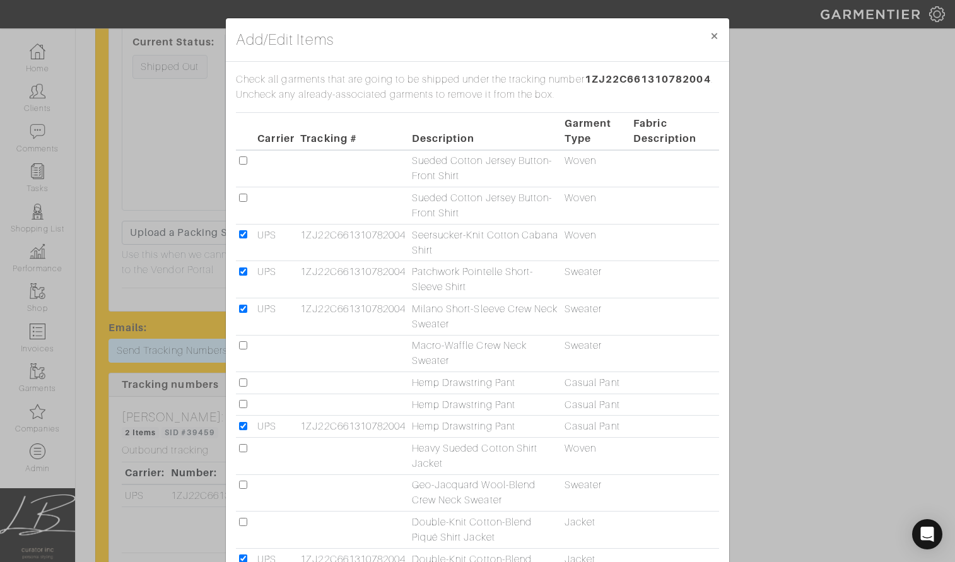
click at [244, 381] on input "checkbox" at bounding box center [243, 383] width 8 height 8
checkbox input "true"
click at [242, 427] on input "checkbox" at bounding box center [243, 426] width 8 height 8
checkbox input "false"
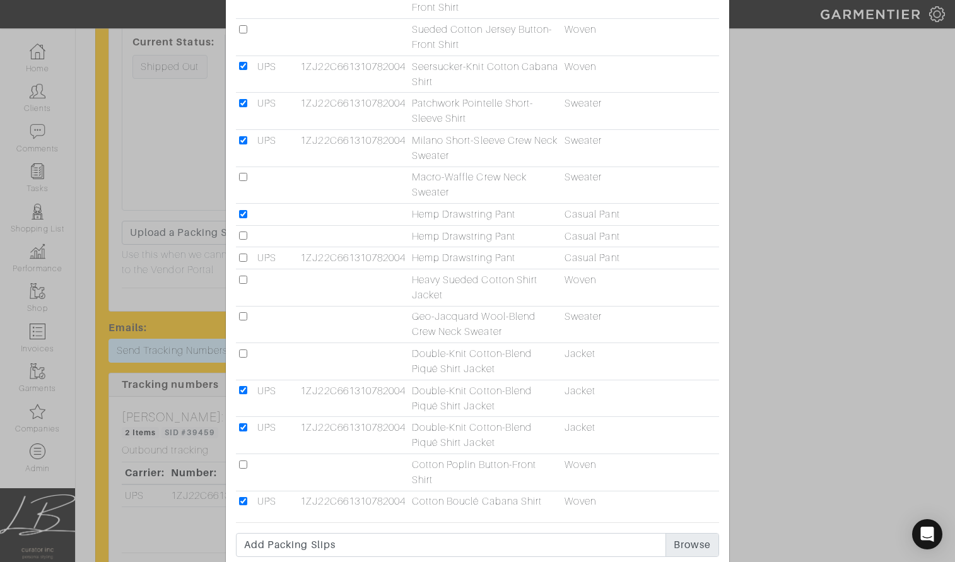
scroll to position [247, 0]
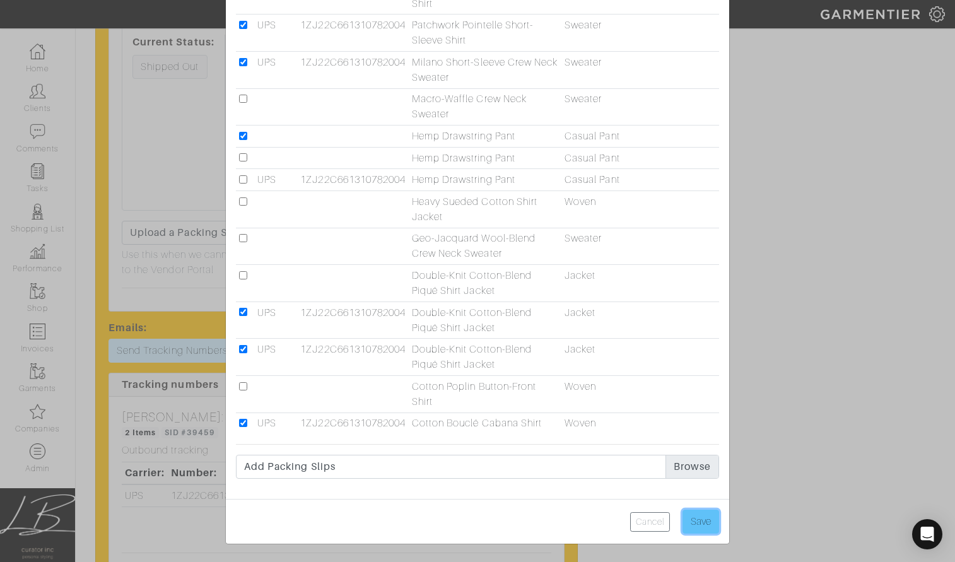
click at [703, 520] on input "Save" at bounding box center [701, 522] width 37 height 24
type input "Save"
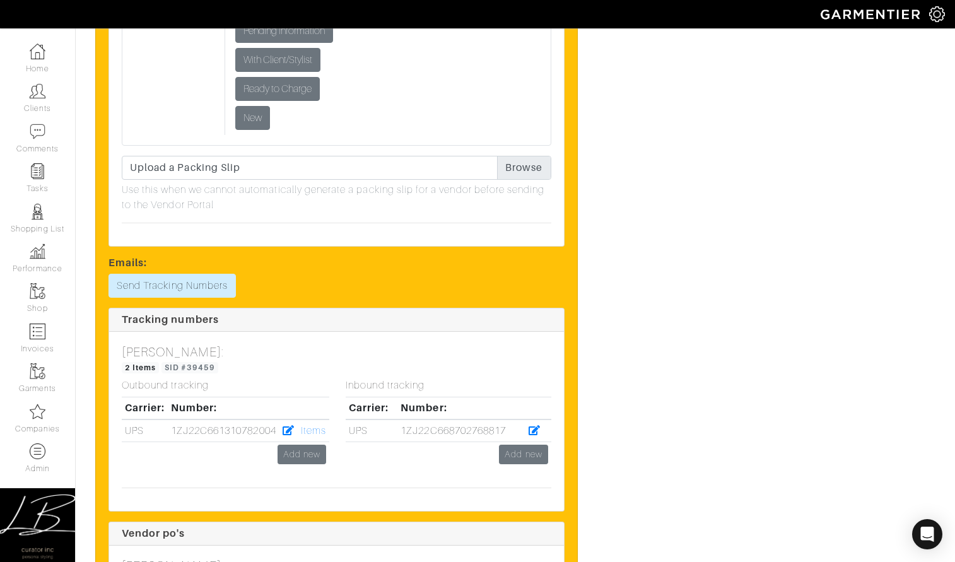
scroll to position [4647, 0]
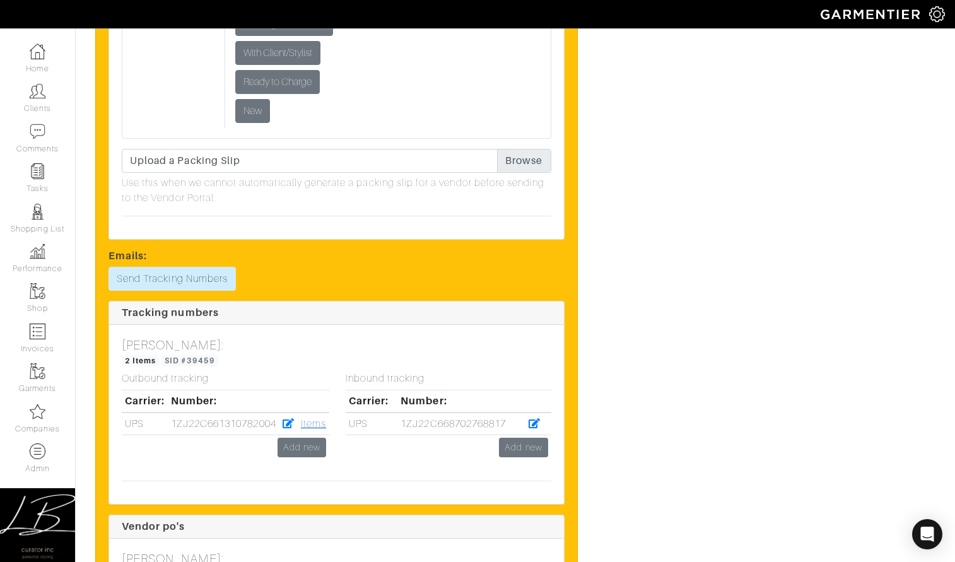
click at [316, 422] on link "Items" at bounding box center [313, 423] width 25 height 11
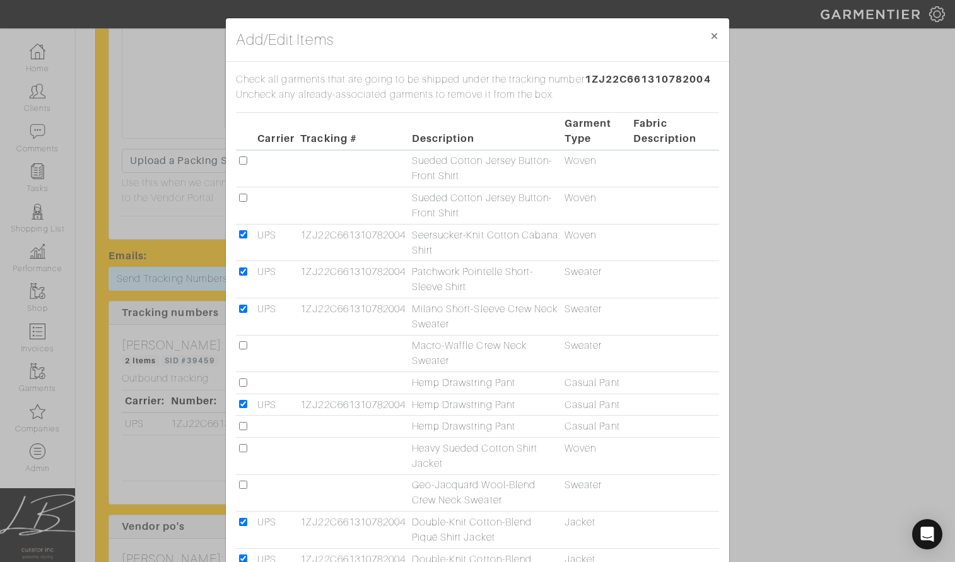
click at [242, 385] on input "checkbox" at bounding box center [243, 383] width 8 height 8
checkbox input "true"
drag, startPoint x: 239, startPoint y: 403, endPoint x: 246, endPoint y: 403, distance: 7.0
click at [242, 403] on input "checkbox" at bounding box center [243, 404] width 8 height 8
checkbox input "false"
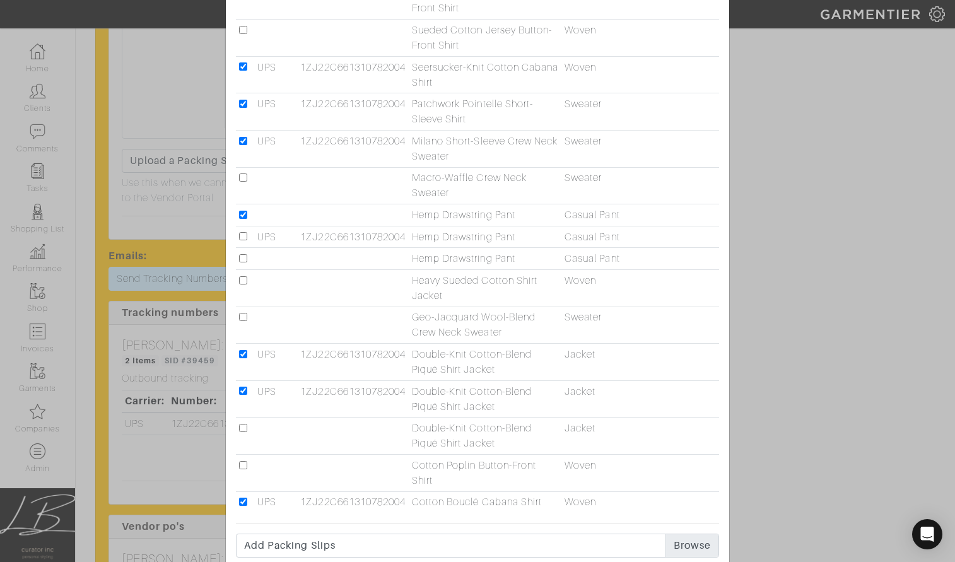
scroll to position [232, 0]
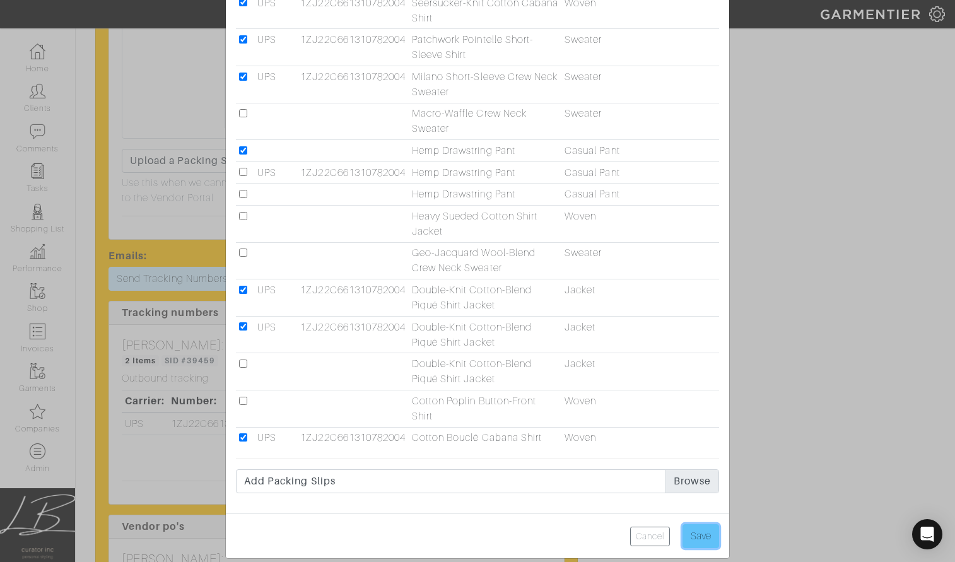
click at [696, 529] on input "Save" at bounding box center [701, 536] width 37 height 24
type input "Save"
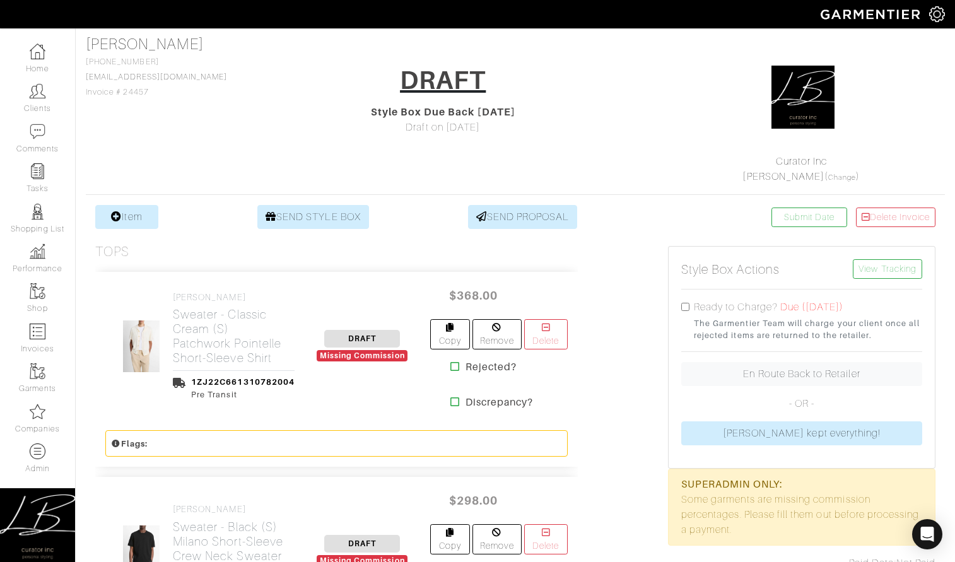
scroll to position [0, 0]
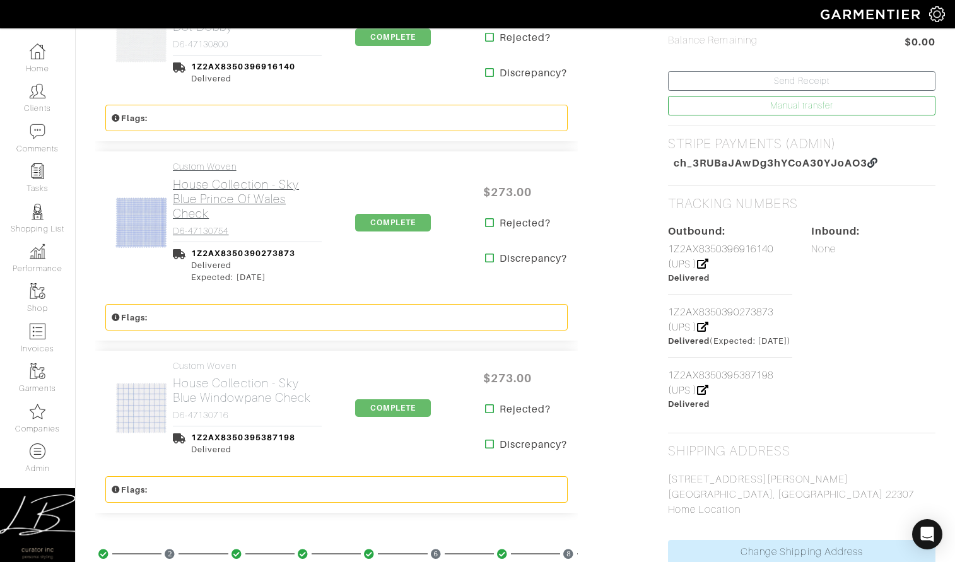
scroll to position [531, 0]
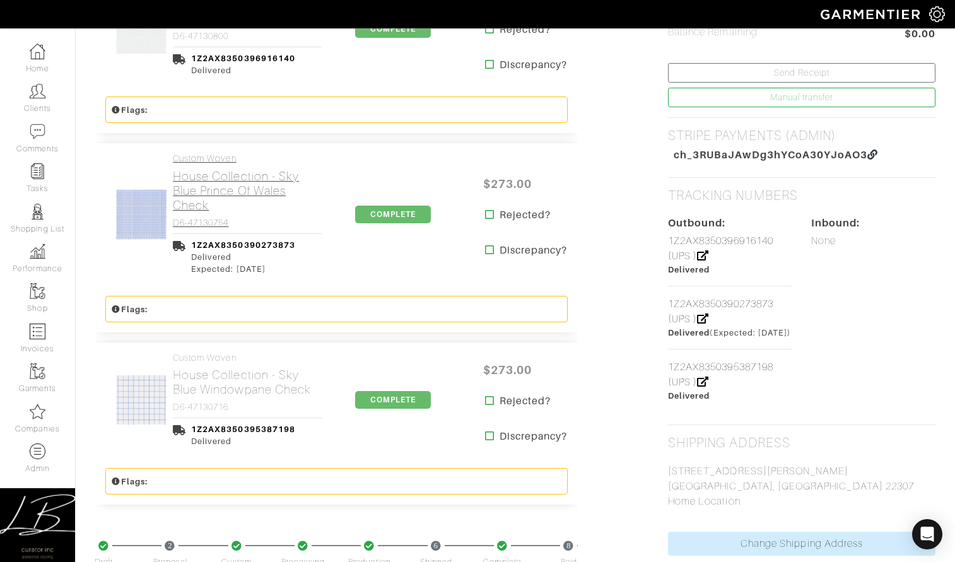
click at [235, 194] on h2 "House Collection - Sky Blue Prince of Wales Check" at bounding box center [247, 191] width 149 height 44
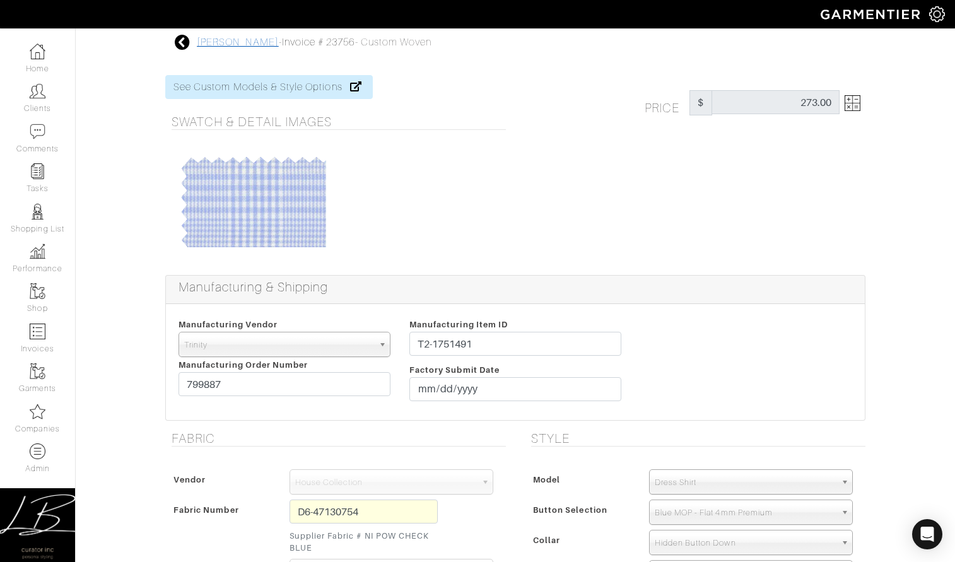
click at [218, 40] on link "[PERSON_NAME]" at bounding box center [238, 42] width 82 height 11
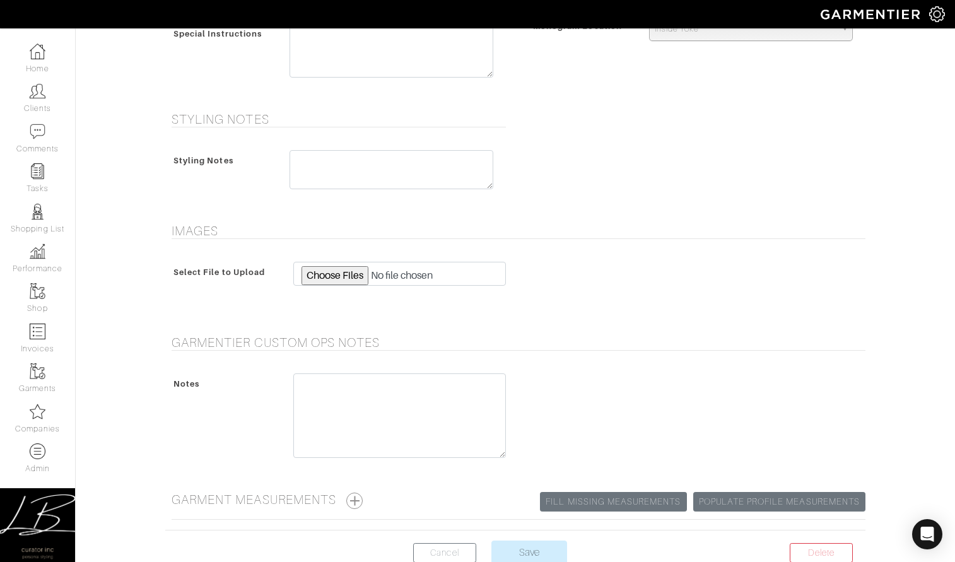
scroll to position [873, 0]
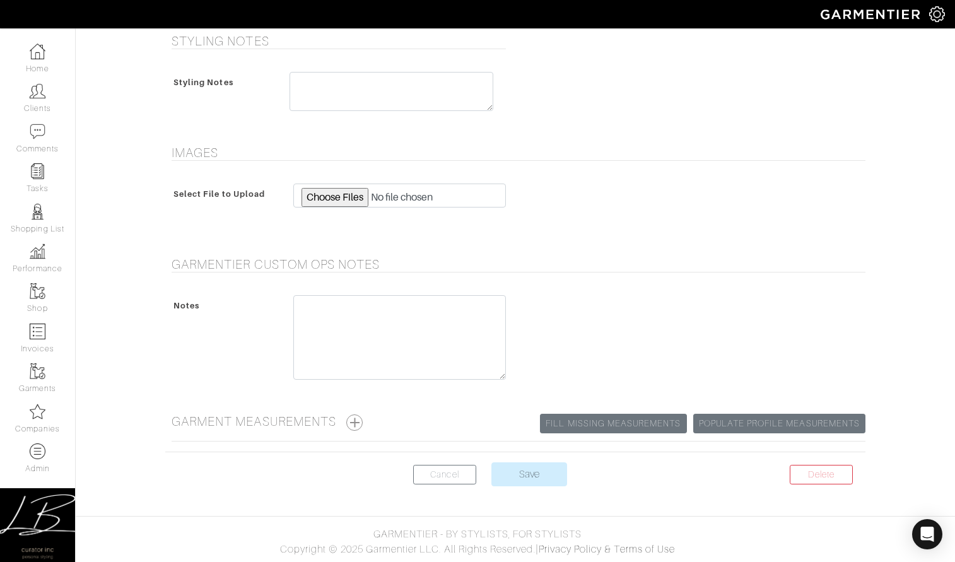
drag, startPoint x: 360, startPoint y: 422, endPoint x: 391, endPoint y: 391, distance: 44.2
click at [363, 420] on button "button" at bounding box center [354, 423] width 16 height 16
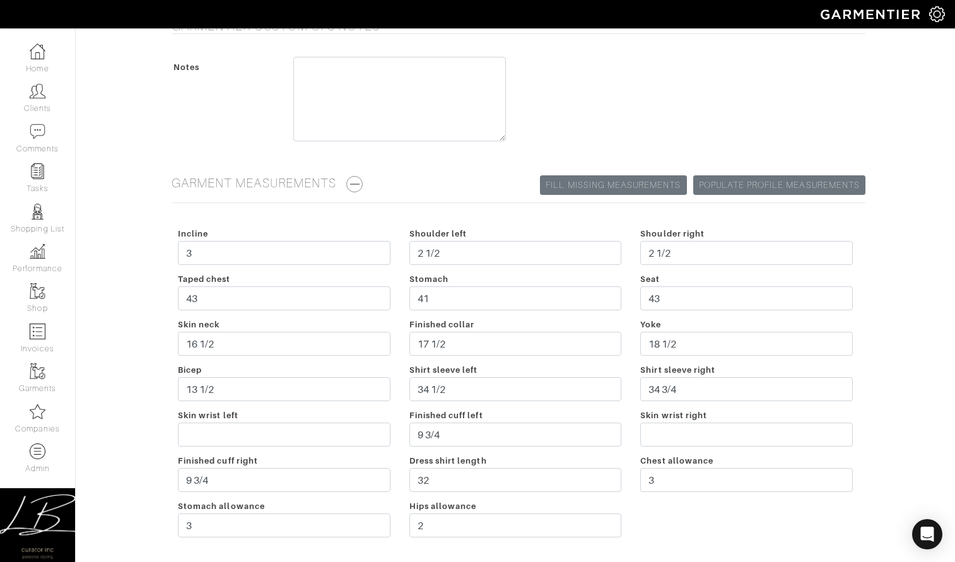
scroll to position [1114, 0]
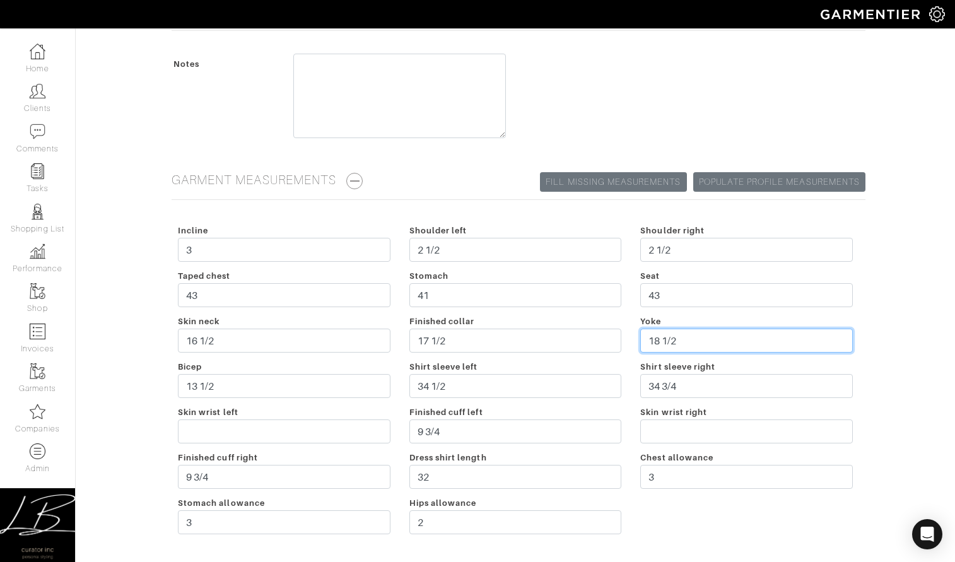
drag, startPoint x: 687, startPoint y: 338, endPoint x: 630, endPoint y: 340, distance: 56.8
click at [630, 340] on div "Incline 3 Shoulder left 2 1/2 Shoulder right 2 1/2 Taped chest 43 Stomach 41 Se…" at bounding box center [515, 382] width 694 height 318
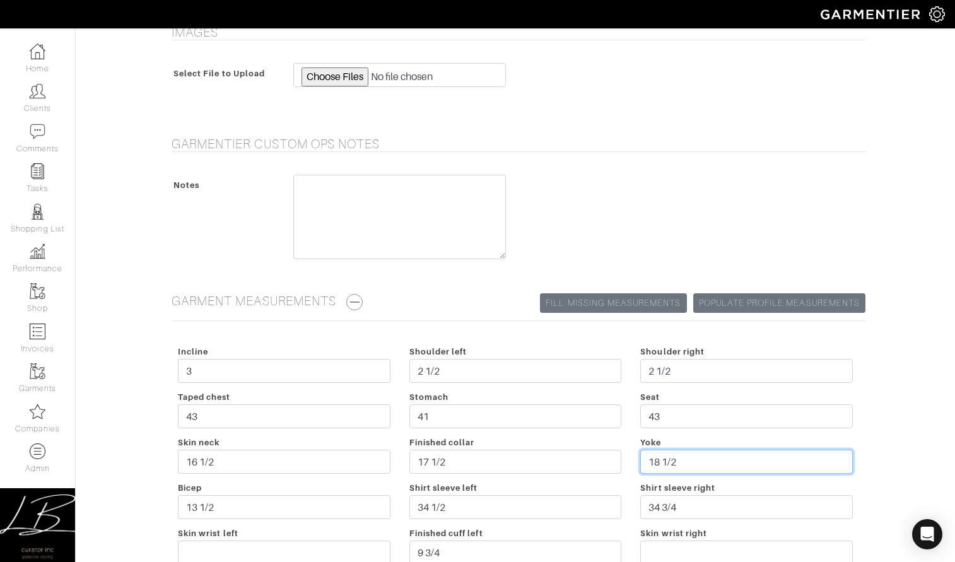
scroll to position [1226, 0]
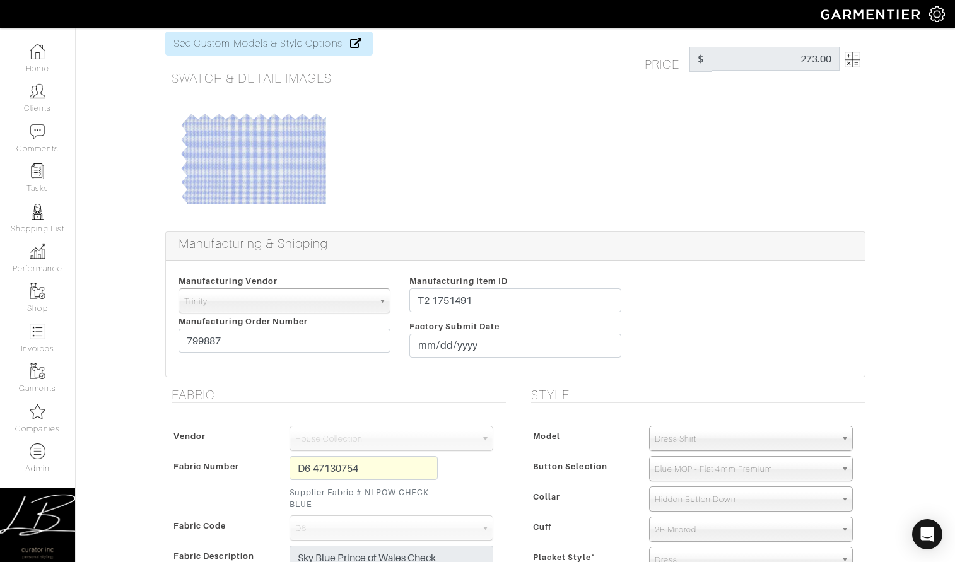
scroll to position [0, 0]
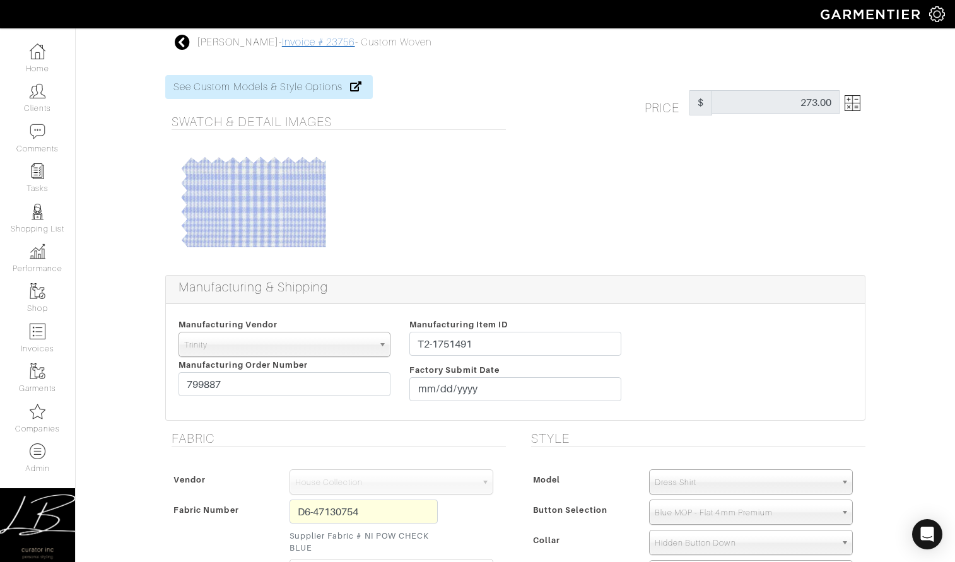
click at [317, 42] on link "Invoice # 23756" at bounding box center [318, 42] width 73 height 11
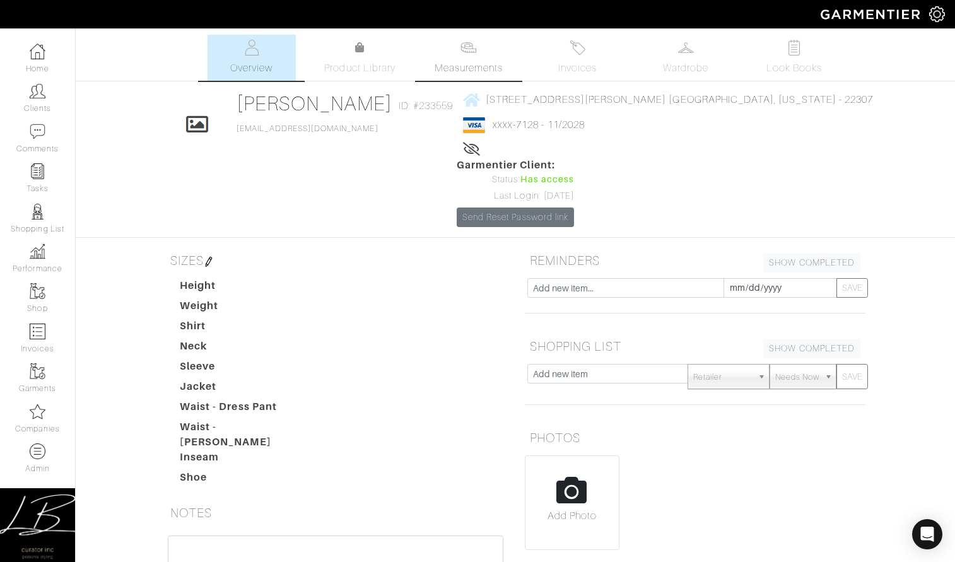
click at [466, 62] on span "Measurements" at bounding box center [469, 68] width 69 height 15
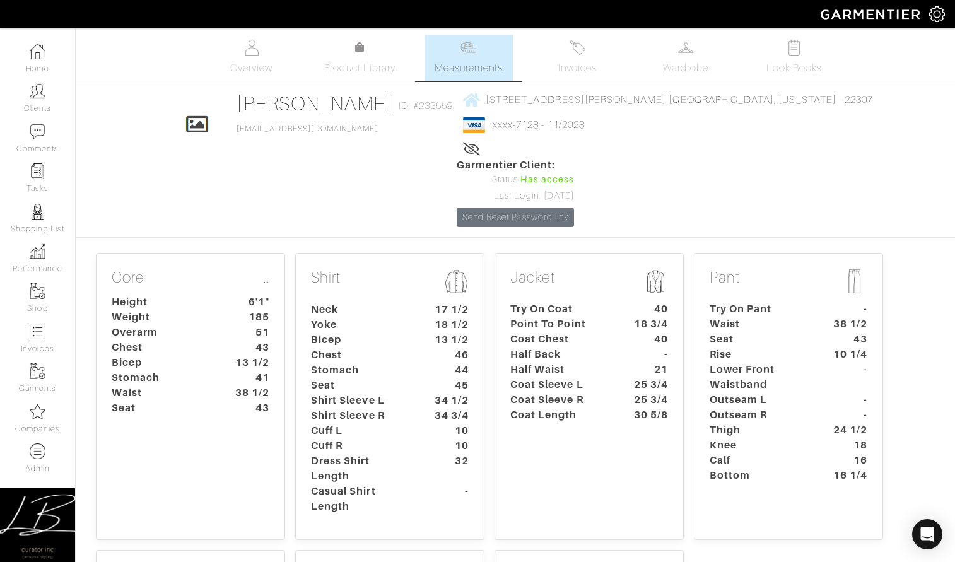
click at [423, 317] on dt "18 1/2" at bounding box center [449, 324] width 59 height 15
